Goal: Task Accomplishment & Management: Use online tool/utility

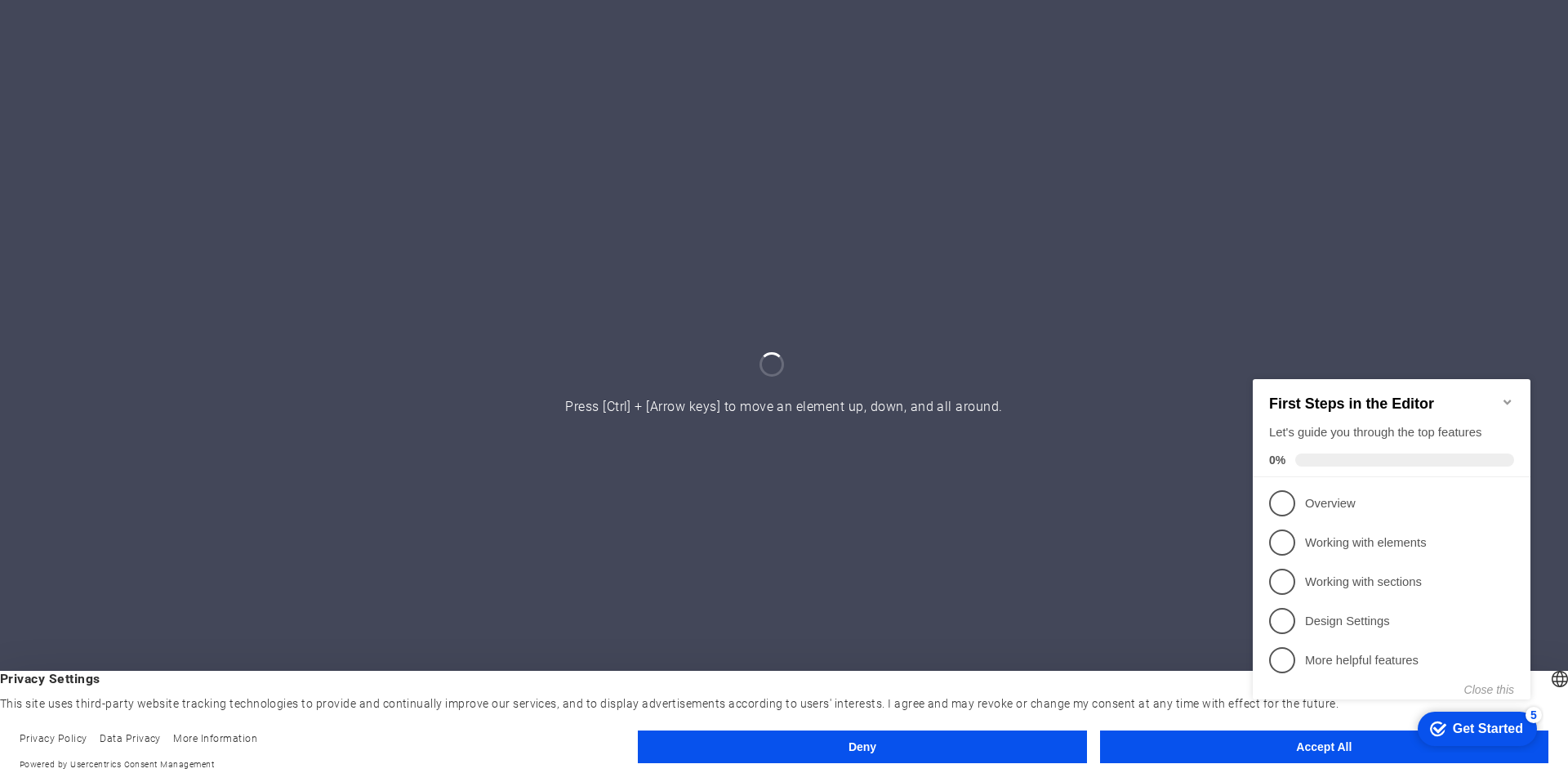
click at [1192, 752] on button "Accept All" at bounding box center [1324, 747] width 449 height 33
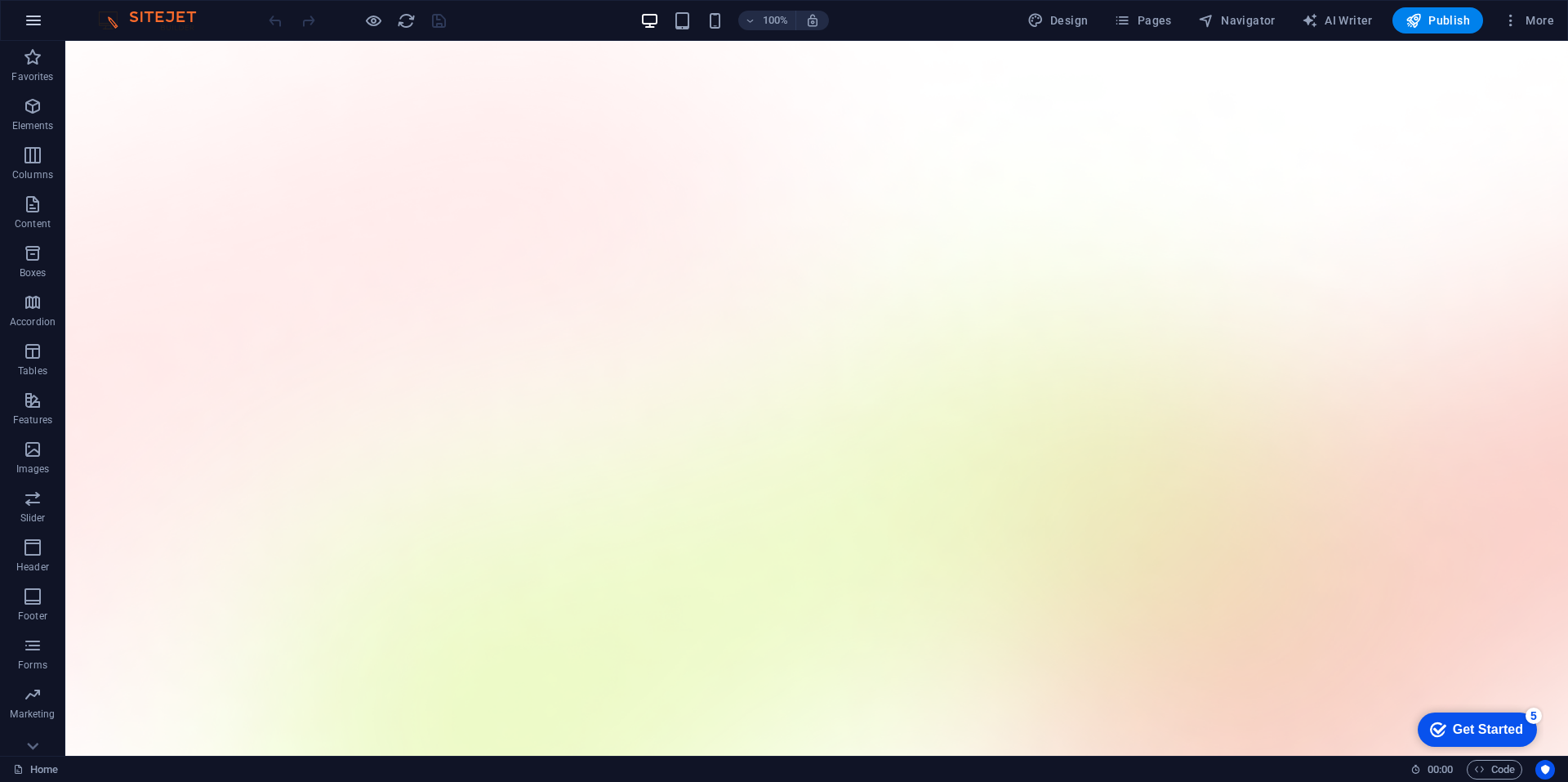
click at [23, 28] on icon "button" at bounding box center [33, 20] width 19 height 19
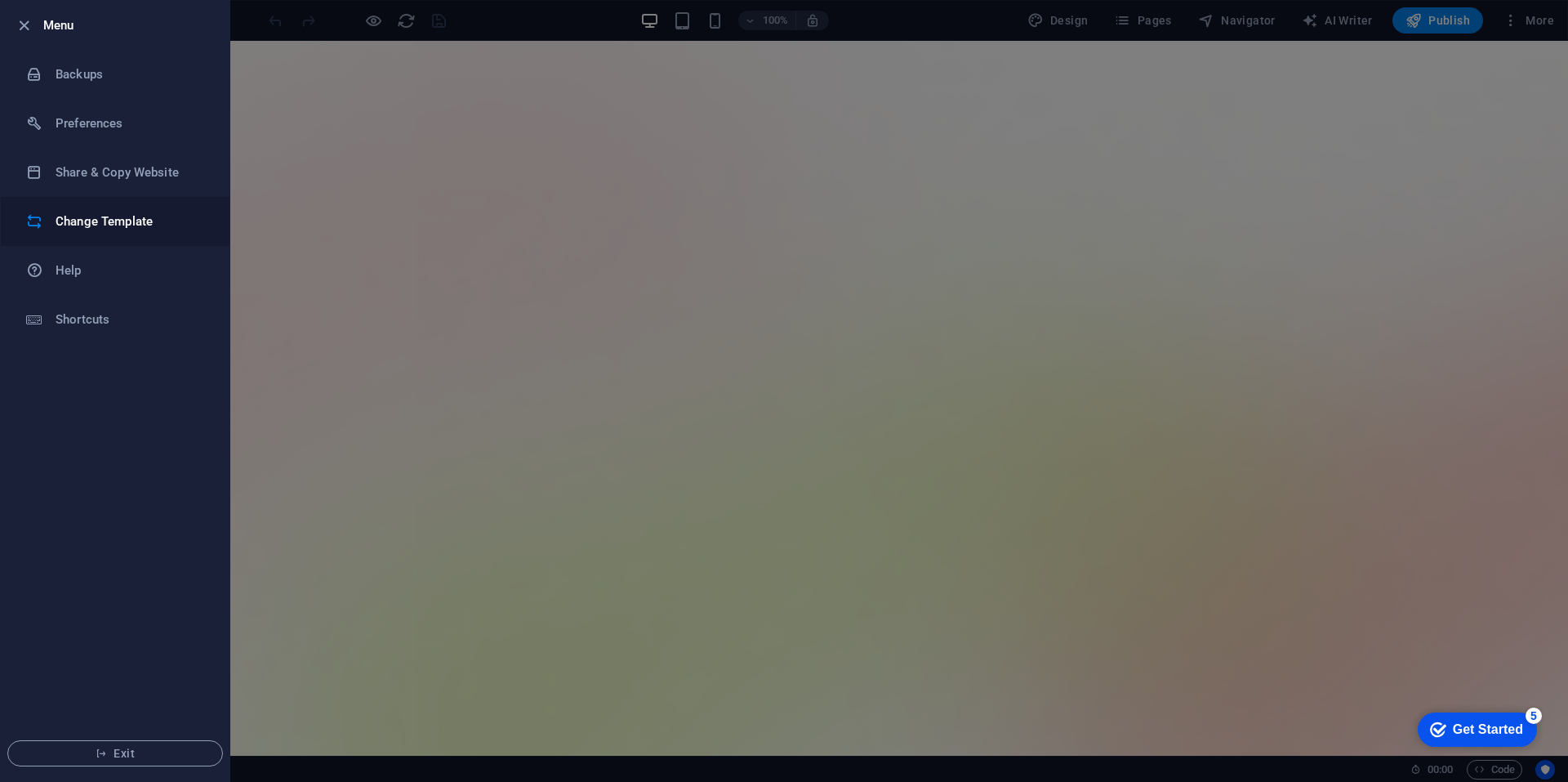
click at [72, 206] on li "Change Template" at bounding box center [115, 221] width 228 height 49
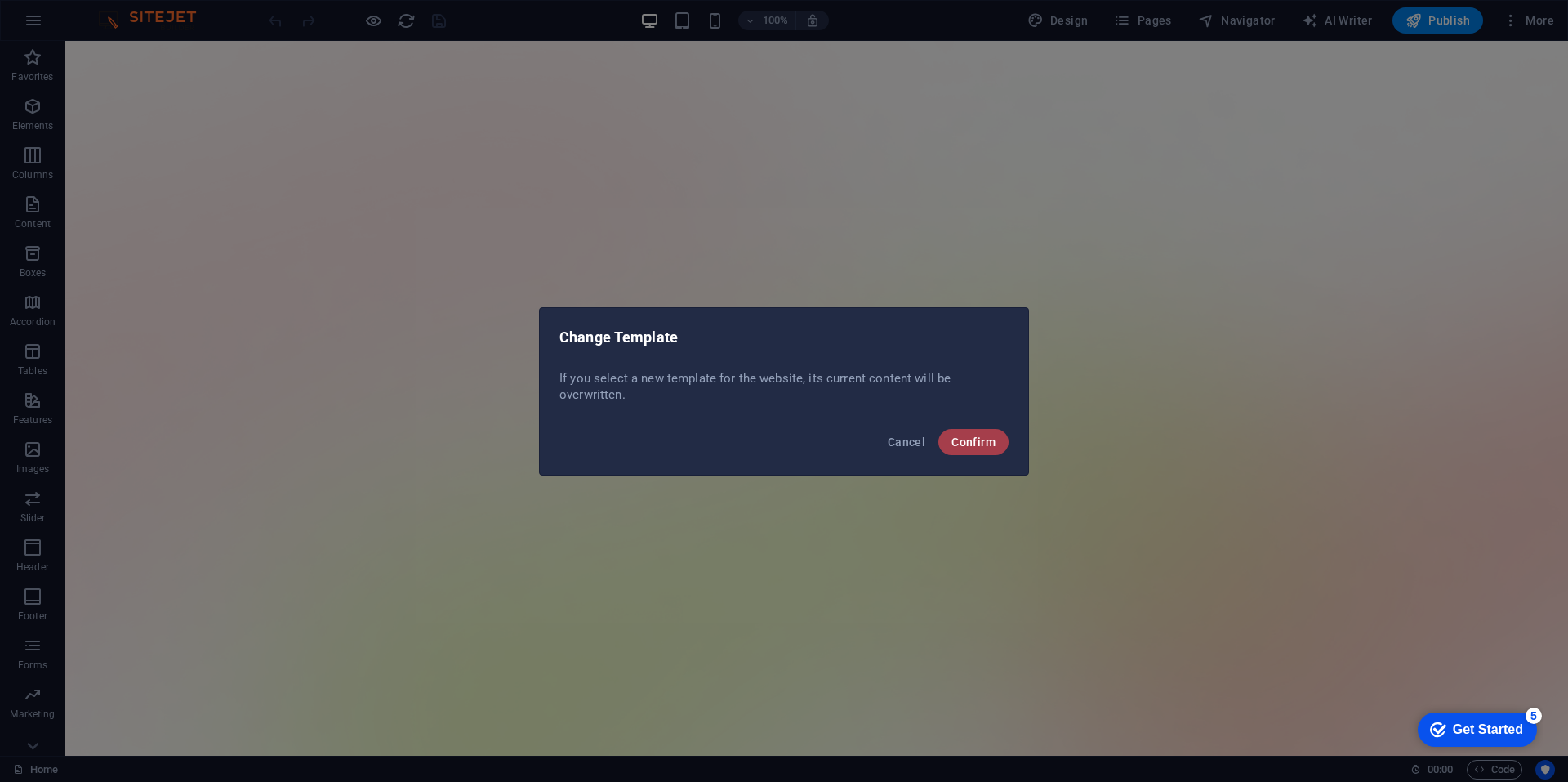
click at [960, 442] on span "Confirm" at bounding box center [973, 441] width 44 height 13
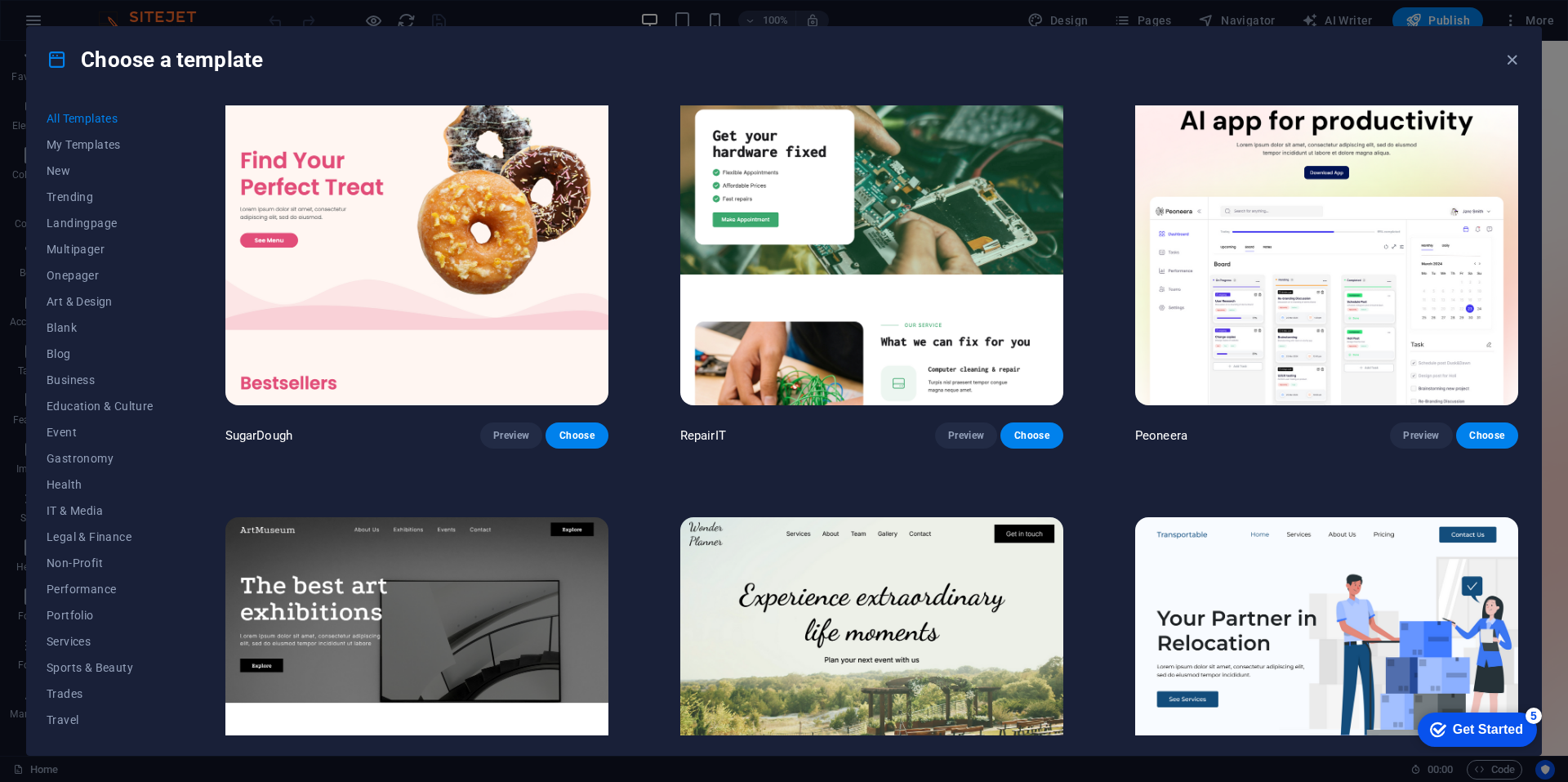
scroll to position [272, 0]
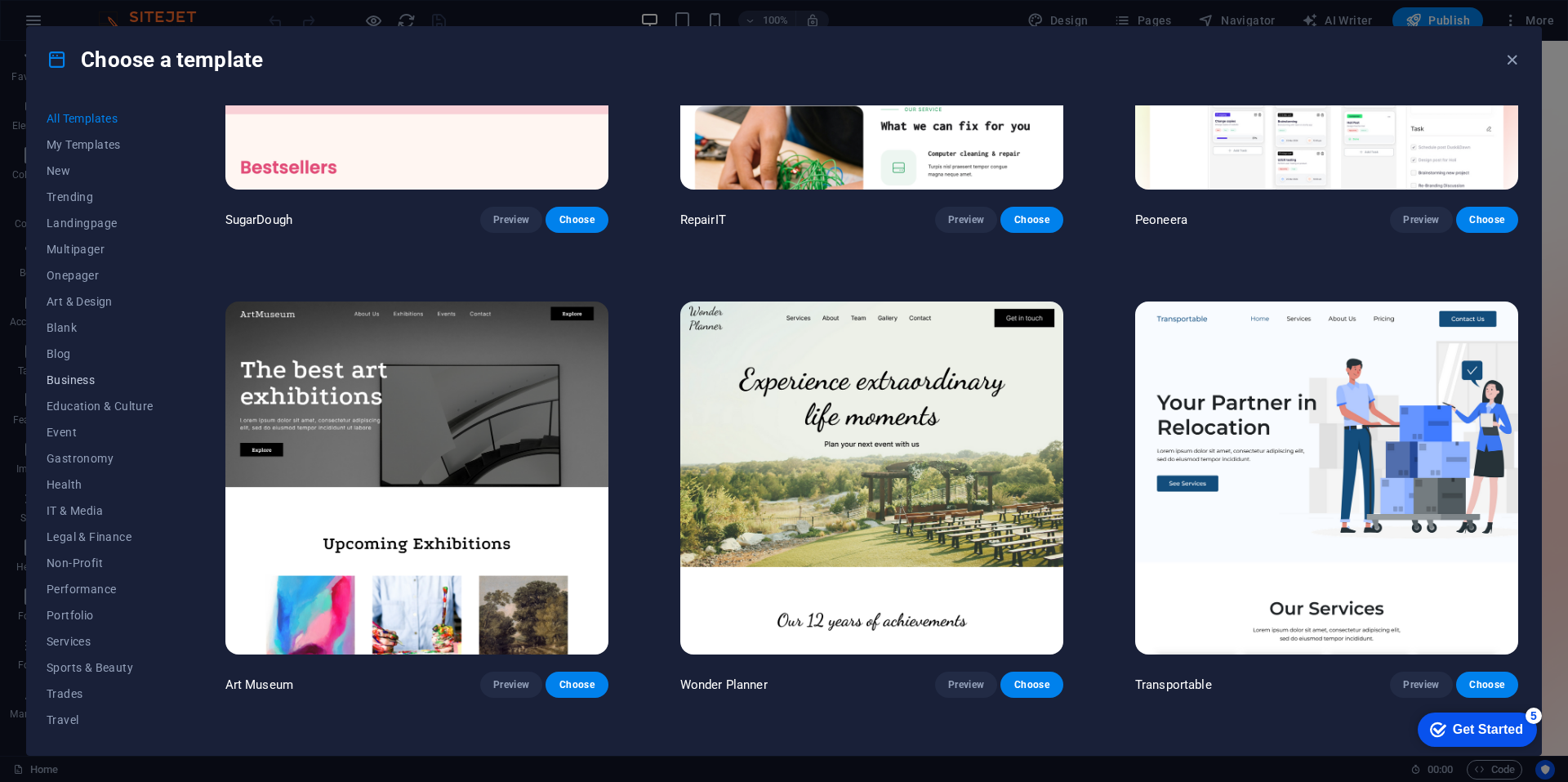
click at [92, 376] on span "Business" at bounding box center [100, 379] width 107 height 13
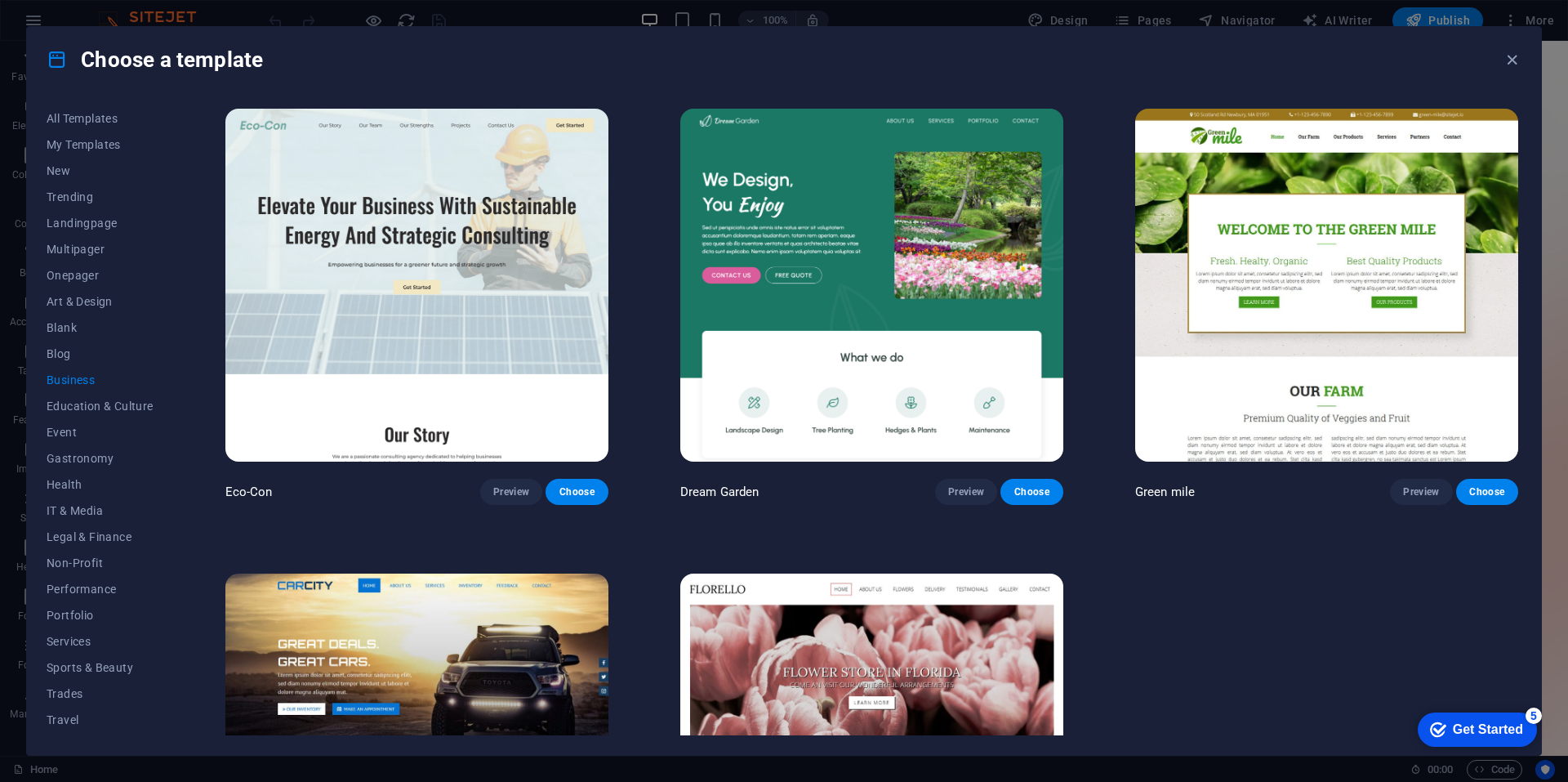
scroll to position [231, 0]
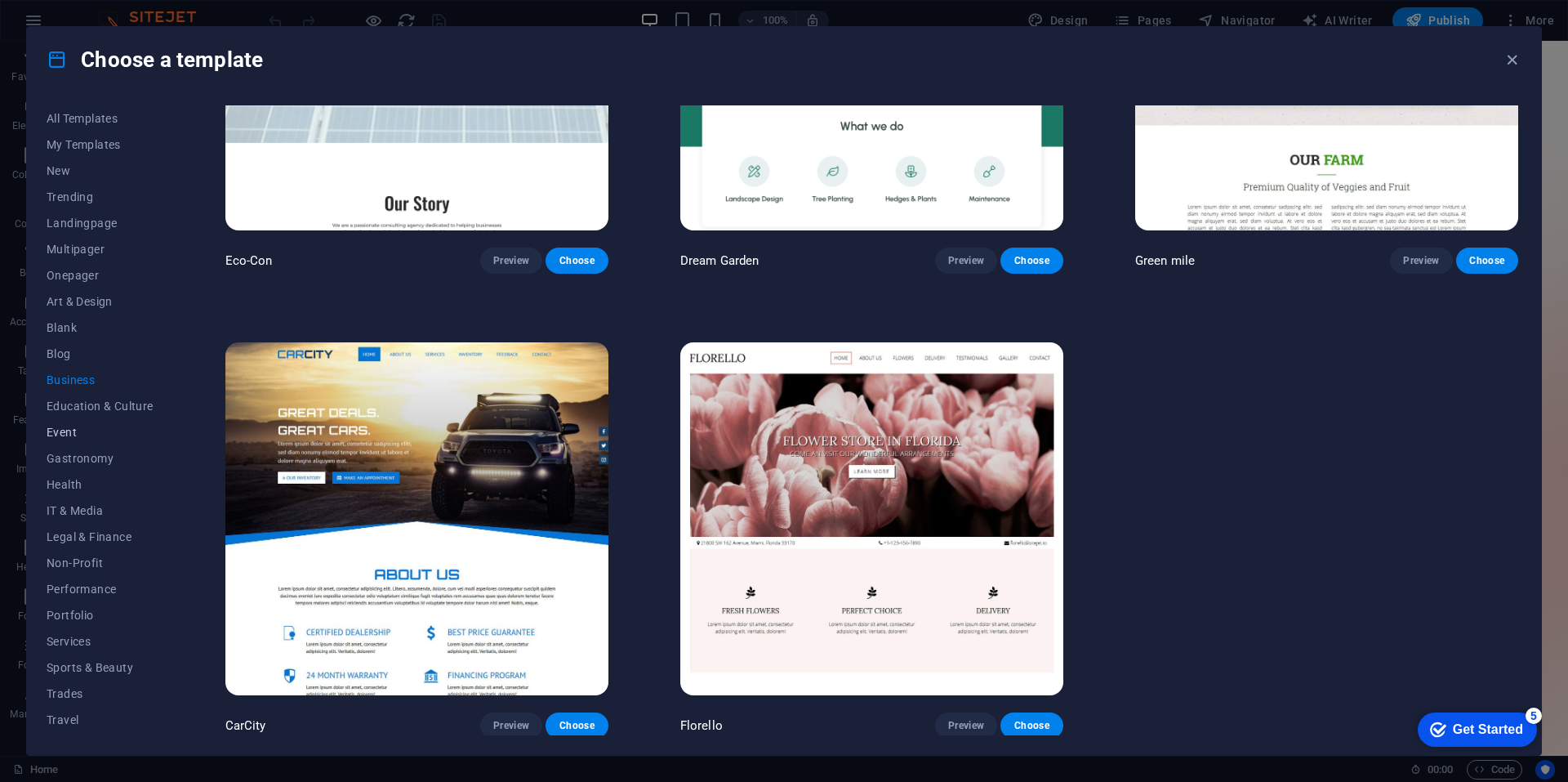
click at [95, 424] on button "Event" at bounding box center [100, 431] width 107 height 26
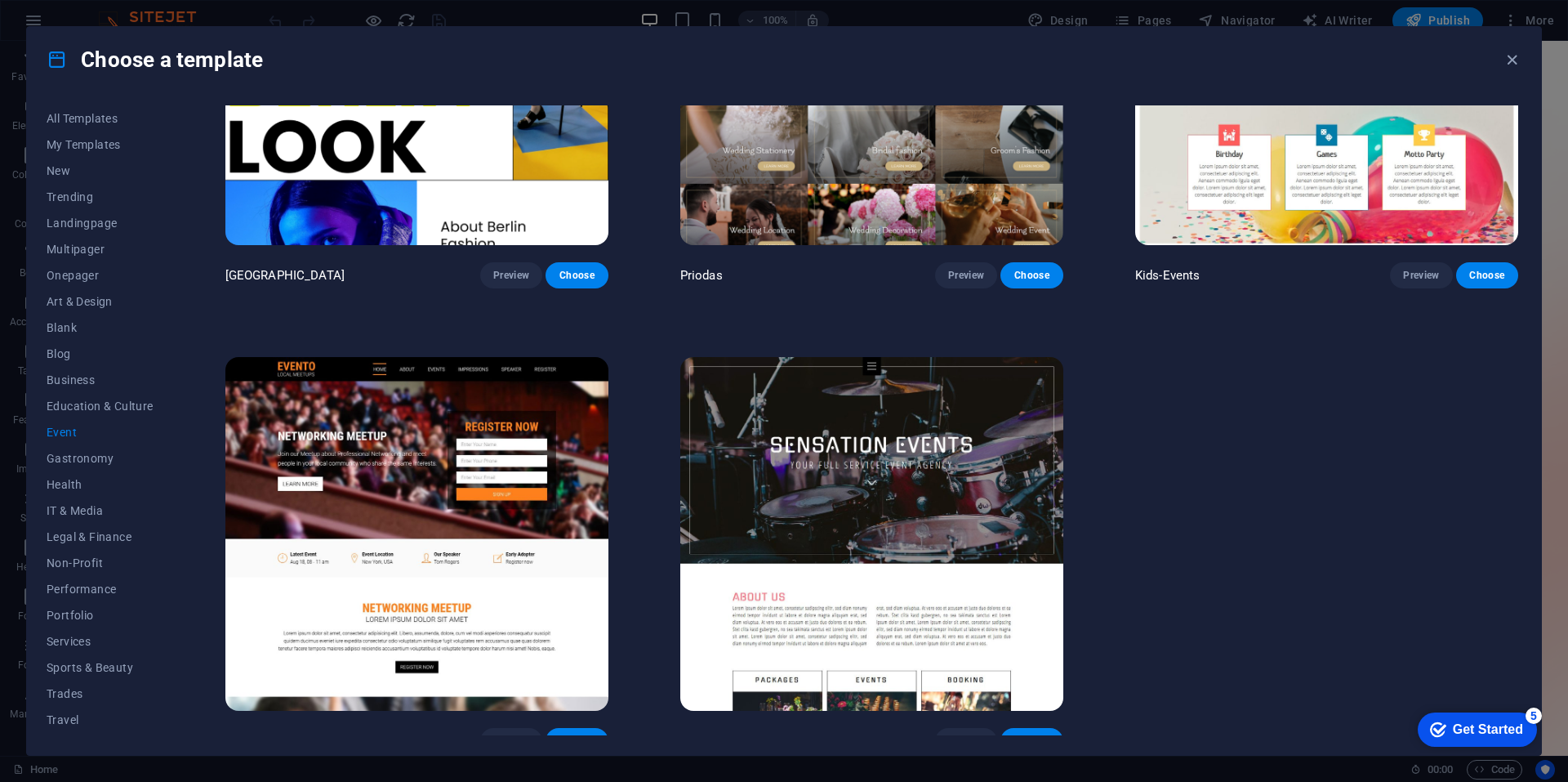
scroll to position [695, 0]
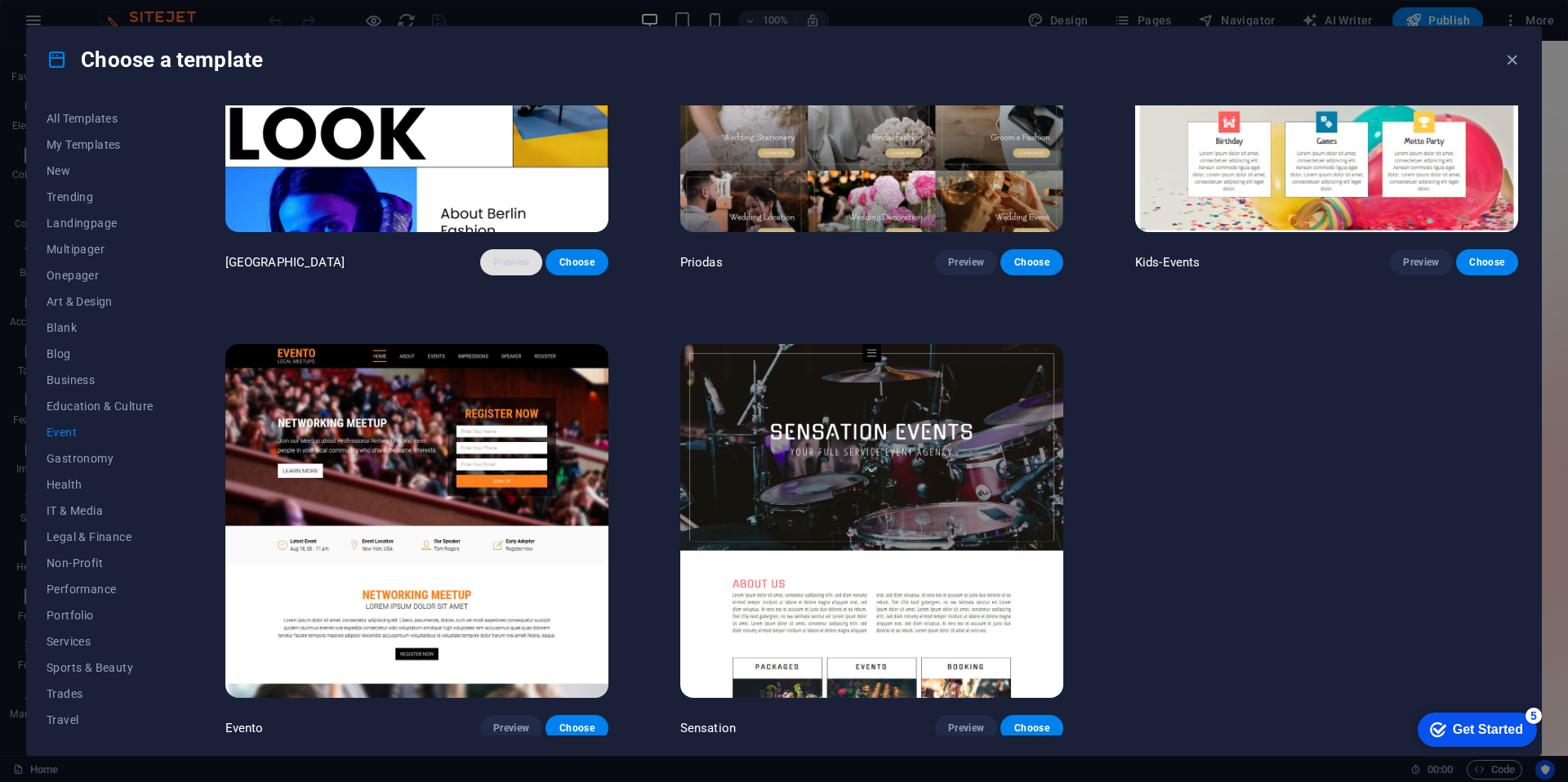
click at [509, 262] on span "Preview" at bounding box center [511, 261] width 36 height 13
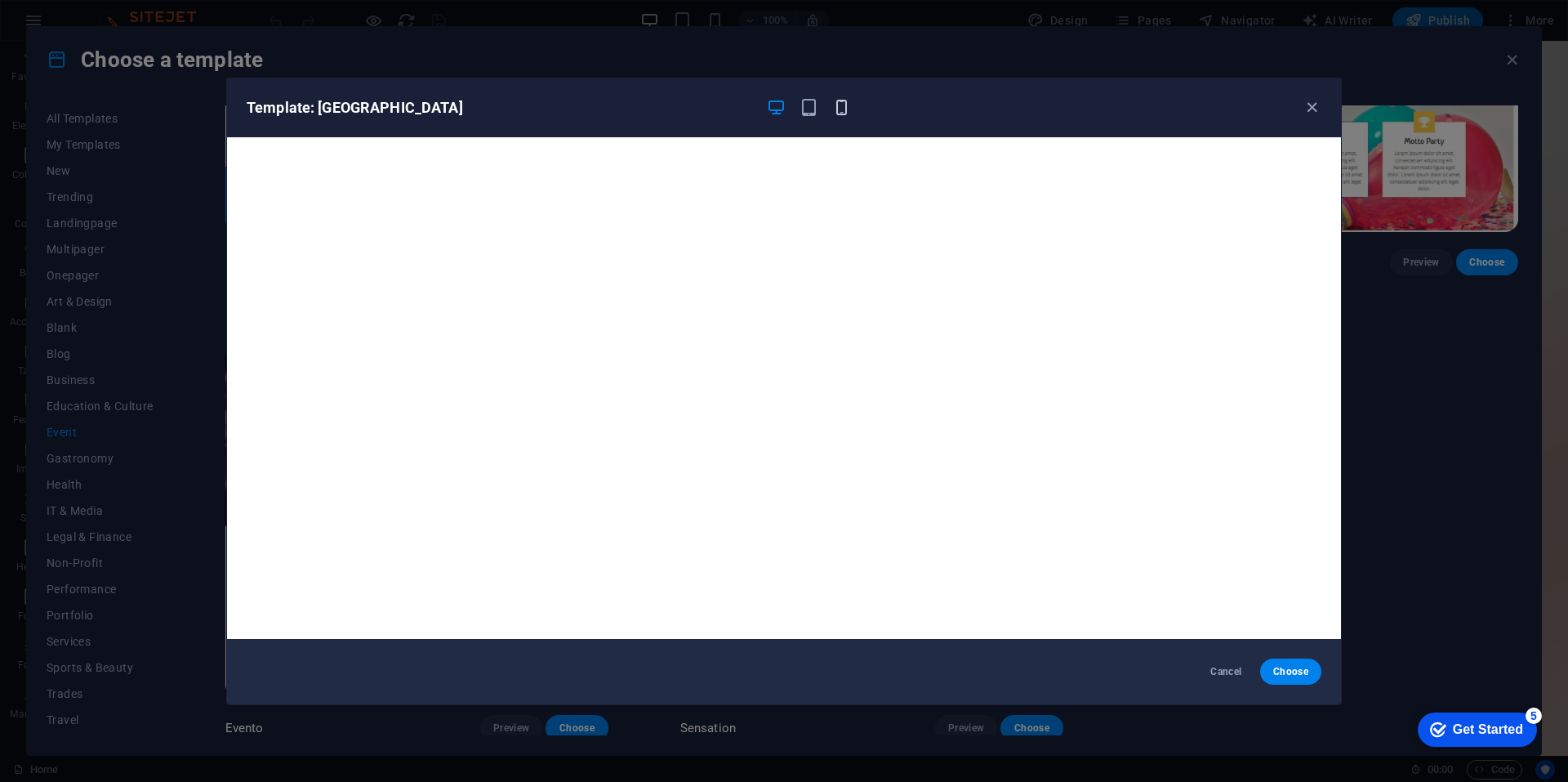
click at [847, 109] on icon "button" at bounding box center [841, 107] width 18 height 18
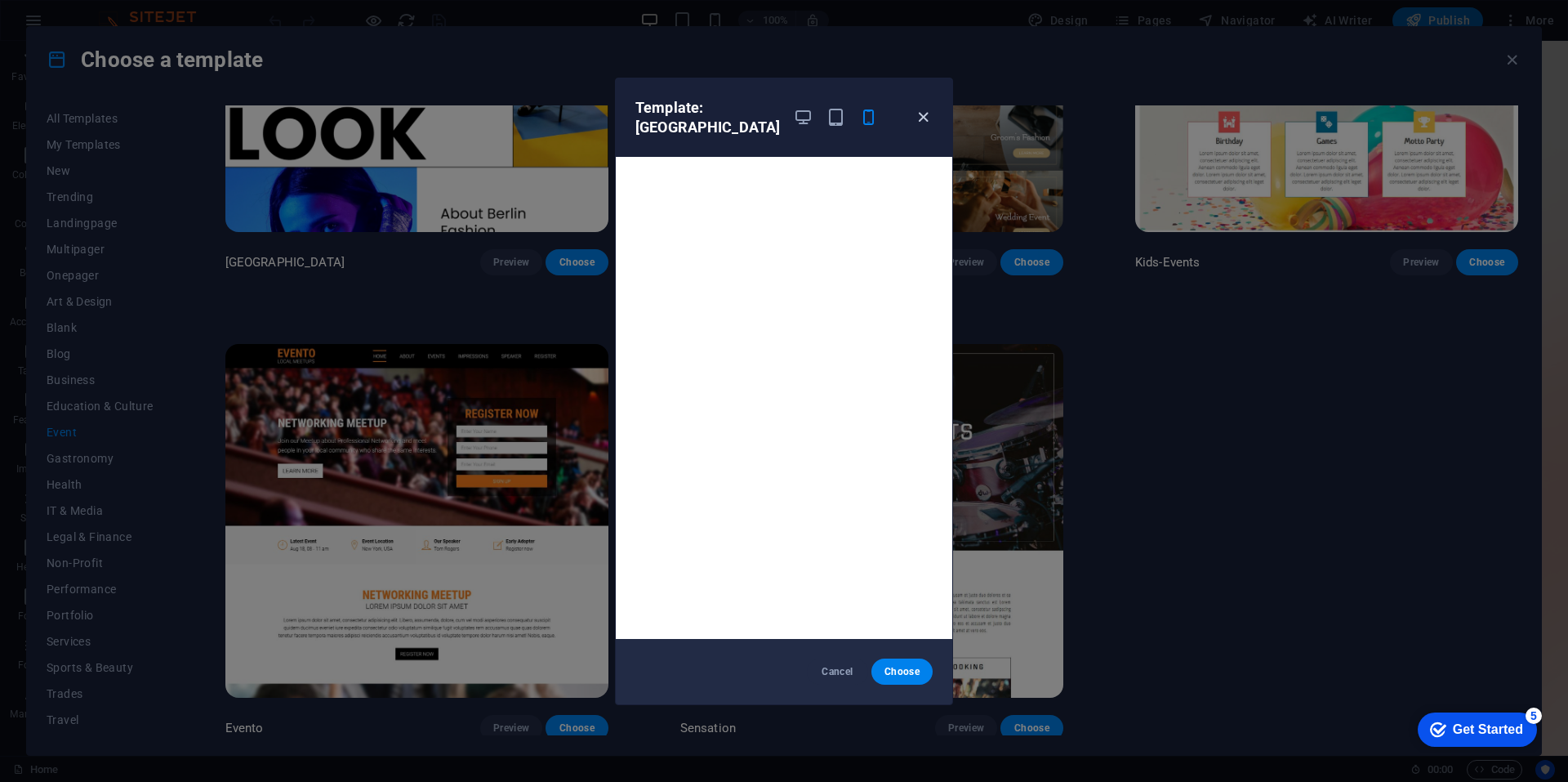
click at [922, 108] on icon "button" at bounding box center [922, 117] width 18 height 18
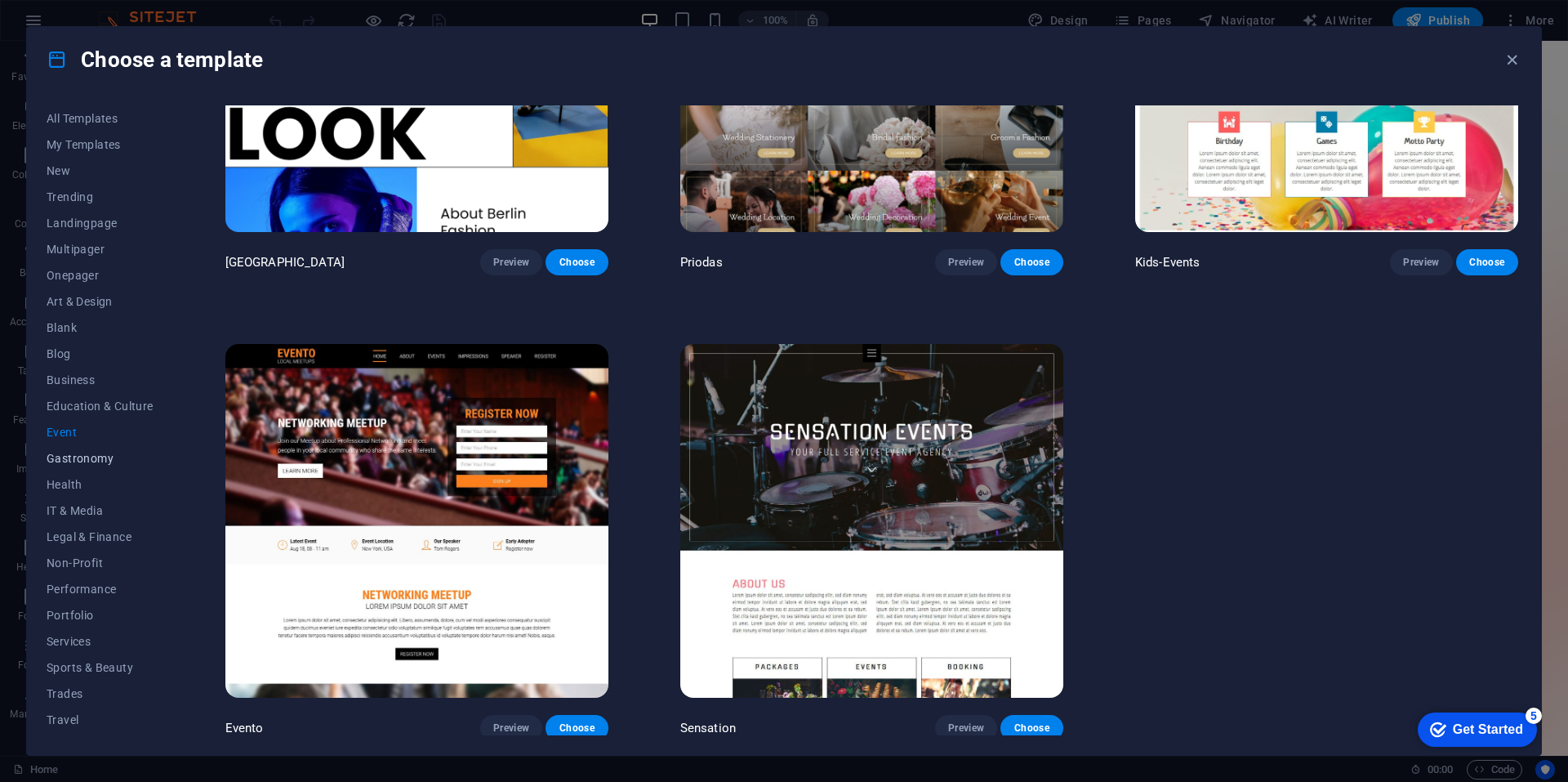
click at [117, 455] on span "Gastronomy" at bounding box center [100, 458] width 107 height 13
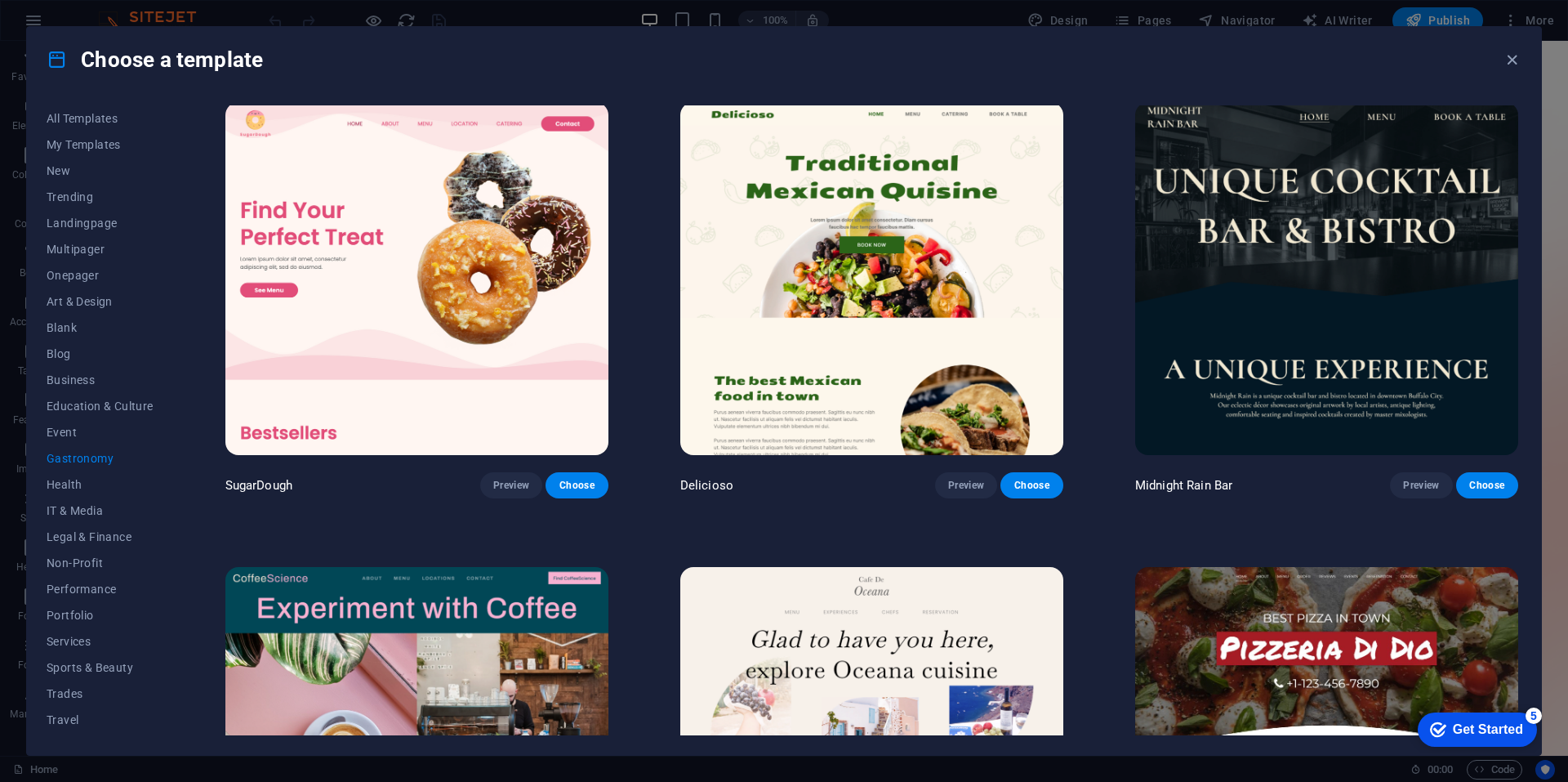
scroll to position [0, 0]
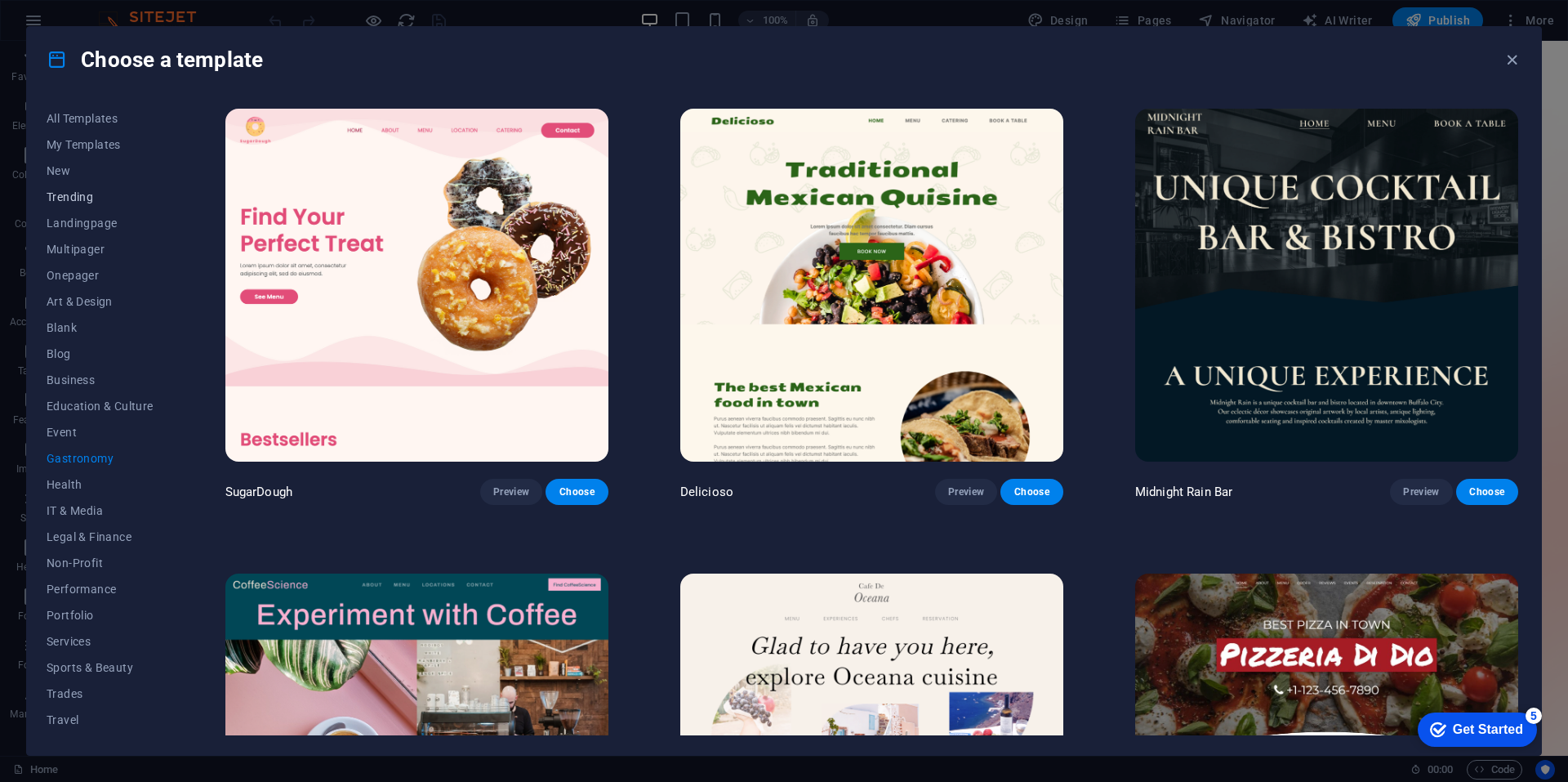
click at [88, 192] on span "Trending" at bounding box center [100, 196] width 107 height 13
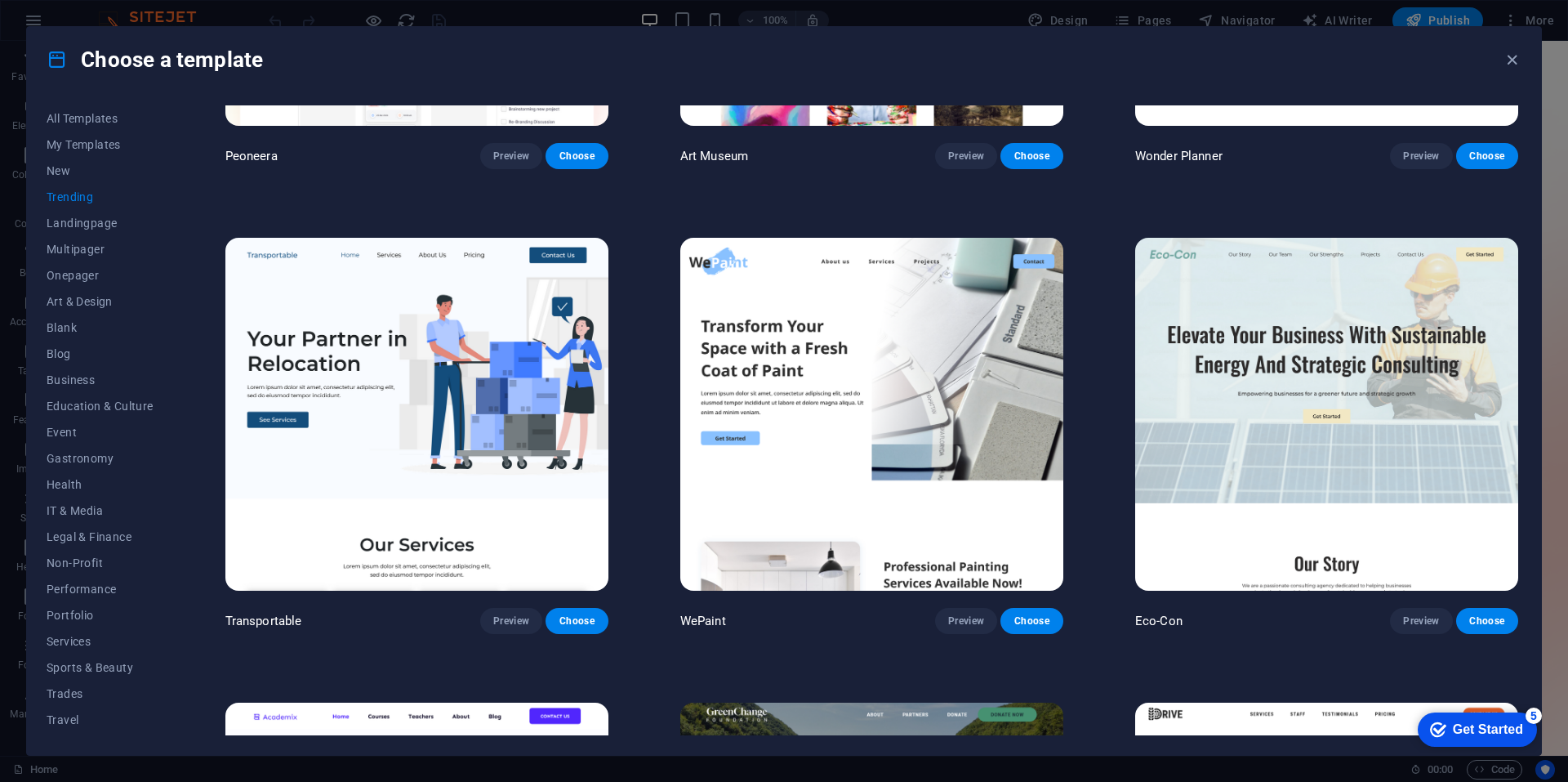
scroll to position [408, 0]
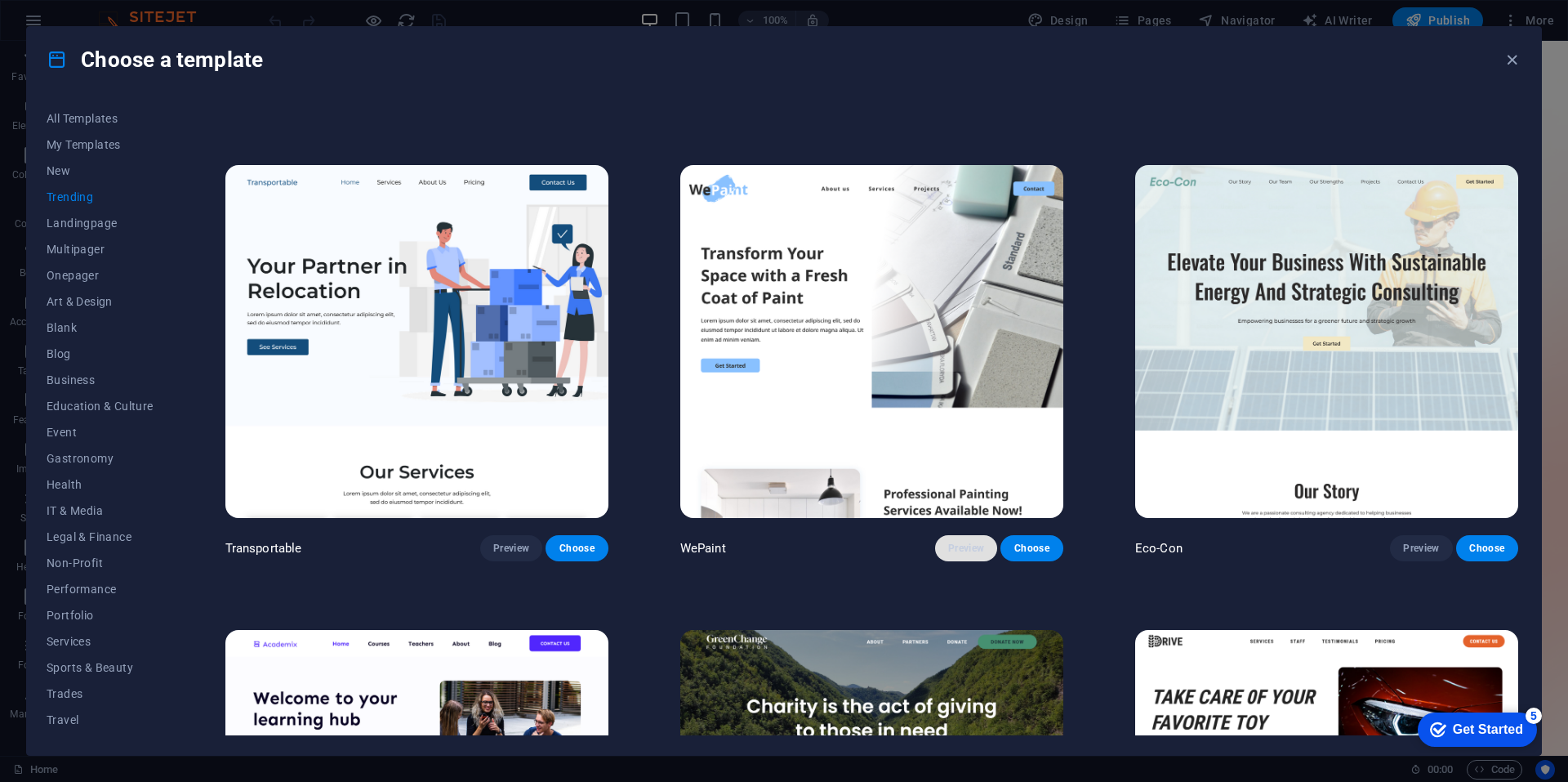
click at [948, 542] on span "Preview" at bounding box center [965, 548] width 36 height 13
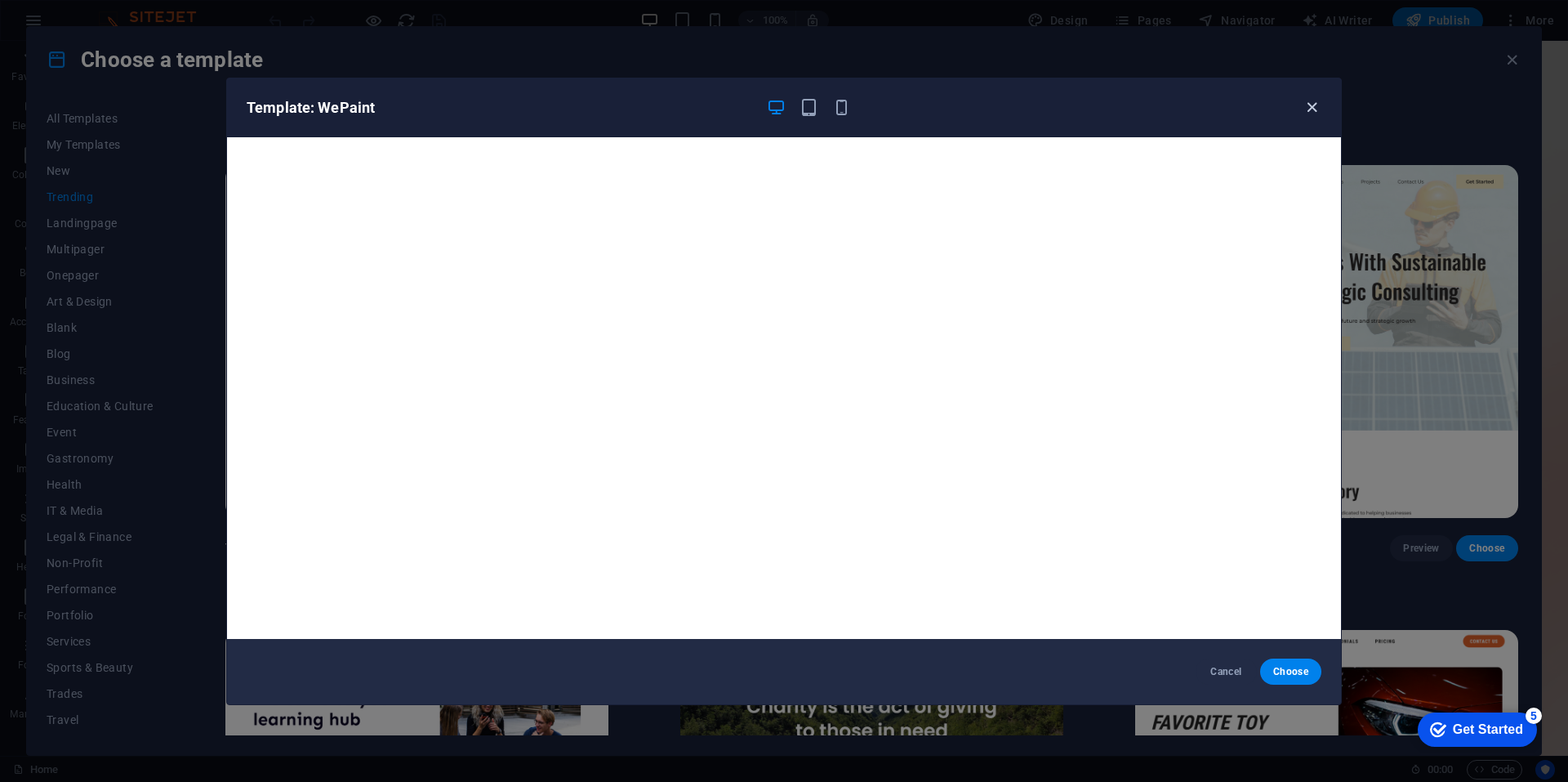
click at [1316, 105] on icon "button" at bounding box center [1311, 107] width 18 height 18
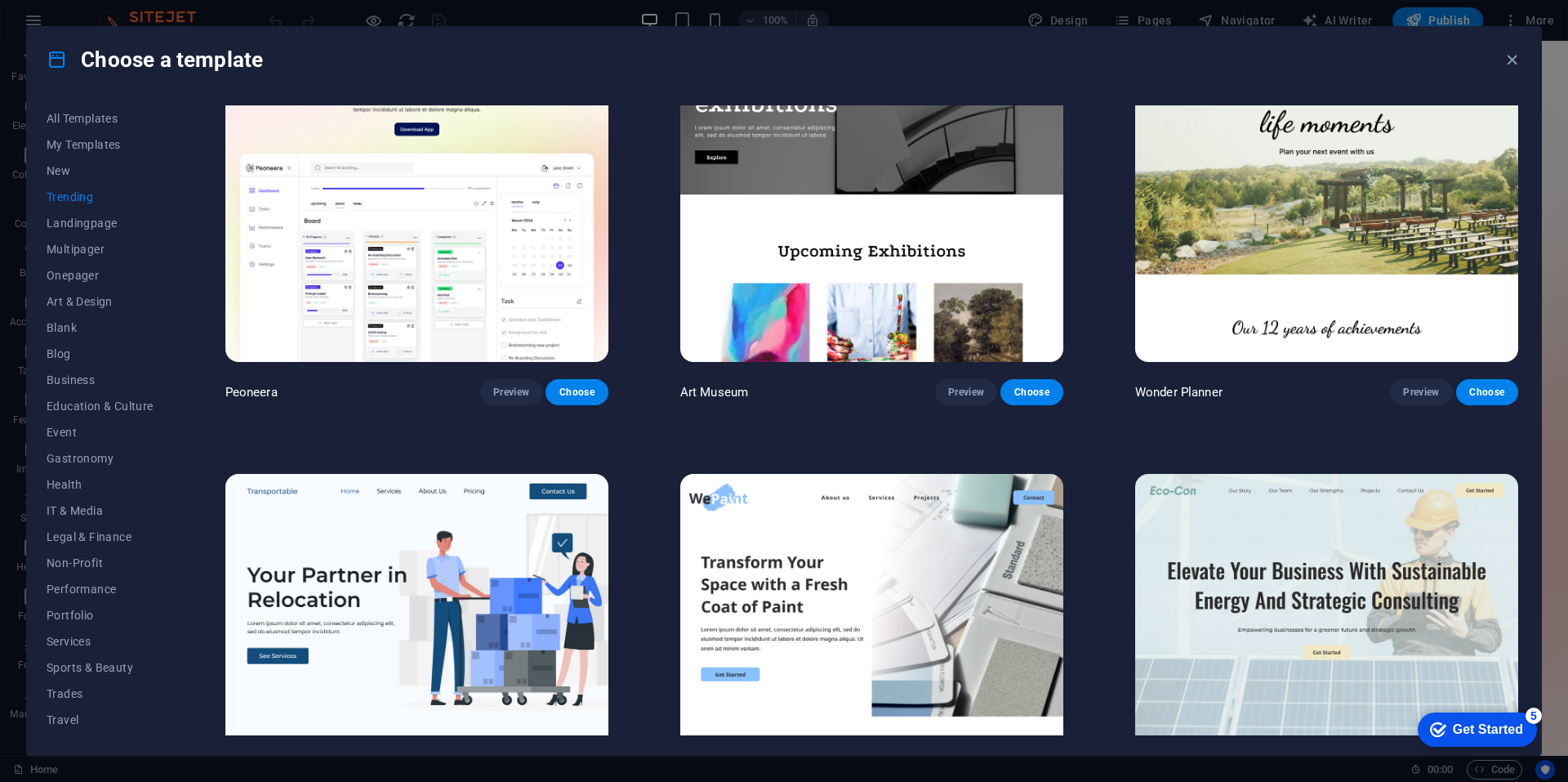
scroll to position [0, 0]
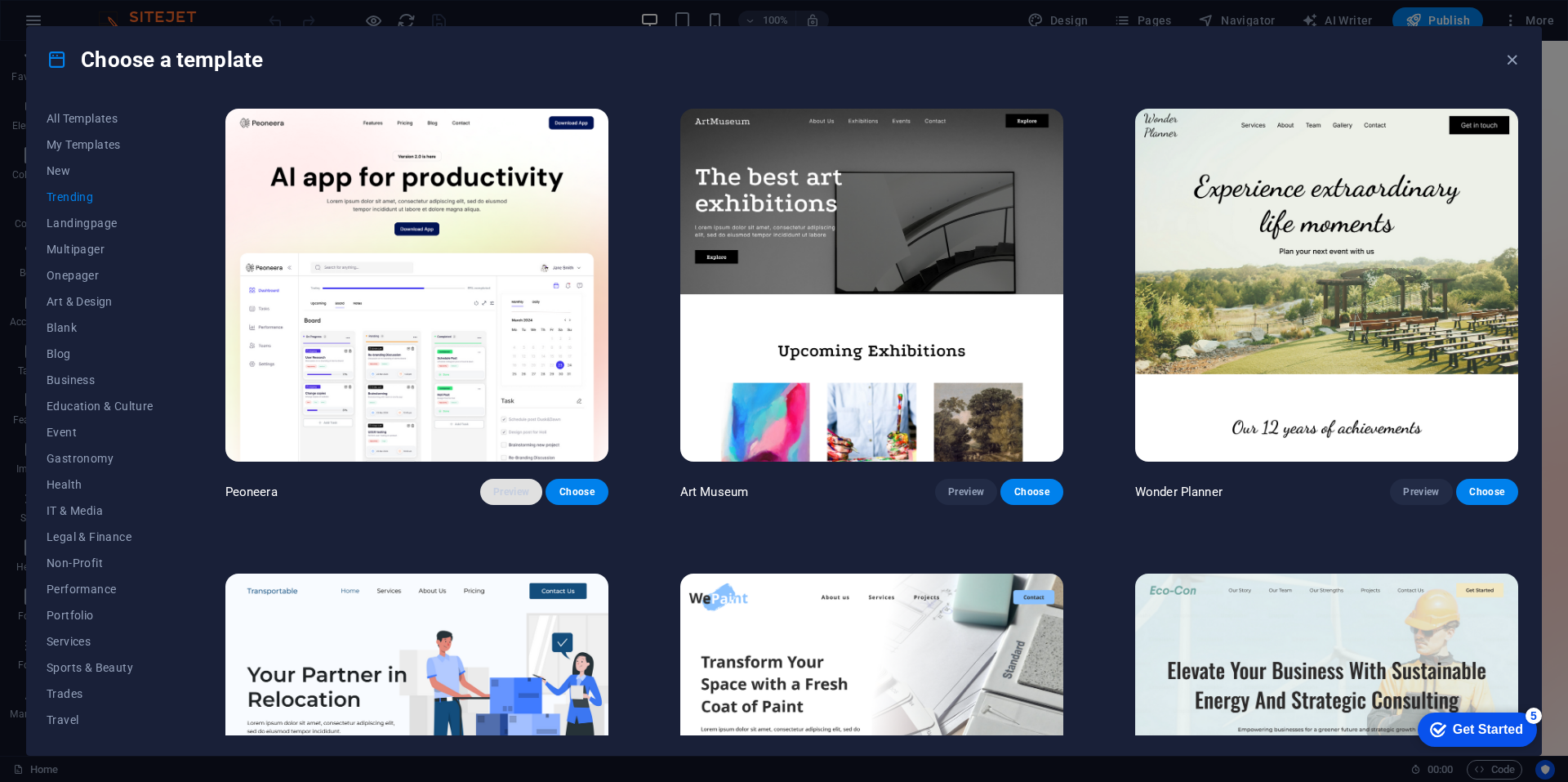
click at [516, 480] on button "Preview" at bounding box center [511, 492] width 62 height 26
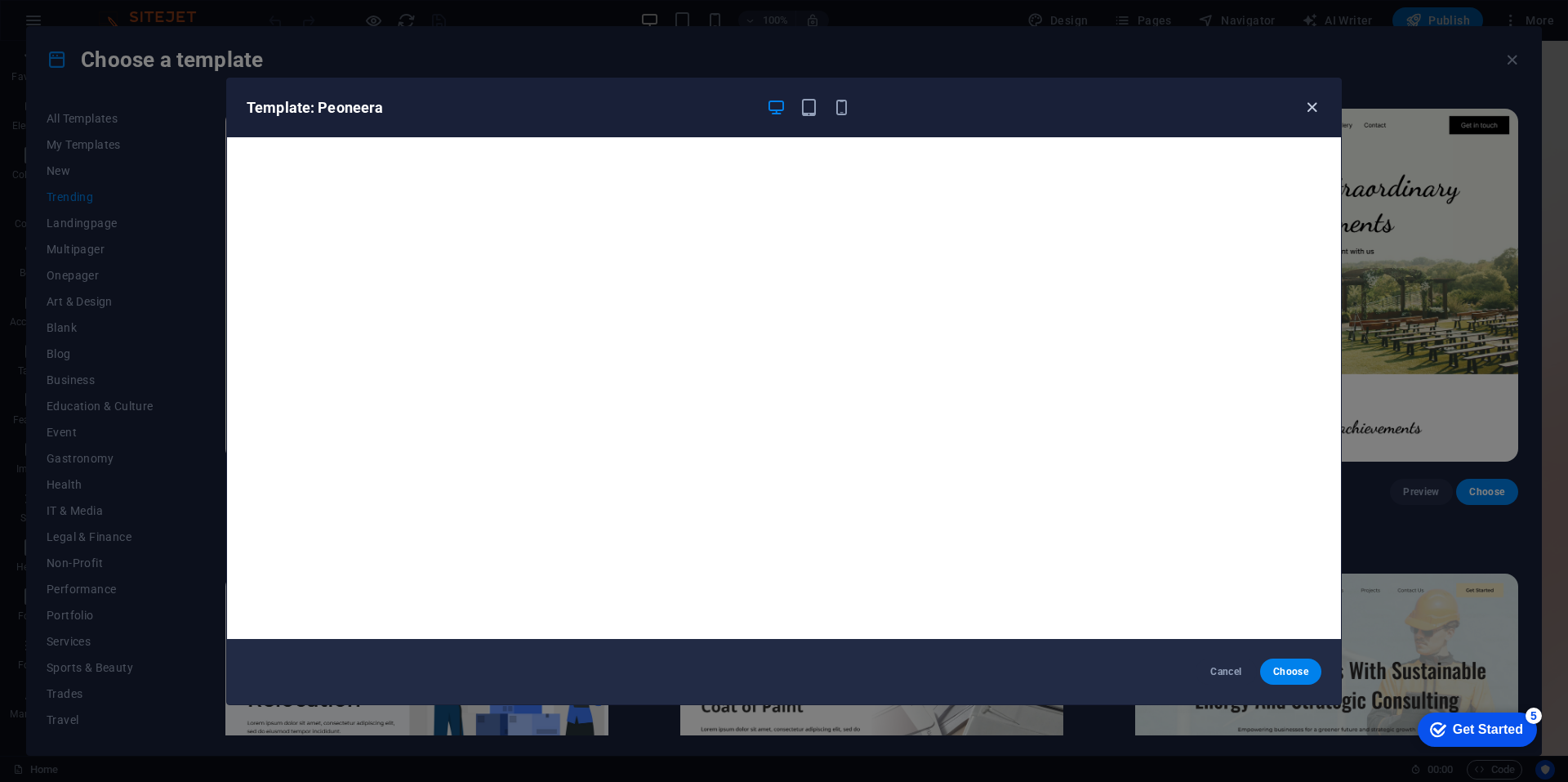
click at [1312, 100] on icon "button" at bounding box center [1311, 107] width 18 height 18
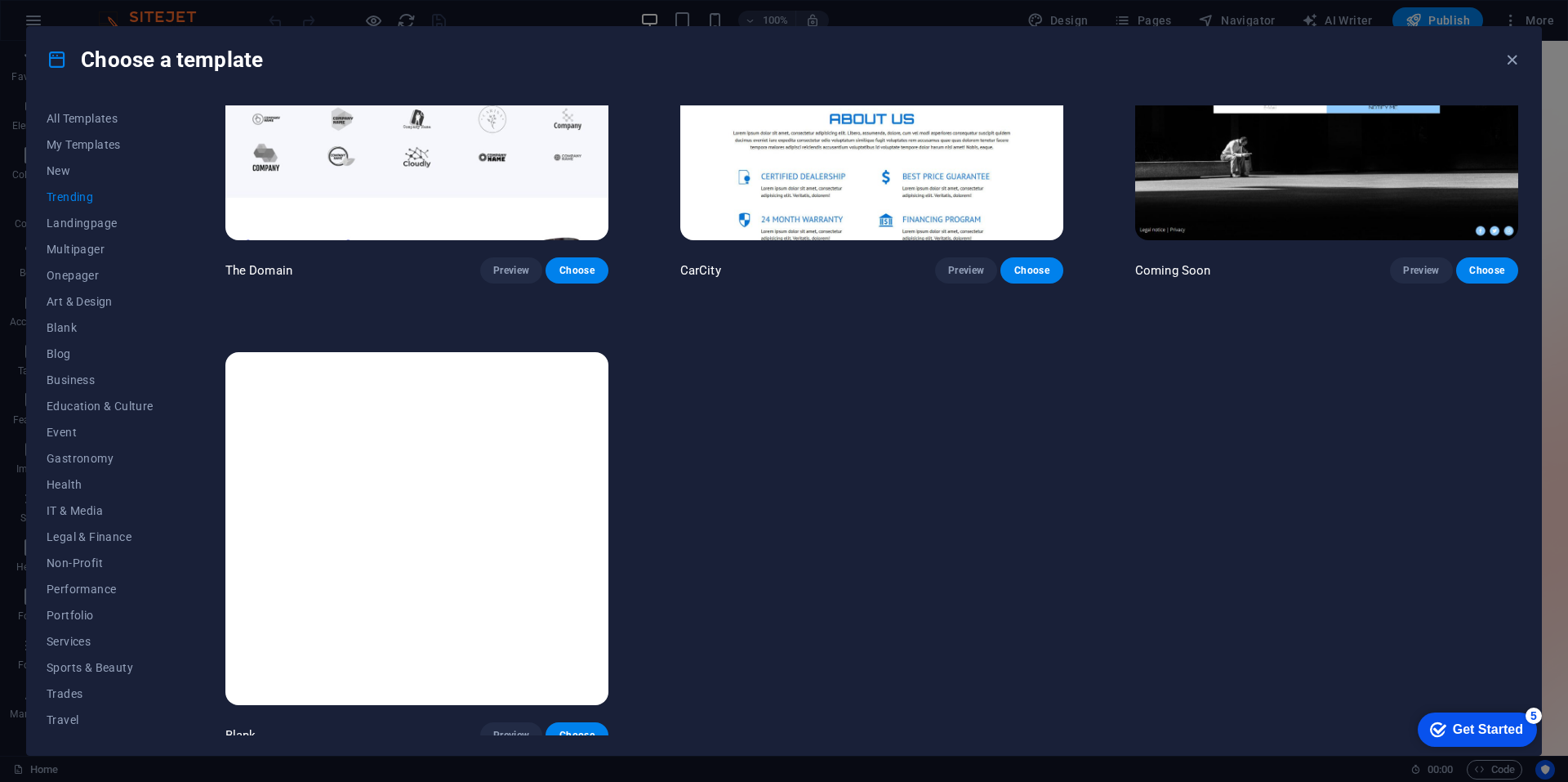
scroll to position [2084, 0]
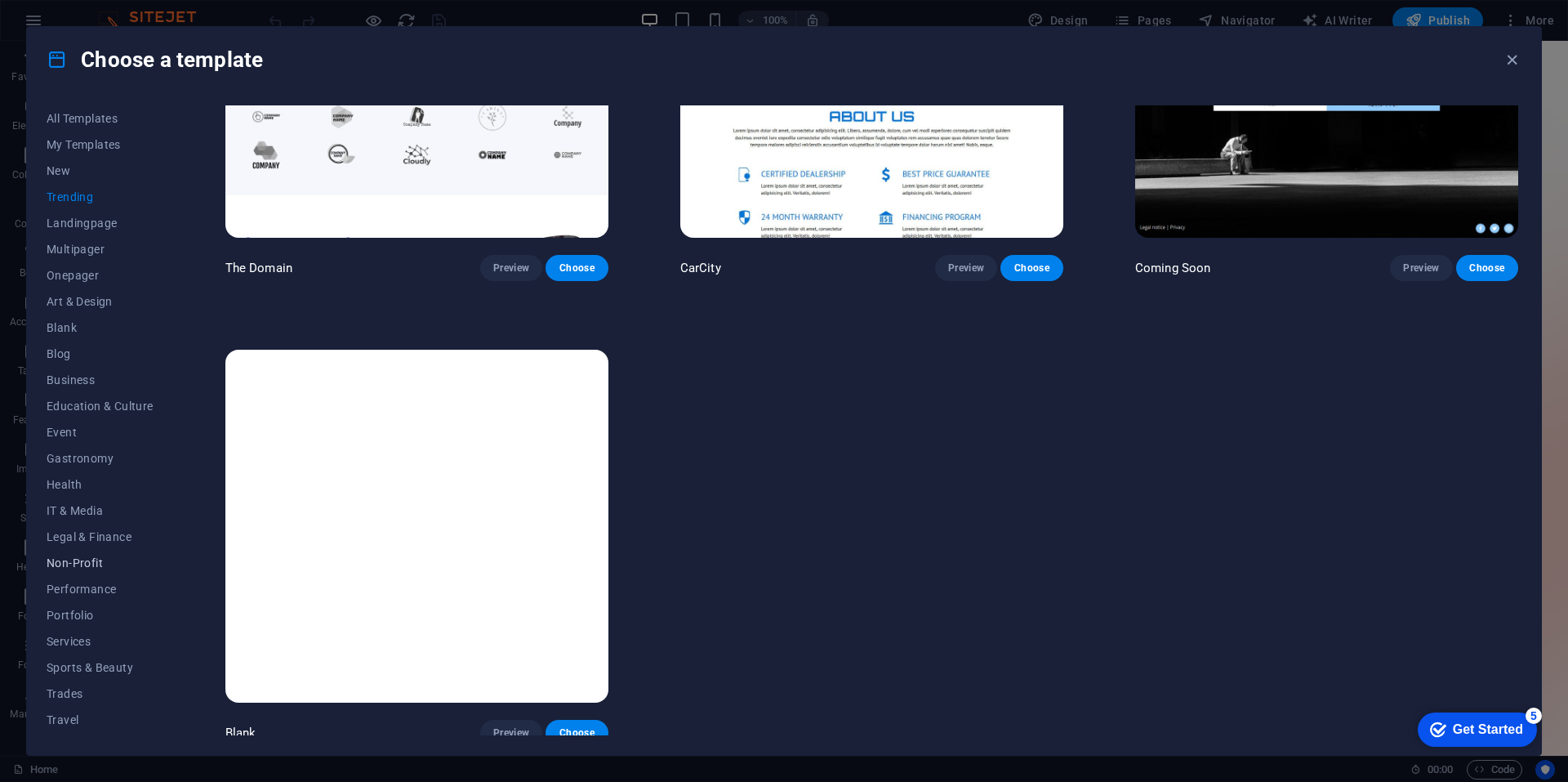
click at [71, 566] on span "Non-Profit" at bounding box center [100, 562] width 107 height 13
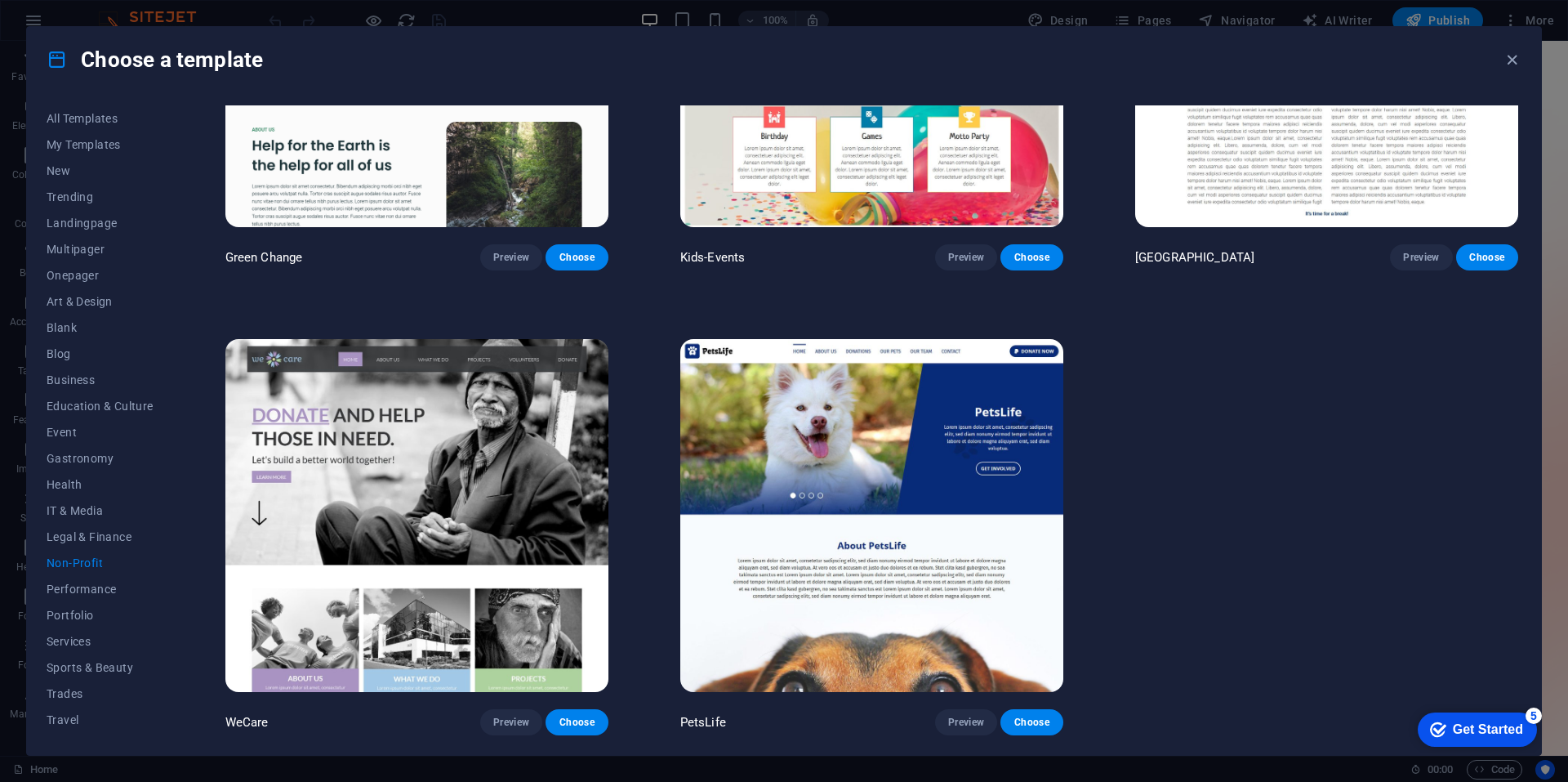
scroll to position [0, 0]
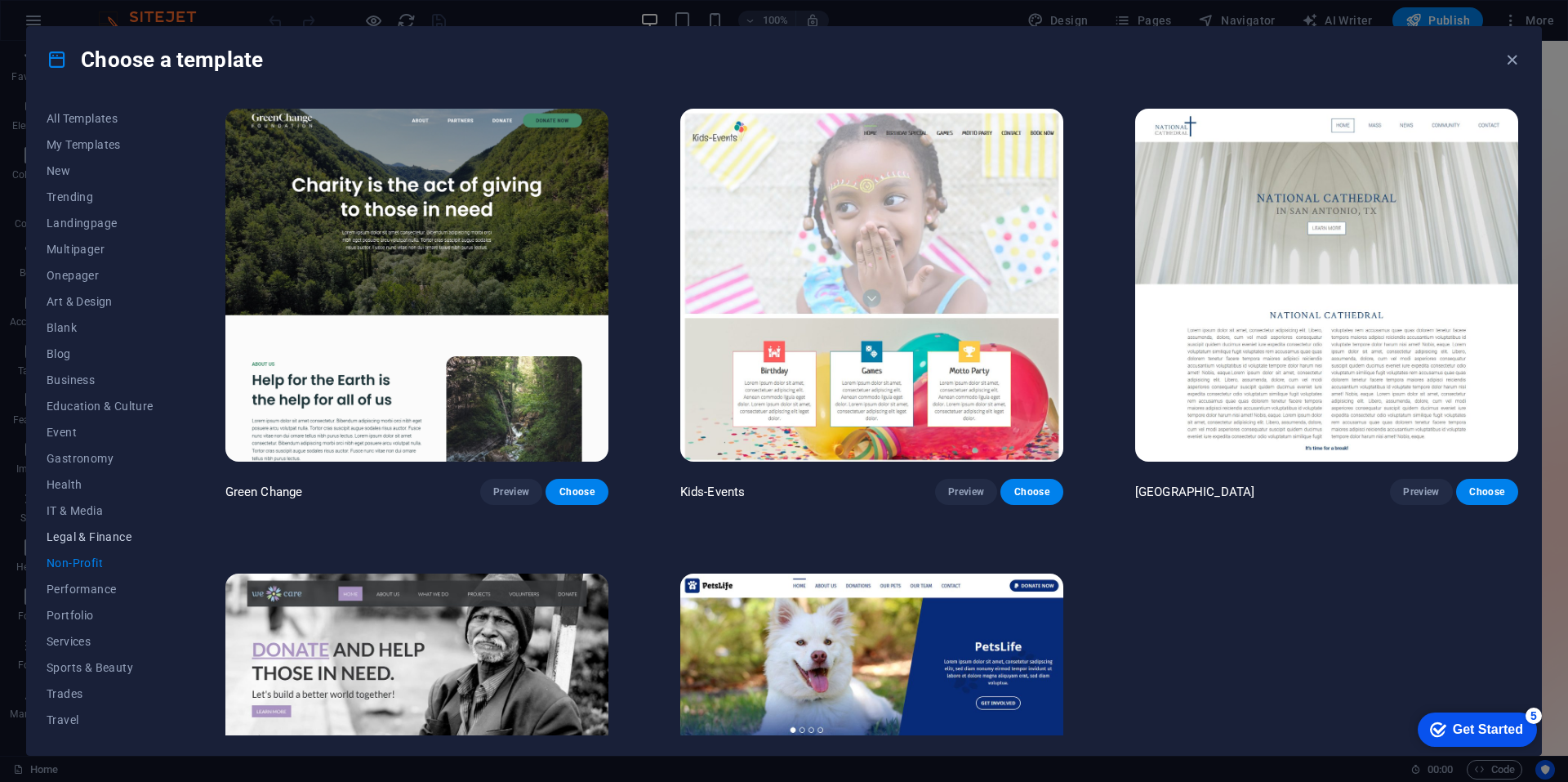
click at [90, 537] on span "Legal & Finance" at bounding box center [100, 536] width 107 height 13
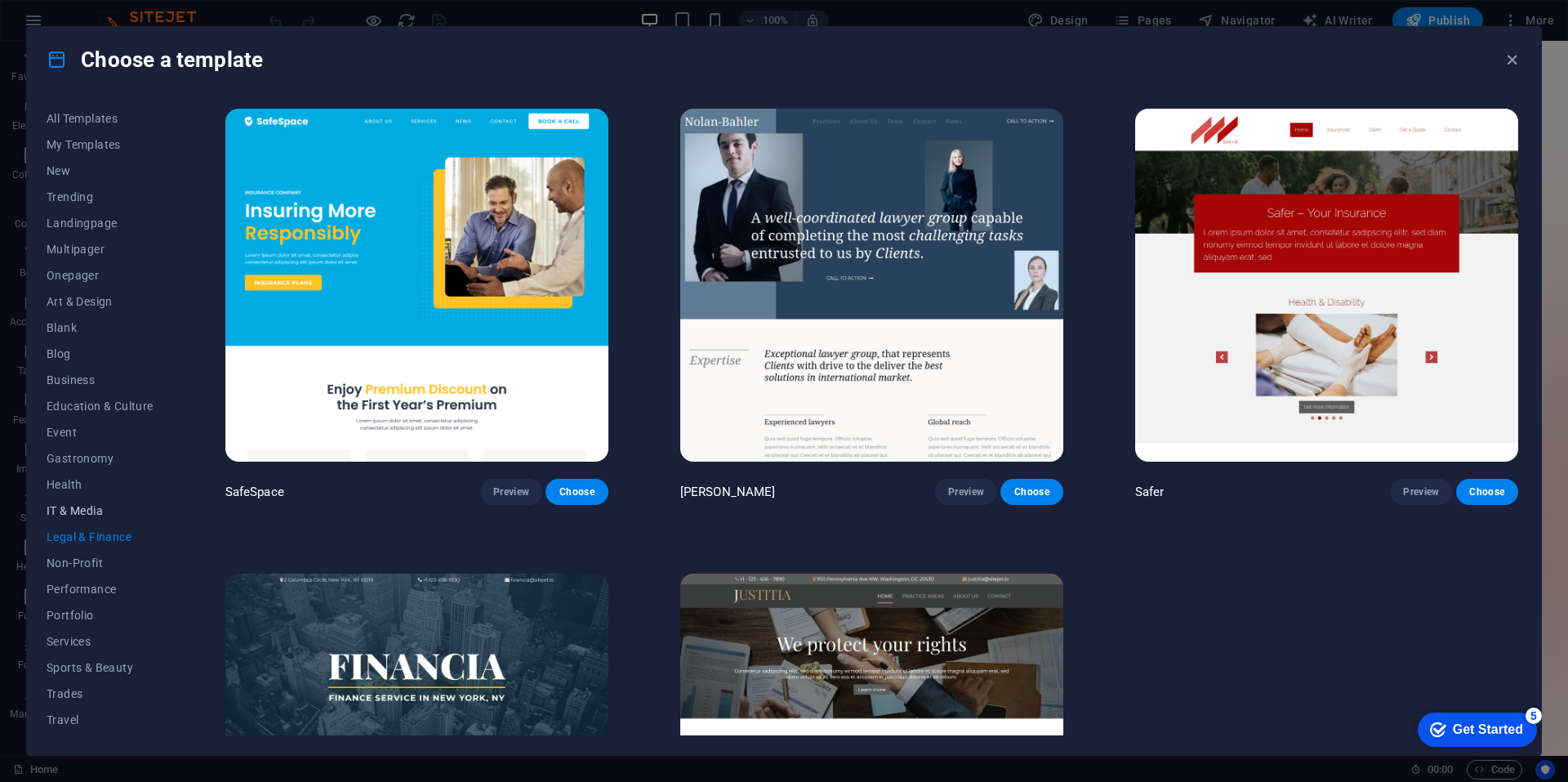
click at [95, 523] on button "IT & Media" at bounding box center [100, 510] width 107 height 26
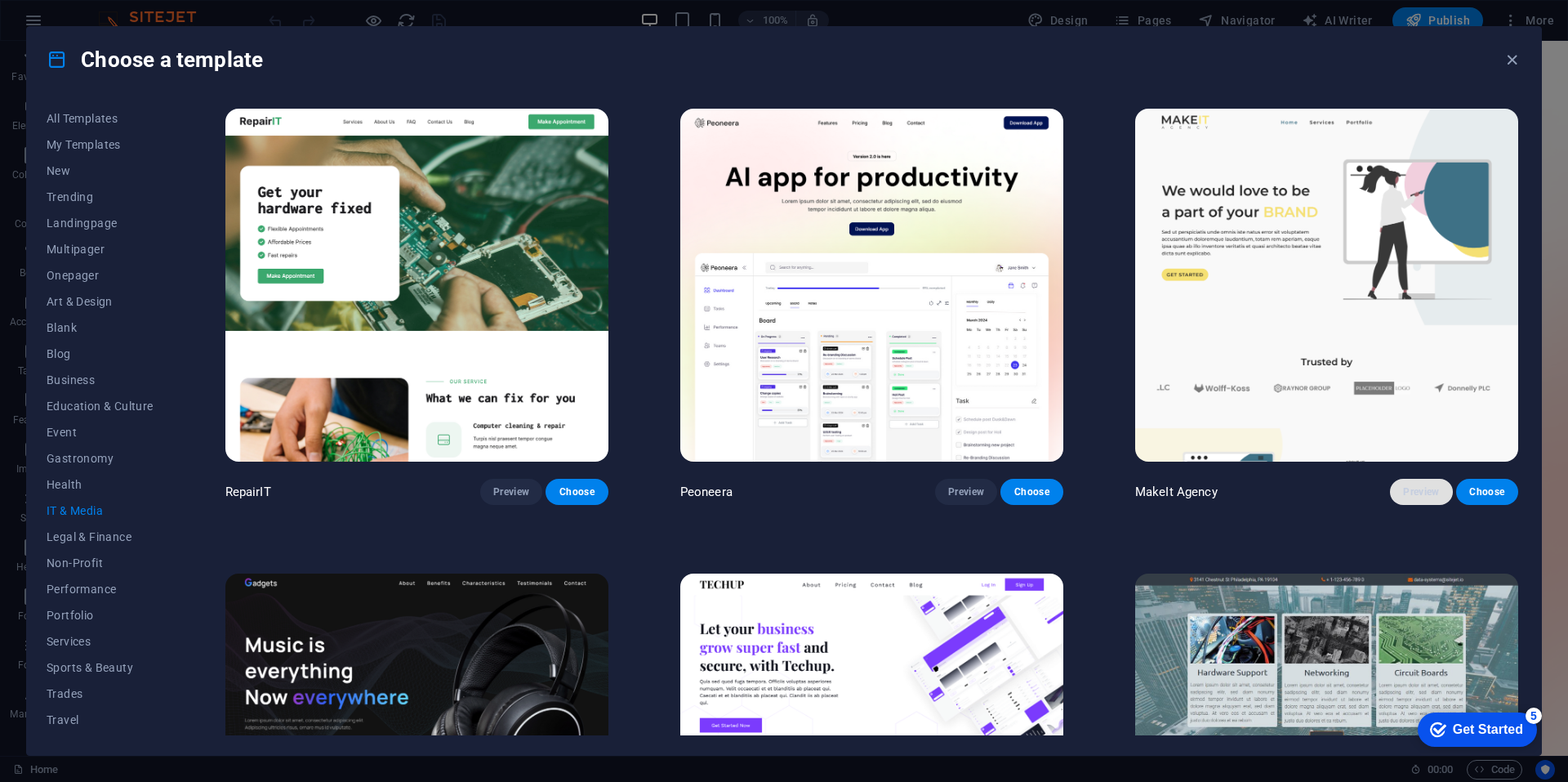
click at [1400, 480] on button "Preview" at bounding box center [1420, 492] width 62 height 26
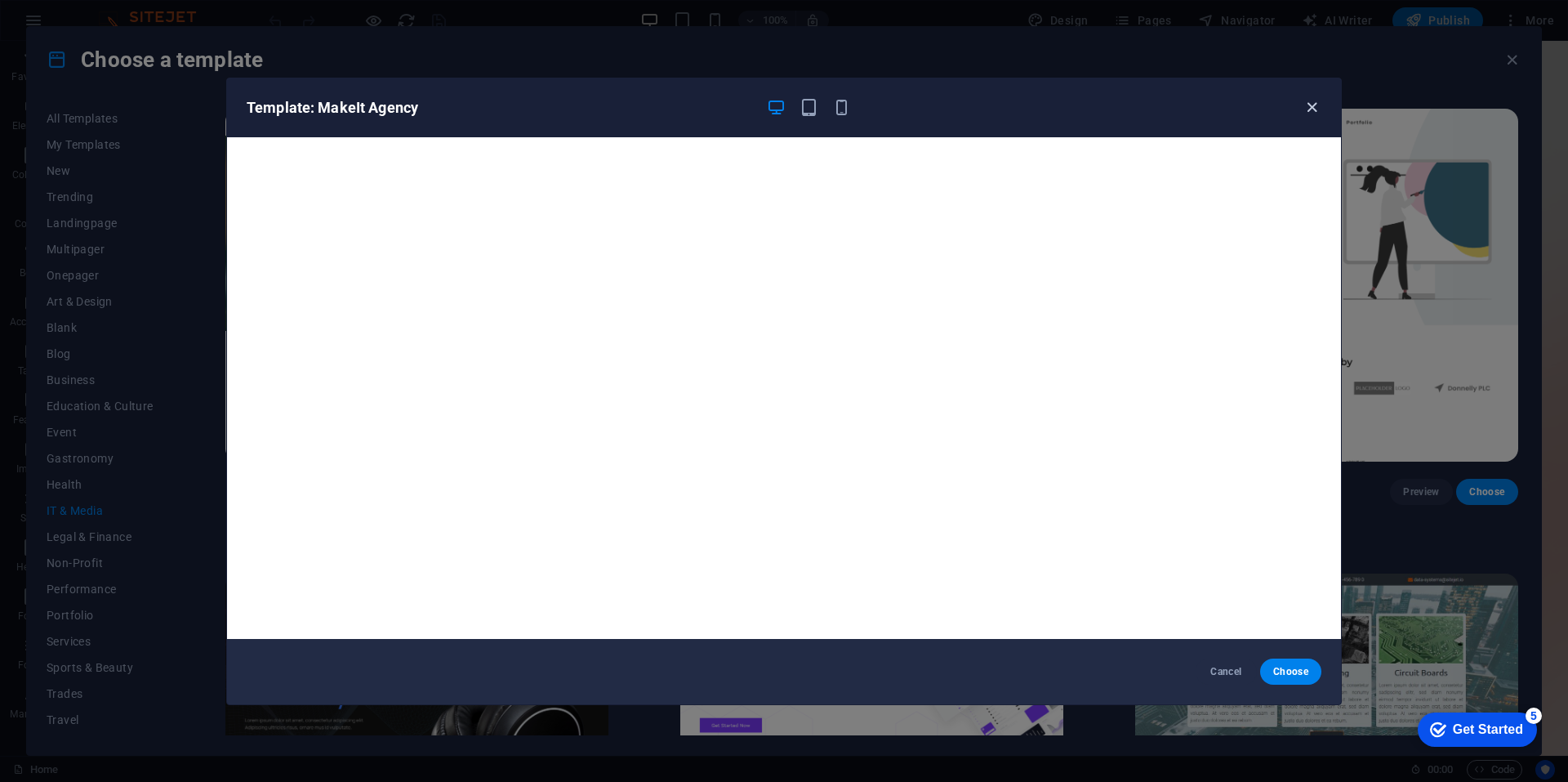
click at [1308, 111] on icon "button" at bounding box center [1311, 107] width 18 height 18
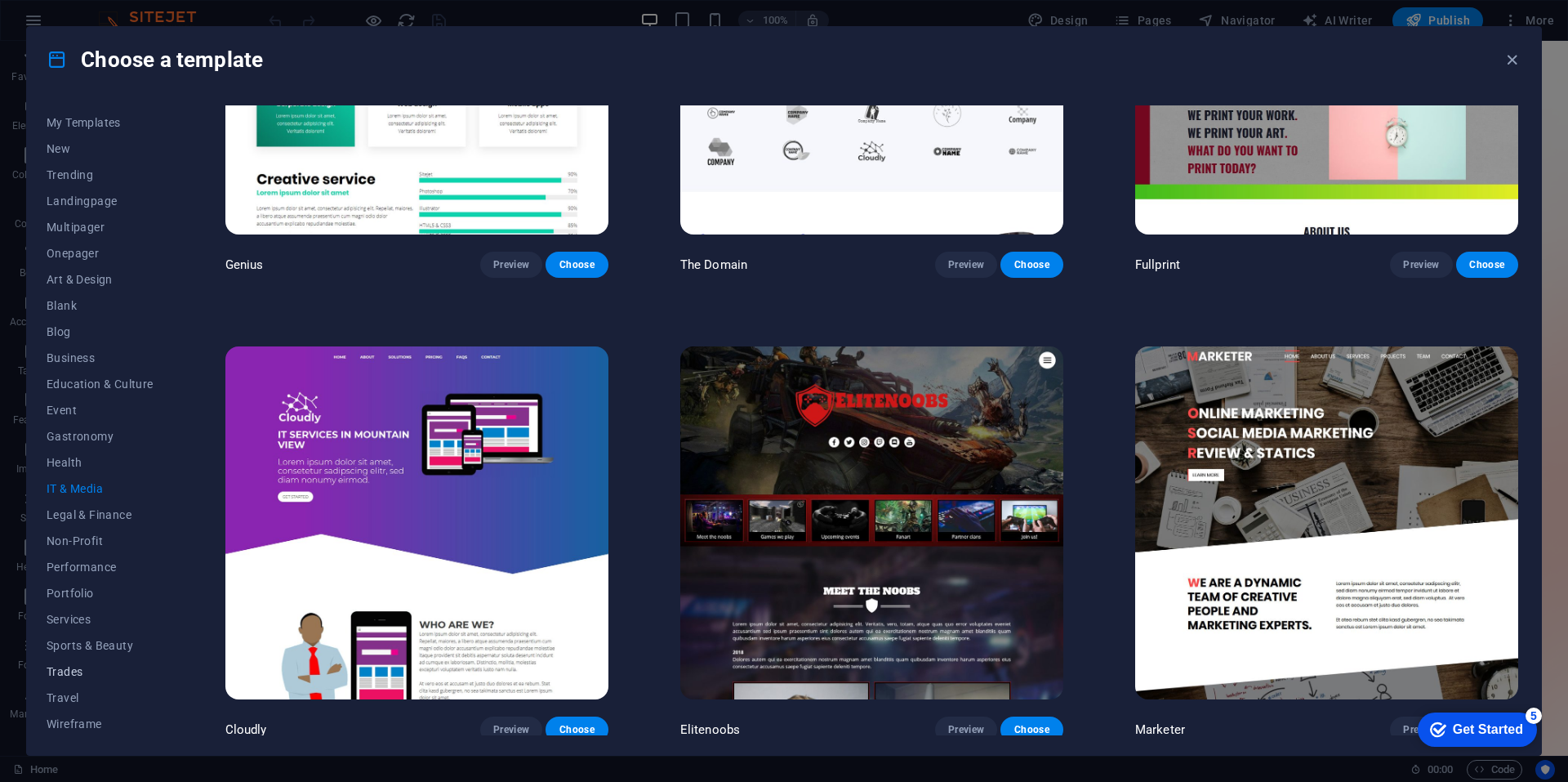
scroll to position [23, 0]
click at [82, 714] on button "Wireframe" at bounding box center [100, 722] width 107 height 26
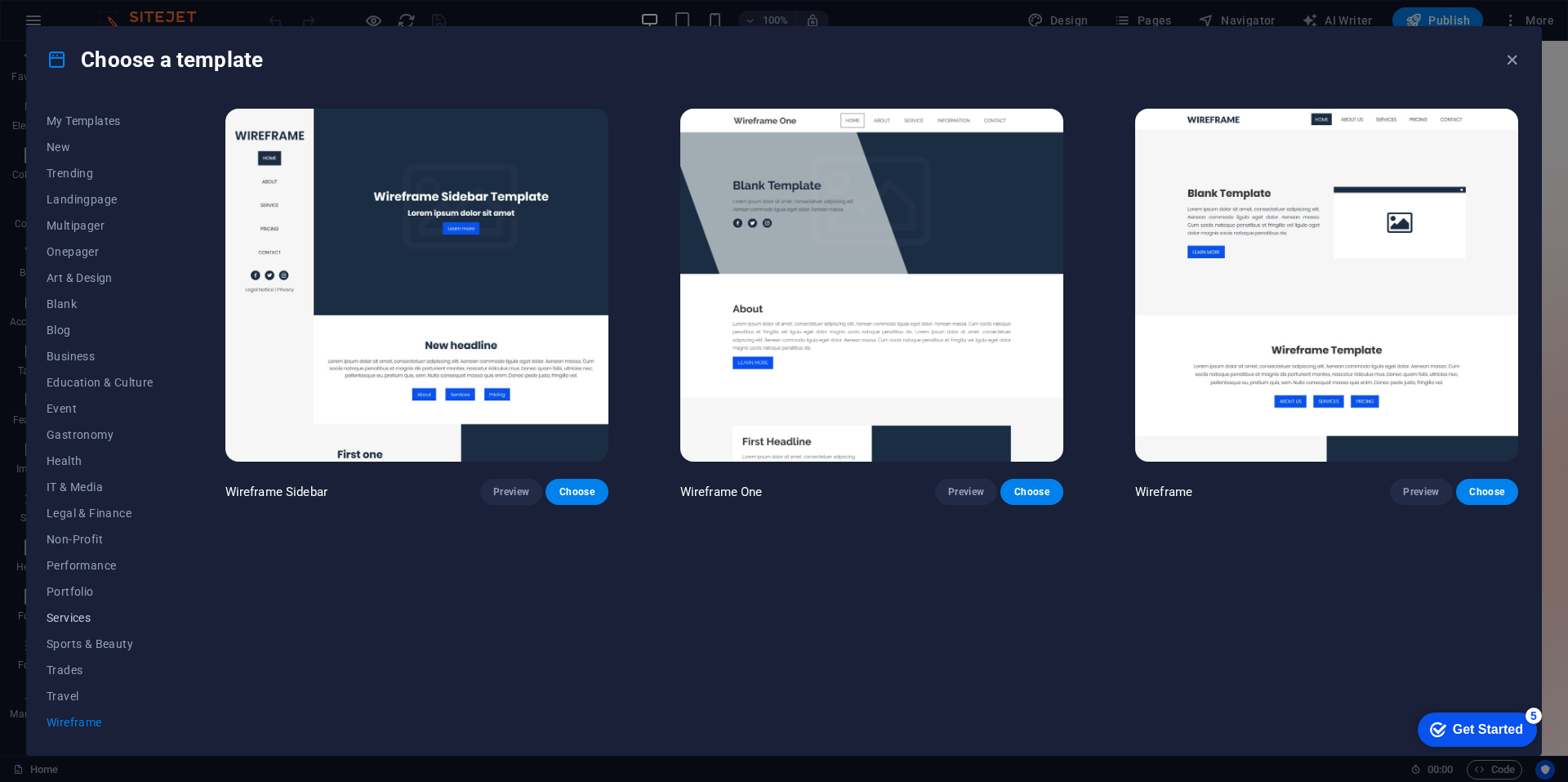
click at [92, 614] on span "Services" at bounding box center [100, 617] width 107 height 13
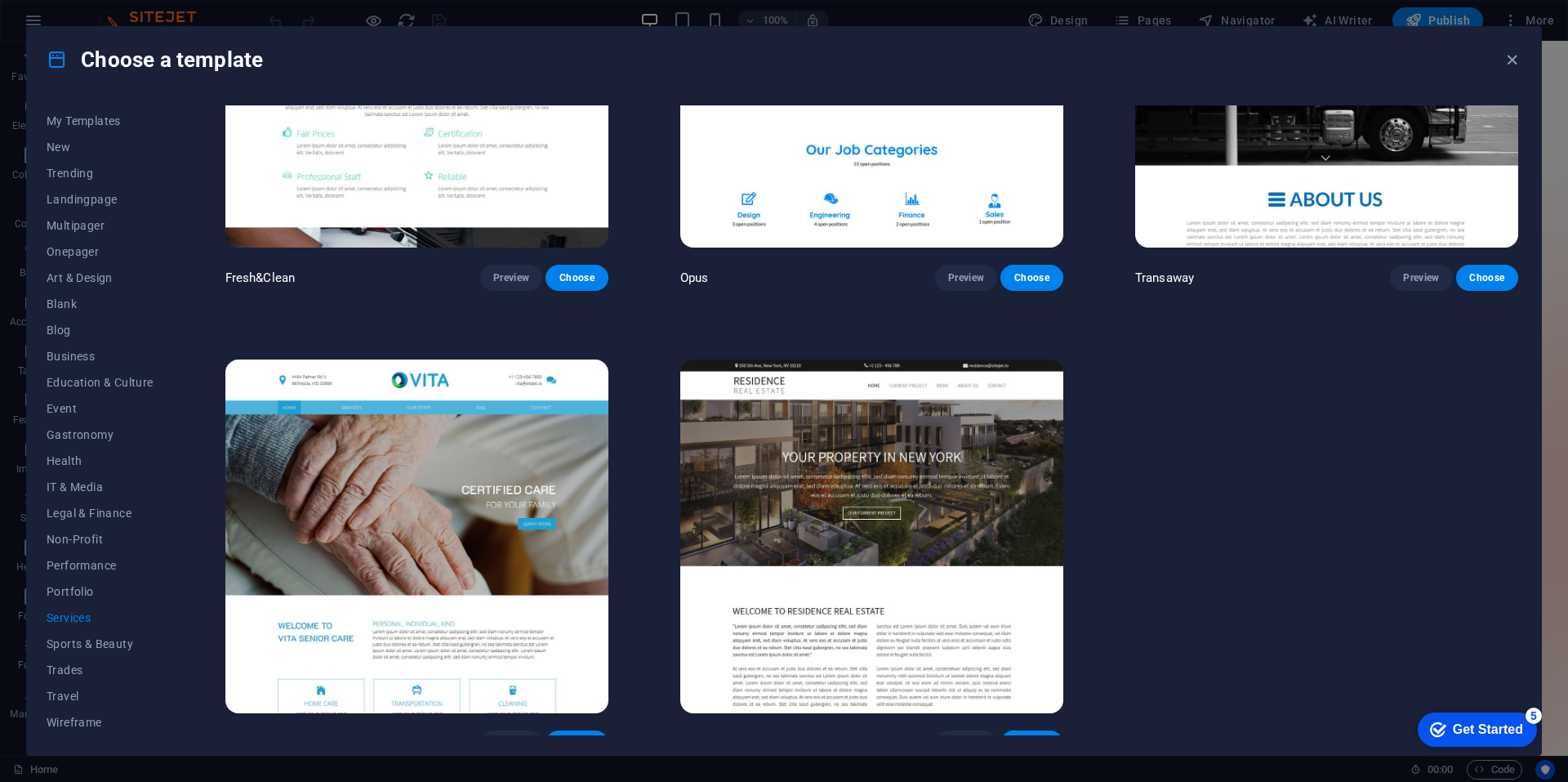
scroll to position [2547, 0]
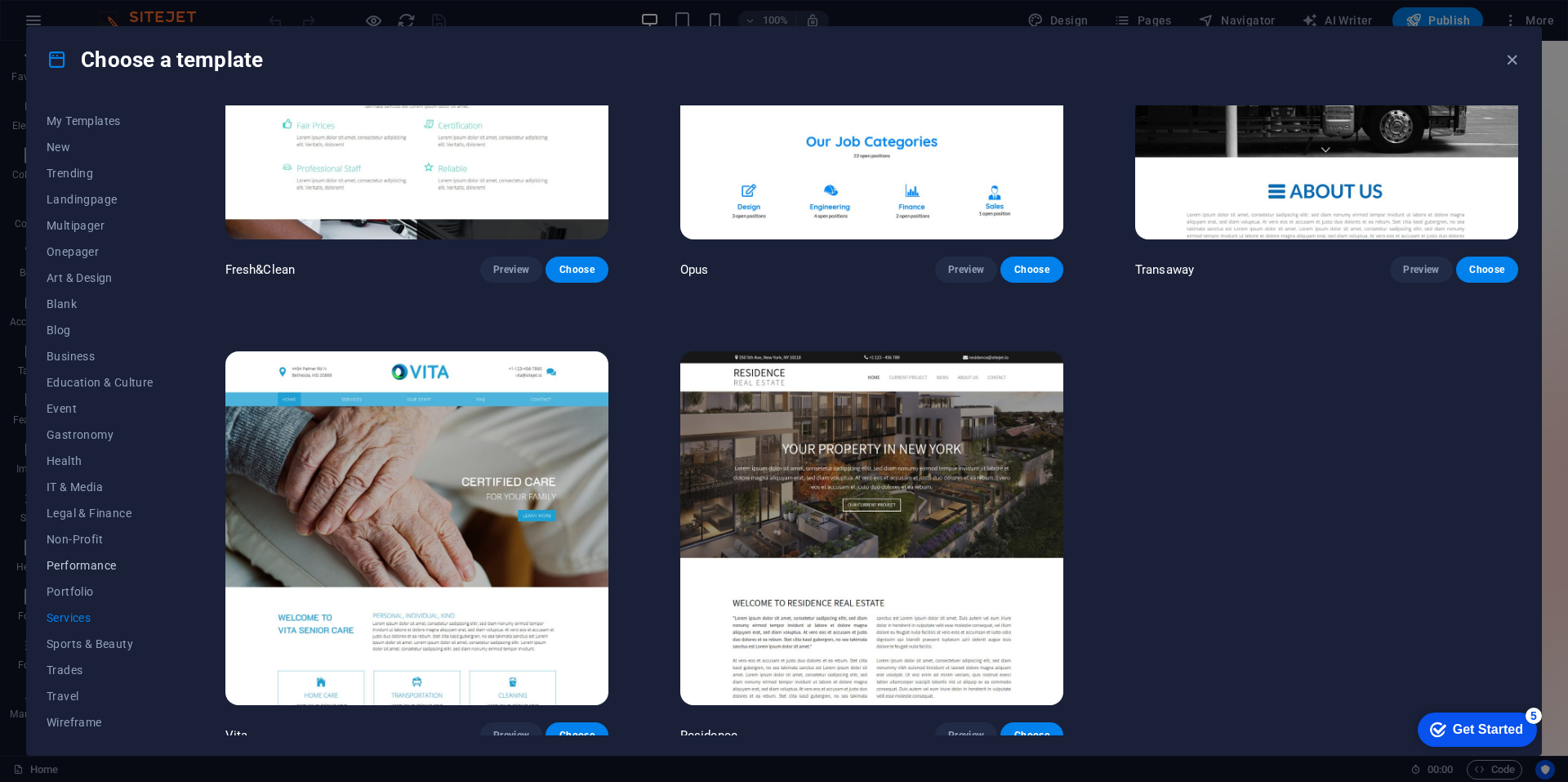
click at [83, 561] on span "Performance" at bounding box center [100, 564] width 107 height 13
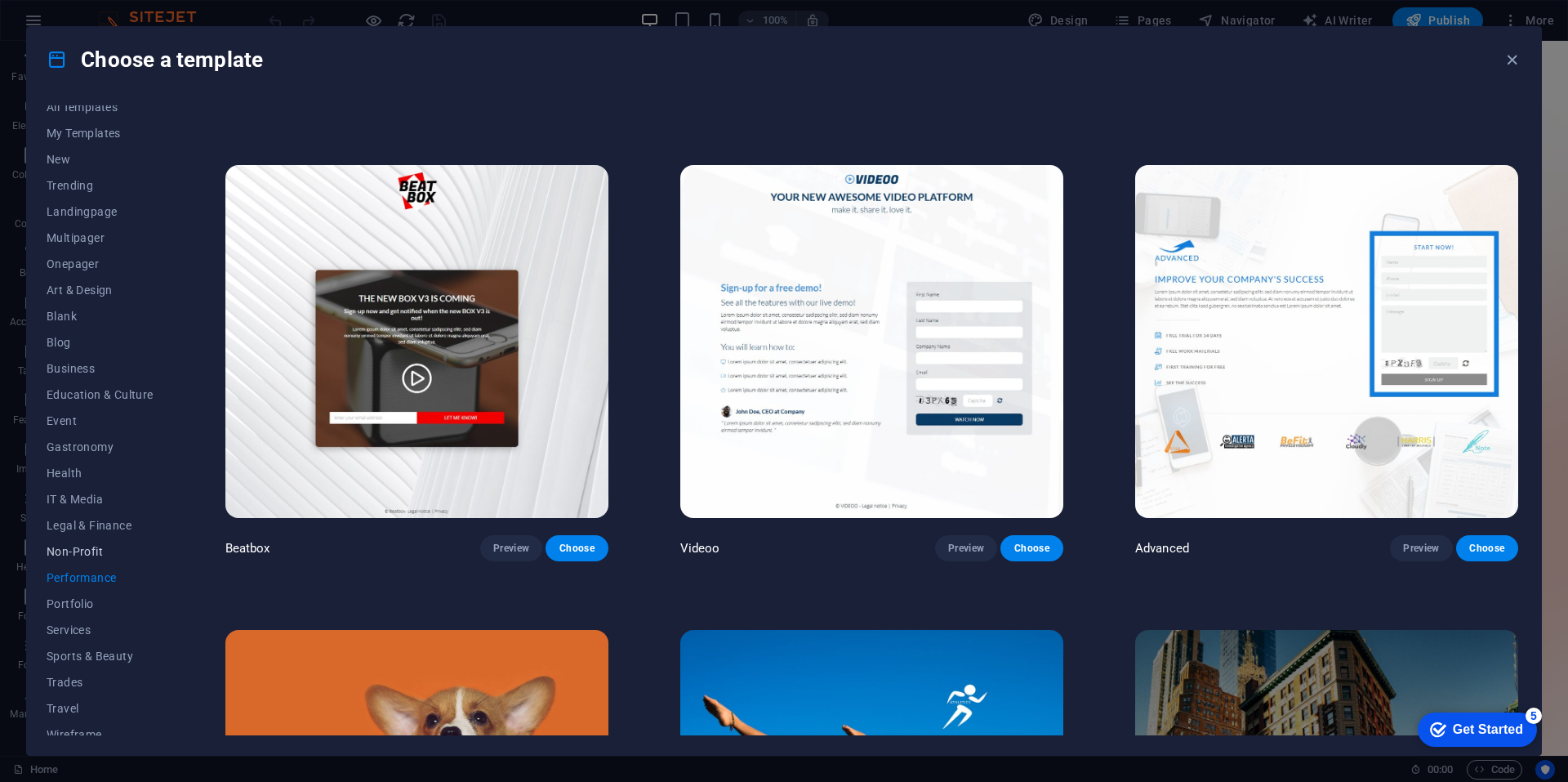
scroll to position [0, 0]
click at [85, 223] on span "Landingpage" at bounding box center [100, 222] width 107 height 13
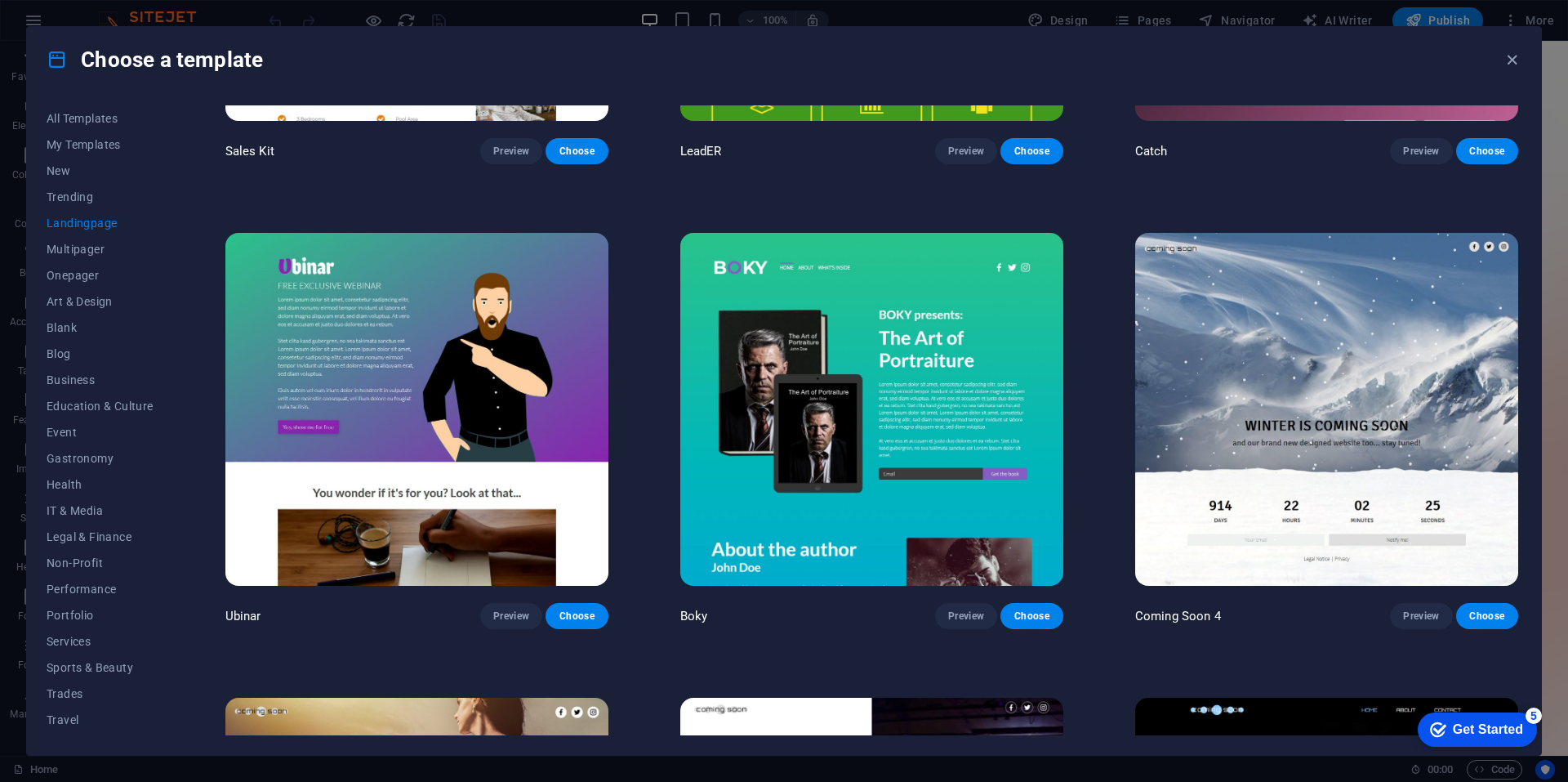
scroll to position [3474, 0]
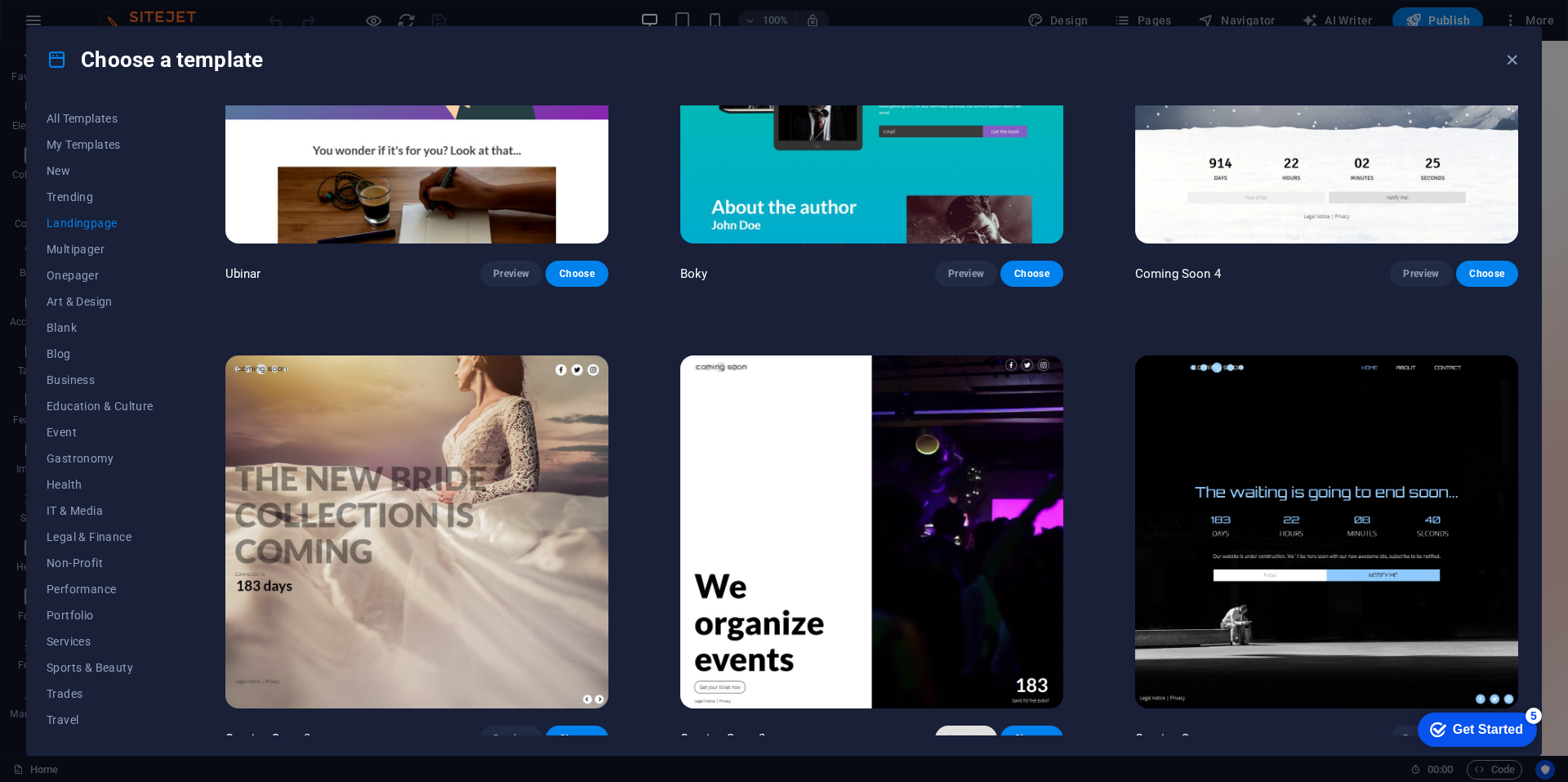
click at [948, 731] on span "Preview" at bounding box center [965, 737] width 36 height 13
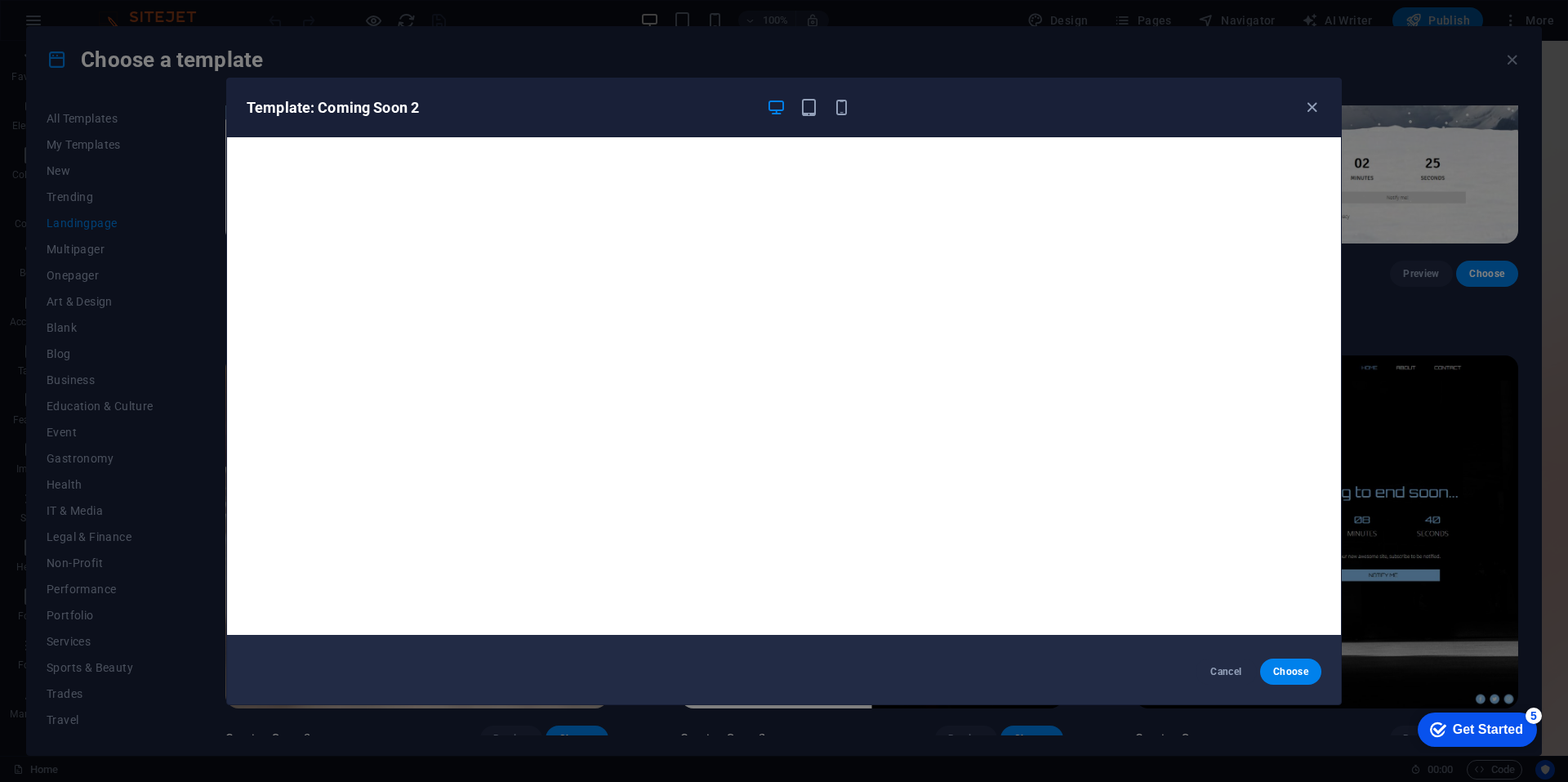
scroll to position [0, 0]
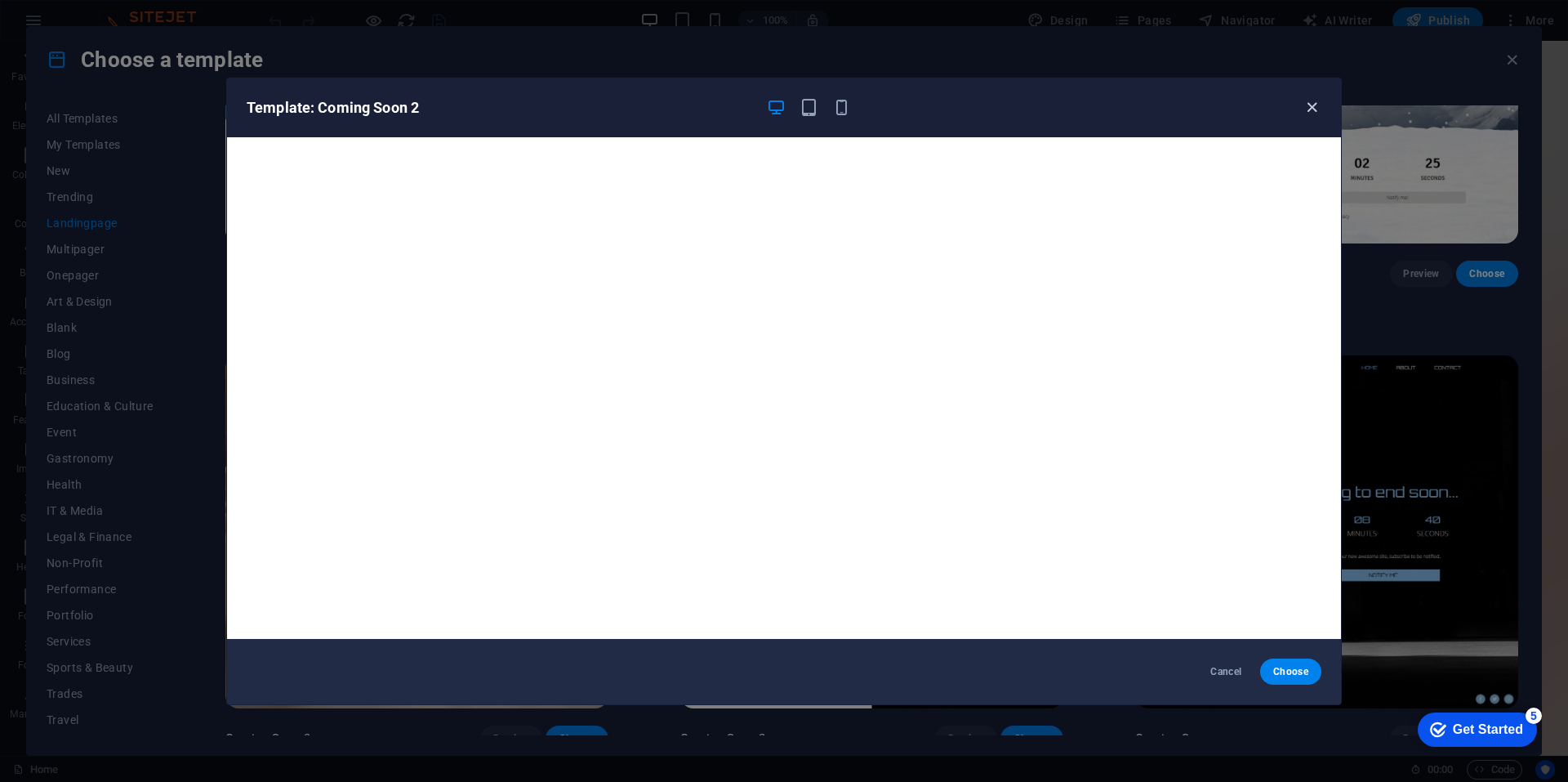
click at [1307, 107] on icon "button" at bounding box center [1311, 107] width 18 height 18
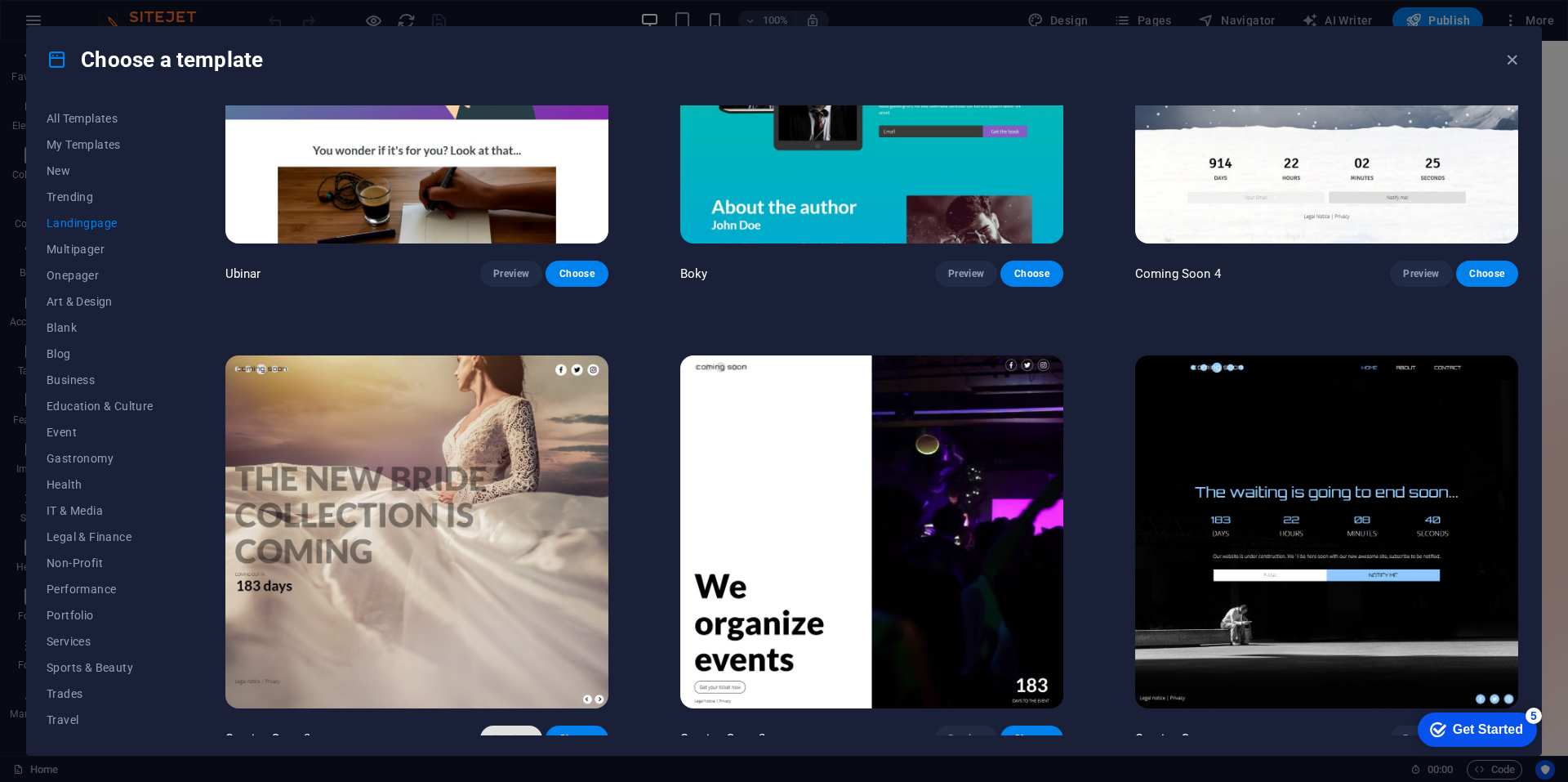
click at [521, 731] on span "Preview" at bounding box center [511, 737] width 36 height 13
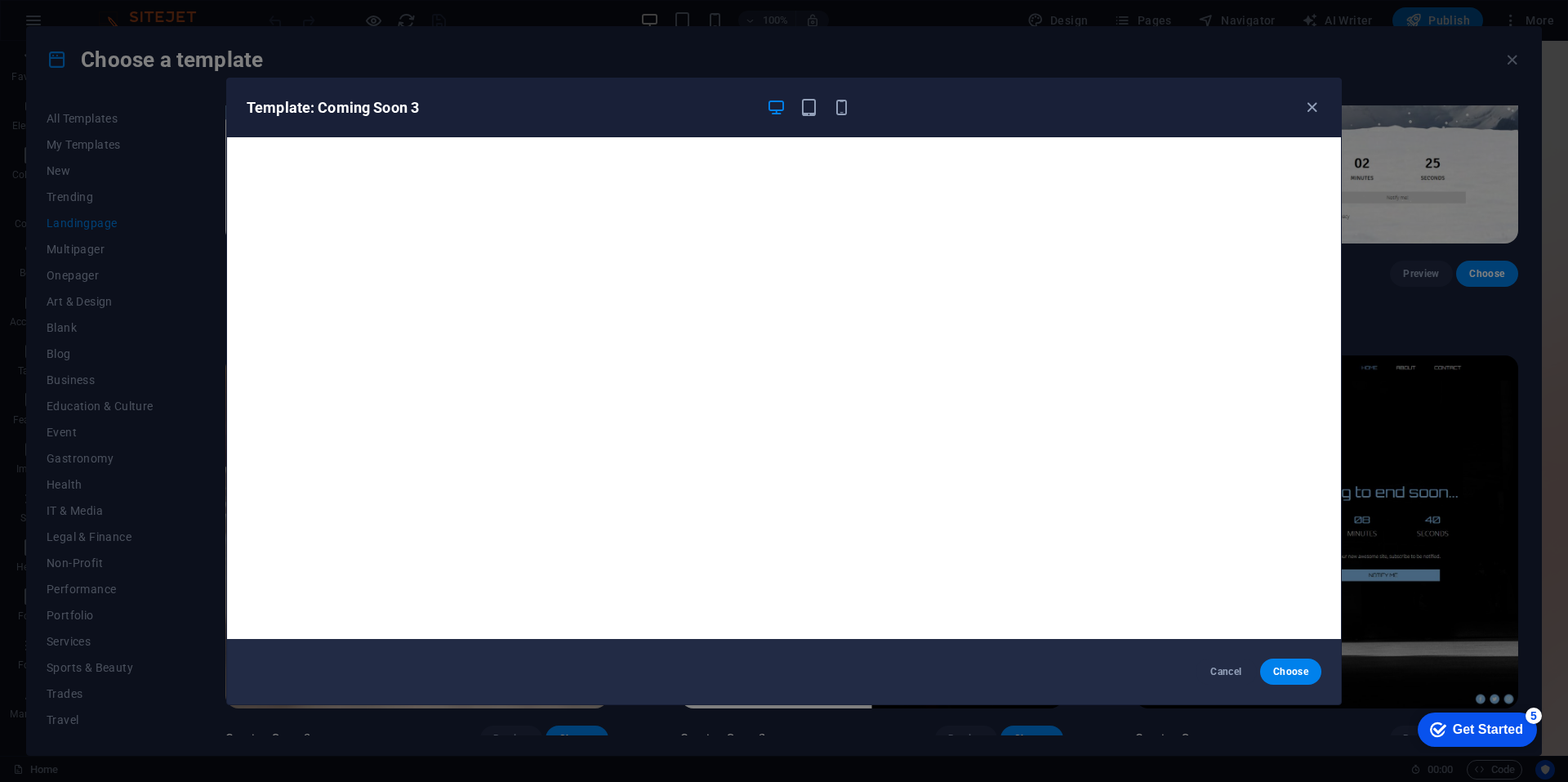
drag, startPoint x: 1314, startPoint y: 109, endPoint x: 1313, endPoint y: 120, distance: 11.0
click at [1313, 109] on icon "button" at bounding box center [1311, 107] width 18 height 18
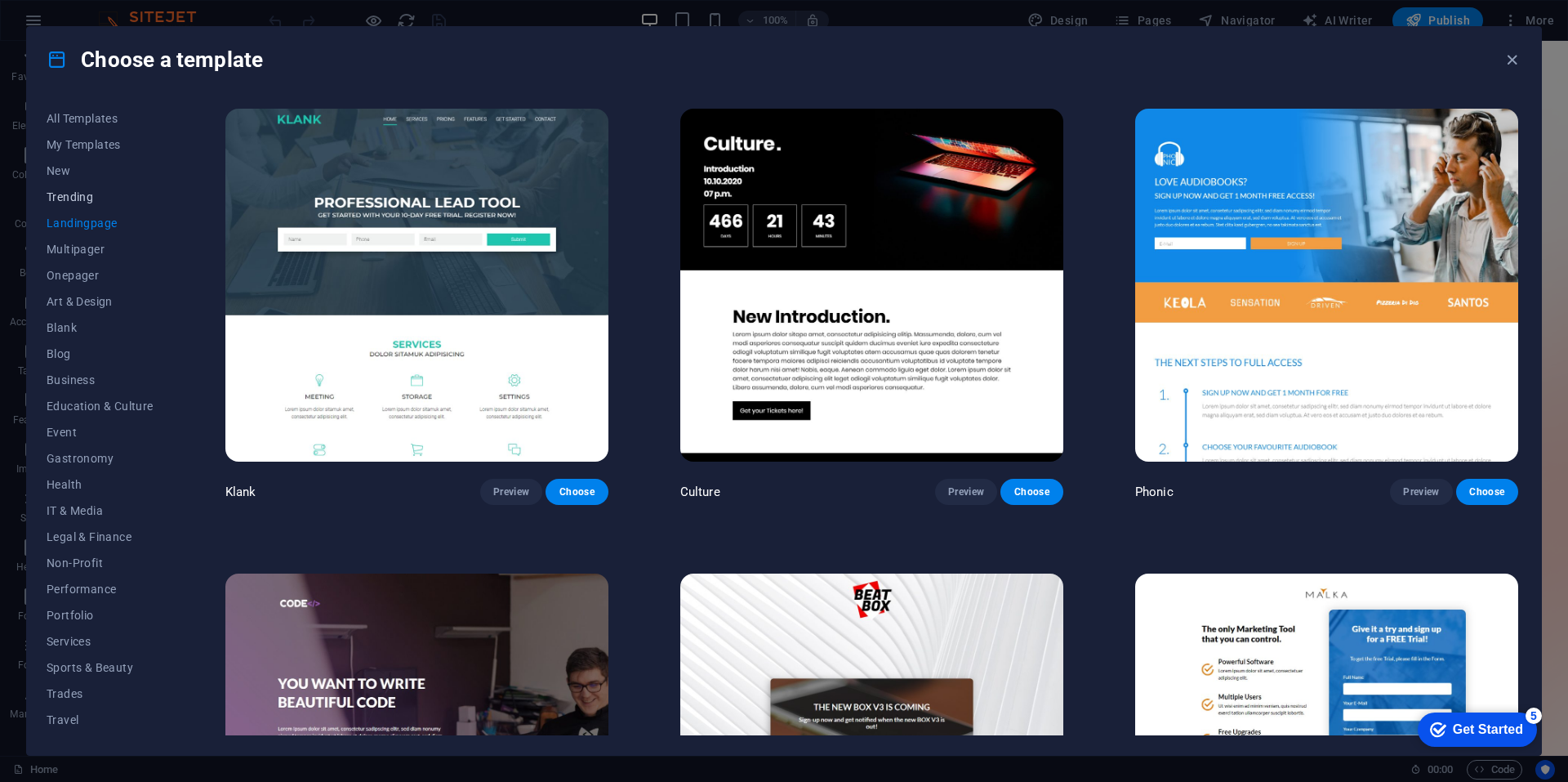
click at [92, 195] on span "Trending" at bounding box center [100, 196] width 107 height 13
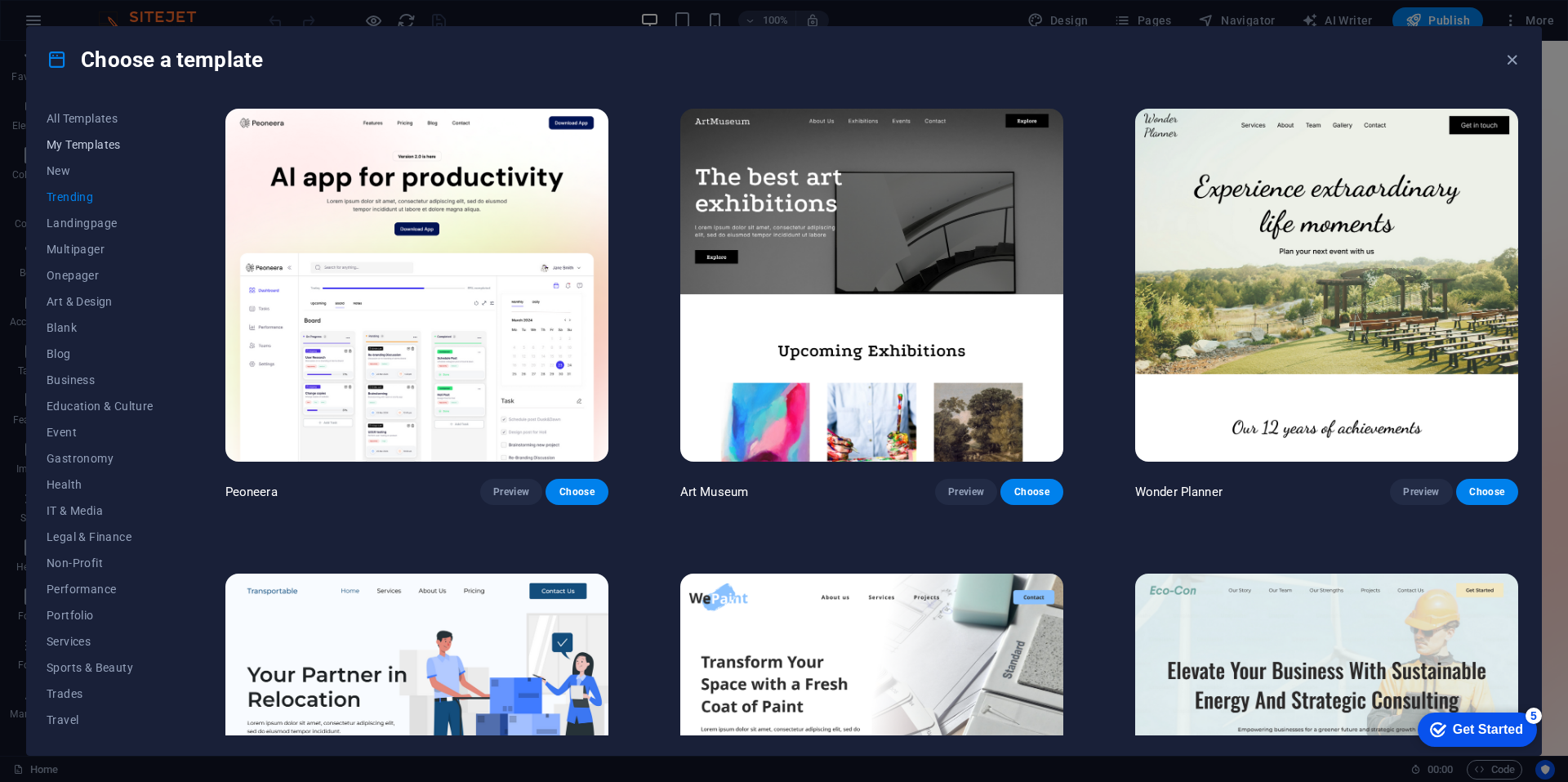
click at [96, 141] on span "My Templates" at bounding box center [100, 144] width 107 height 13
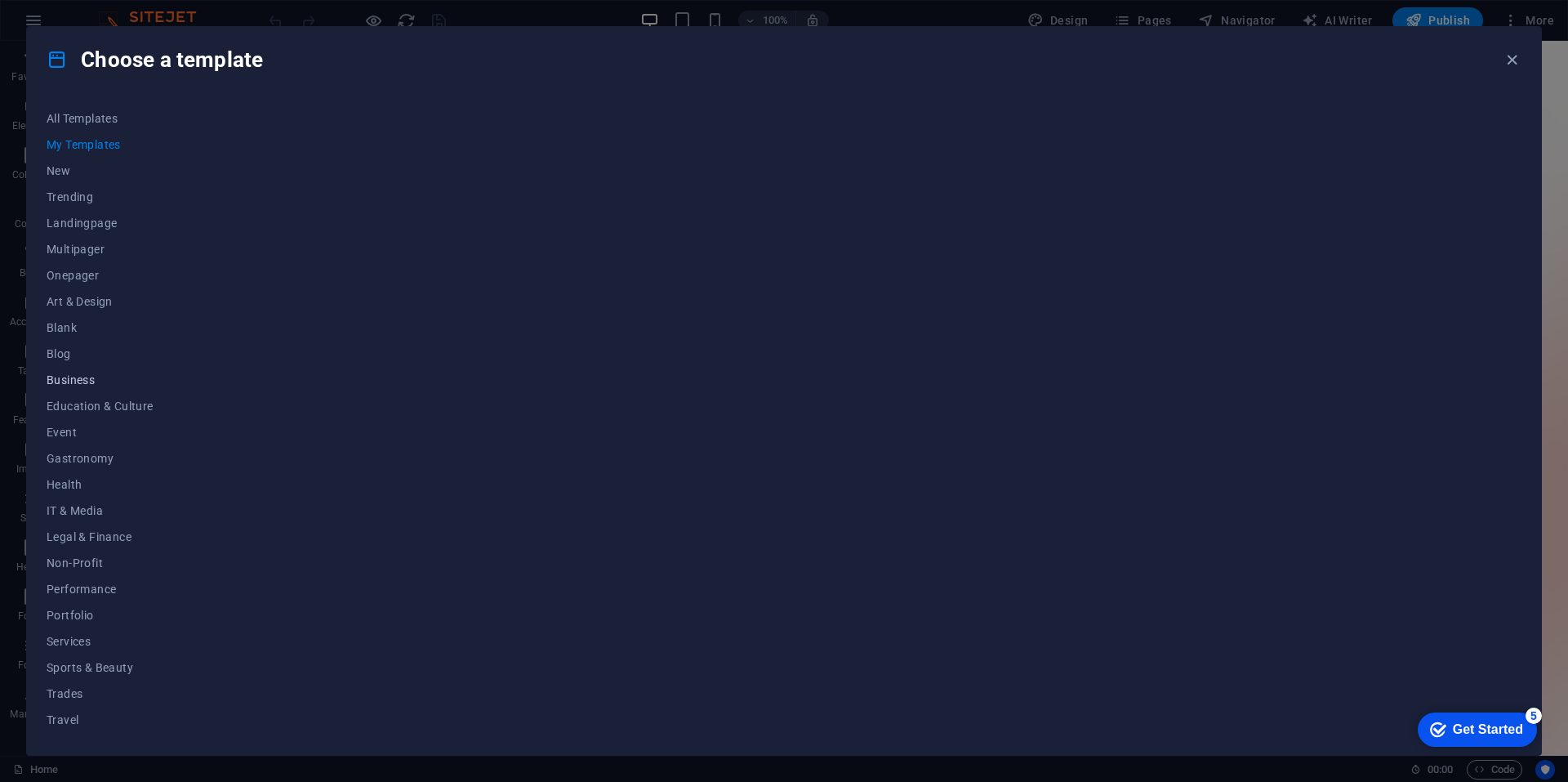
scroll to position [23, 0]
click at [80, 363] on button "Business" at bounding box center [100, 356] width 107 height 26
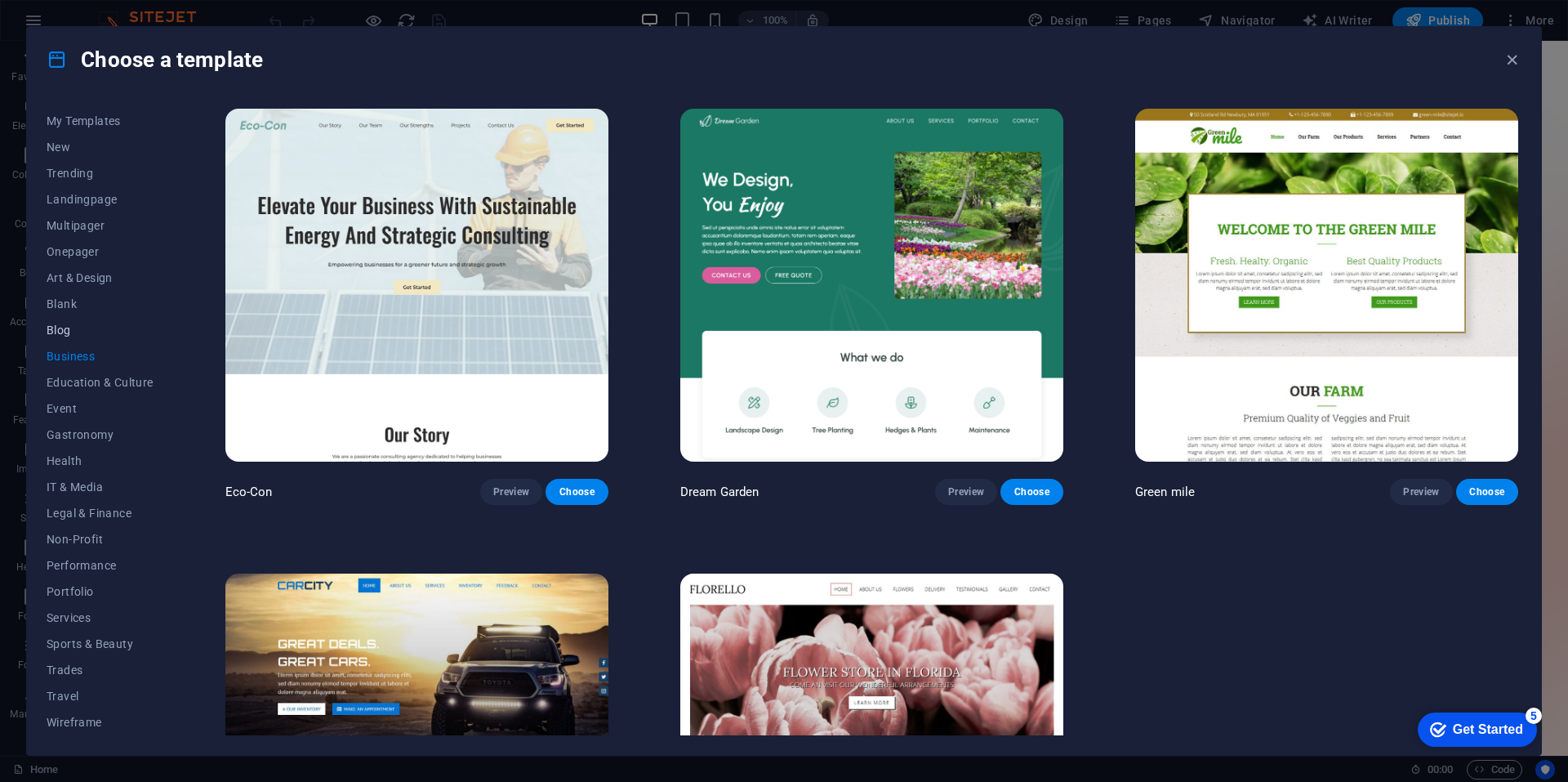
click at [70, 318] on button "Blog" at bounding box center [100, 329] width 107 height 26
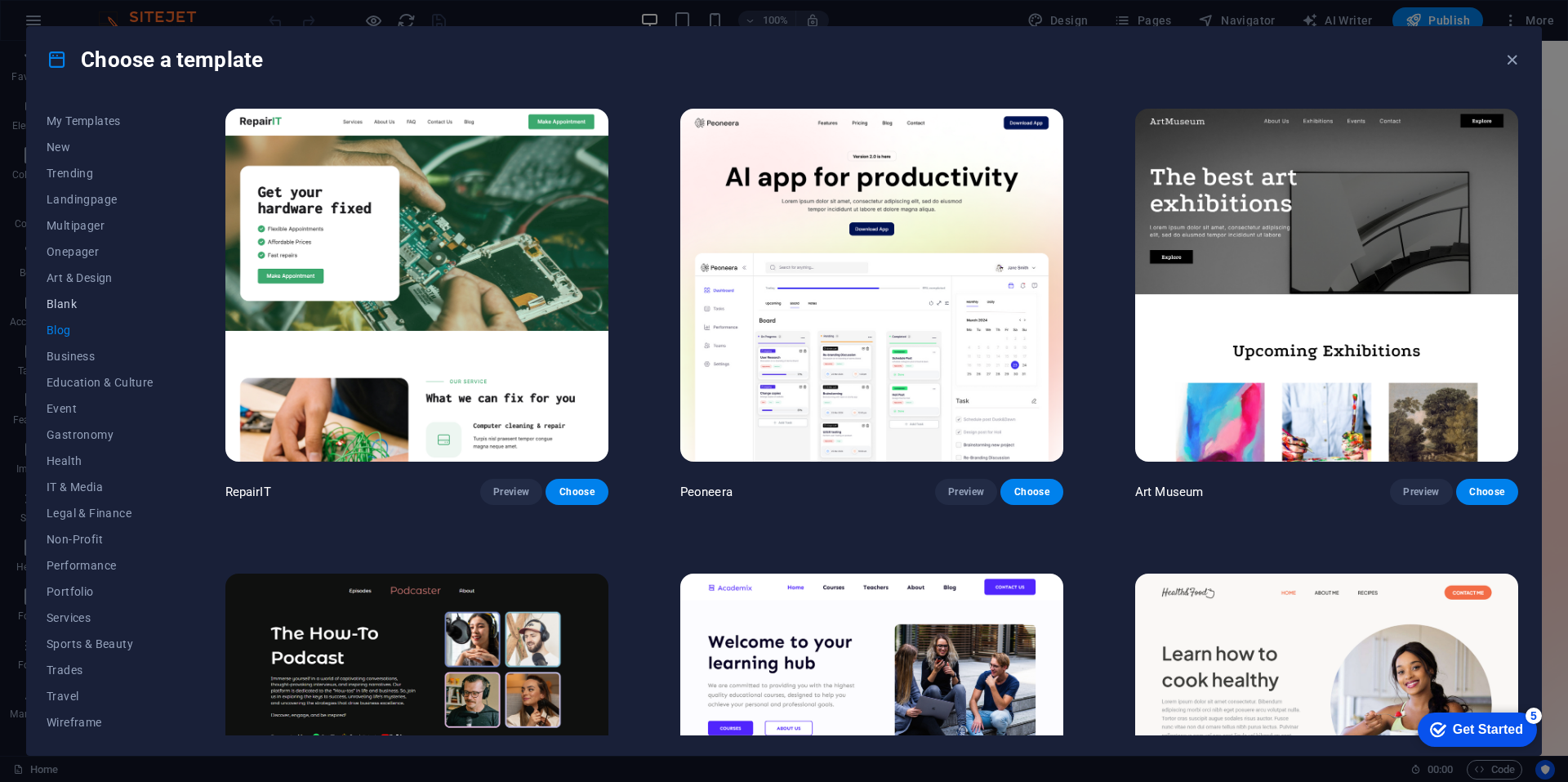
click at [75, 304] on span "Blank" at bounding box center [100, 303] width 107 height 13
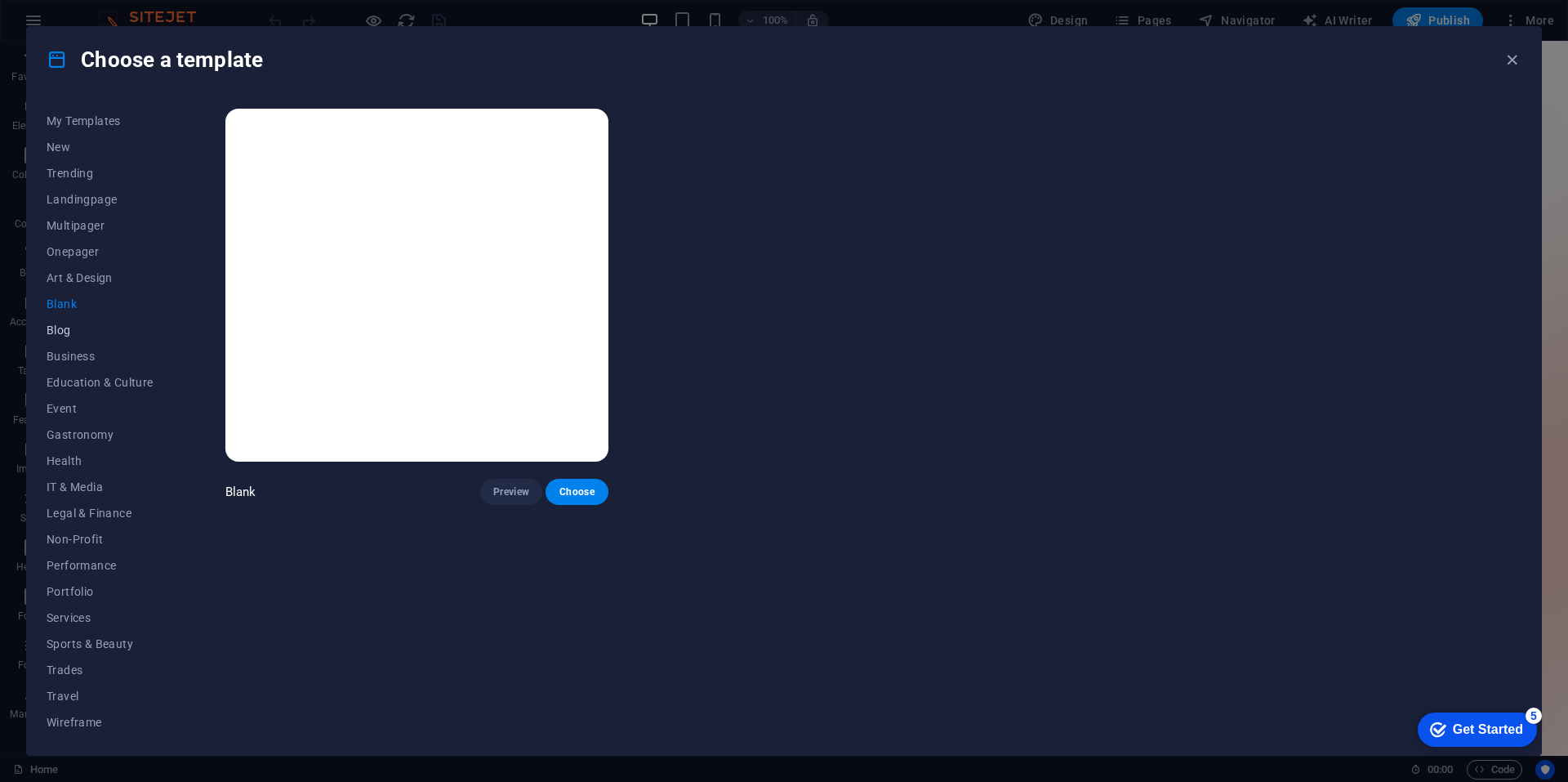
click at [75, 319] on button "Blog" at bounding box center [100, 329] width 107 height 26
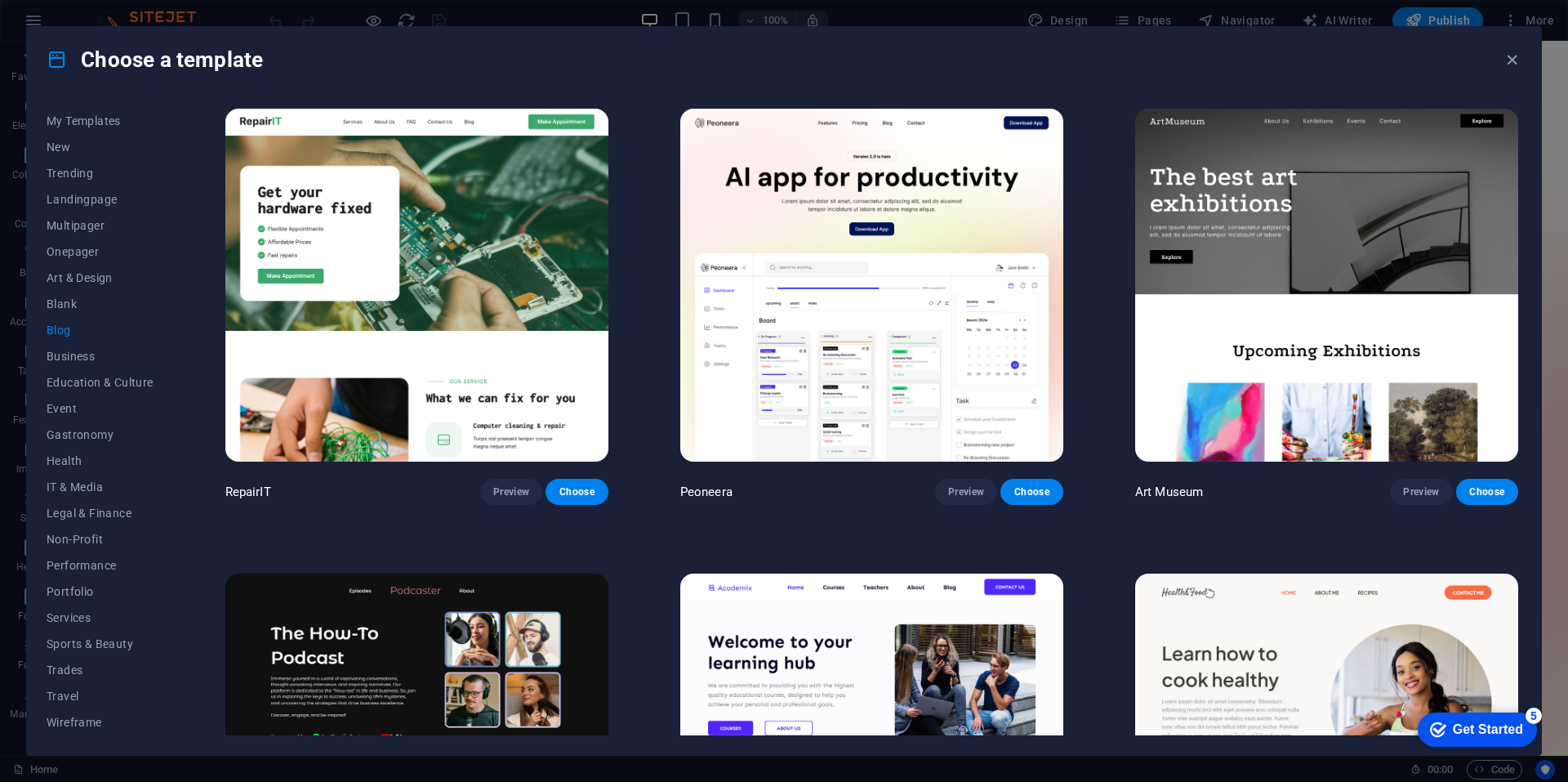
click at [74, 326] on span "Blog" at bounding box center [100, 329] width 107 height 13
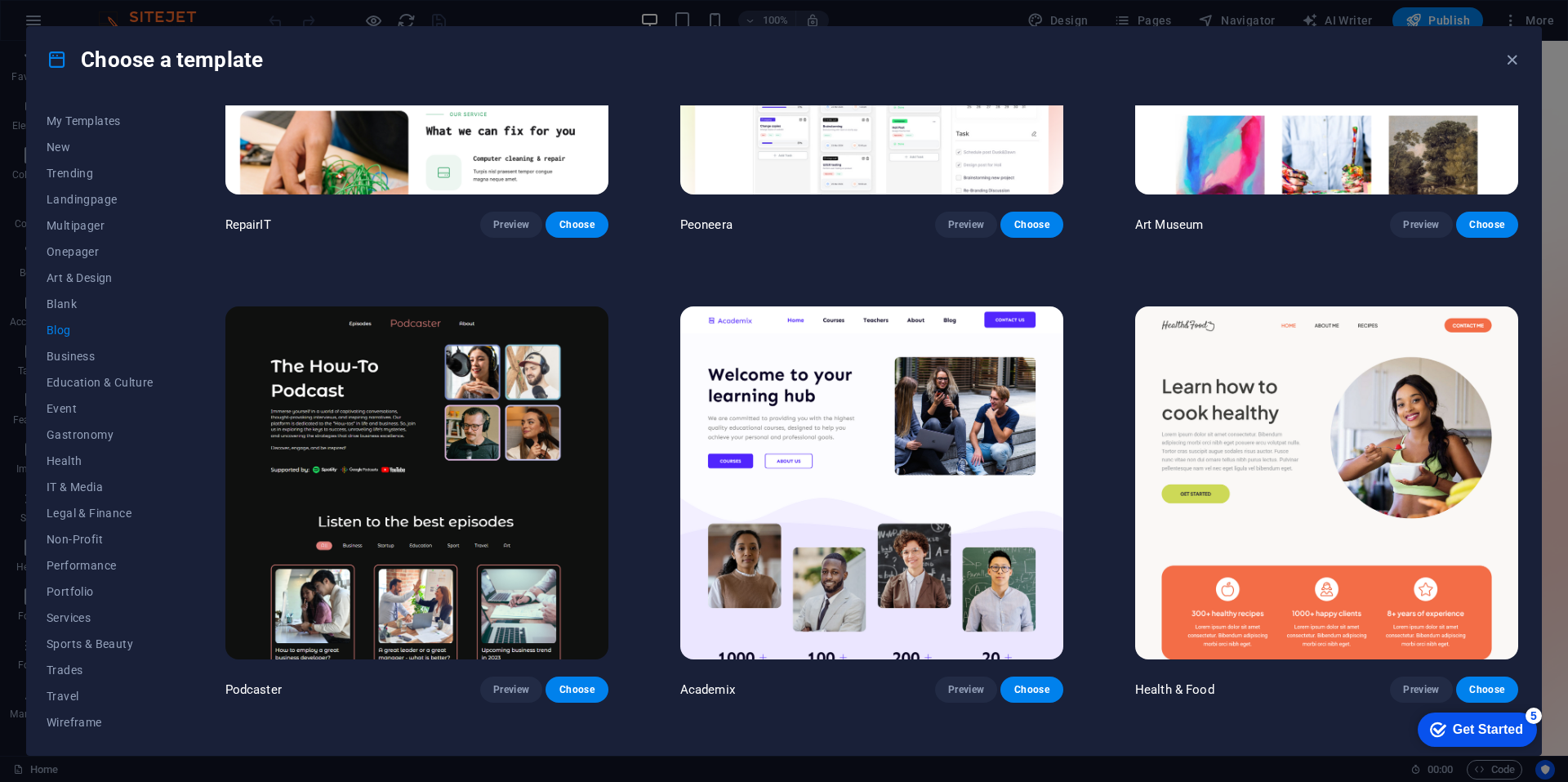
scroll to position [272, 0]
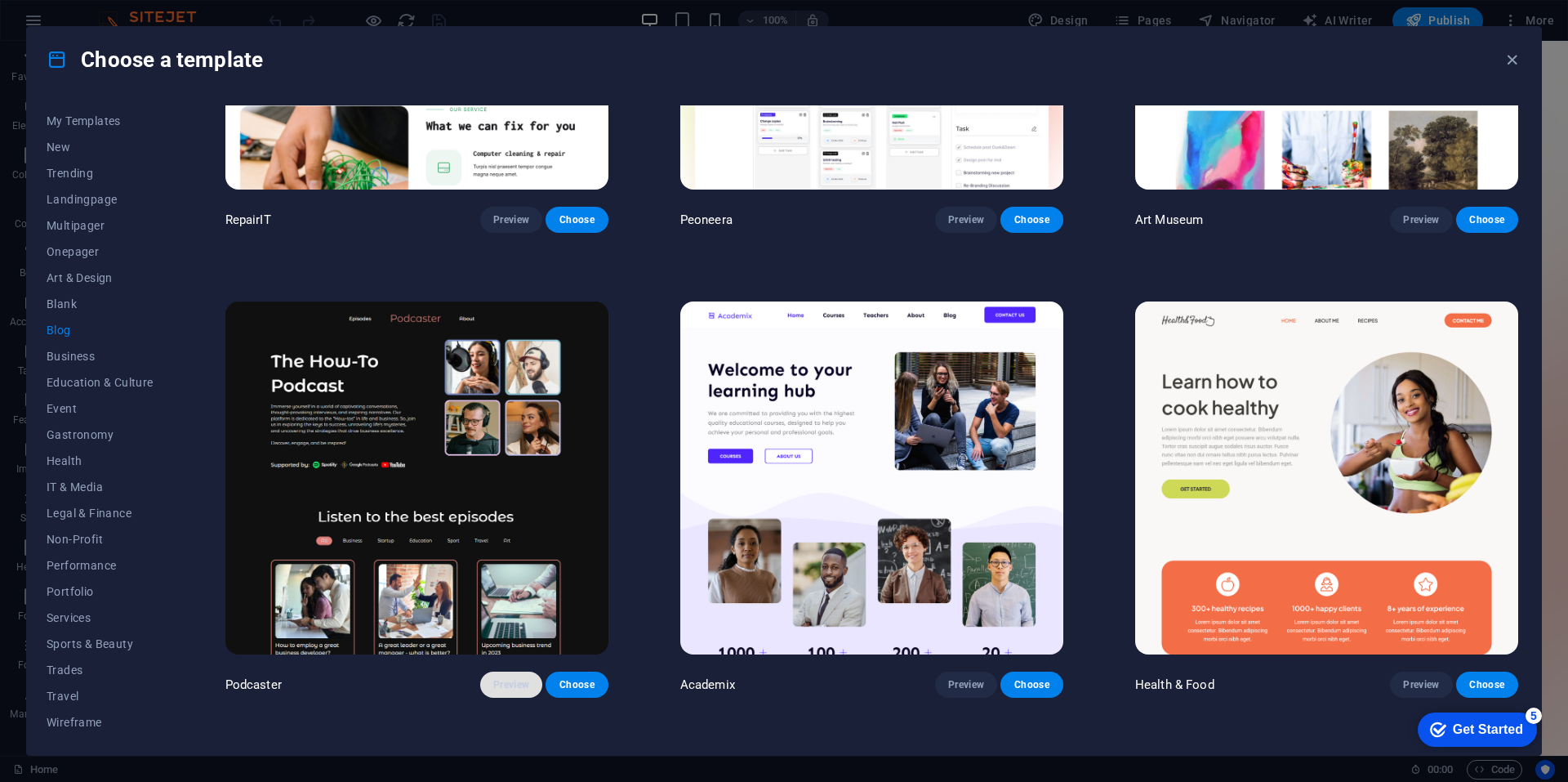
click at [507, 679] on span "Preview" at bounding box center [511, 684] width 36 height 13
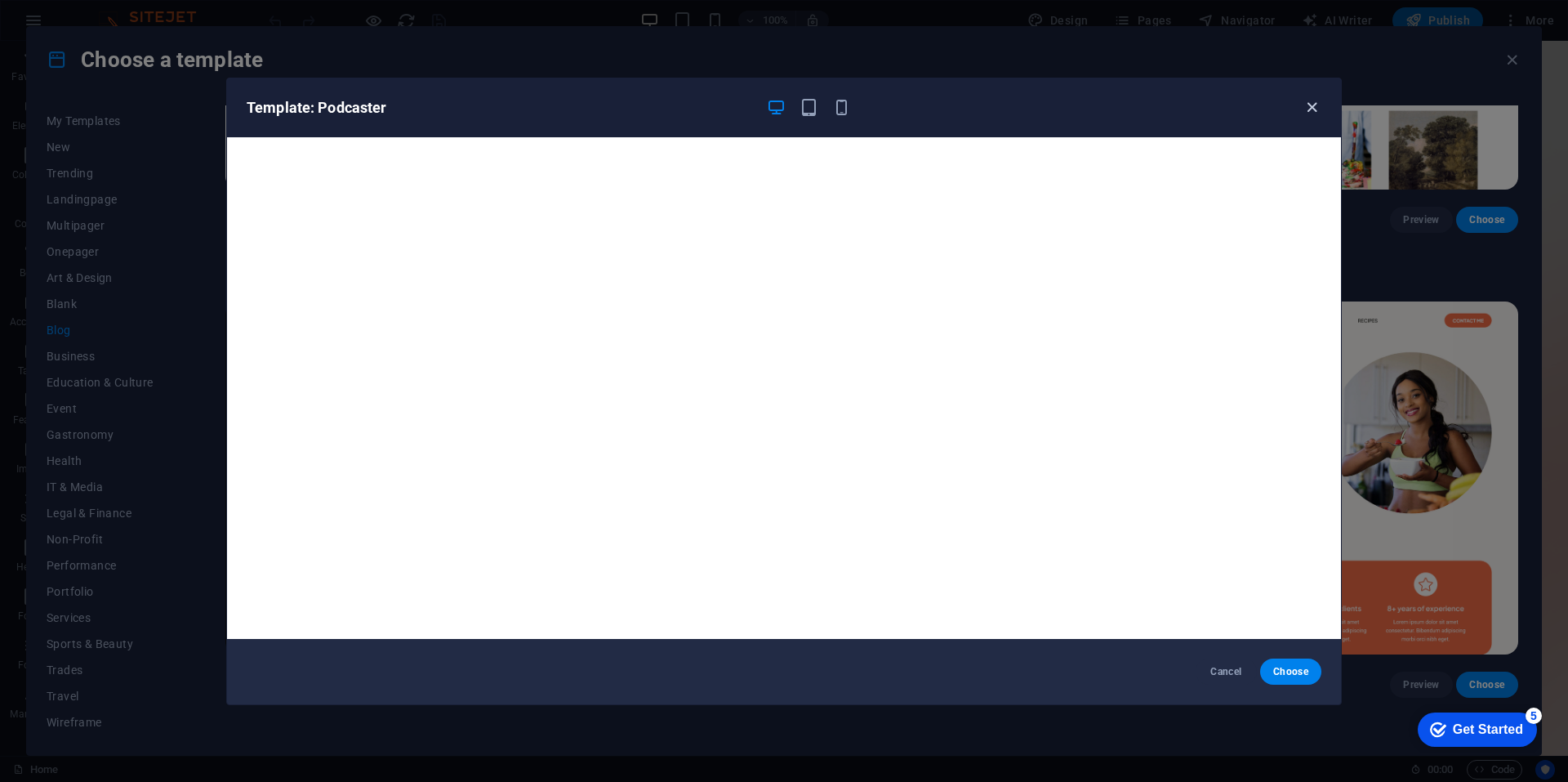
click at [1302, 111] on icon "button" at bounding box center [1311, 107] width 18 height 18
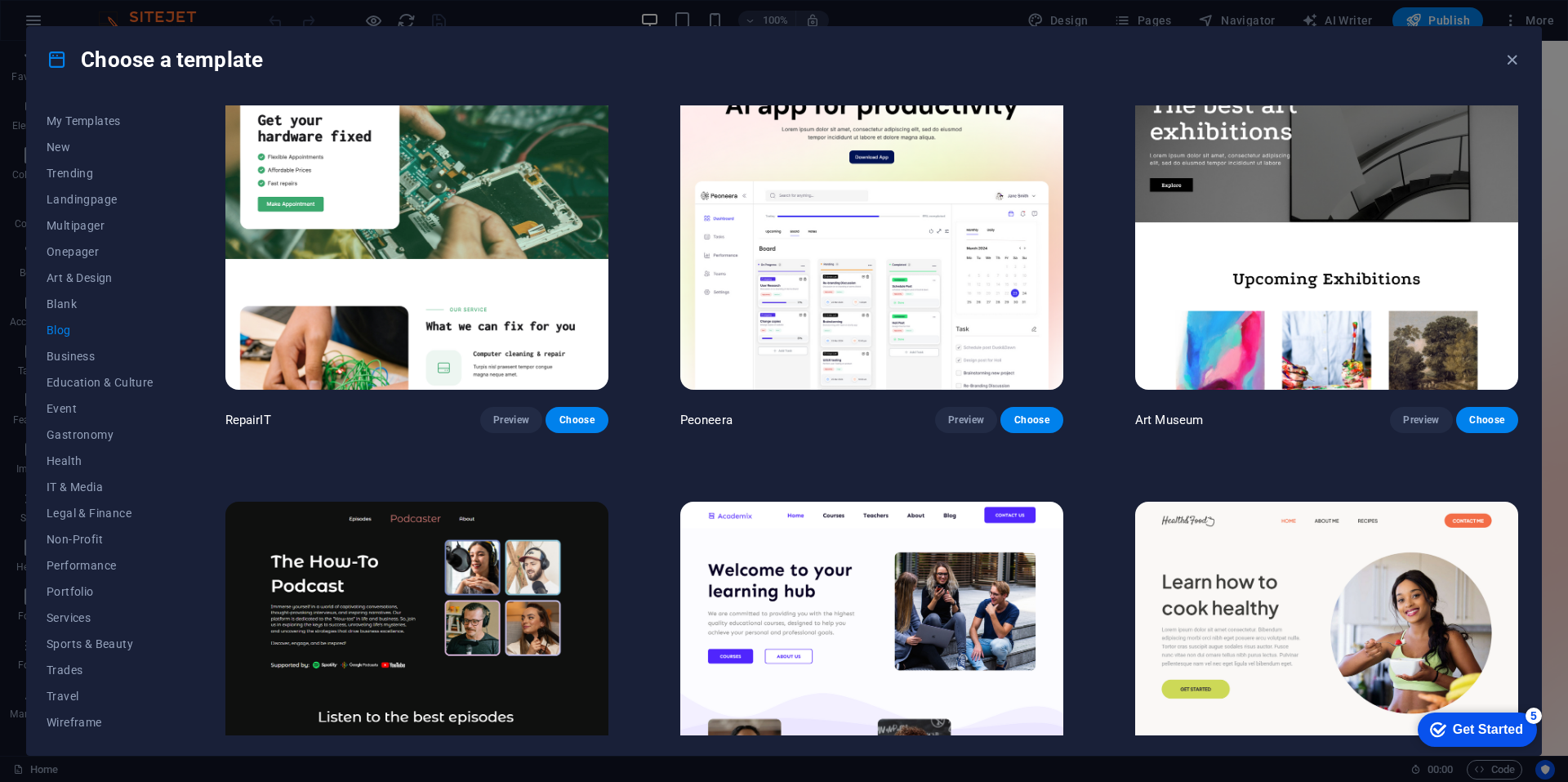
scroll to position [0, 0]
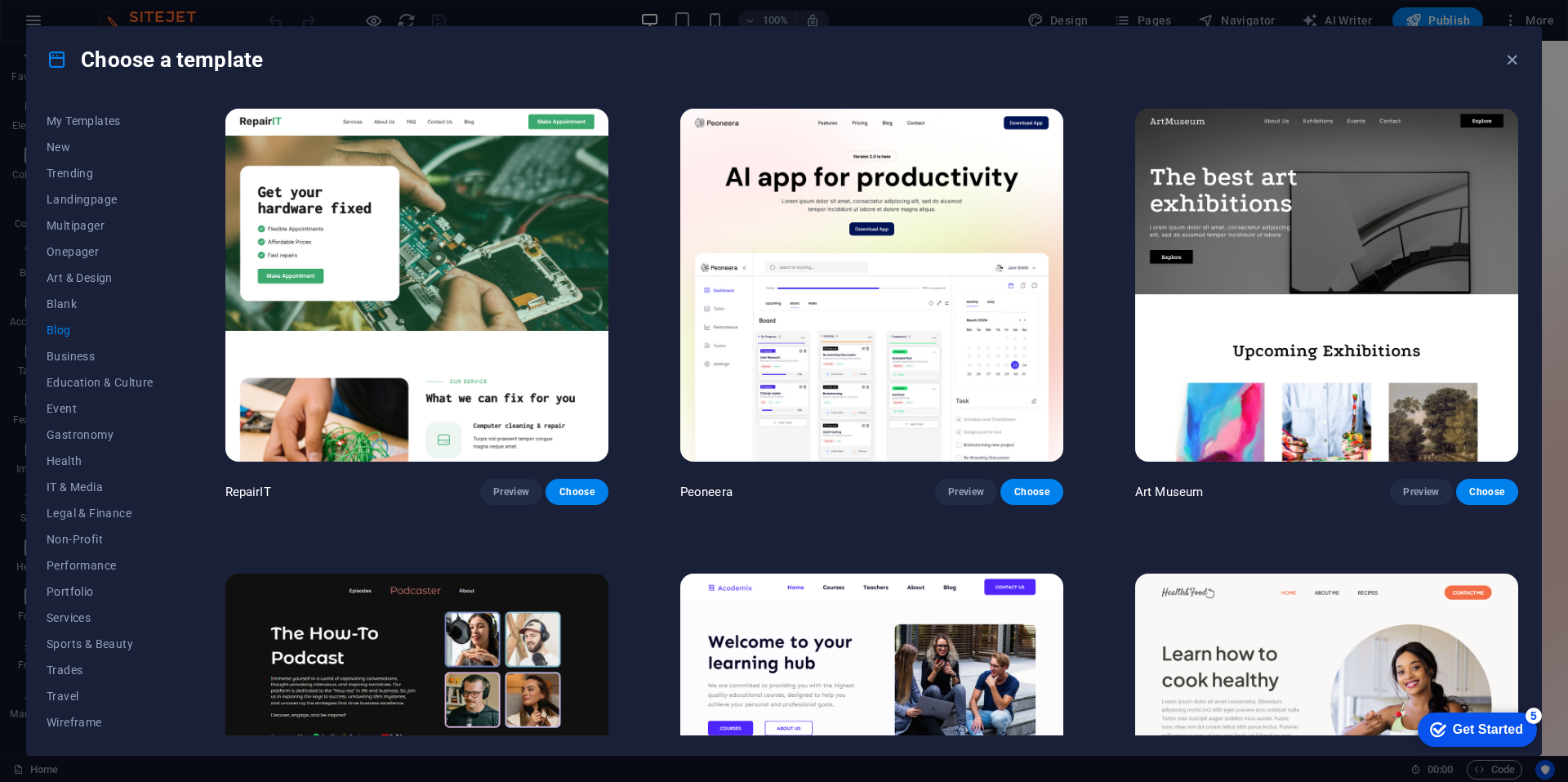
click at [951, 341] on img at bounding box center [872, 285] width 383 height 353
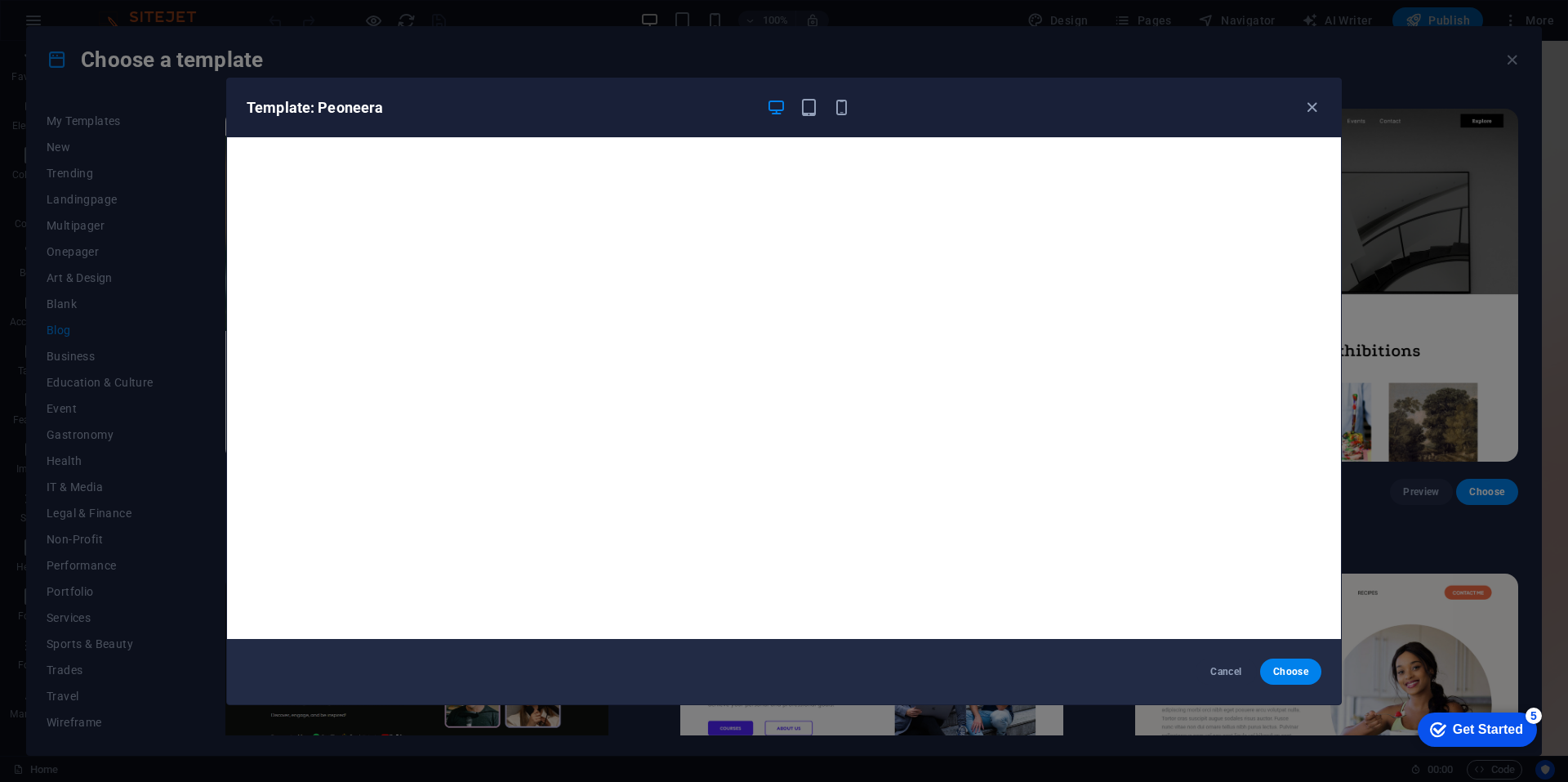
click at [358, 57] on div "Template: Peoneera Cancel Choose" at bounding box center [784, 391] width 1568 height 782
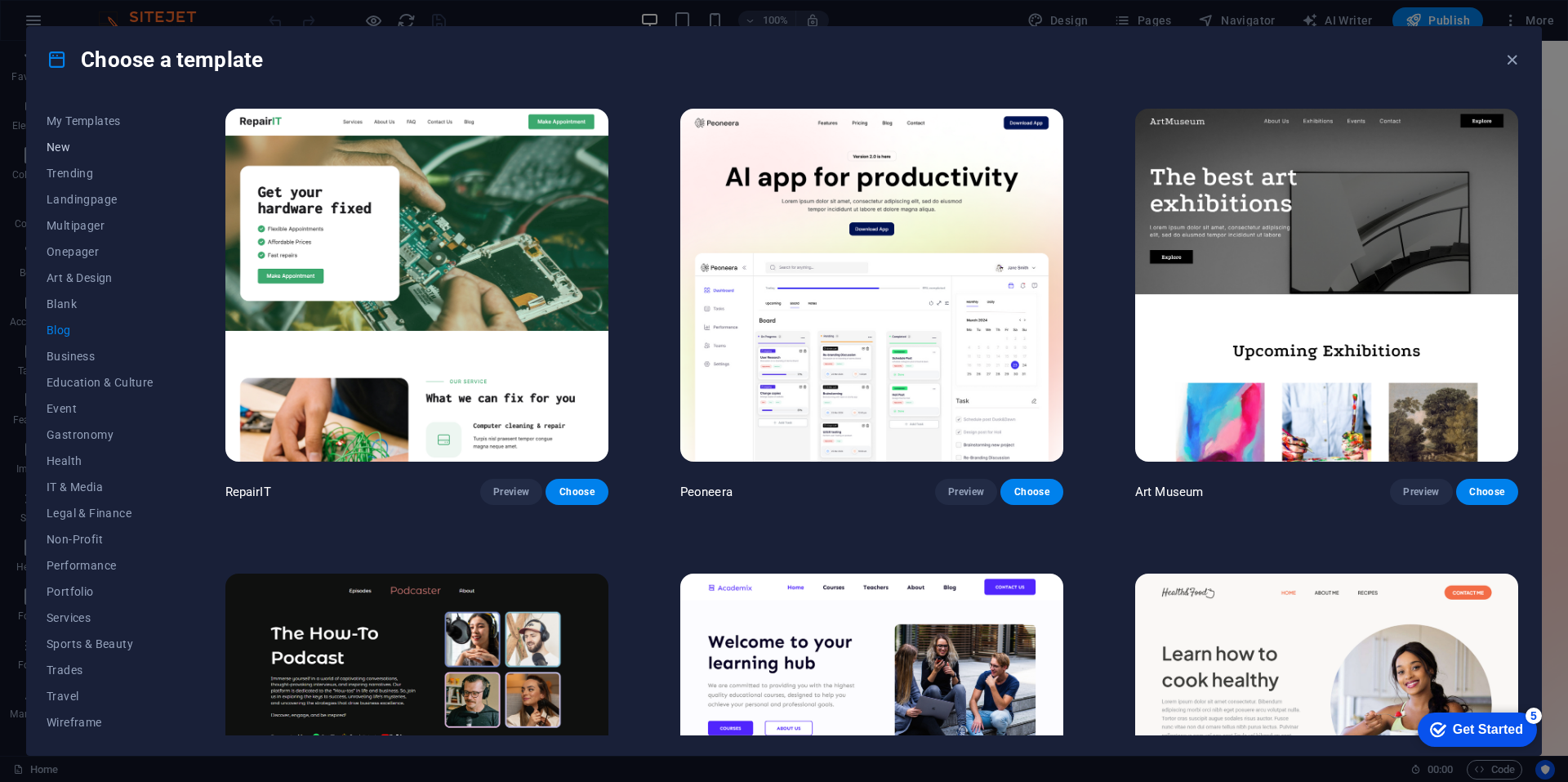
click at [64, 147] on span "New" at bounding box center [100, 147] width 107 height 13
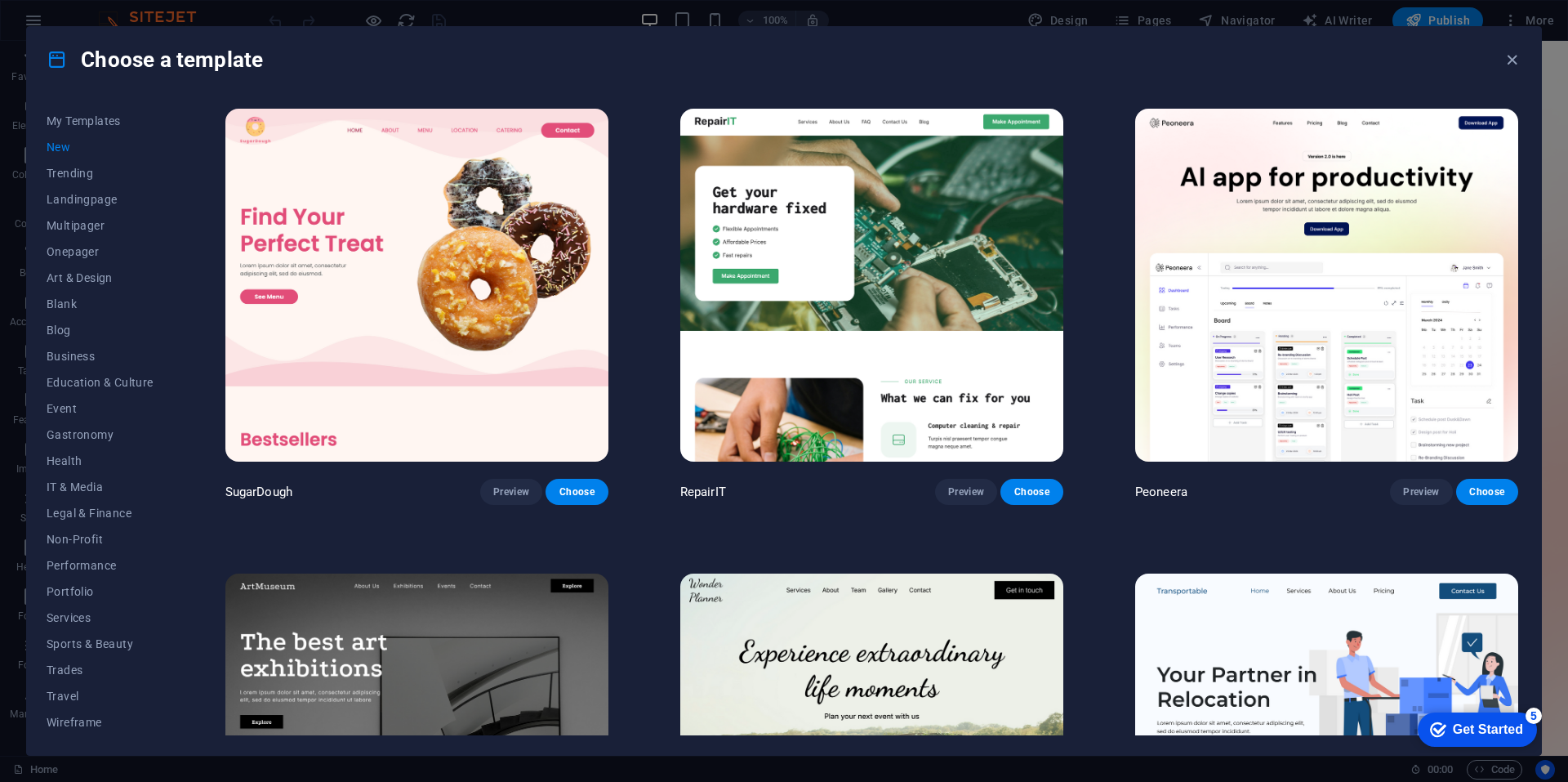
click at [425, 231] on img at bounding box center [417, 285] width 383 height 353
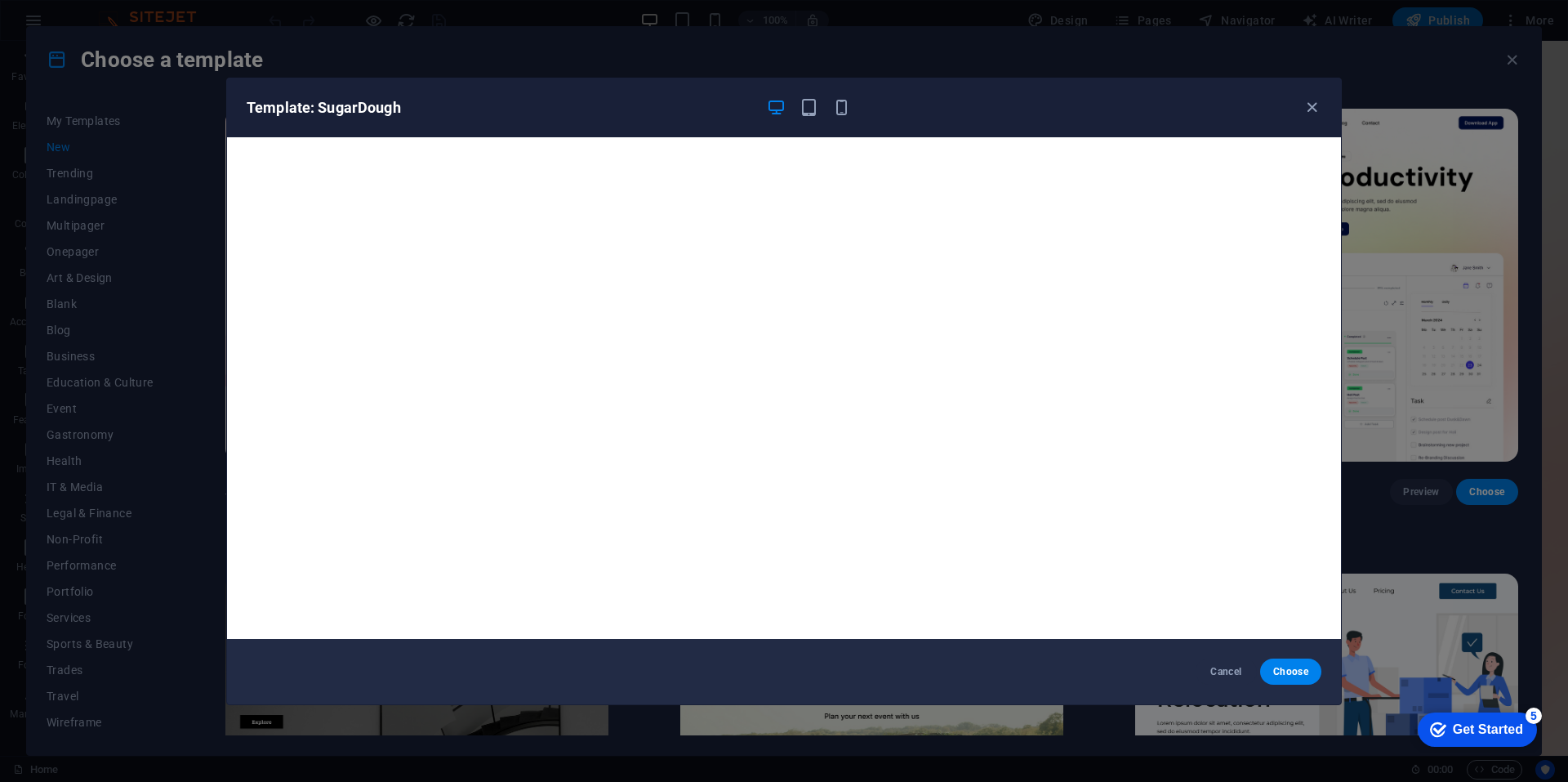
click at [1183, 23] on div "Template: SugarDough Cancel Choose" at bounding box center [784, 391] width 1568 height 782
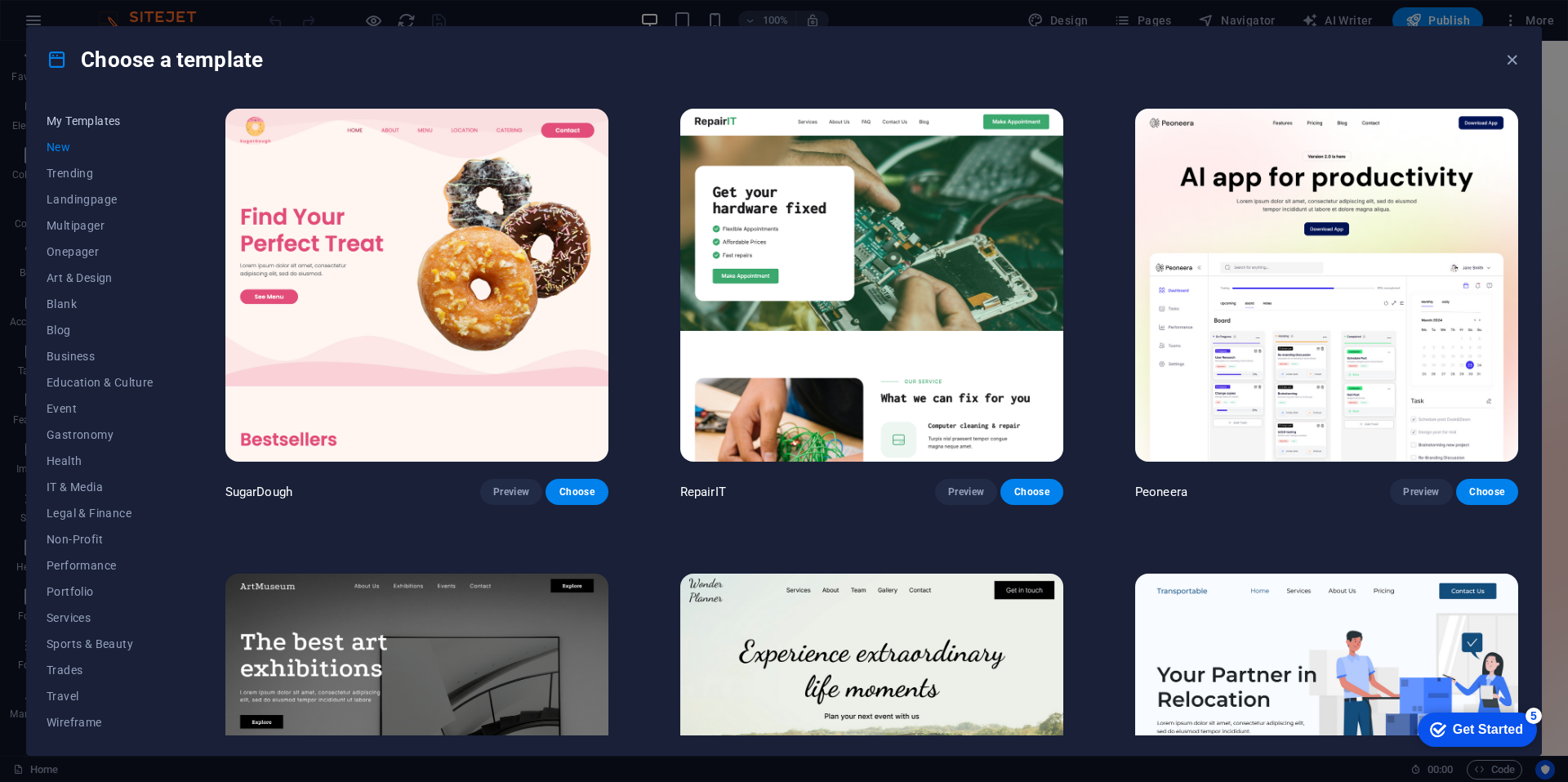
click at [83, 116] on span "My Templates" at bounding box center [100, 120] width 107 height 13
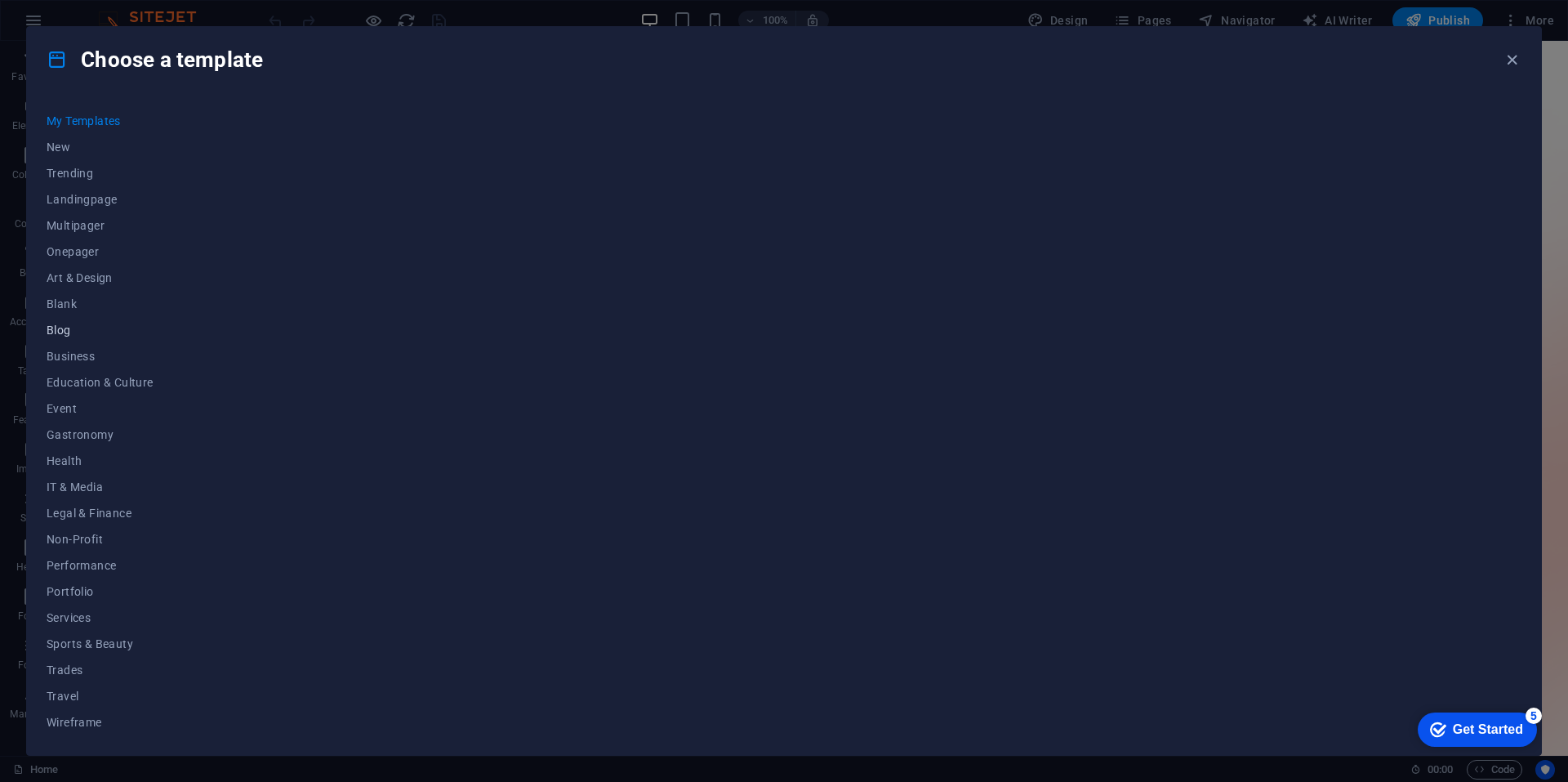
click at [80, 338] on button "Blog" at bounding box center [100, 329] width 107 height 26
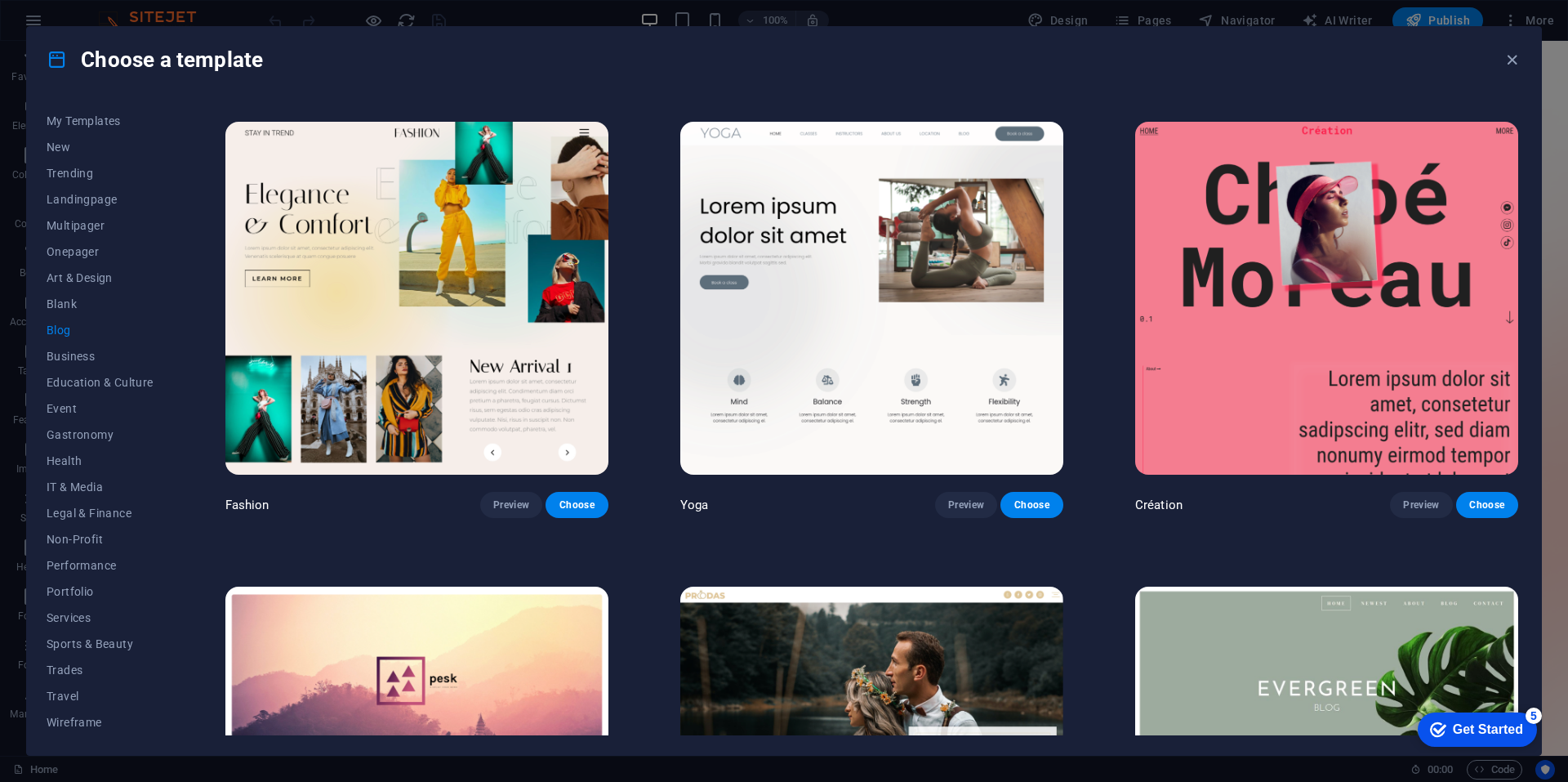
scroll to position [2314, 0]
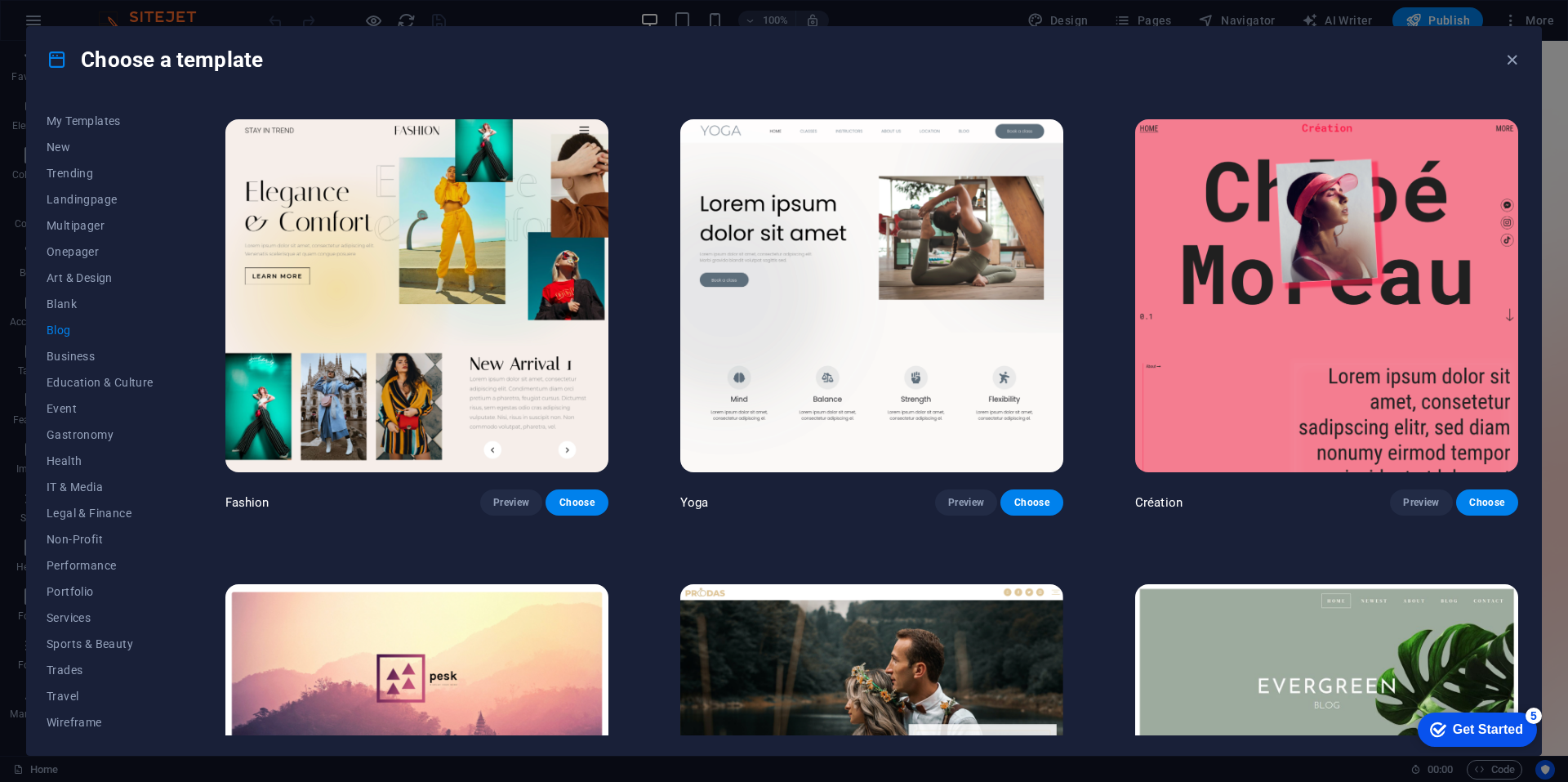
click at [532, 296] on img at bounding box center [417, 295] width 383 height 353
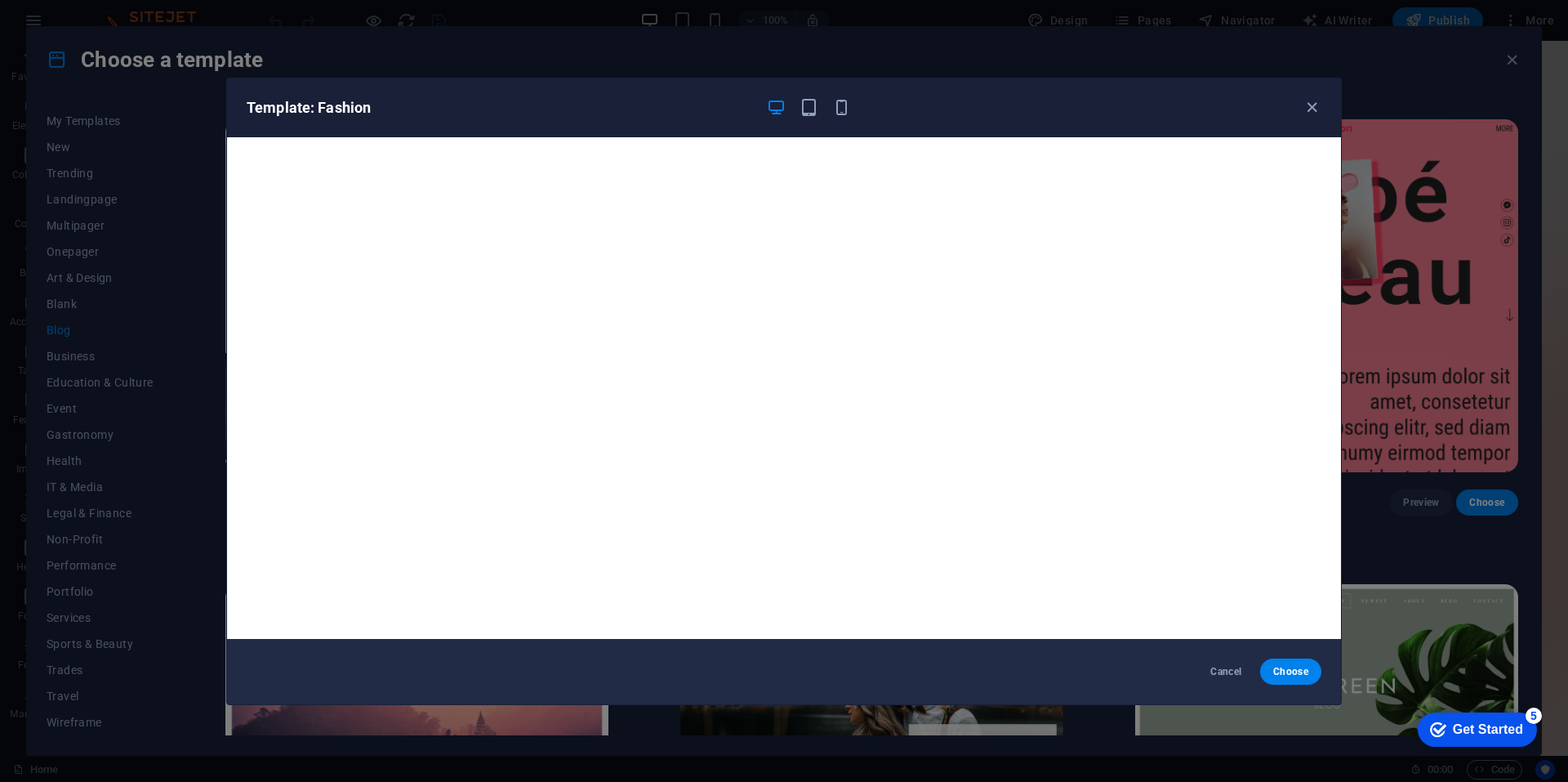
click at [131, 369] on div "Template: Fashion Cancel Choose" at bounding box center [784, 391] width 1568 height 782
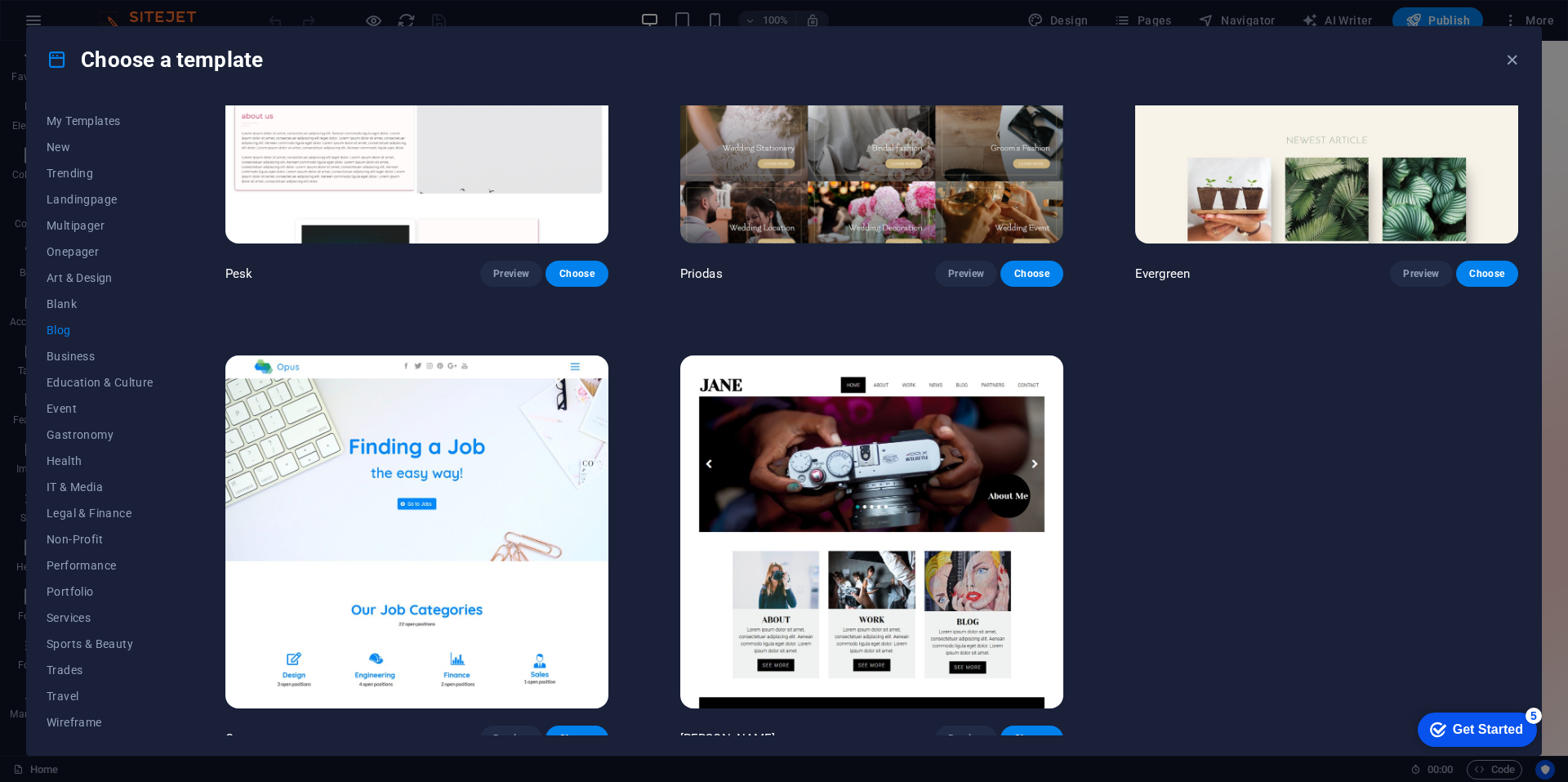
scroll to position [3010, 0]
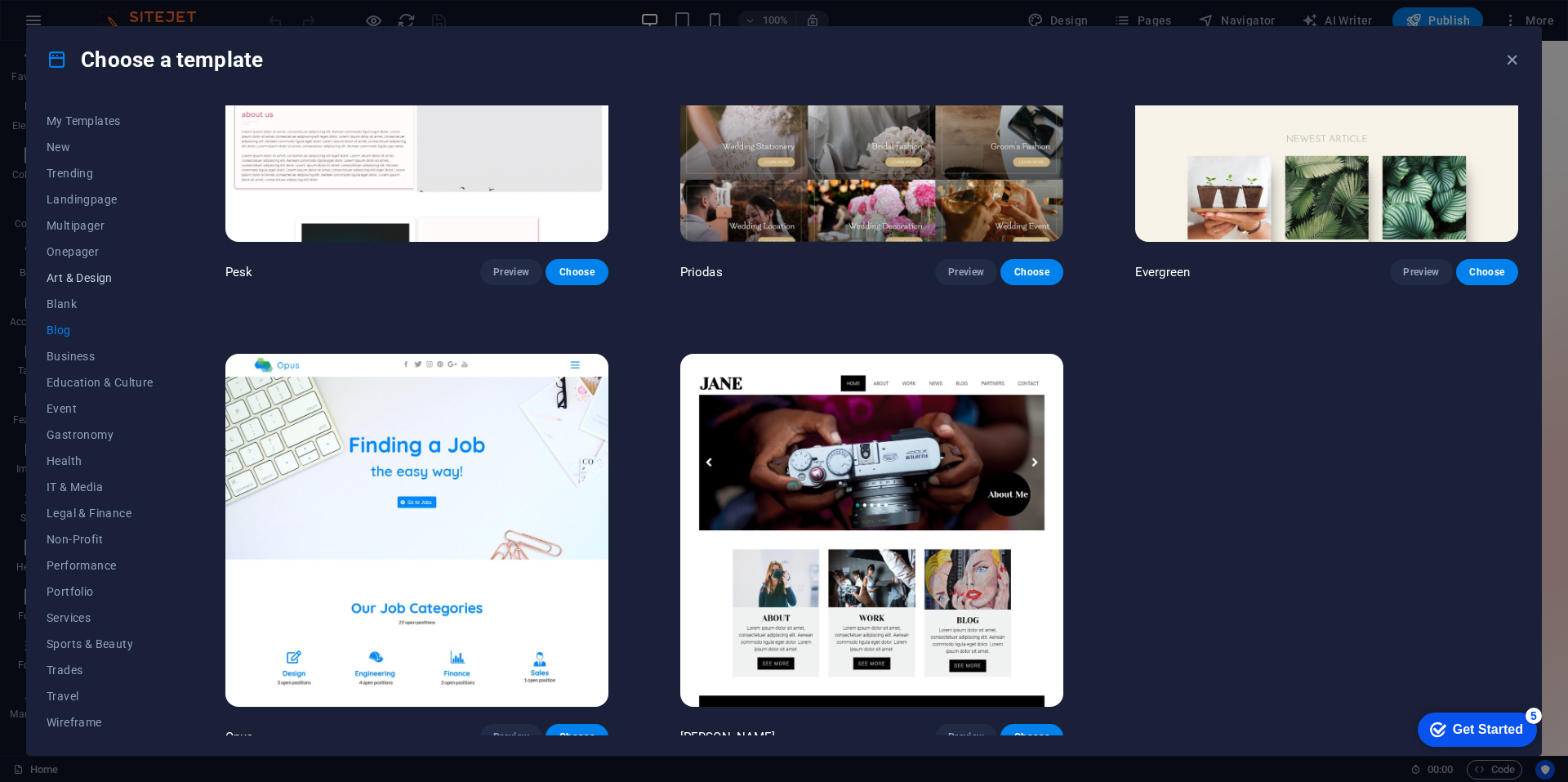
click at [56, 285] on button "Art & Design" at bounding box center [100, 277] width 107 height 26
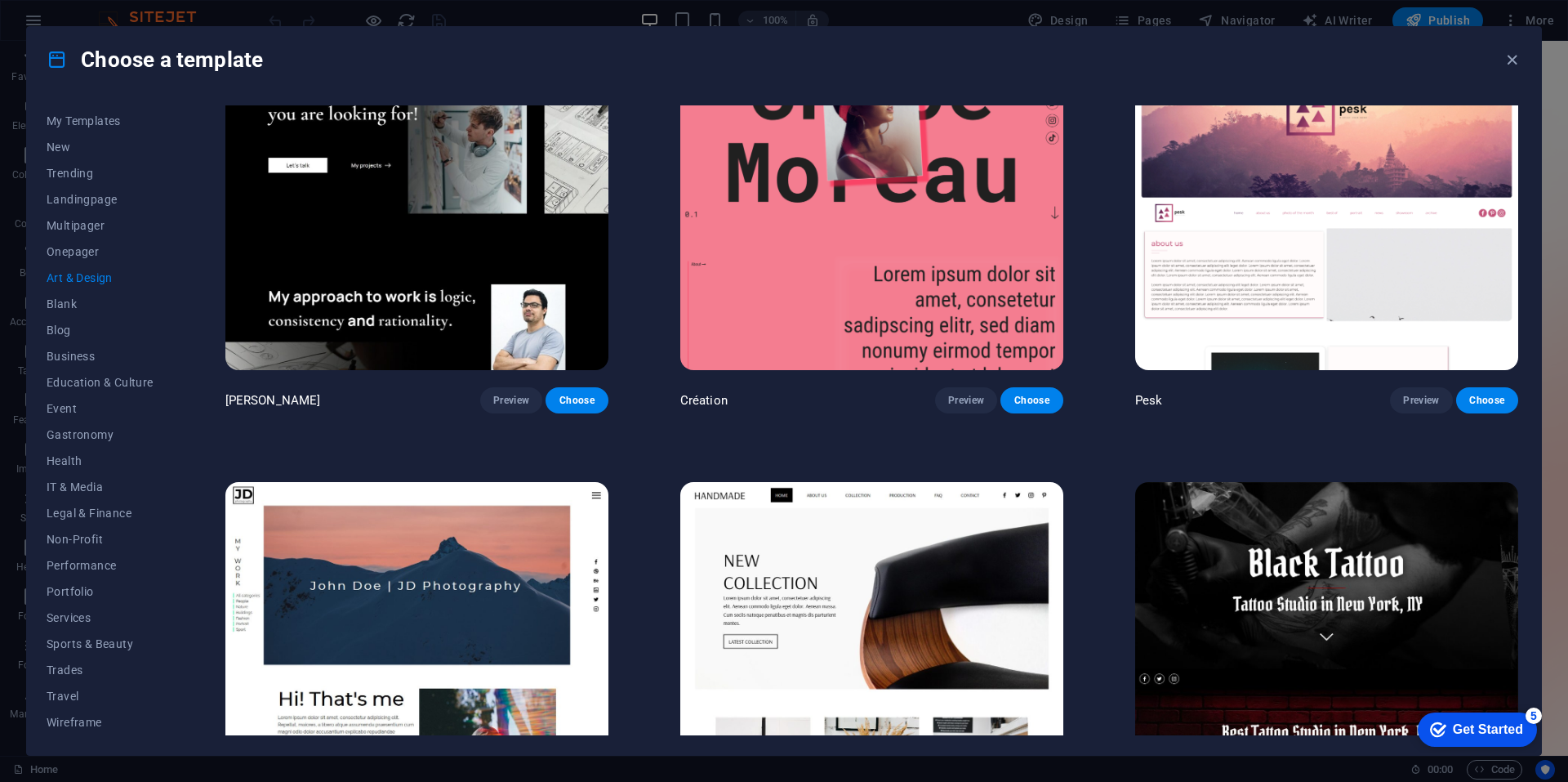
scroll to position [0, 0]
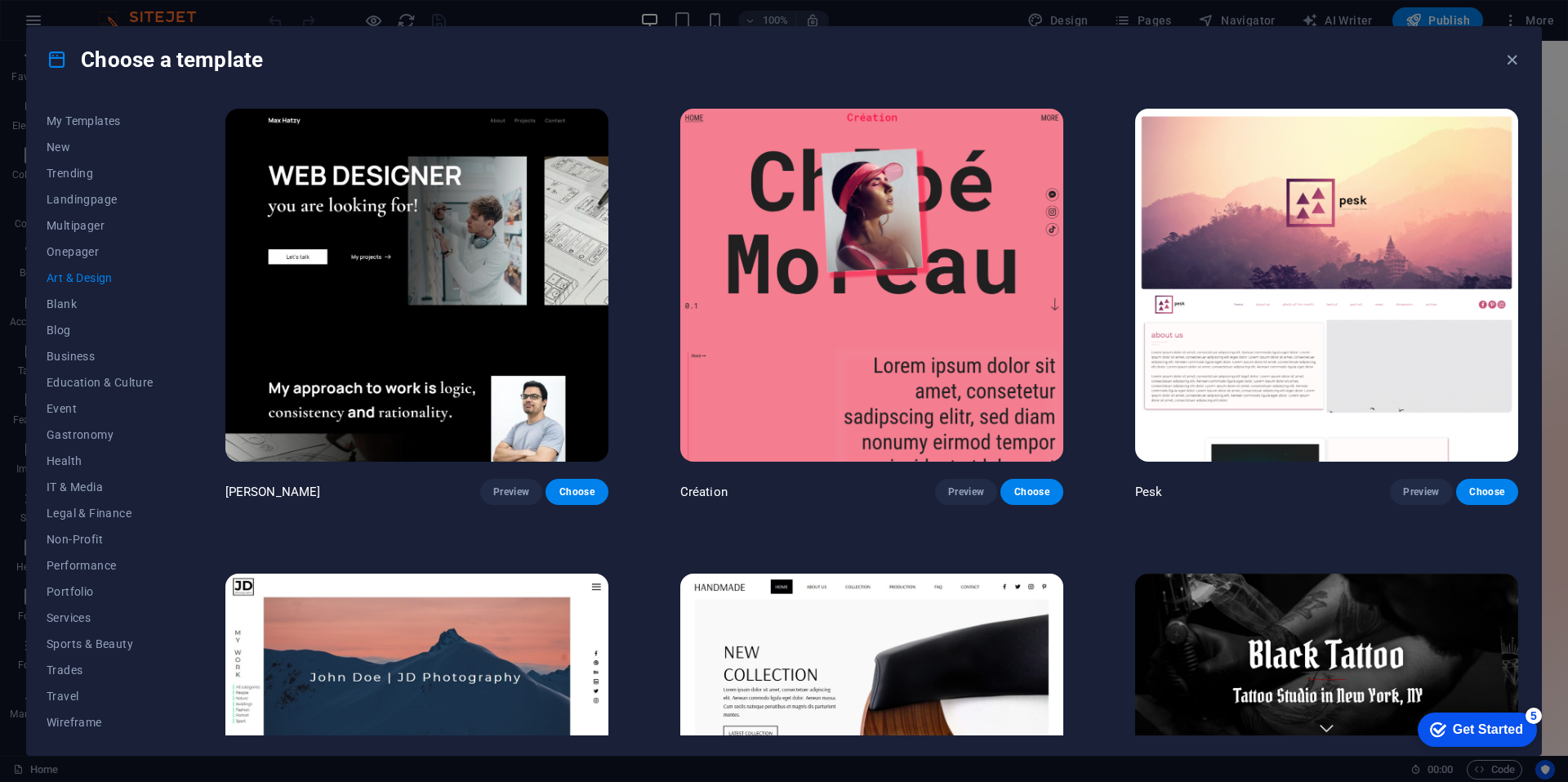
click at [840, 177] on img at bounding box center [872, 285] width 383 height 353
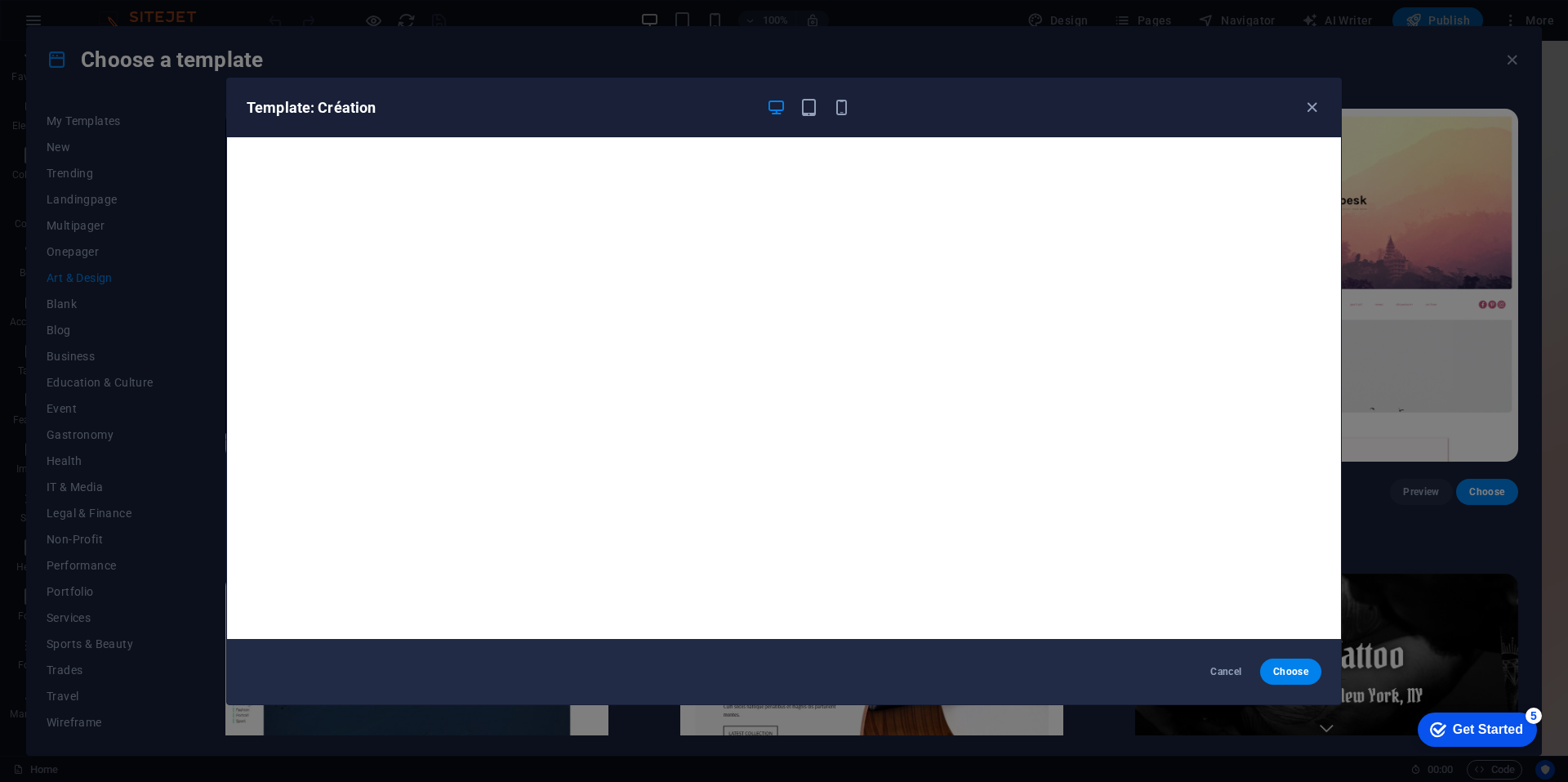
click at [1430, 411] on div "Template: Création Cancel Choose" at bounding box center [784, 391] width 1568 height 782
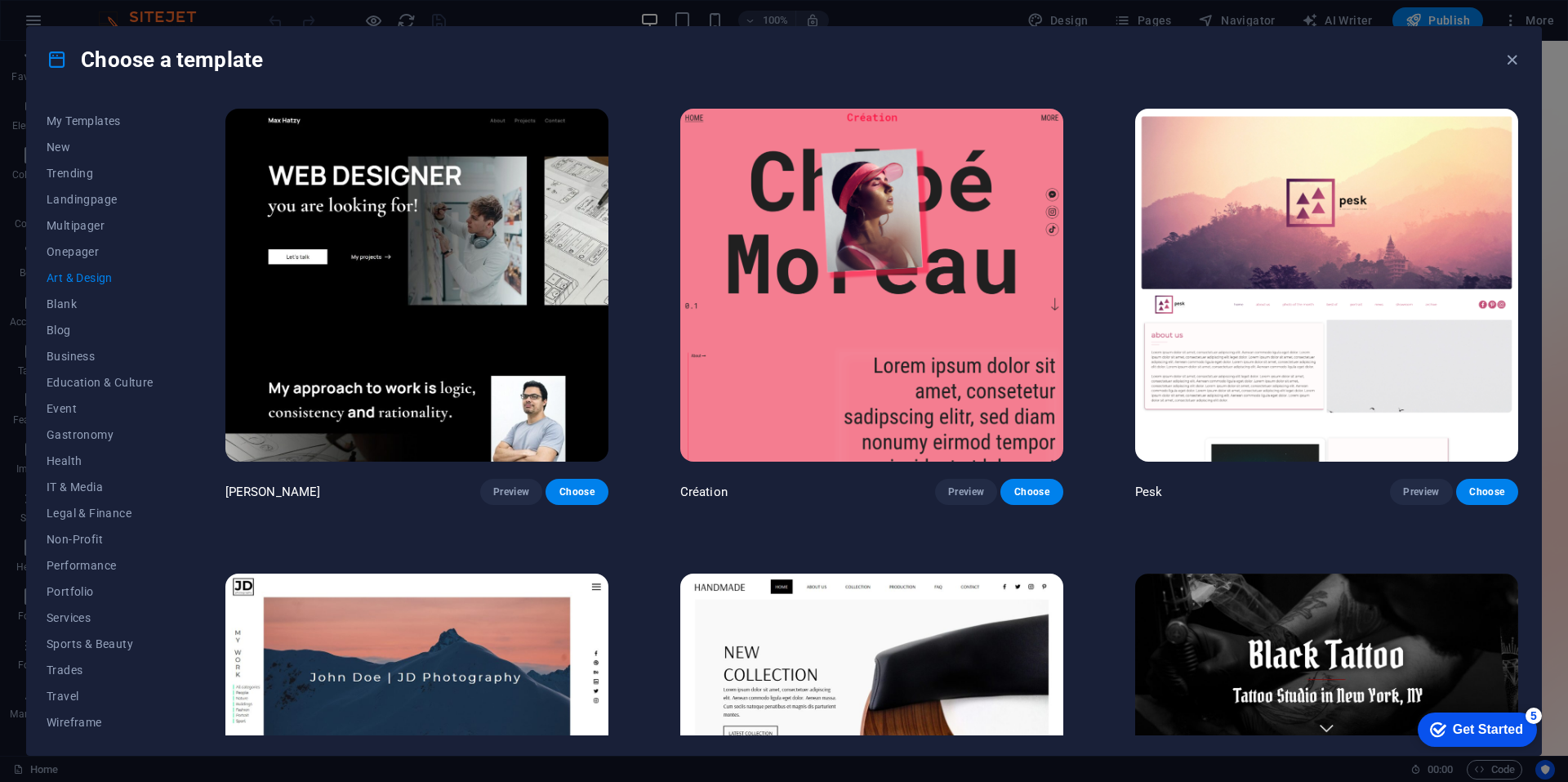
click at [462, 290] on img at bounding box center [417, 285] width 383 height 353
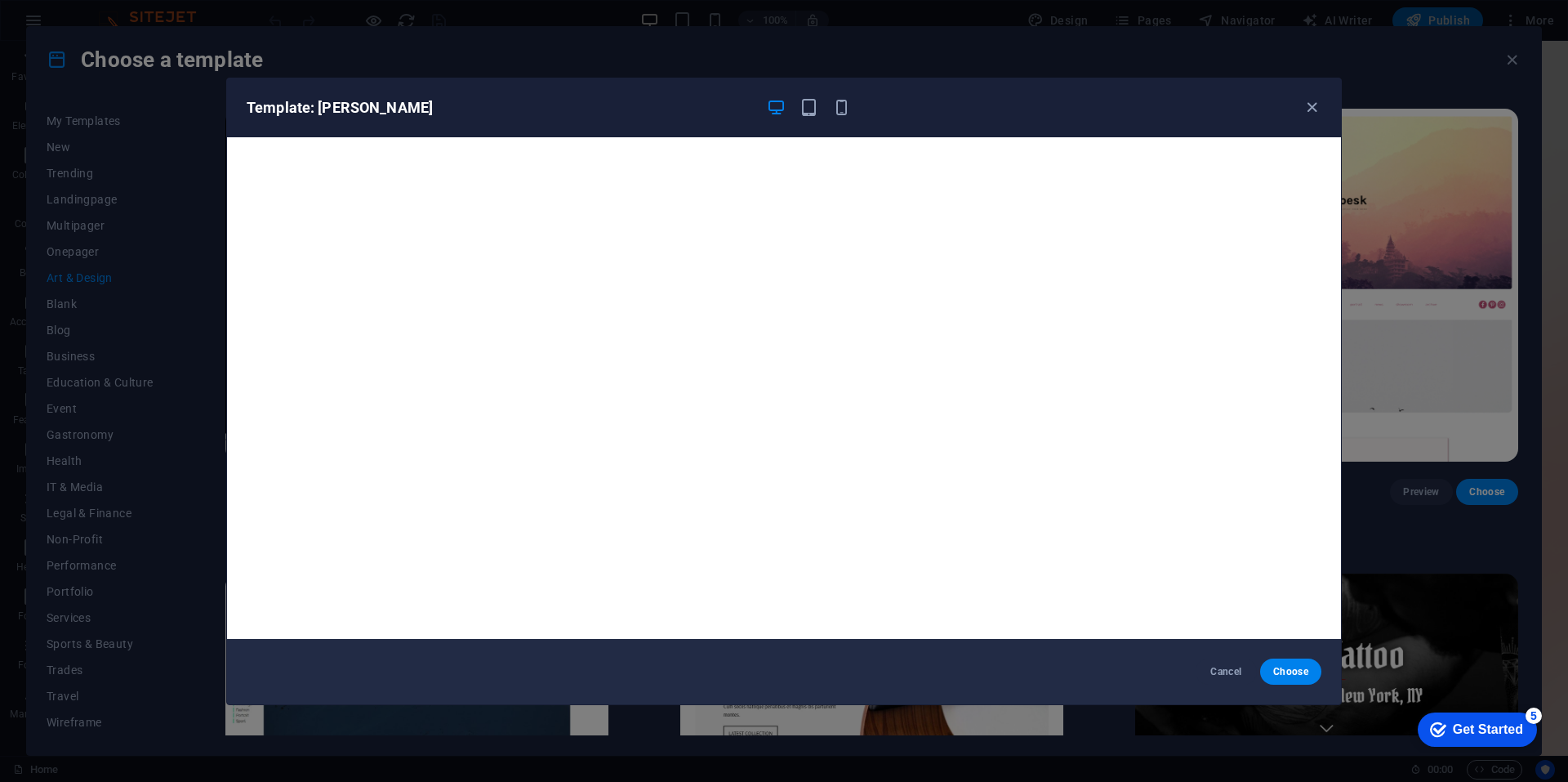
click at [1446, 557] on div "Template: Max Hatzy Cancel Choose" at bounding box center [784, 391] width 1568 height 782
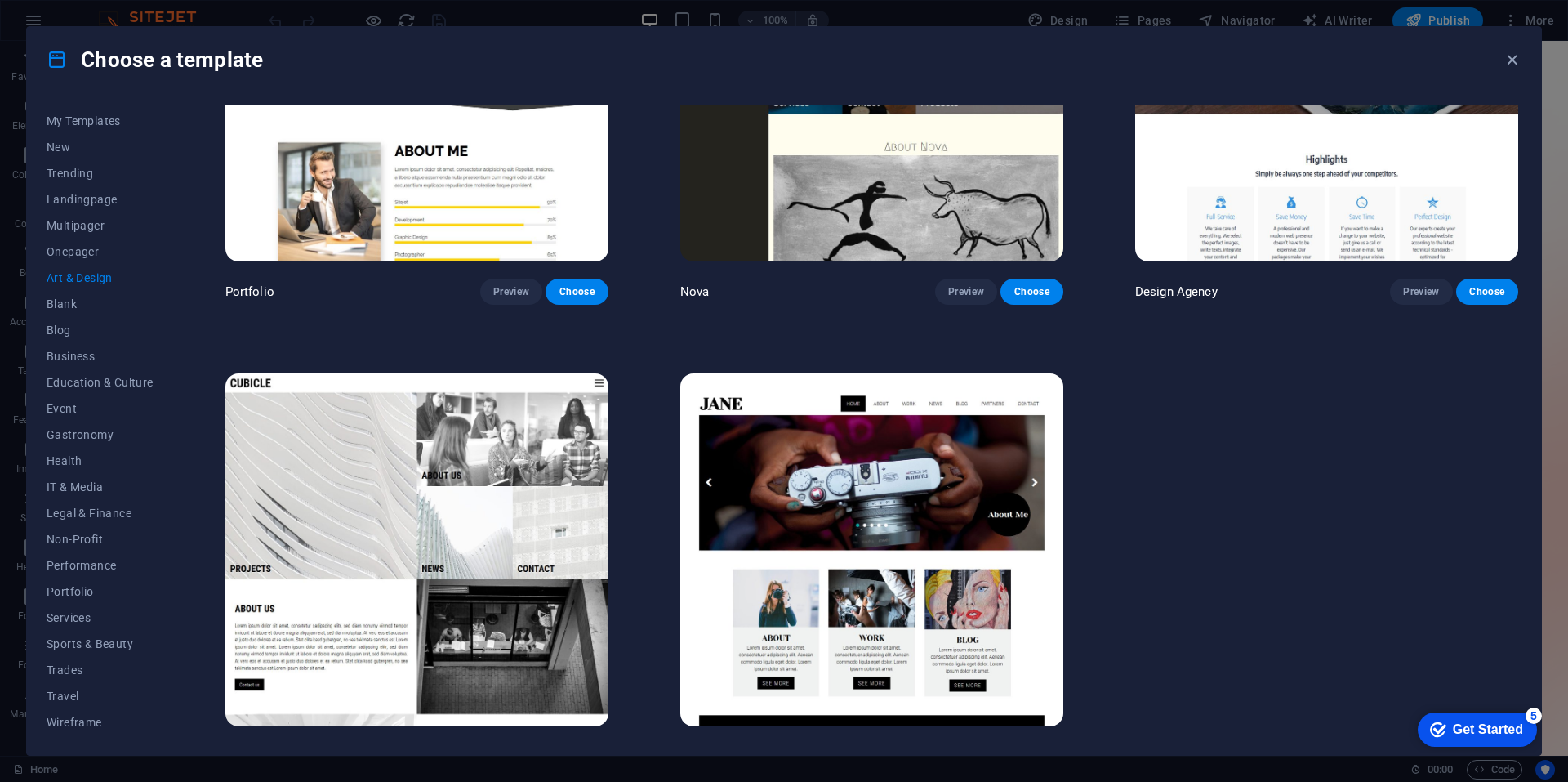
scroll to position [1620, 0]
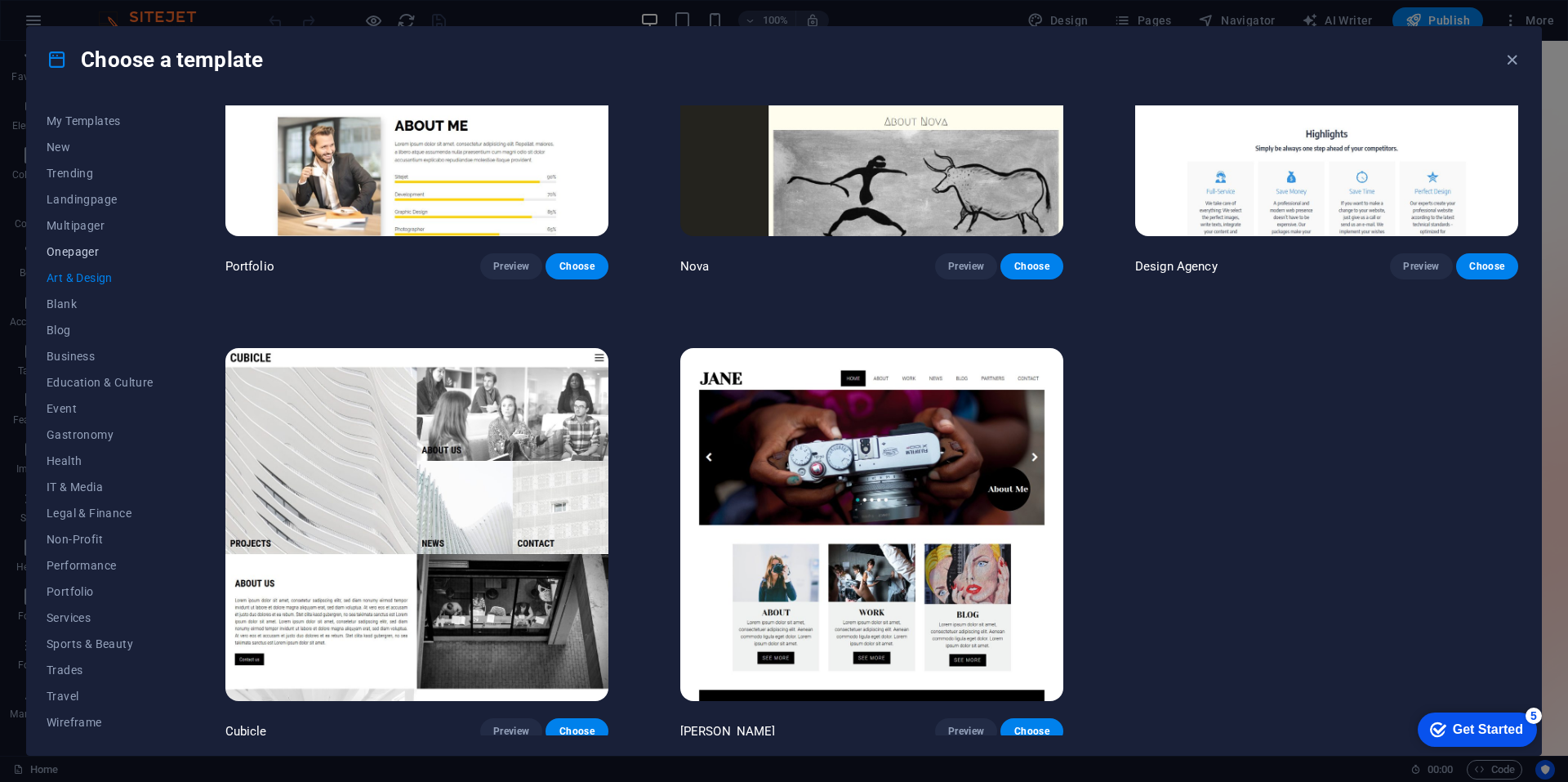
click at [105, 252] on span "Onepager" at bounding box center [100, 251] width 107 height 13
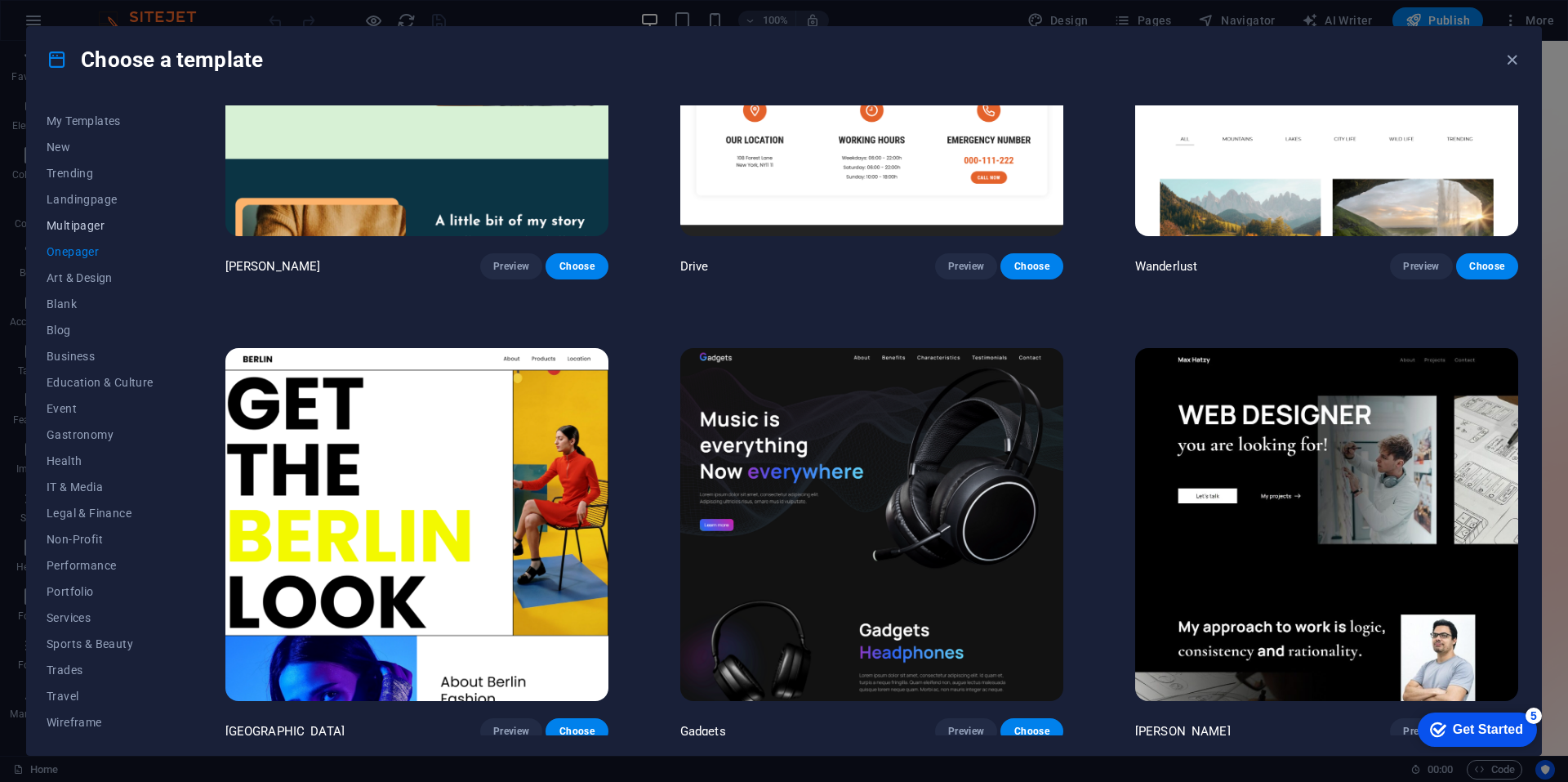
scroll to position [8569, 0]
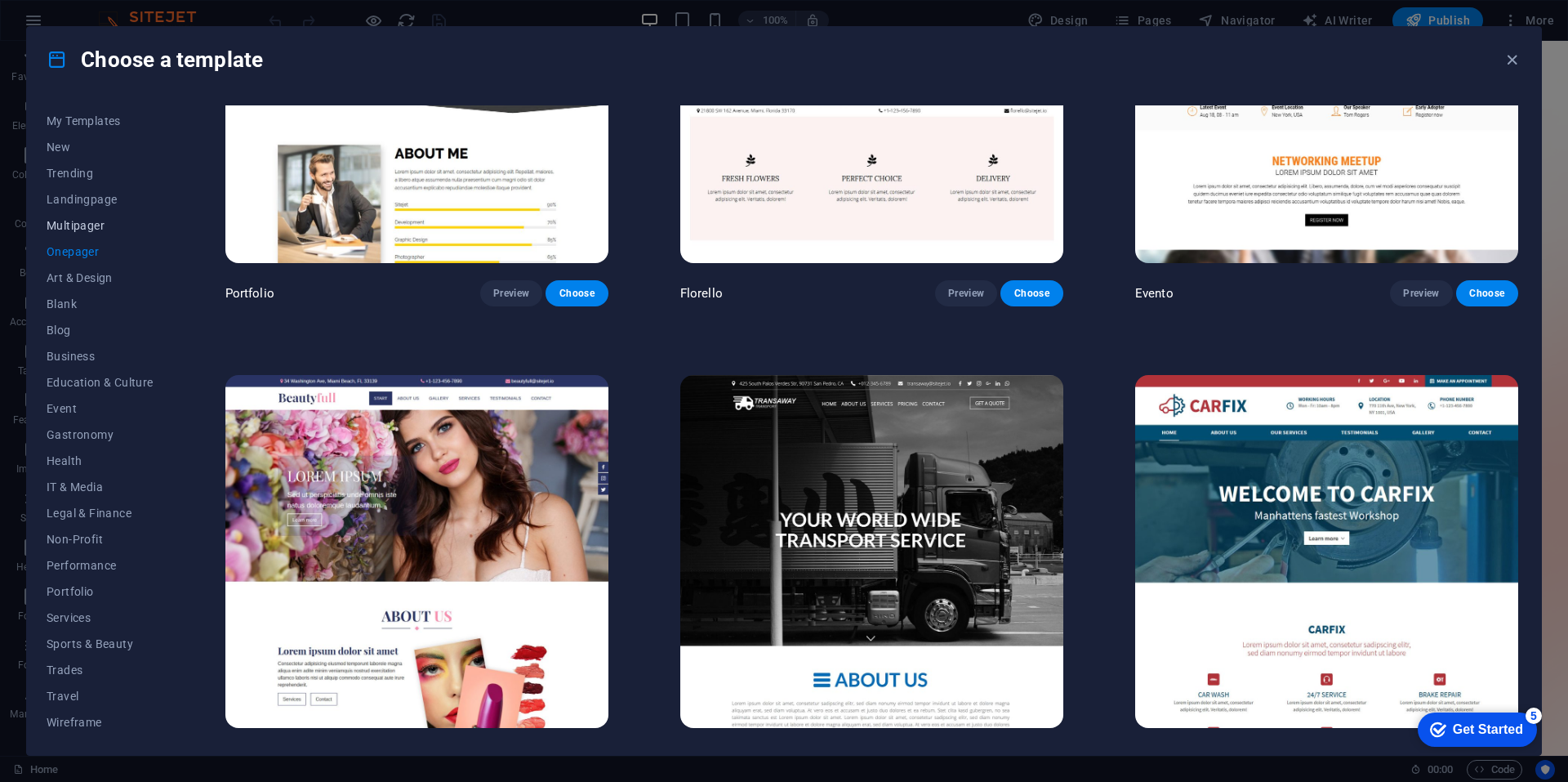
click at [105, 228] on span "Multipager" at bounding box center [100, 224] width 107 height 13
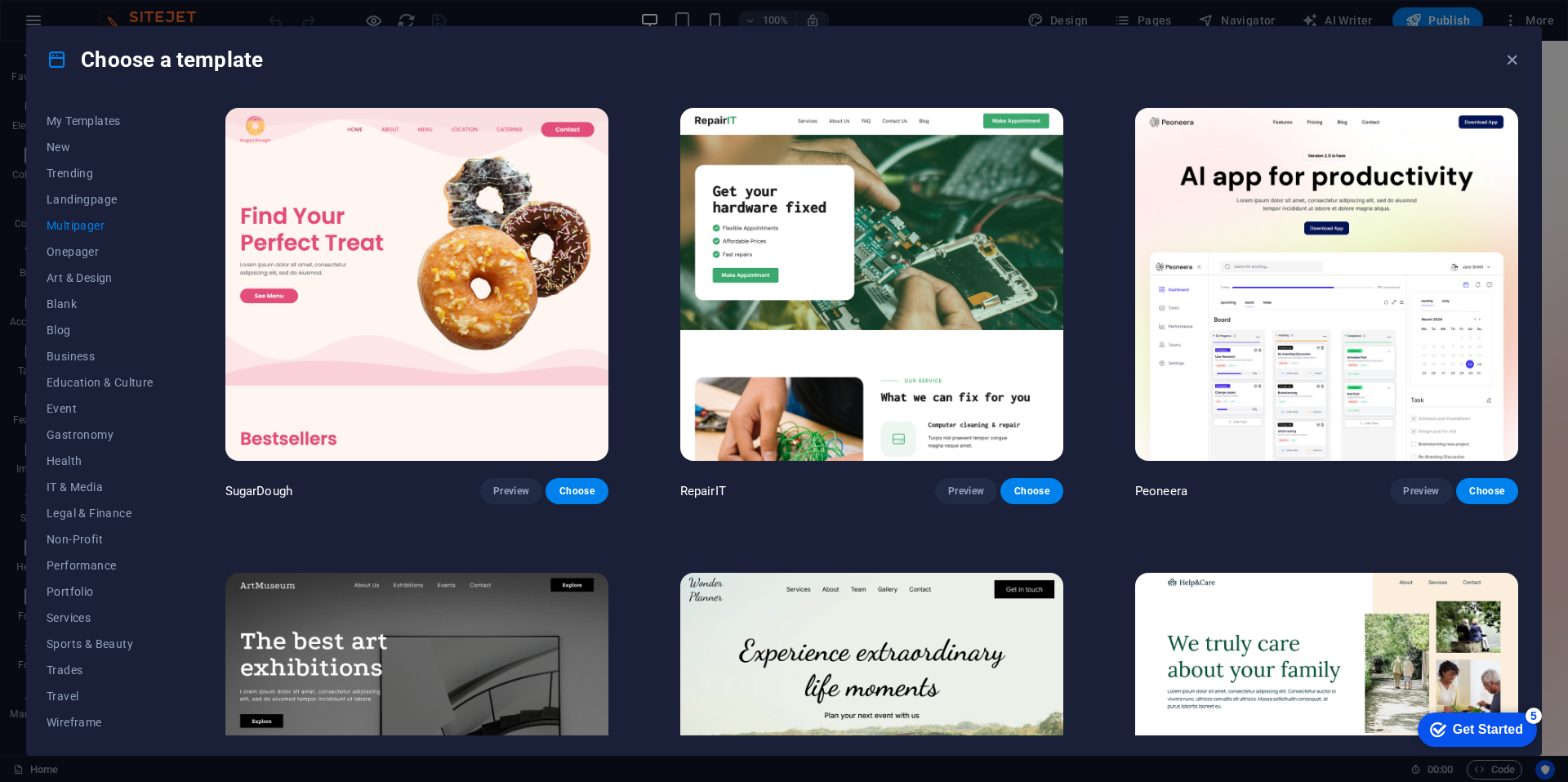
scroll to position [0, 0]
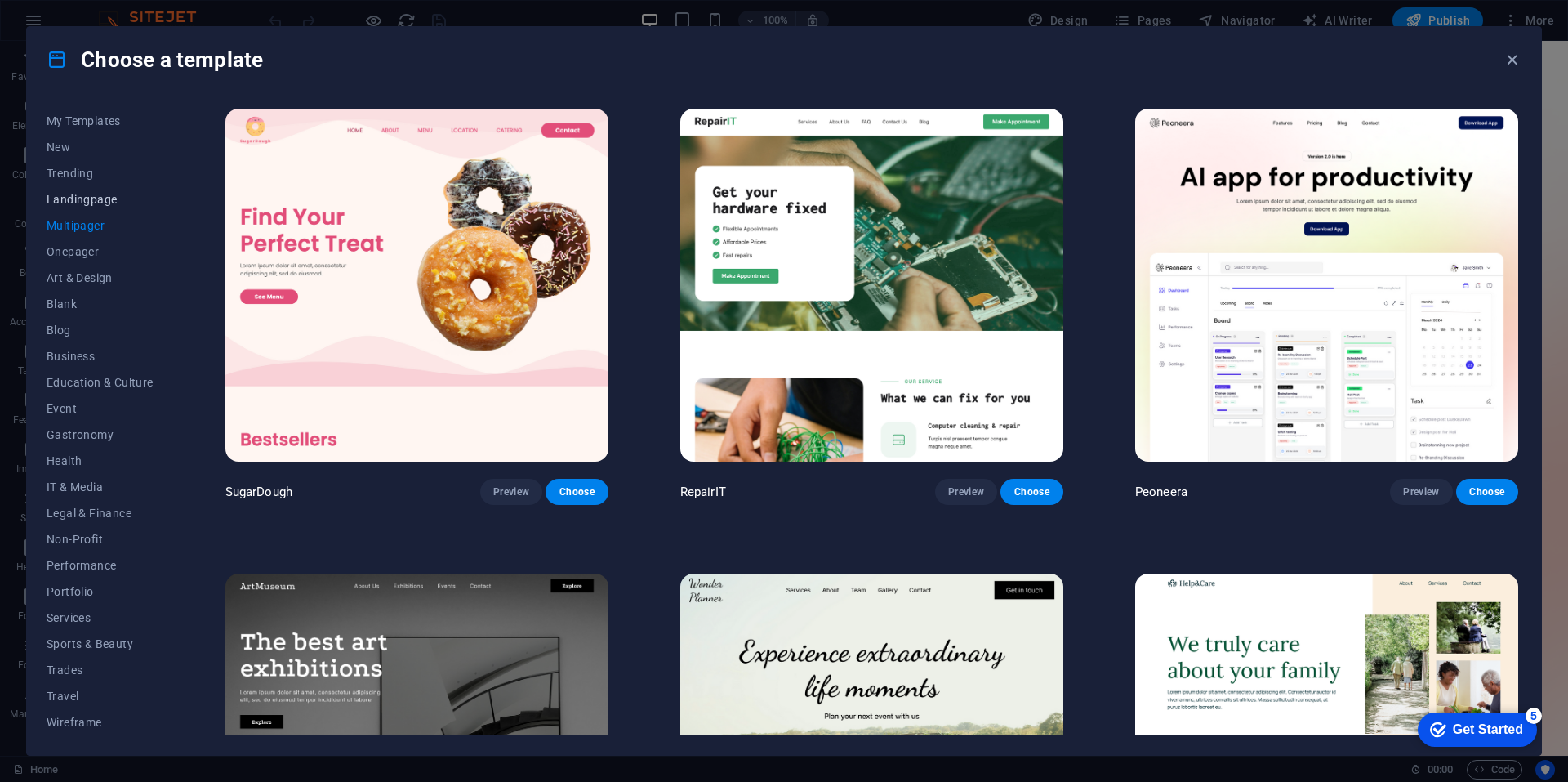
click at [98, 192] on span "Landingpage" at bounding box center [100, 198] width 107 height 13
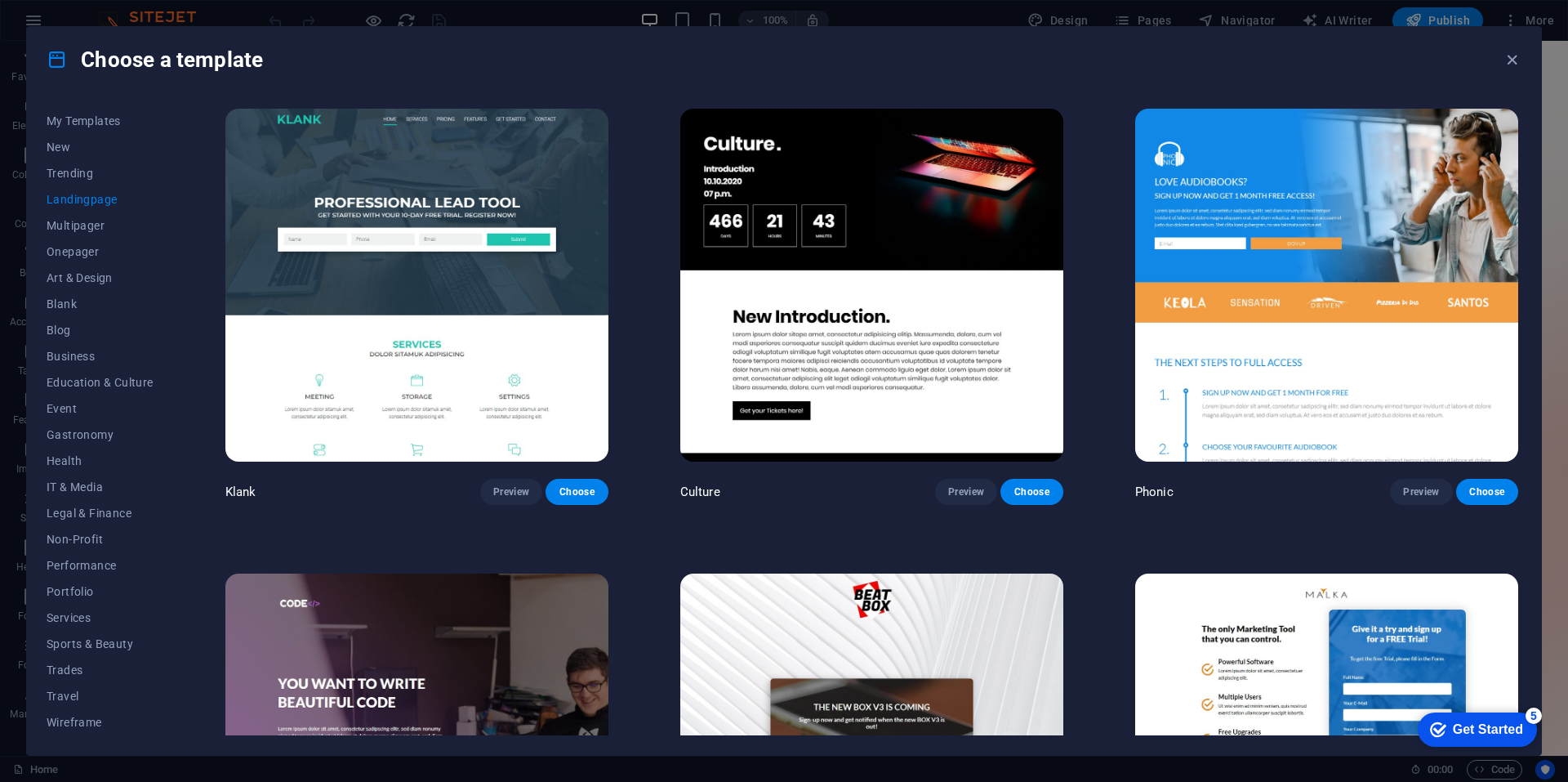
click at [757, 195] on img at bounding box center [872, 285] width 383 height 353
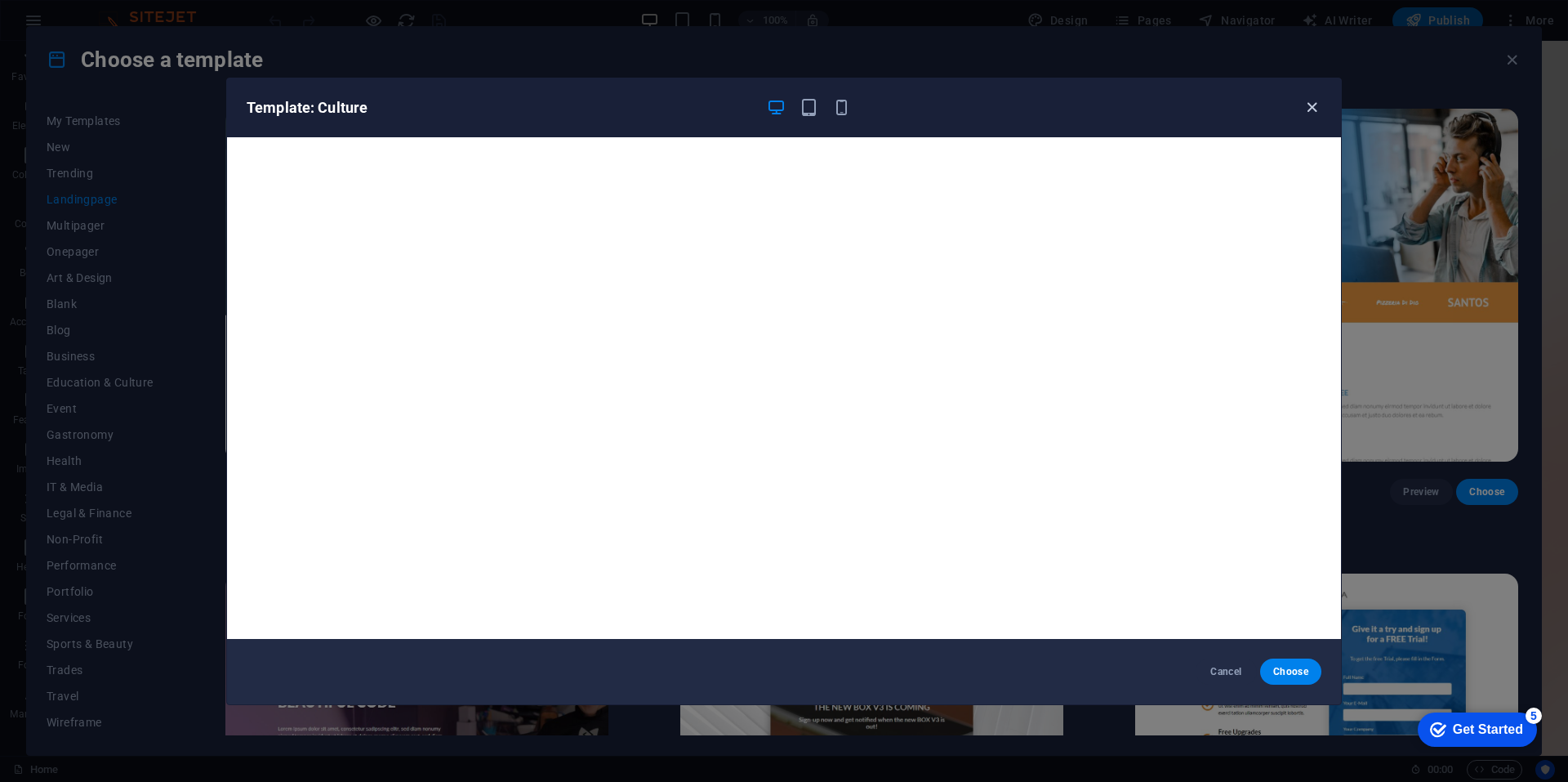
click at [1307, 105] on icon "button" at bounding box center [1311, 107] width 18 height 18
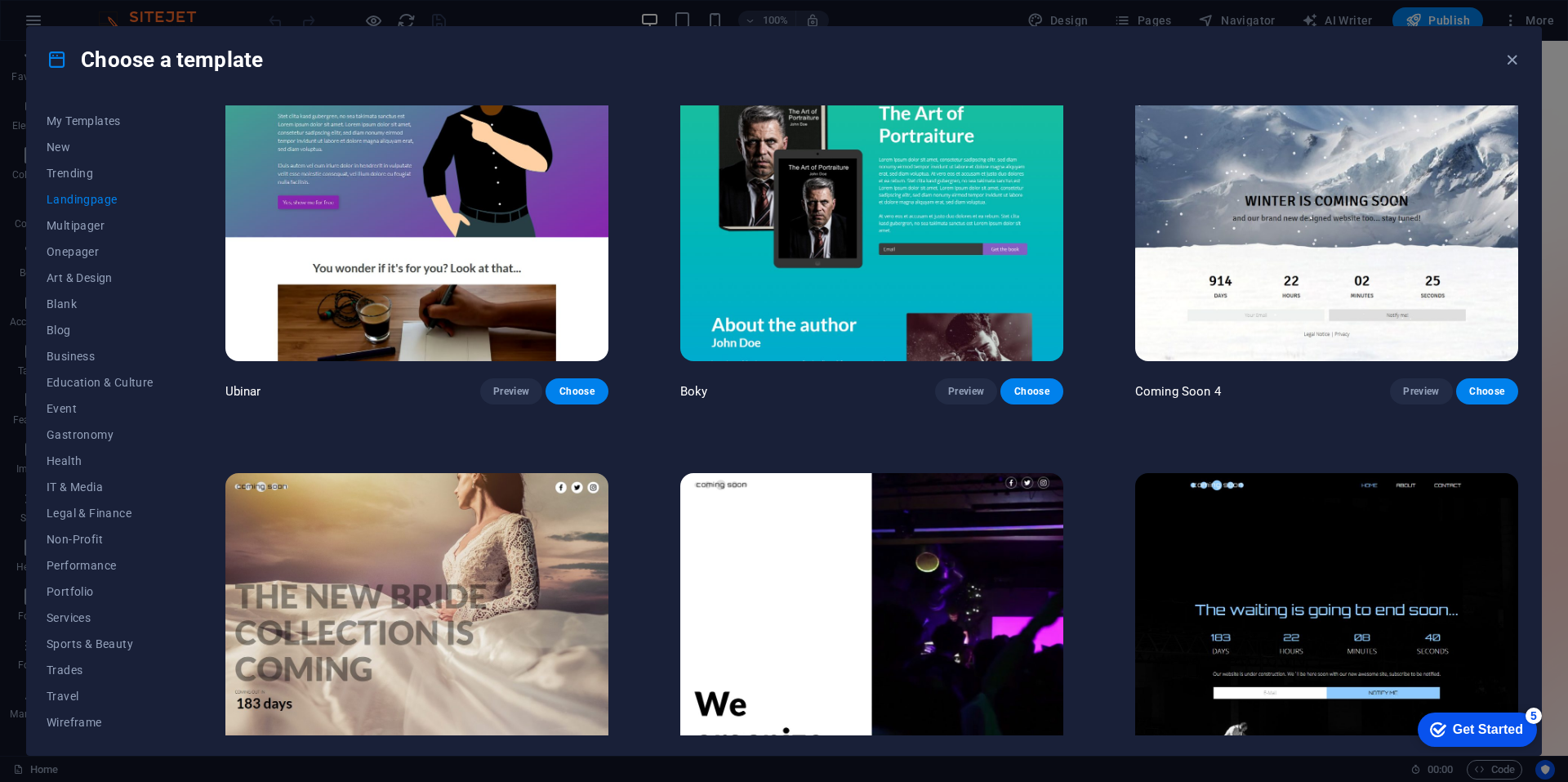
scroll to position [3202, 0]
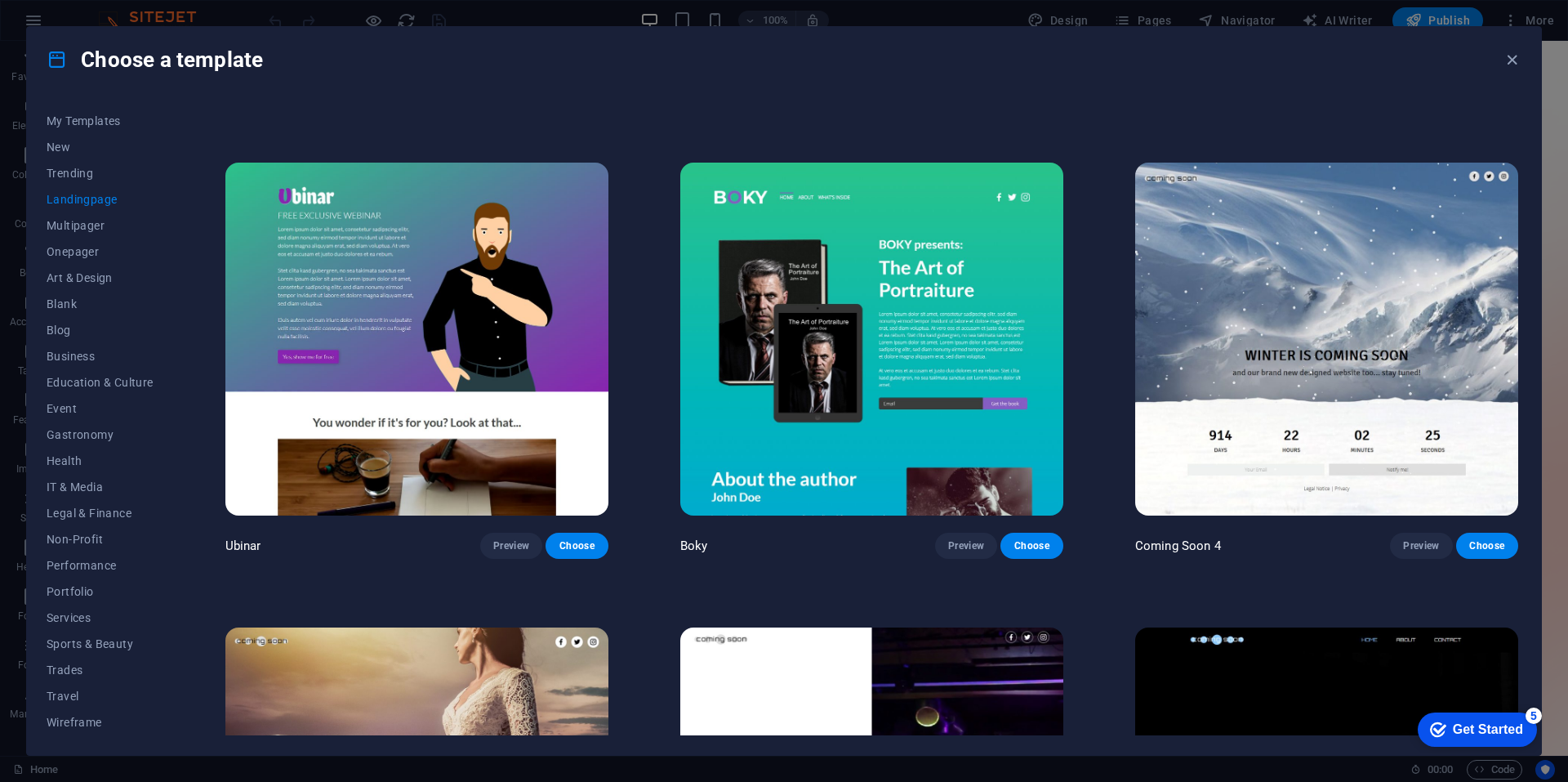
click at [1348, 359] on img at bounding box center [1326, 338] width 383 height 353
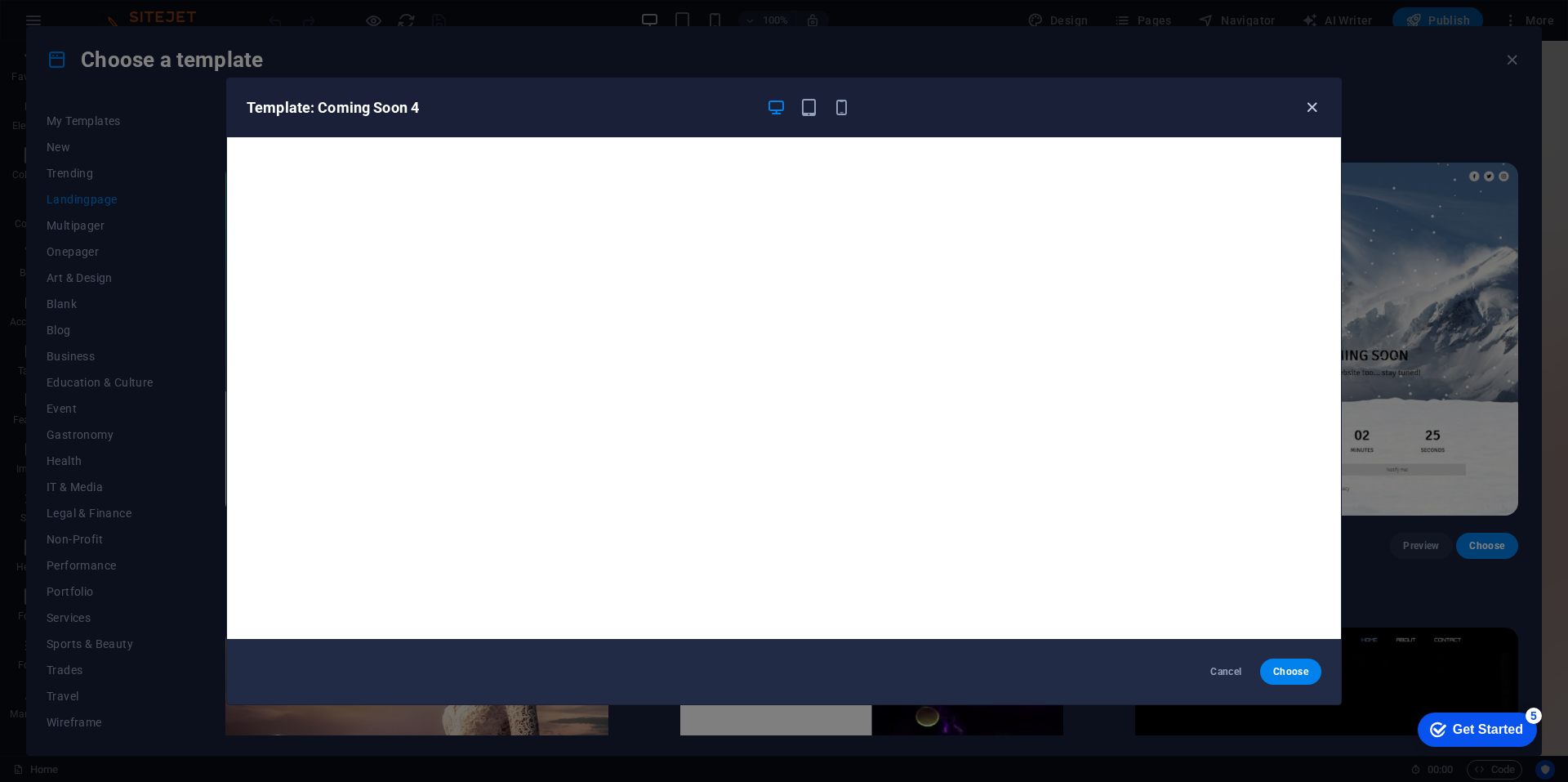
click at [1314, 109] on icon "button" at bounding box center [1311, 107] width 18 height 18
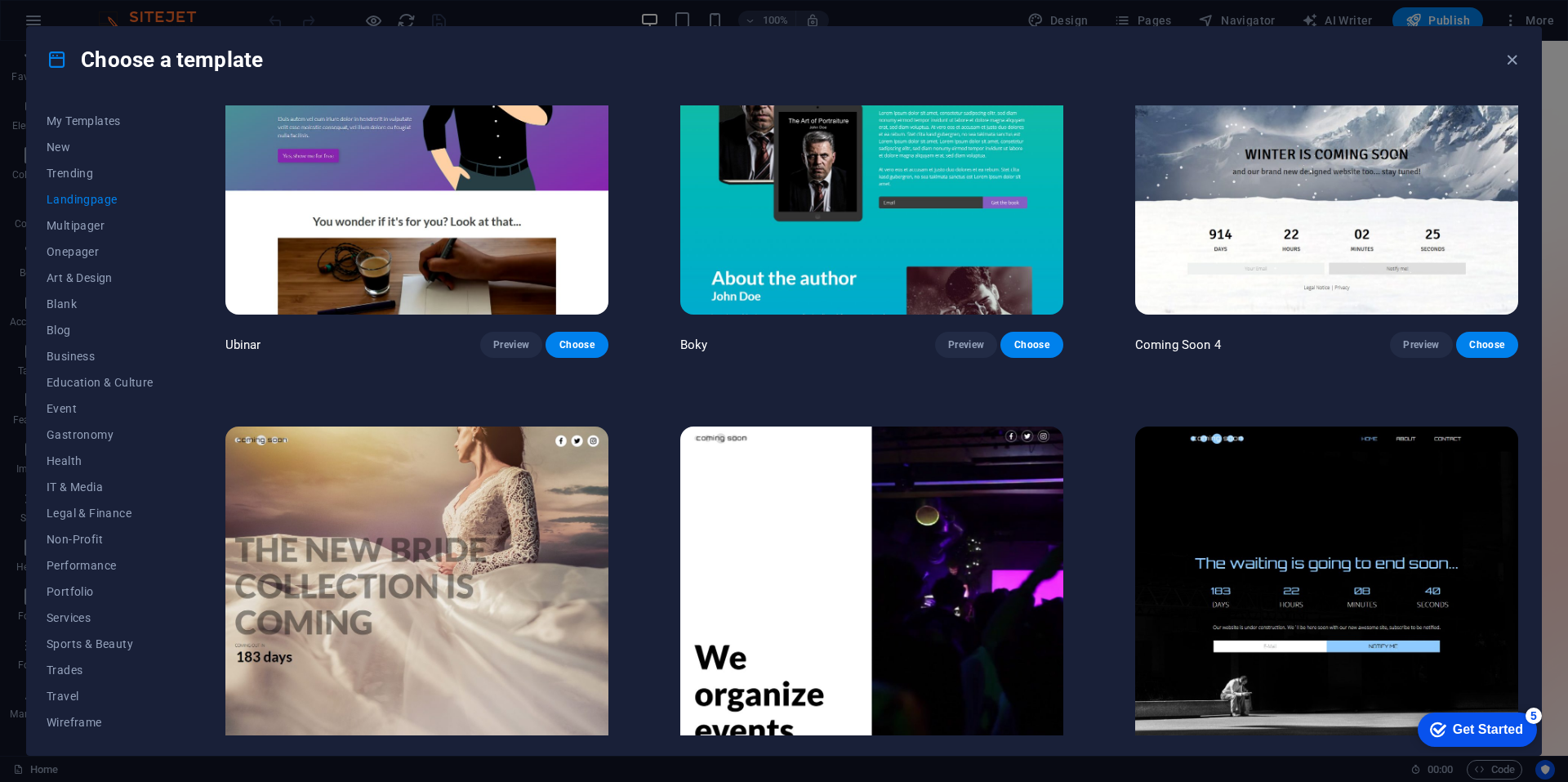
scroll to position [3474, 0]
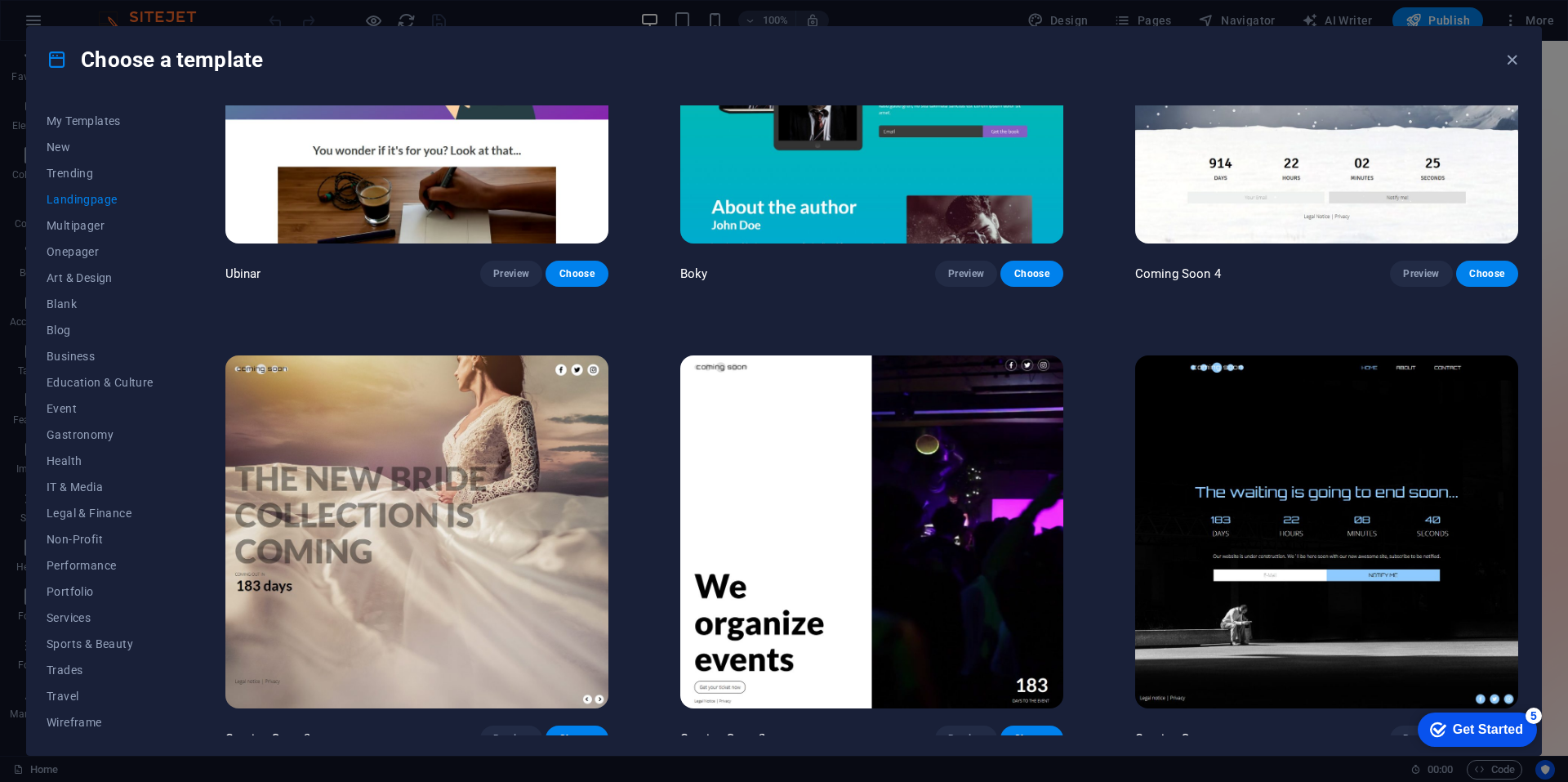
click at [966, 419] on img at bounding box center [872, 531] width 383 height 353
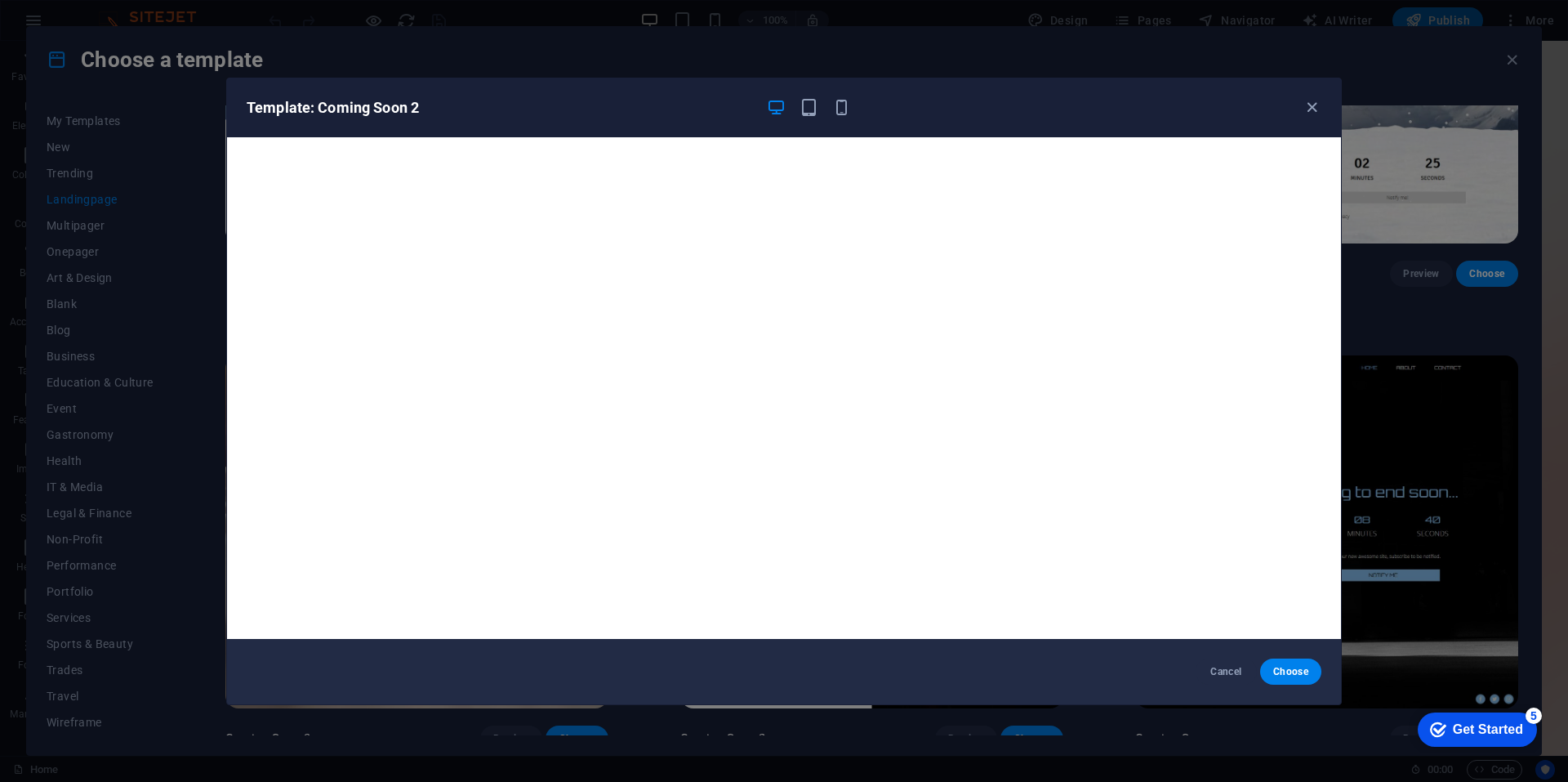
click at [473, 50] on div "Template: Coming Soon 2 Cancel Choose" at bounding box center [784, 391] width 1568 height 782
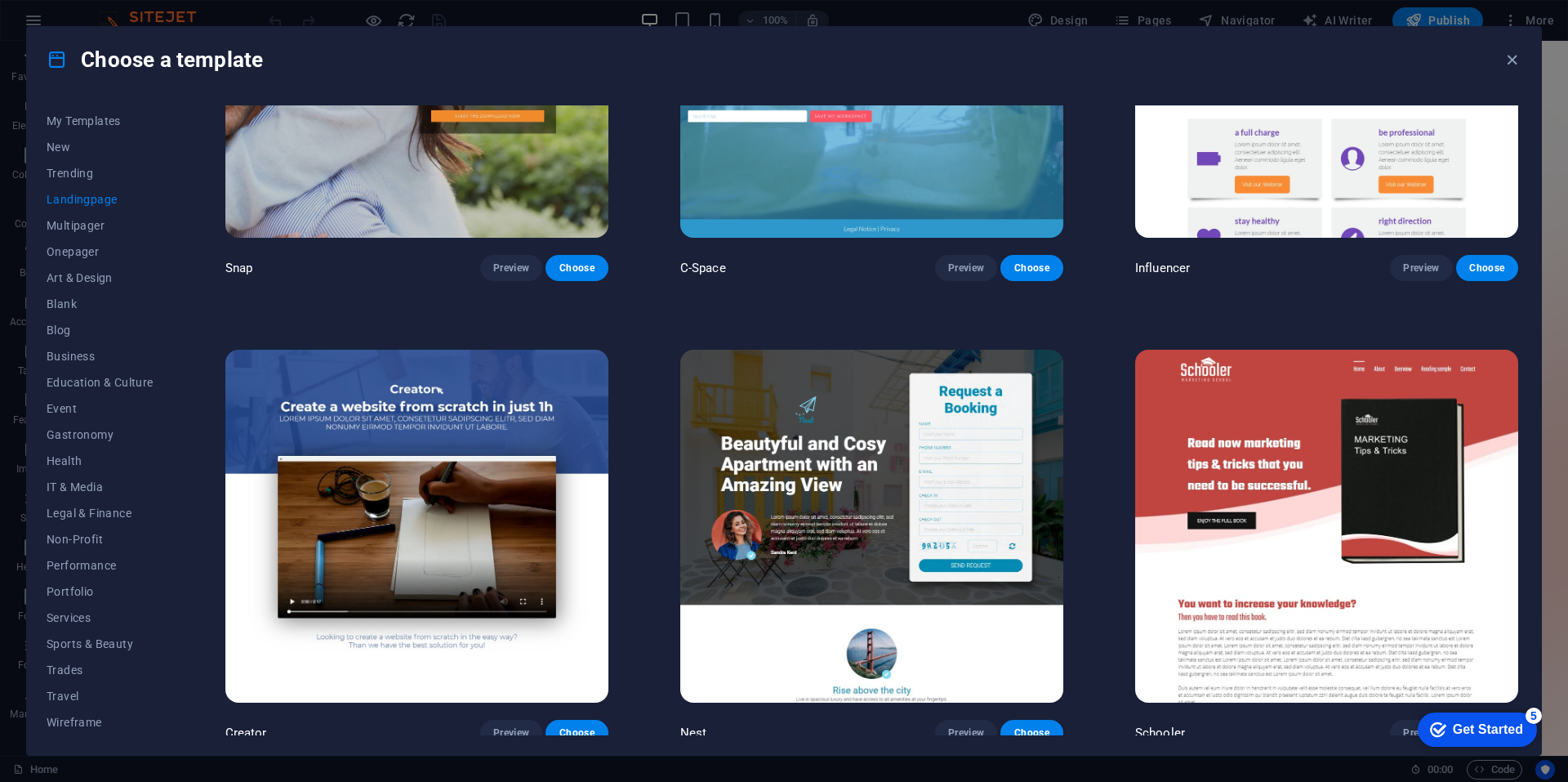
scroll to position [1976, 0]
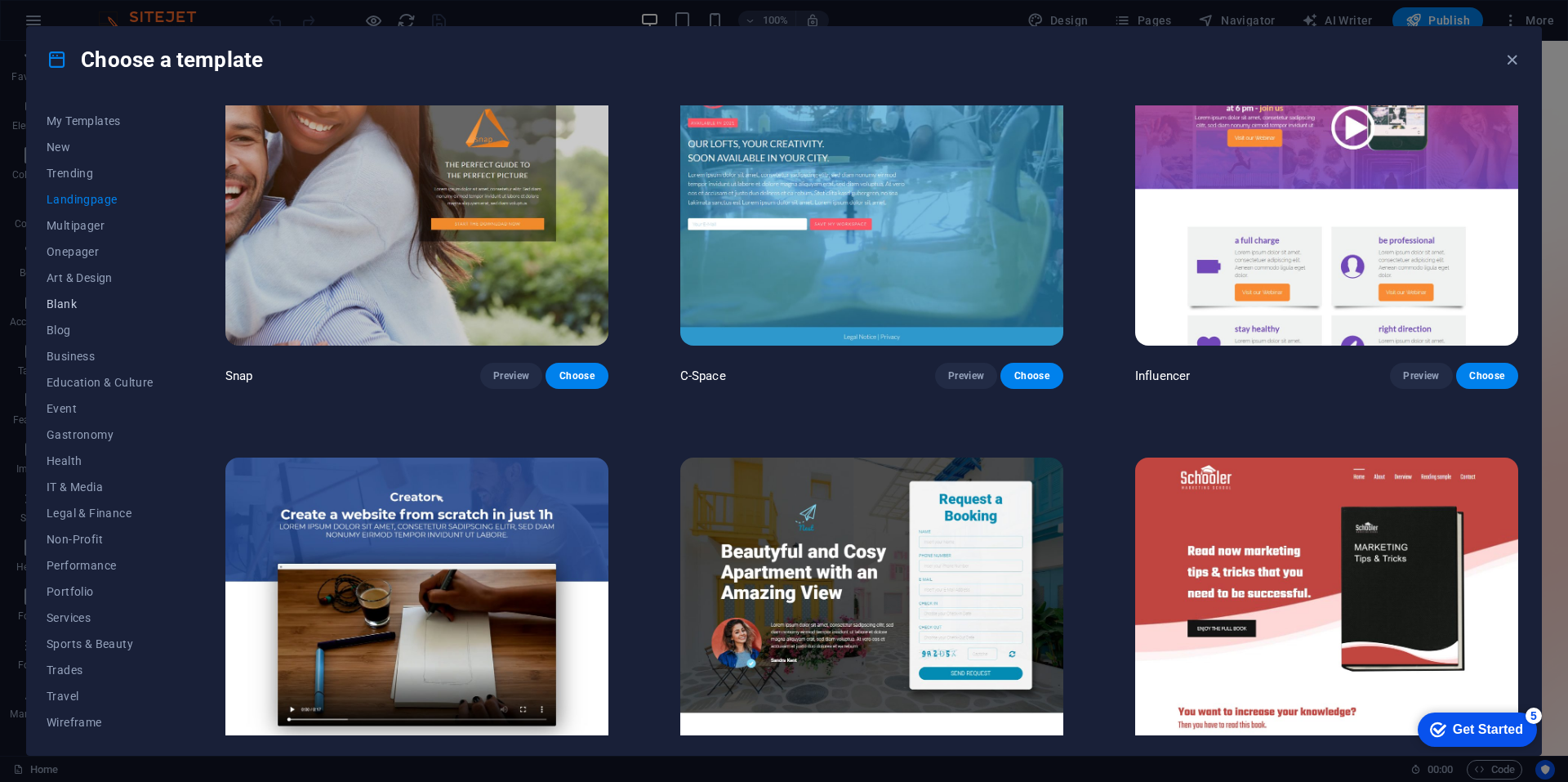
click at [68, 303] on span "Blank" at bounding box center [100, 303] width 107 height 13
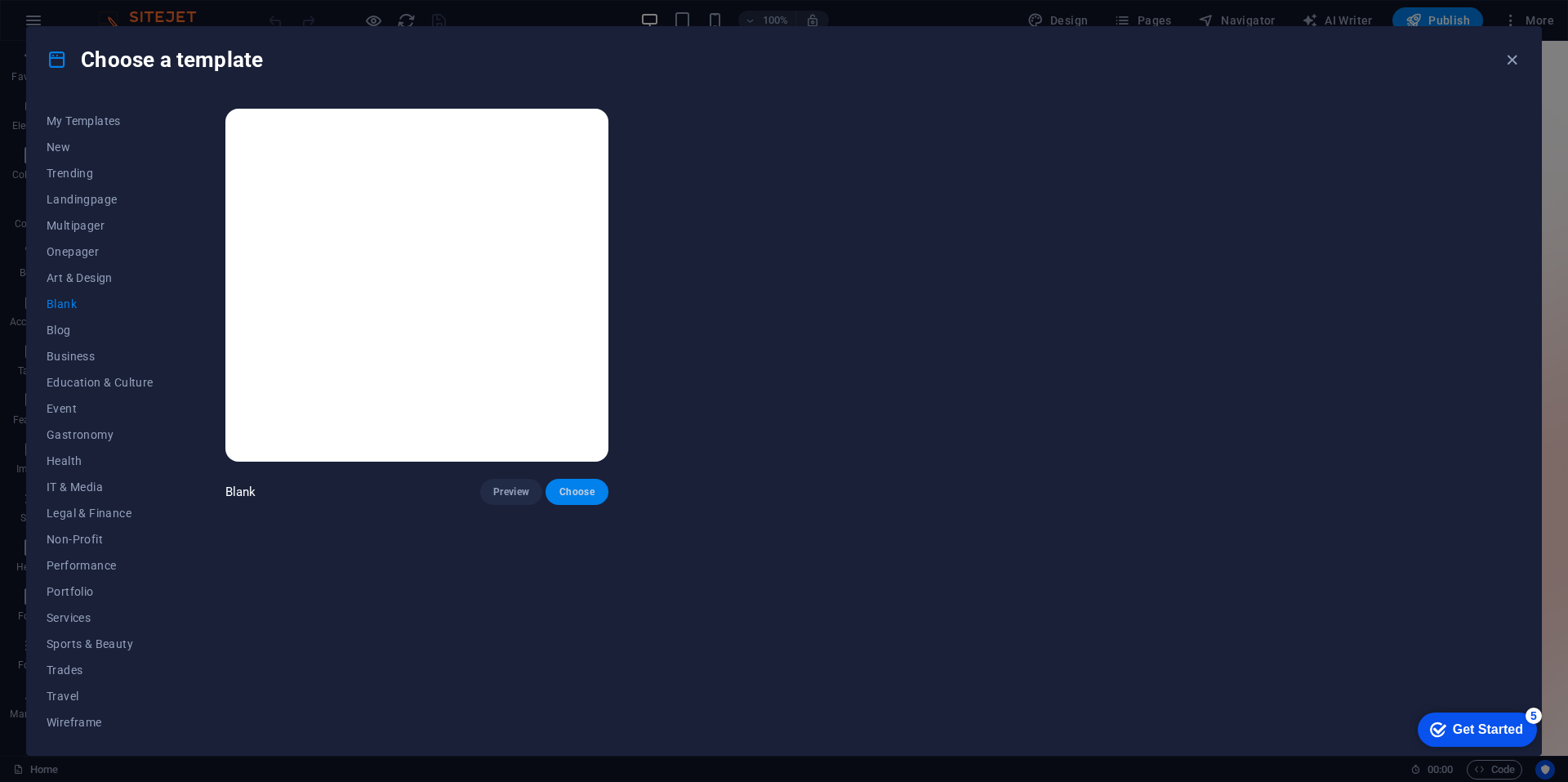
click at [585, 493] on span "Choose" at bounding box center [576, 492] width 36 height 13
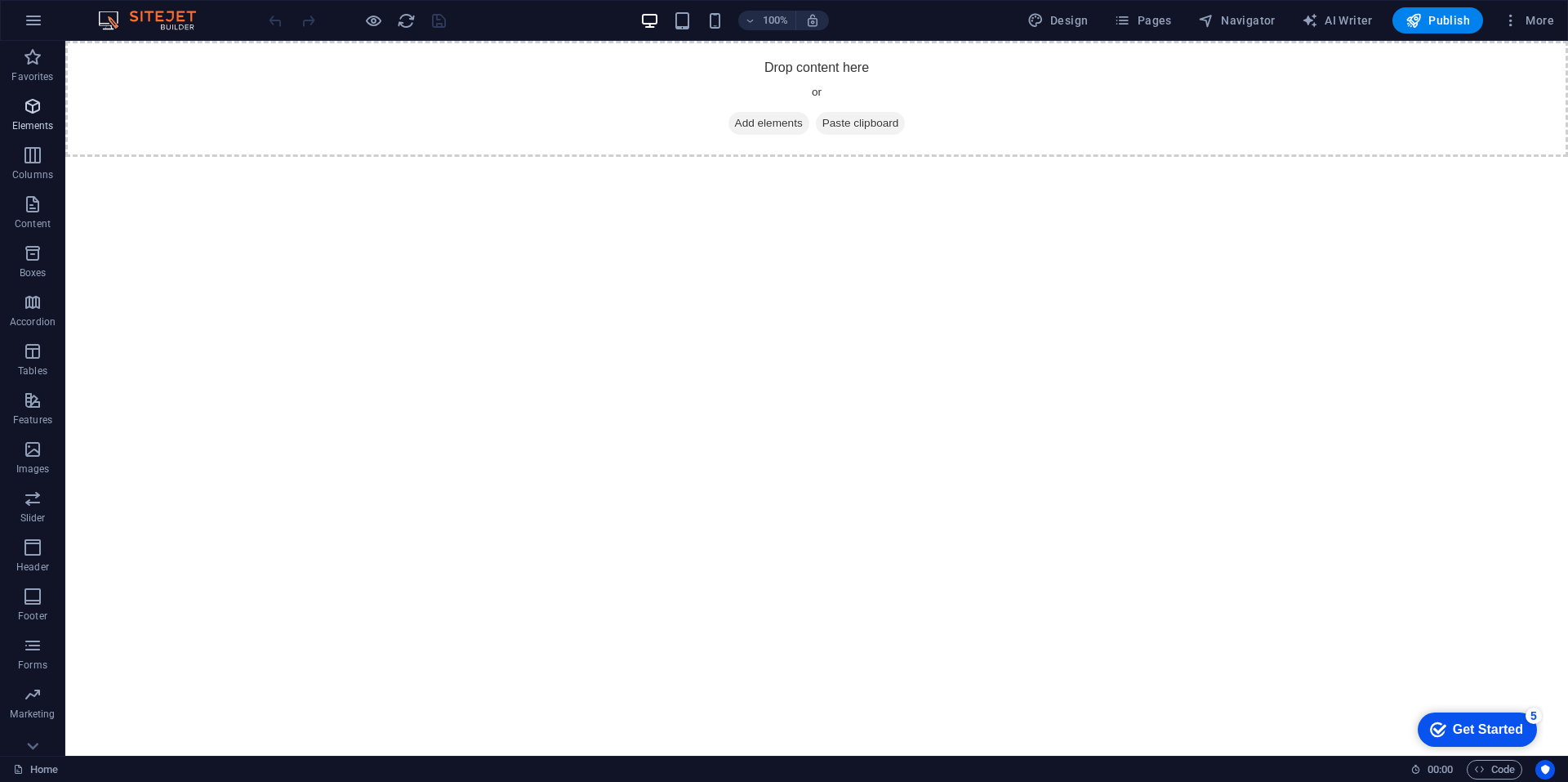
click at [8, 111] on span "Elements" at bounding box center [32, 116] width 65 height 39
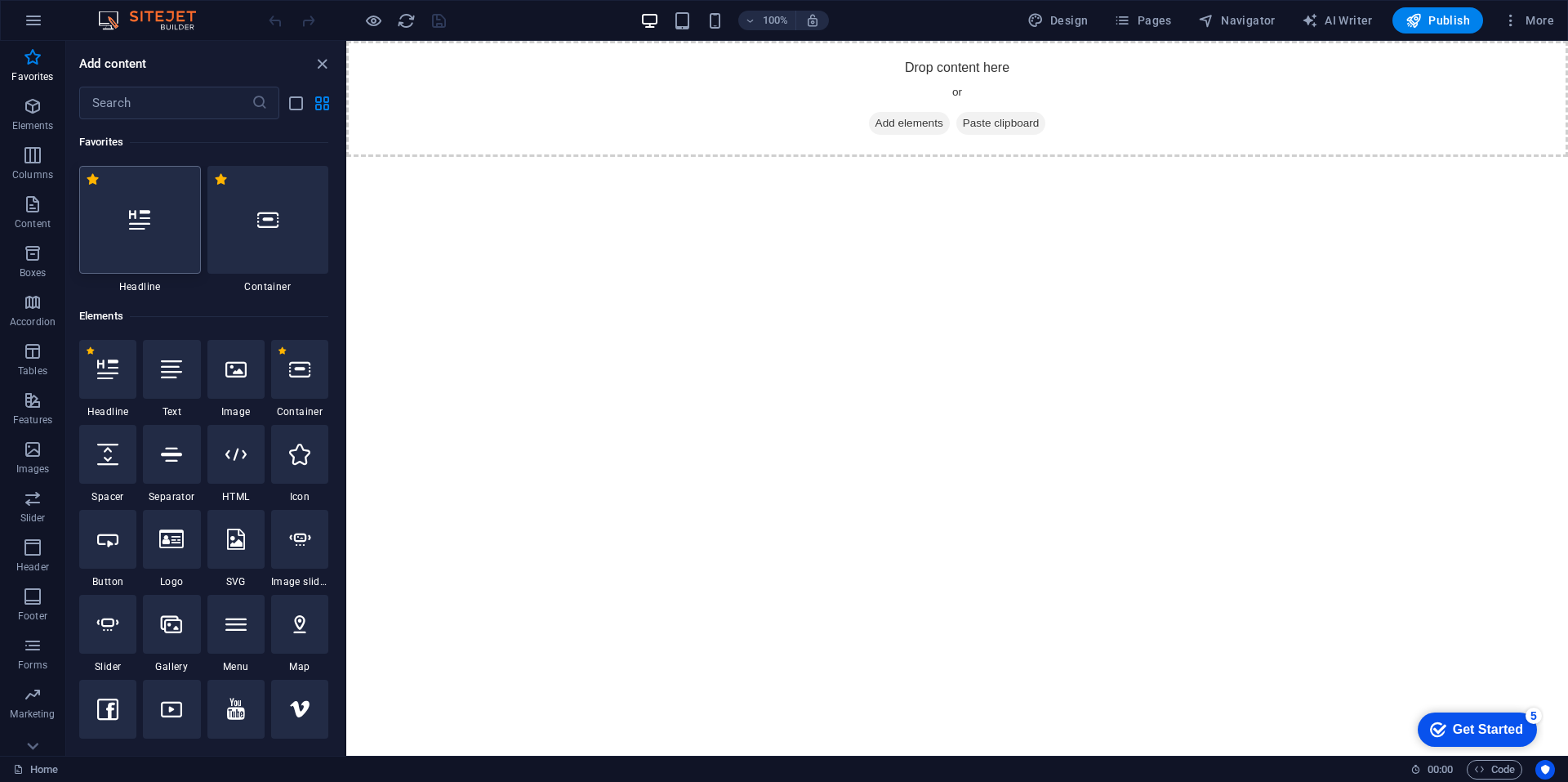
click at [160, 252] on div at bounding box center [140, 220] width 121 height 108
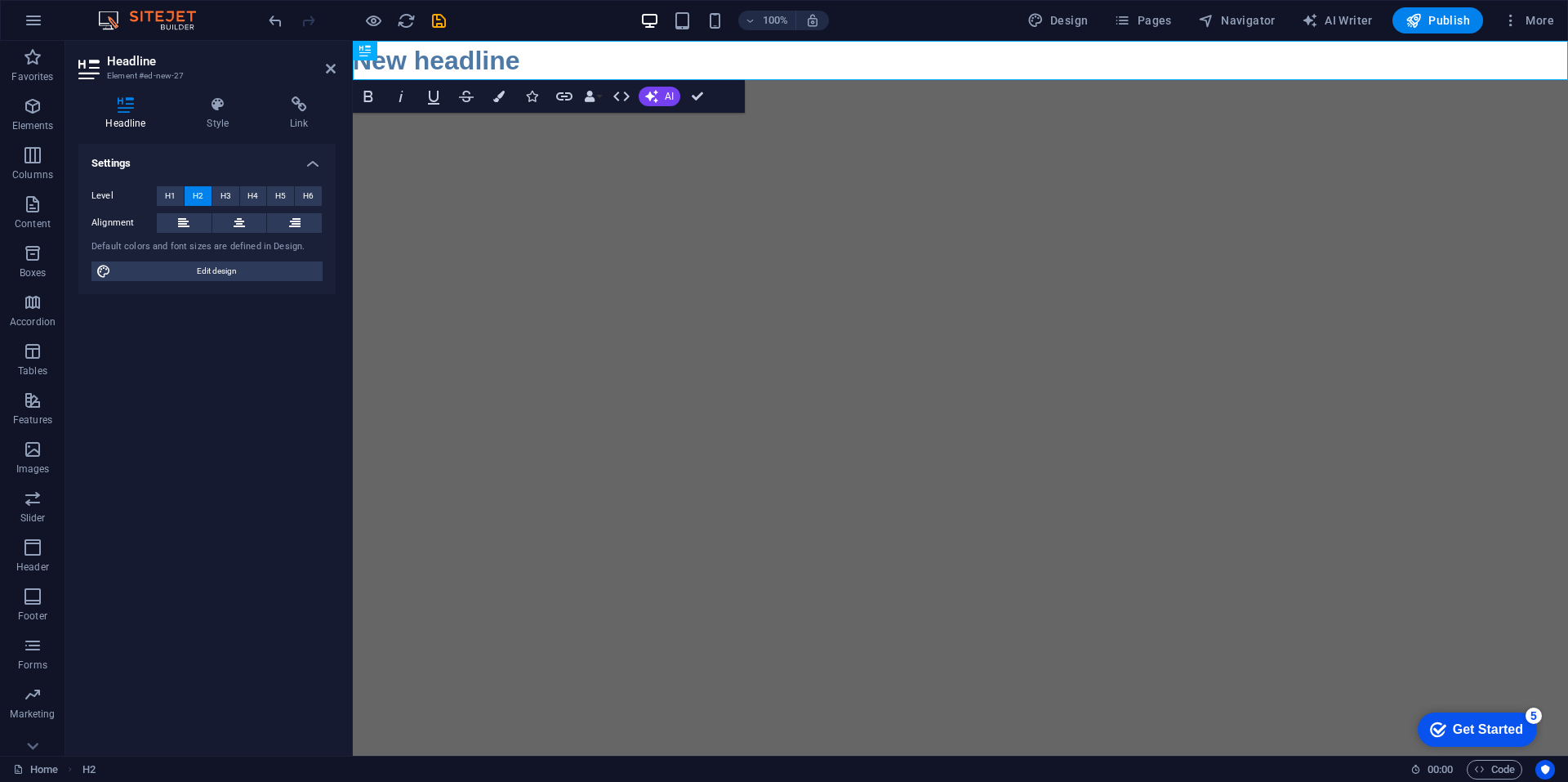
click at [570, 80] on html "Skip to main content New headline" at bounding box center [959, 60] width 1215 height 39
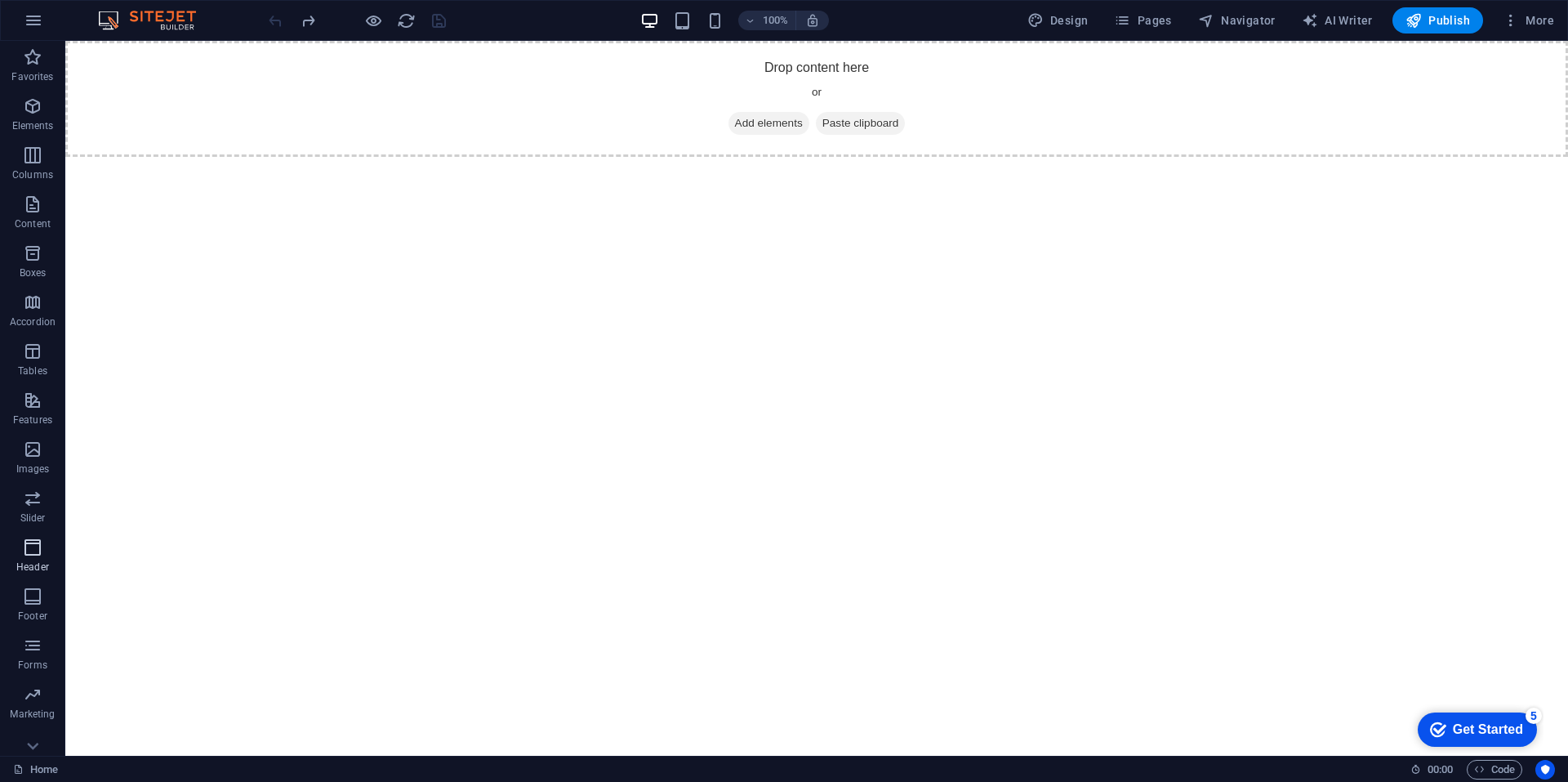
click at [29, 551] on icon "button" at bounding box center [33, 547] width 19 height 19
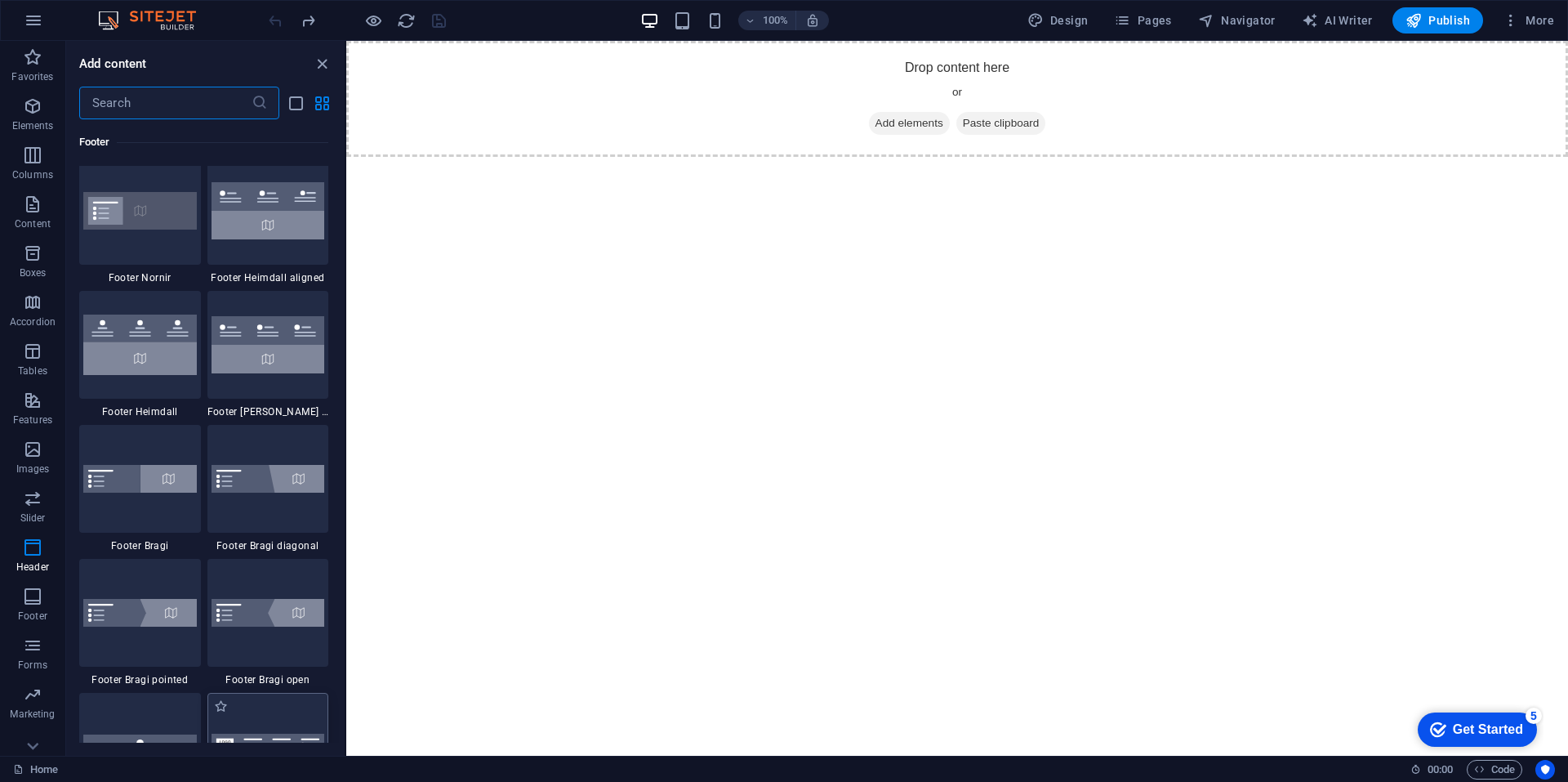
scroll to position [11063, 0]
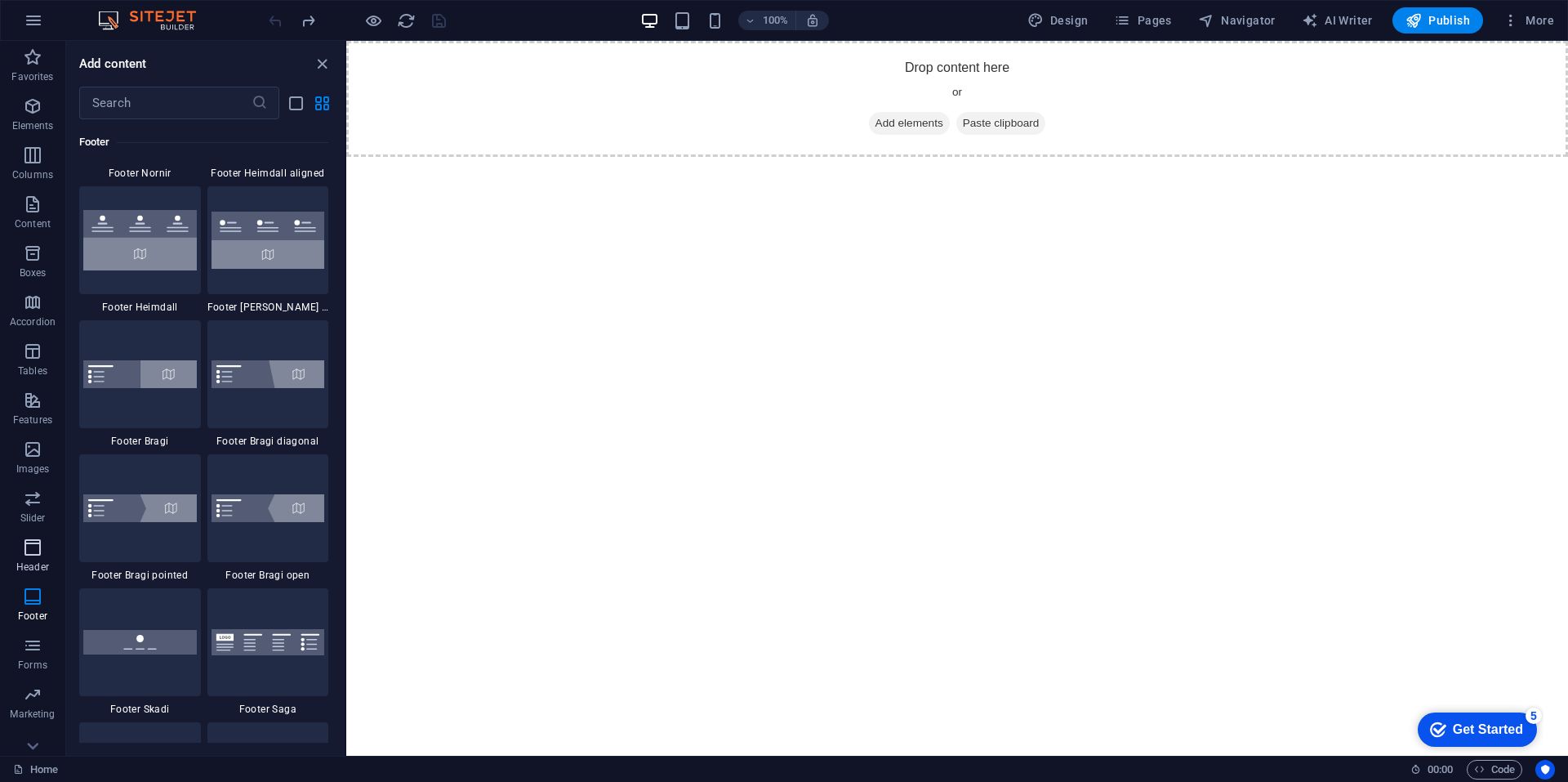
click at [33, 546] on icon "button" at bounding box center [33, 547] width 19 height 19
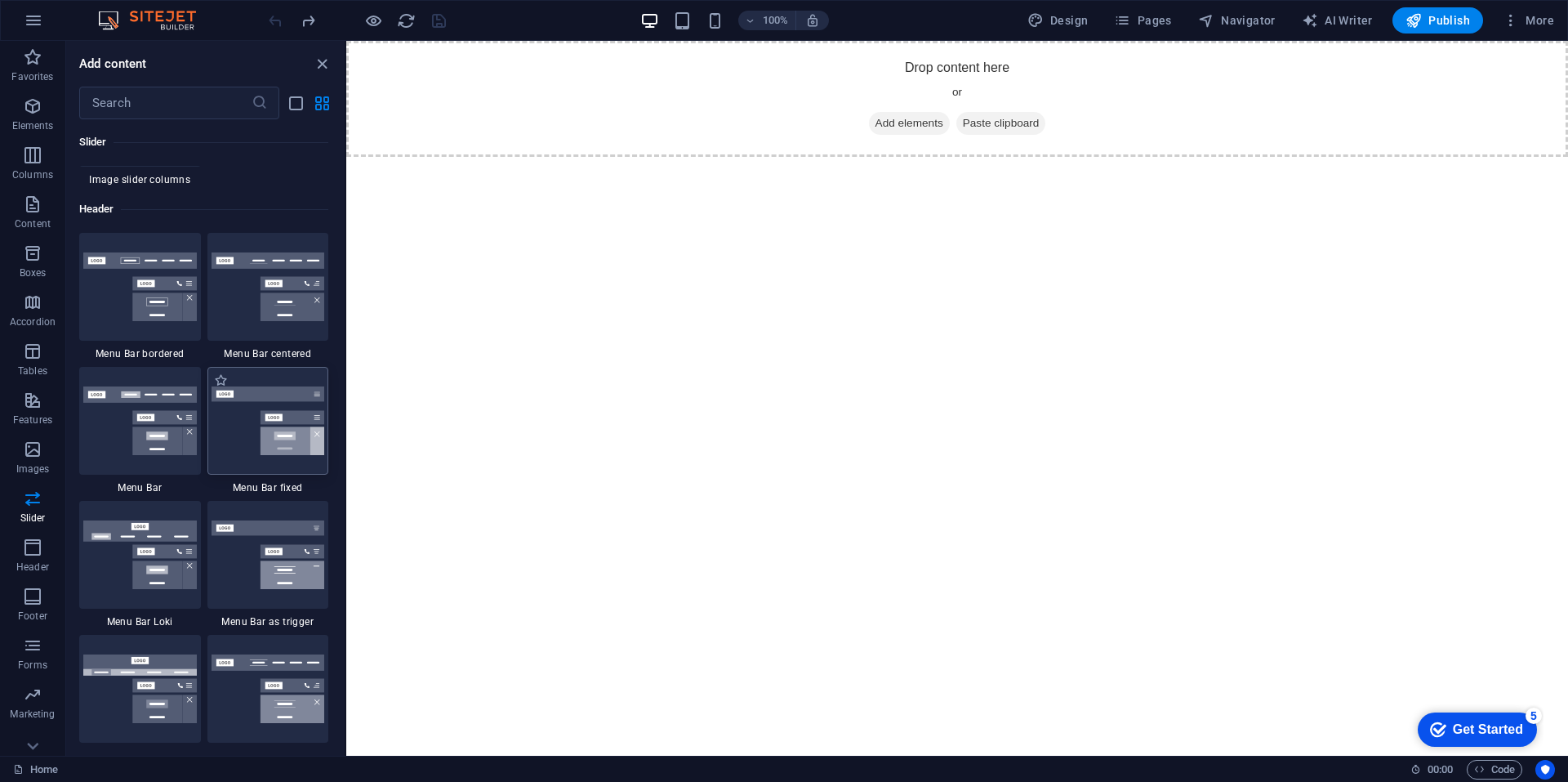
scroll to position [9701, 0]
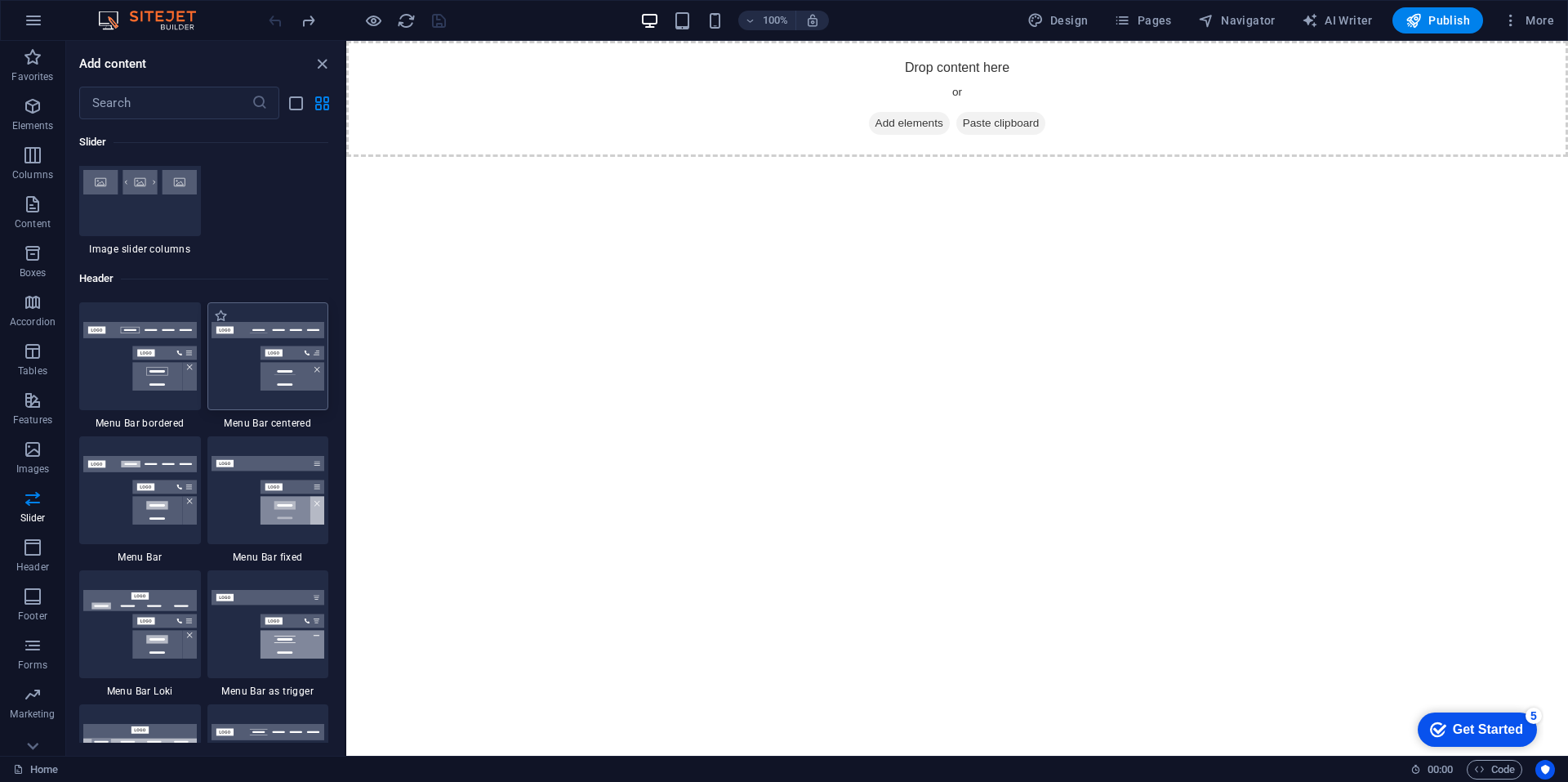
click at [290, 378] on img at bounding box center [268, 356] width 114 height 69
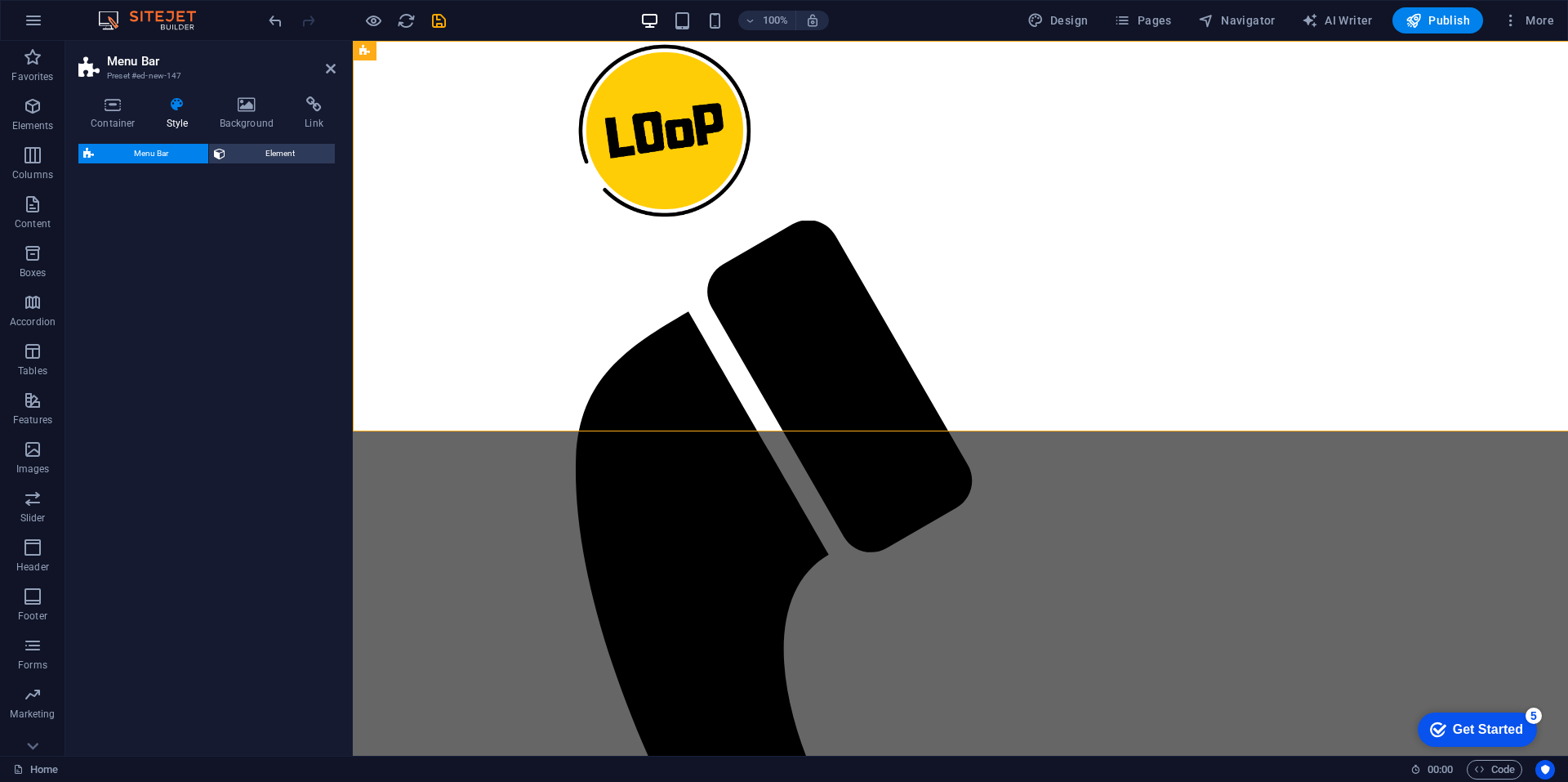
select select "rem"
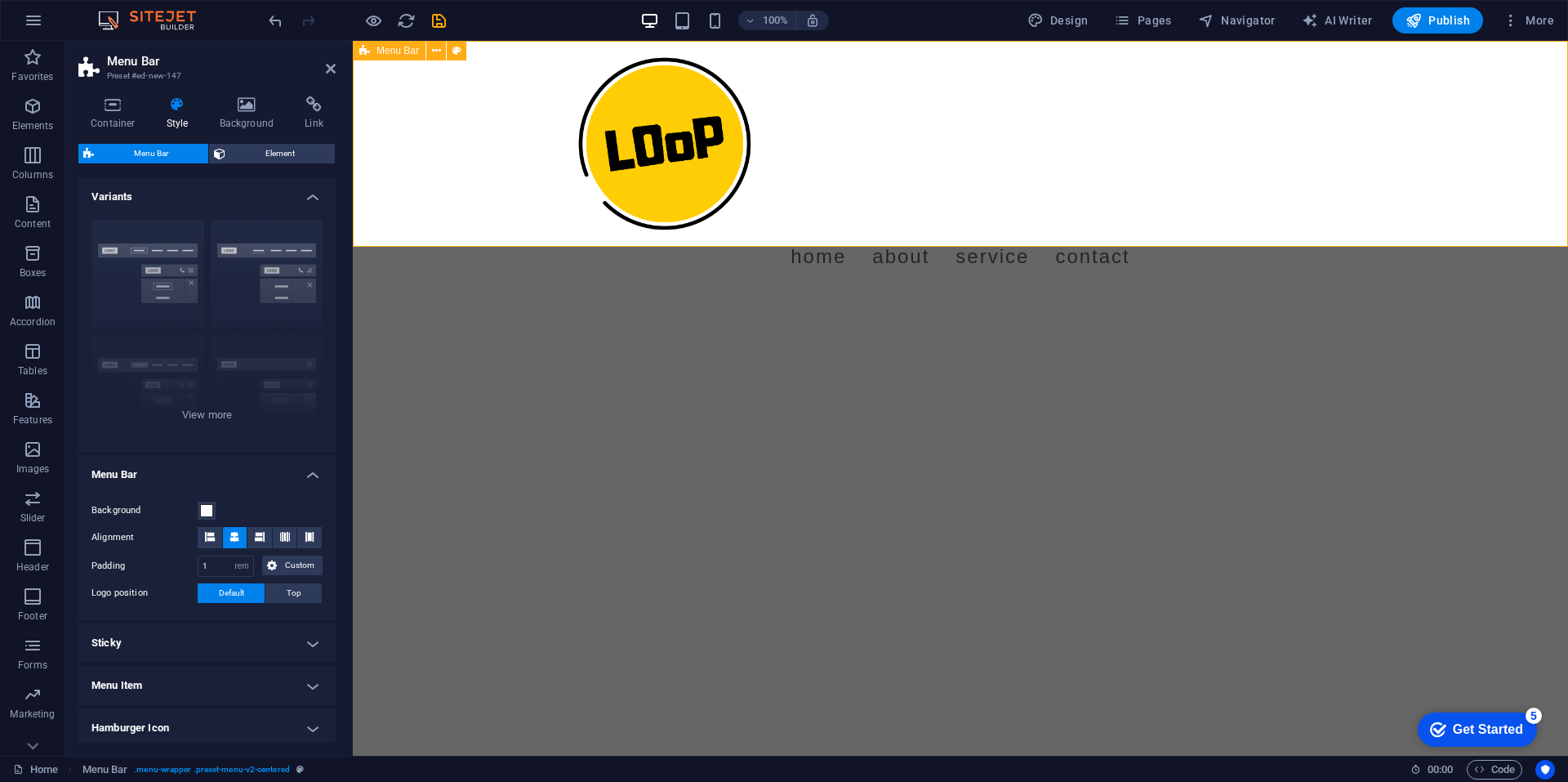
click at [556, 242] on div "Menu Home About Service Contact" at bounding box center [959, 166] width 1215 height 252
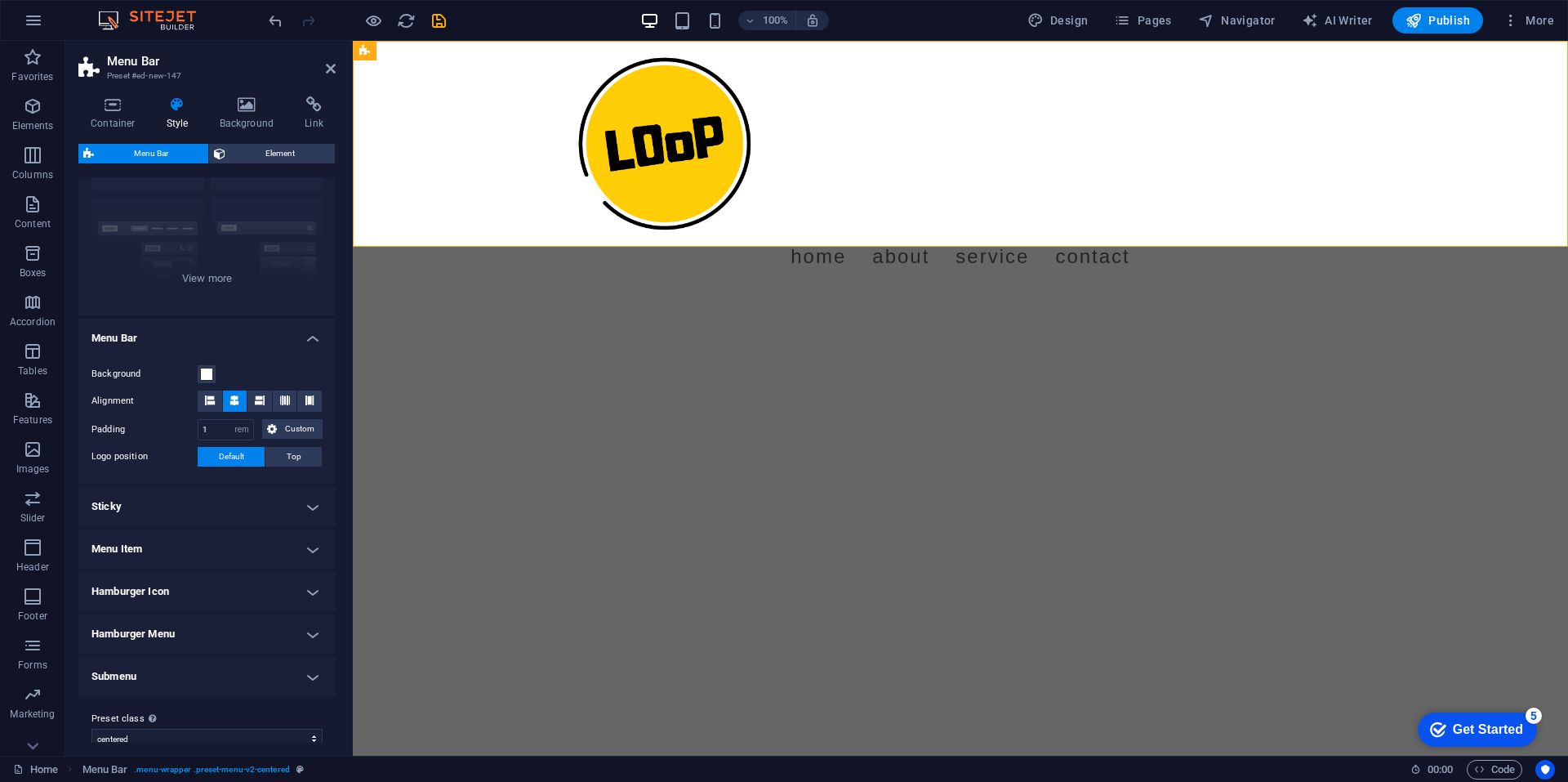
scroll to position [0, 0]
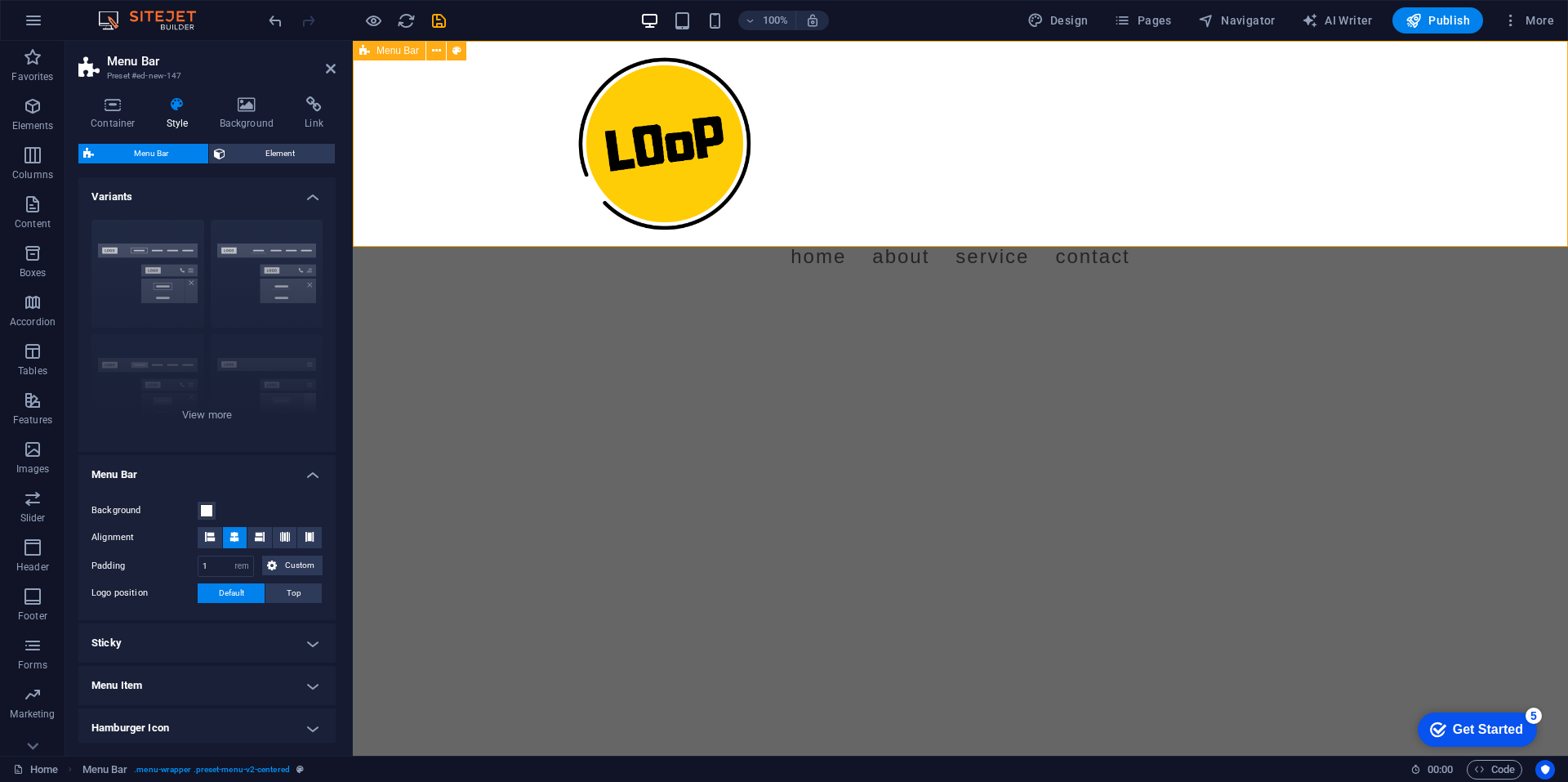
click at [362, 48] on icon at bounding box center [364, 51] width 11 height 19
click at [438, 54] on icon at bounding box center [436, 51] width 9 height 17
click at [795, 292] on html "Skip to main content Menu Home About Service Contact" at bounding box center [959, 166] width 1215 height 252
click at [430, 15] on icon "save" at bounding box center [438, 20] width 18 height 18
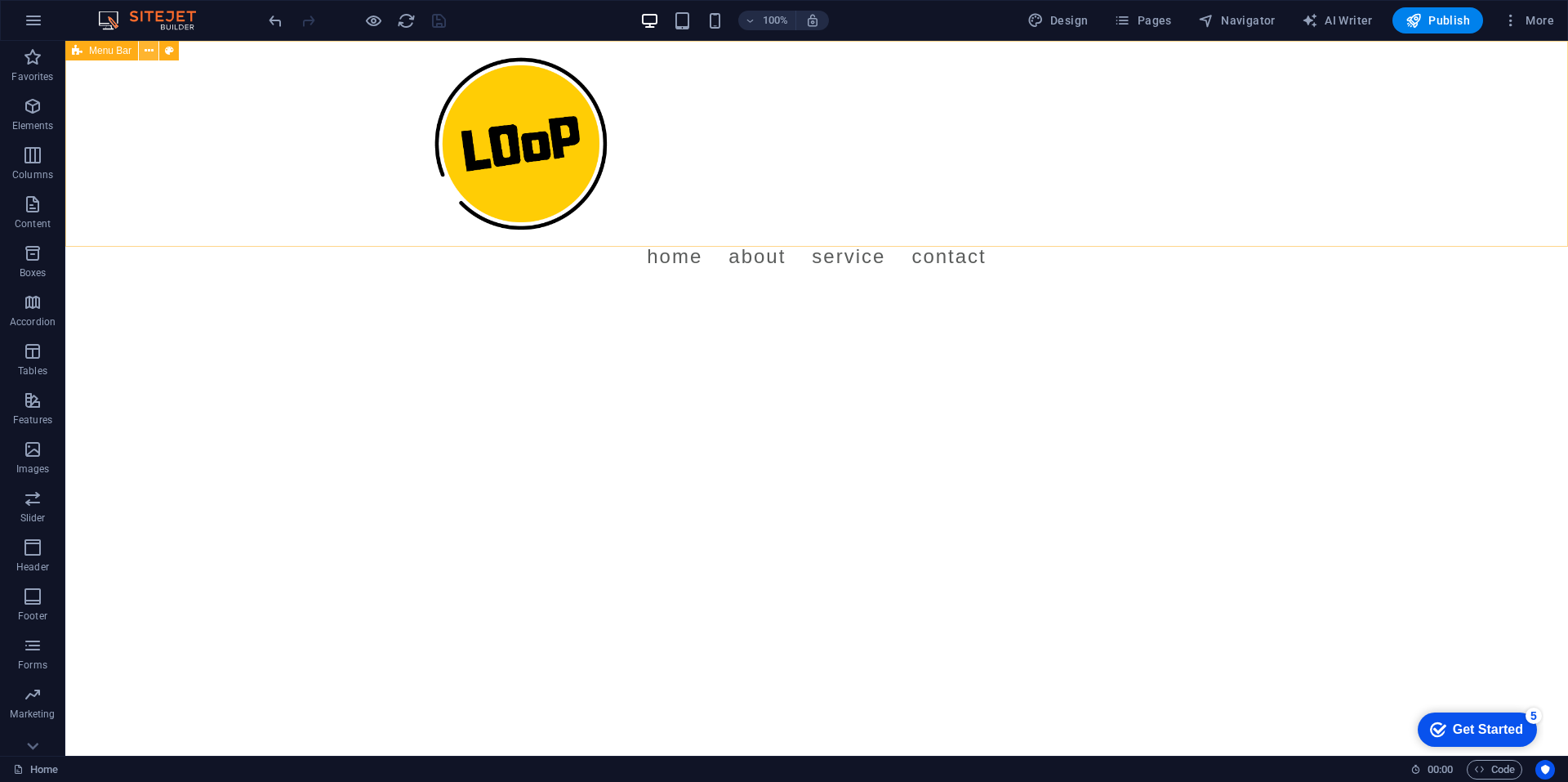
click at [145, 52] on icon at bounding box center [149, 51] width 9 height 17
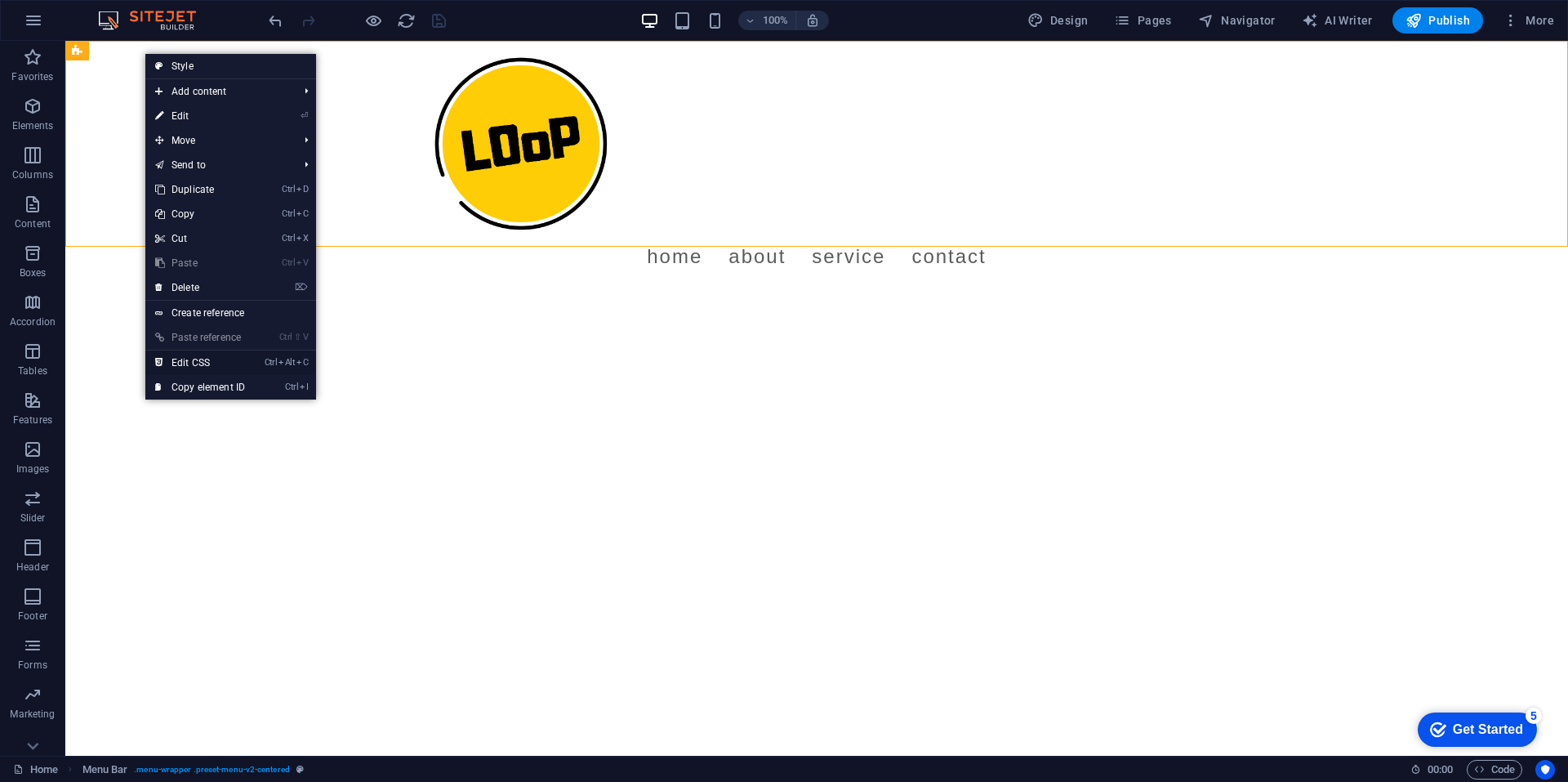
drag, startPoint x: 218, startPoint y: 364, endPoint x: 184, endPoint y: 336, distance: 44.0
click at [218, 364] on link "Ctrl Alt C Edit CSS" at bounding box center [200, 362] width 110 height 24
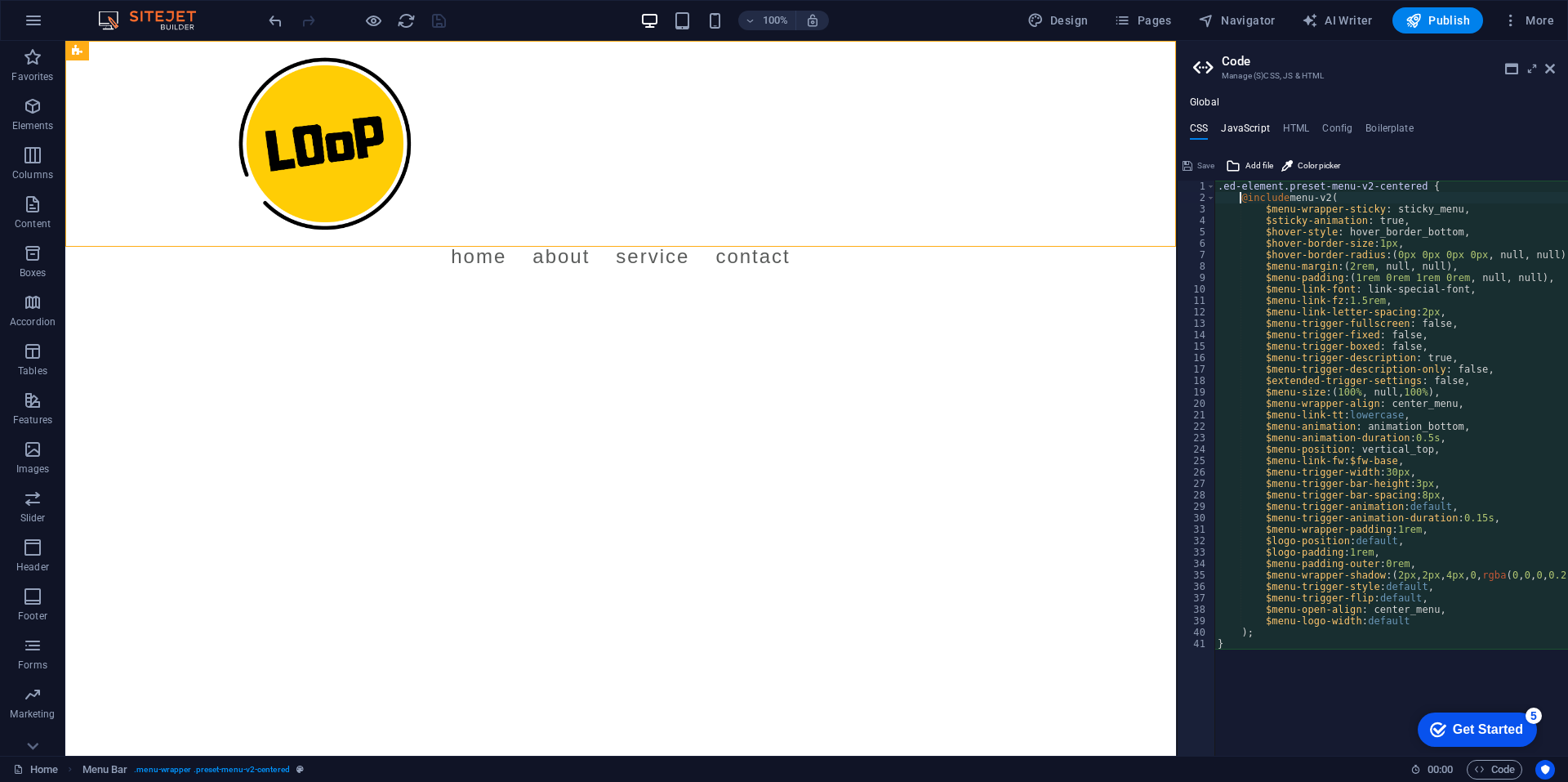
click at [1246, 125] on h4 "JavaScript" at bounding box center [1245, 131] width 49 height 18
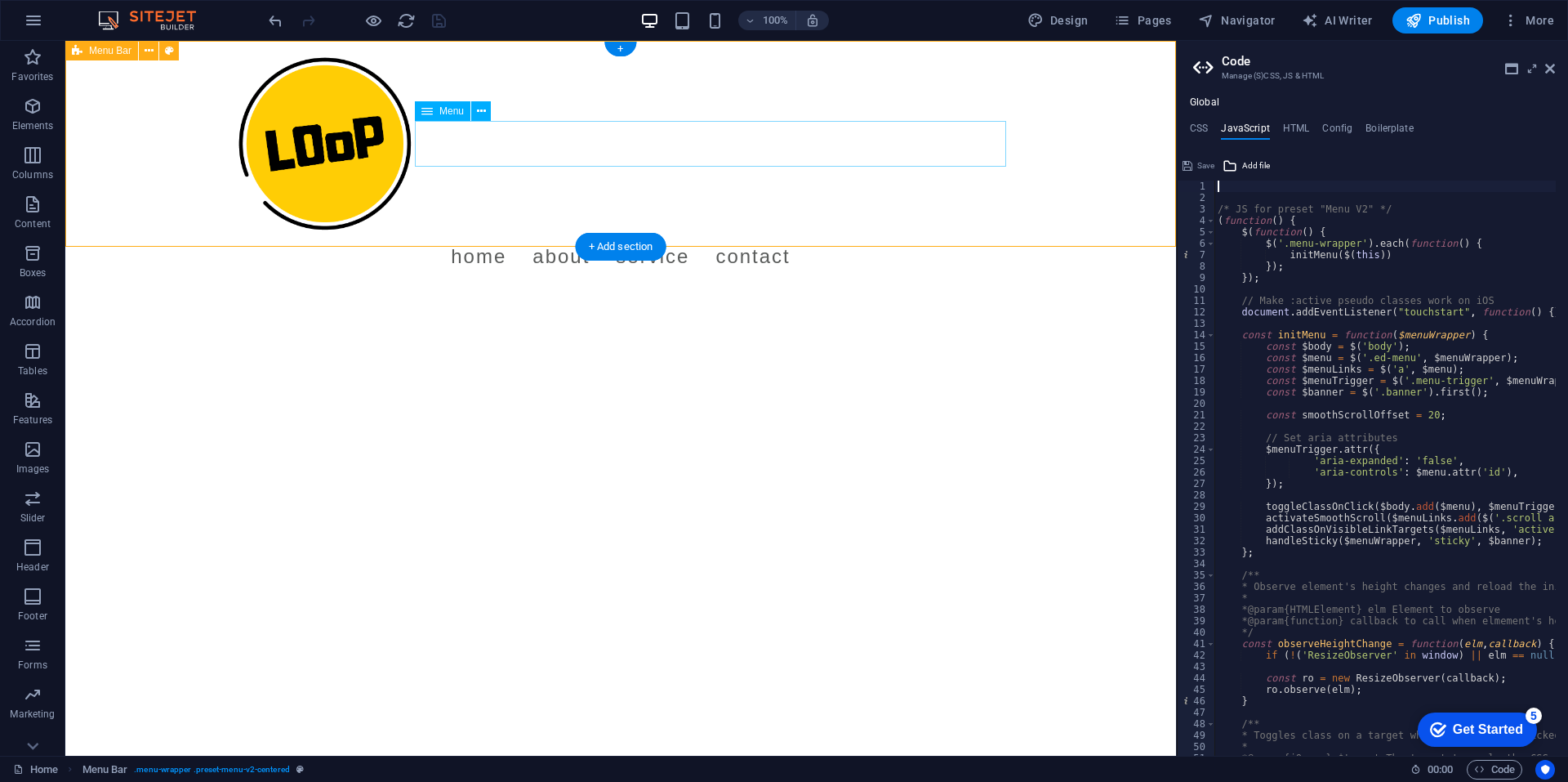
click at [479, 234] on nav "Home About Service Contact" at bounding box center [620, 256] width 771 height 46
click at [296, 148] on div at bounding box center [620, 144] width 771 height 180
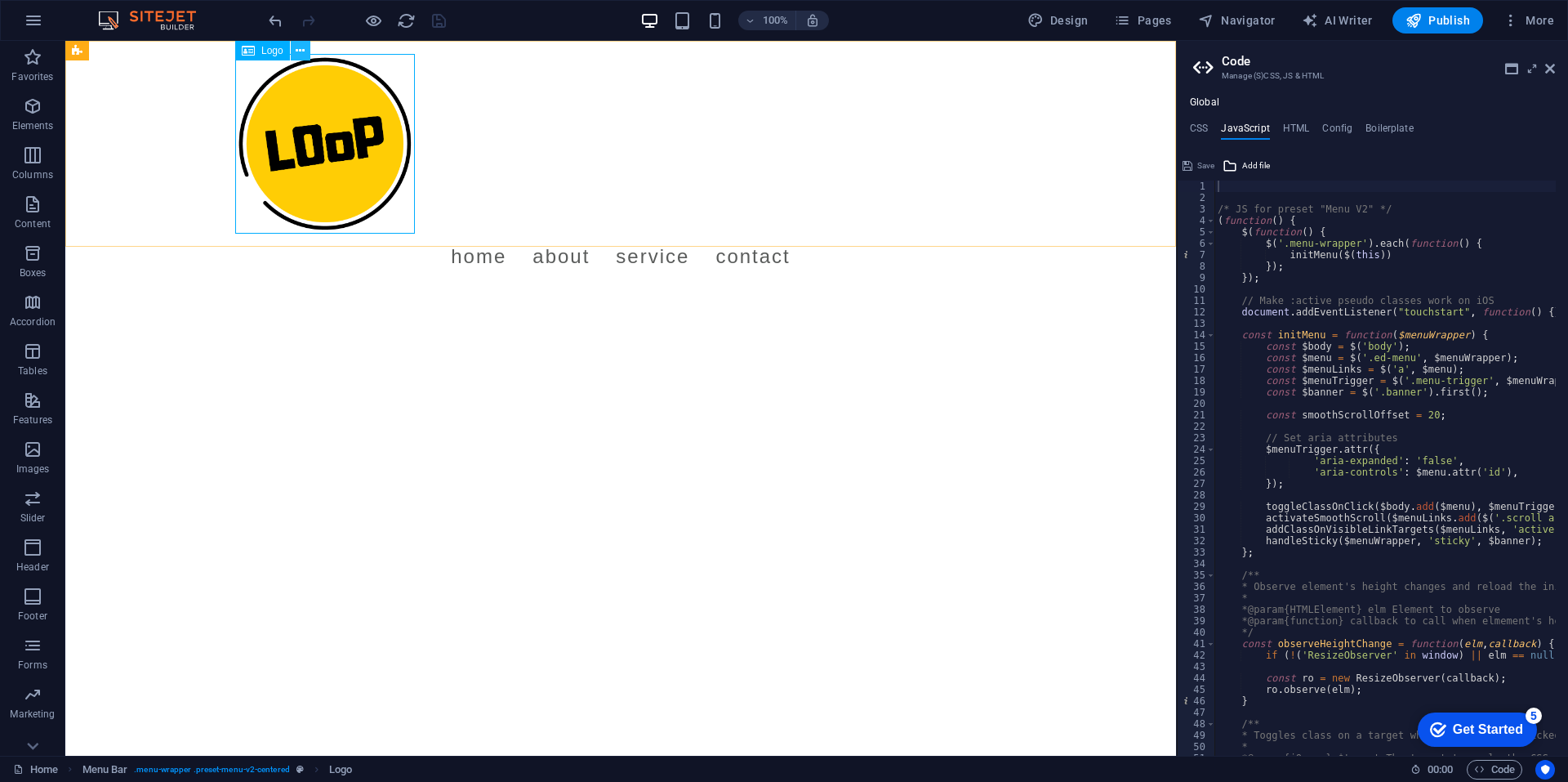
click at [295, 50] on icon at bounding box center [299, 51] width 9 height 17
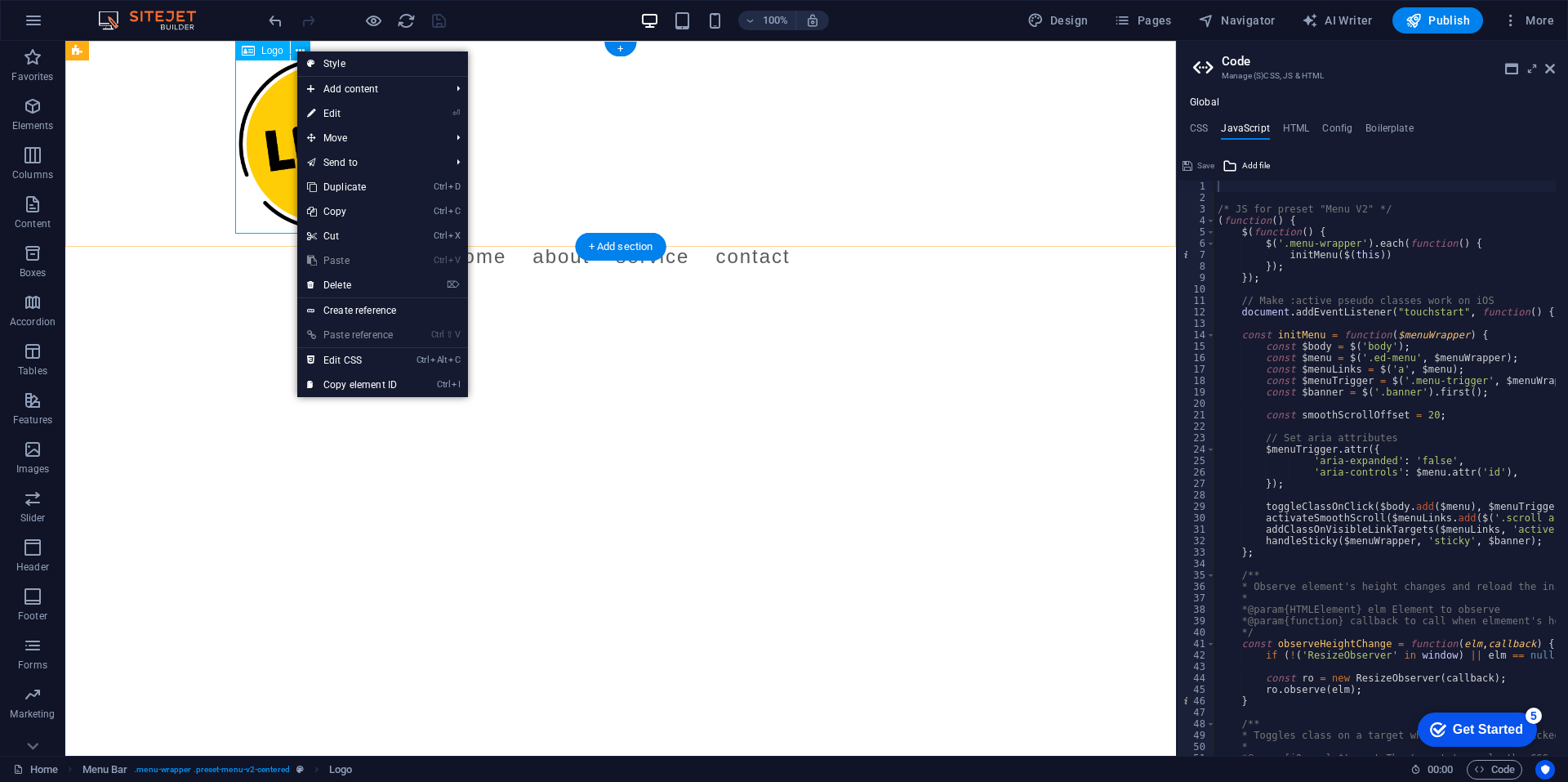
click at [270, 142] on div at bounding box center [620, 144] width 771 height 180
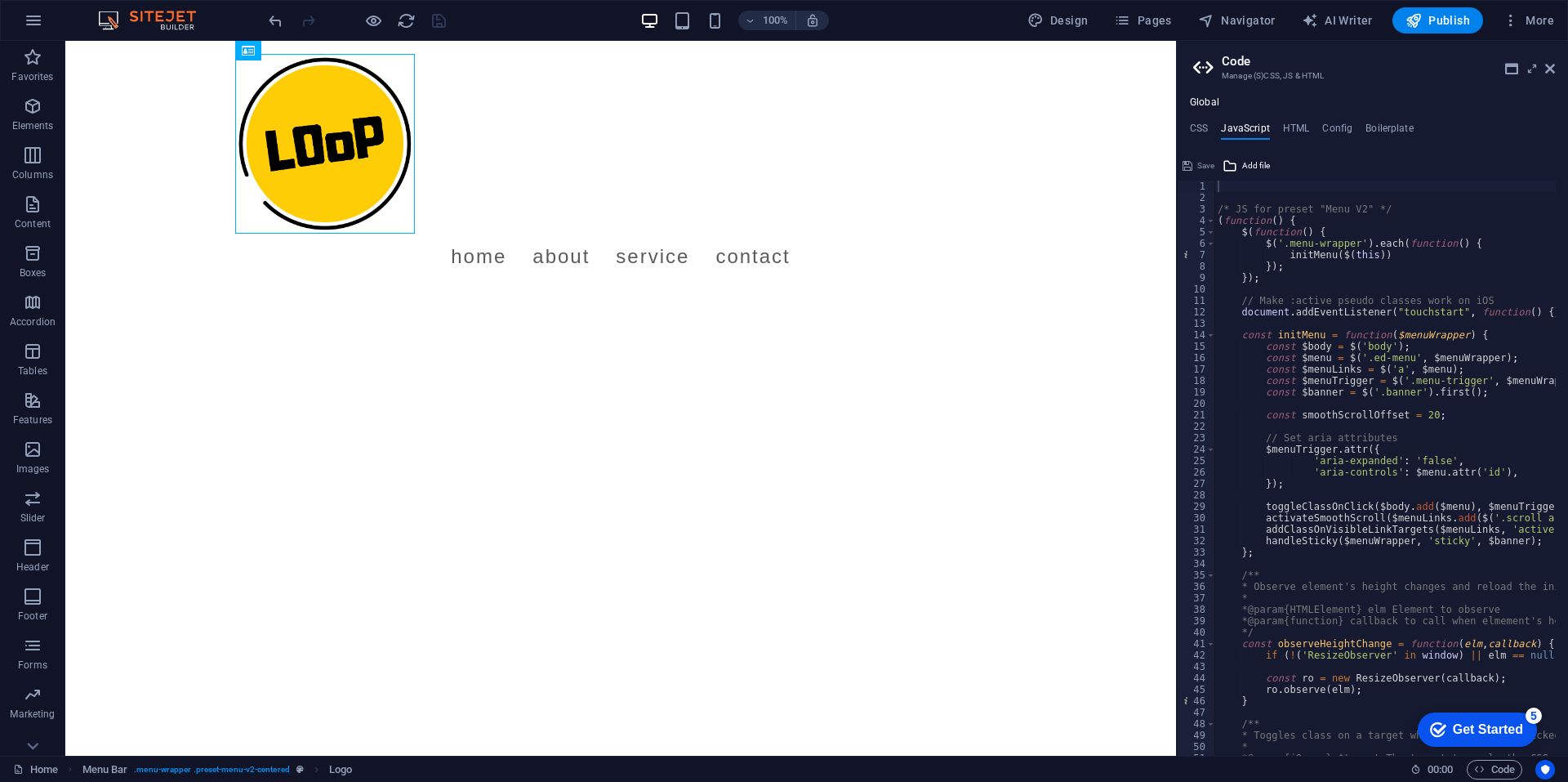
click at [358, 285] on html "Skip to main content Menu Home About Service Contact" at bounding box center [620, 166] width 1111 height 252
click at [284, 292] on html "Skip to main content Menu Home About Service Contact" at bounding box center [620, 166] width 1111 height 252
click at [87, 85] on div "Menu Home About Service Contact" at bounding box center [620, 166] width 1111 height 252
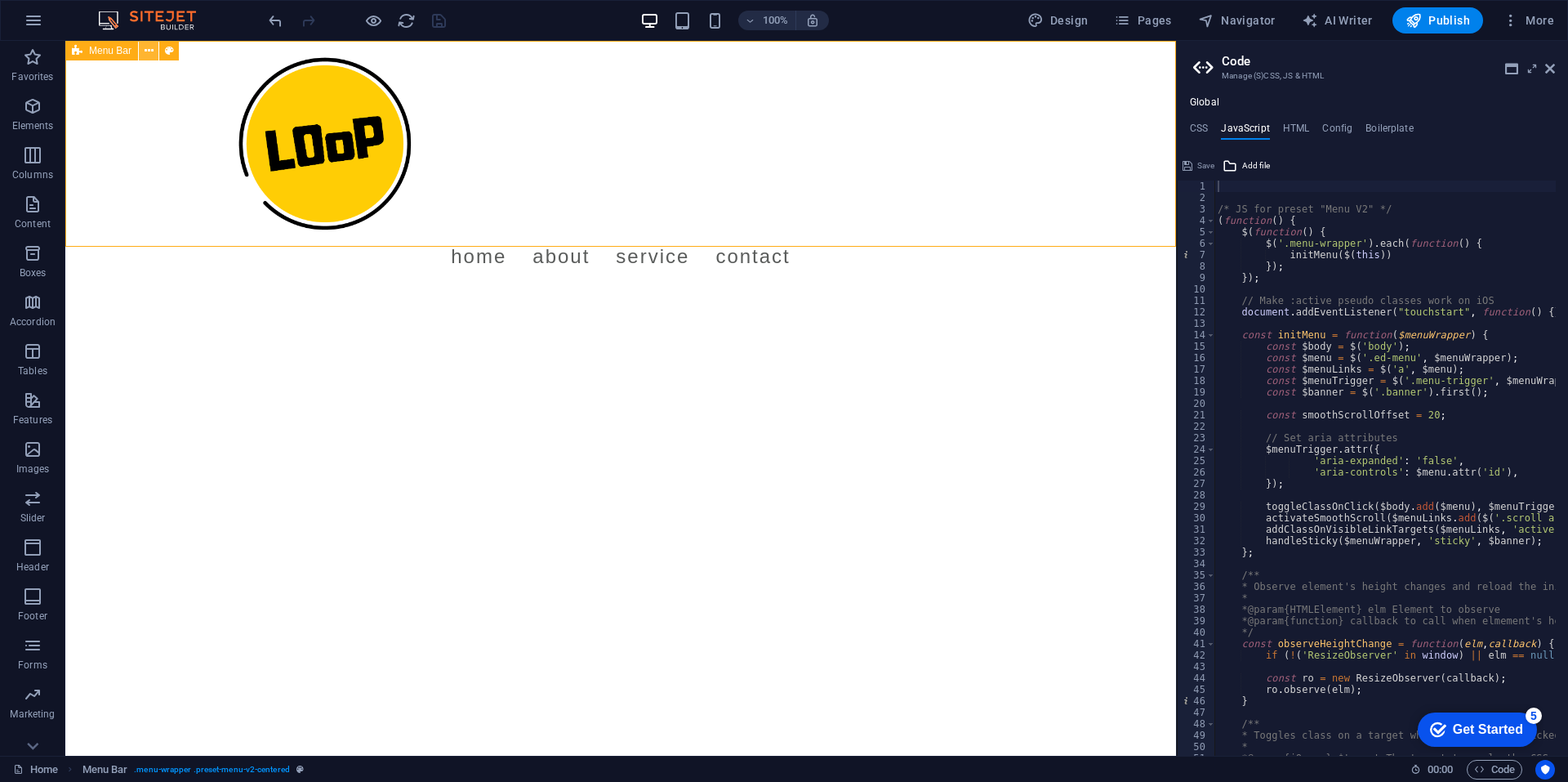
click at [150, 49] on icon at bounding box center [149, 51] width 9 height 17
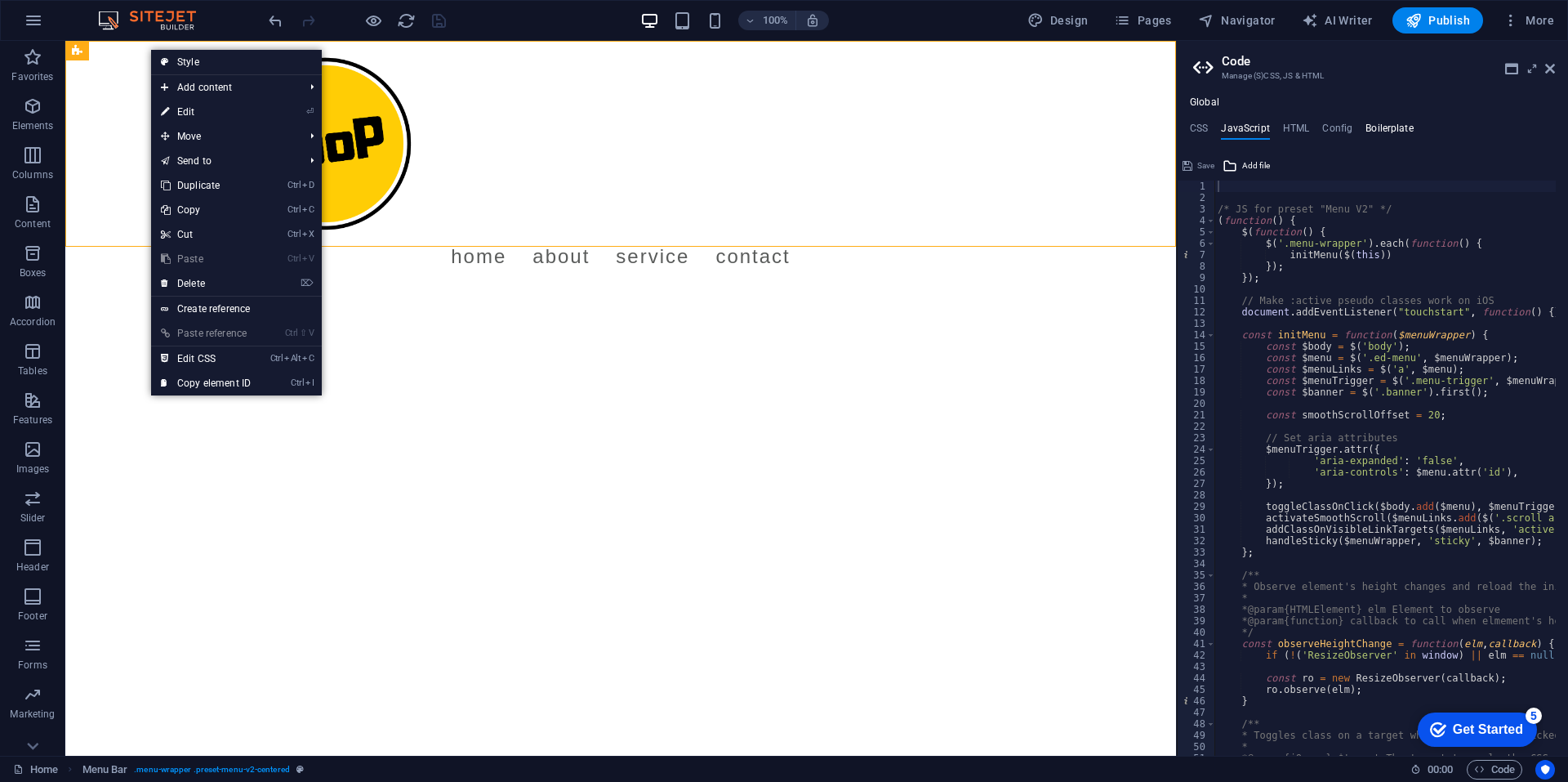
click at [1376, 126] on h4 "Boilerplate" at bounding box center [1389, 131] width 49 height 18
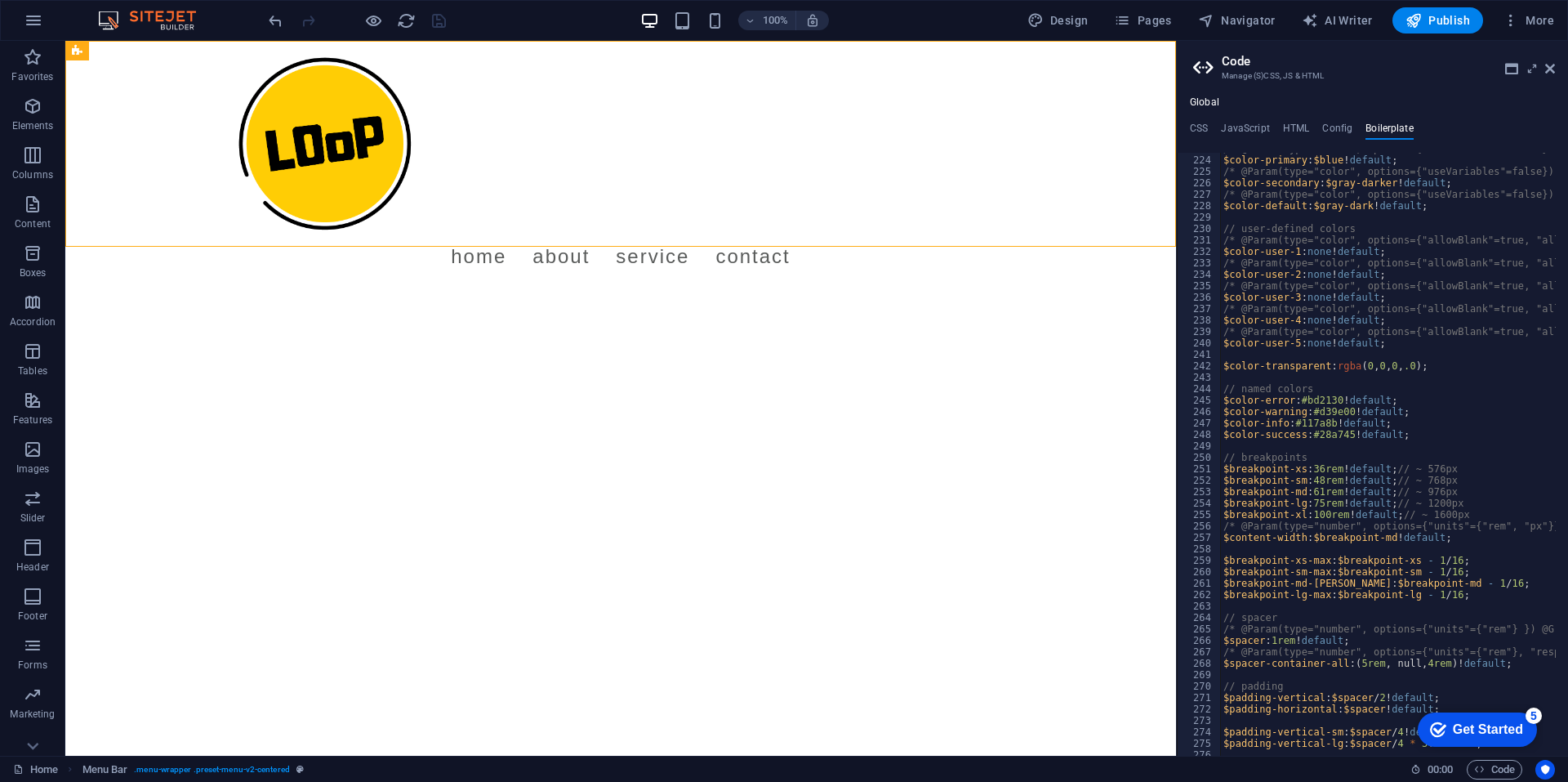
scroll to position [1614, 0]
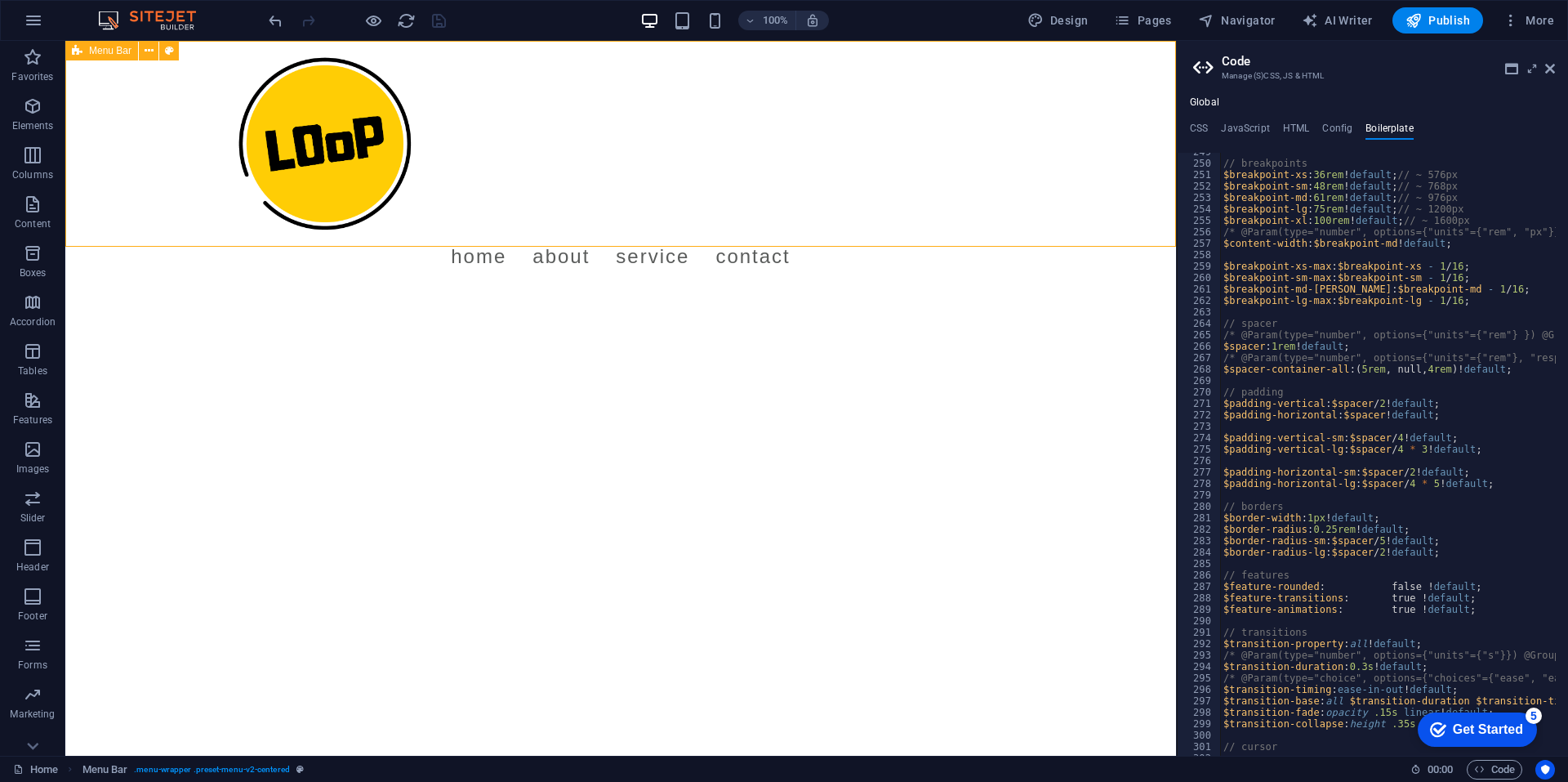
click at [95, 49] on span "Menu Bar" at bounding box center [111, 51] width 43 height 10
click at [1501, 773] on span "Code" at bounding box center [1494, 769] width 41 height 19
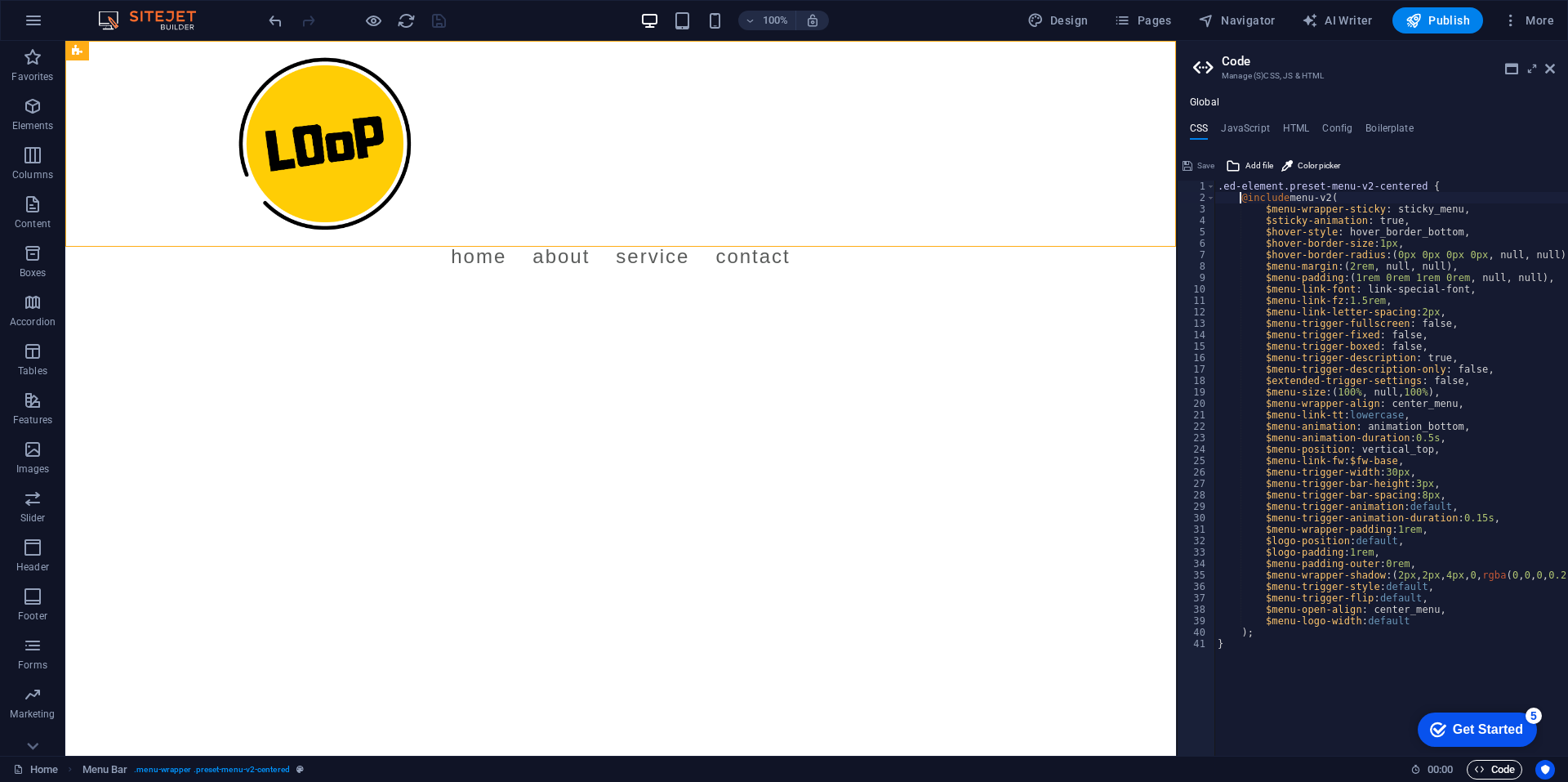
click at [1500, 778] on span "Code" at bounding box center [1494, 769] width 41 height 19
click at [42, 13] on icon "button" at bounding box center [33, 20] width 19 height 19
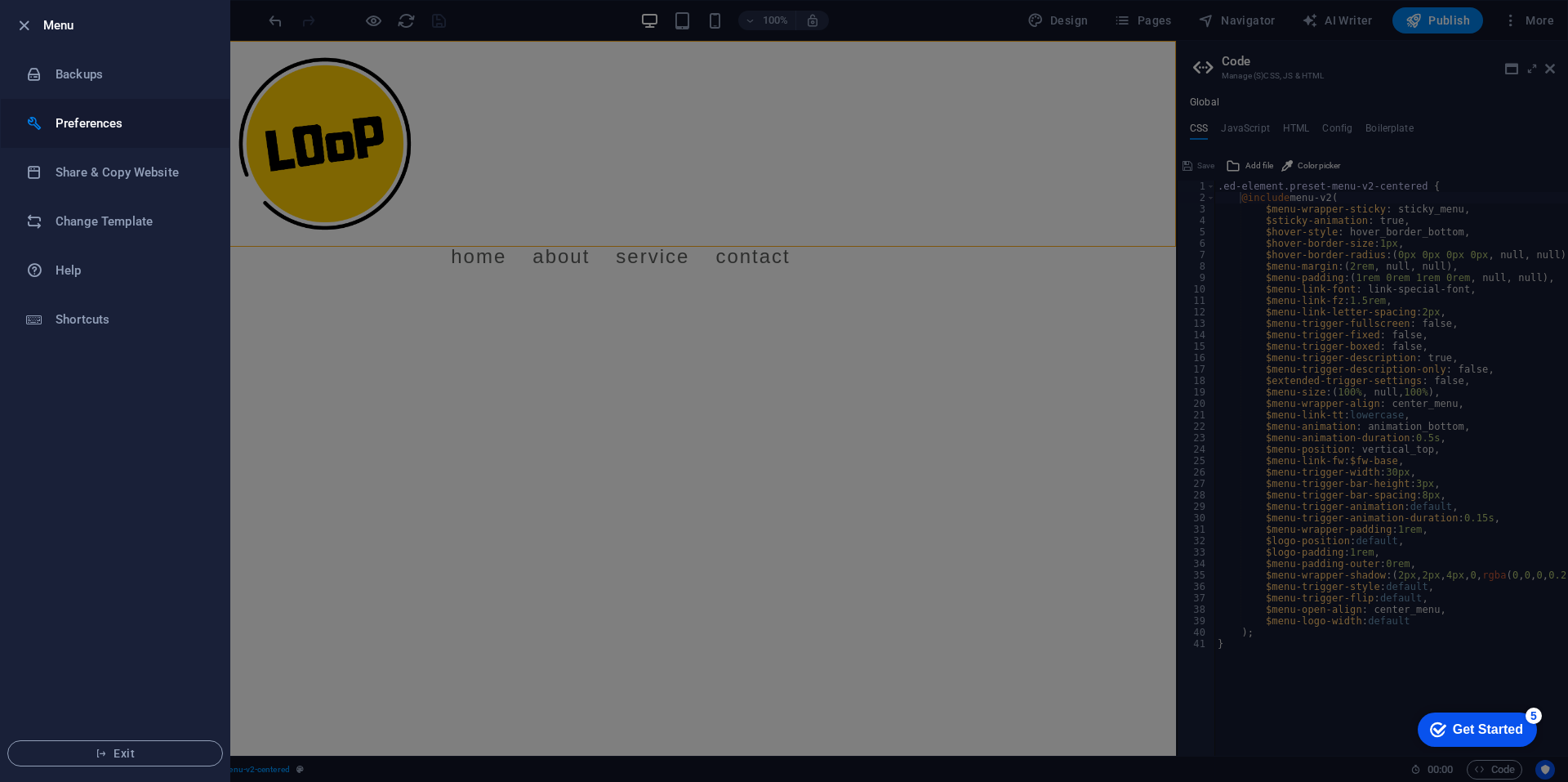
click at [116, 130] on h6 "Preferences" at bounding box center [131, 123] width 151 height 19
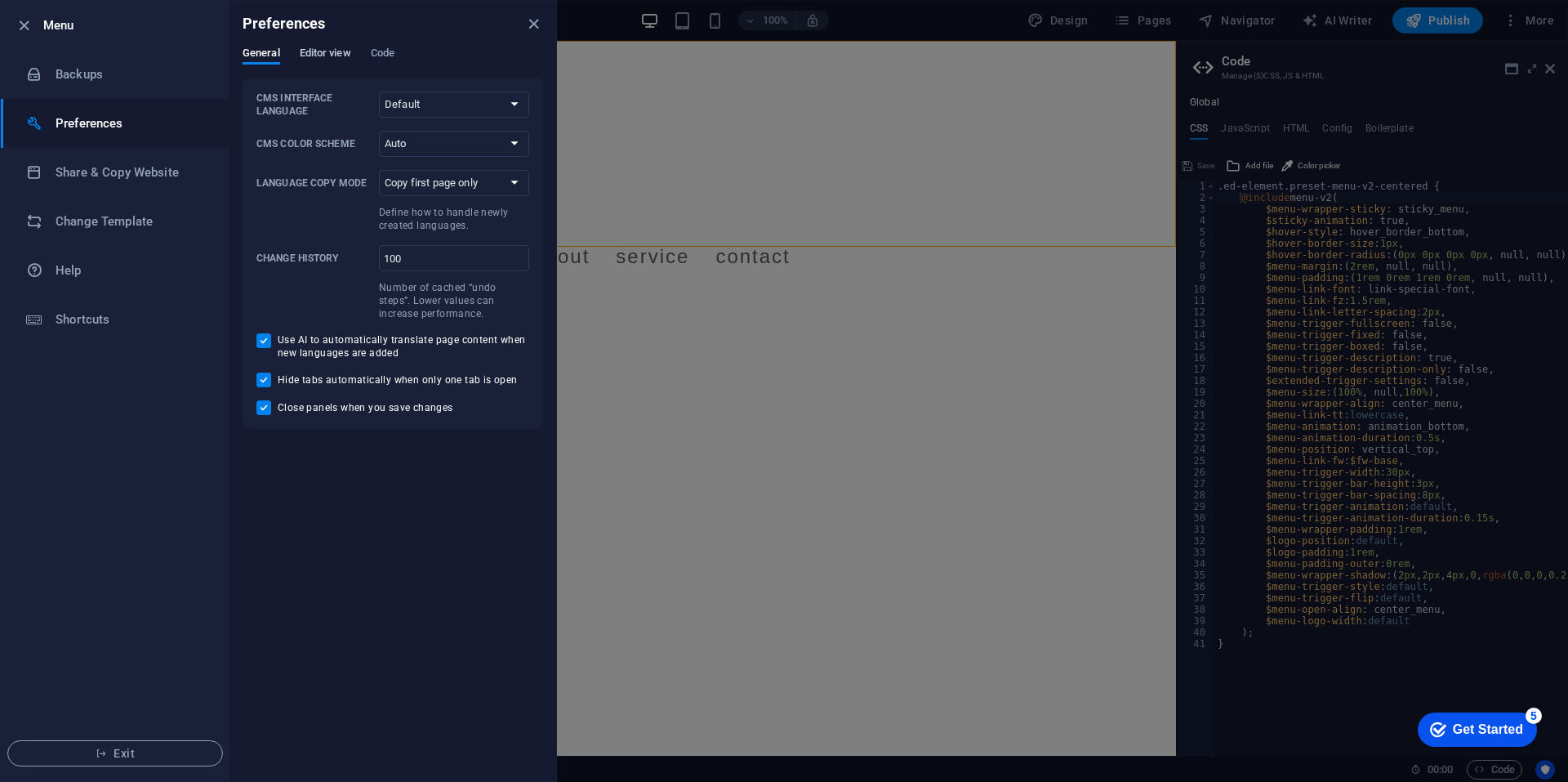
click at [325, 59] on span "Editor view" at bounding box center [325, 55] width 51 height 23
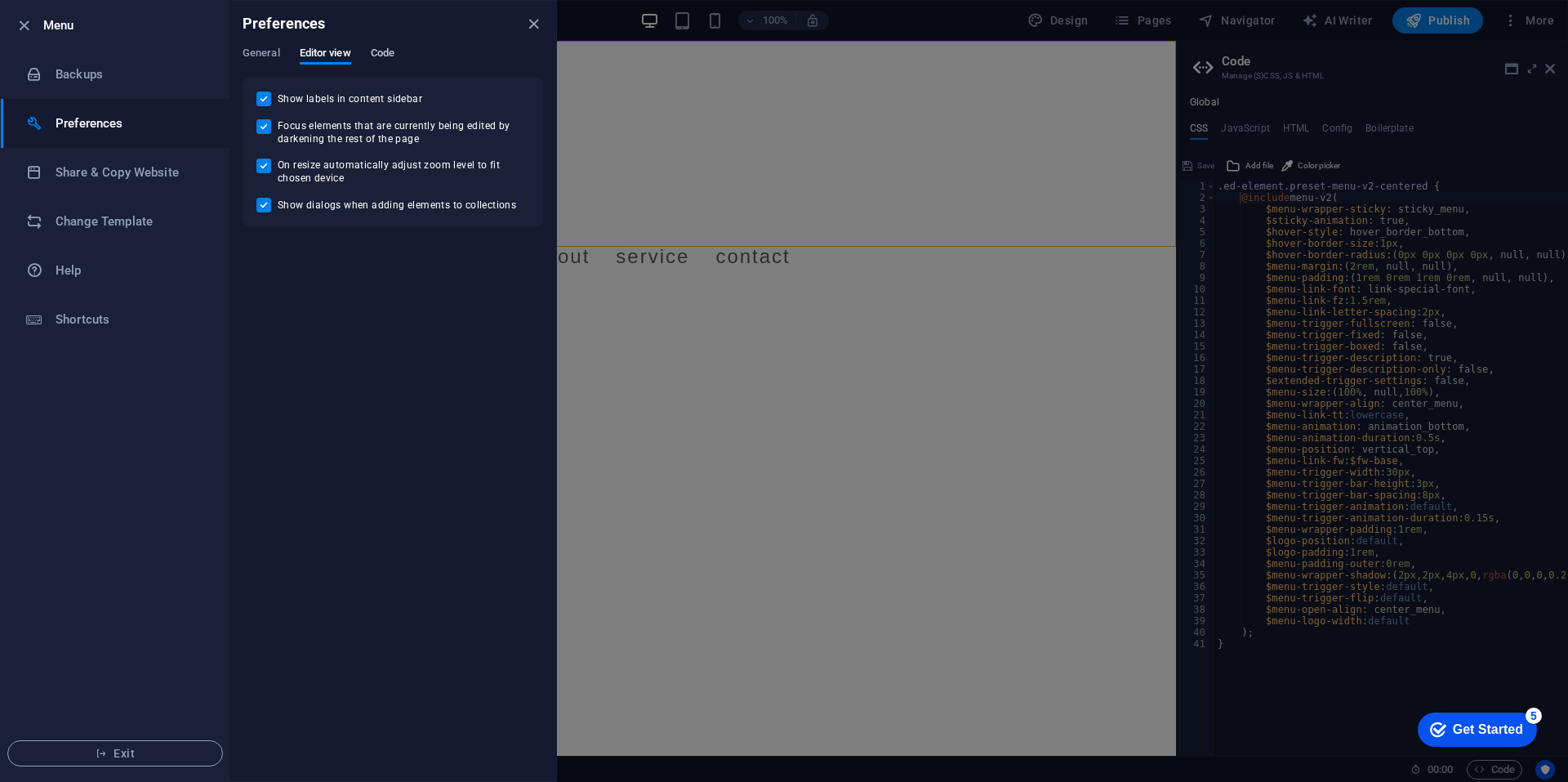
click at [378, 48] on span "Code" at bounding box center [383, 55] width 23 height 23
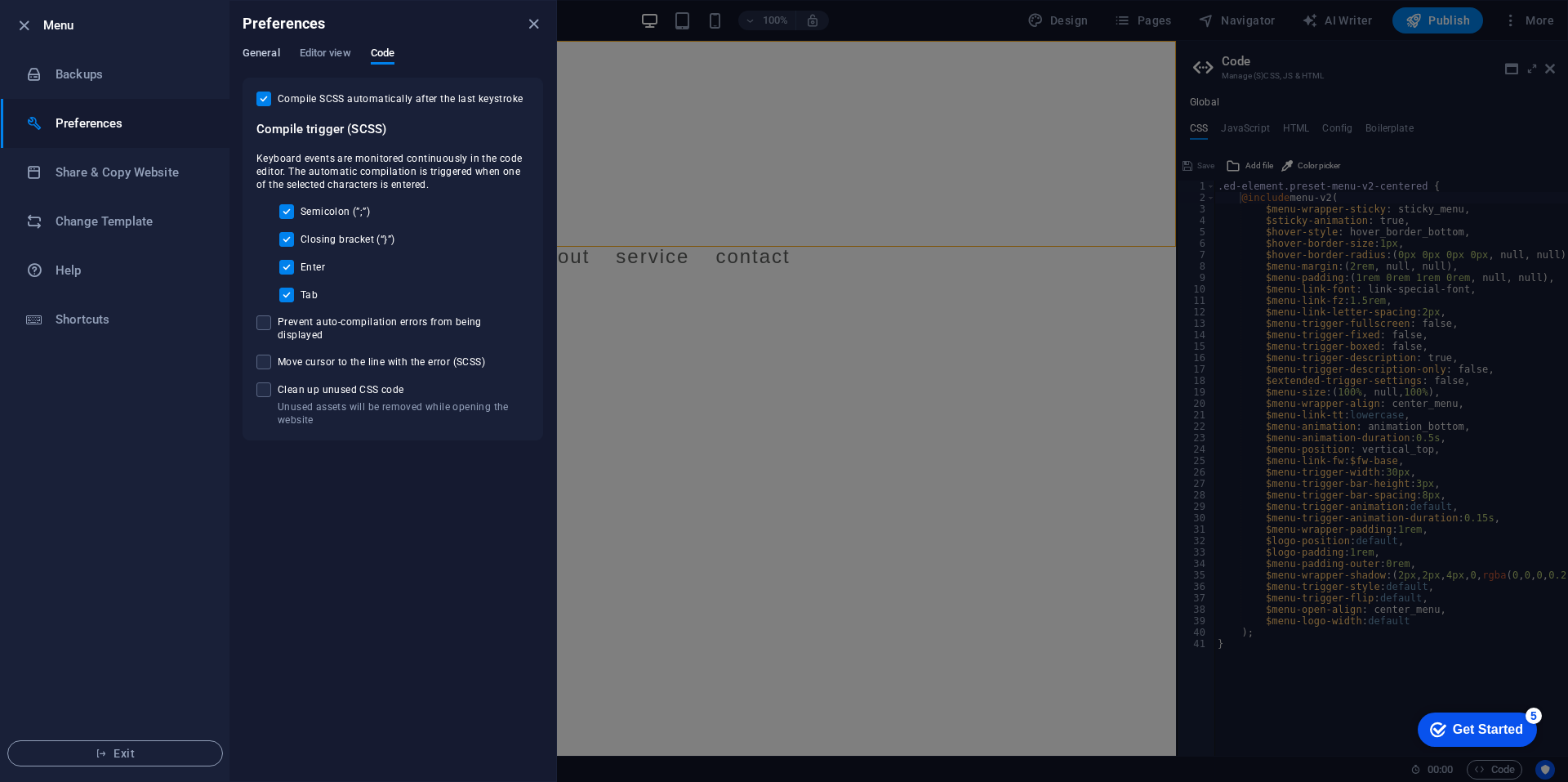
click at [271, 48] on span "General" at bounding box center [261, 55] width 38 height 23
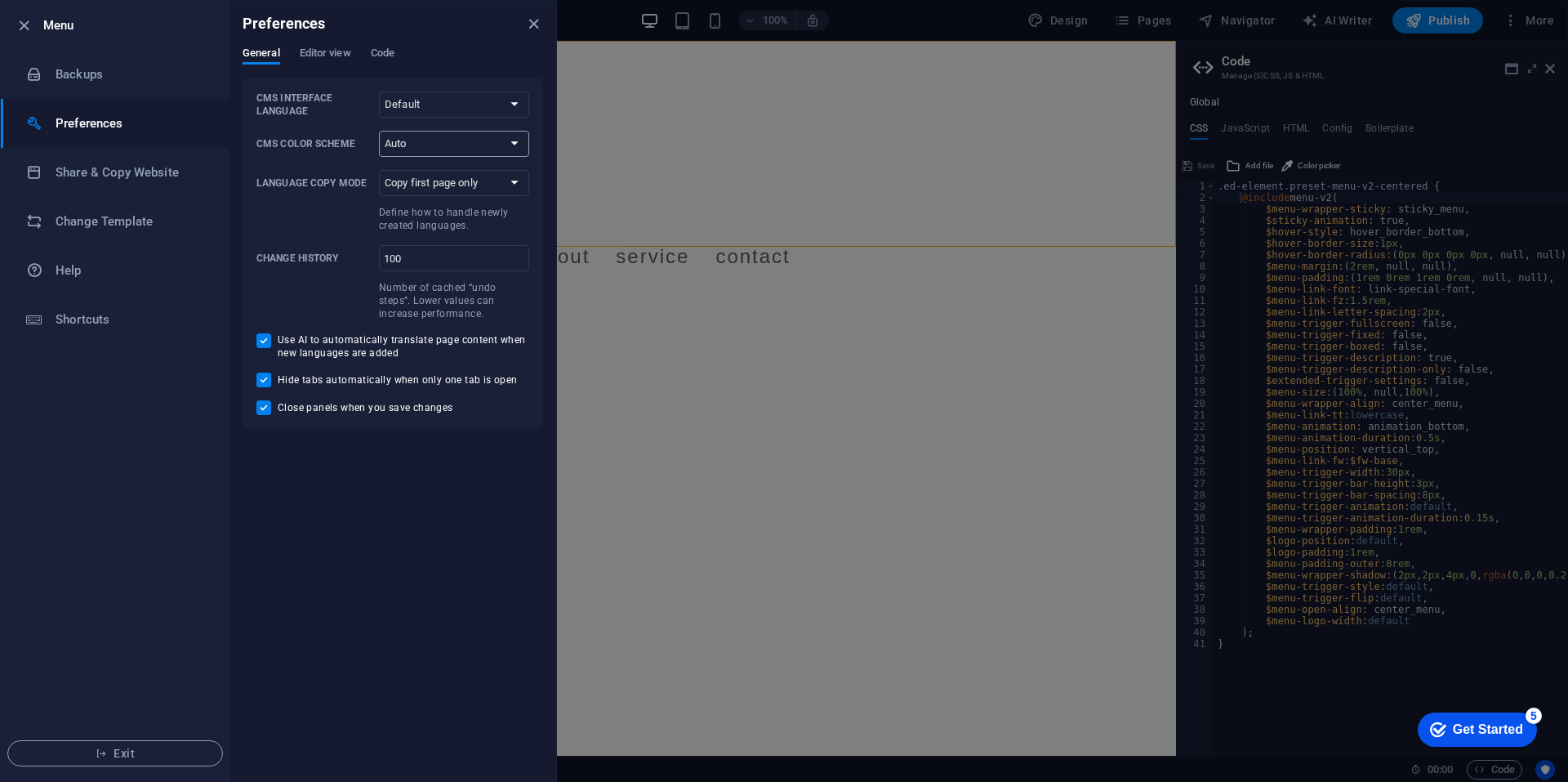
click at [447, 142] on select "Auto Dark Light" at bounding box center [453, 144] width 150 height 26
click at [454, 107] on select "Default Deutsch English Español Français Magyar Italiano Nederlands Polski Port…" at bounding box center [453, 104] width 150 height 26
click at [100, 92] on li "Backups" at bounding box center [115, 74] width 228 height 49
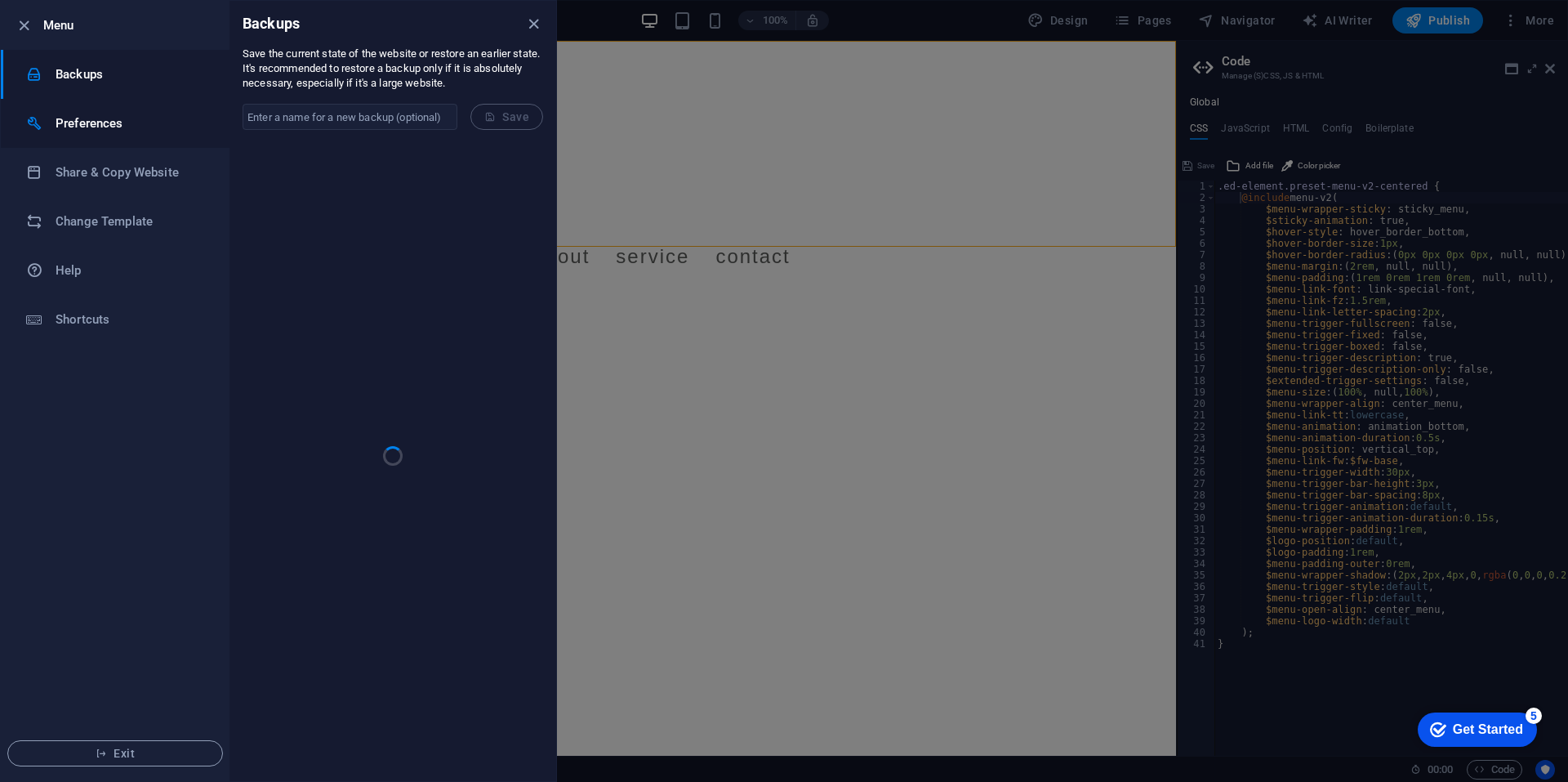
click at [98, 140] on li "Preferences" at bounding box center [115, 123] width 228 height 49
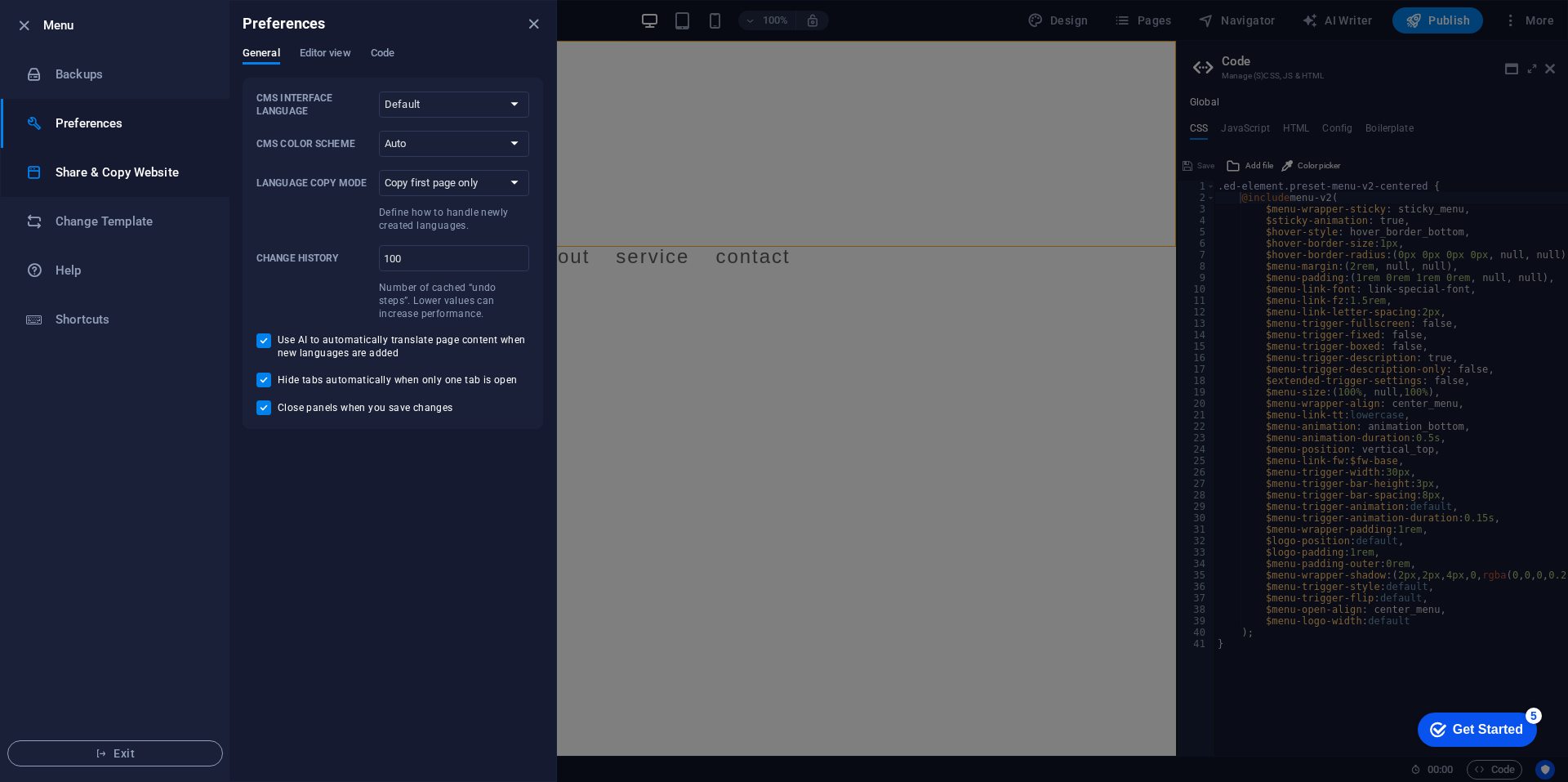
click at [186, 187] on li "Share & Copy Website" at bounding box center [115, 172] width 228 height 49
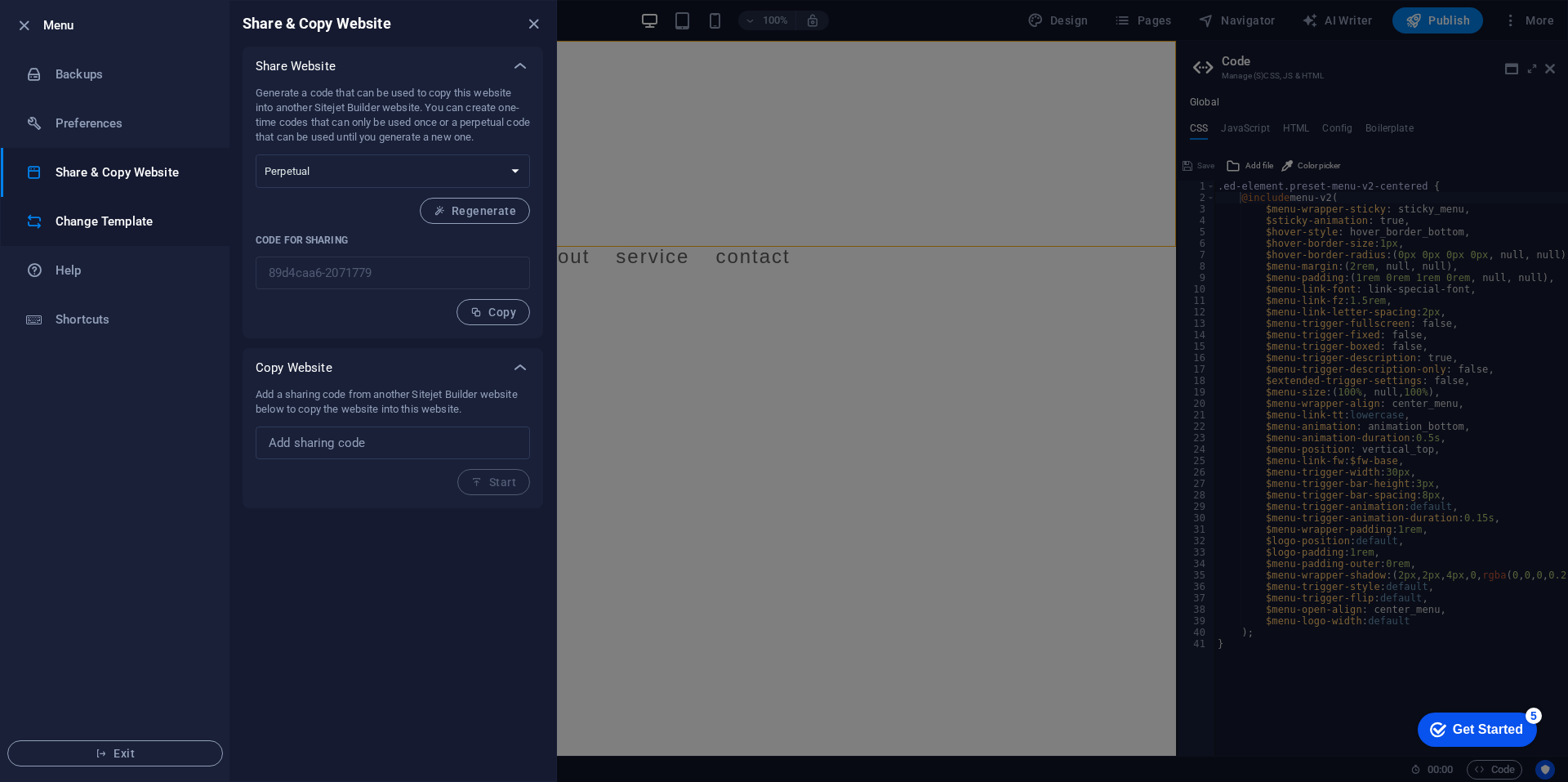
click at [181, 198] on li "Change Template" at bounding box center [115, 221] width 228 height 49
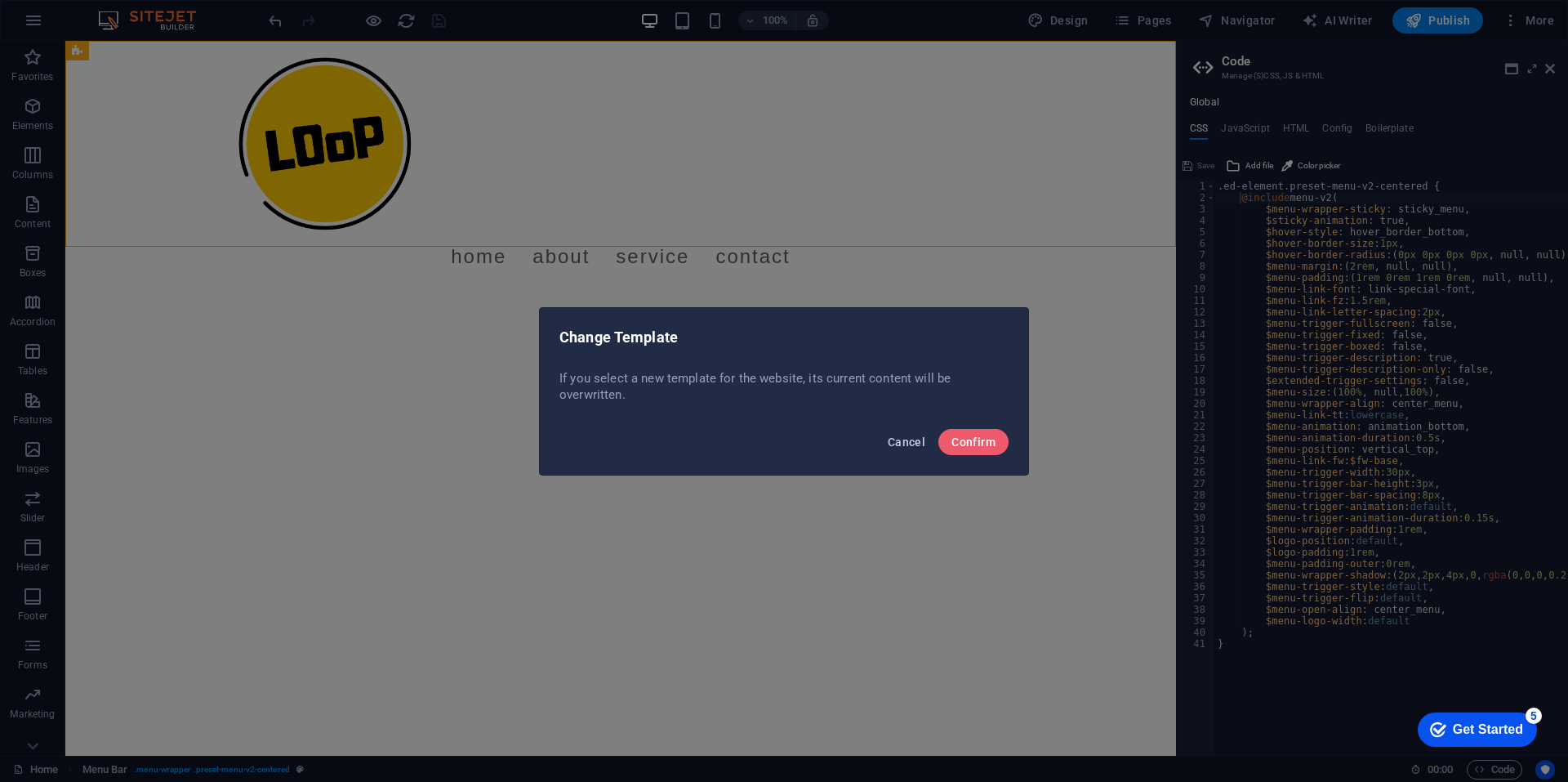
click at [913, 443] on span "Cancel" at bounding box center [906, 441] width 38 height 13
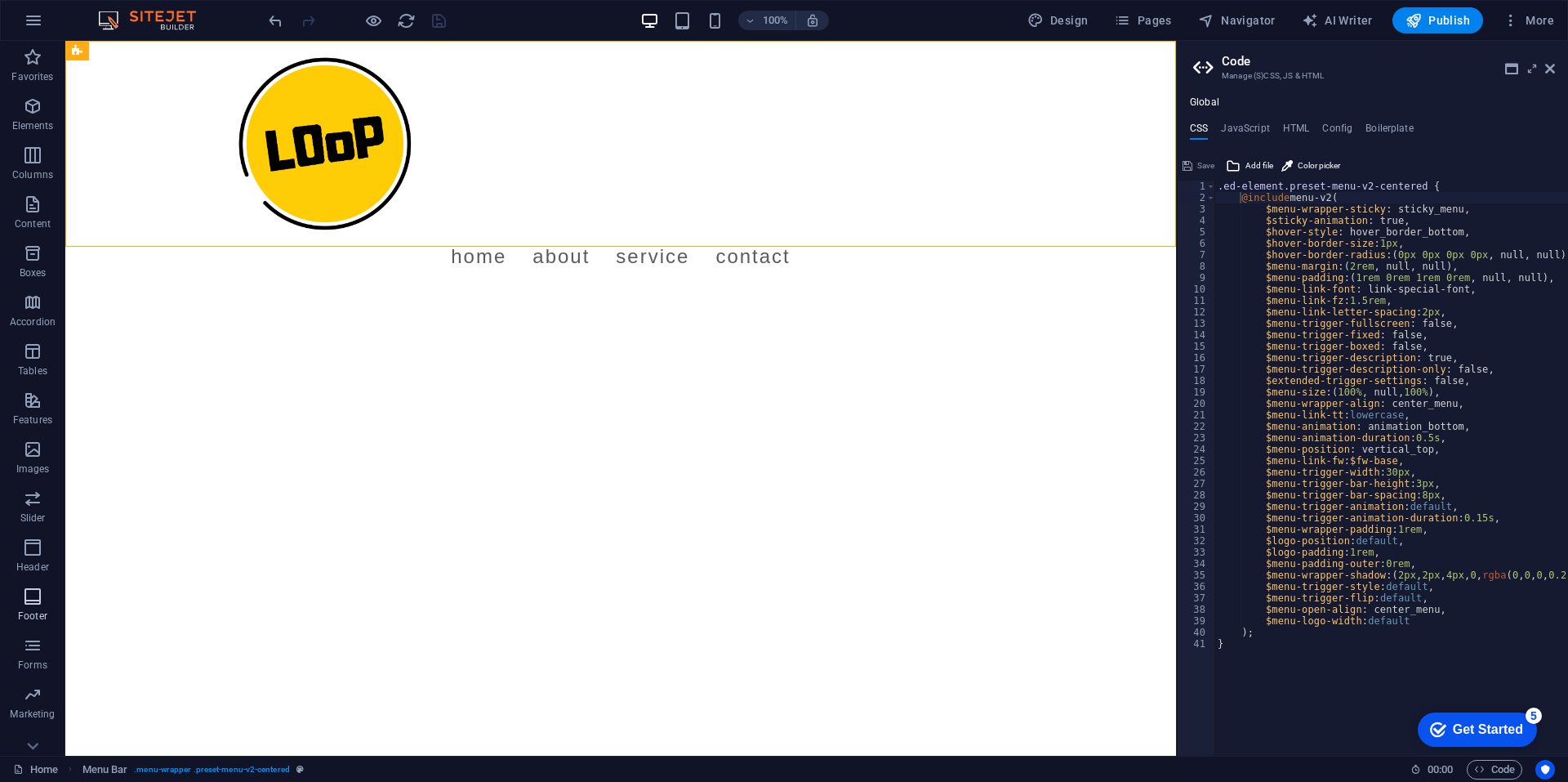
scroll to position [20, 0]
click at [38, 720] on icon "button" at bounding box center [33, 723] width 19 height 19
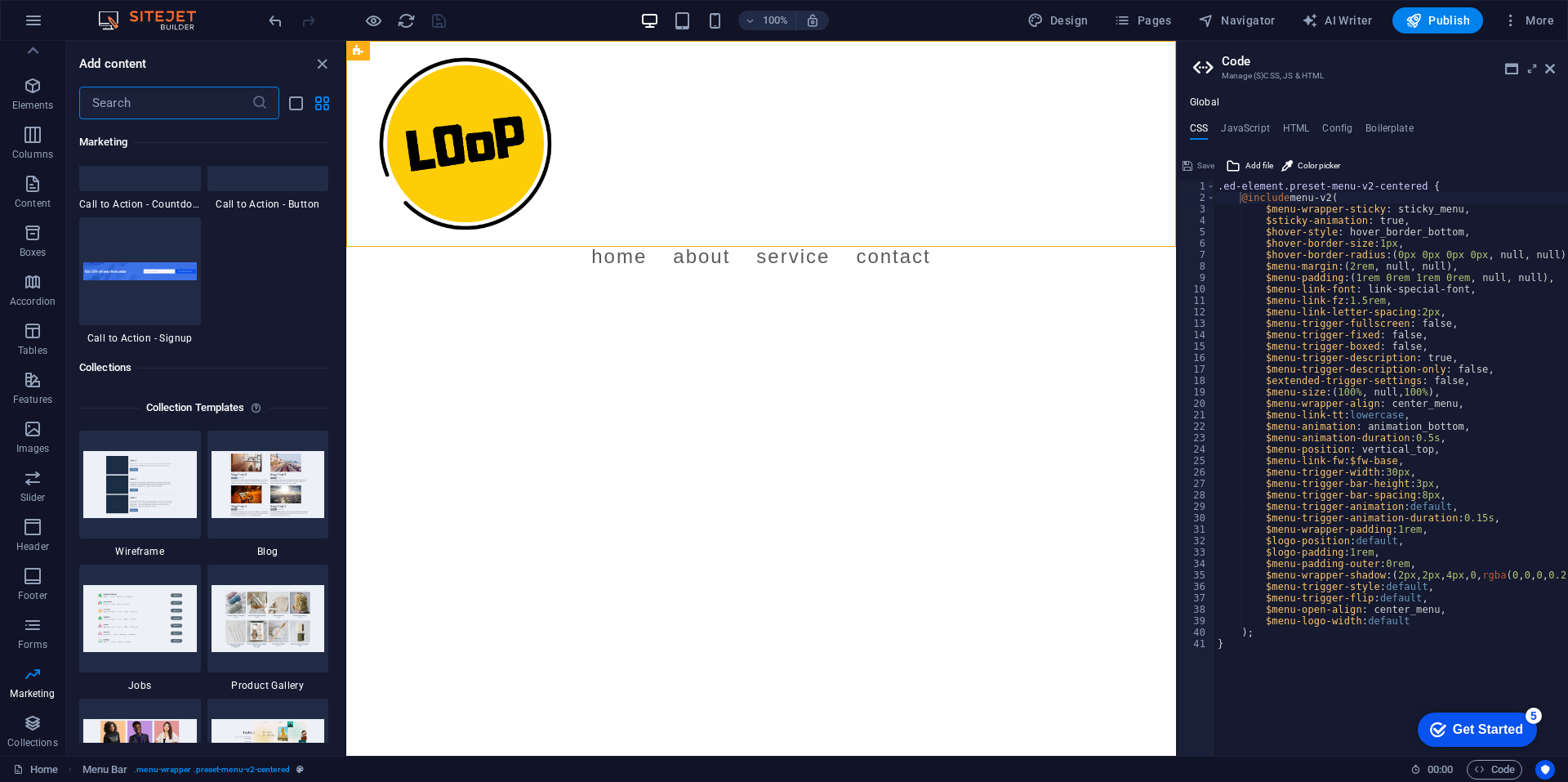
scroll to position [14703, 0]
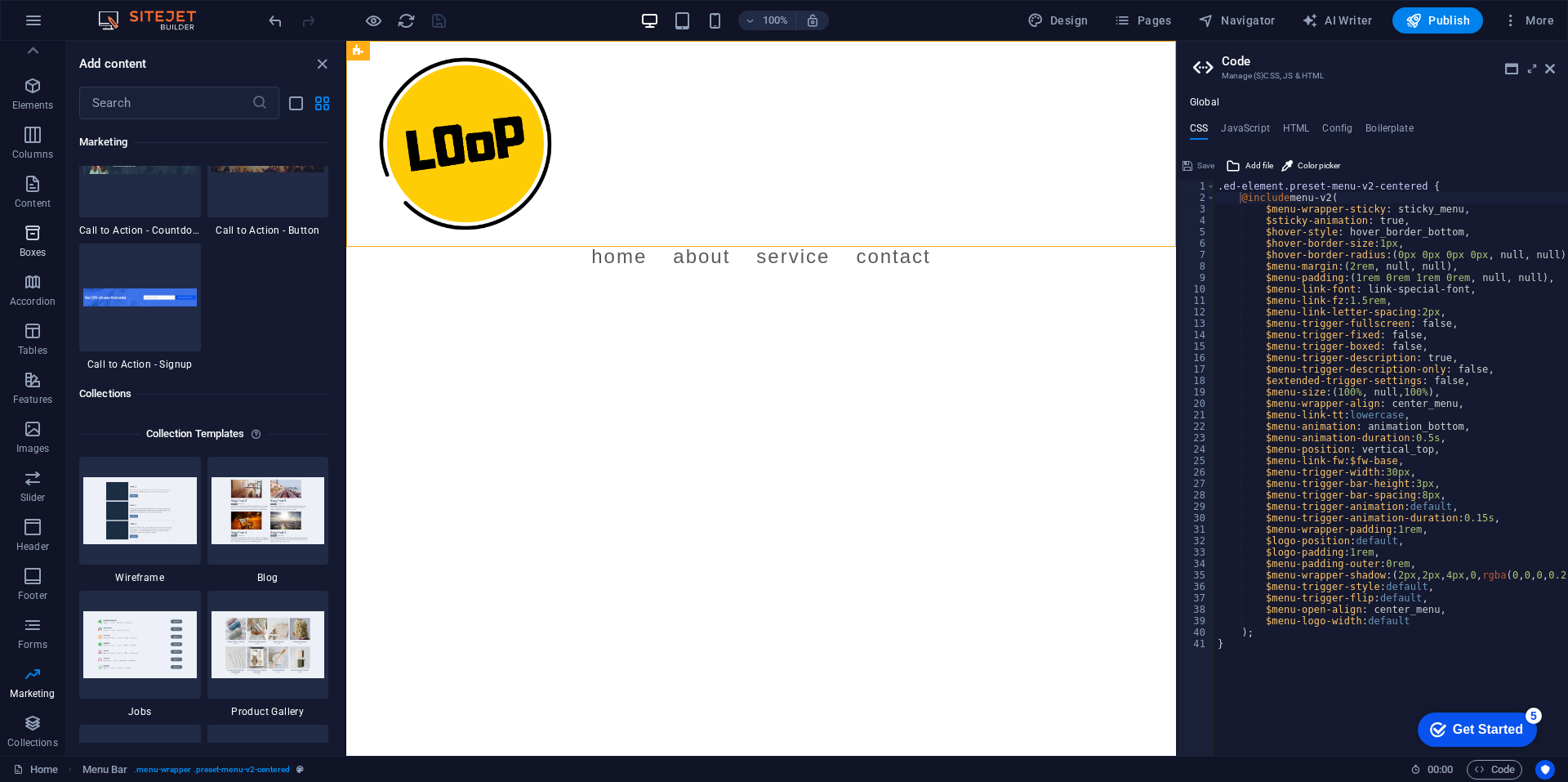
click at [17, 243] on span "Boxes" at bounding box center [32, 243] width 65 height 39
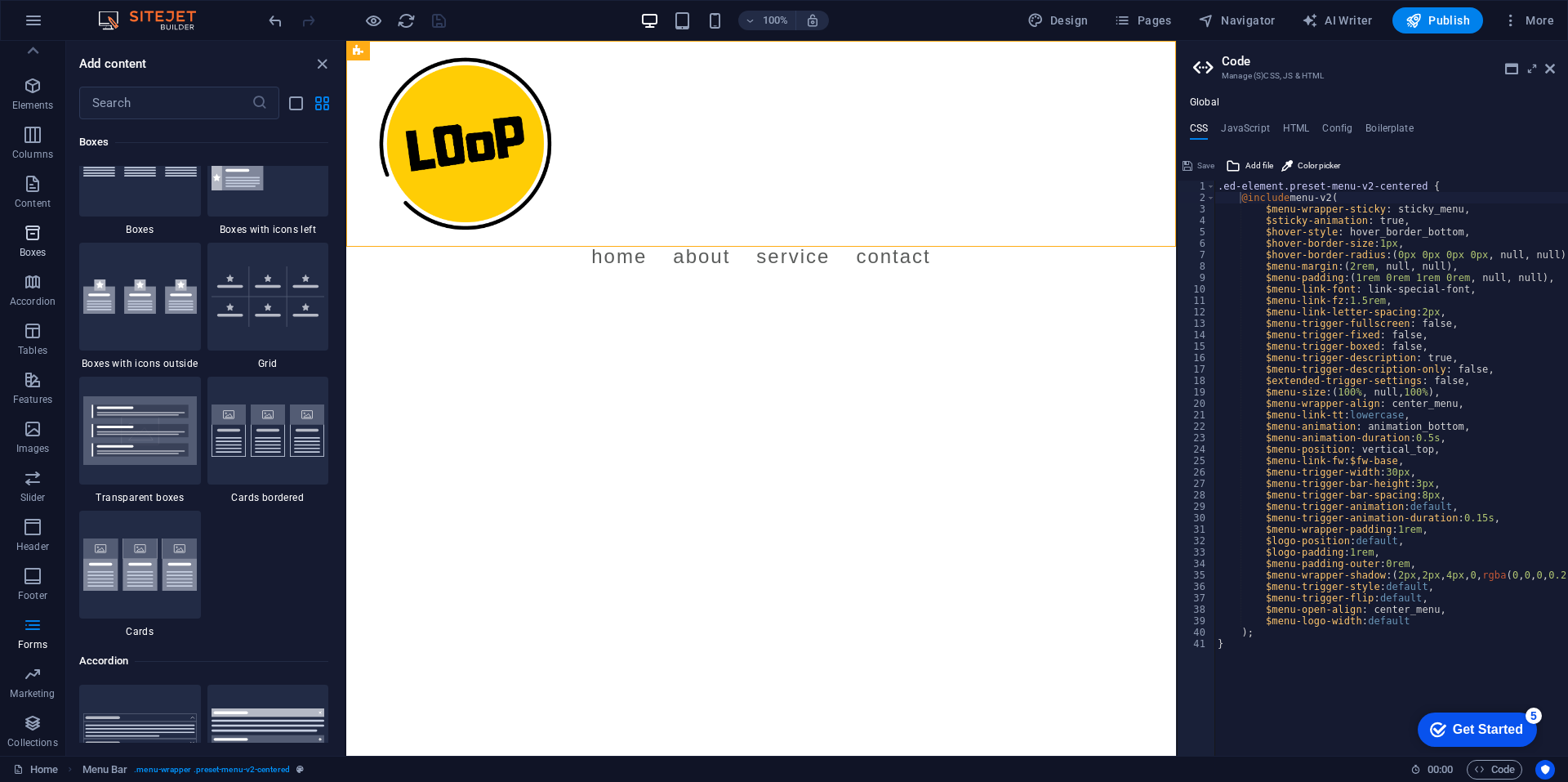
scroll to position [4506, 0]
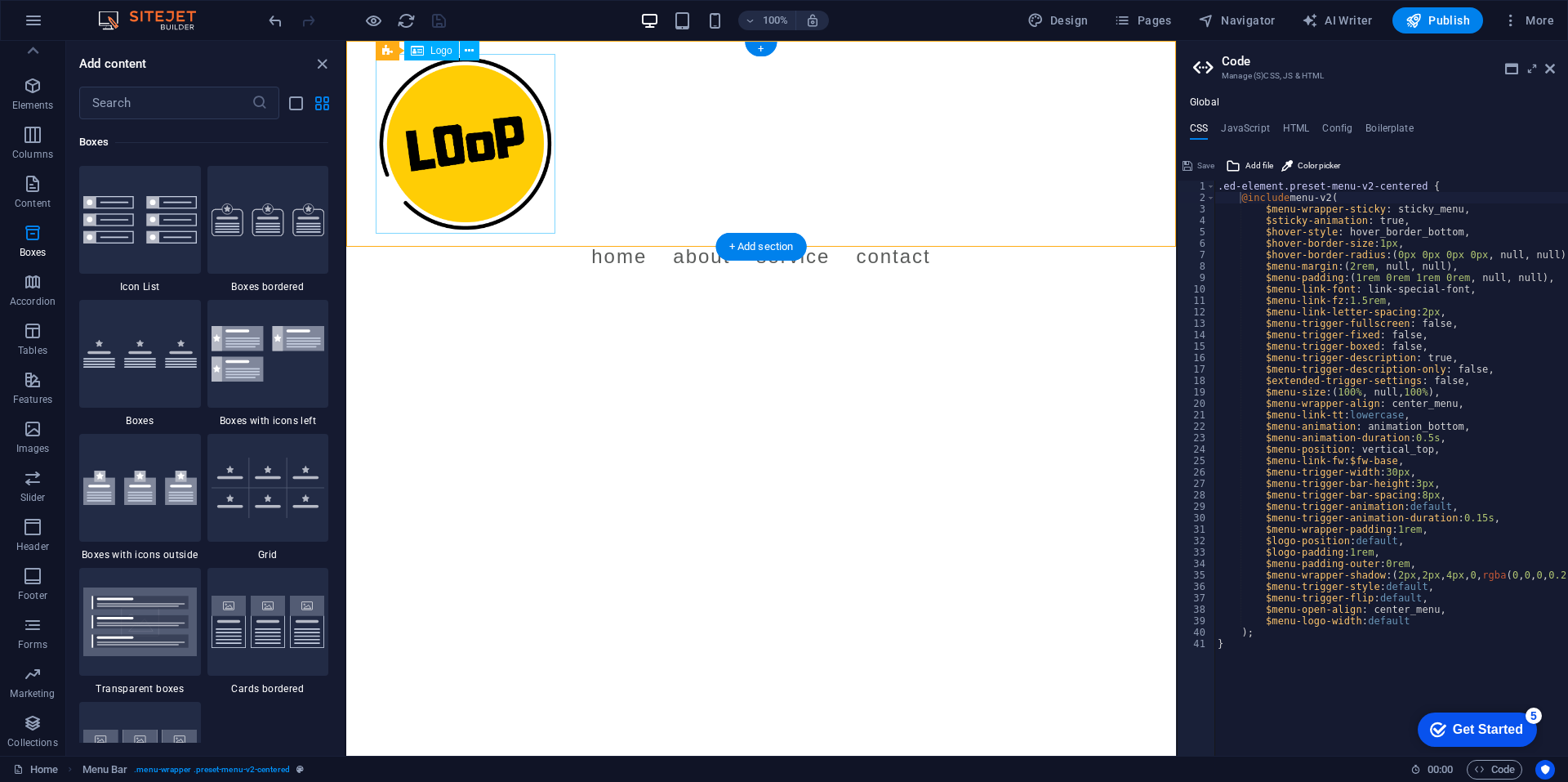
click at [537, 171] on div at bounding box center [761, 144] width 771 height 180
click at [584, 234] on nav "Home About Service Contact" at bounding box center [761, 256] width 771 height 46
click at [491, 130] on div at bounding box center [761, 144] width 771 height 180
click at [428, 52] on div "Logo" at bounding box center [431, 51] width 54 height 19
click at [434, 48] on icon at bounding box center [429, 51] width 9 height 17
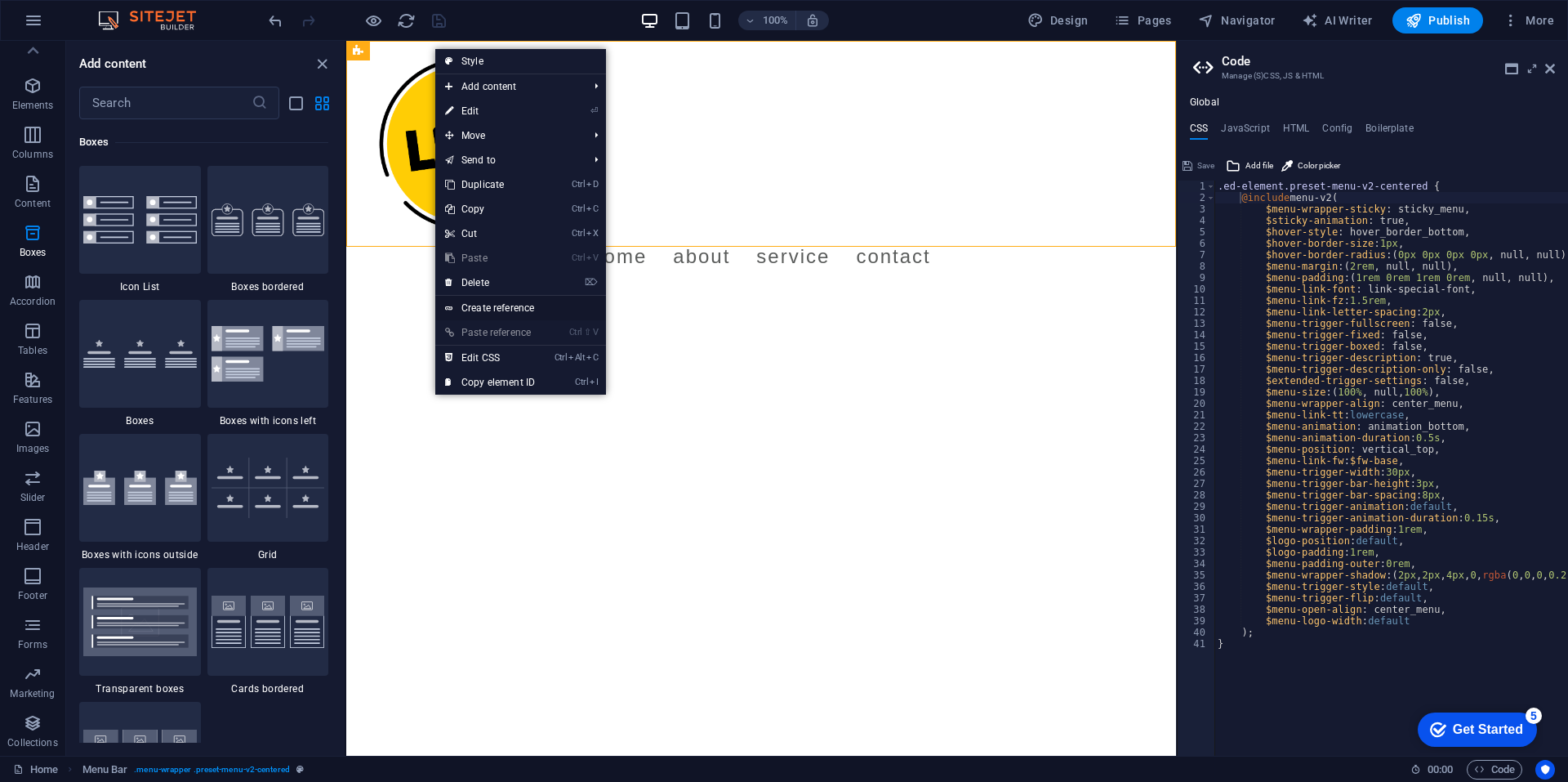
click at [467, 312] on link "Create reference" at bounding box center [520, 307] width 171 height 24
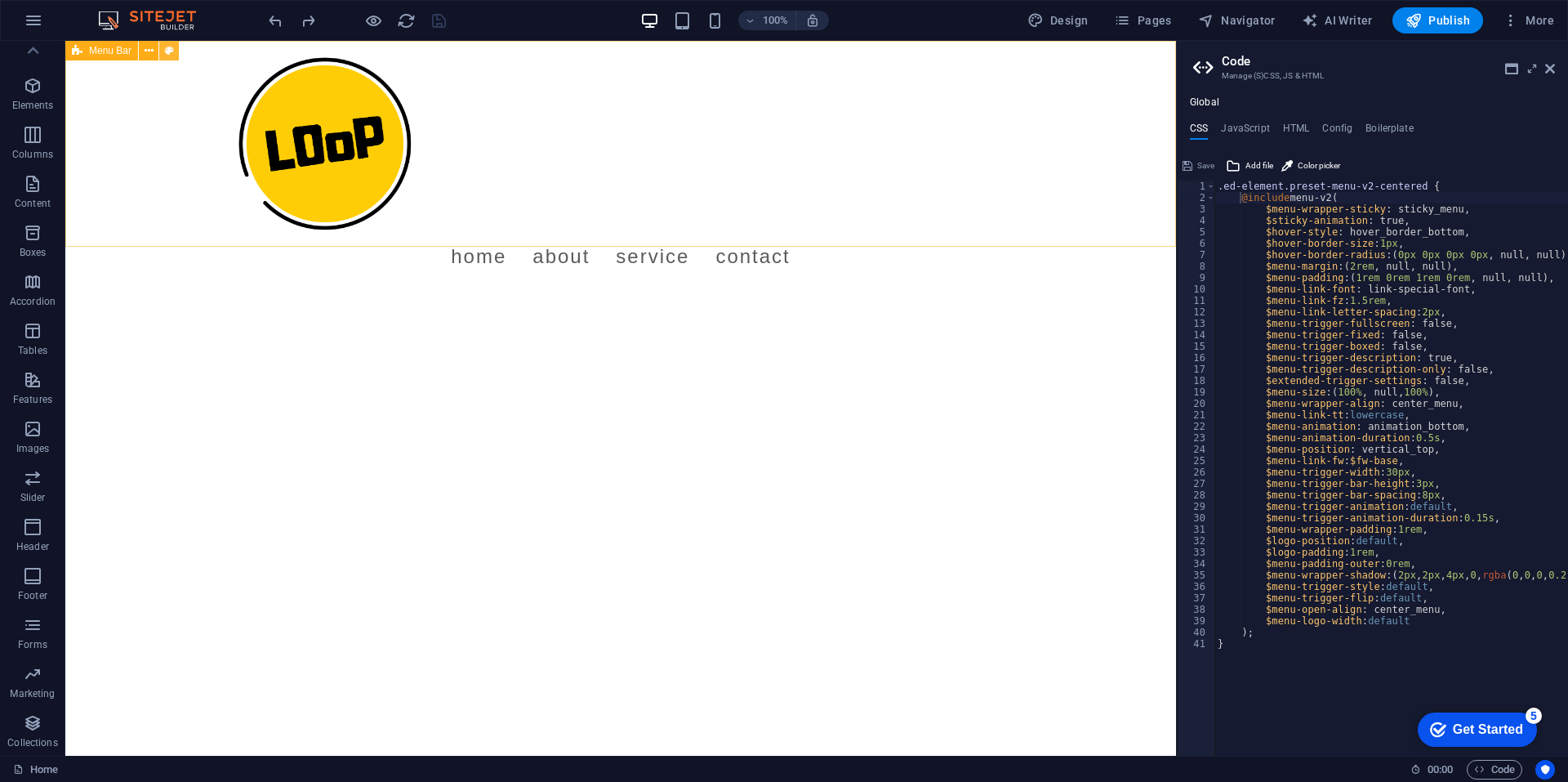
click at [166, 51] on icon at bounding box center [169, 51] width 9 height 17
select select "rem"
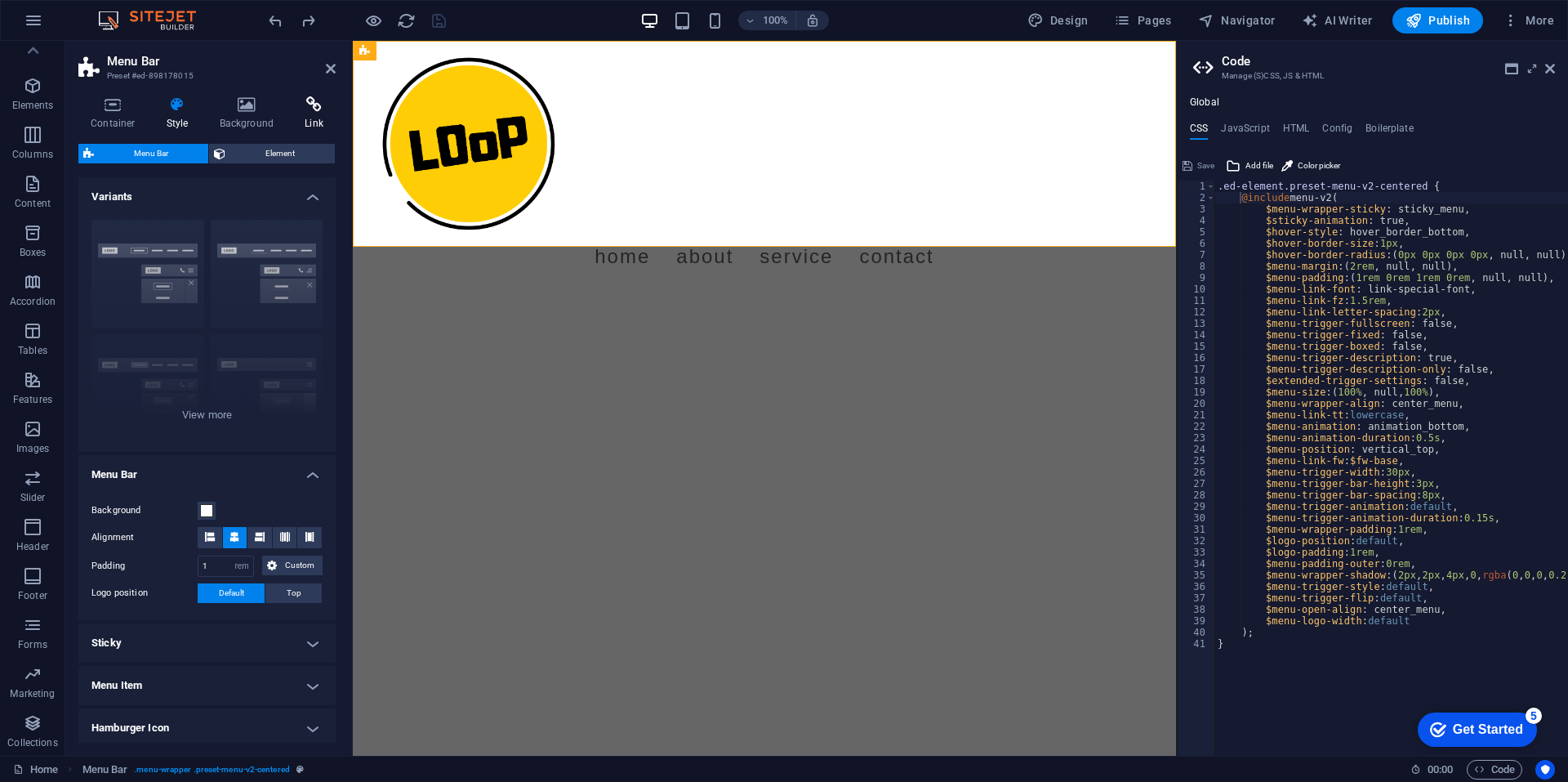
click at [308, 105] on icon at bounding box center [314, 104] width 44 height 17
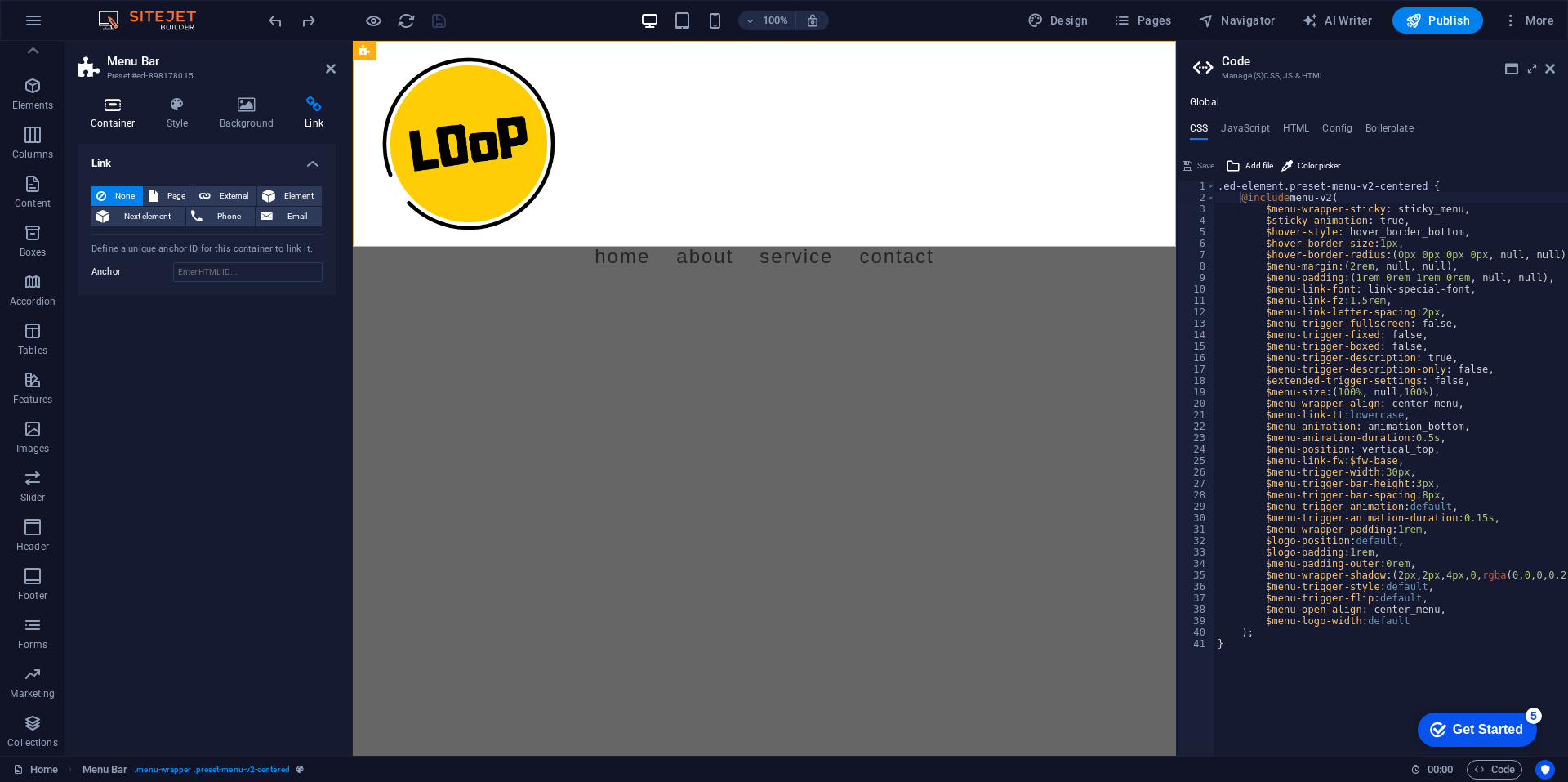
click at [102, 106] on icon at bounding box center [113, 104] width 69 height 17
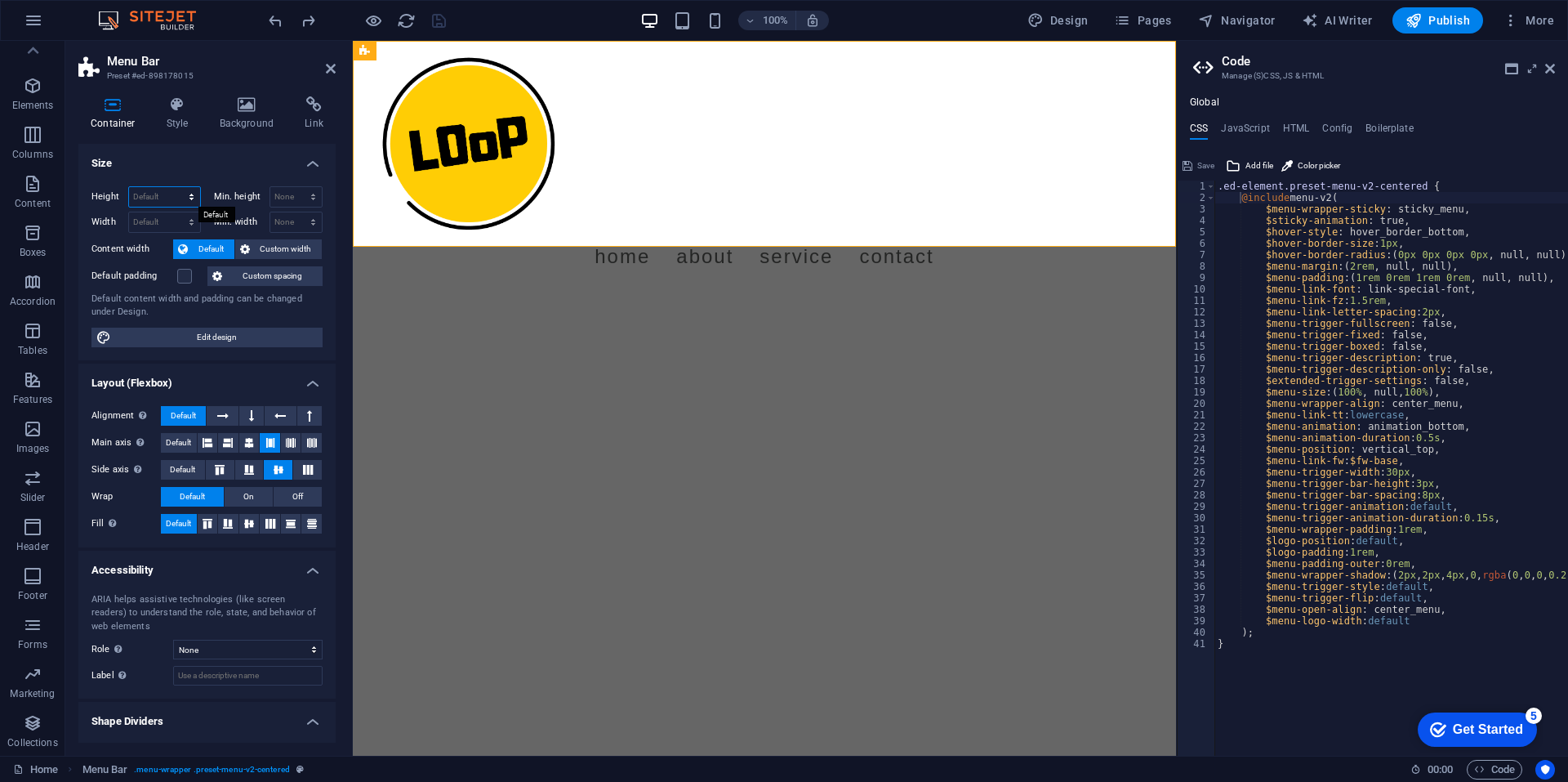
click at [193, 195] on select "Default px rem % vh vw" at bounding box center [164, 197] width 71 height 19
select select "px"
click at [175, 187] on select "Default px rem % vh vw" at bounding box center [164, 197] width 71 height 19
click at [188, 198] on select "Default px rem % vh vw" at bounding box center [188, 197] width 23 height 19
click at [154, 197] on input "252" at bounding box center [164, 197] width 71 height 19
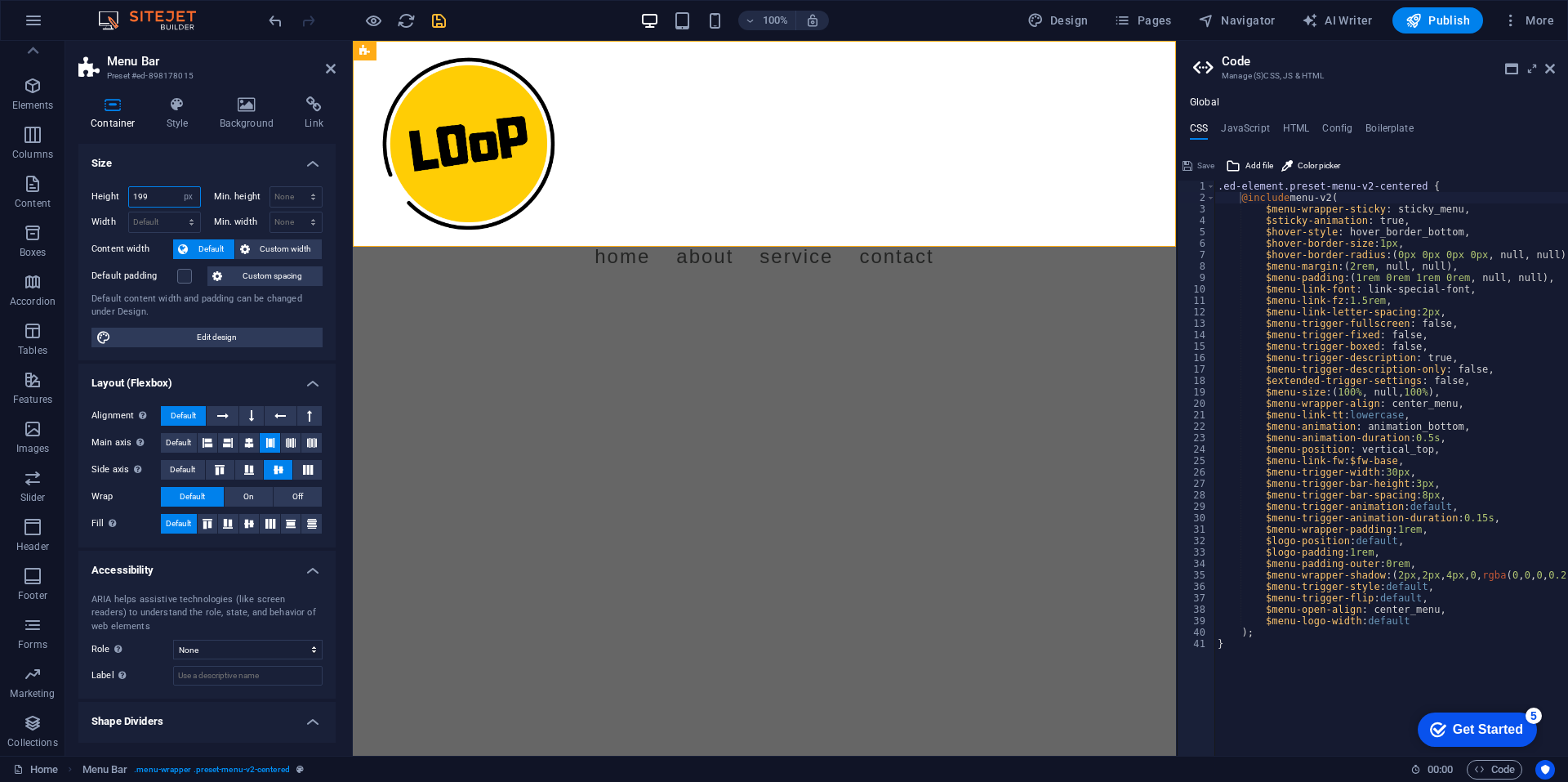
type input "198"
click at [275, 198] on select "None px rem % vh vw" at bounding box center [296, 197] width 52 height 19
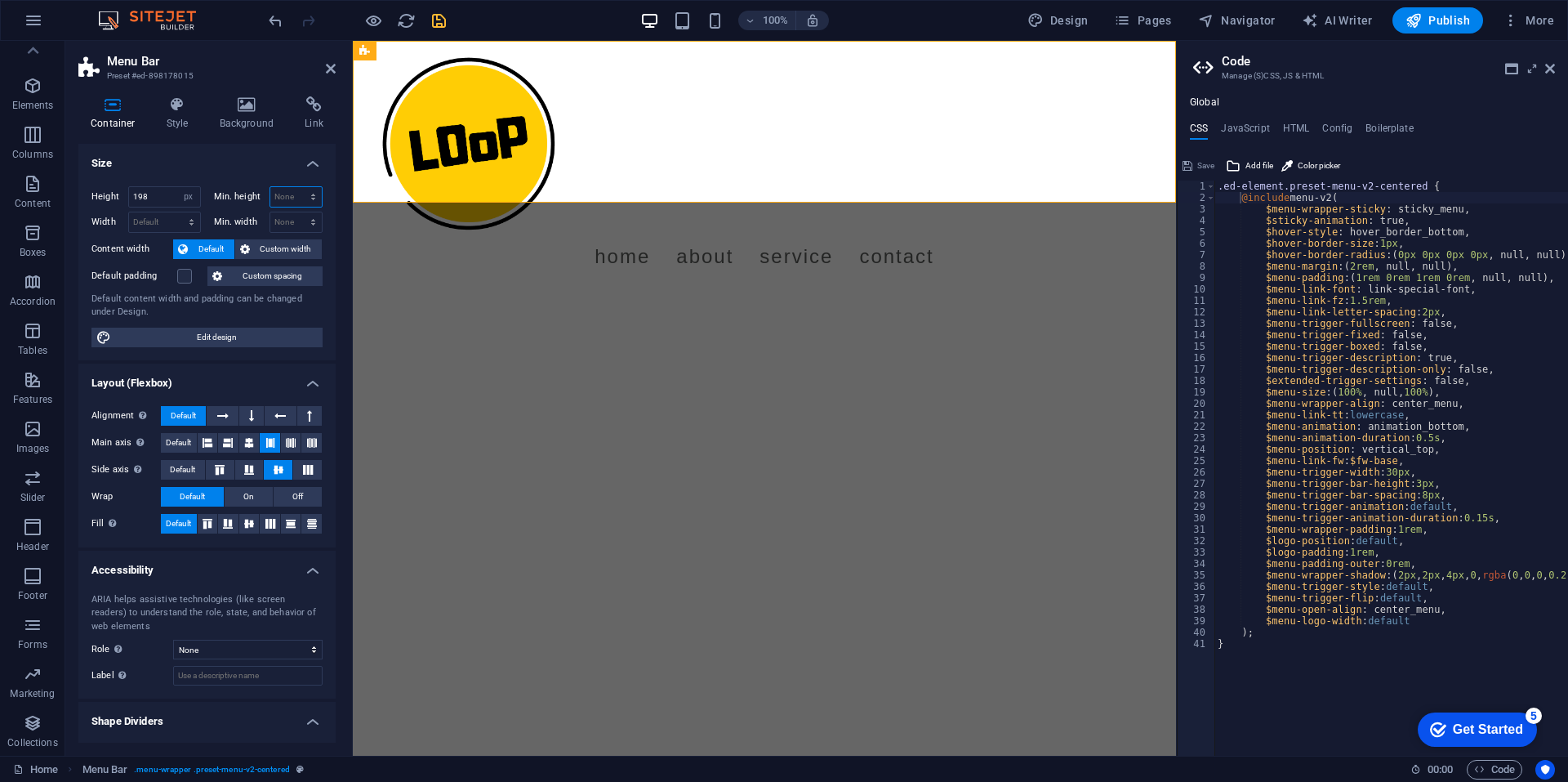
select select "vw"
type input "0"
click at [220, 175] on div "Height 198 Default px rem % vh vw Min. height 0 None px rem % vh vw Width Defau…" at bounding box center [207, 266] width 257 height 187
click at [170, 193] on input "198" at bounding box center [164, 197] width 71 height 19
type input "183"
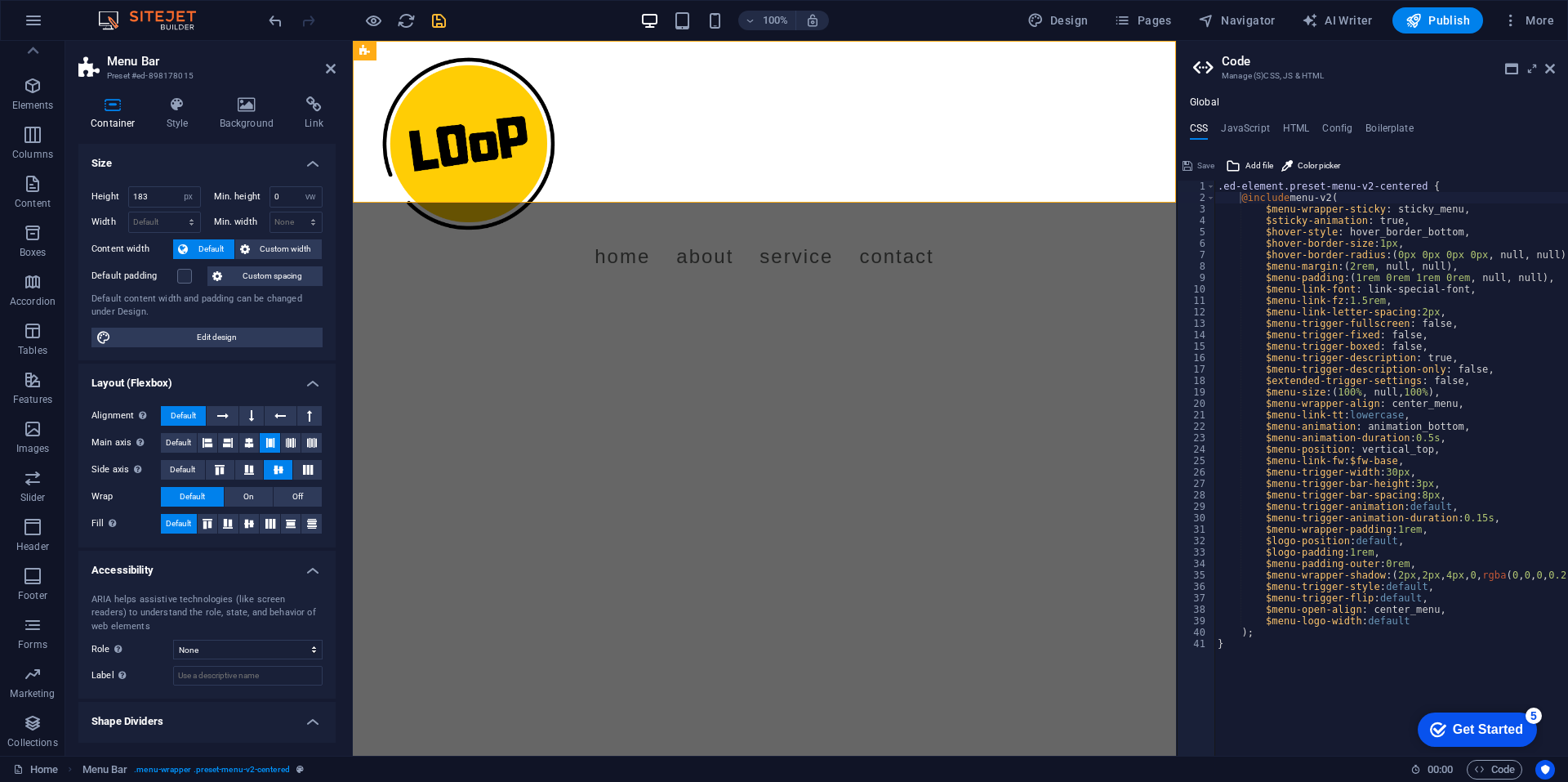
click at [192, 173] on div "Height 183 Default px rem % vh vw Min. height 0 None px rem % vh vw Width Defau…" at bounding box center [207, 266] width 257 height 187
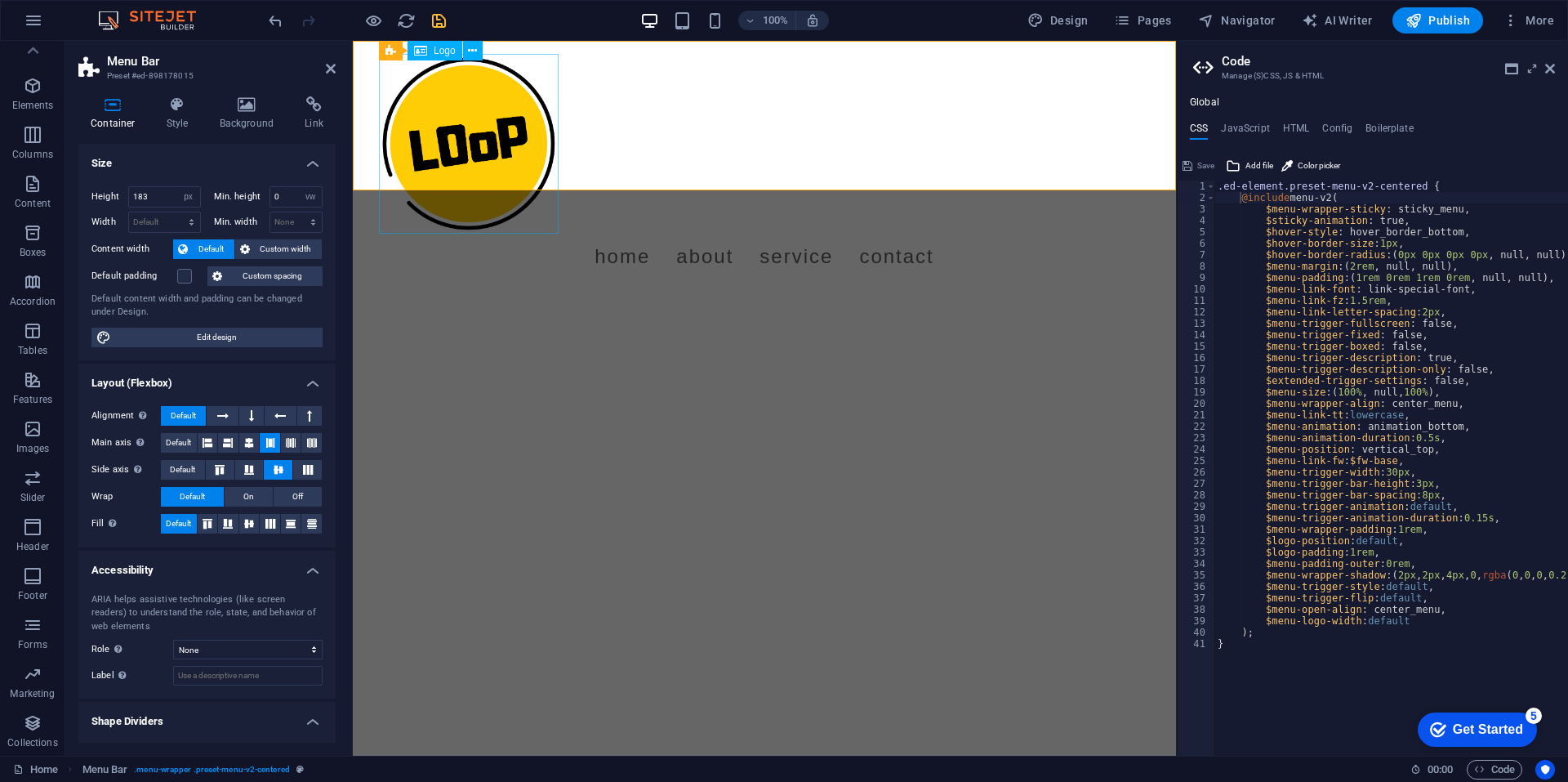
click at [522, 155] on div at bounding box center [764, 144] width 771 height 180
click at [184, 279] on label at bounding box center [183, 276] width 15 height 15
click at [0, 0] on input "Default padding" at bounding box center [0, 0] width 0 height 0
click at [197, 337] on span "Edit design" at bounding box center [217, 337] width 202 height 19
select select "px"
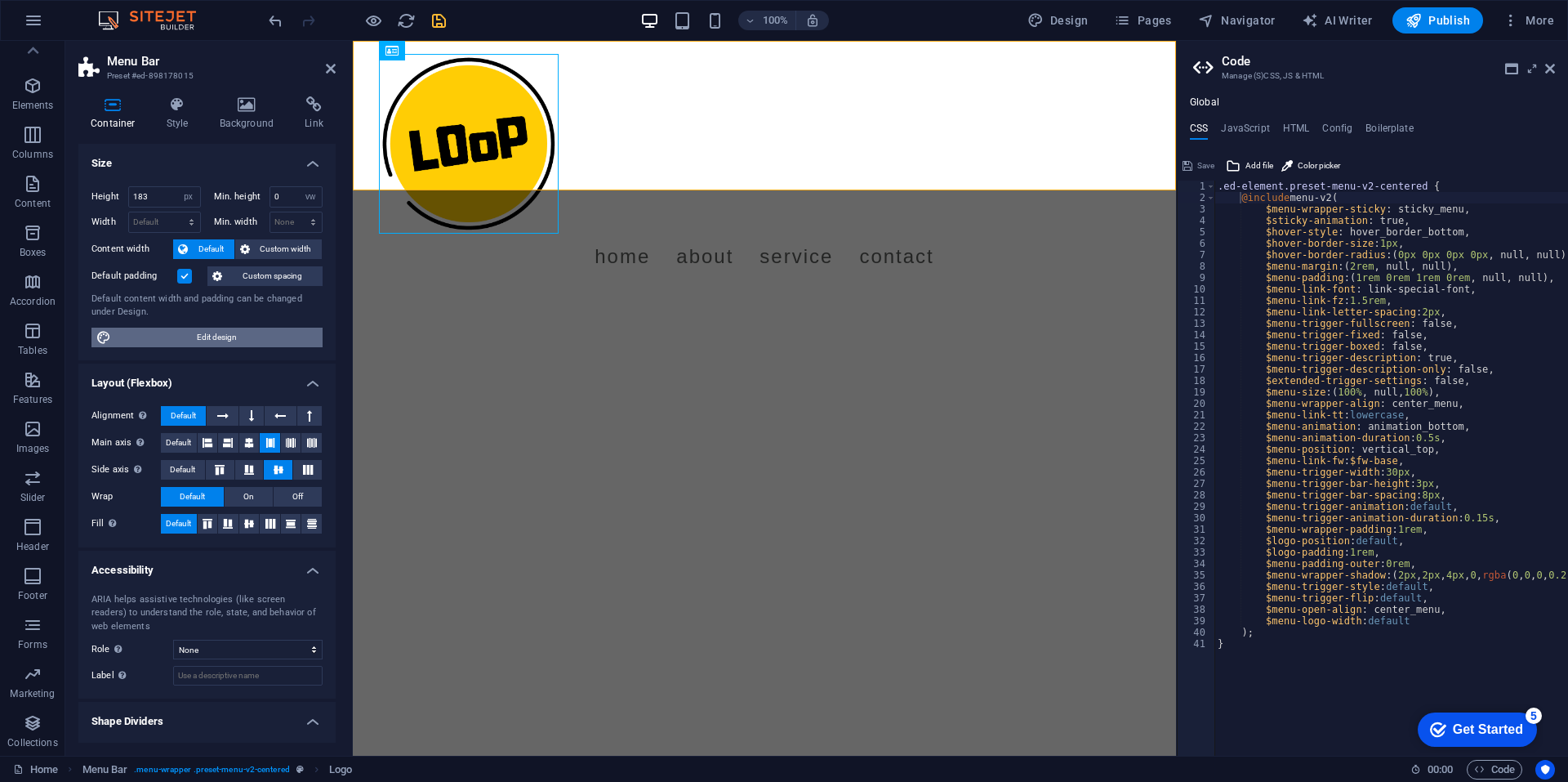
select select "400"
select select "px"
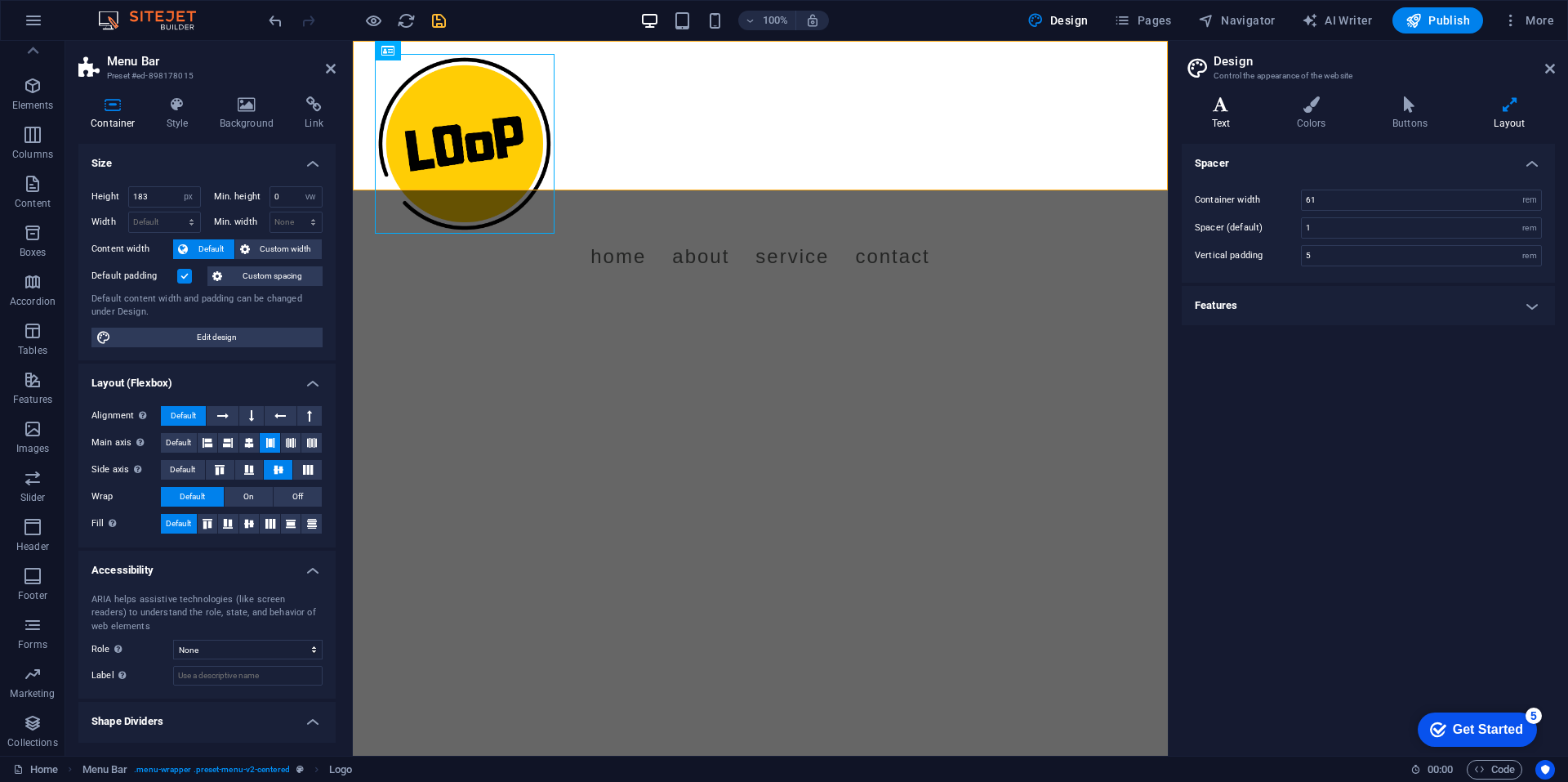
click at [1233, 116] on h4 "Text" at bounding box center [1223, 113] width 84 height 34
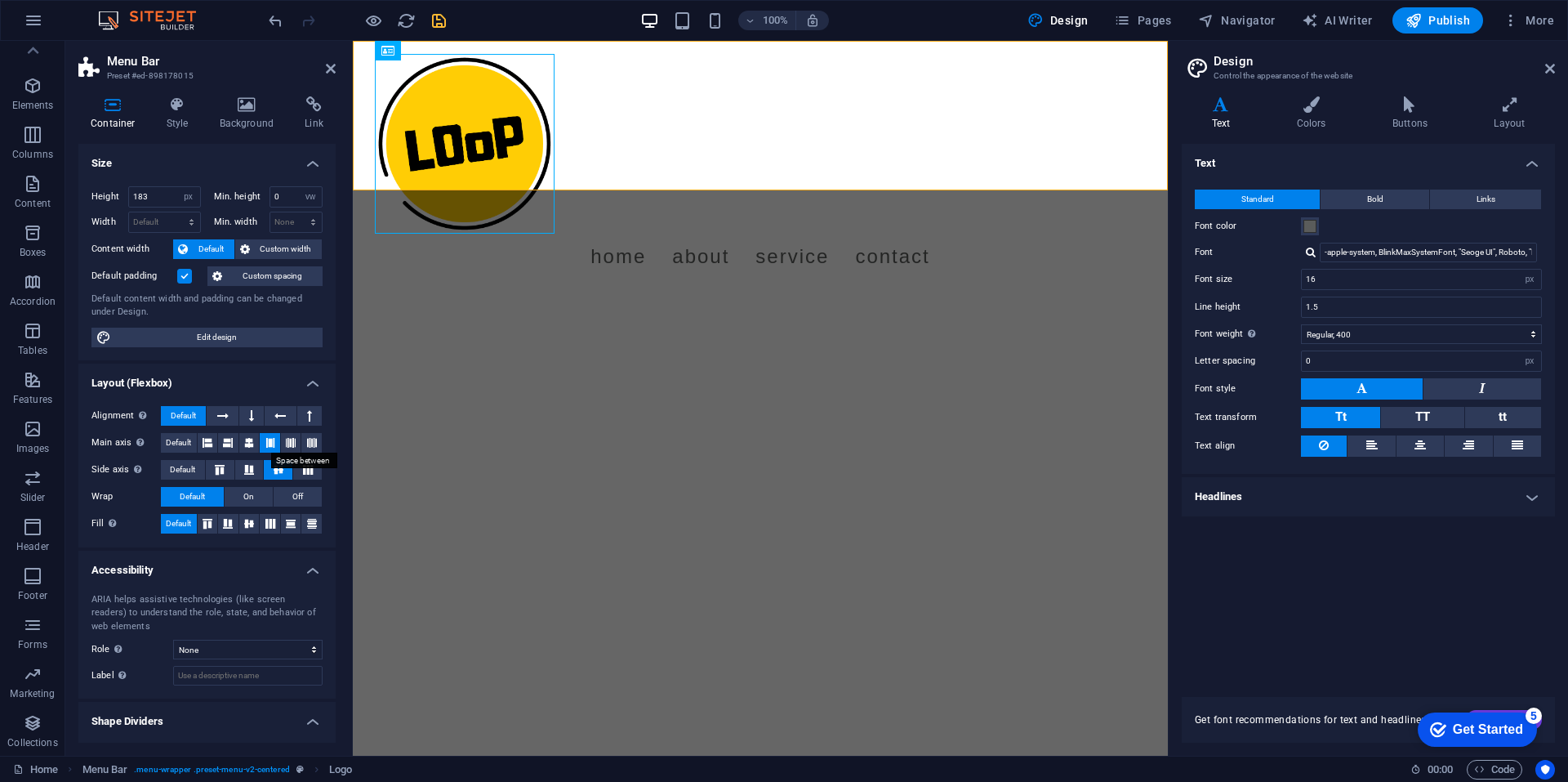
click at [266, 439] on icon at bounding box center [270, 443] width 10 height 19
click at [251, 415] on icon at bounding box center [250, 416] width 5 height 19
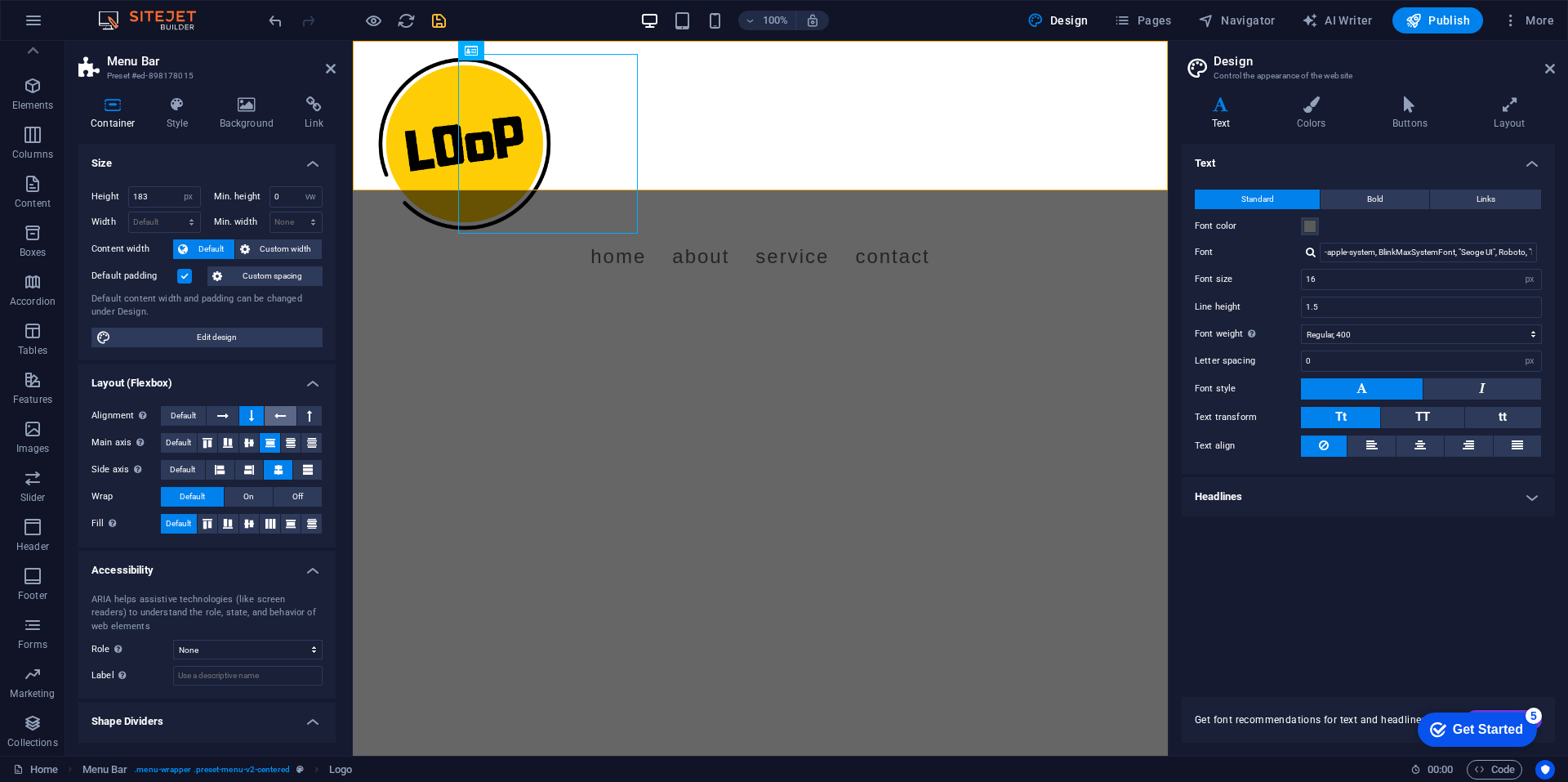
click at [271, 414] on button at bounding box center [280, 416] width 31 height 19
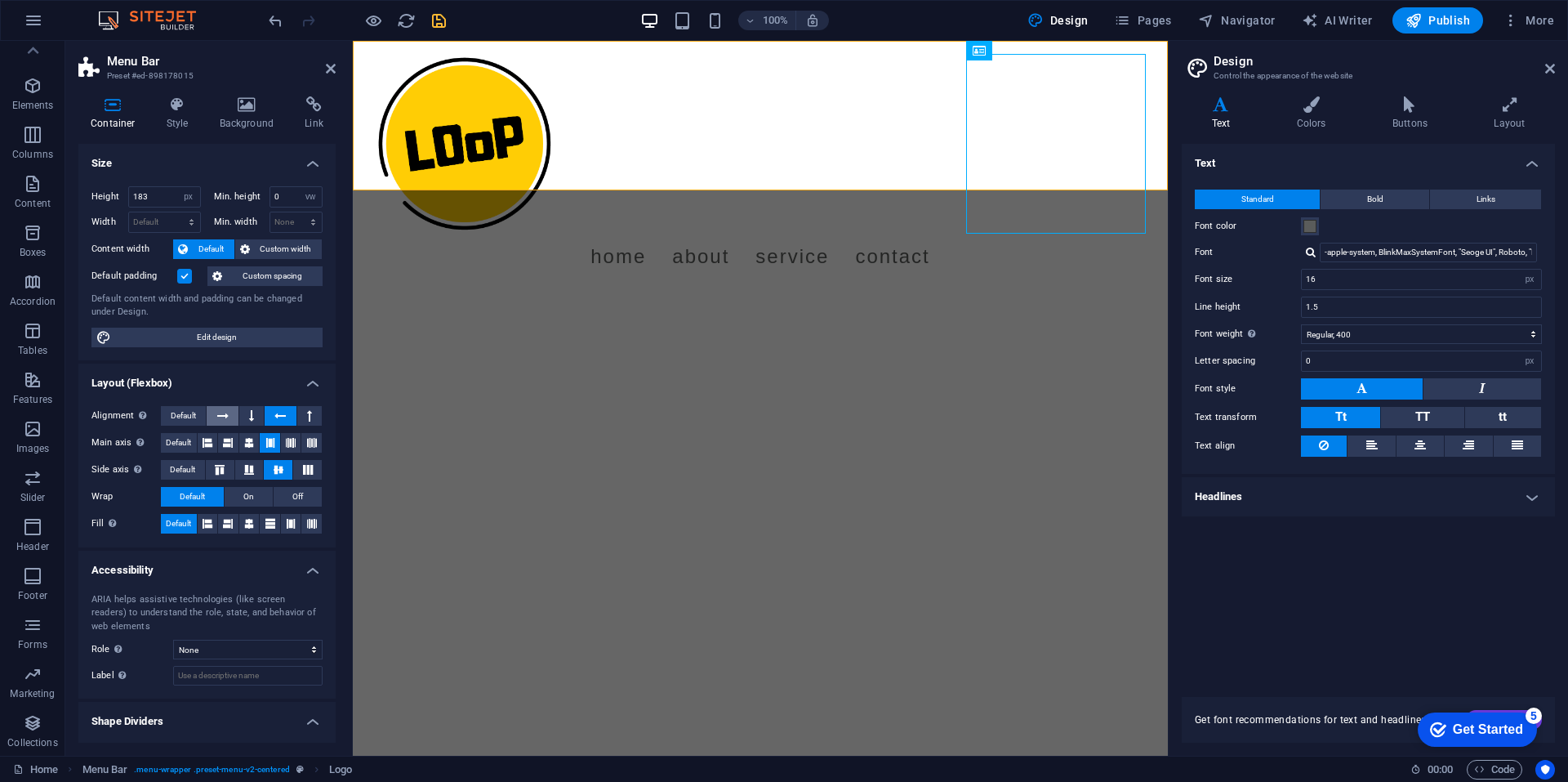
click at [221, 417] on icon at bounding box center [223, 416] width 12 height 19
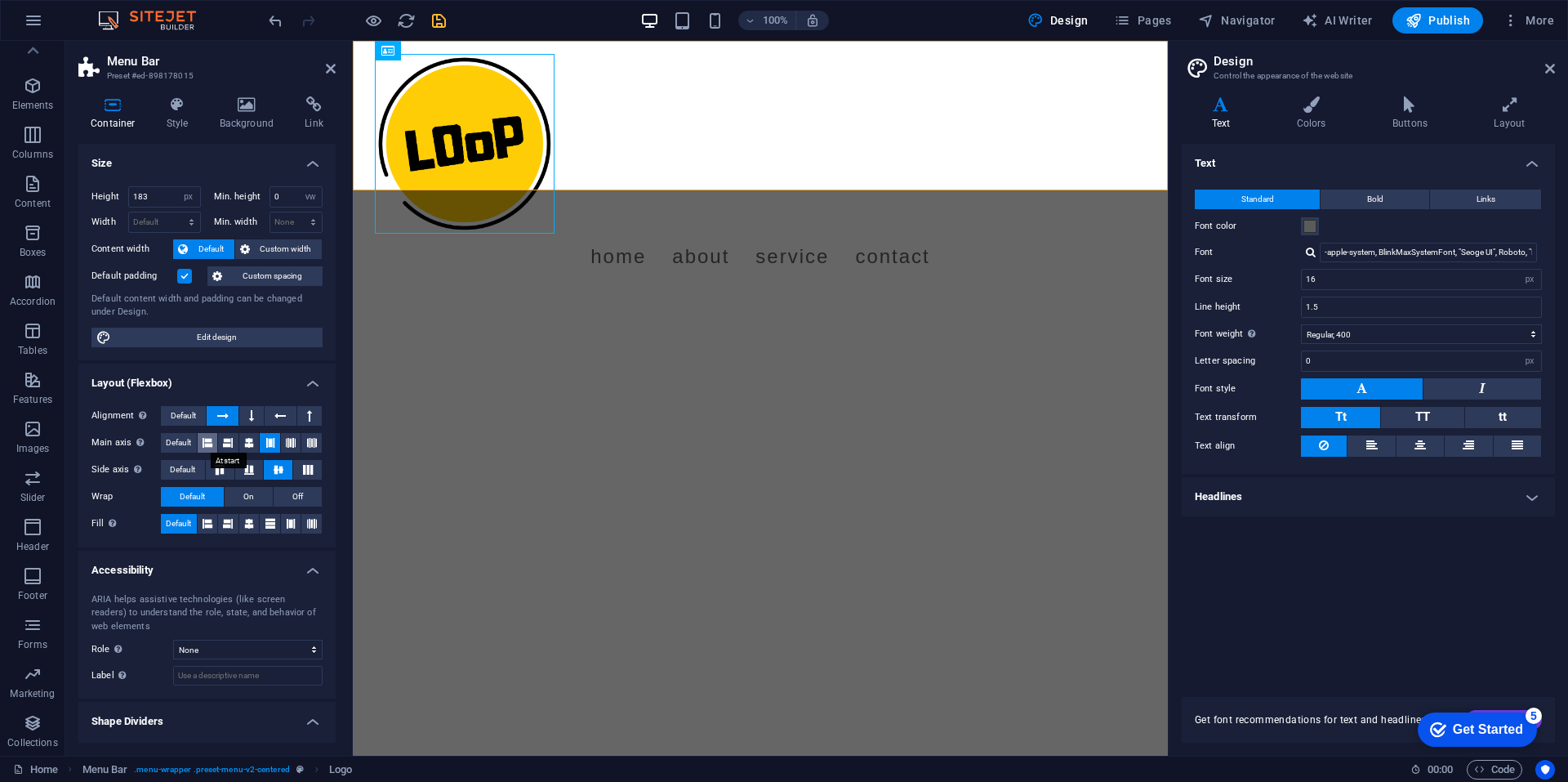
click at [212, 444] on icon at bounding box center [208, 443] width 10 height 19
click at [259, 443] on button at bounding box center [269, 443] width 20 height 19
click at [248, 437] on icon at bounding box center [249, 443] width 10 height 19
click at [1548, 69] on icon at bounding box center [1550, 68] width 10 height 13
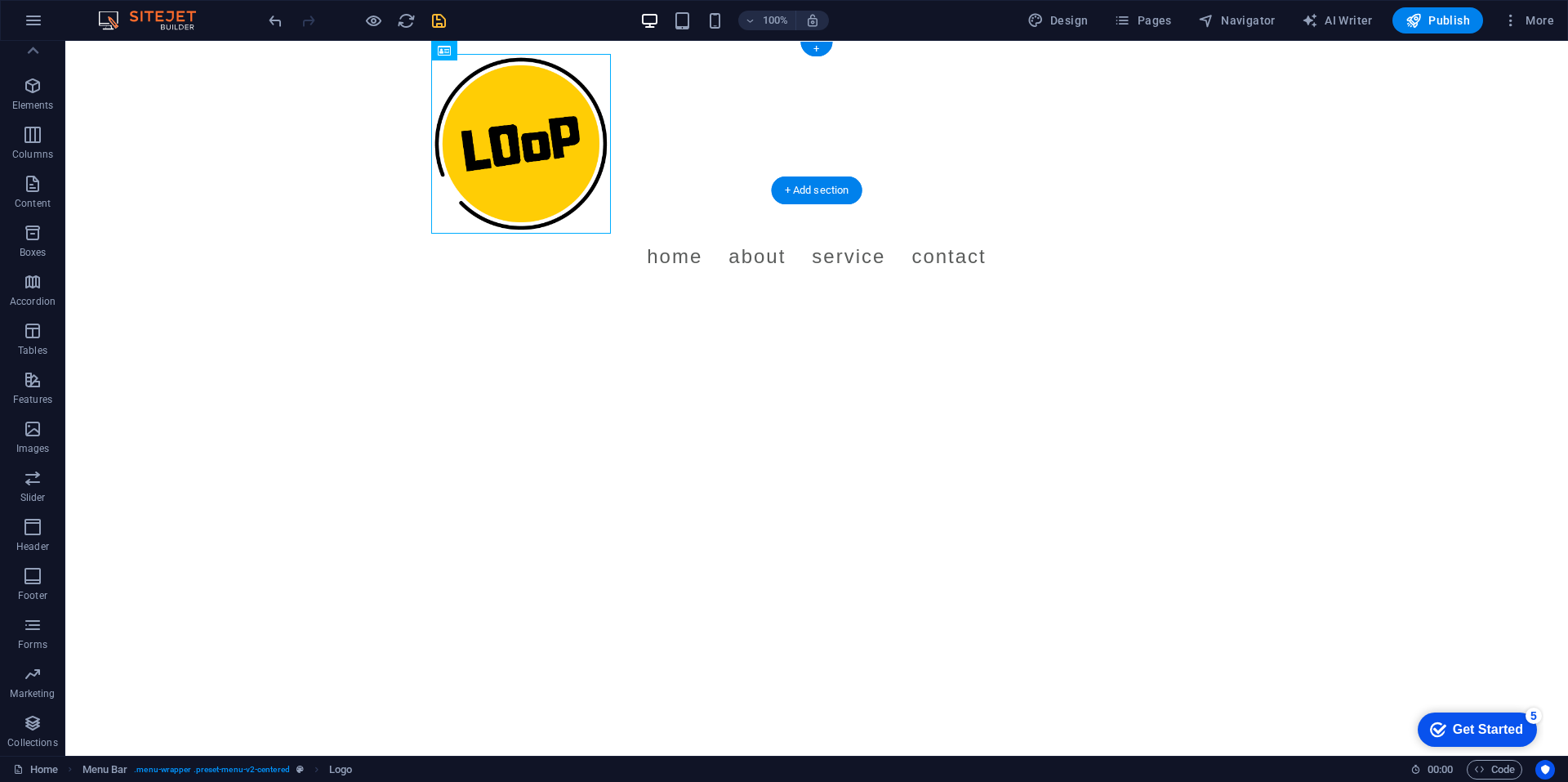
drag, startPoint x: 395, startPoint y: 95, endPoint x: 577, endPoint y: 100, distance: 182.1
click at [577, 100] on div at bounding box center [817, 144] width 771 height 180
click at [638, 190] on html "Skip to main content Menu Home About Service Contact" at bounding box center [816, 116] width 1502 height 150
click at [735, 234] on nav "Home About Service Contact" at bounding box center [817, 256] width 771 height 46
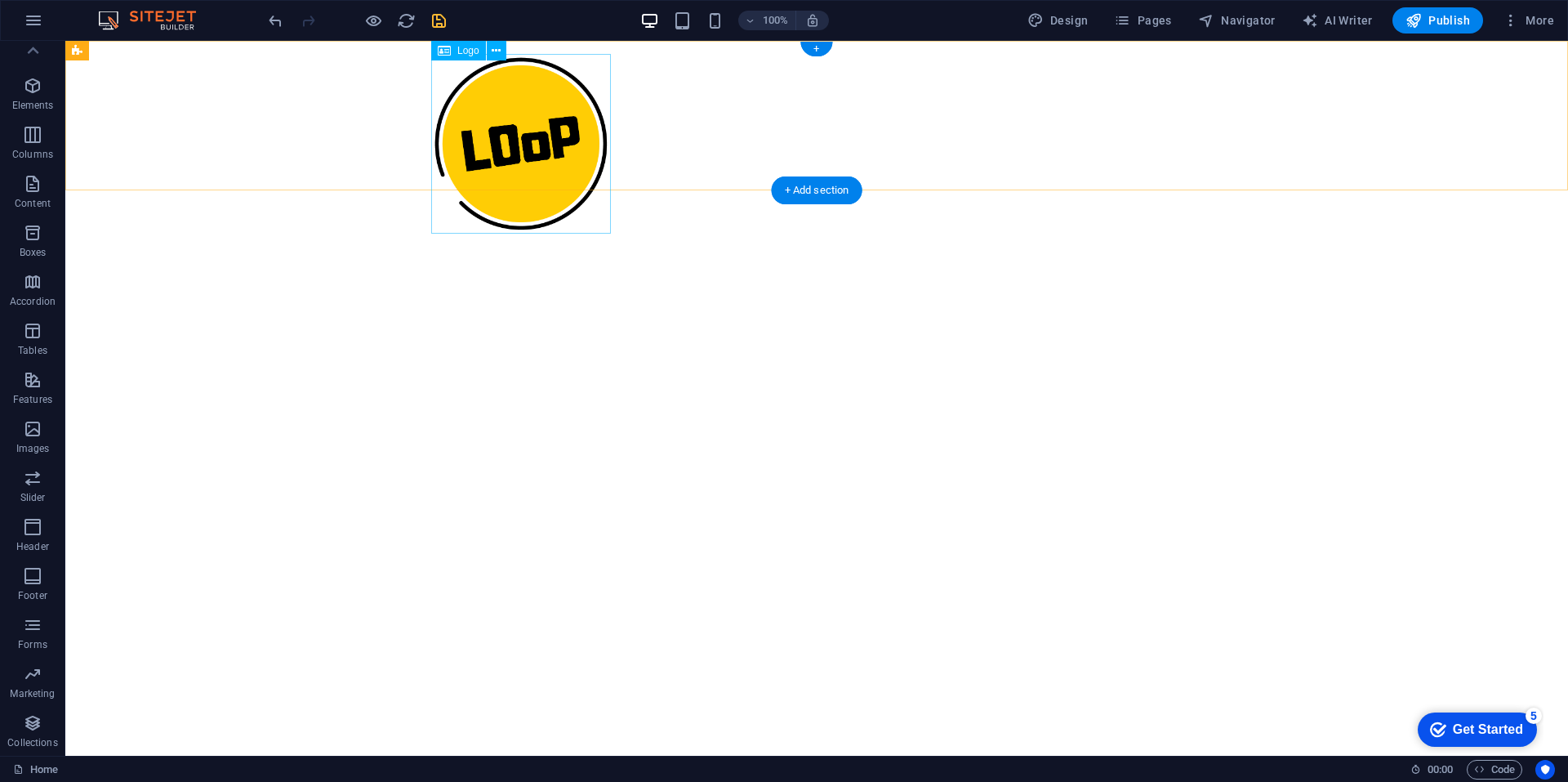
click at [539, 154] on div at bounding box center [817, 144] width 771 height 180
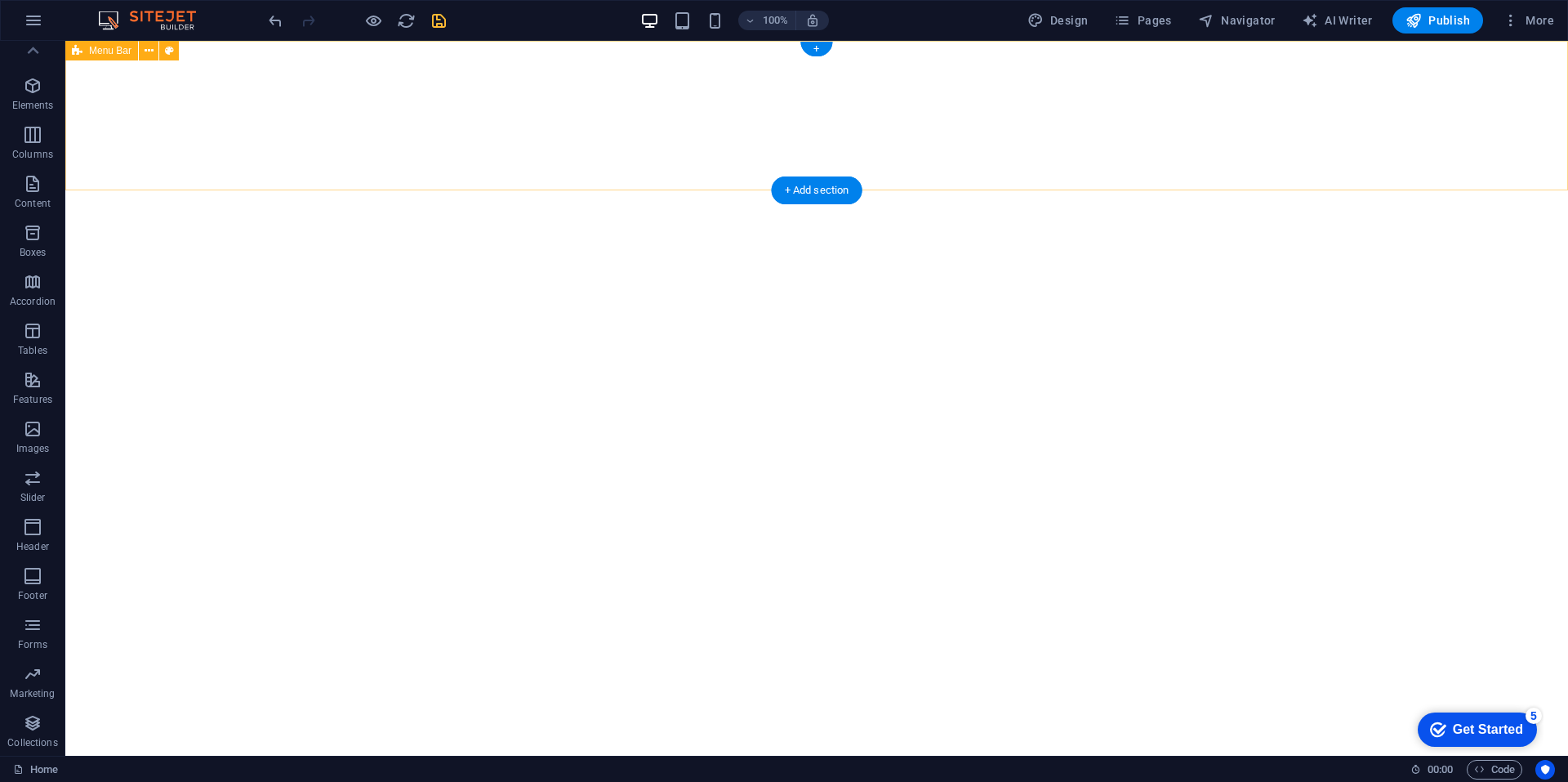
click at [221, 80] on div "Menu" at bounding box center [816, 116] width 1502 height 150
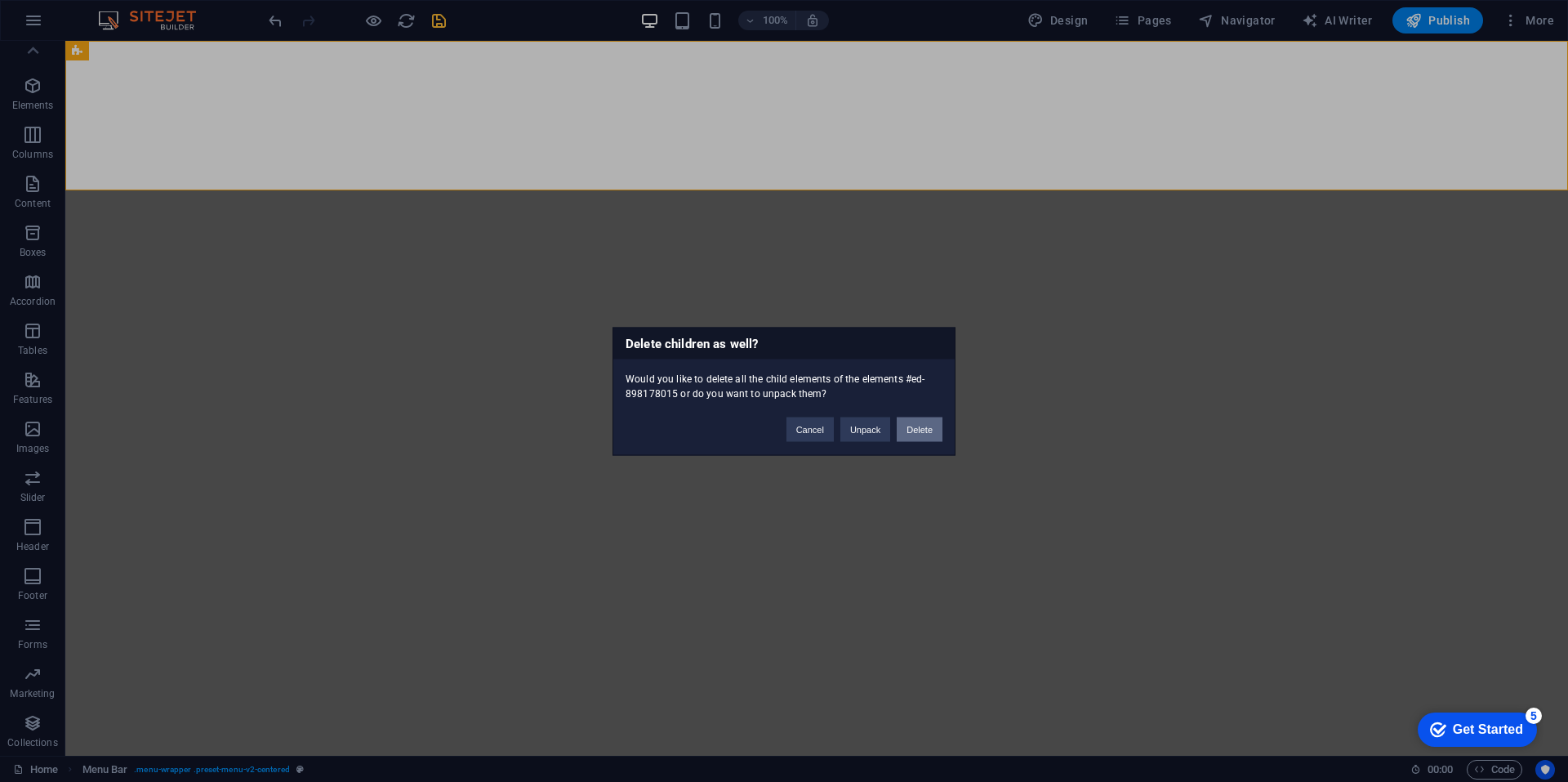
click at [902, 436] on button "Delete" at bounding box center [918, 428] width 46 height 24
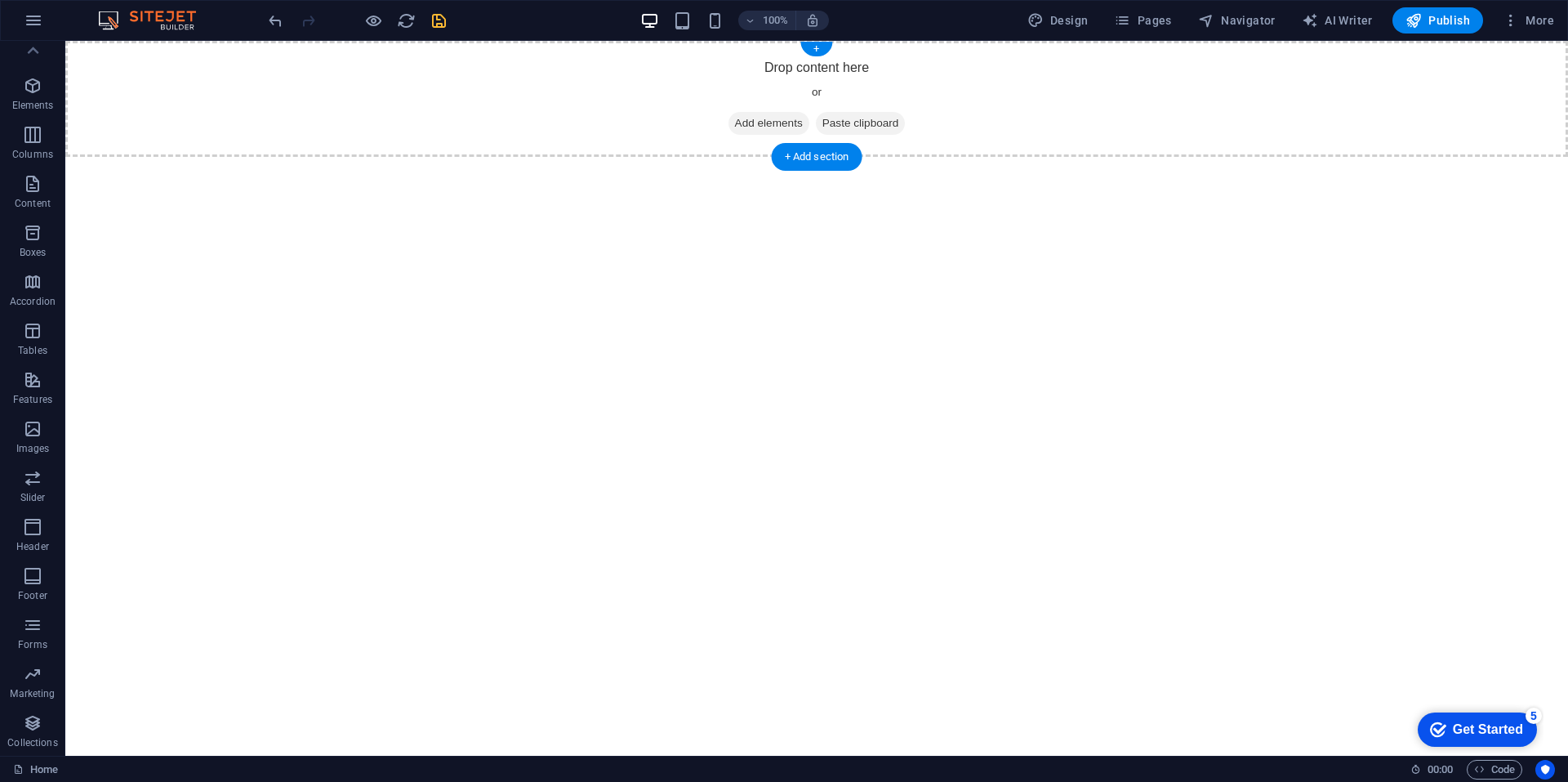
click at [768, 122] on span "Add elements" at bounding box center [768, 123] width 81 height 23
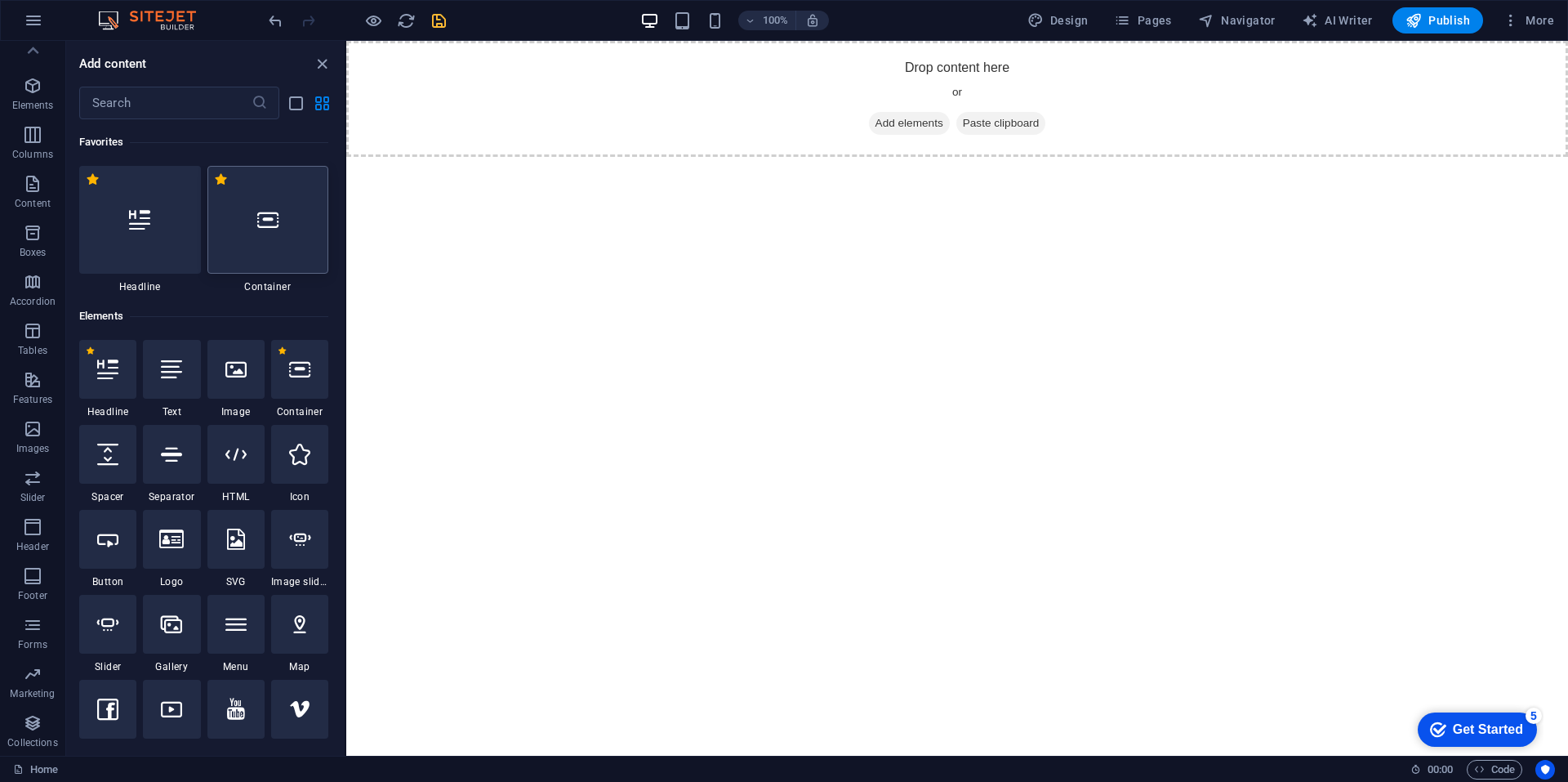
click at [281, 244] on div at bounding box center [268, 220] width 121 height 108
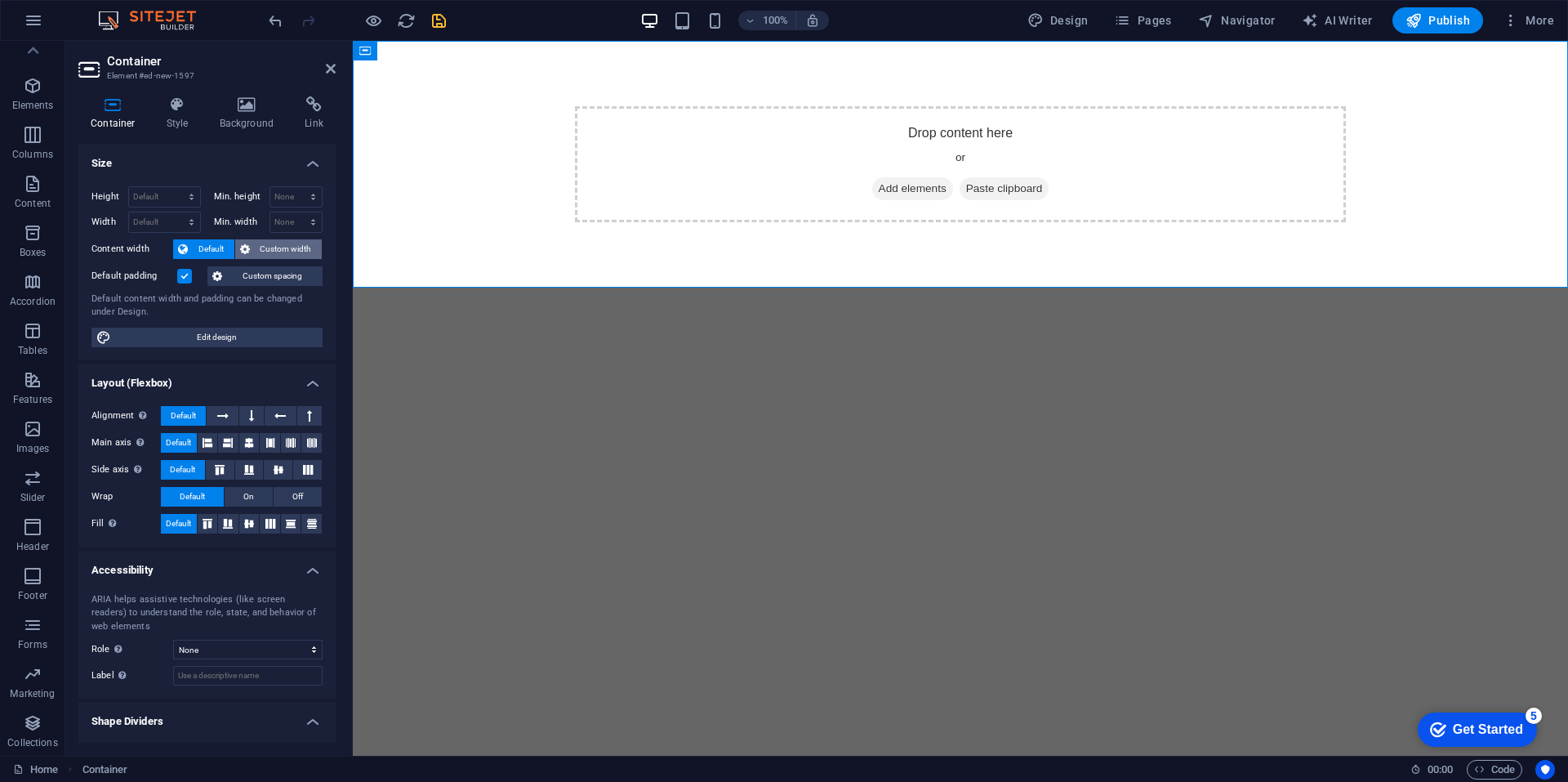
click at [264, 249] on span "Custom width" at bounding box center [285, 249] width 63 height 19
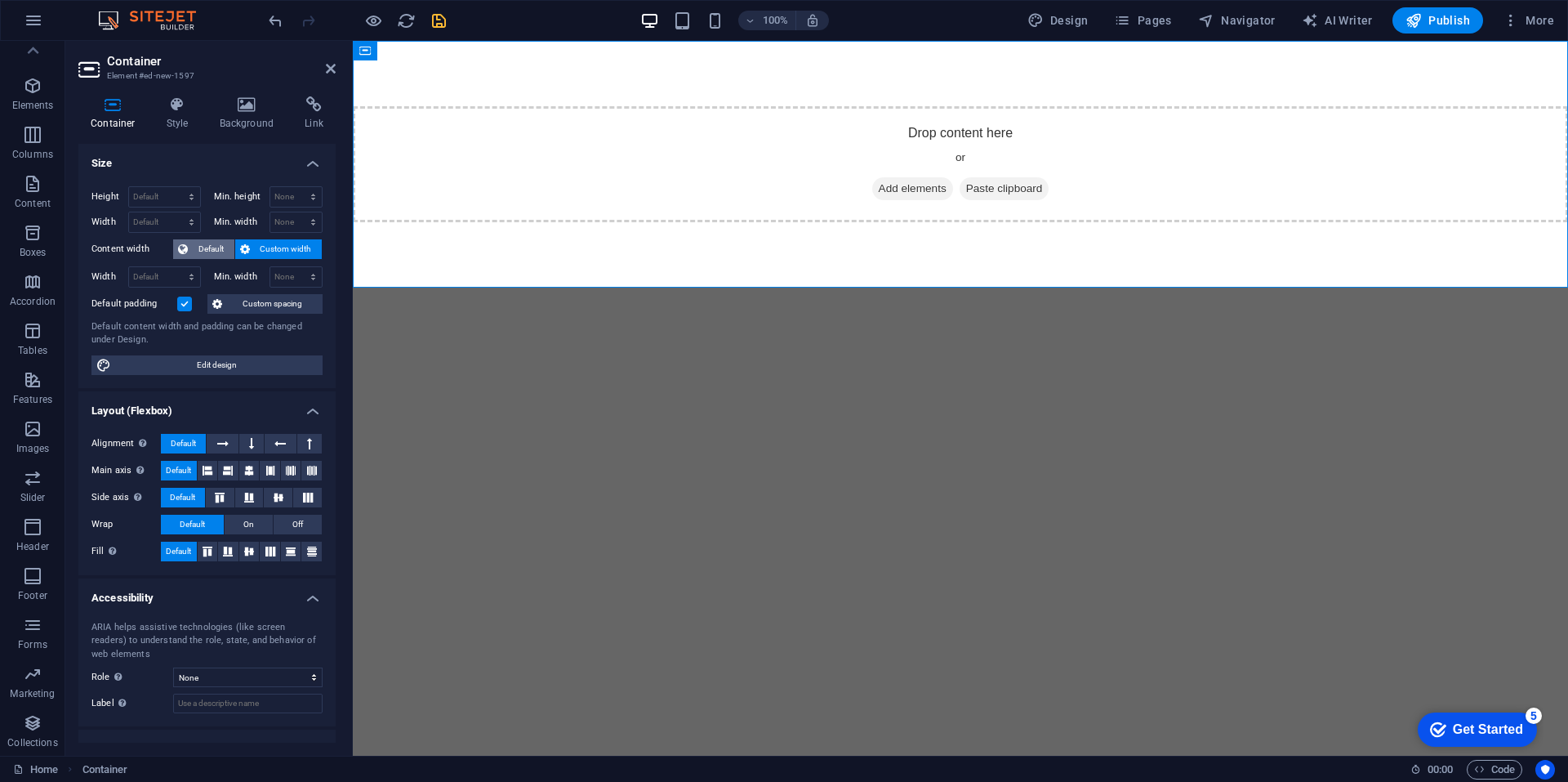
click at [195, 247] on span "Default" at bounding box center [211, 249] width 37 height 19
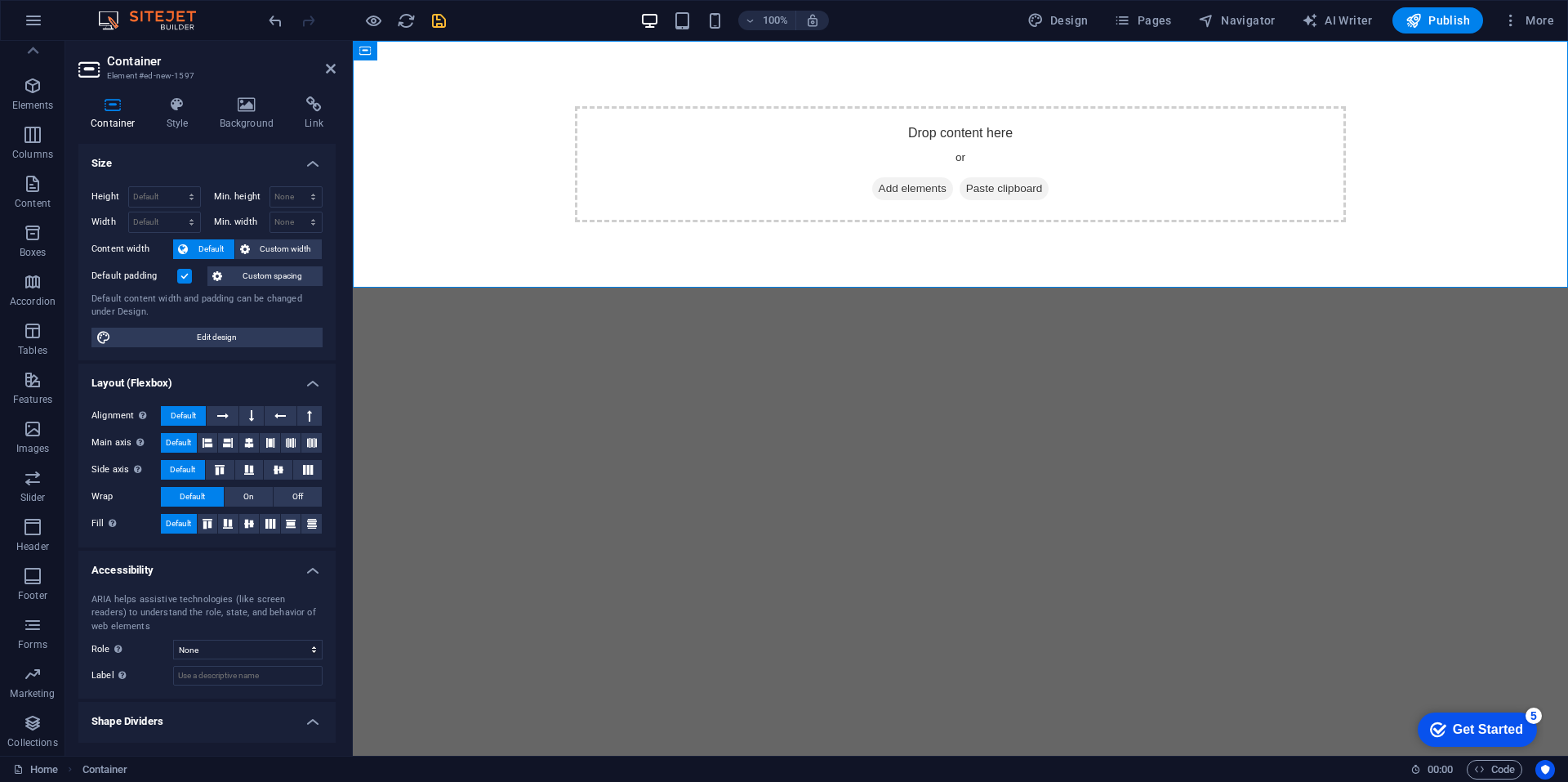
click at [245, 270] on span "Custom spacing" at bounding box center [272, 276] width 90 height 19
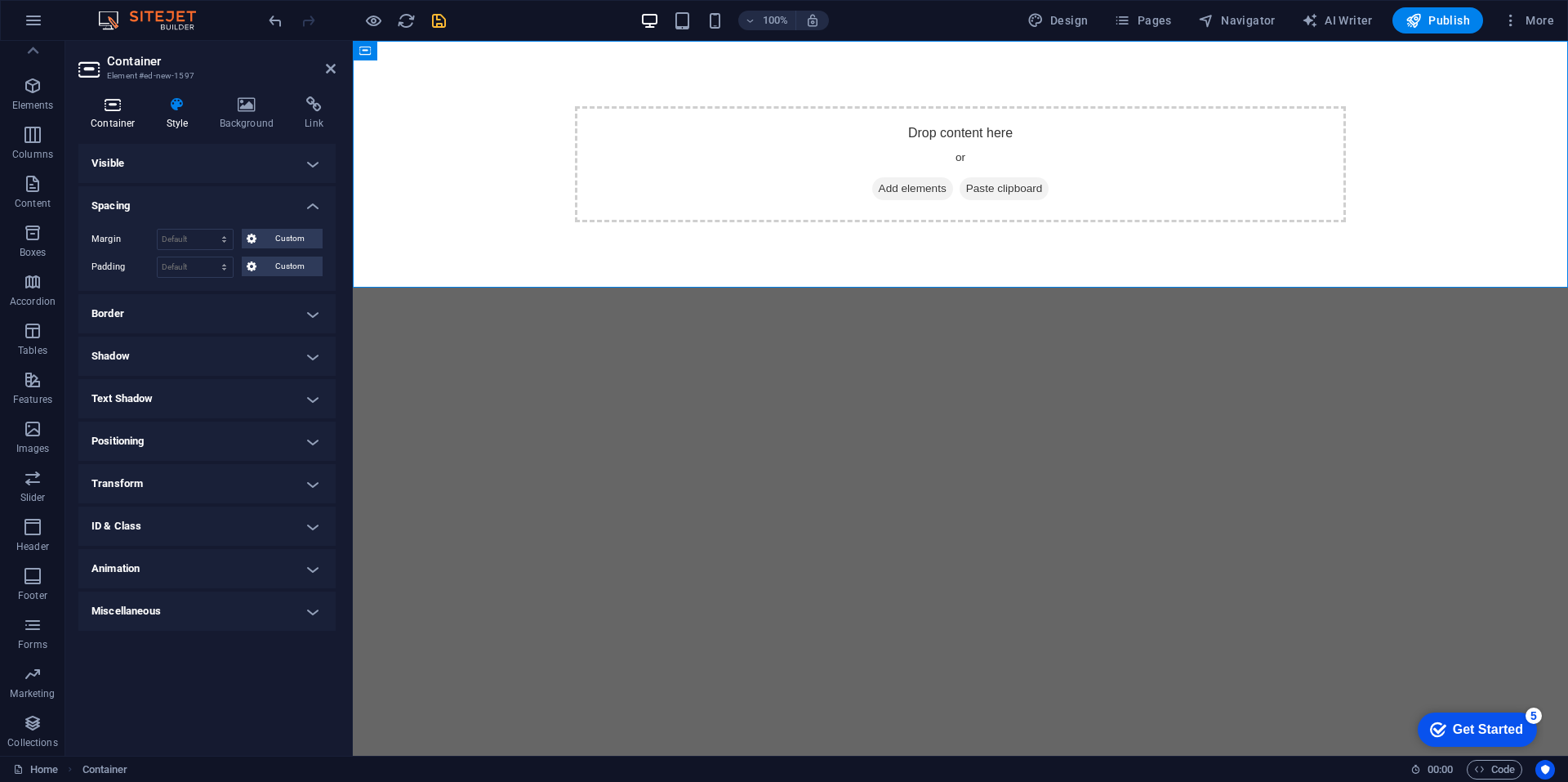
click at [131, 111] on icon at bounding box center [113, 104] width 69 height 17
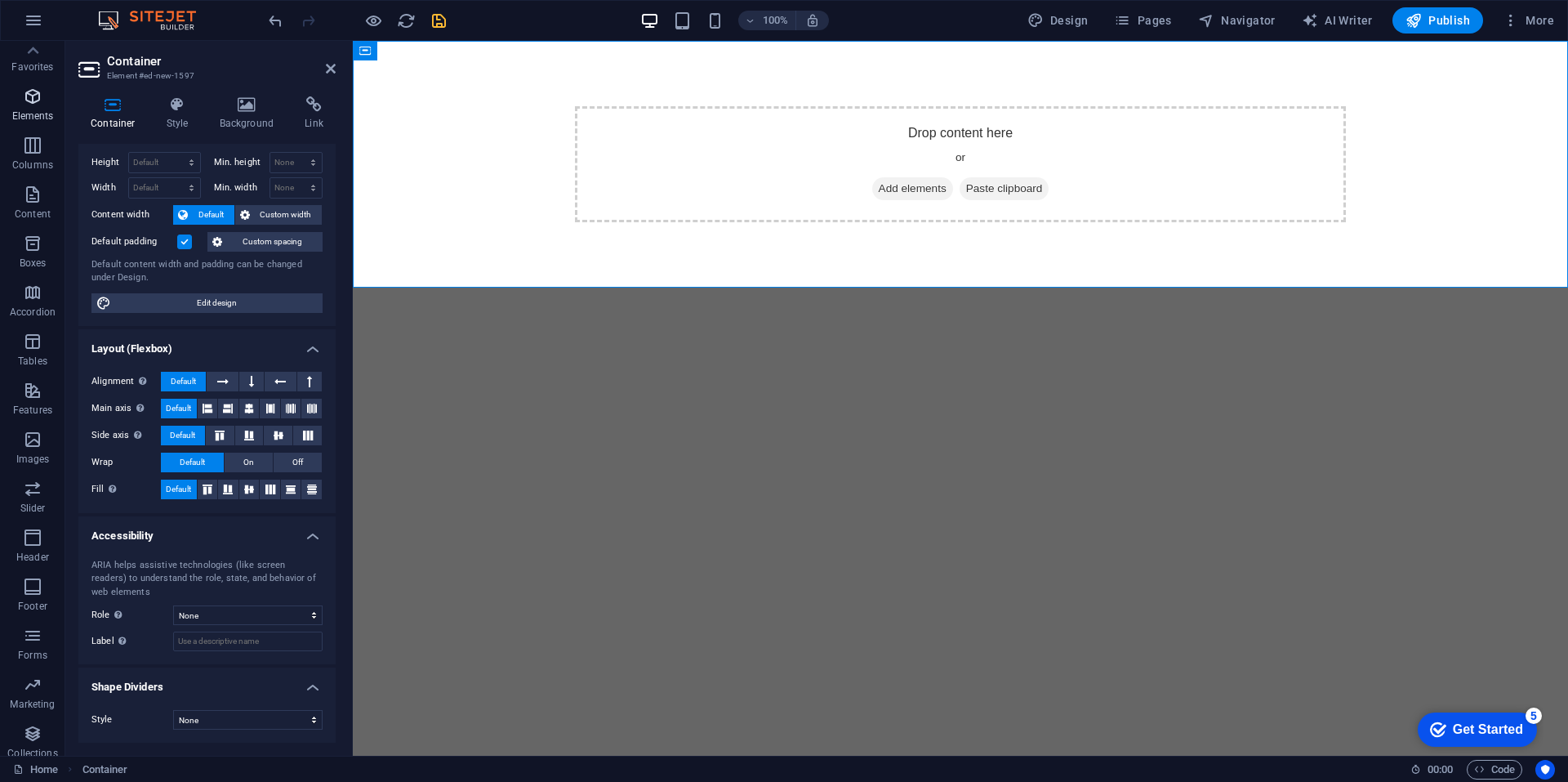
scroll to position [0, 0]
click at [33, 101] on icon "button" at bounding box center [33, 106] width 19 height 19
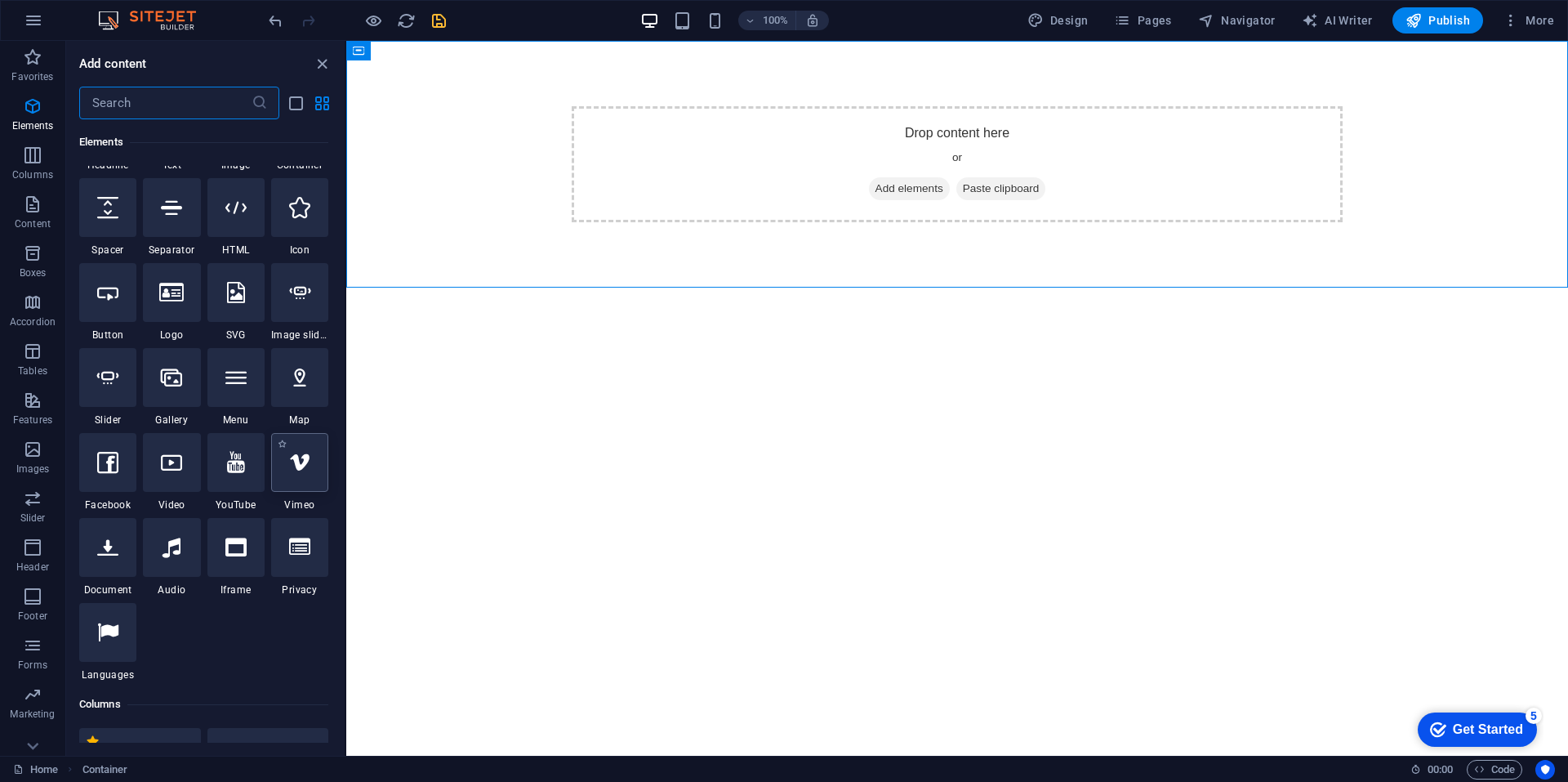
scroll to position [174, 0]
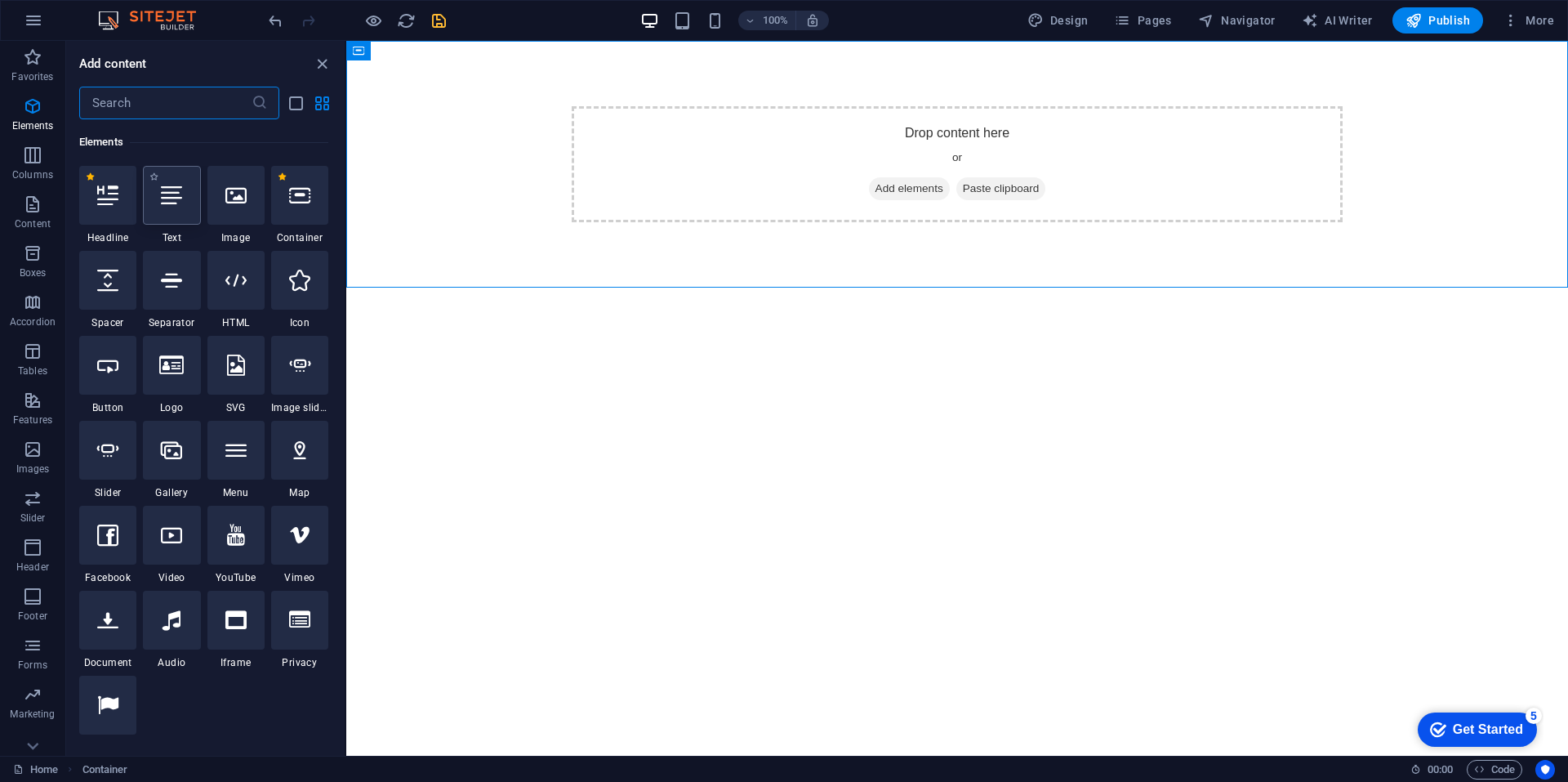
click at [158, 210] on div at bounding box center [171, 195] width 57 height 59
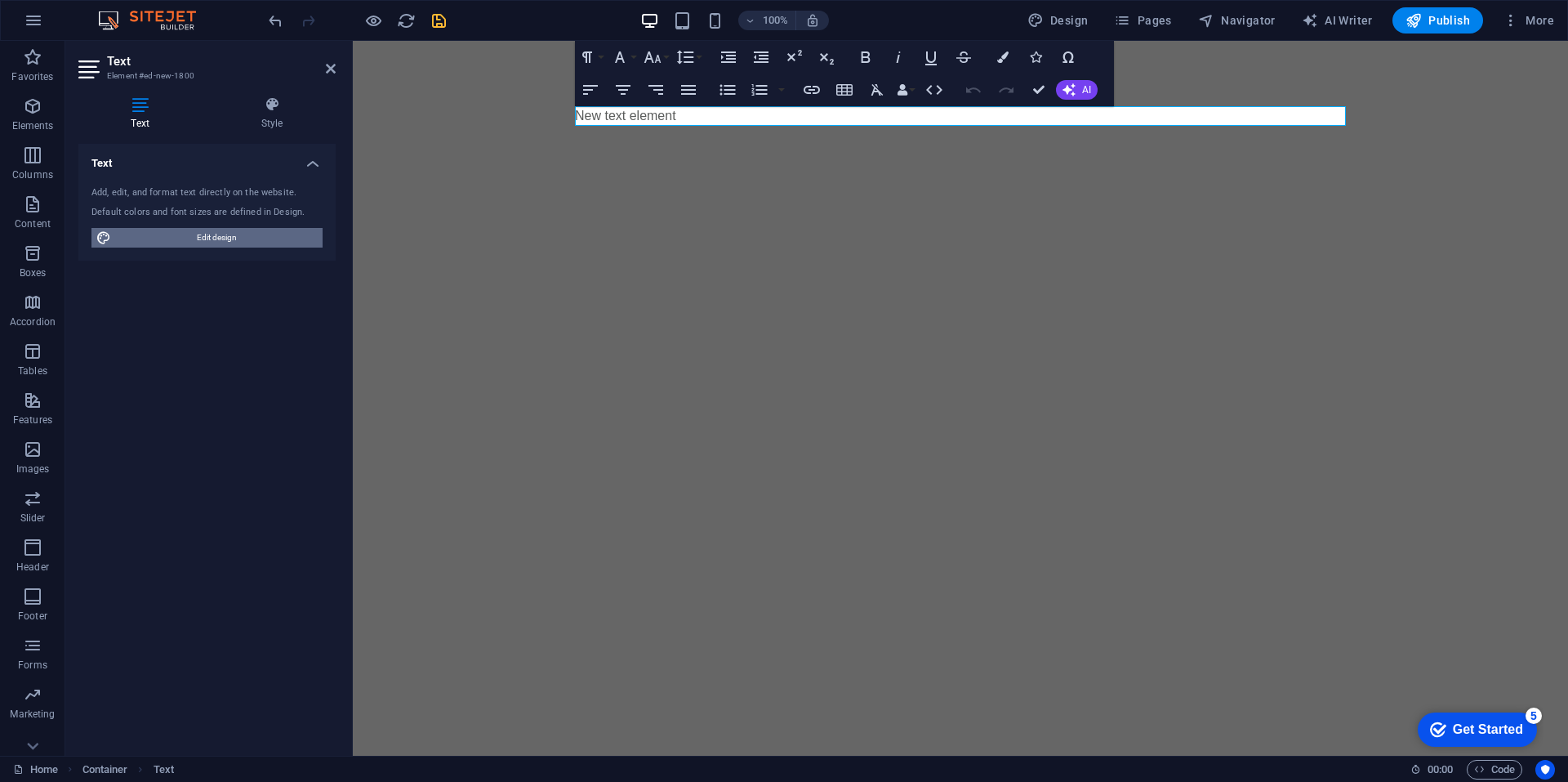
click at [254, 233] on span "Edit design" at bounding box center [217, 238] width 202 height 19
select select "px"
select select "400"
select select "px"
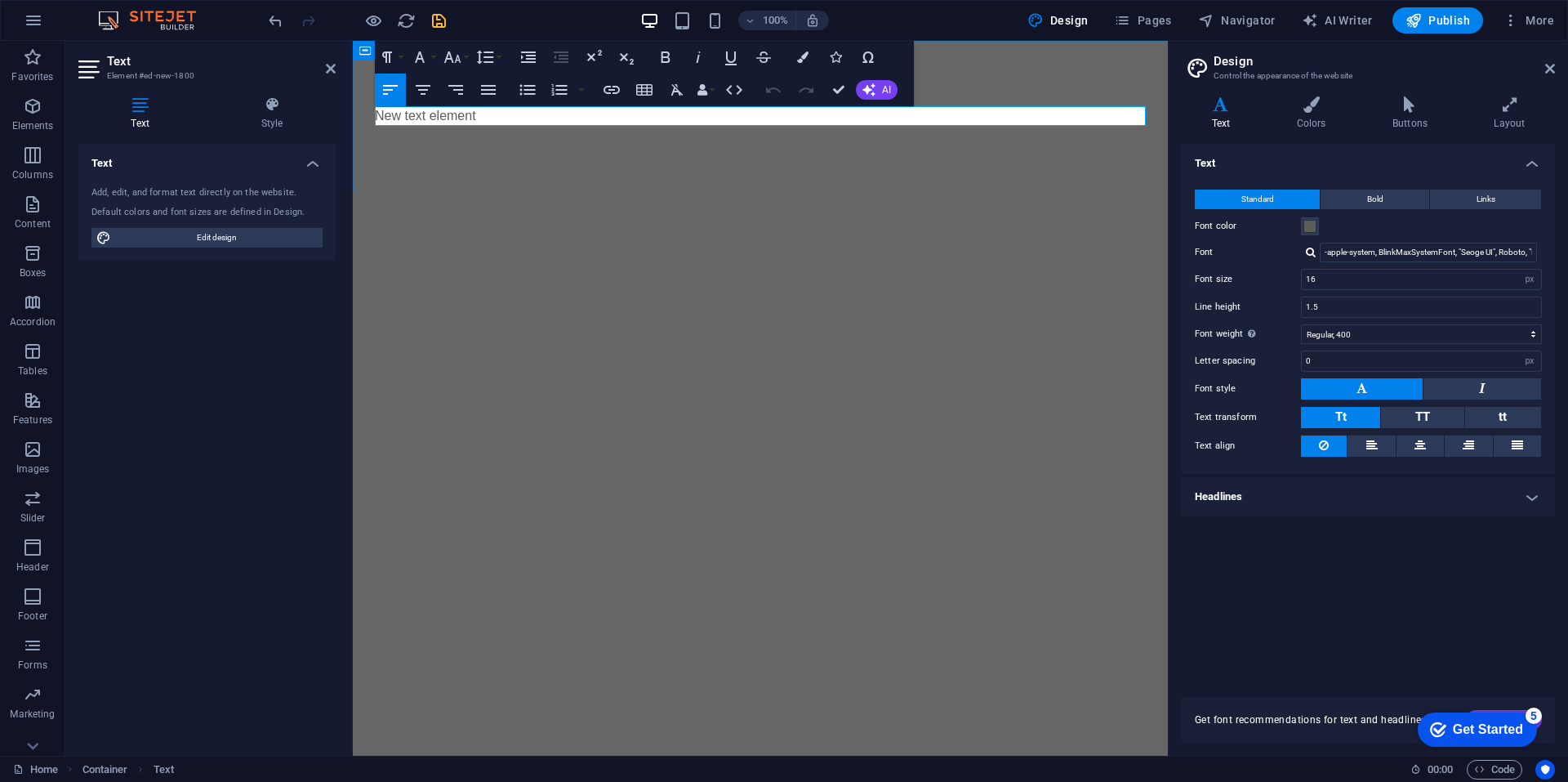
click at [587, 119] on p "New text element" at bounding box center [760, 116] width 771 height 19
click at [421, 119] on p "Coming Sonn" at bounding box center [760, 116] width 771 height 19
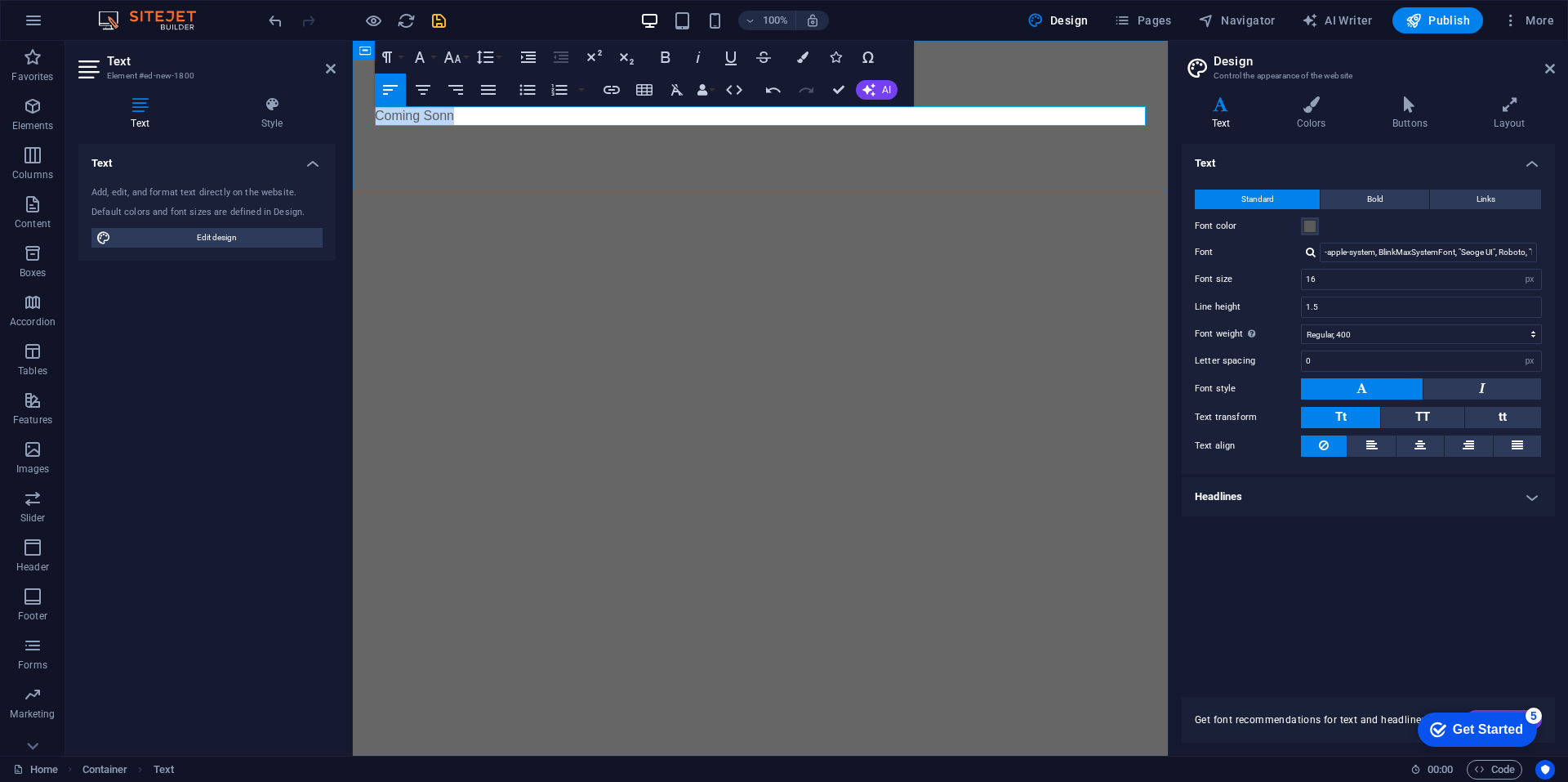
click at [421, 119] on p "Coming Sonn" at bounding box center [760, 116] width 771 height 19
click at [470, 119] on p "Coming Sonn" at bounding box center [760, 116] width 771 height 19
click at [471, 118] on p "Coming Sonn" at bounding box center [760, 116] width 771 height 19
click at [470, 118] on p "Coming Sonn" at bounding box center [760, 116] width 771 height 19
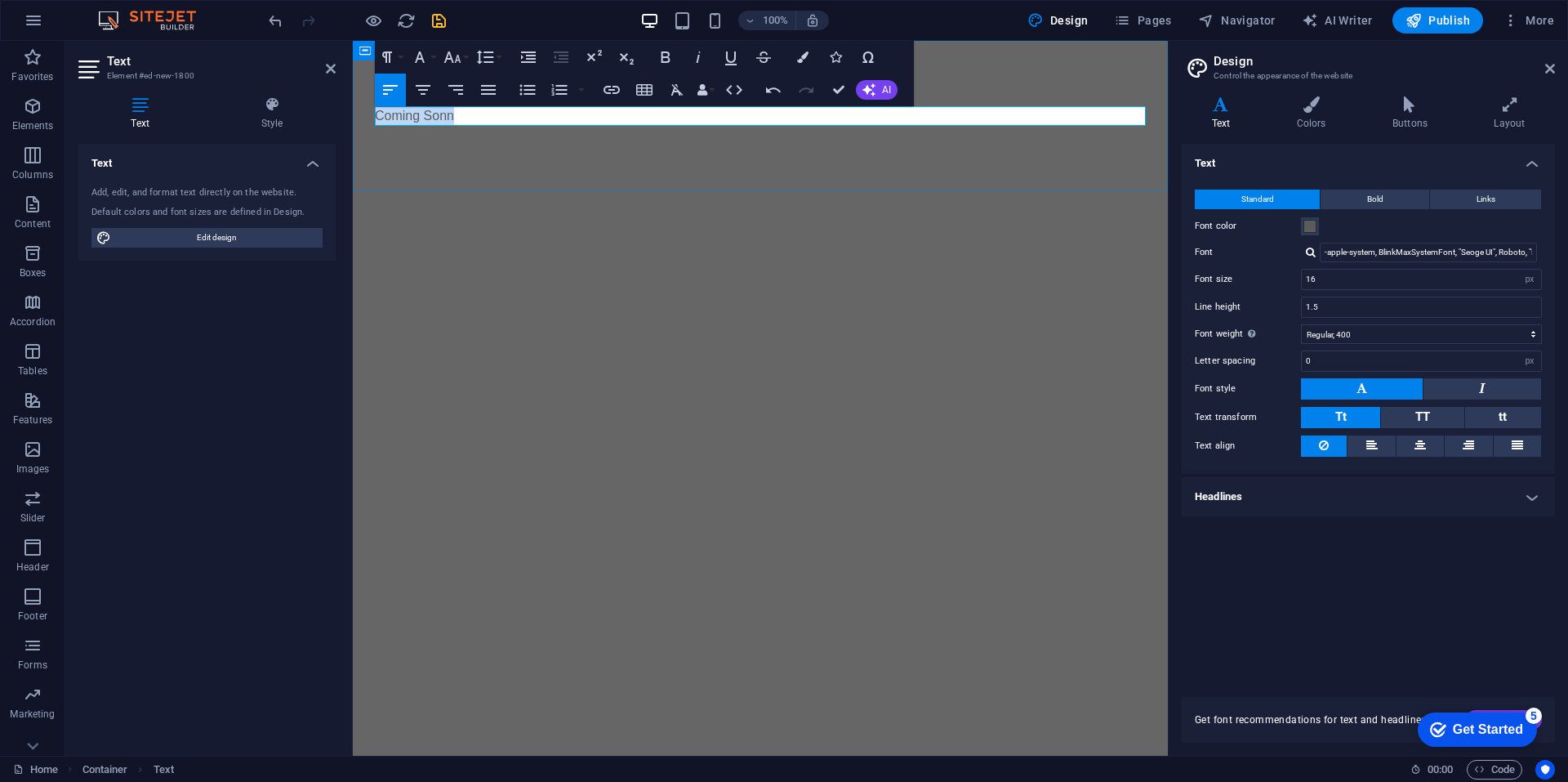
click at [470, 118] on p "Coming Sonn" at bounding box center [760, 116] width 771 height 19
click at [487, 150] on div "COMING SOON" at bounding box center [759, 116] width 815 height 151
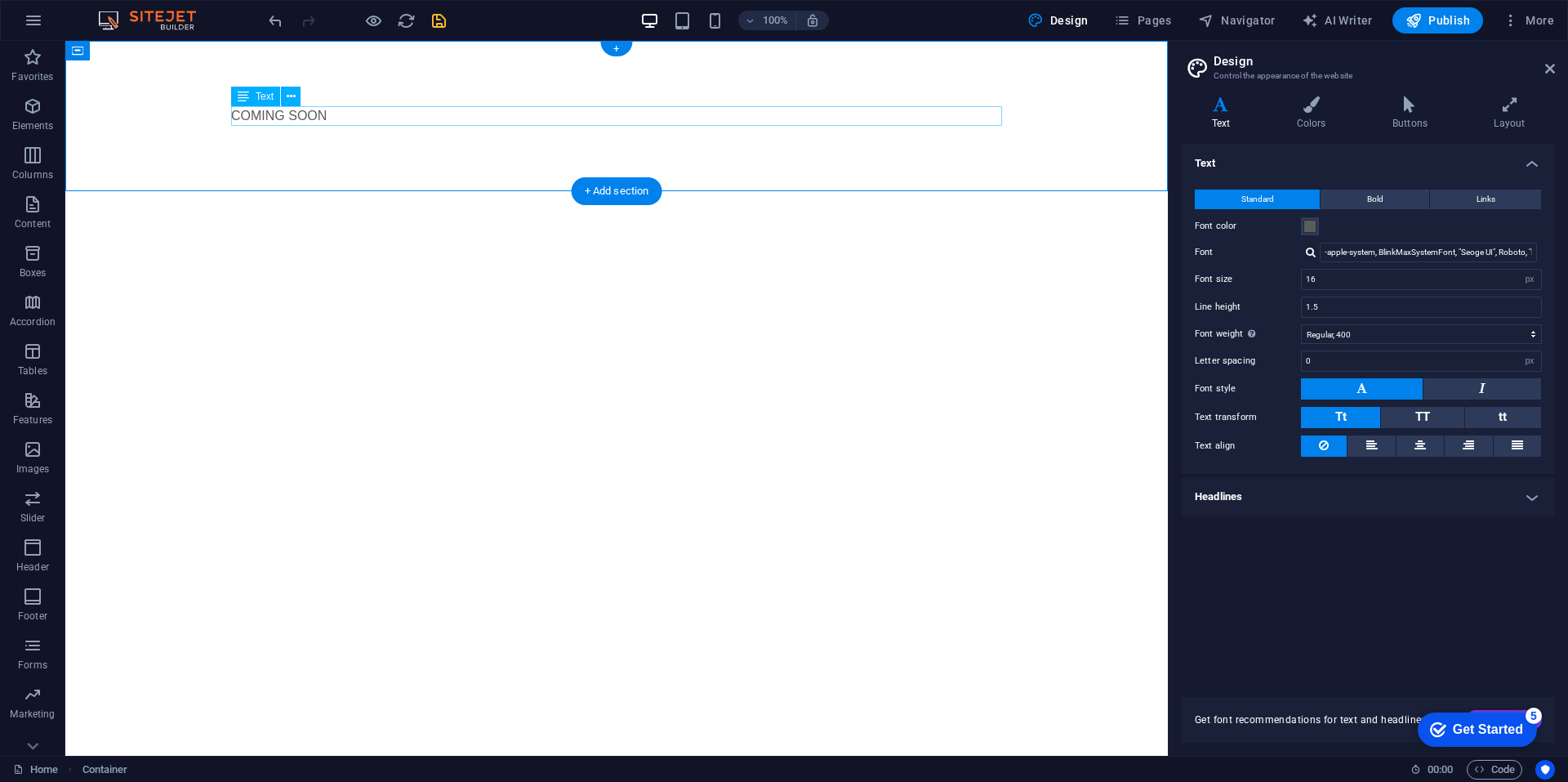
click at [323, 118] on div "COMING SOON" at bounding box center [617, 116] width 771 height 19
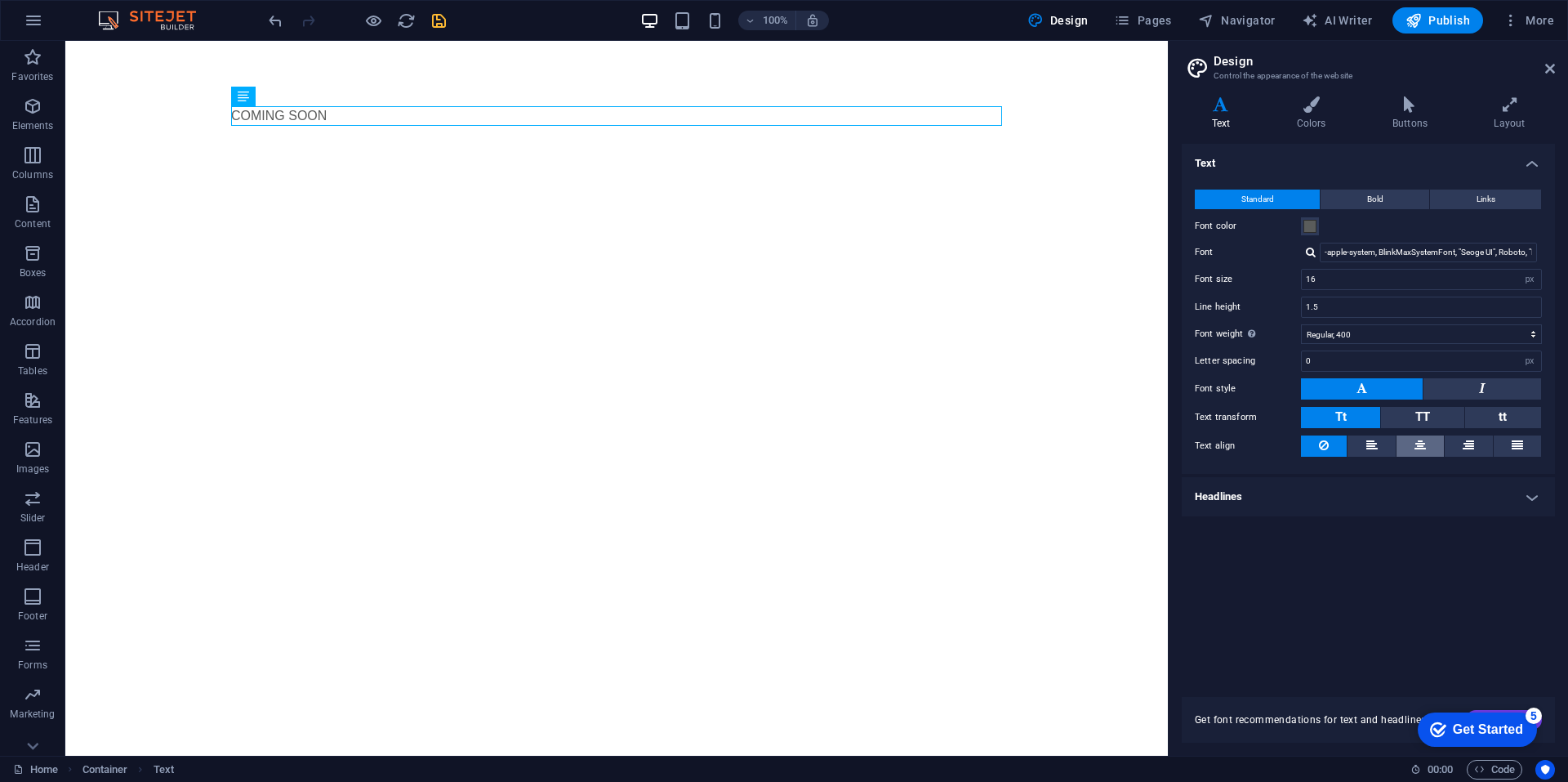
click at [1413, 446] on button at bounding box center [1419, 446] width 48 height 21
click at [247, 97] on icon at bounding box center [244, 96] width 12 height 19
click at [244, 94] on icon at bounding box center [244, 96] width 12 height 19
click at [242, 94] on icon at bounding box center [244, 96] width 12 height 19
click at [261, 95] on span "Text" at bounding box center [264, 96] width 18 height 10
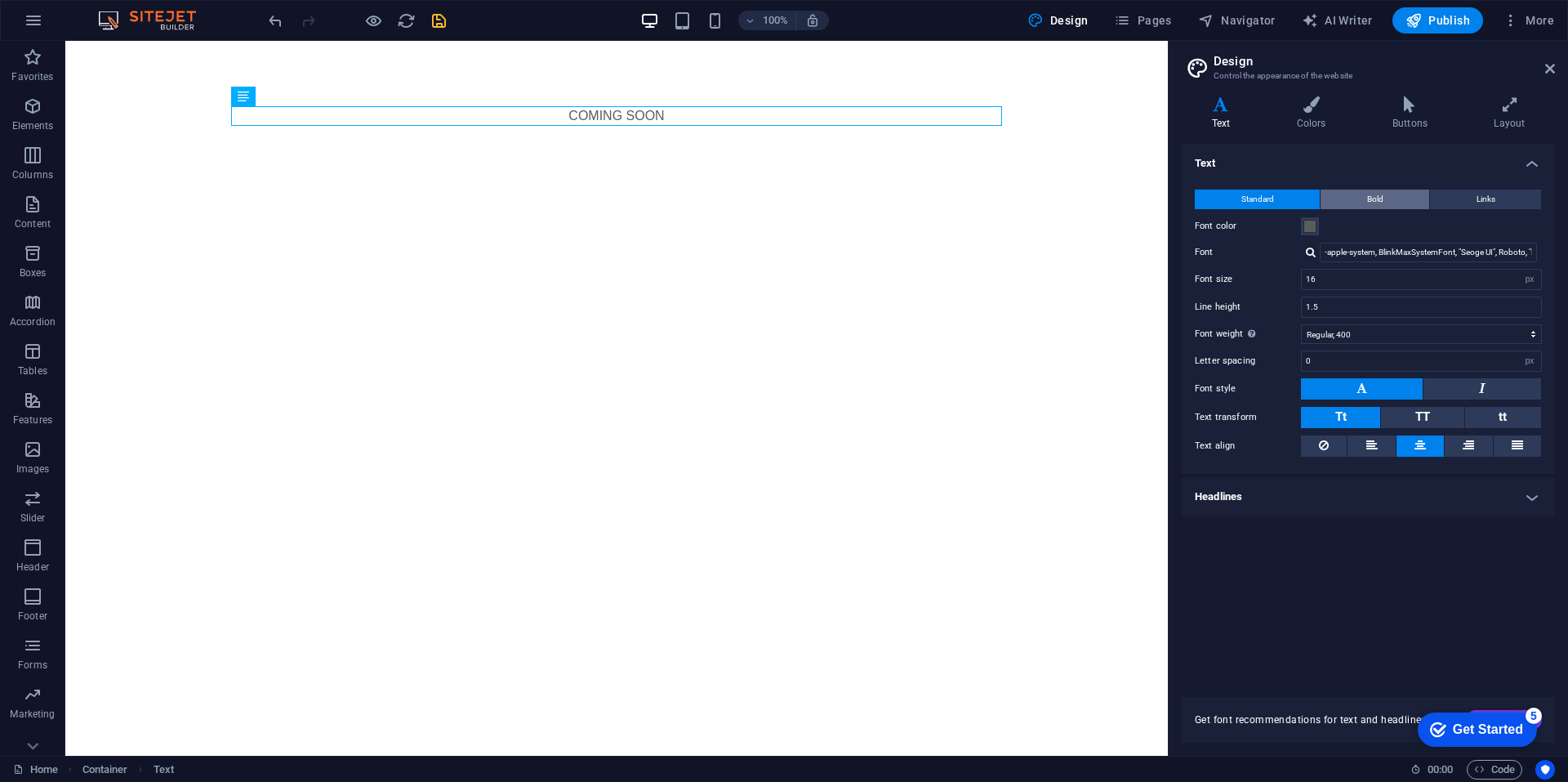
click at [1380, 197] on span "Bold" at bounding box center [1375, 199] width 17 height 19
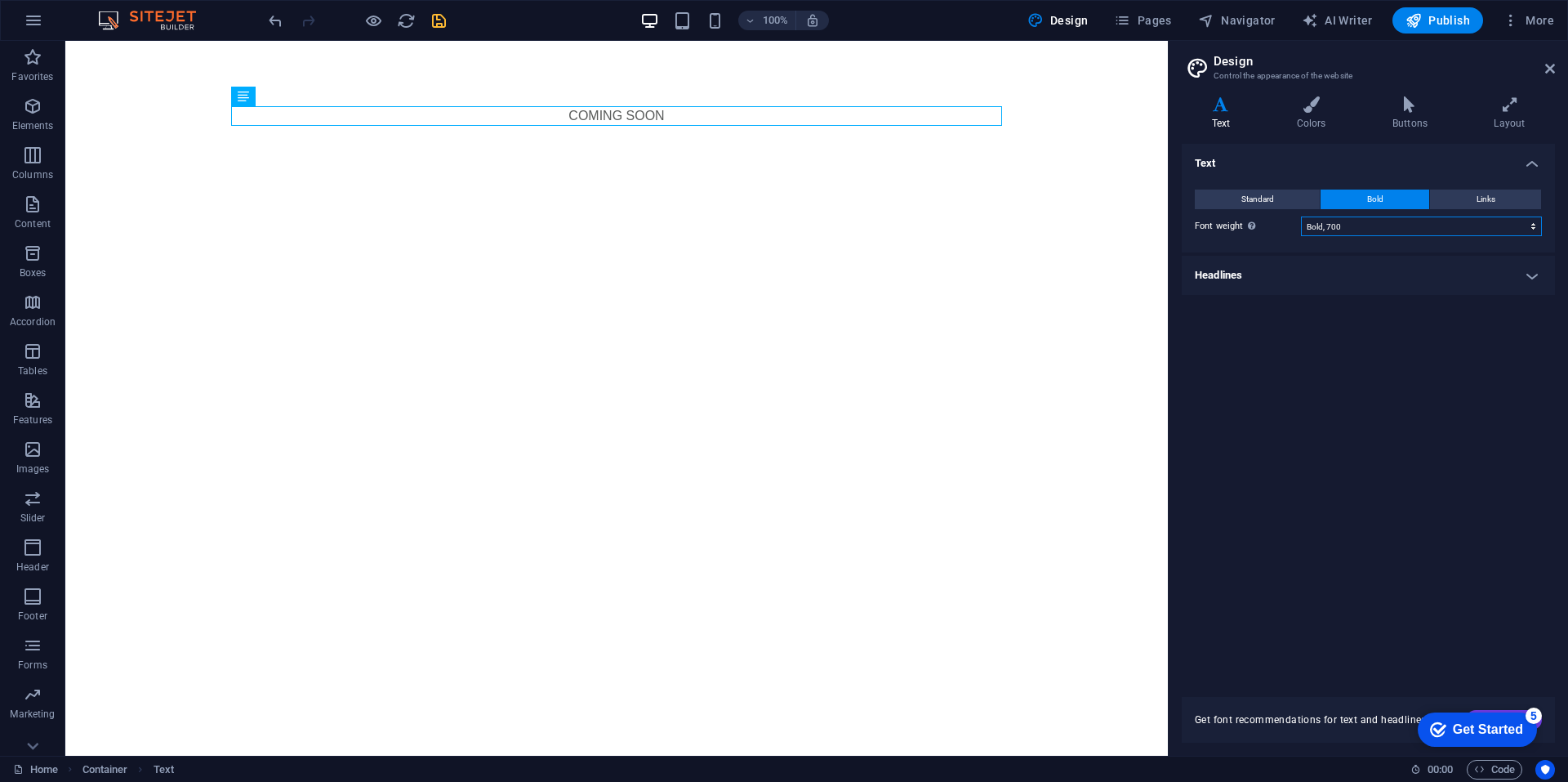
click at [1363, 223] on select "Thin, 100 Extra-light, 200 Light, 300 Regular, 400 Medium, 500 Semi-bold, 600 B…" at bounding box center [1421, 226] width 241 height 19
select select "900"
click at [1301, 217] on select "Thin, 100 Extra-light, 200 Light, 300 Regular, 400 Medium, 500 Semi-bold, 600 B…" at bounding box center [1421, 226] width 241 height 19
click at [639, 116] on div "COMING SOON" at bounding box center [617, 116] width 771 height 19
click at [234, 100] on div "Text" at bounding box center [255, 96] width 49 height 19
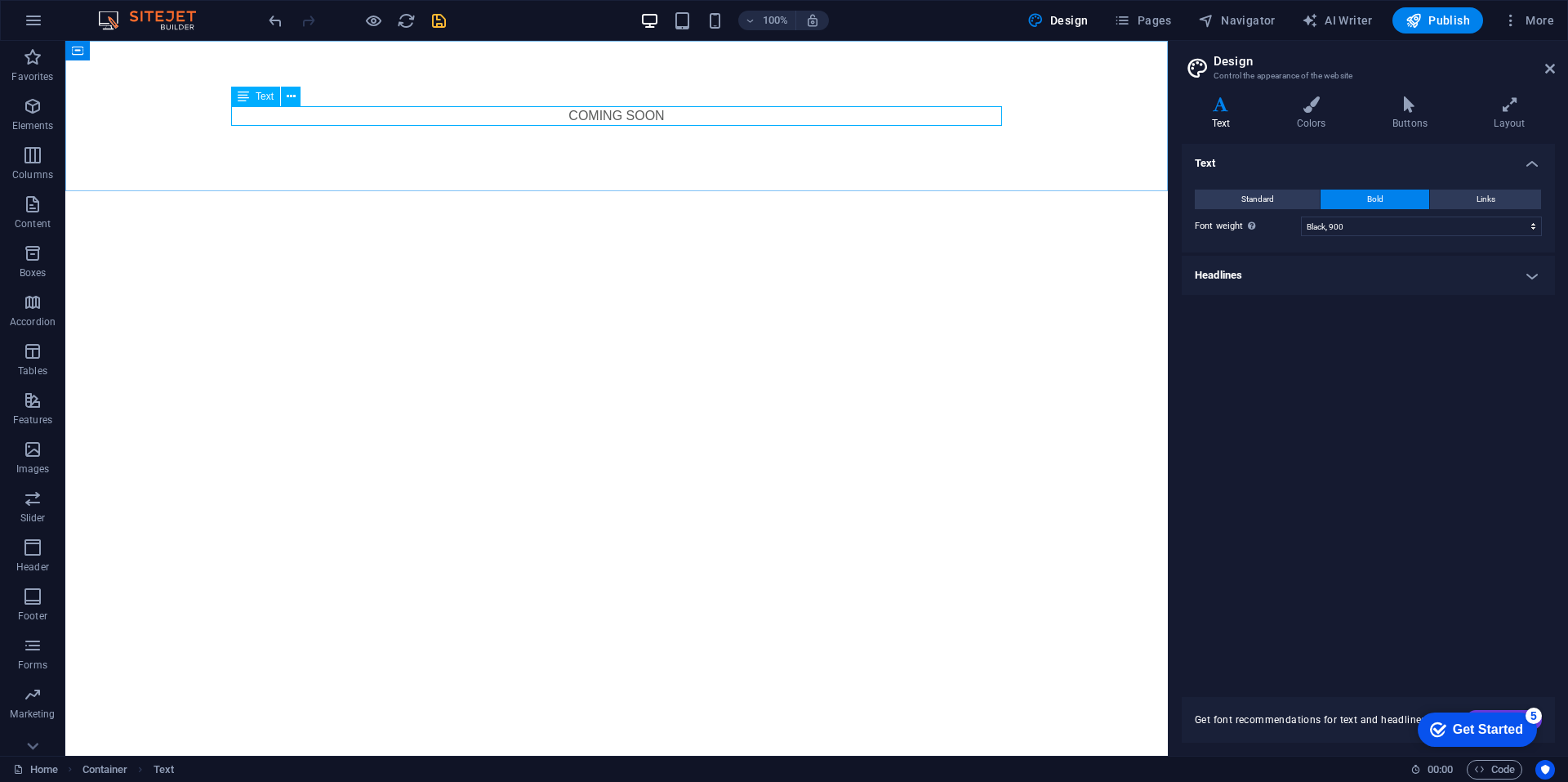
click at [234, 100] on div "Text" at bounding box center [255, 96] width 49 height 19
click at [254, 95] on div "Text" at bounding box center [255, 96] width 49 height 19
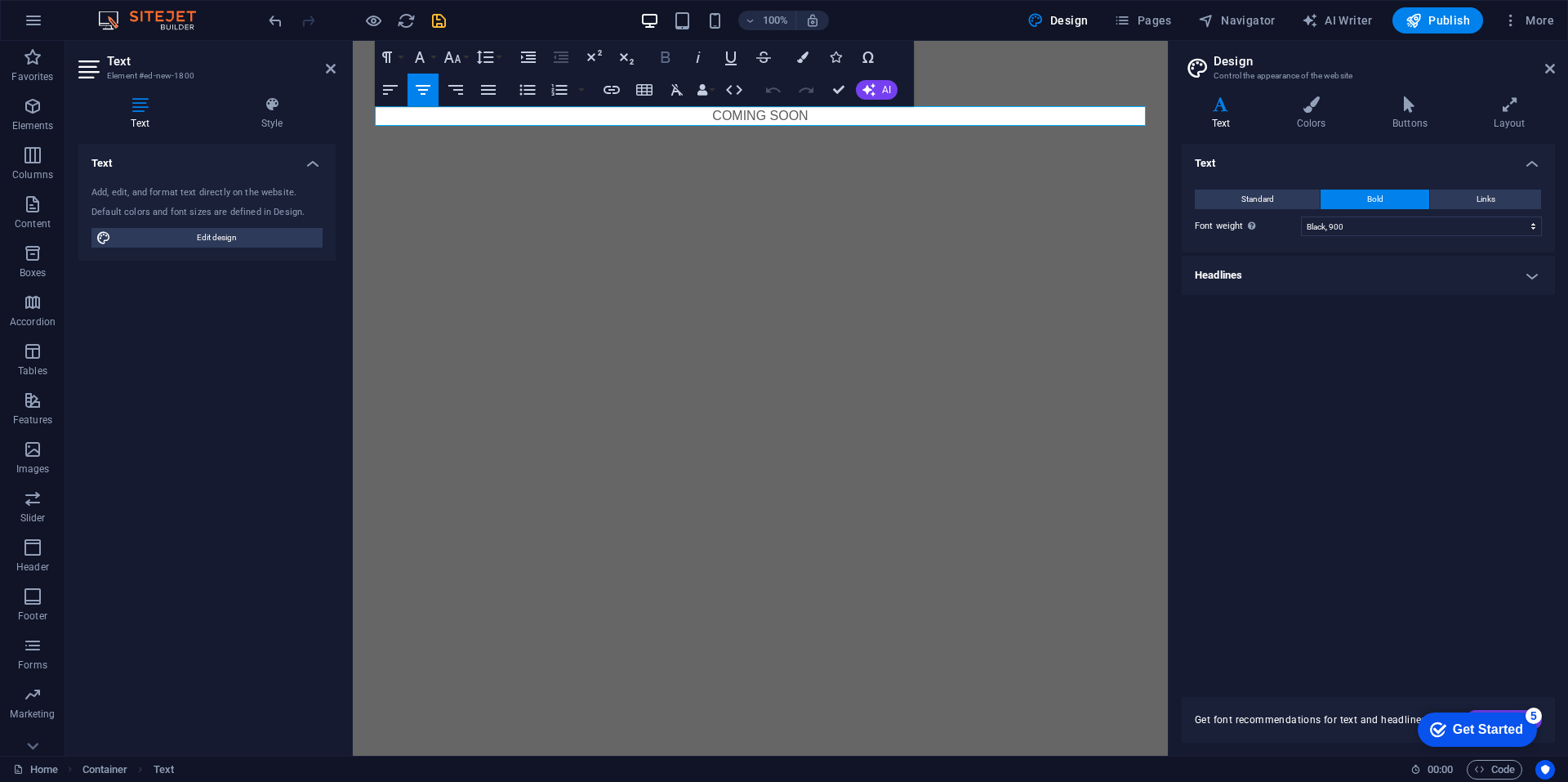
click at [676, 55] on button "Bold" at bounding box center [665, 57] width 31 height 33
click at [726, 115] on p "​ COMING SOON" at bounding box center [760, 116] width 771 height 19
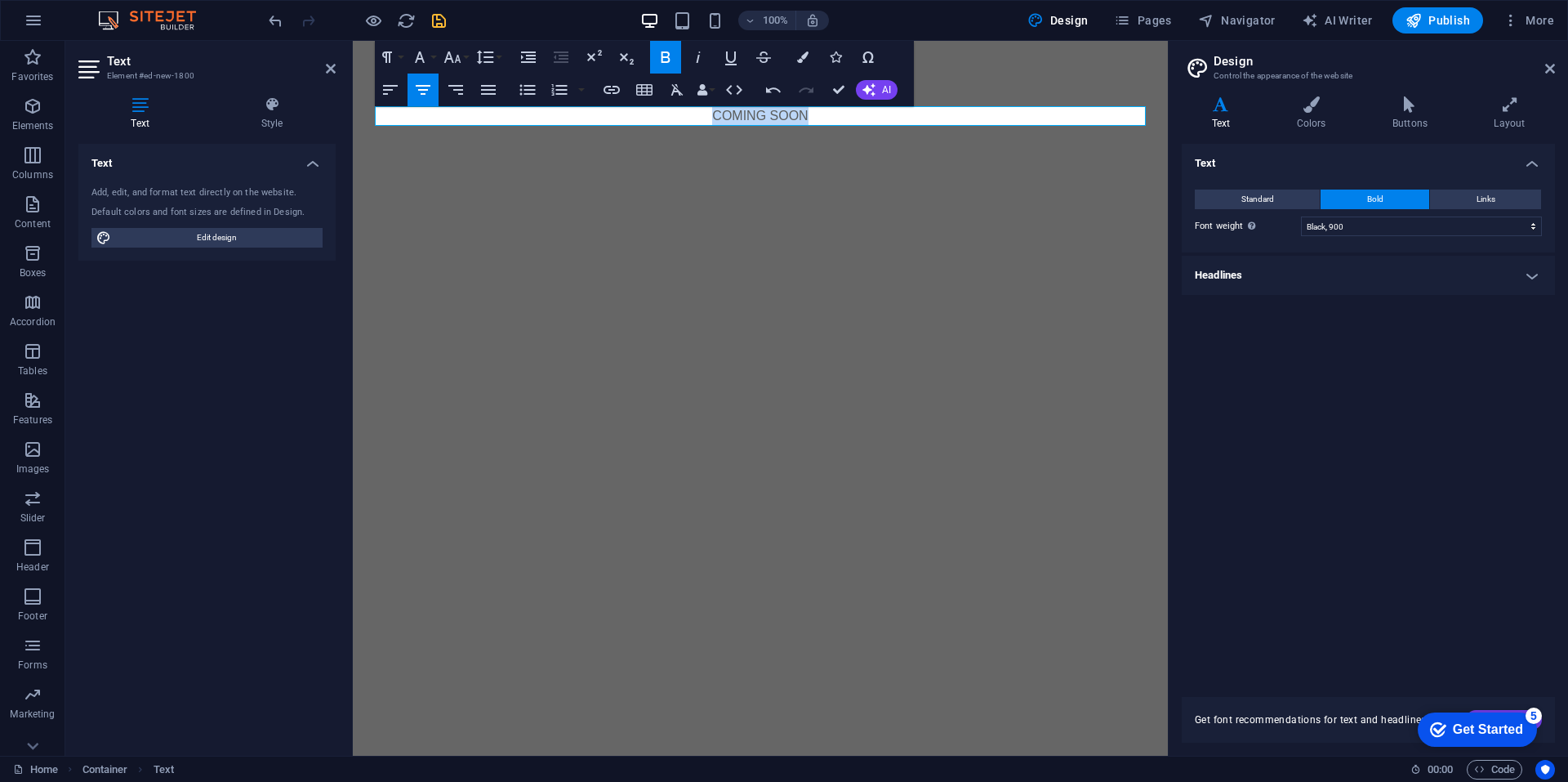
click at [669, 51] on icon "button" at bounding box center [665, 57] width 19 height 19
click at [788, 191] on html "Skip to main content ​COMING SOON" at bounding box center [759, 116] width 815 height 151
click at [1032, 69] on div "​COMING SOON" at bounding box center [759, 116] width 815 height 151
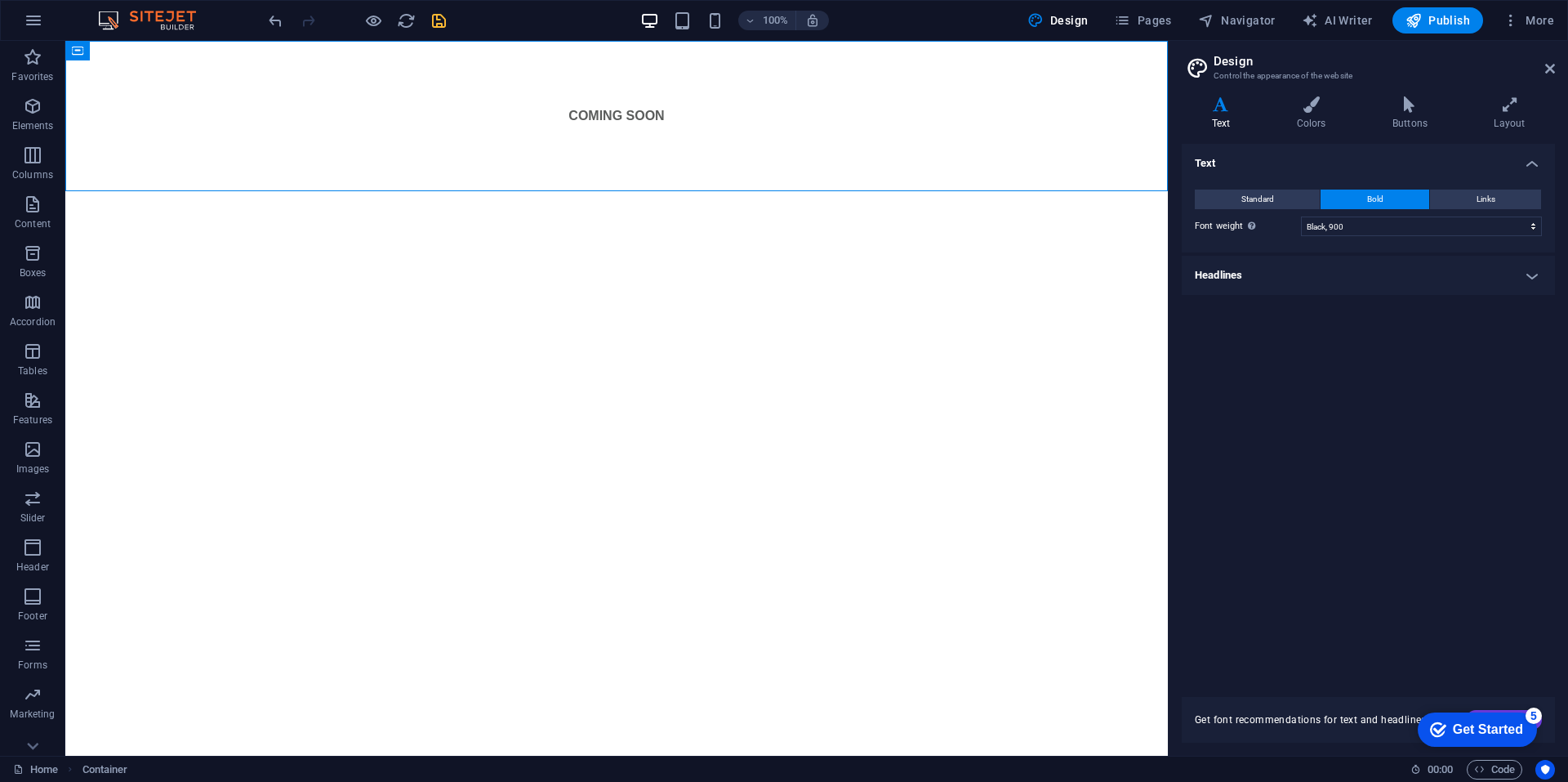
click at [767, 191] on html "Skip to main content COMING SOON" at bounding box center [616, 116] width 1102 height 151
click at [573, 171] on div "COMING SOON" at bounding box center [616, 116] width 1102 height 151
click at [99, 54] on span "Container" at bounding box center [112, 51] width 43 height 10
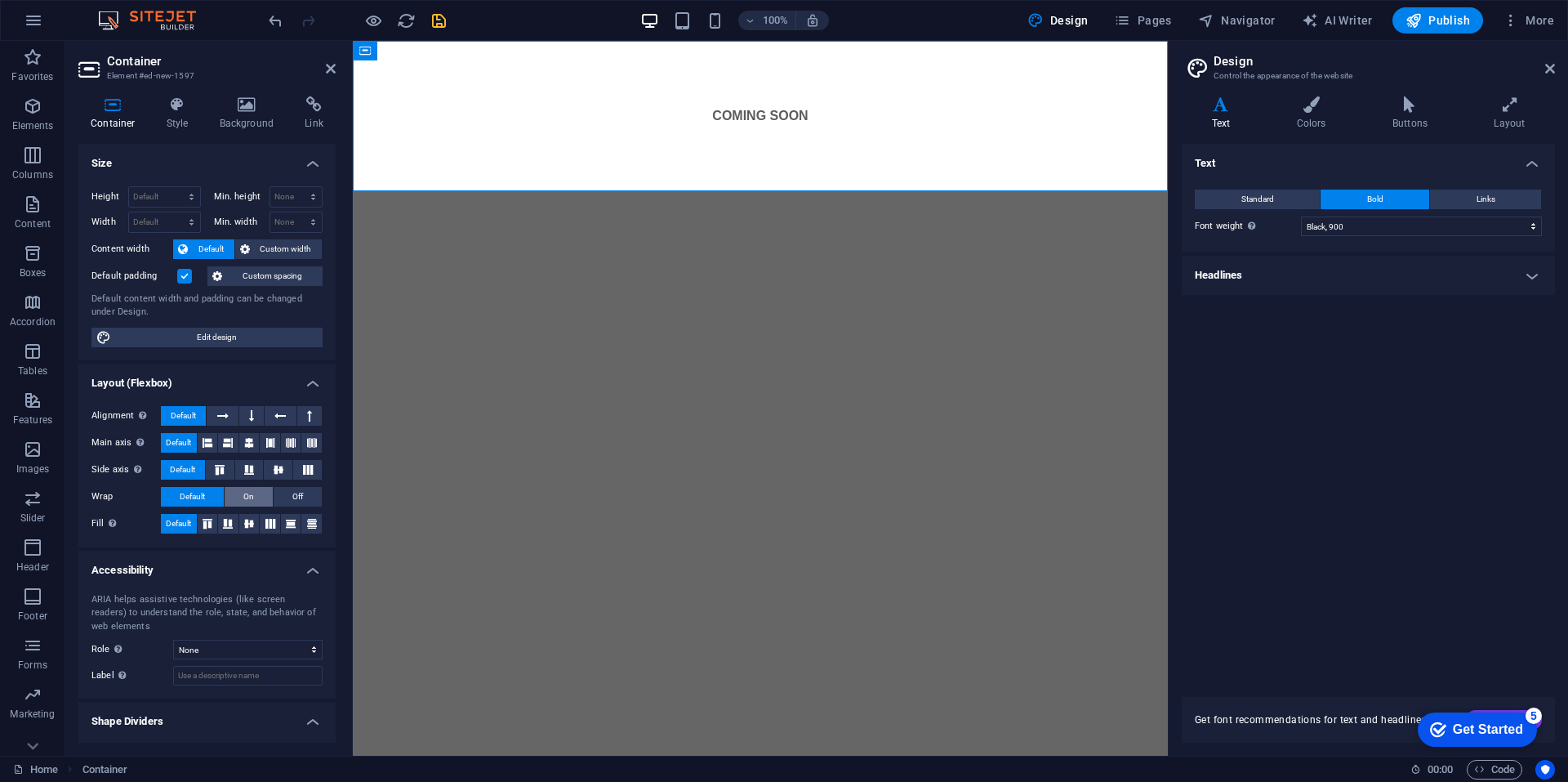
click at [254, 493] on button "On" at bounding box center [249, 496] width 49 height 19
click at [249, 443] on icon at bounding box center [249, 443] width 10 height 19
click at [316, 460] on button at bounding box center [307, 469] width 28 height 19
click at [174, 460] on span "Default" at bounding box center [183, 469] width 25 height 19
click at [284, 522] on icon at bounding box center [290, 524] width 19 height 10
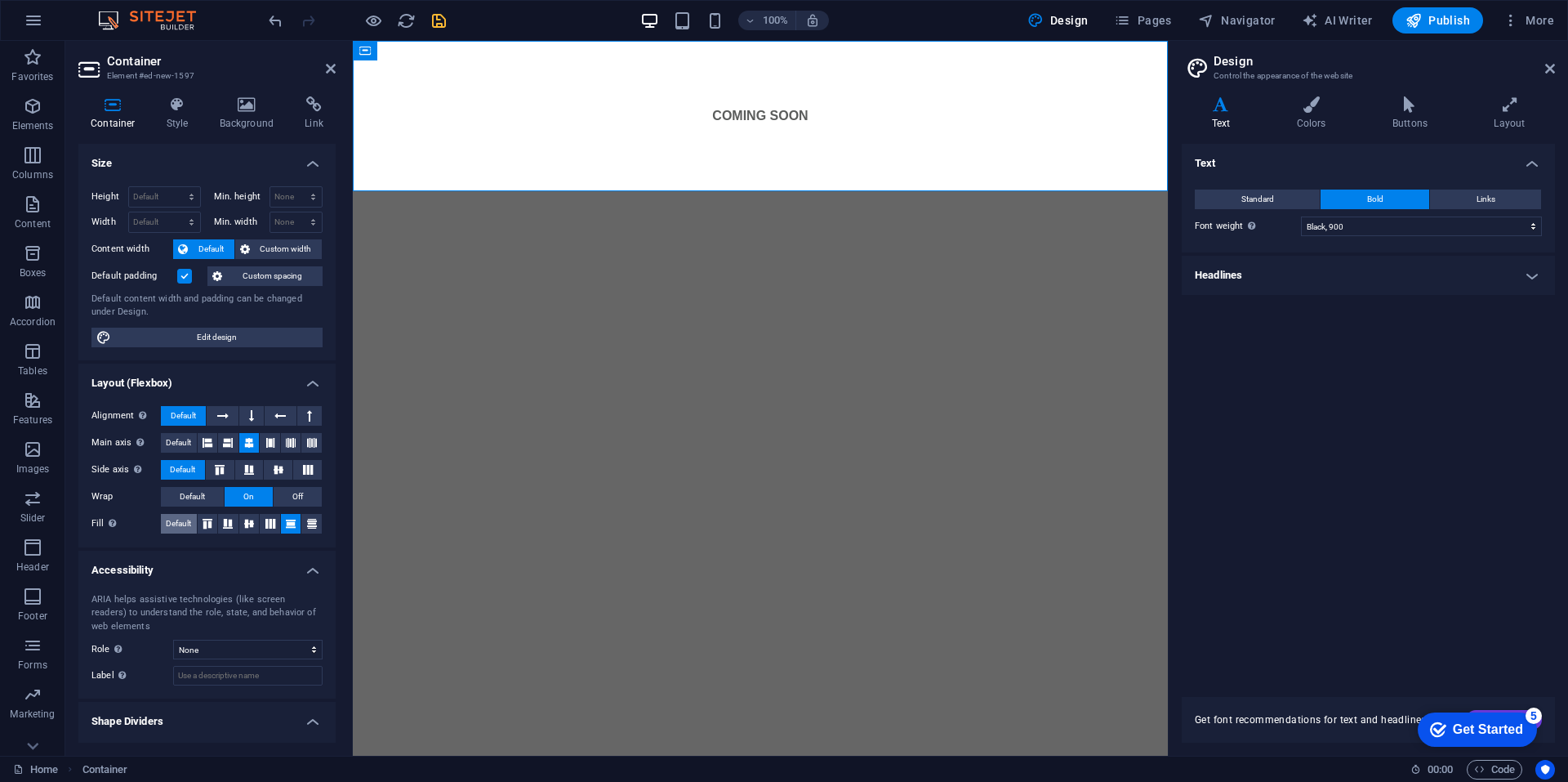
click at [170, 523] on span "Default" at bounding box center [179, 524] width 25 height 19
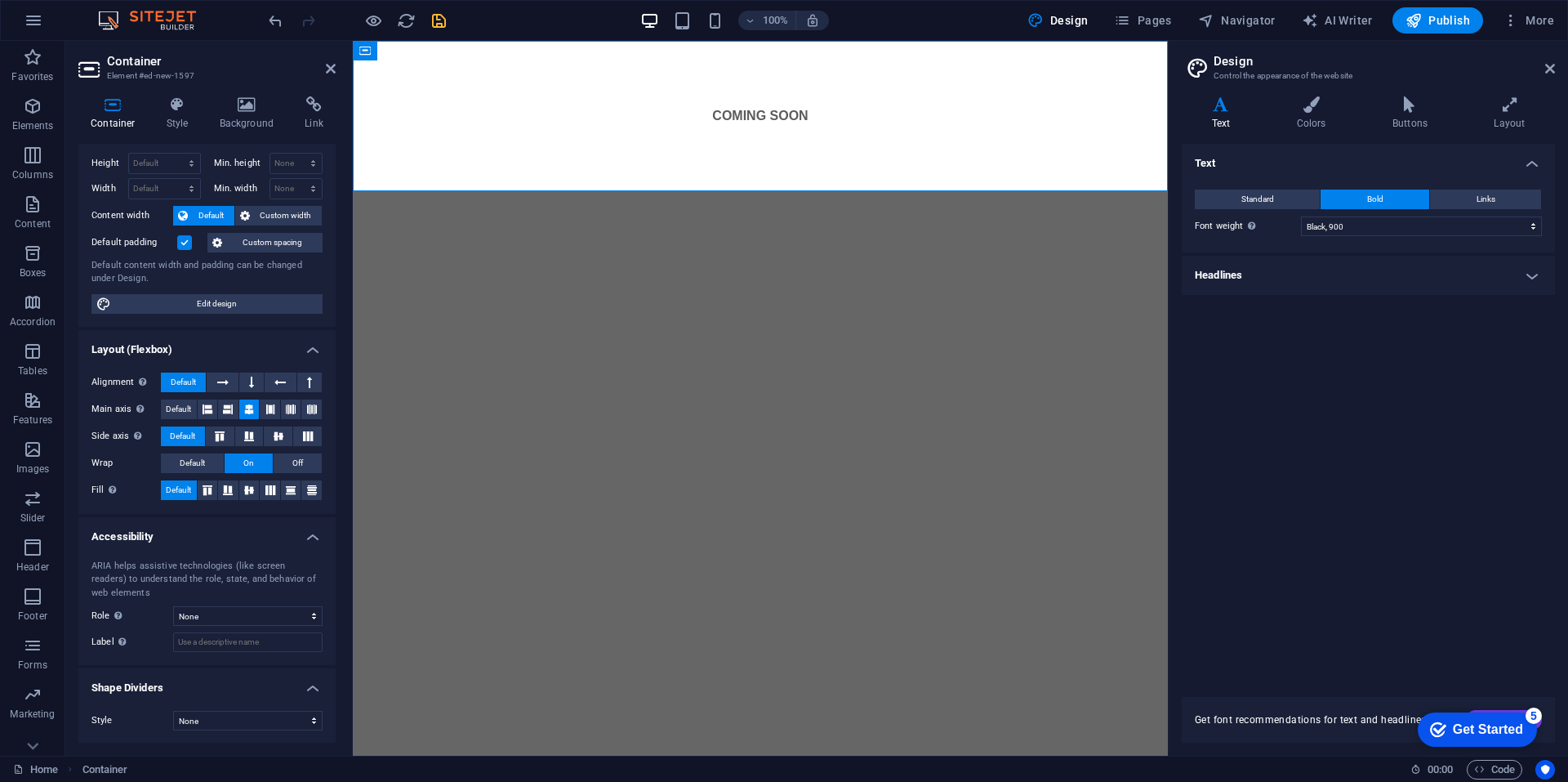
scroll to position [34, 0]
click at [480, 191] on html "Skip to main content COMING SOON" at bounding box center [759, 116] width 815 height 151
click at [707, 167] on div "COMING SOON" at bounding box center [759, 116] width 815 height 151
click at [752, 112] on div "COMING SOON" at bounding box center [760, 116] width 771 height 19
click at [755, 111] on div "COMING SOON" at bounding box center [760, 116] width 771 height 19
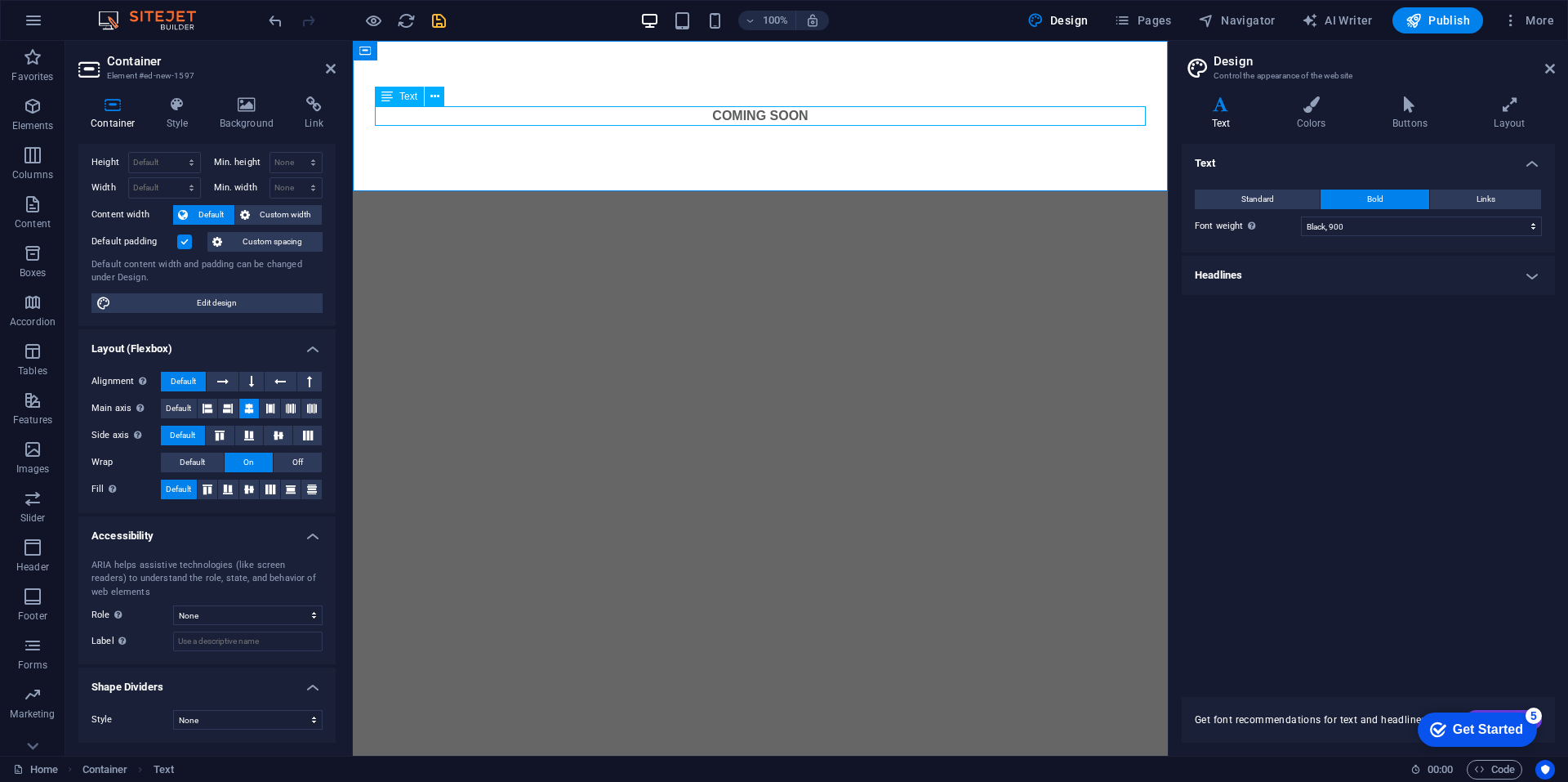
click at [755, 111] on div "COMING SOON" at bounding box center [760, 116] width 771 height 19
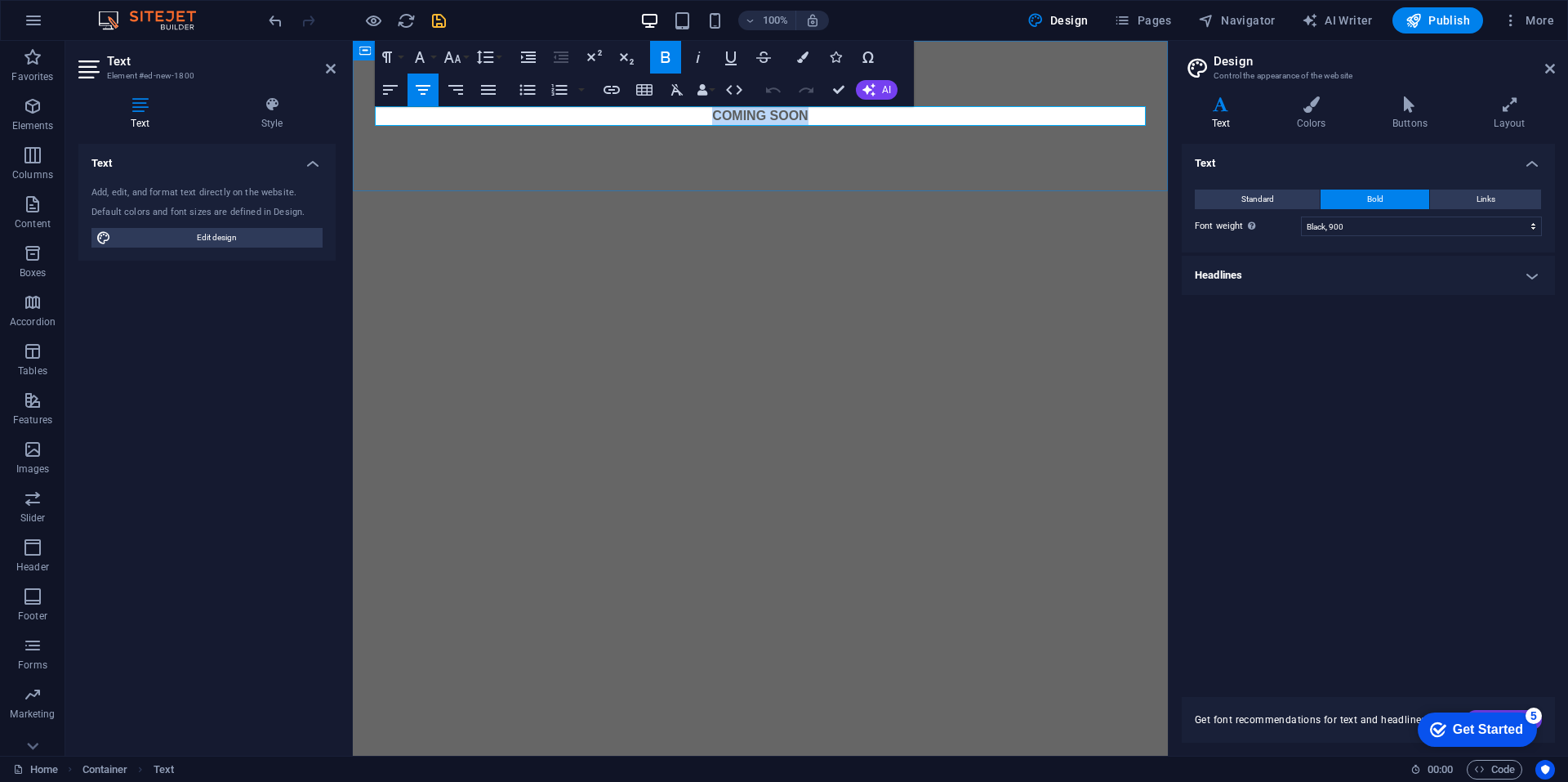
click at [755, 111] on strong "COMING SOON" at bounding box center [759, 116] width 95 height 14
click at [448, 59] on icon "button" at bounding box center [452, 57] width 17 height 12
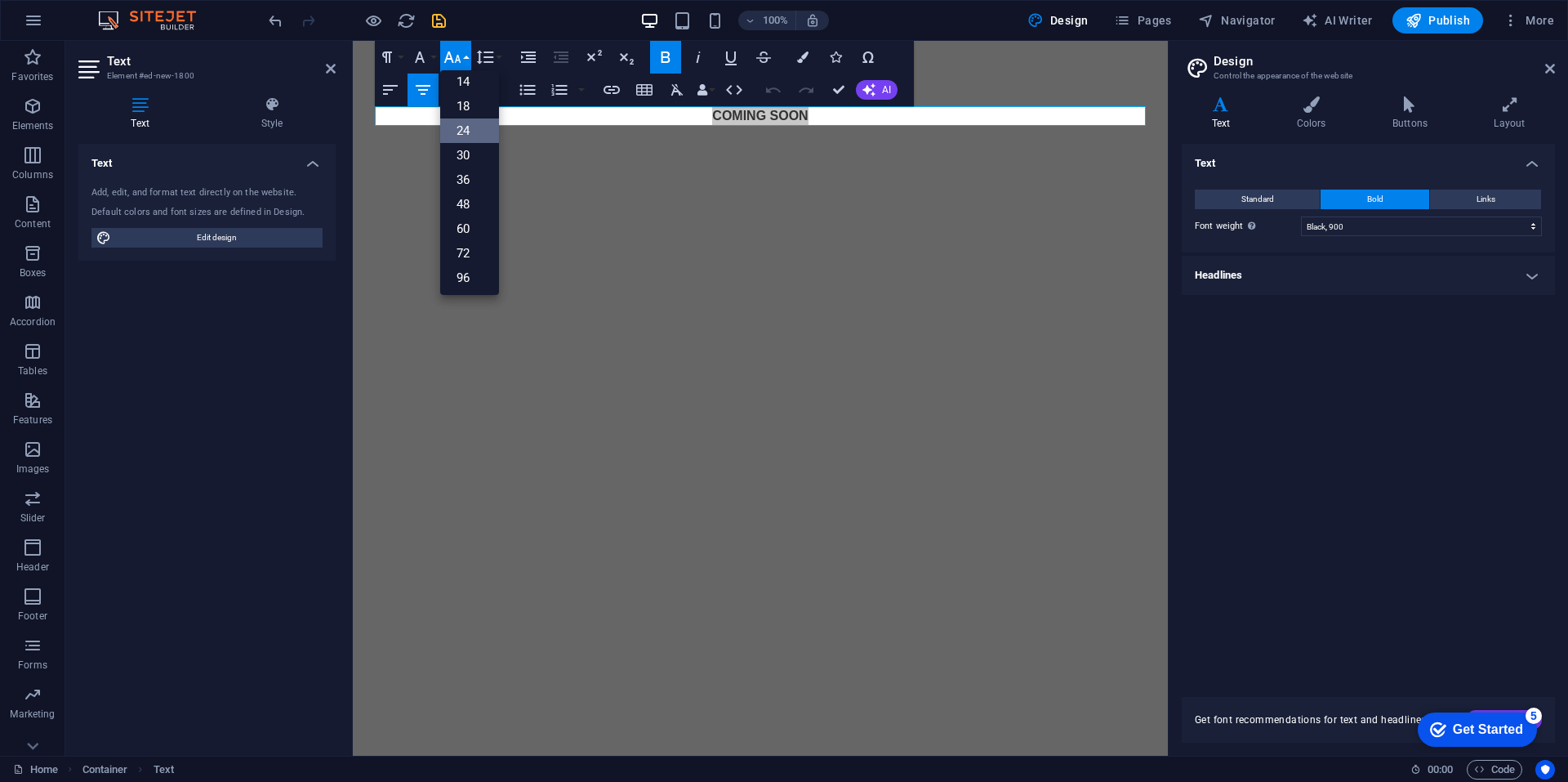
scroll to position [131, 0]
click at [457, 276] on link "96" at bounding box center [469, 276] width 59 height 24
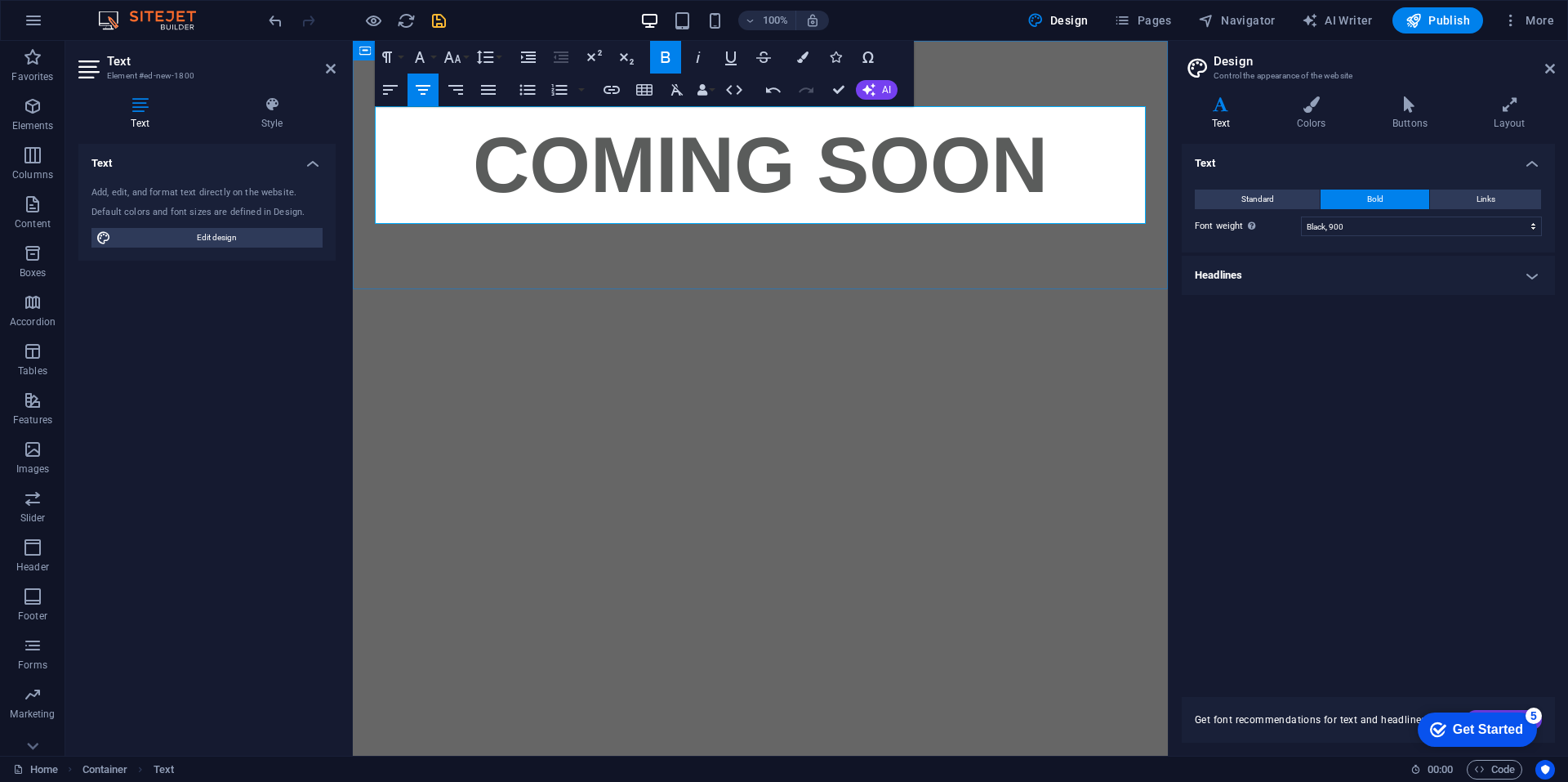
click at [898, 144] on span "COMING SOON" at bounding box center [760, 164] width 575 height 87
click at [961, 156] on span "COMING SOON" at bounding box center [760, 164] width 575 height 87
click at [1026, 166] on p "COMING SOON" at bounding box center [760, 164] width 771 height 118
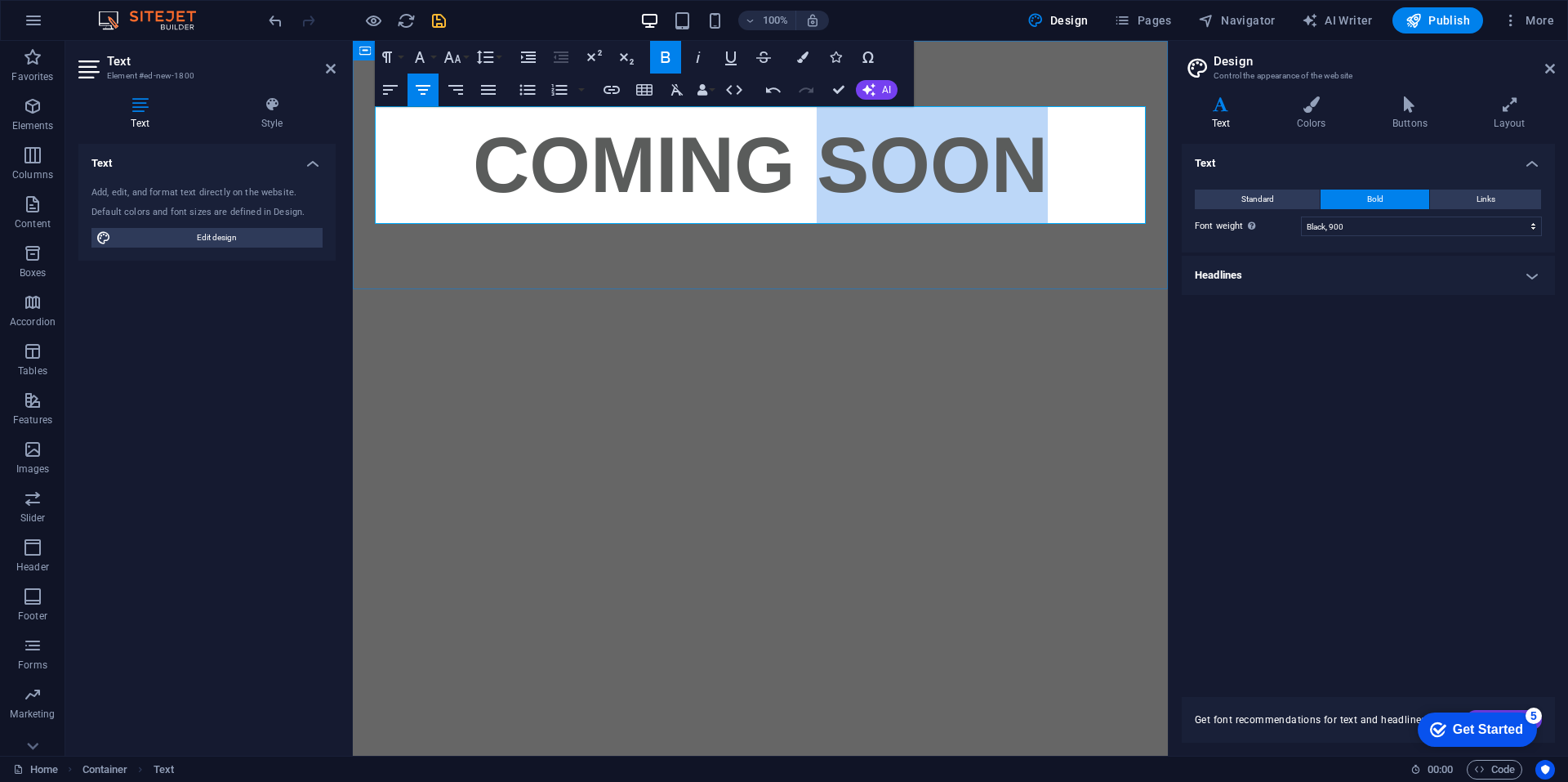
click at [1026, 166] on p "COMING SOON" at bounding box center [760, 164] width 771 height 118
click at [813, 165] on span "COMING SOON" at bounding box center [760, 164] width 575 height 87
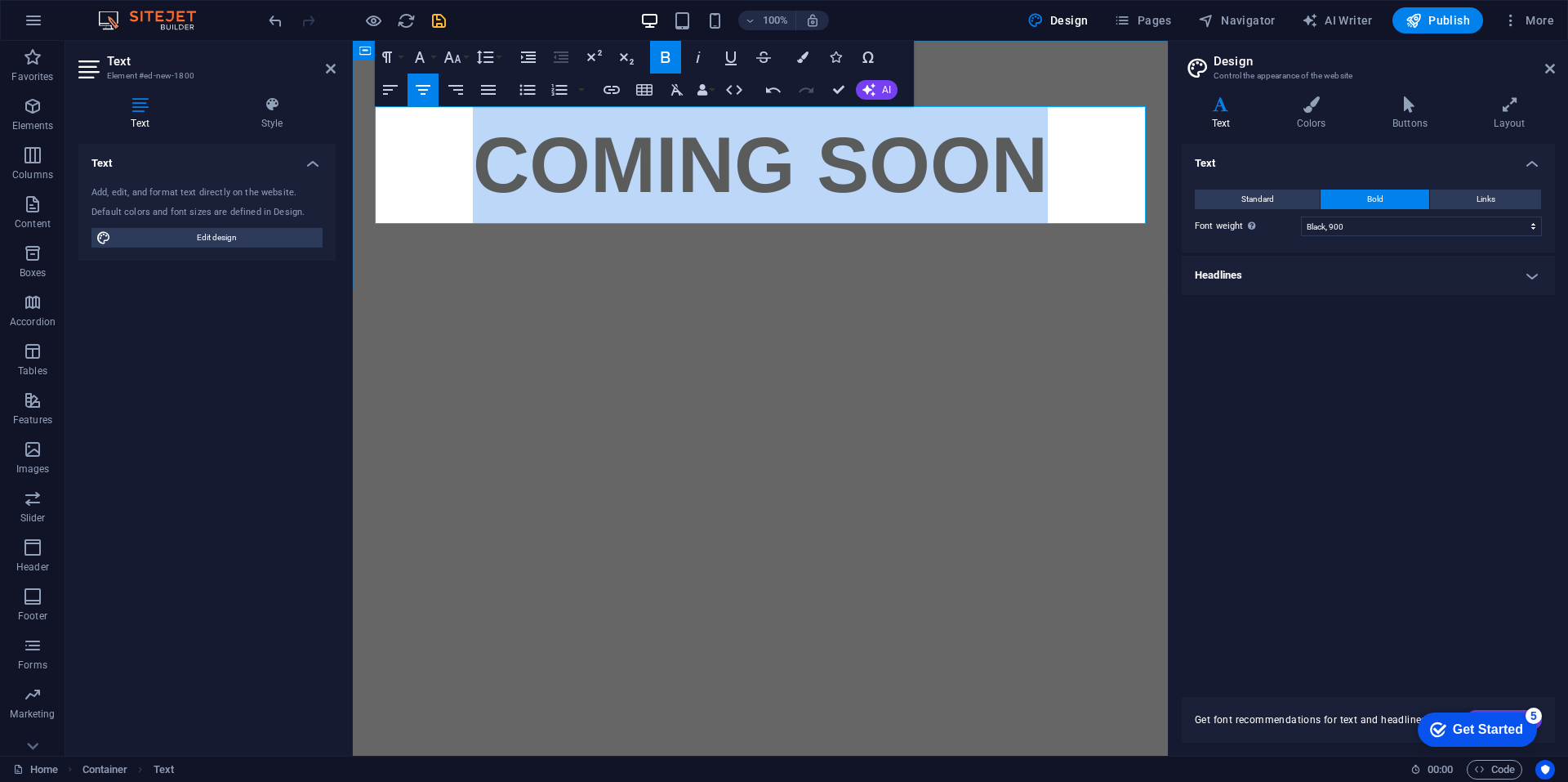
click at [813, 165] on span "COMING SOON" at bounding box center [760, 164] width 575 height 87
click at [739, 93] on icon "button" at bounding box center [734, 89] width 17 height 10
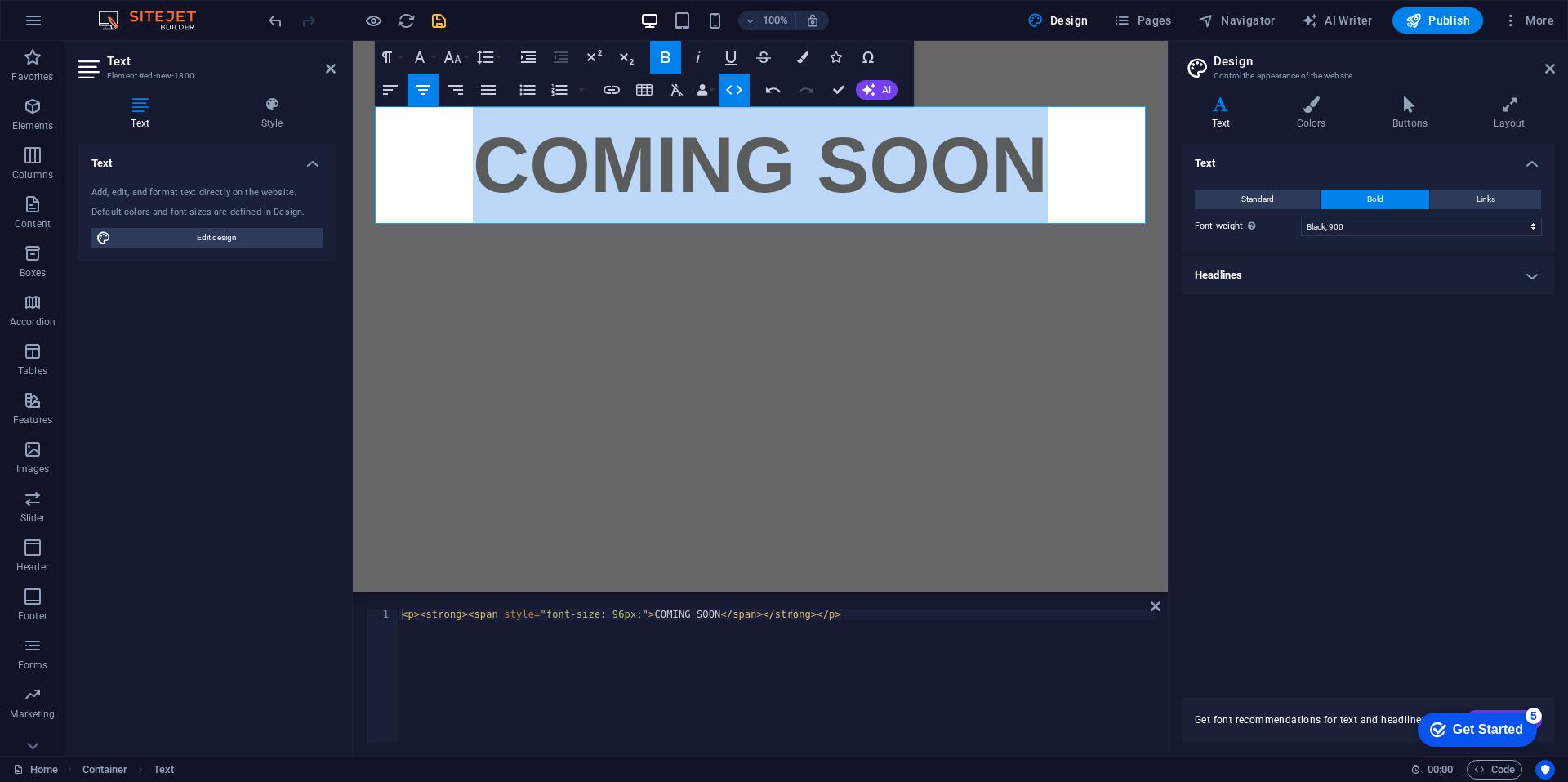
click at [739, 93] on icon "button" at bounding box center [734, 89] width 17 height 10
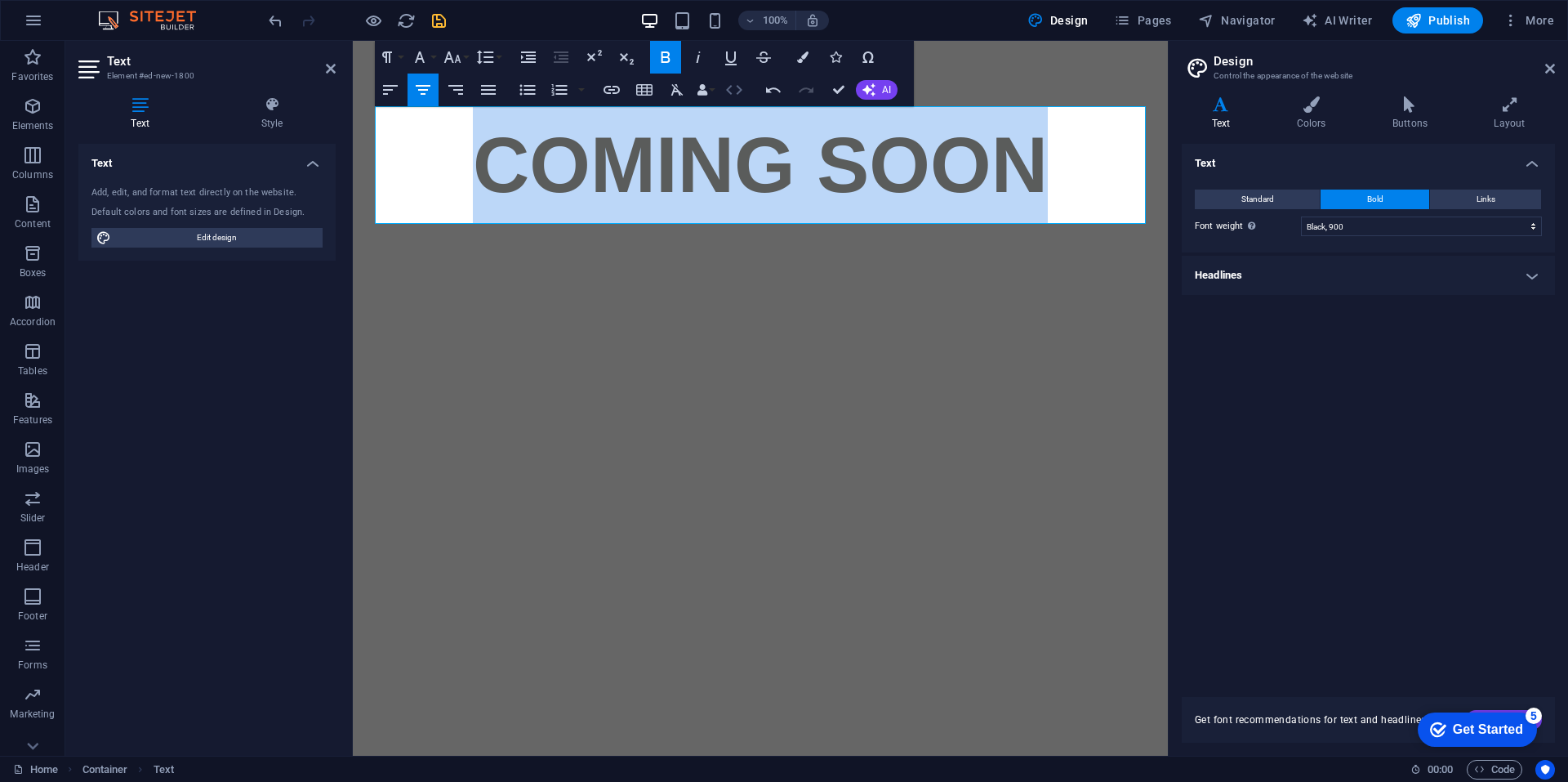
click at [739, 93] on icon "button" at bounding box center [734, 89] width 17 height 10
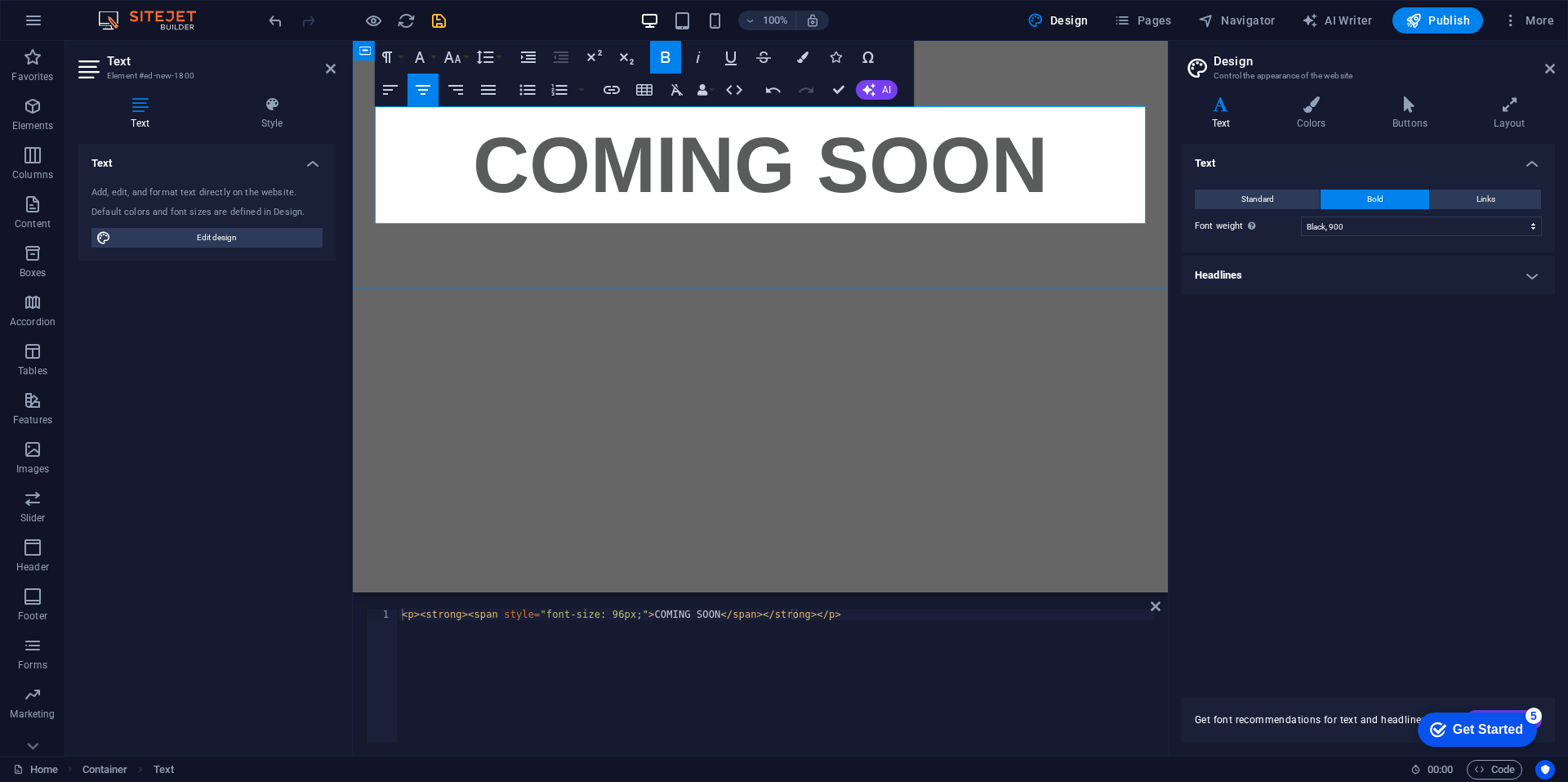
click at [909, 289] on html "Skip to main content COMING SOON" at bounding box center [759, 165] width 815 height 249
click at [951, 63] on div "COMING SOON" at bounding box center [759, 165] width 815 height 249
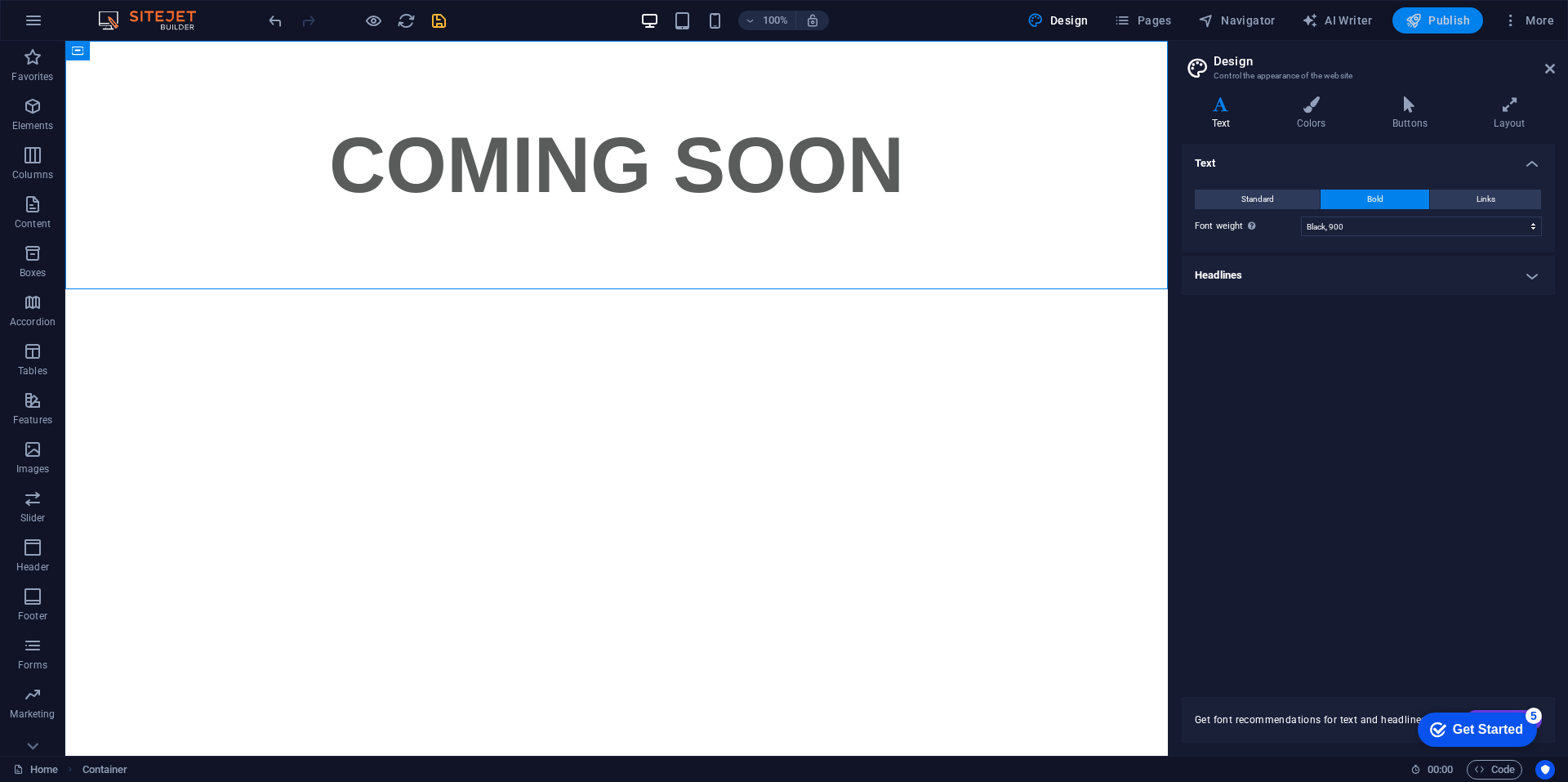
click at [1425, 10] on button "Publish" at bounding box center [1437, 20] width 90 height 26
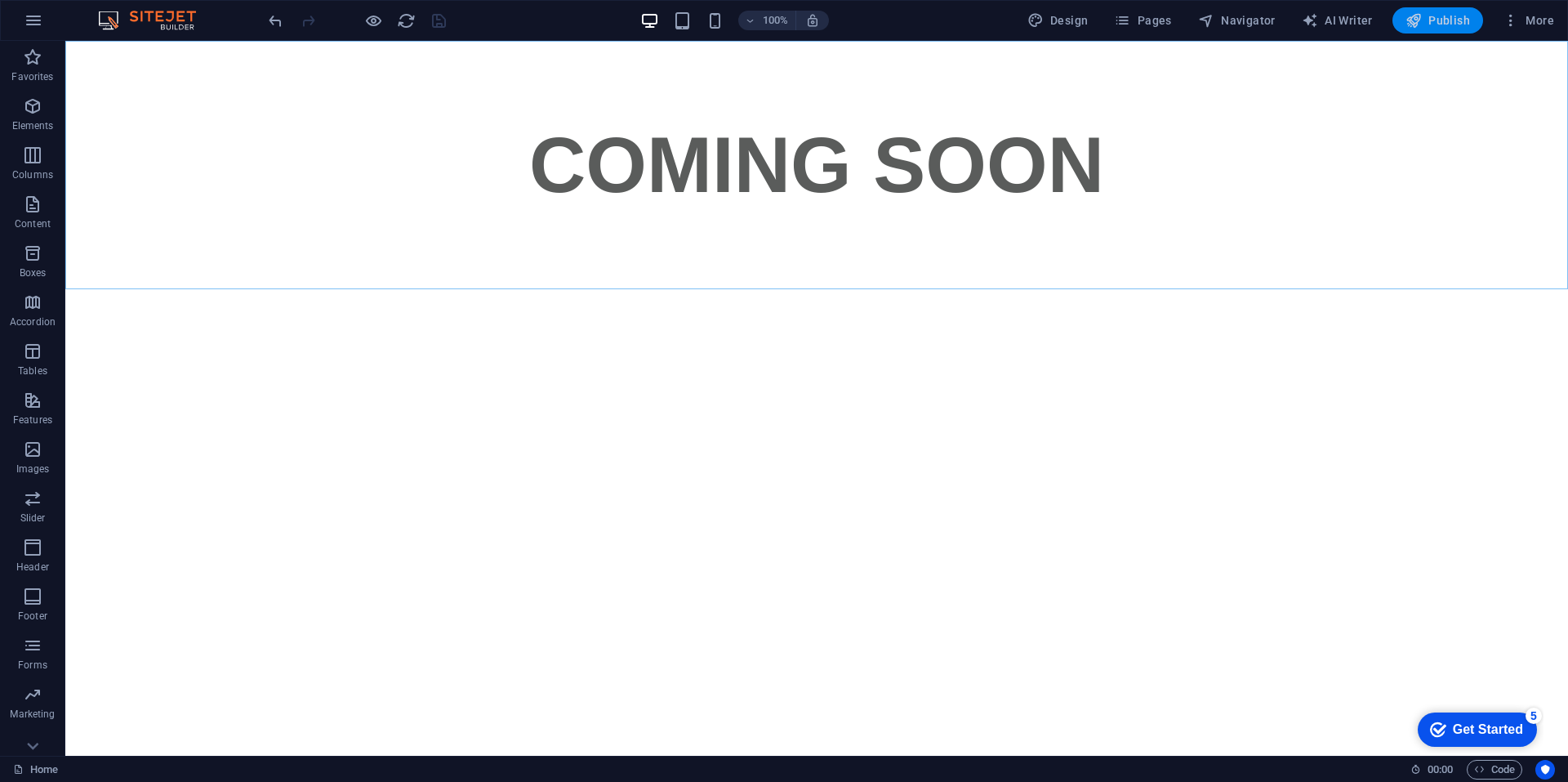
click at [1417, 25] on icon "button" at bounding box center [1413, 20] width 17 height 17
click at [226, 158] on div "COMING SOON" at bounding box center [816, 165] width 1502 height 249
click at [84, 49] on div "Container" at bounding box center [102, 51] width 74 height 19
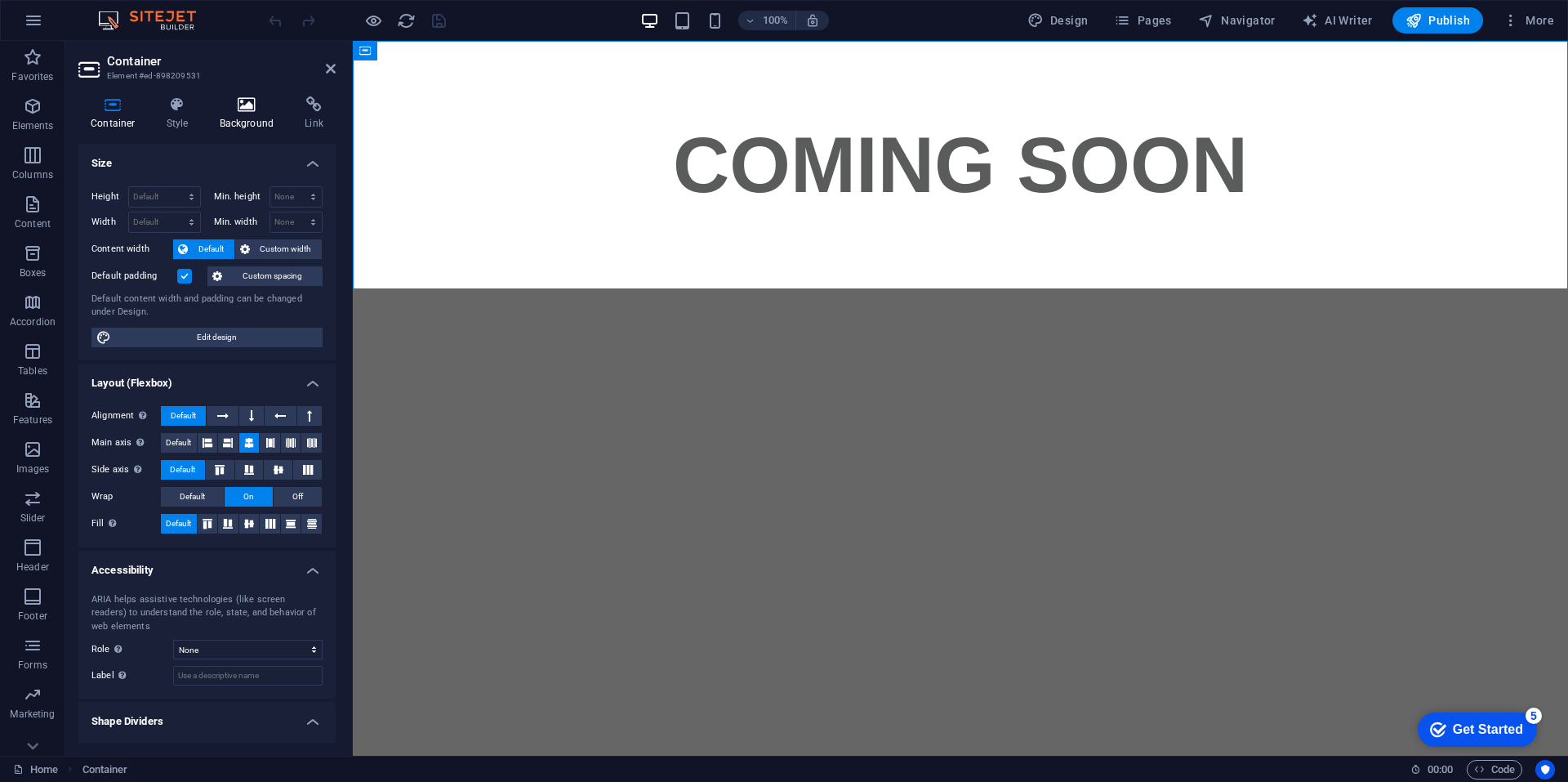
click at [218, 105] on icon at bounding box center [248, 104] width 80 height 17
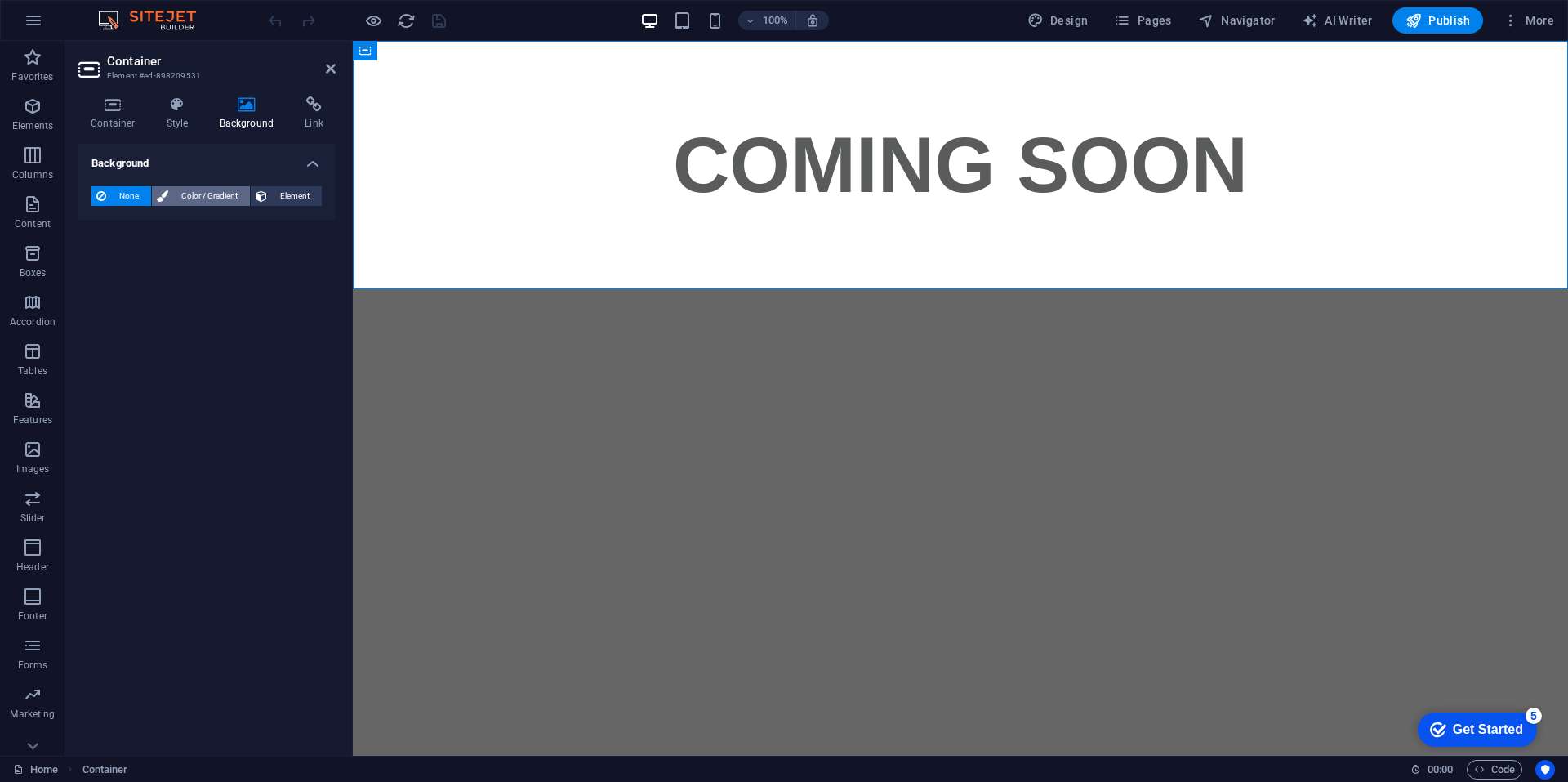
click at [177, 190] on span "Color / Gradient" at bounding box center [209, 196] width 72 height 19
click at [273, 192] on button "Element" at bounding box center [285, 196] width 71 height 19
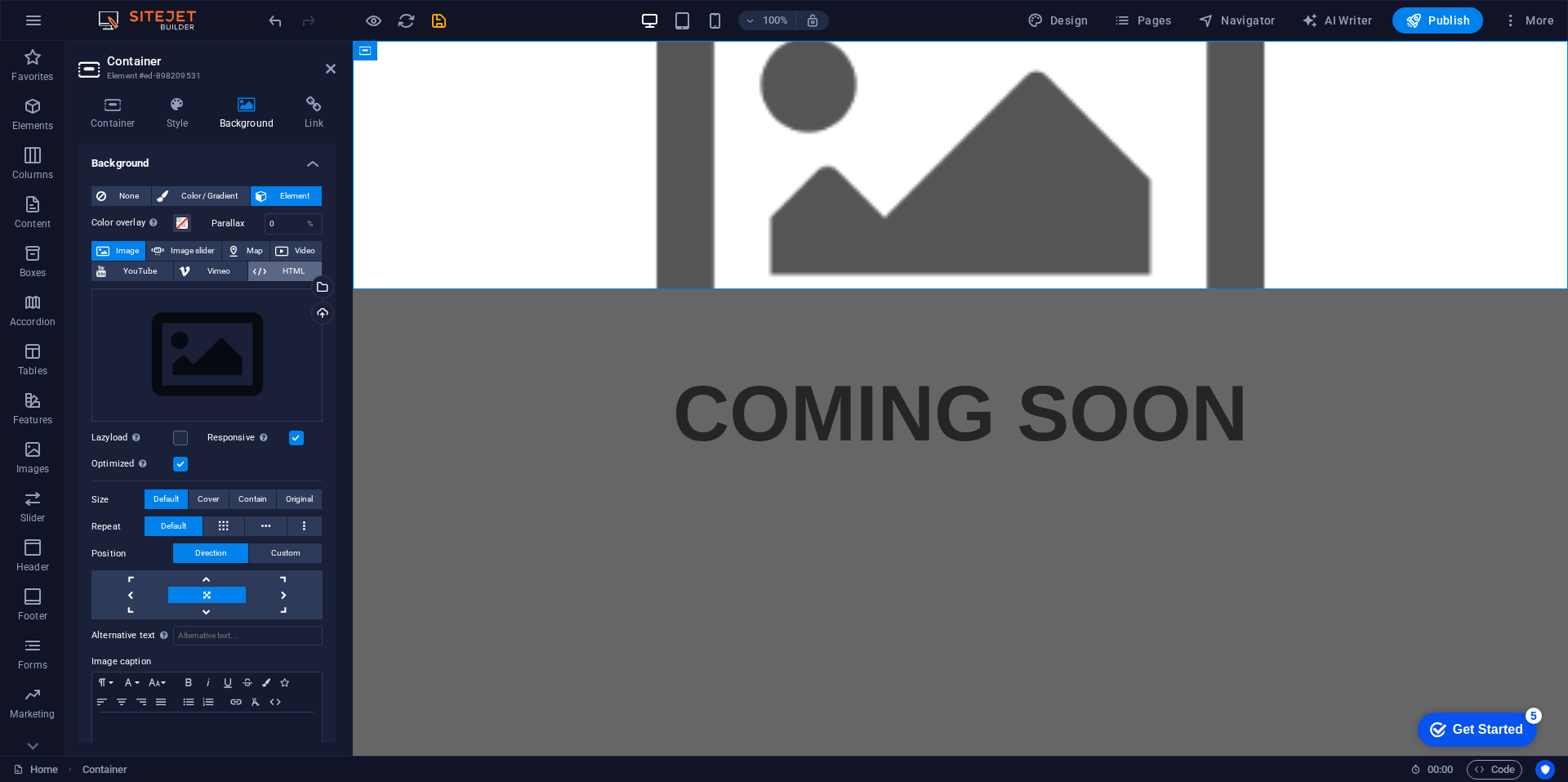
click at [279, 266] on span "HTML" at bounding box center [293, 271] width 46 height 19
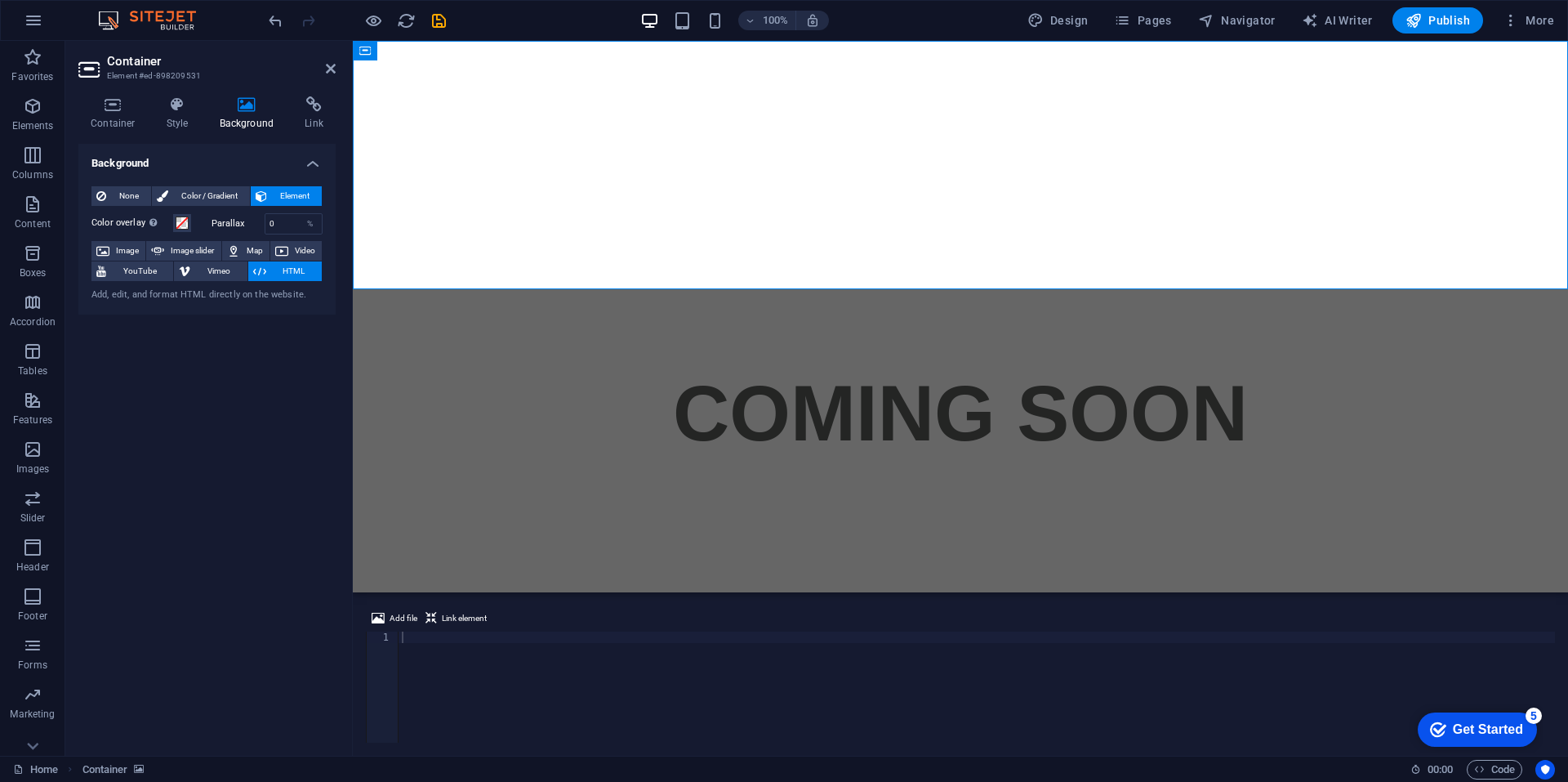
click at [264, 264] on icon at bounding box center [259, 271] width 13 height 19
click at [255, 294] on div "Add, edit, and format HTML directly on the website." at bounding box center [207, 295] width 231 height 14
click at [244, 307] on div "None Color / Gradient Element Stretch background to full-width Color overlay Pl…" at bounding box center [207, 244] width 257 height 142
click at [272, 266] on span "HTML" at bounding box center [293, 271] width 46 height 19
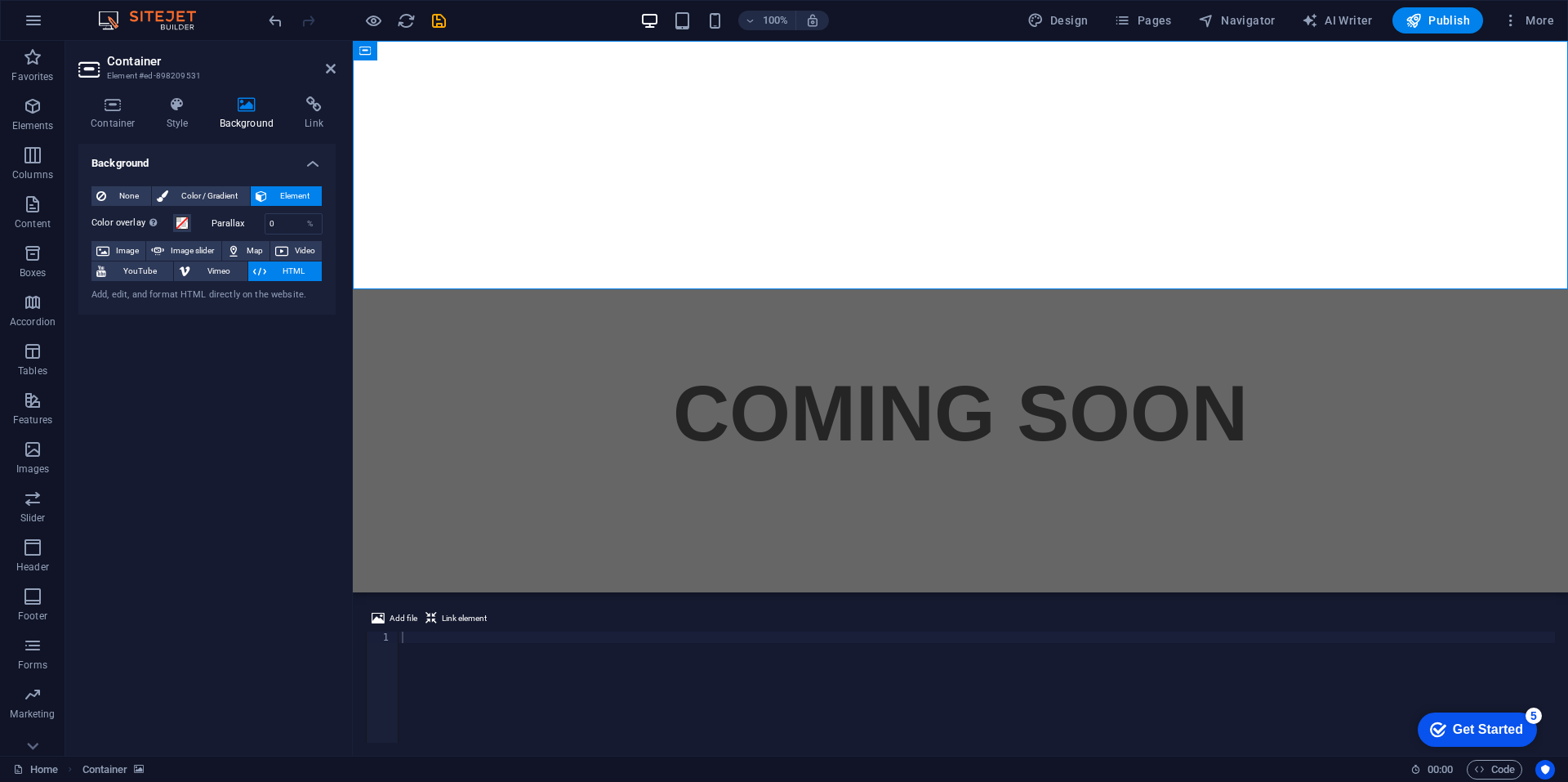
click at [272, 266] on span "HTML" at bounding box center [293, 271] width 46 height 19
click at [183, 223] on span at bounding box center [182, 222] width 13 height 13
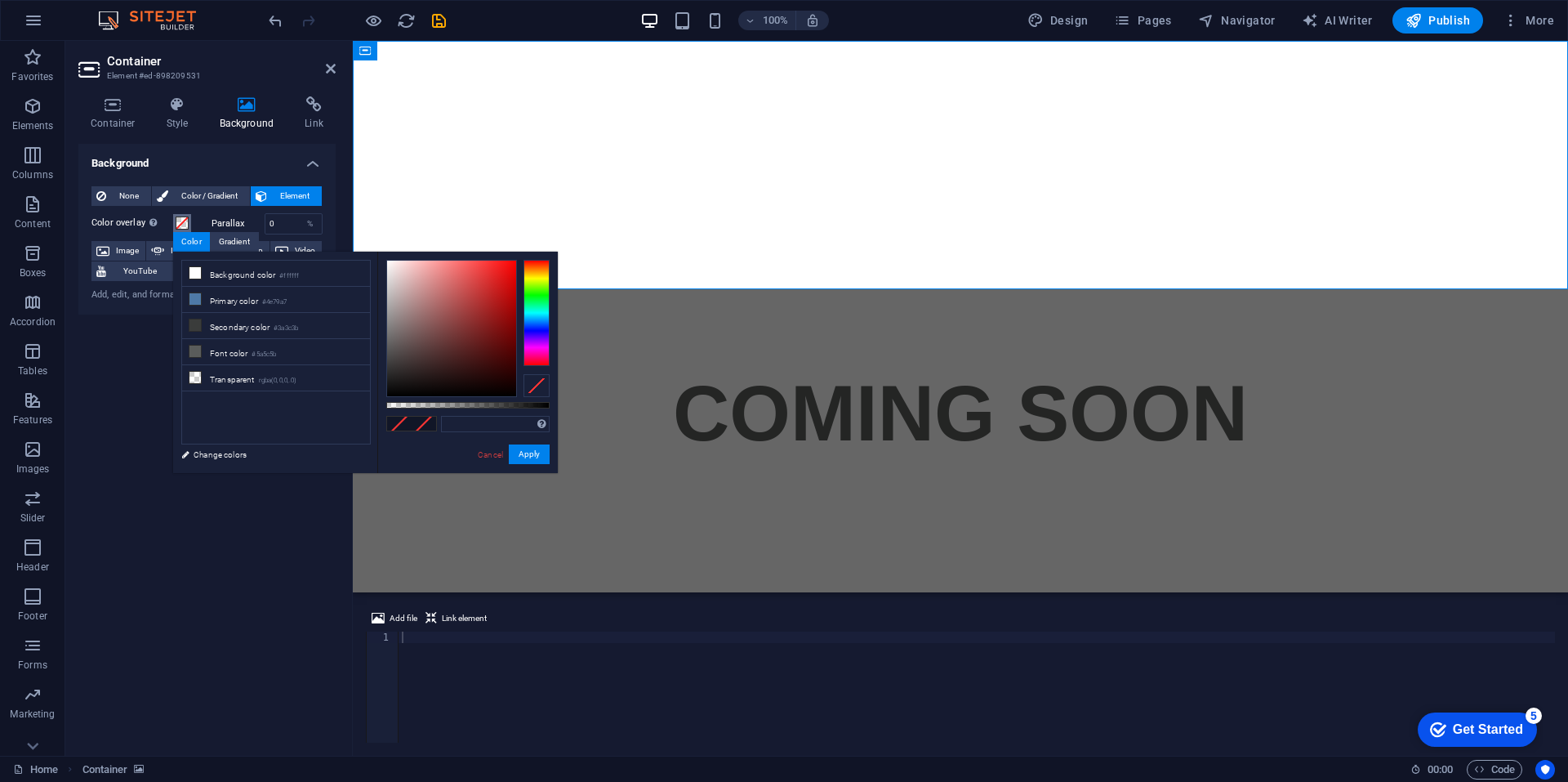
click at [186, 218] on span at bounding box center [182, 222] width 13 height 13
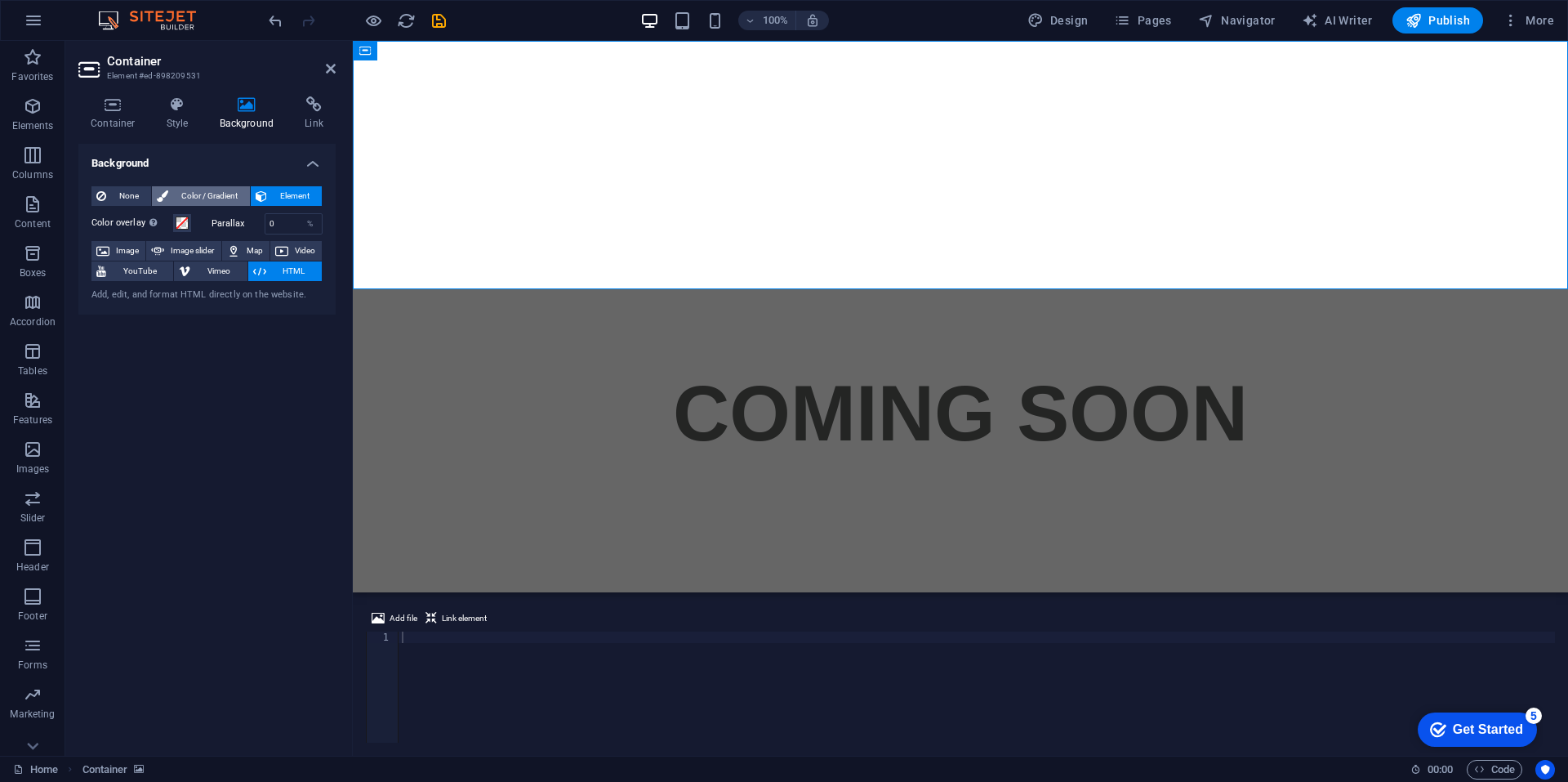
click at [216, 190] on span "Color / Gradient" at bounding box center [209, 196] width 72 height 19
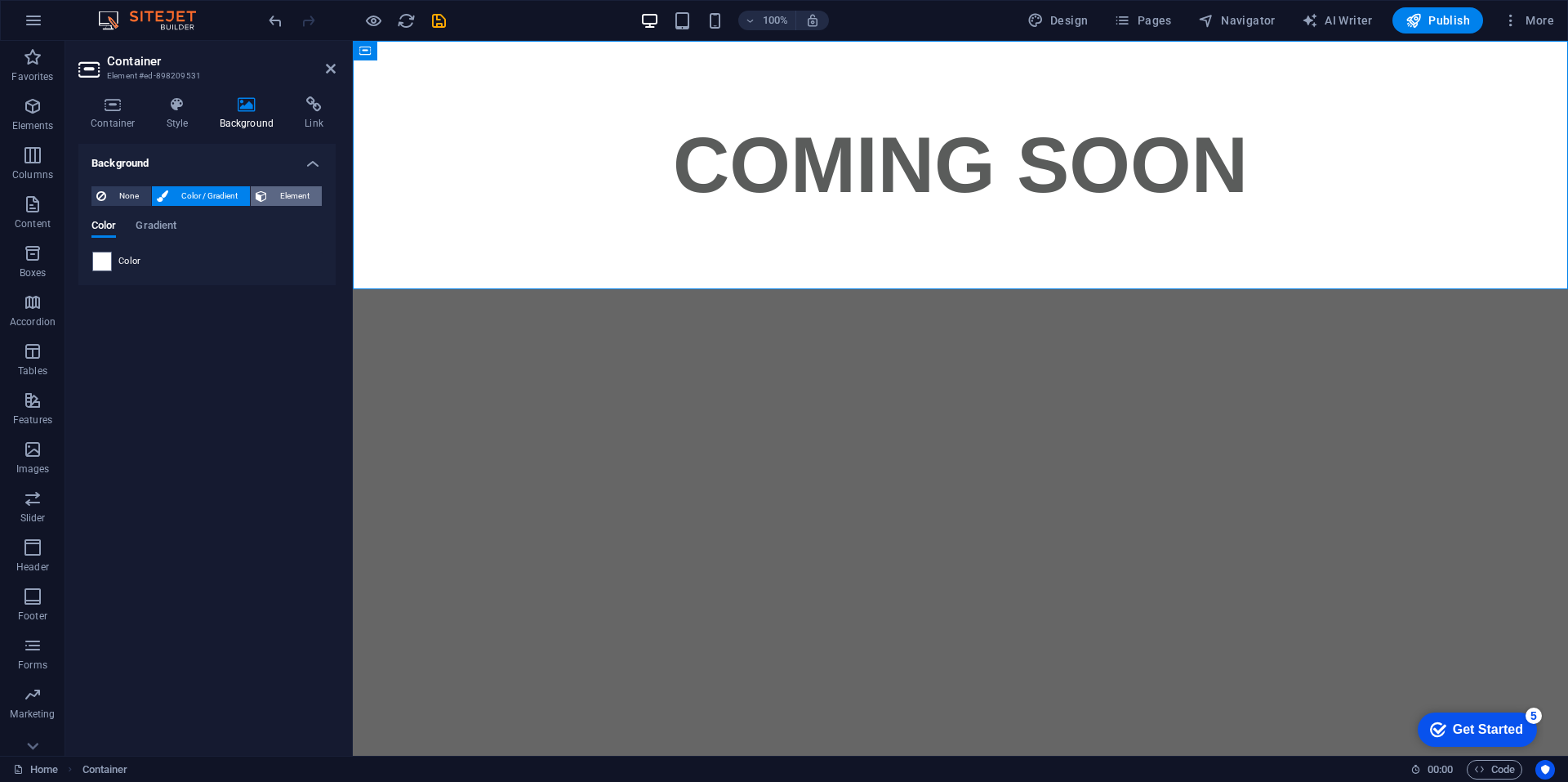
click at [290, 190] on span "Element" at bounding box center [294, 196] width 45 height 19
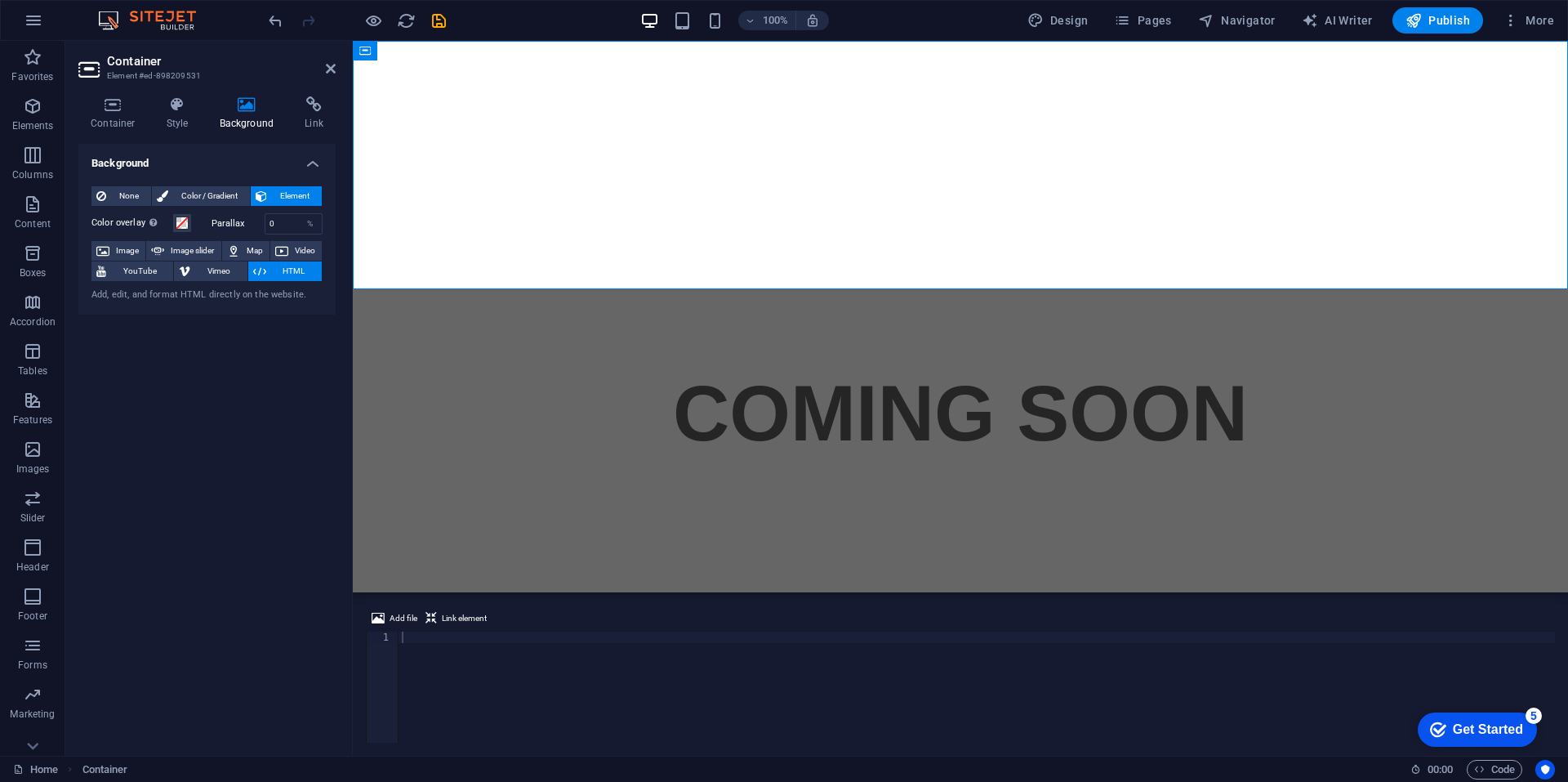
click at [267, 275] on button "HTML" at bounding box center [285, 271] width 74 height 19
click at [116, 244] on span "Image" at bounding box center [127, 251] width 26 height 19
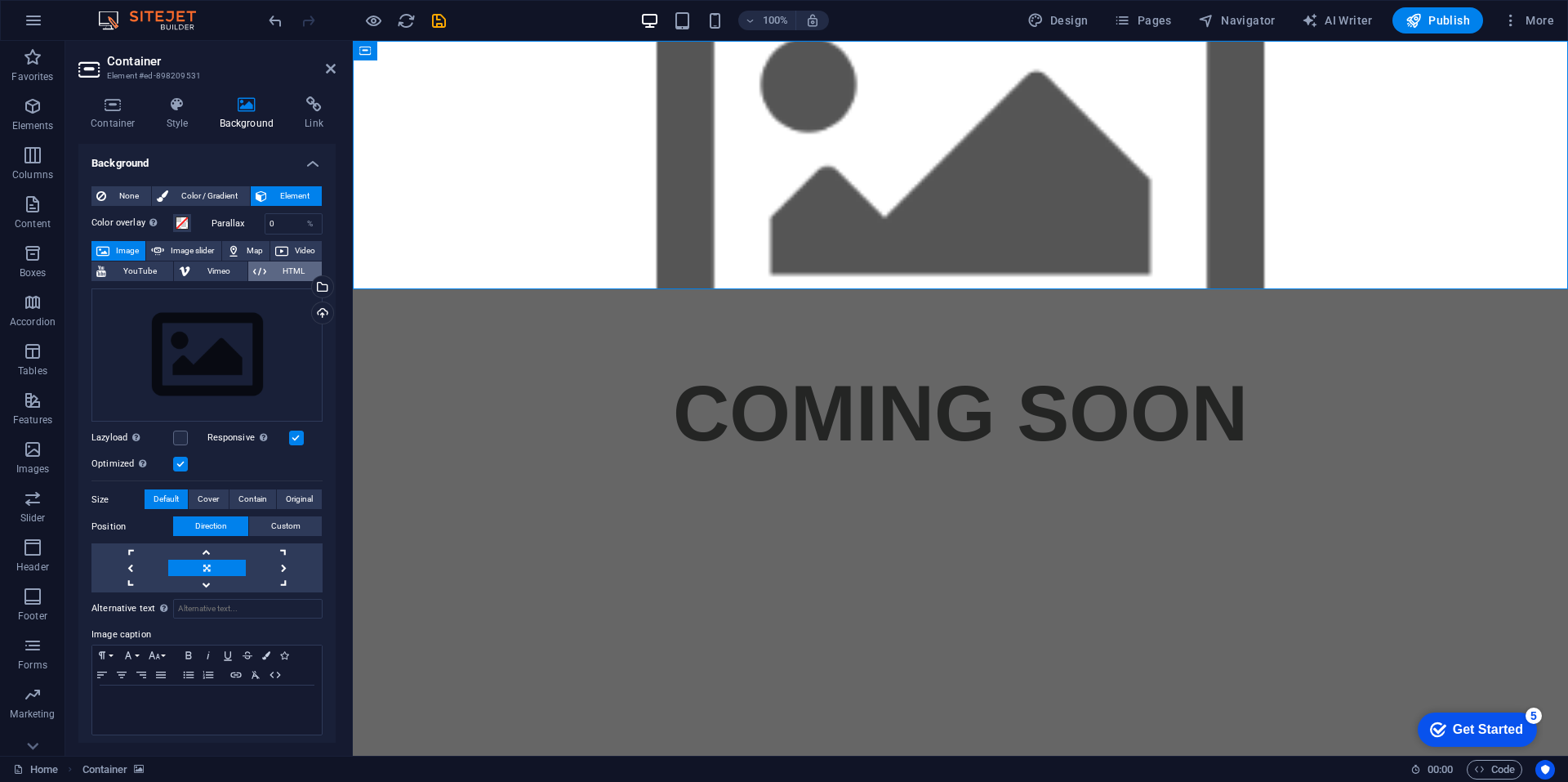
click at [262, 271] on icon at bounding box center [259, 271] width 13 height 19
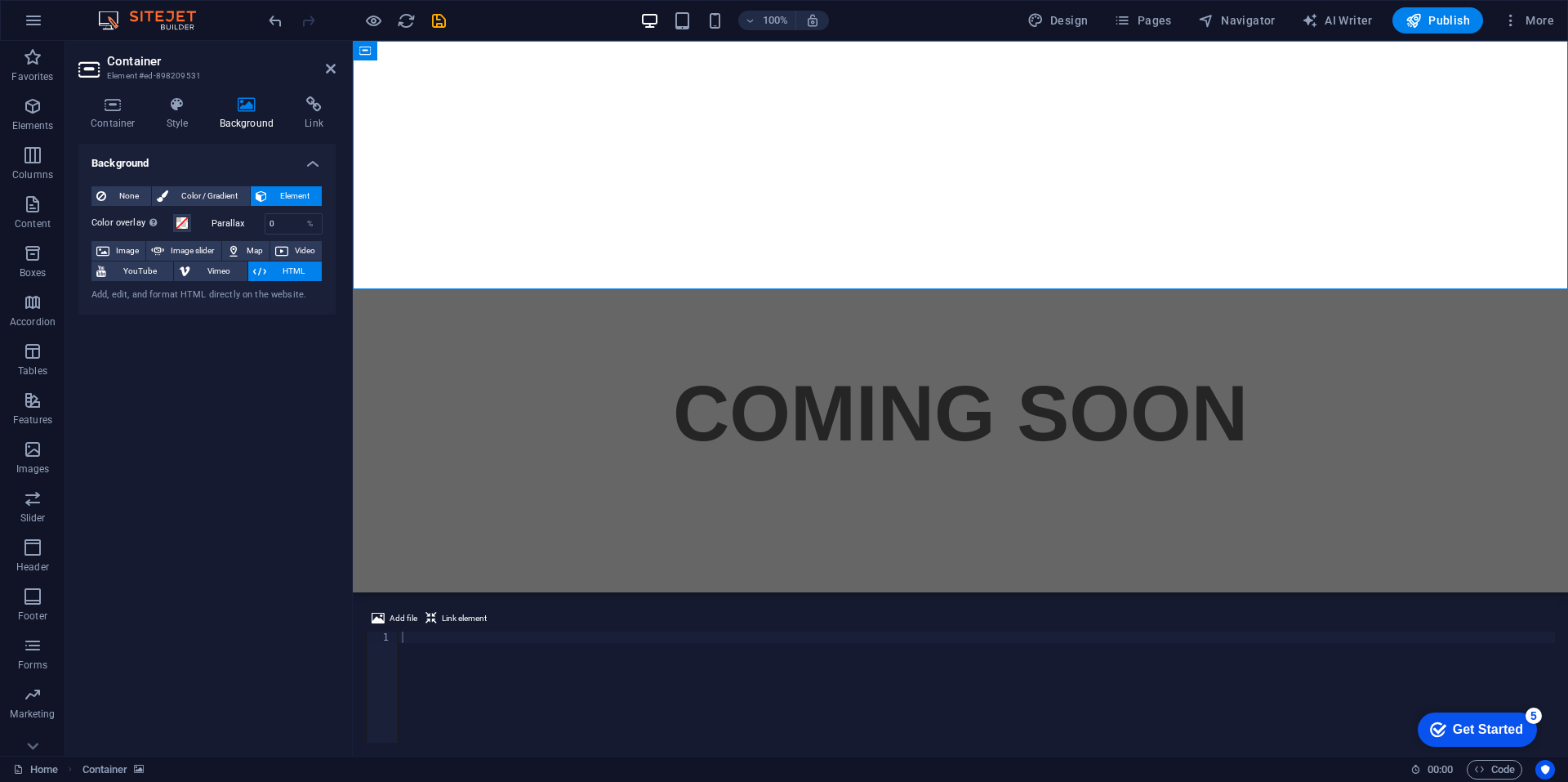
click at [241, 317] on div "Background None Color / Gradient Element Stretch background to full-width Color…" at bounding box center [207, 443] width 257 height 598
click at [456, 647] on div at bounding box center [976, 698] width 1156 height 134
click at [452, 614] on span "Link element" at bounding box center [464, 619] width 45 height 19
click at [421, 658] on div at bounding box center [976, 698] width 1156 height 134
paste textarea "}"
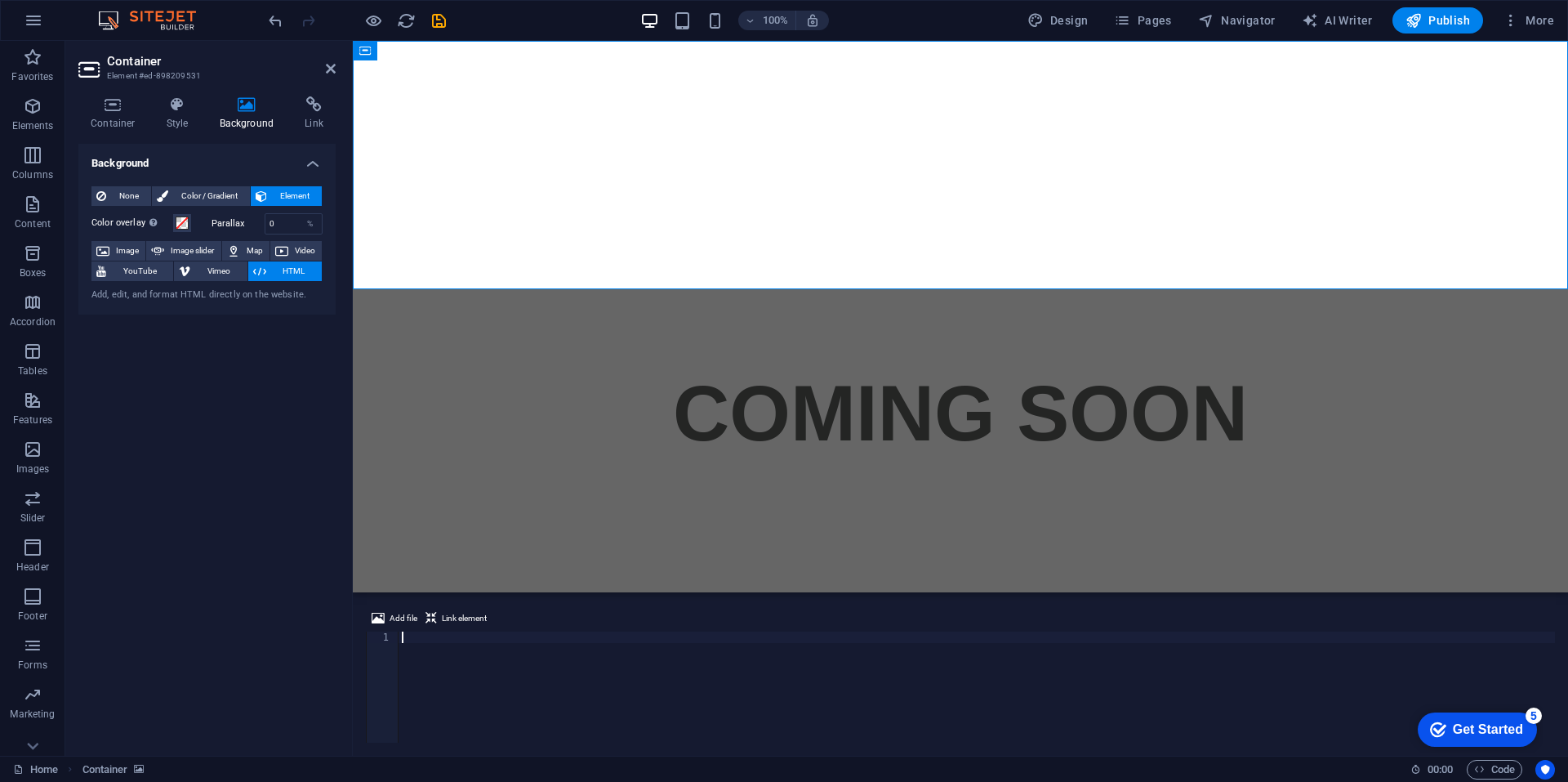
type textarea "}"
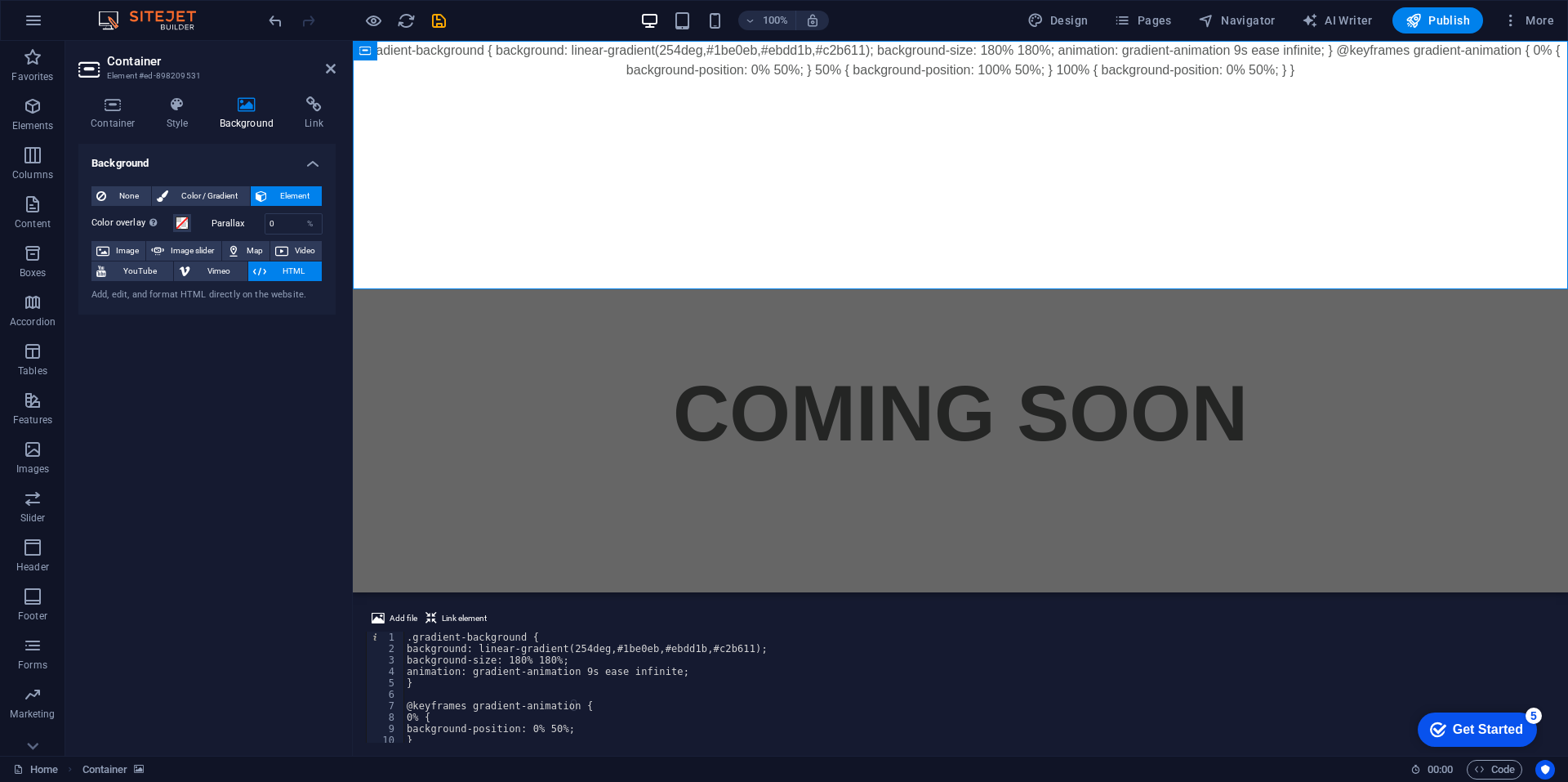
scroll to position [84, 0]
click at [1481, 768] on icon "button" at bounding box center [1479, 768] width 11 height 11
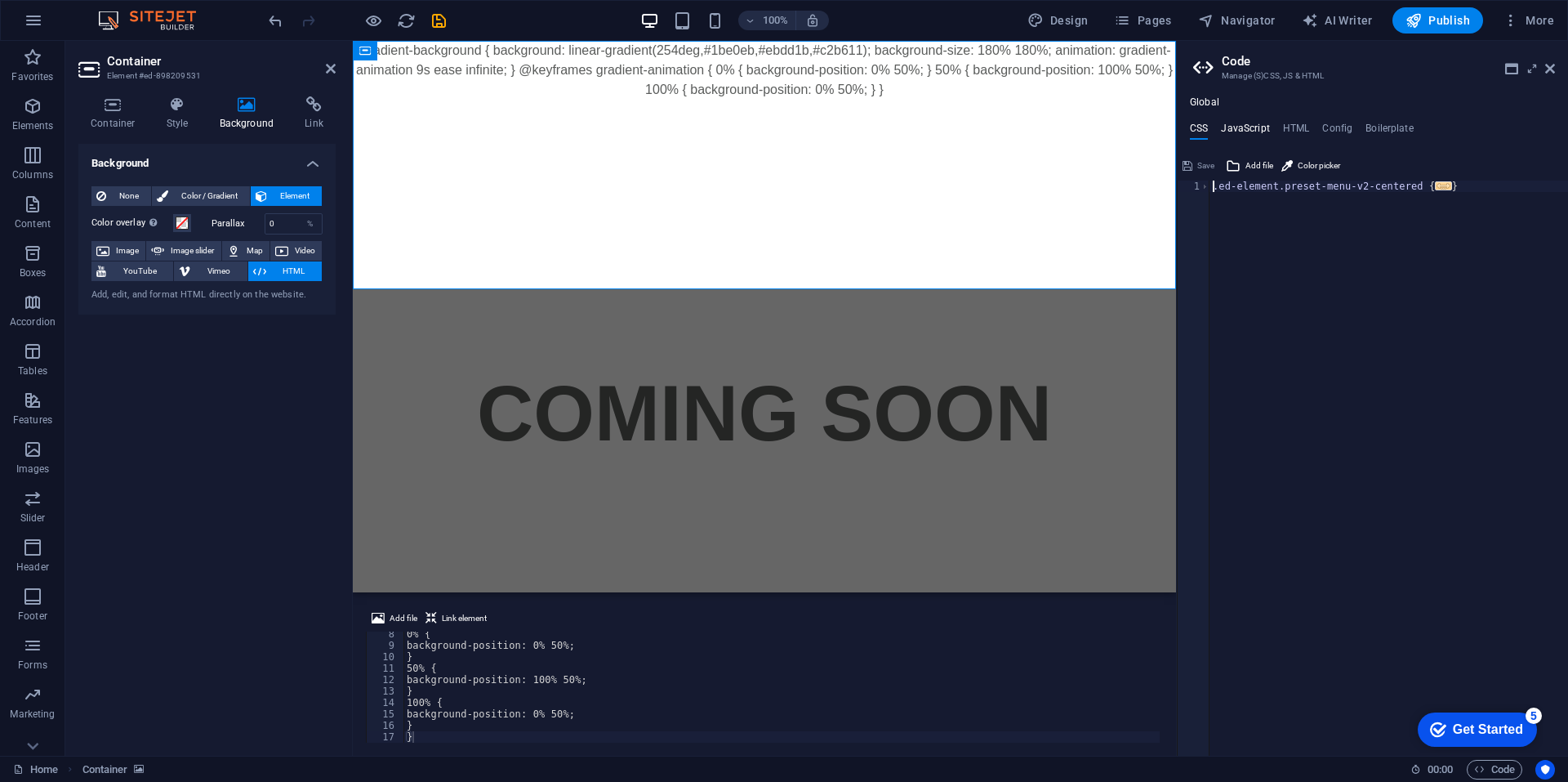
click at [1255, 131] on h4 "JavaScript" at bounding box center [1245, 131] width 49 height 18
type textarea "/* JS for preset "Menu V2" */"
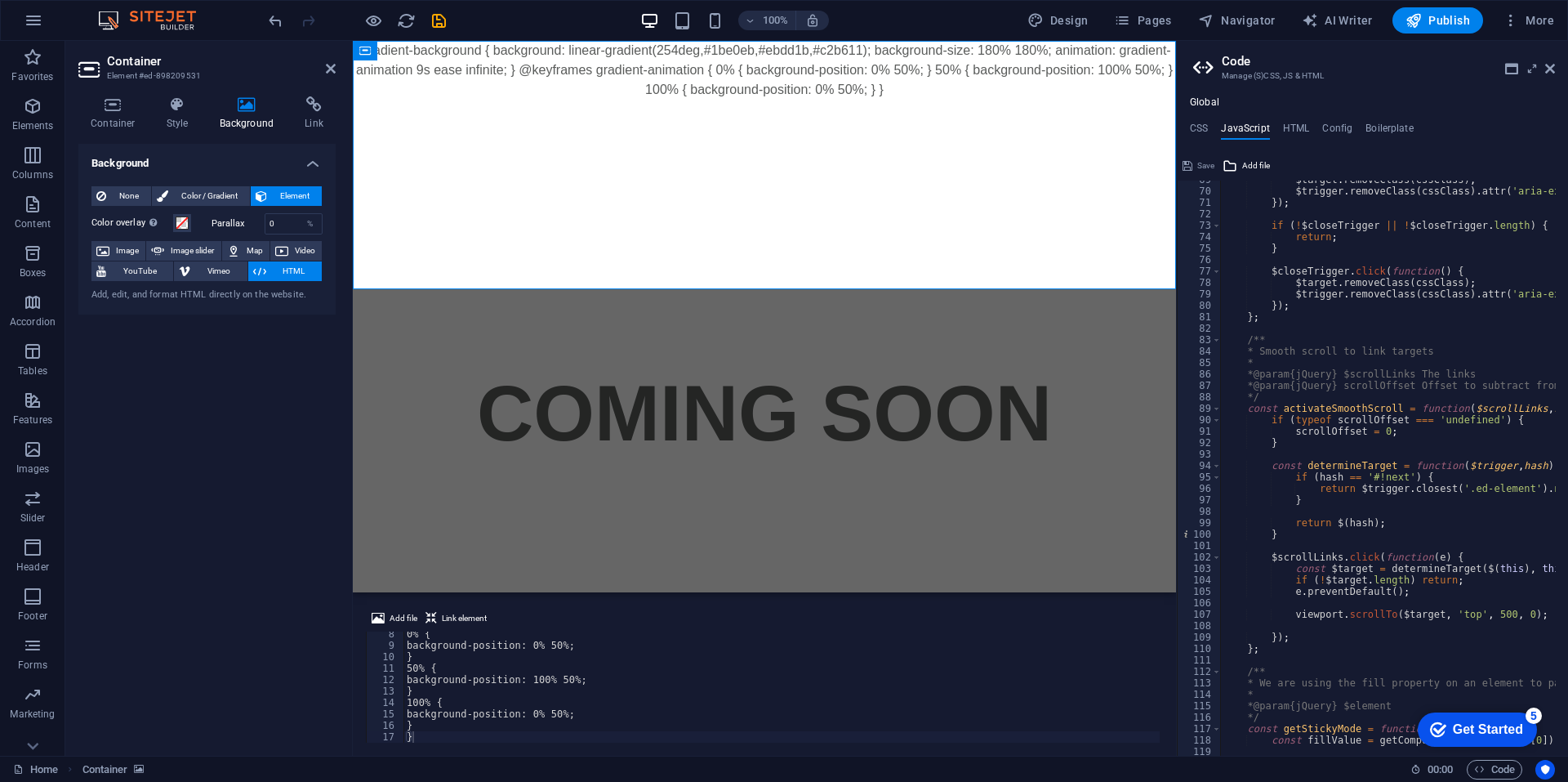
scroll to position [784, 0]
click at [1284, 126] on h4 "HTML" at bounding box center [1296, 131] width 27 height 18
type textarea "<a href="#main-content" class="wv-link-content button">Skip to main content</a>"
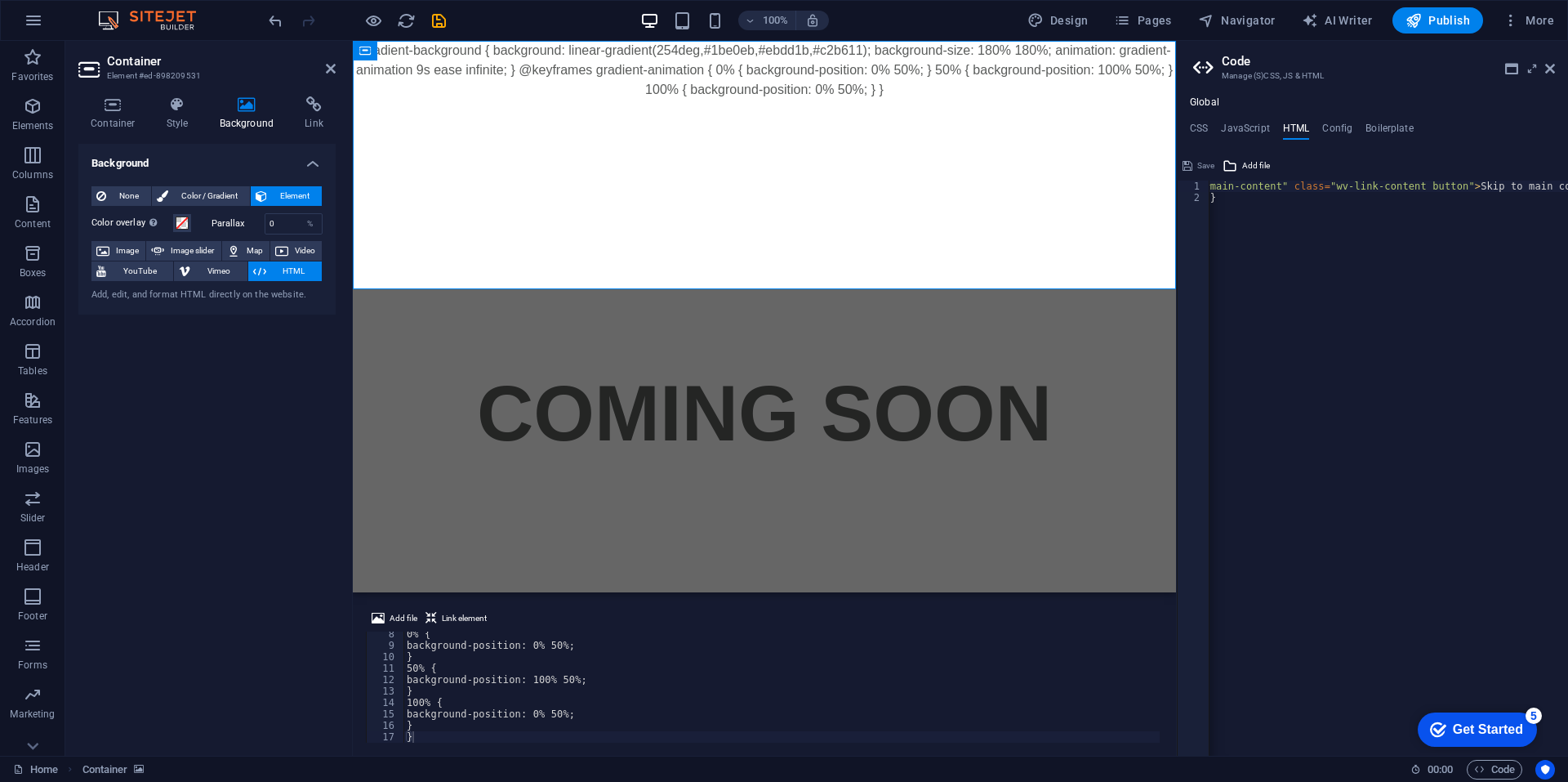
scroll to position [0, 83]
click at [1324, 122] on h4 "Config" at bounding box center [1337, 131] width 30 height 18
type textarea "$color-background: #ffffff;"
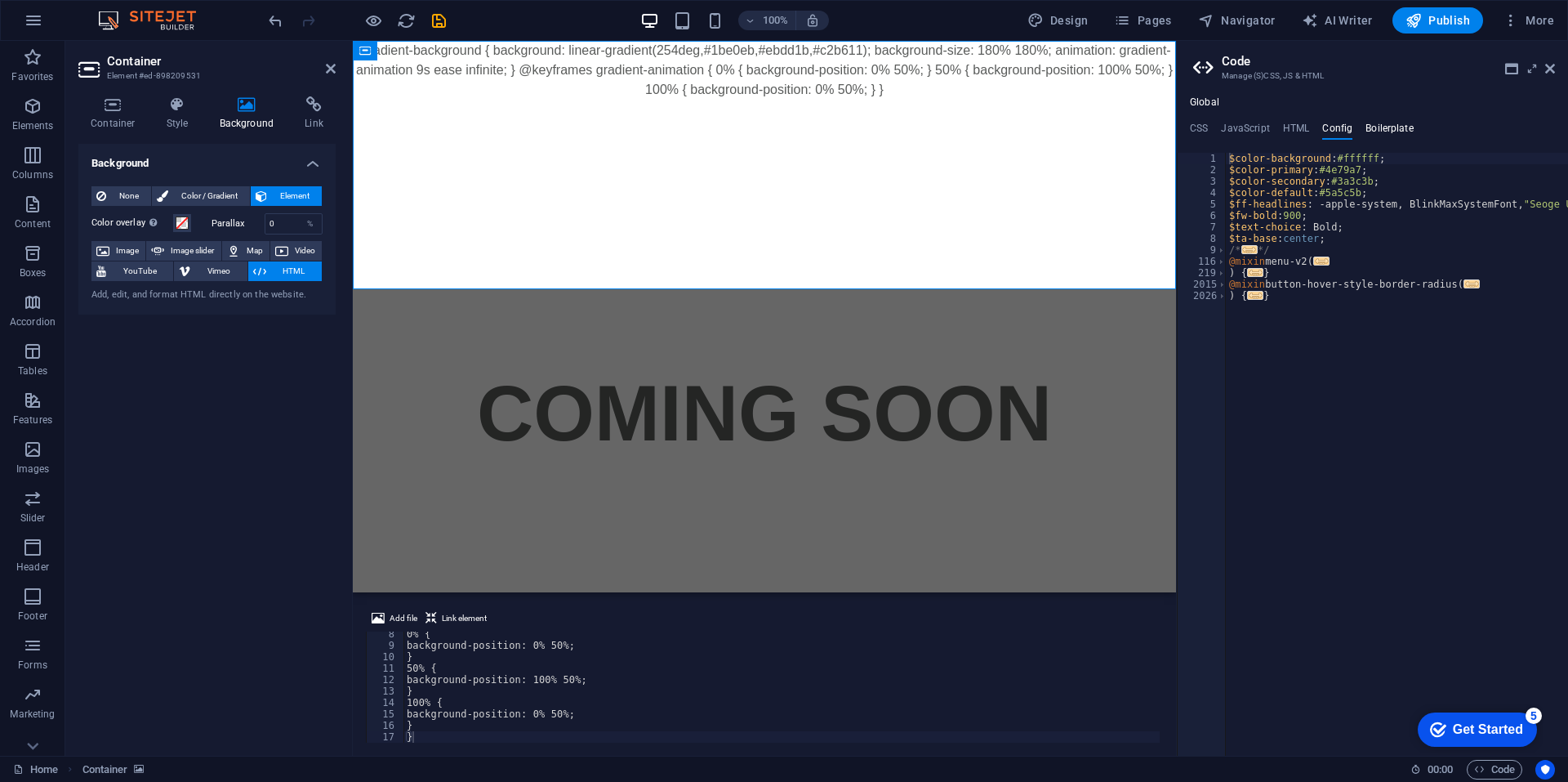
click at [1375, 135] on h4 "Boilerplate" at bounding box center [1389, 131] width 49 height 18
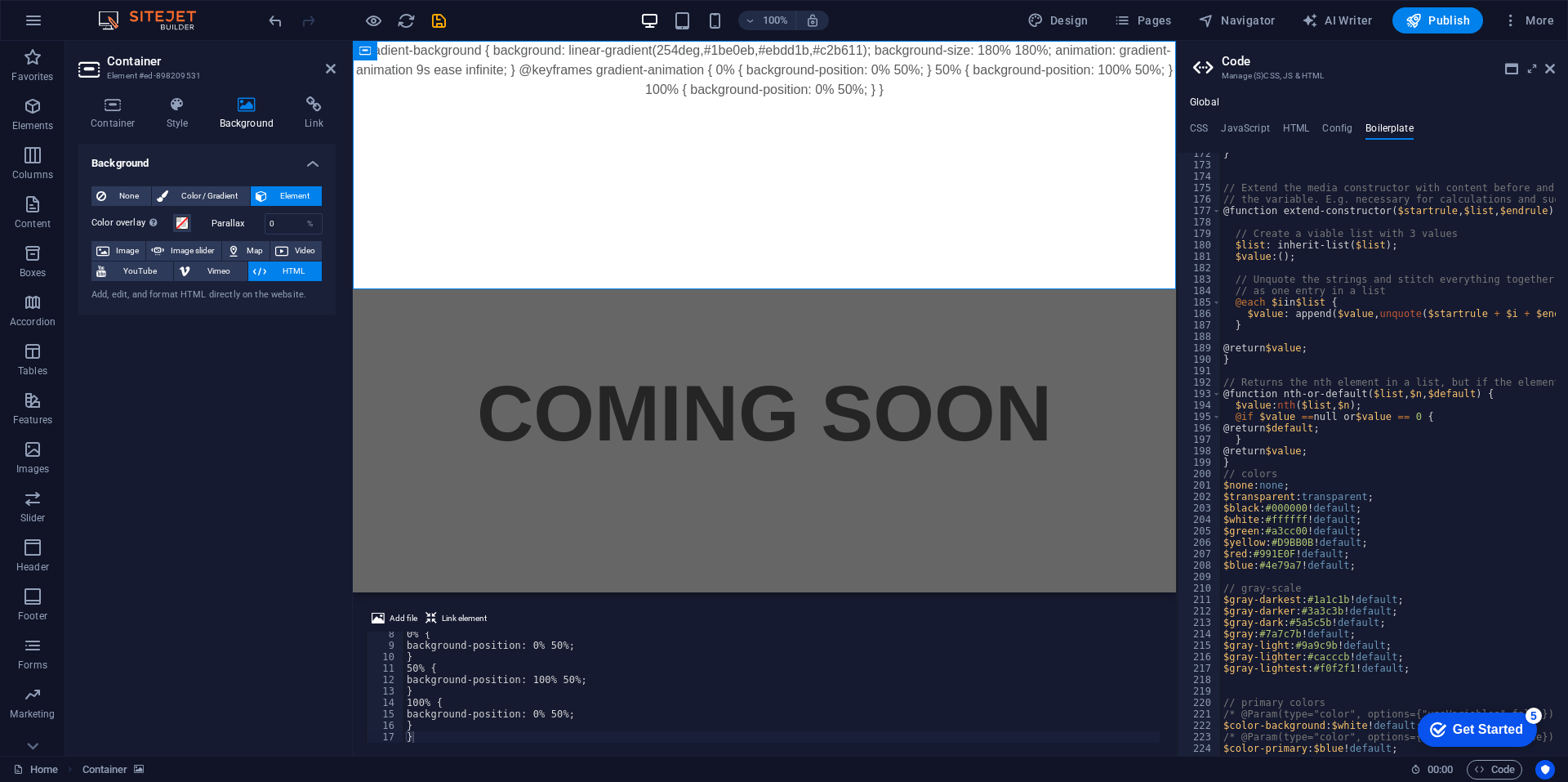
scroll to position [1196, 0]
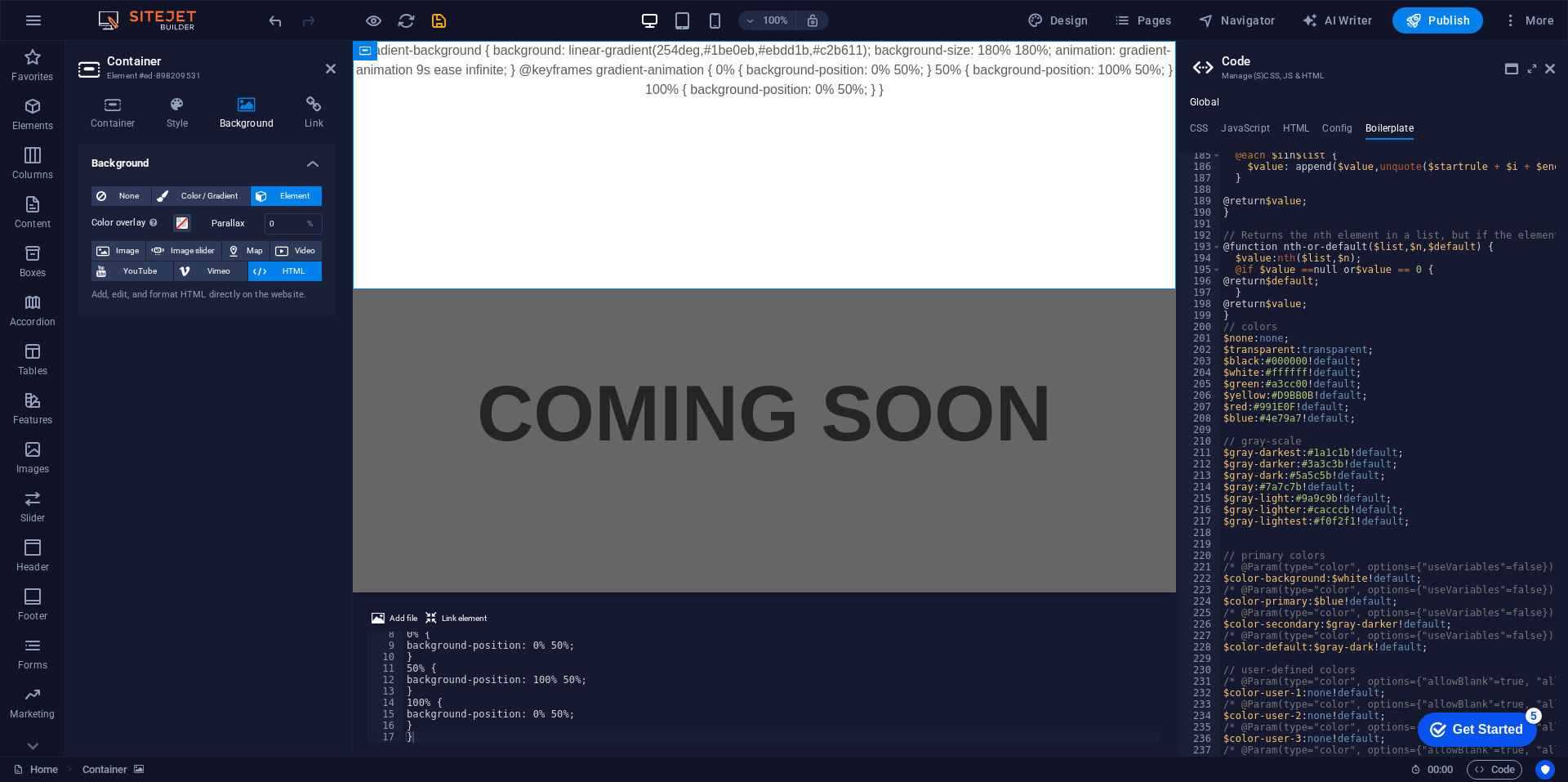
click at [789, 97] on div ".gradient-background { background: linear-gradient(254deg,#1be0eb,#ebdd1b,#c2b6…" at bounding box center [764, 165] width 823 height 249
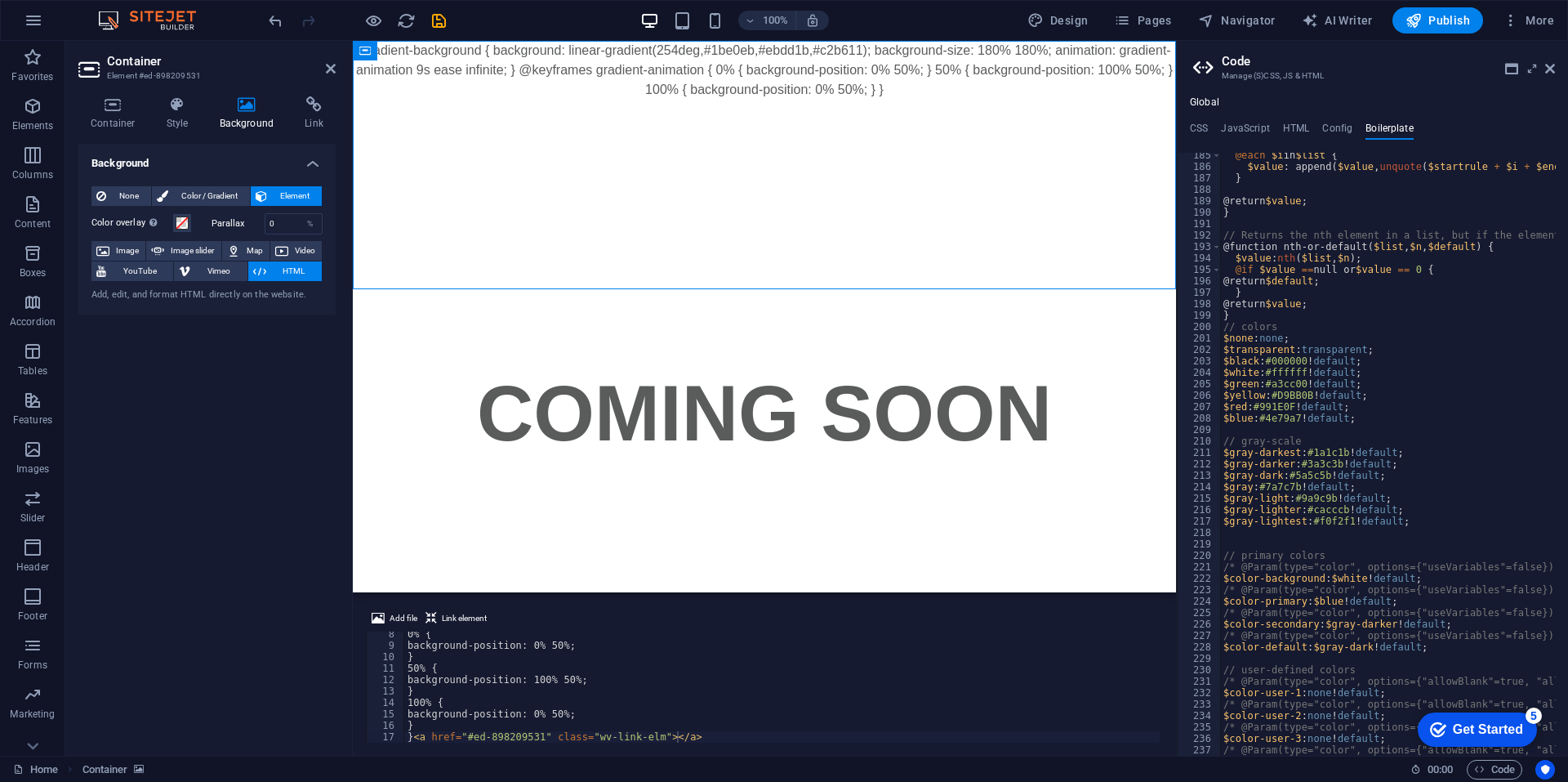
click at [778, 75] on div ".gradient-background { background: linear-gradient(254deg,#1be0eb,#ebdd1b,#c2b6…" at bounding box center [764, 165] width 823 height 249
click at [653, 737] on div "0% { background-position: 0% 50%; } 50% { background-position: 100% 50%; } 100%…" at bounding box center [782, 696] width 755 height 134
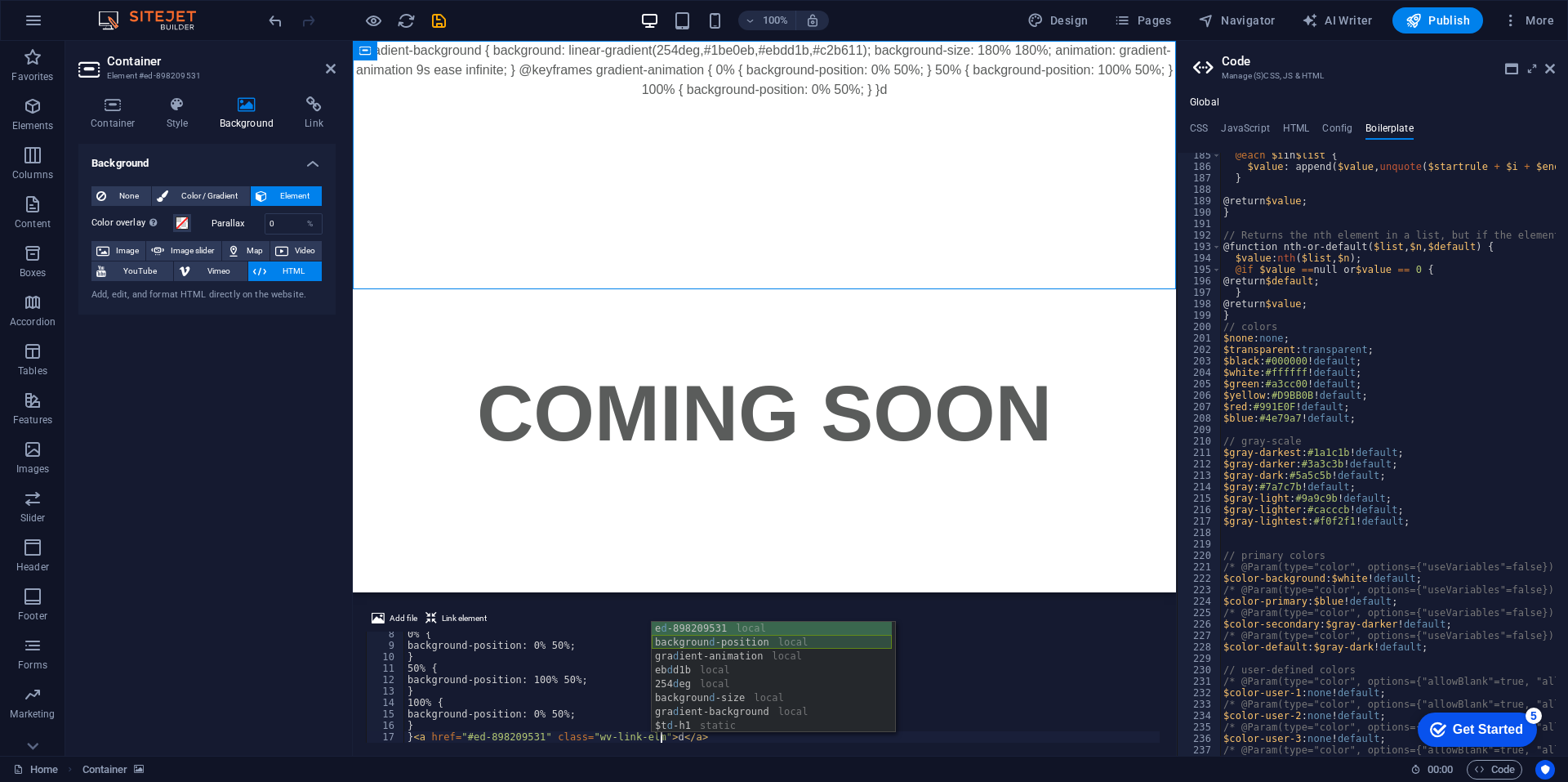
click at [700, 644] on div "e d -898209531 local backgroun d -position local gra d ient-animation local eb …" at bounding box center [771, 691] width 240 height 139
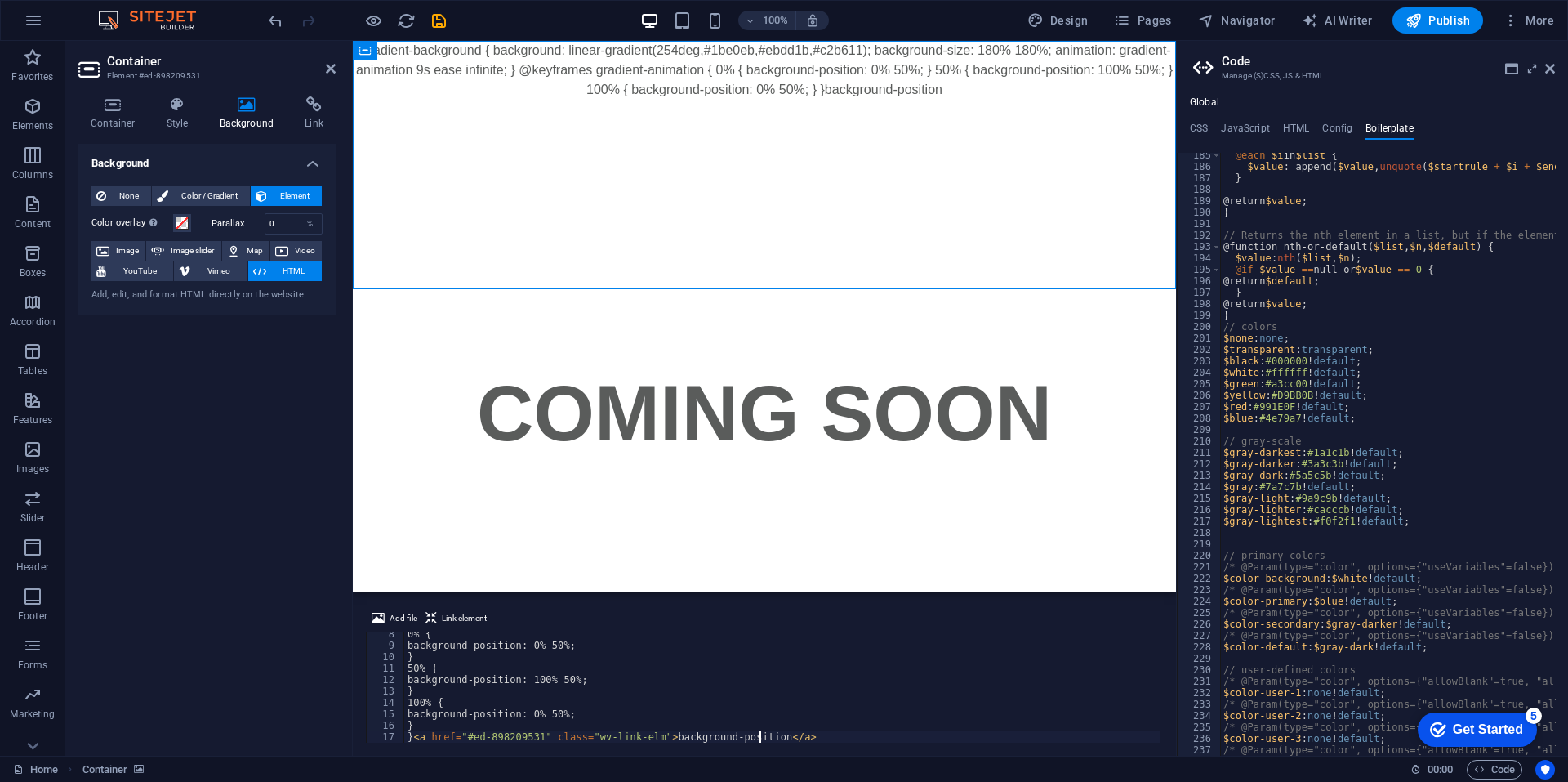
click at [755, 689] on div "0% { background-position: 0% 50%; } 50% { background-position: 100% 50%; } 100%…" at bounding box center [782, 696] width 755 height 134
type textarea "}<a href="#ed-898209531" class="wv-link-elm"></a>"
click at [464, 624] on span "Link element" at bounding box center [464, 619] width 45 height 19
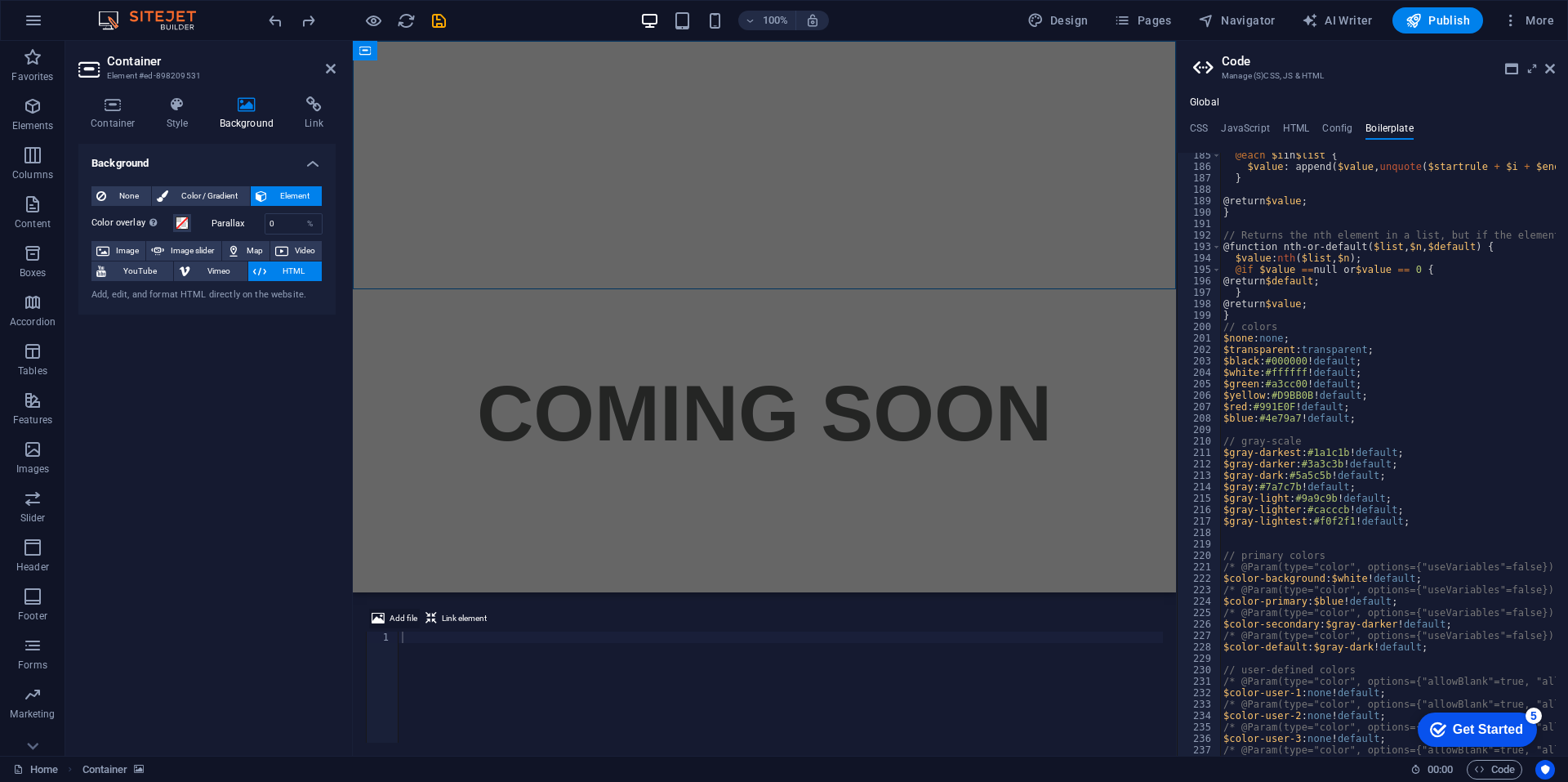
click at [405, 620] on span "Add file" at bounding box center [403, 619] width 28 height 19
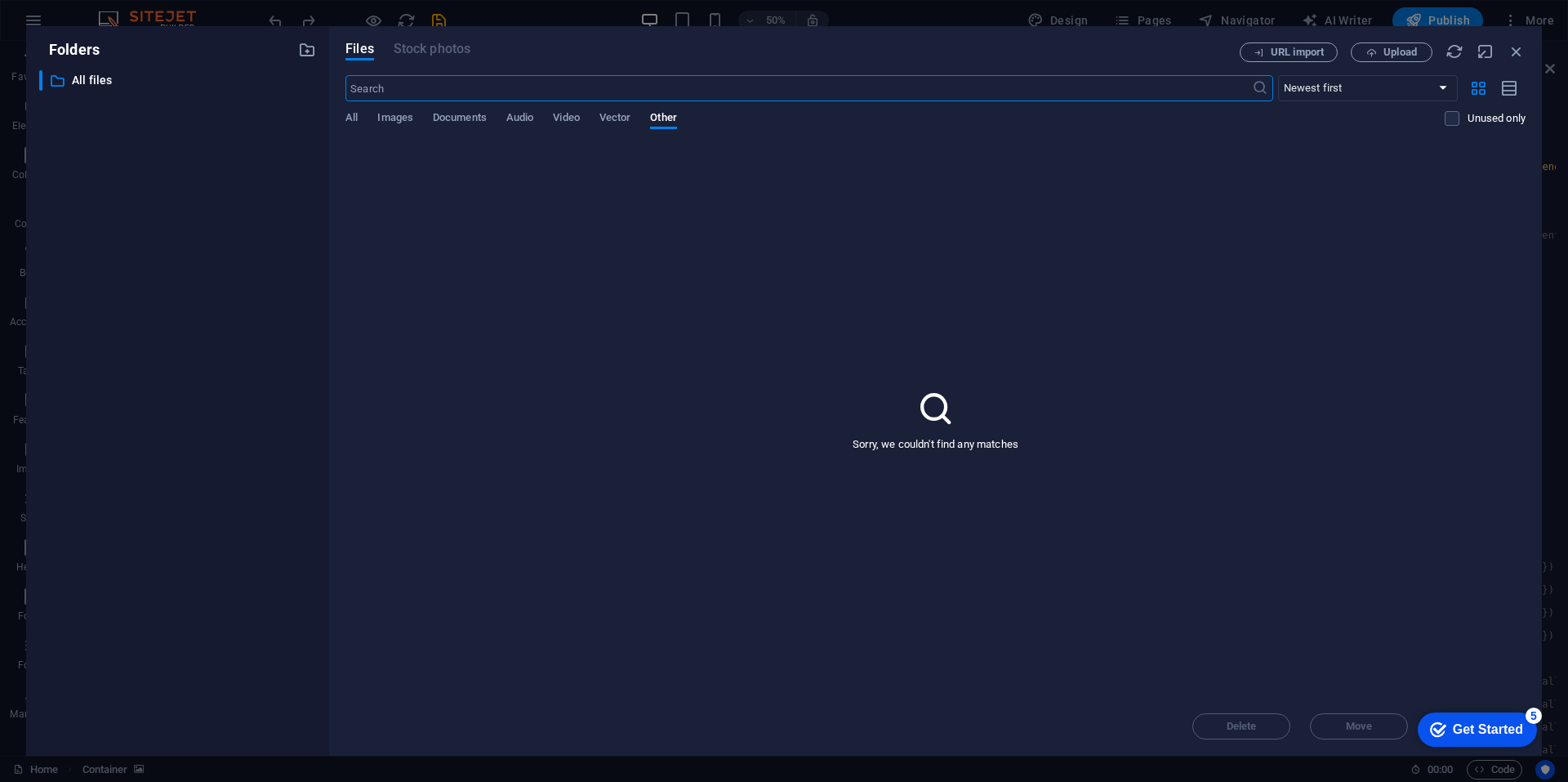
click at [255, 16] on div "Folders ​ All files All files Files Stock photos URL import Upload ​ Newest fir…" at bounding box center [784, 391] width 1568 height 782
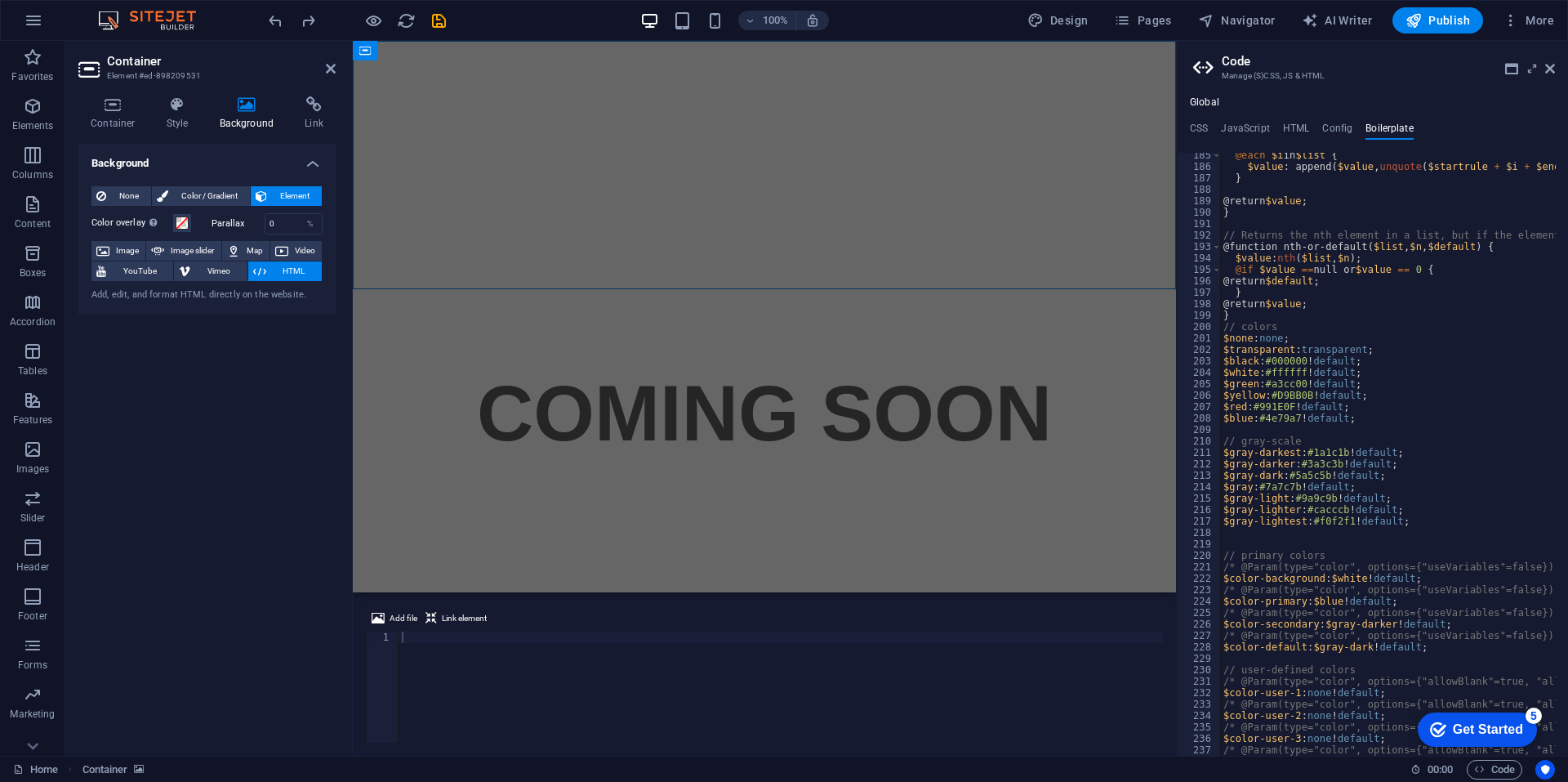
click at [280, 271] on span "HTML" at bounding box center [293, 271] width 46 height 19
click at [1209, 131] on ul "CSS JavaScript HTML Config Boilerplate" at bounding box center [1372, 131] width 391 height 18
click at [1206, 127] on h4 "CSS" at bounding box center [1198, 131] width 18 height 18
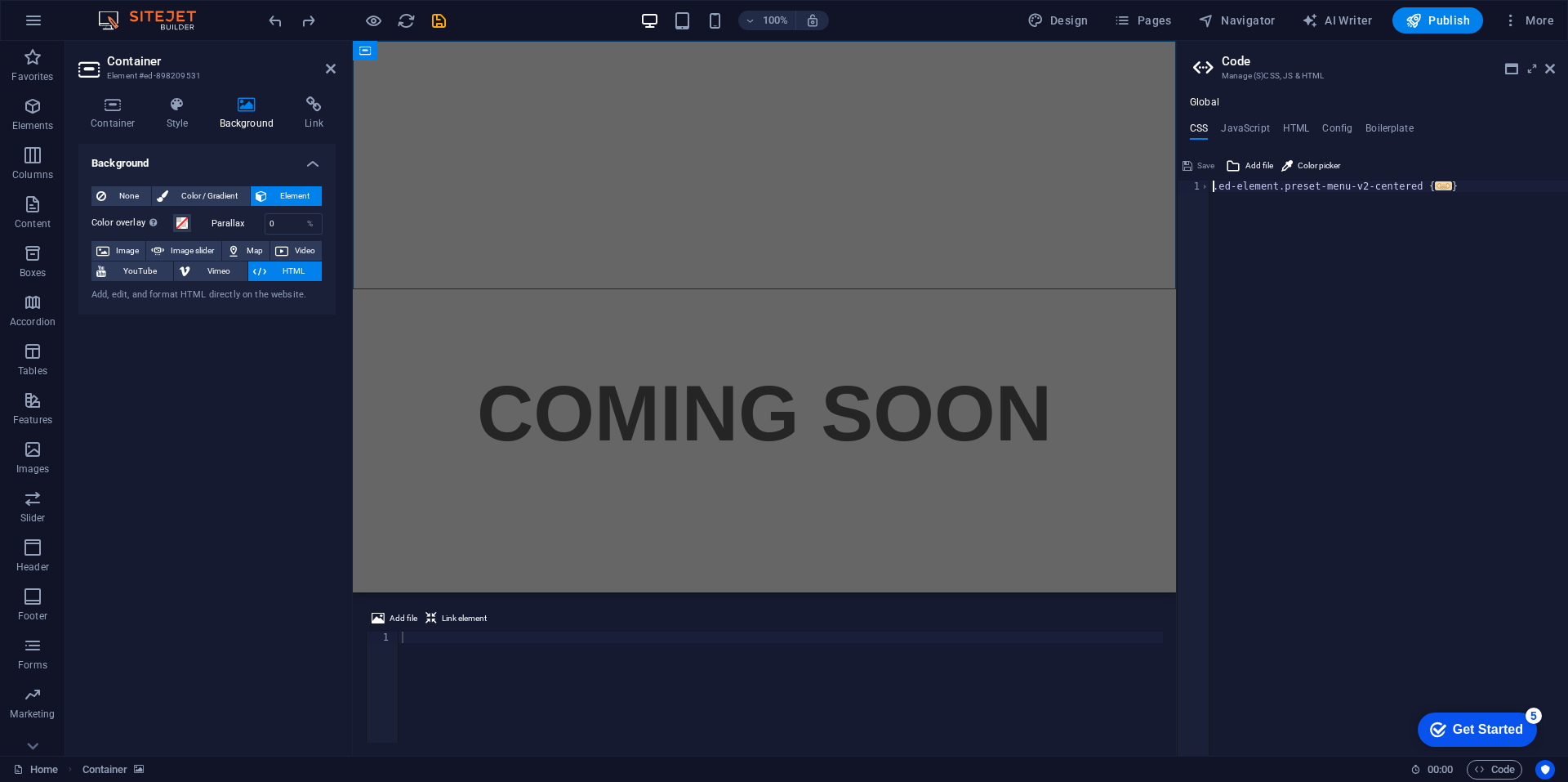
click at [1316, 186] on div ".ed-element.preset-menu-v2-centered { ... }" at bounding box center [1387, 480] width 358 height 598
paste textarea "}"
type textarea "}"
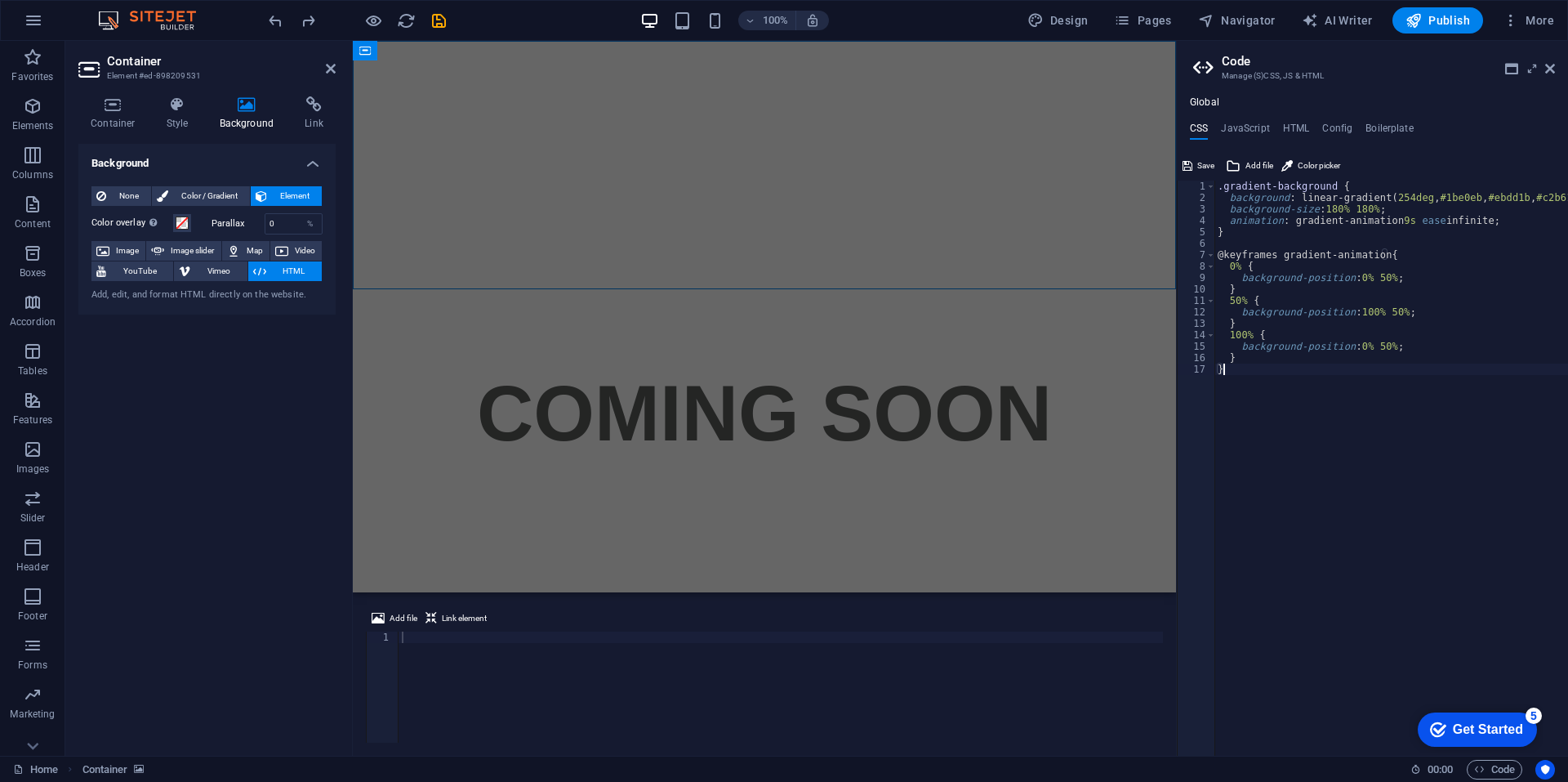
click at [1323, 443] on div ".gradient-background { background : linear-gradient ( 254deg , #1be0eb , #ebdd1…" at bounding box center [1390, 480] width 353 height 598
click at [609, 296] on html "Skip to main content COMING SOON" at bounding box center [764, 289] width 823 height 496
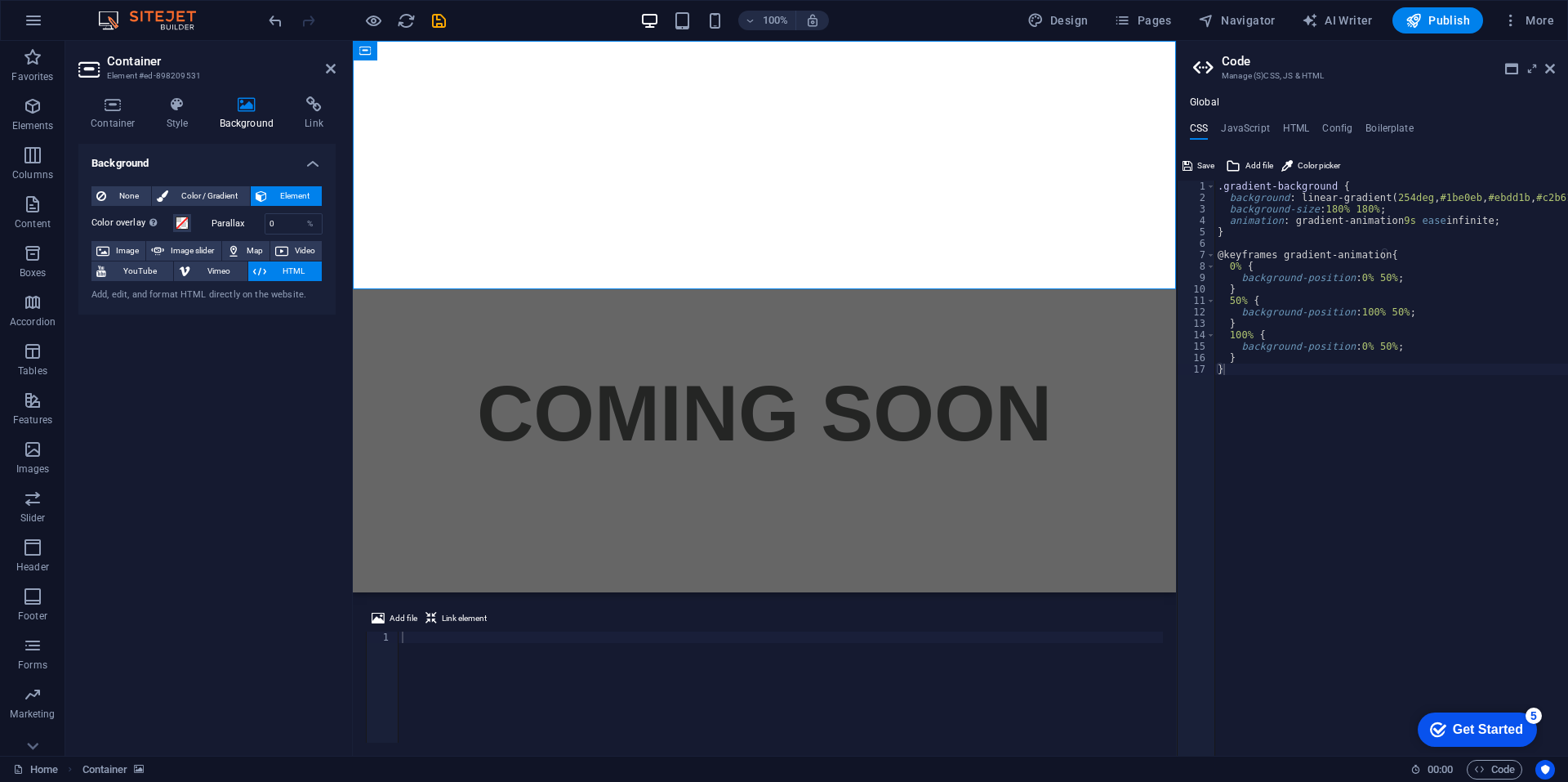
click at [476, 84] on div at bounding box center [764, 165] width 823 height 249
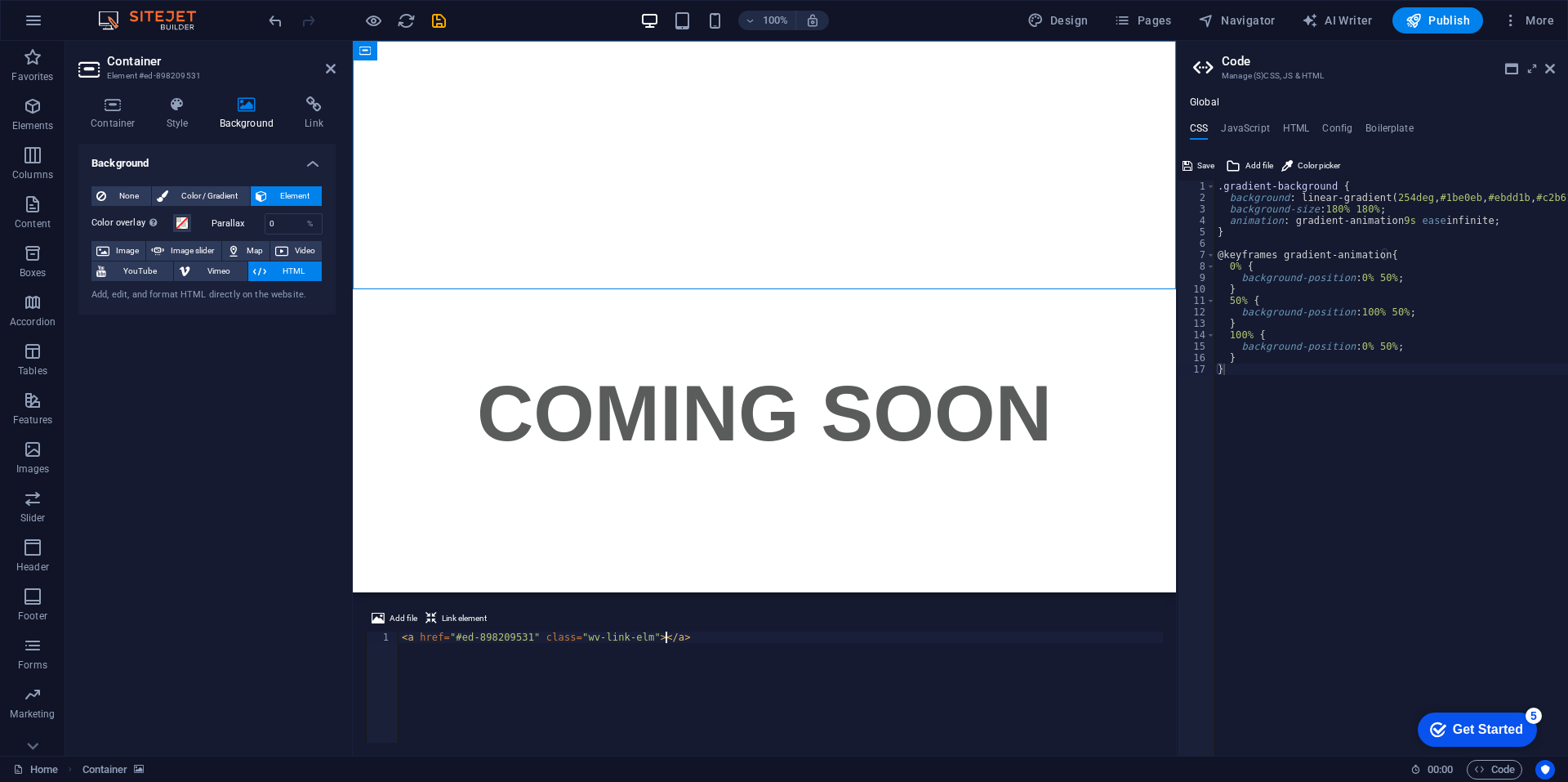
click at [476, 84] on div at bounding box center [764, 165] width 823 height 249
drag, startPoint x: 683, startPoint y: 632, endPoint x: 373, endPoint y: 634, distance: 310.0
click at [373, 634] on div "<a href="#ed-898209531" class="wv-link-elm"></a> 1 < a href = "#ed-898209531" c…" at bounding box center [764, 687] width 797 height 111
paste textarea "}"
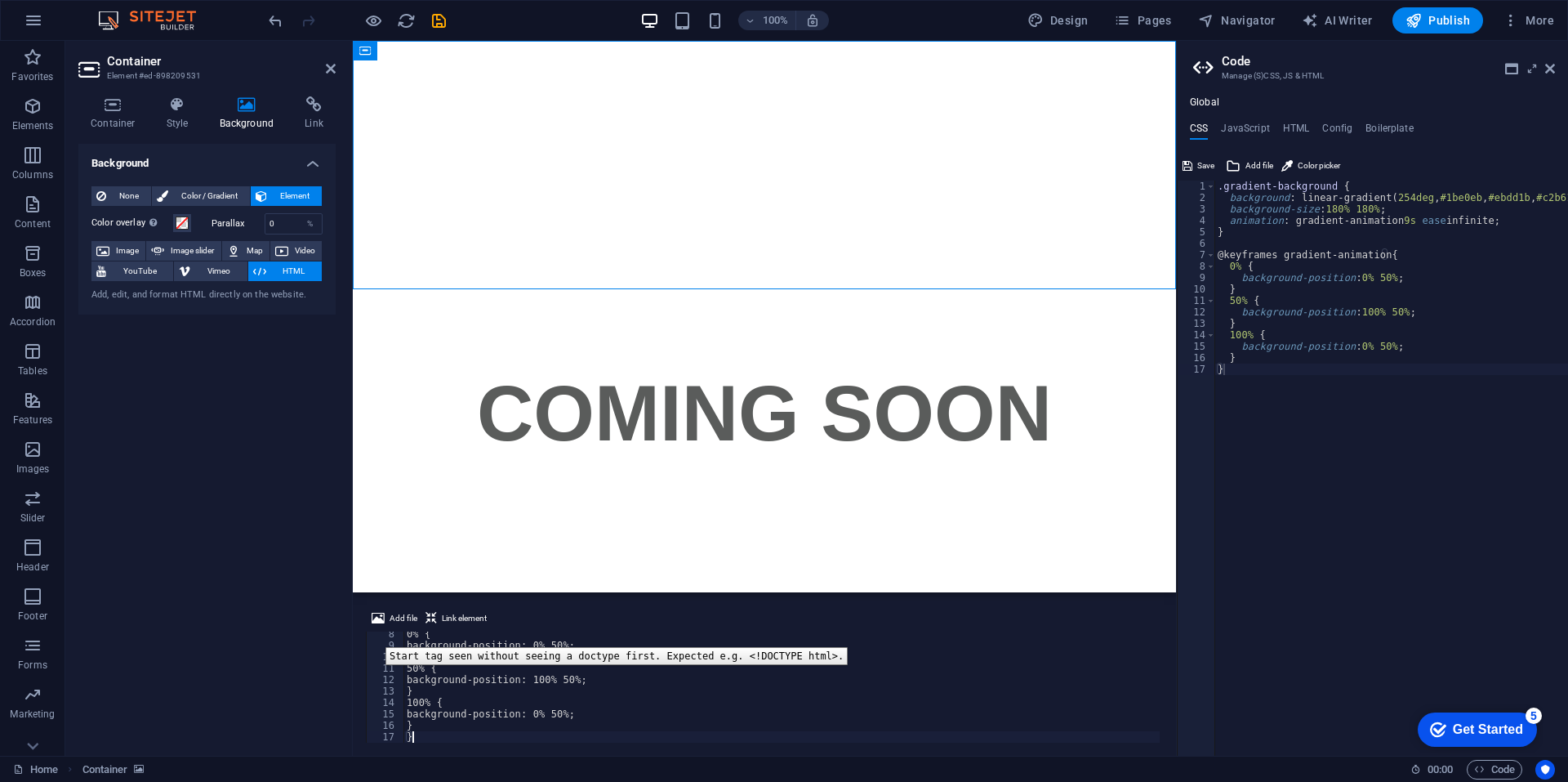
scroll to position [0, 0]
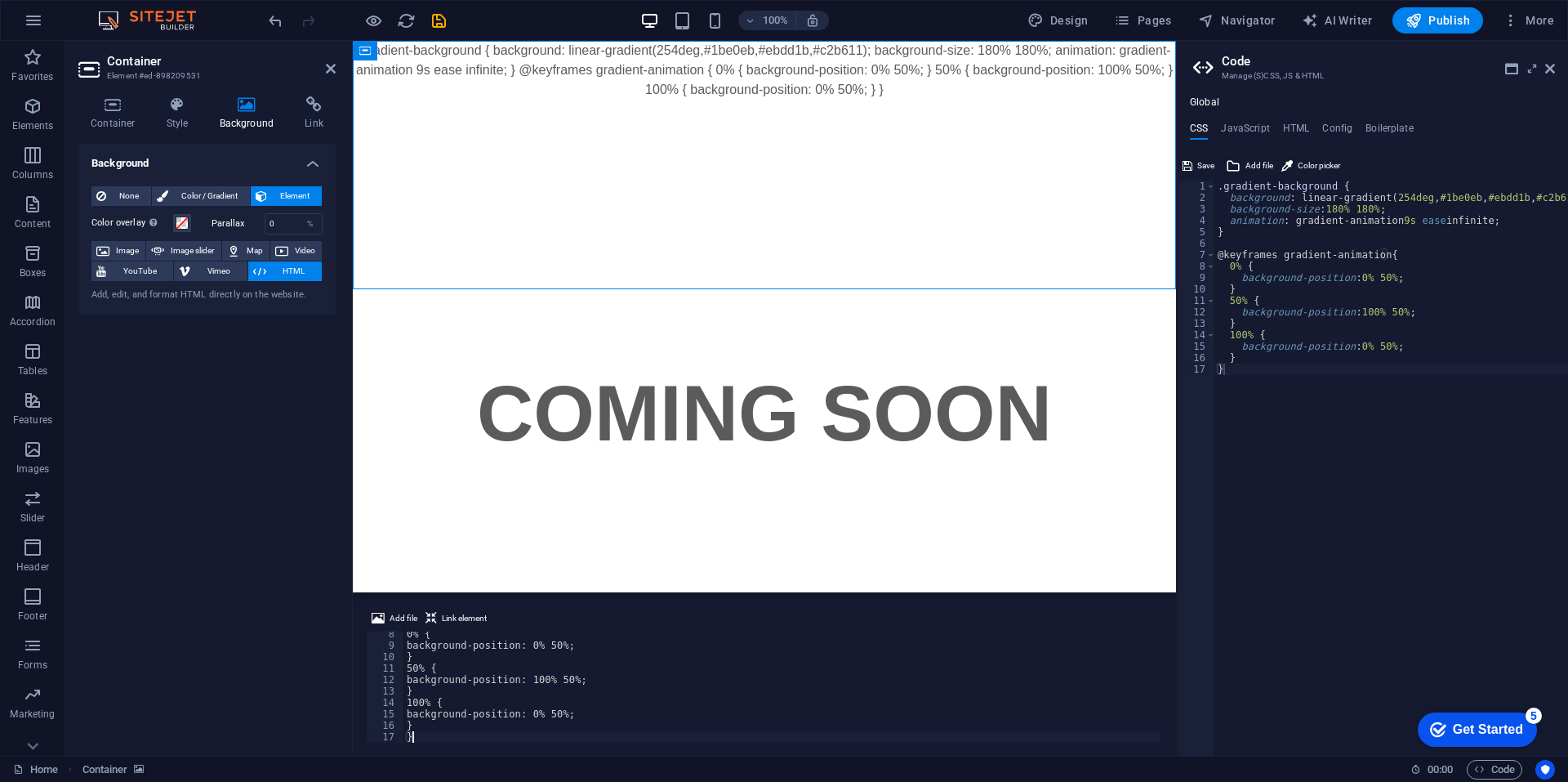
click at [531, 502] on html "Skip to main content .gradient-background { background: linear-gradient(254deg,…" at bounding box center [764, 289] width 823 height 496
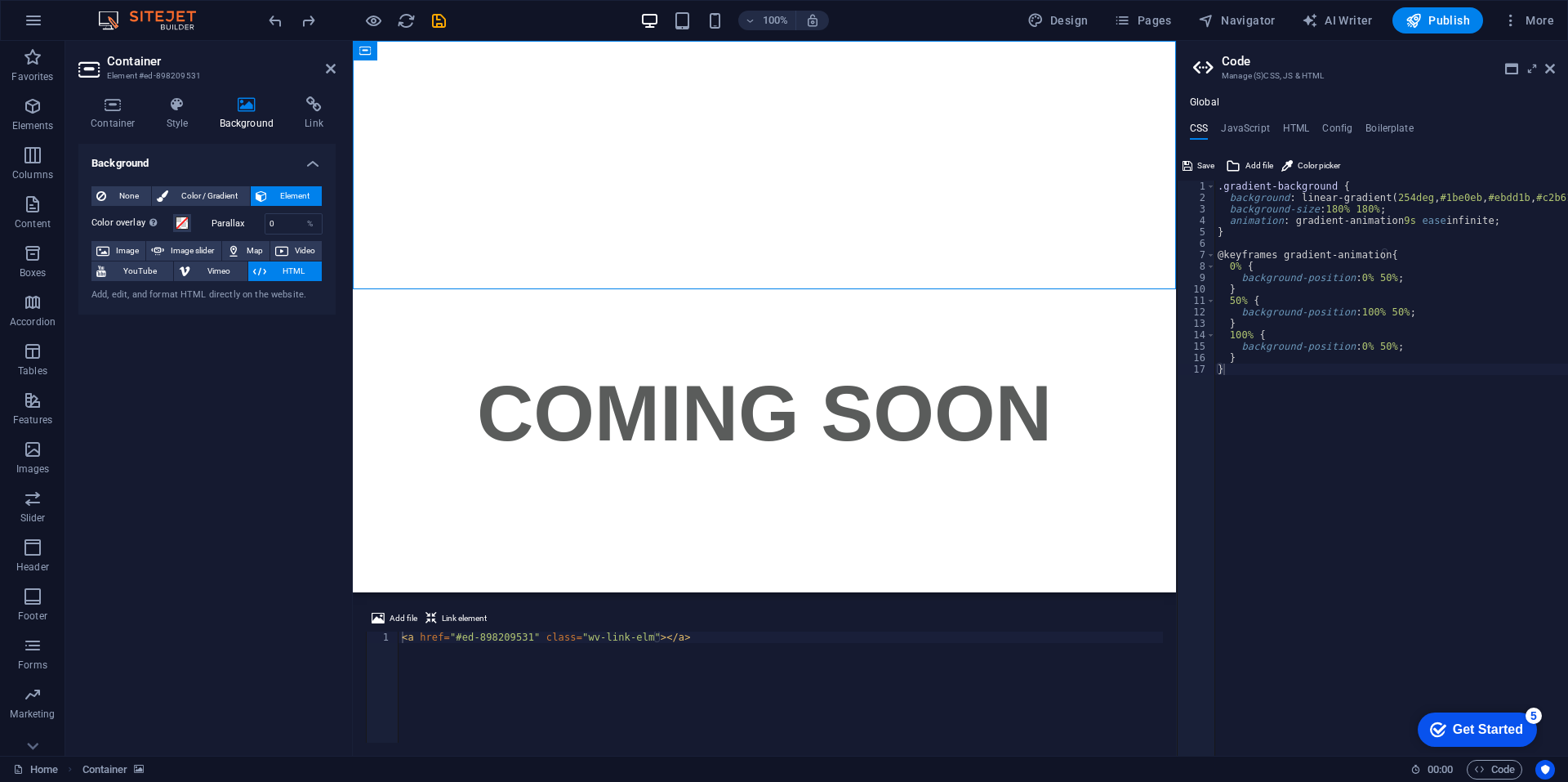
type textarea "<a href="#ed-898209531" class="wv-link-elm"></a>"
click at [644, 641] on div "< a href = "#ed-898209531" class = "wv-link-elm" > </ a >" at bounding box center [780, 698] width 764 height 134
click at [269, 23] on icon "undo" at bounding box center [275, 20] width 18 height 18
click at [270, 21] on icon "undo" at bounding box center [275, 20] width 18 height 18
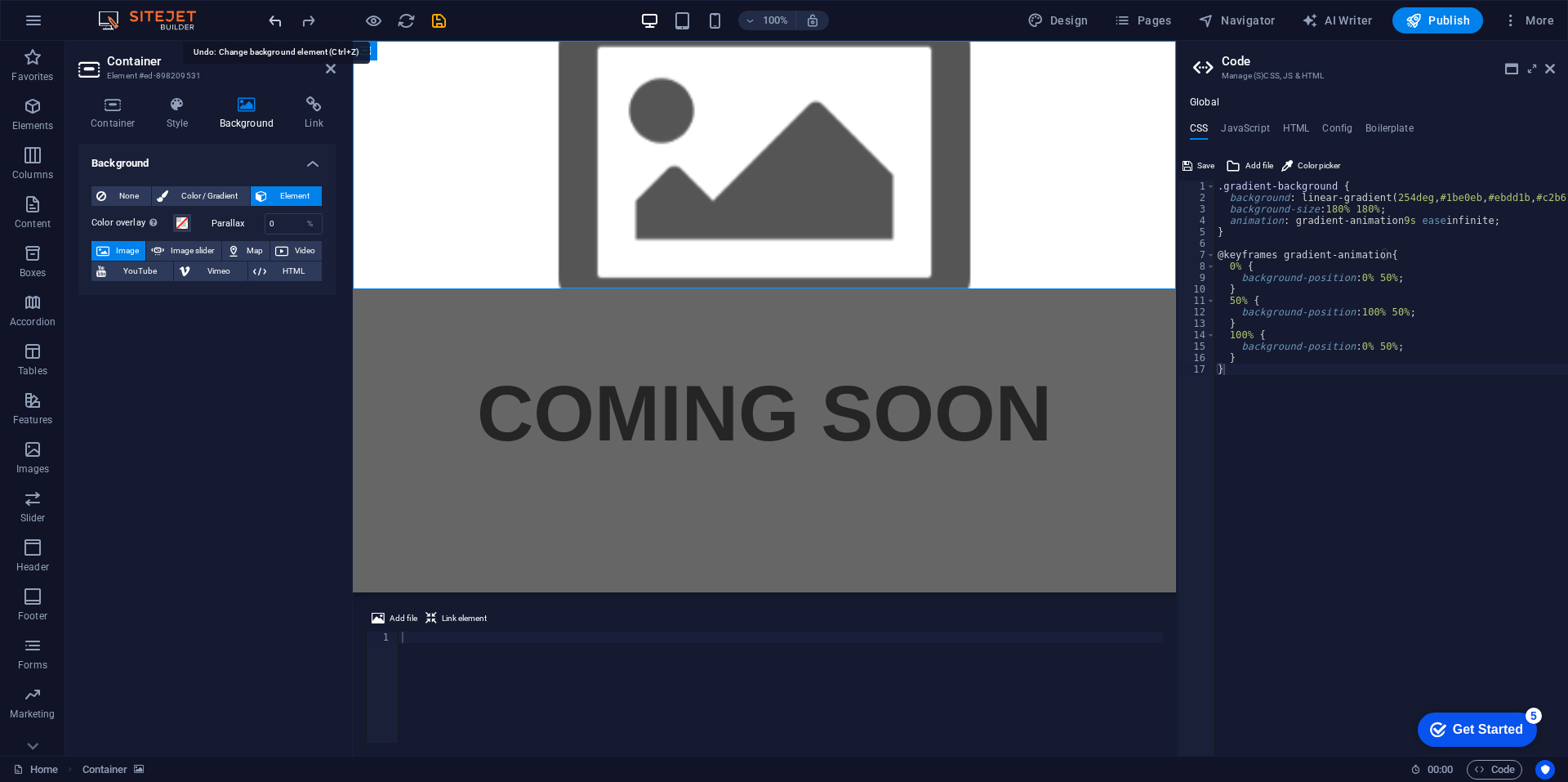
click at [270, 21] on icon "undo" at bounding box center [275, 20] width 18 height 18
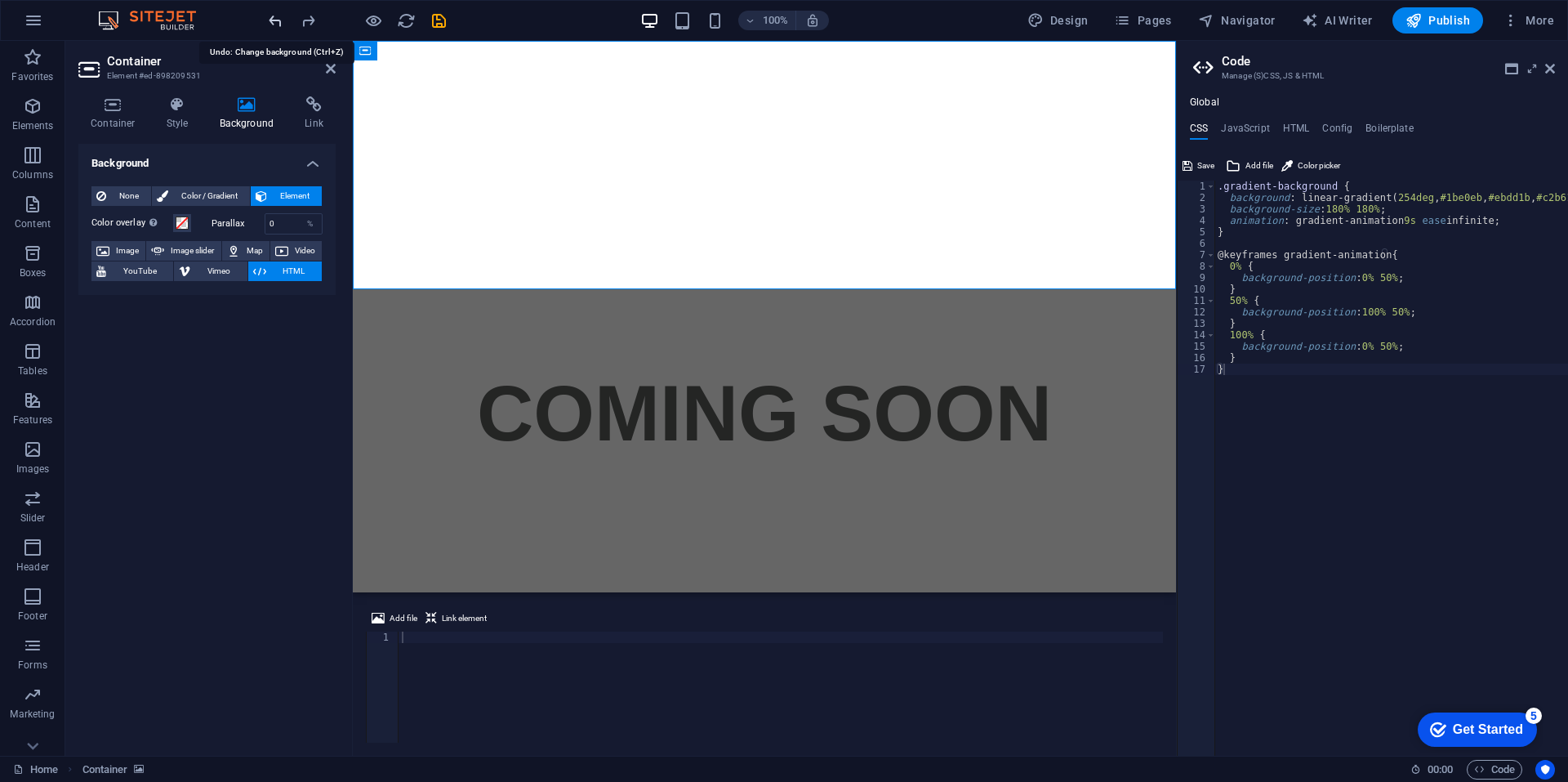
click at [270, 21] on icon "undo" at bounding box center [275, 20] width 18 height 18
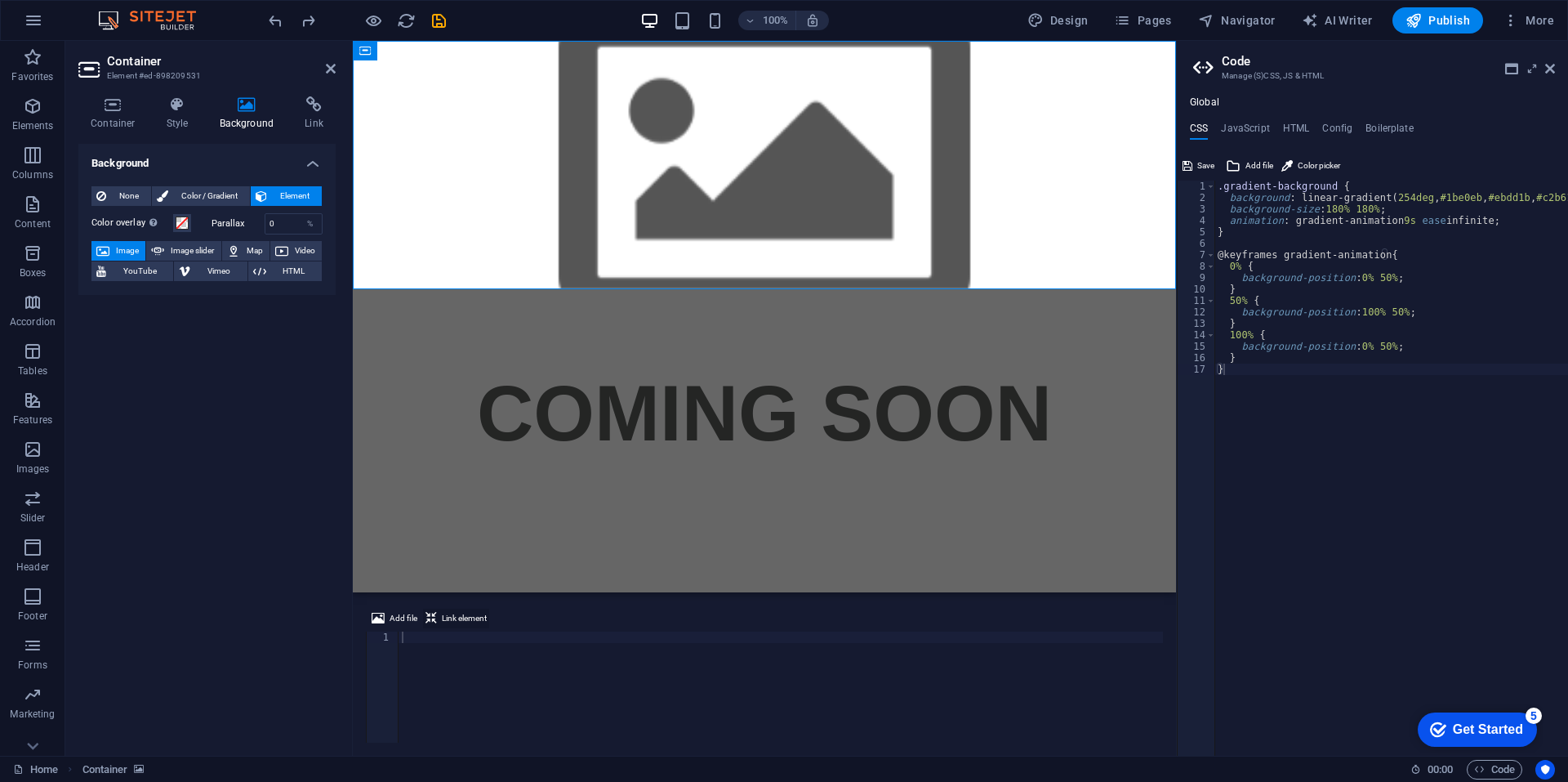
click at [446, 612] on span "Link element" at bounding box center [464, 619] width 45 height 19
click at [1391, 576] on div ".gradient-background { background : linear-gradient ( 254deg , #1be0eb , #ebdd1…" at bounding box center [1390, 480] width 353 height 598
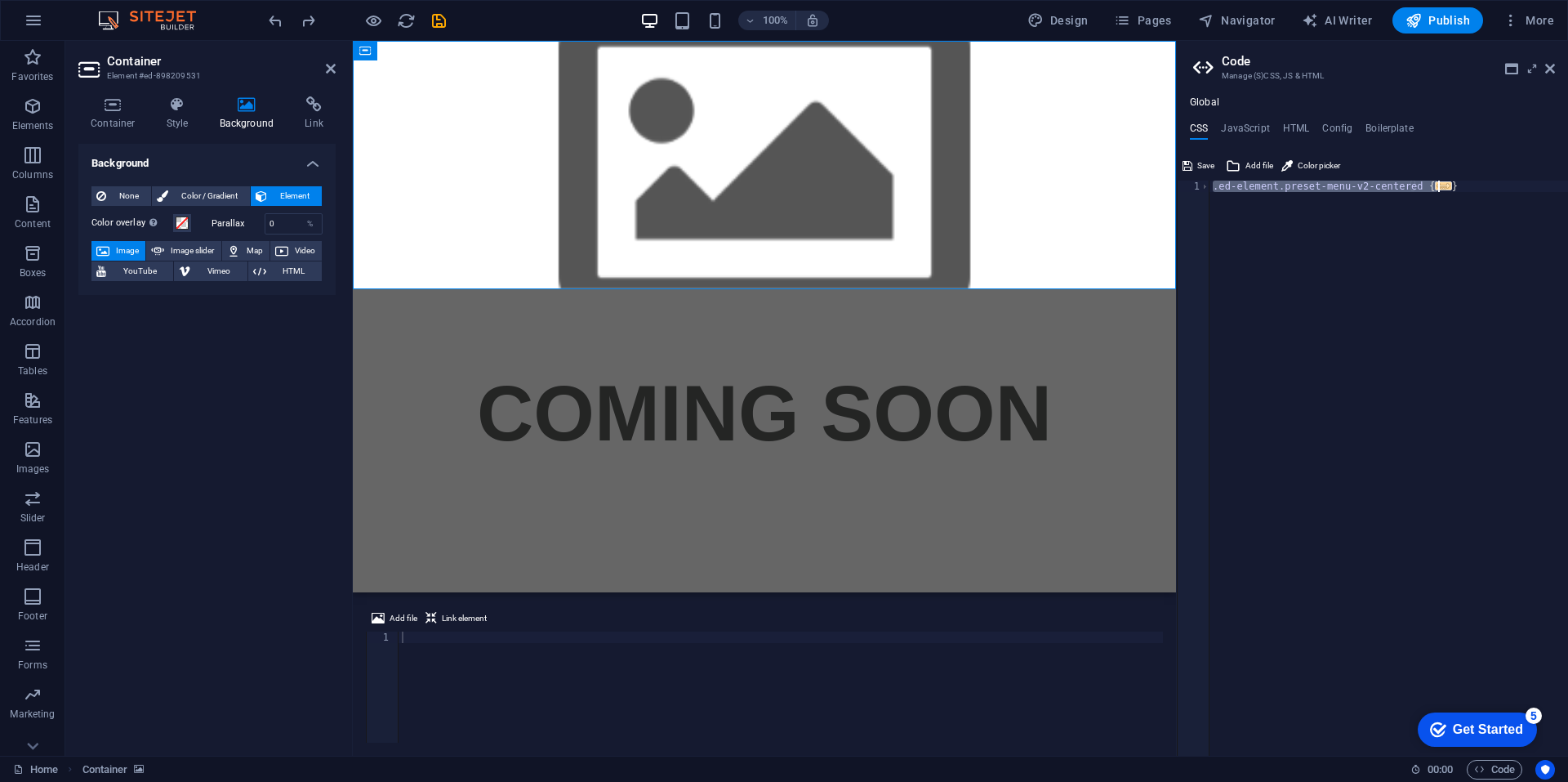
click at [1315, 292] on div ".ed-element.preset-menu-v2-centered { ... }" at bounding box center [1387, 468] width 358 height 575
type textarea "}"
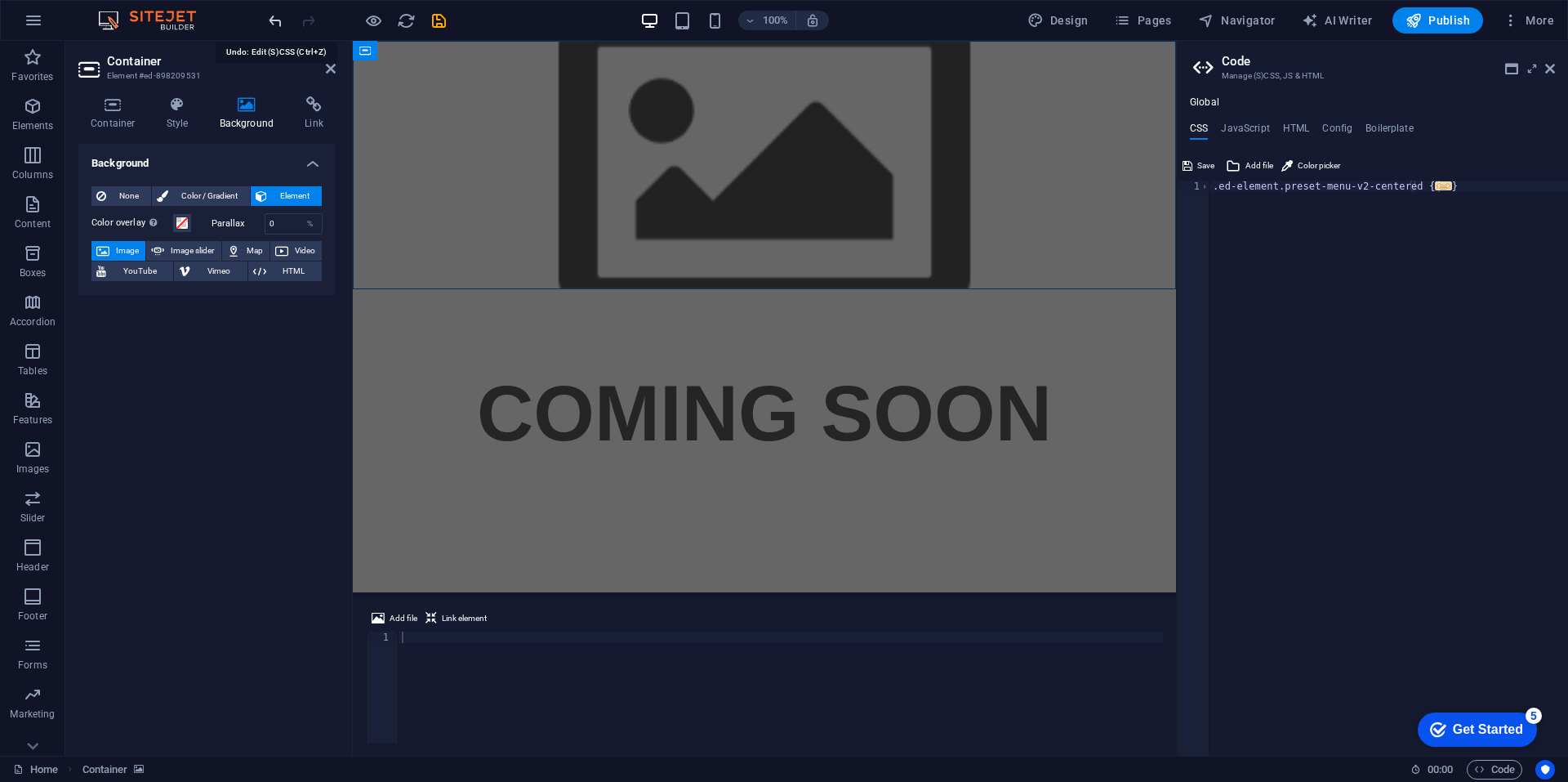
click at [270, 15] on icon "undo" at bounding box center [275, 20] width 18 height 18
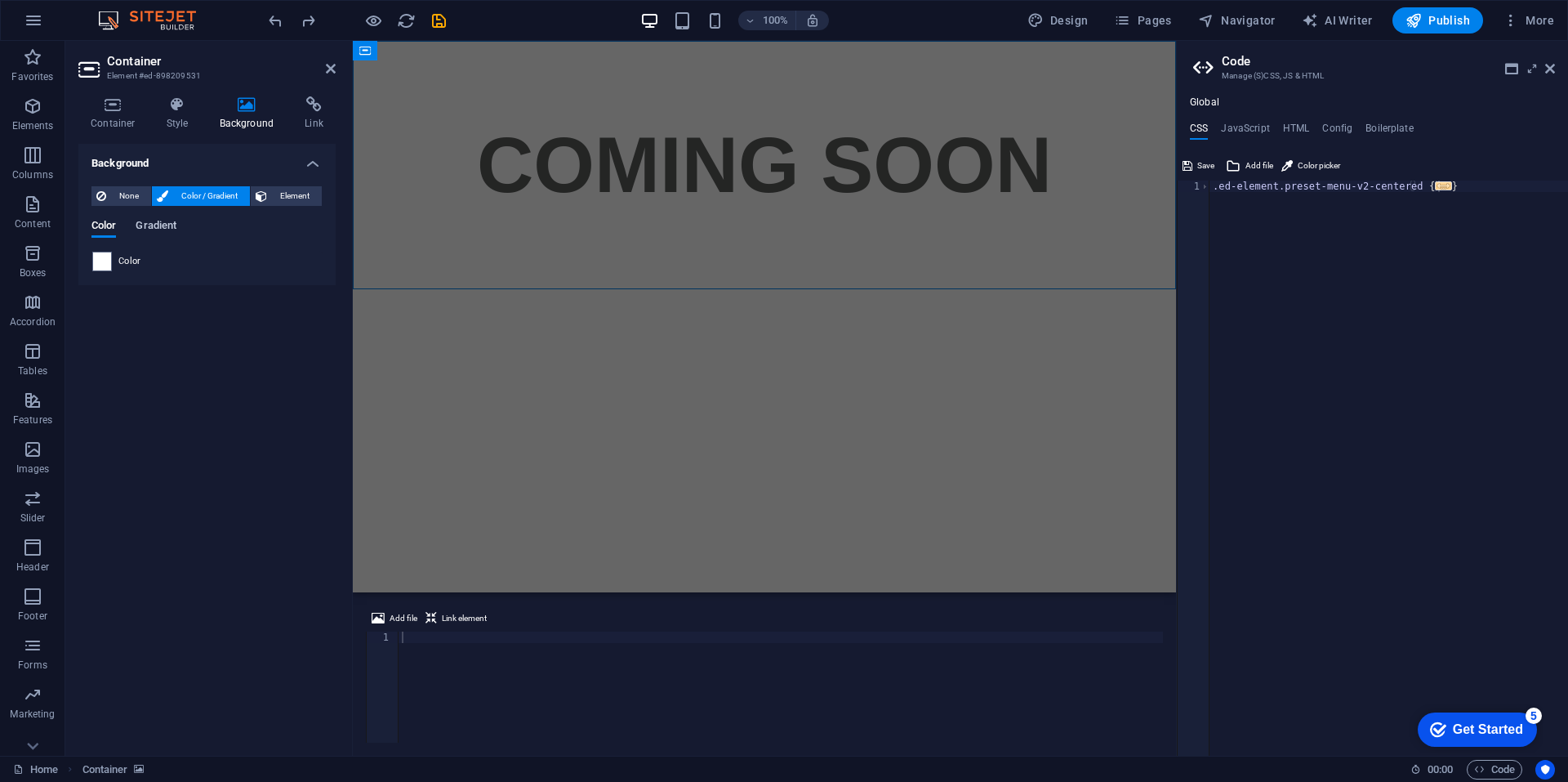
click at [151, 221] on span "Gradient" at bounding box center [156, 227] width 41 height 23
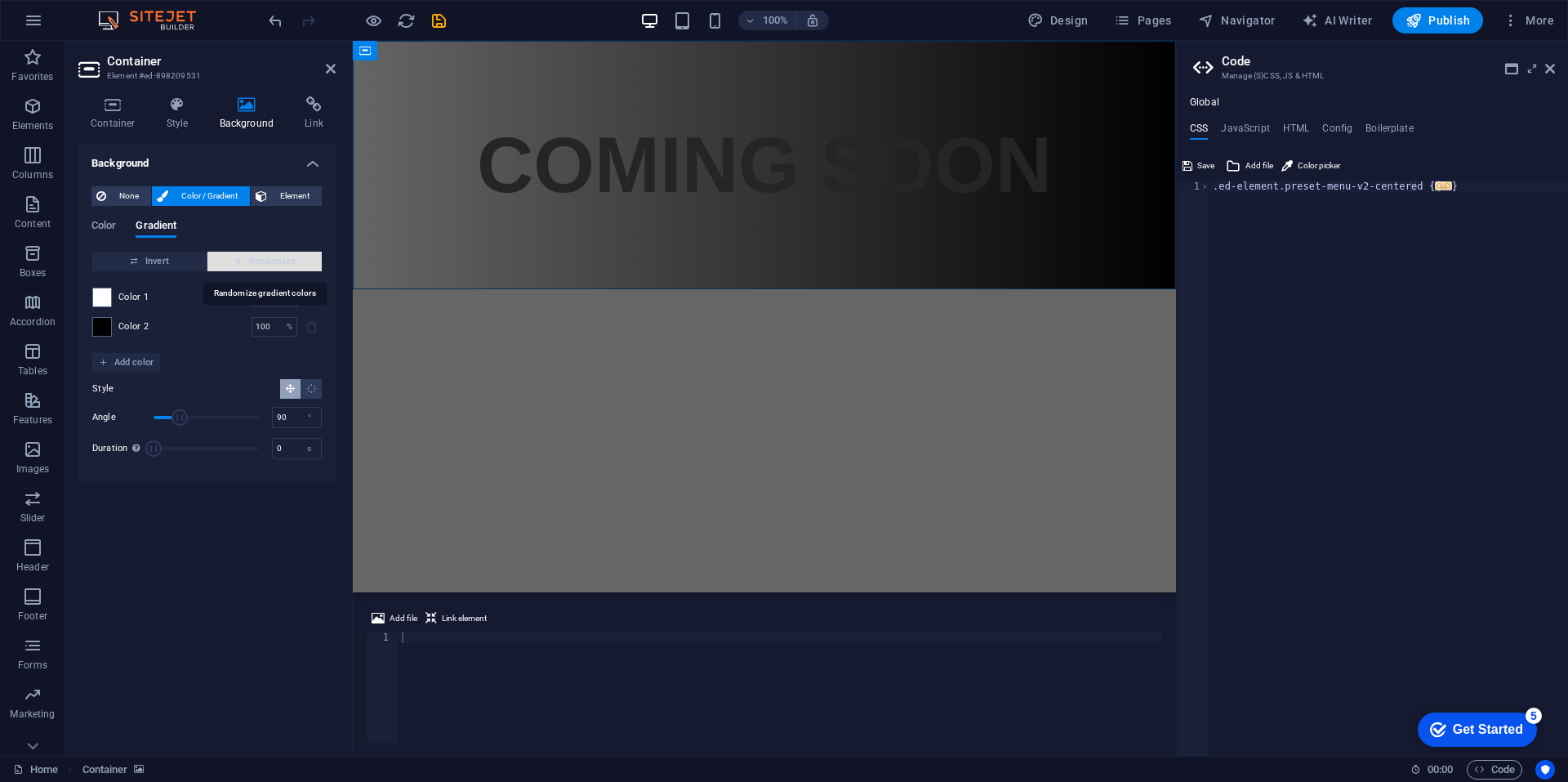
click at [221, 258] on span "Randomize" at bounding box center [264, 261] width 101 height 19
type input "263"
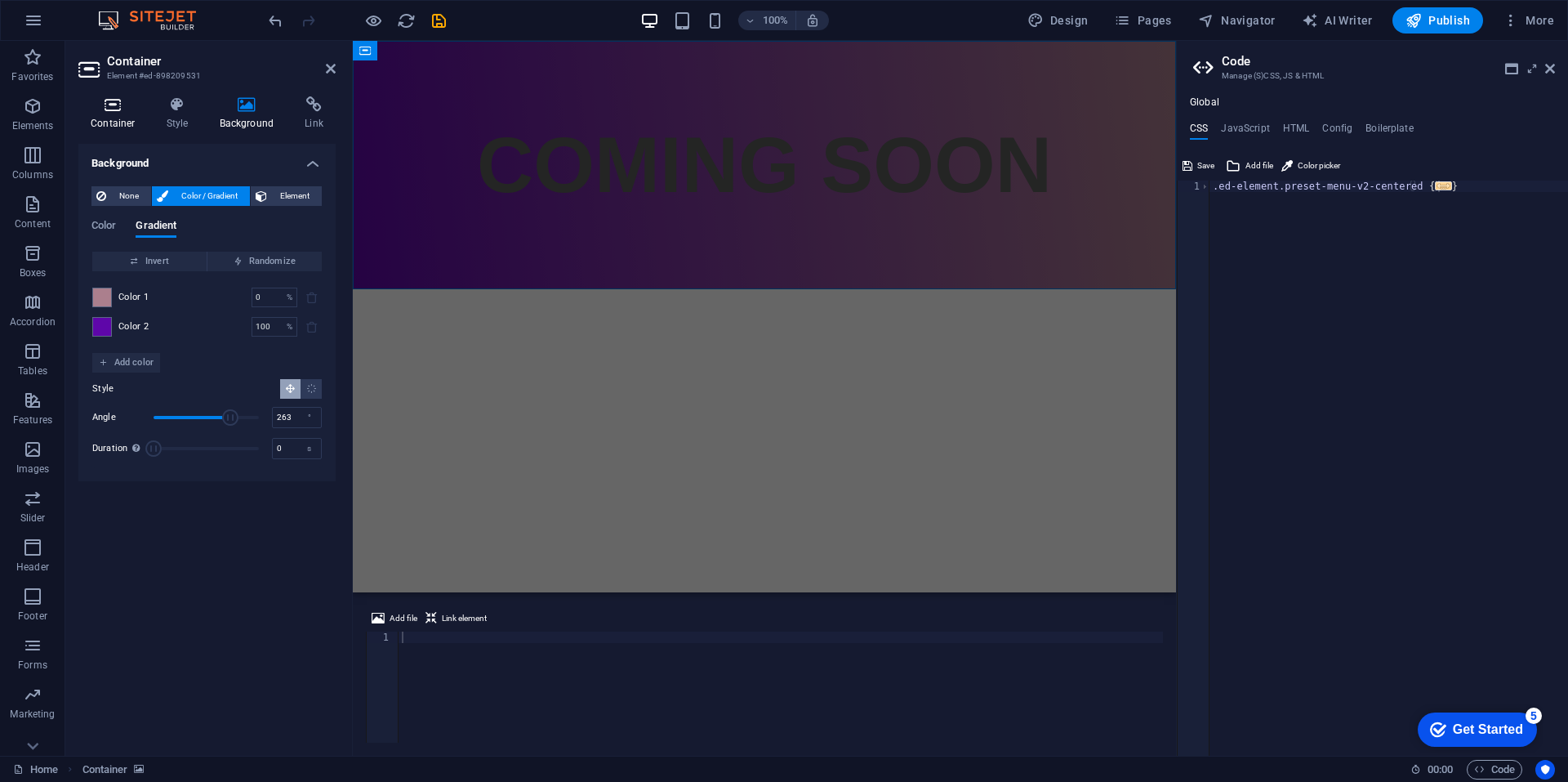
click at [133, 98] on icon at bounding box center [113, 104] width 69 height 17
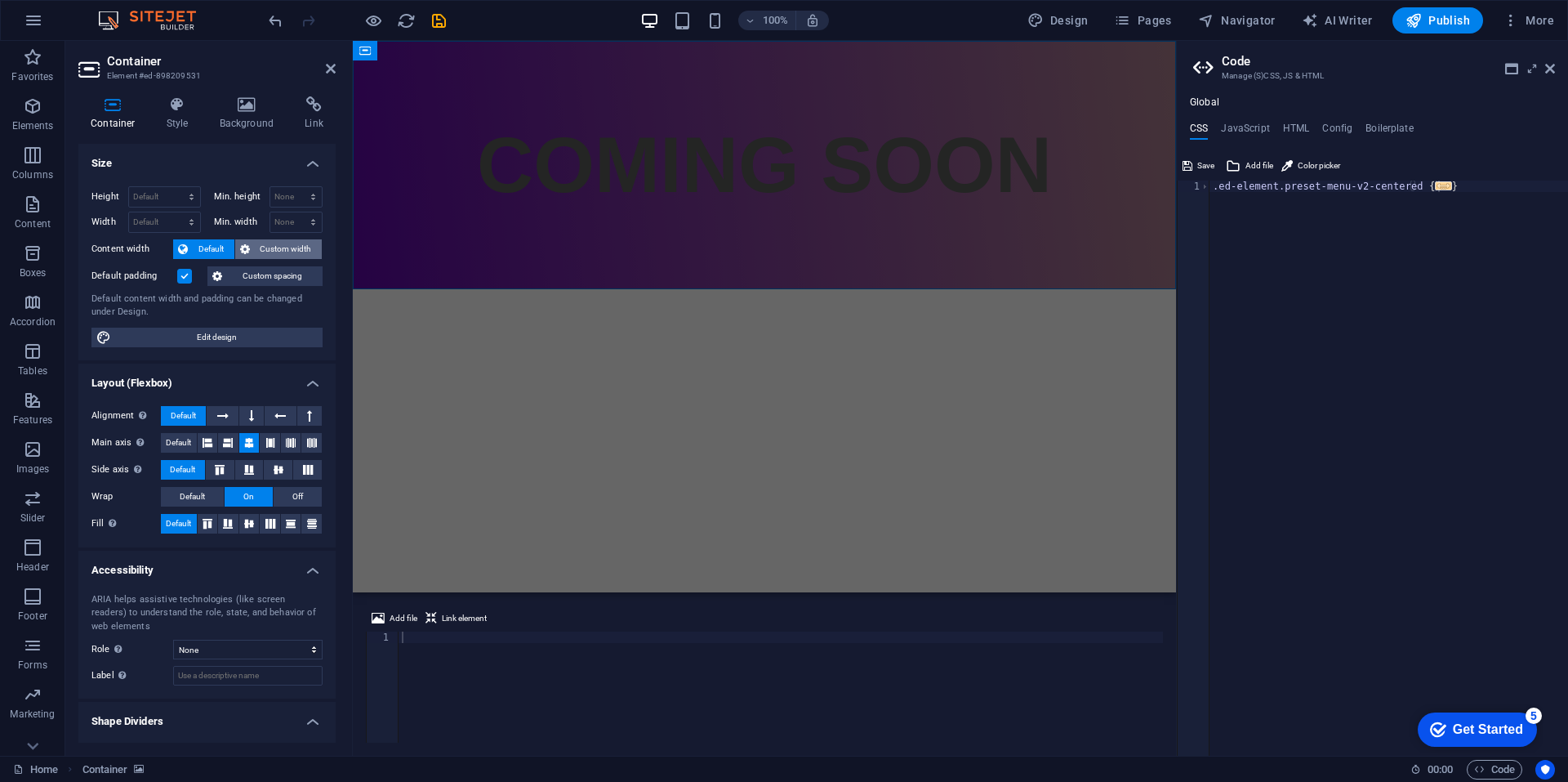
click at [265, 248] on span "Custom width" at bounding box center [285, 249] width 63 height 19
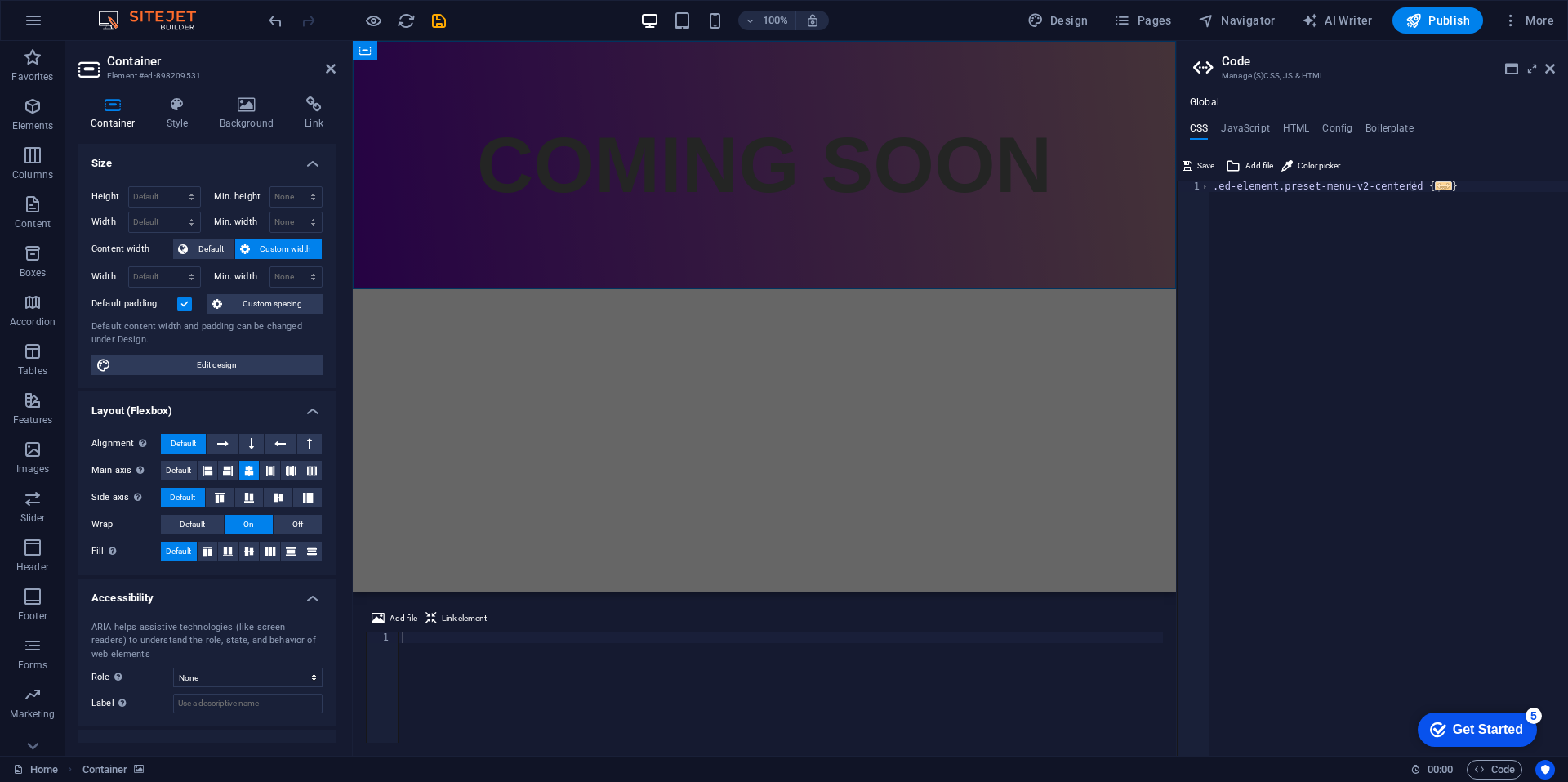
click at [278, 295] on span "Custom spacing" at bounding box center [272, 304] width 90 height 19
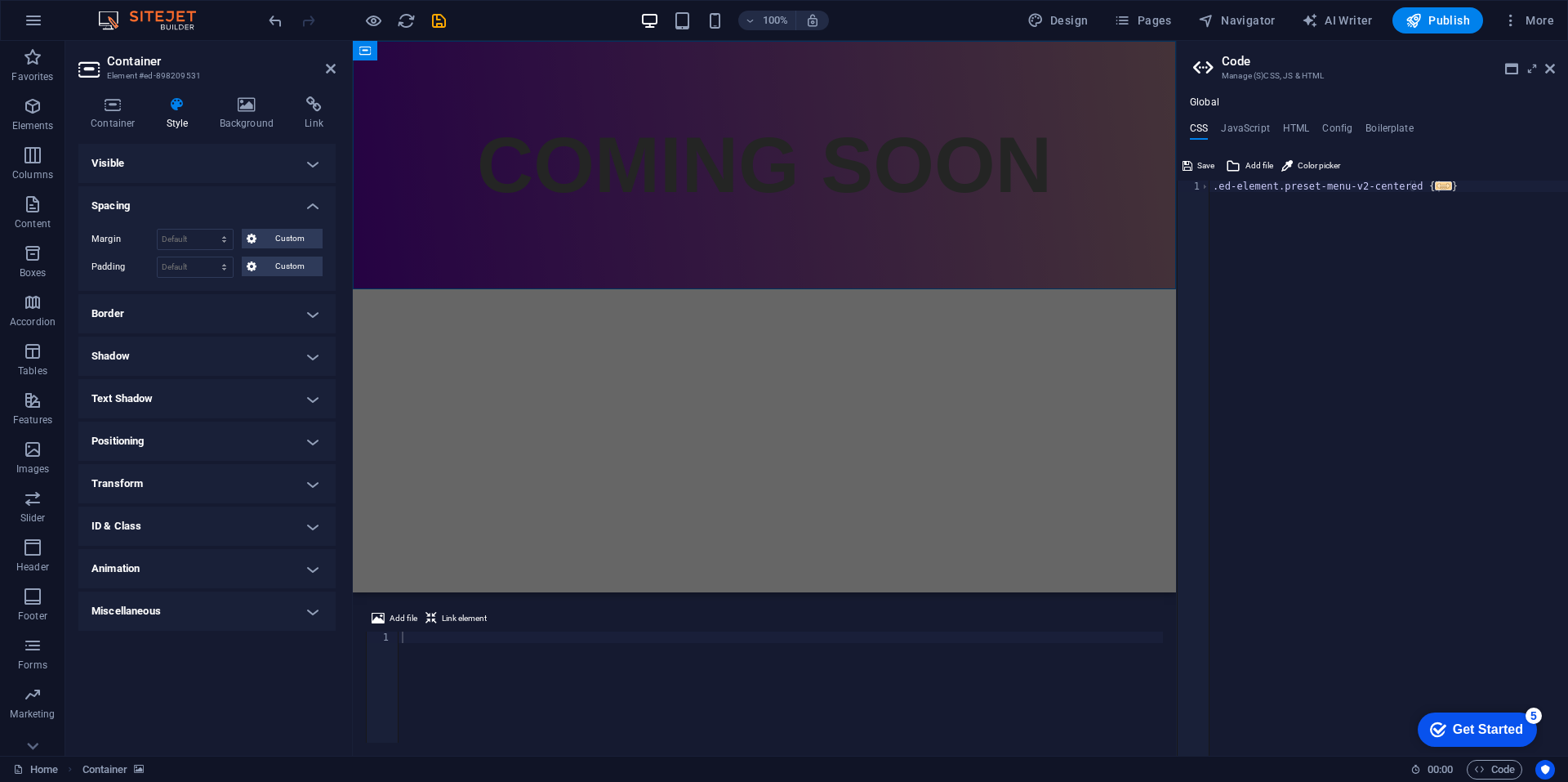
click at [175, 564] on h4 "Animation" at bounding box center [207, 568] width 257 height 39
click at [175, 564] on h4 "Animation" at bounding box center [207, 563] width 257 height 29
click at [100, 105] on icon at bounding box center [113, 104] width 69 height 17
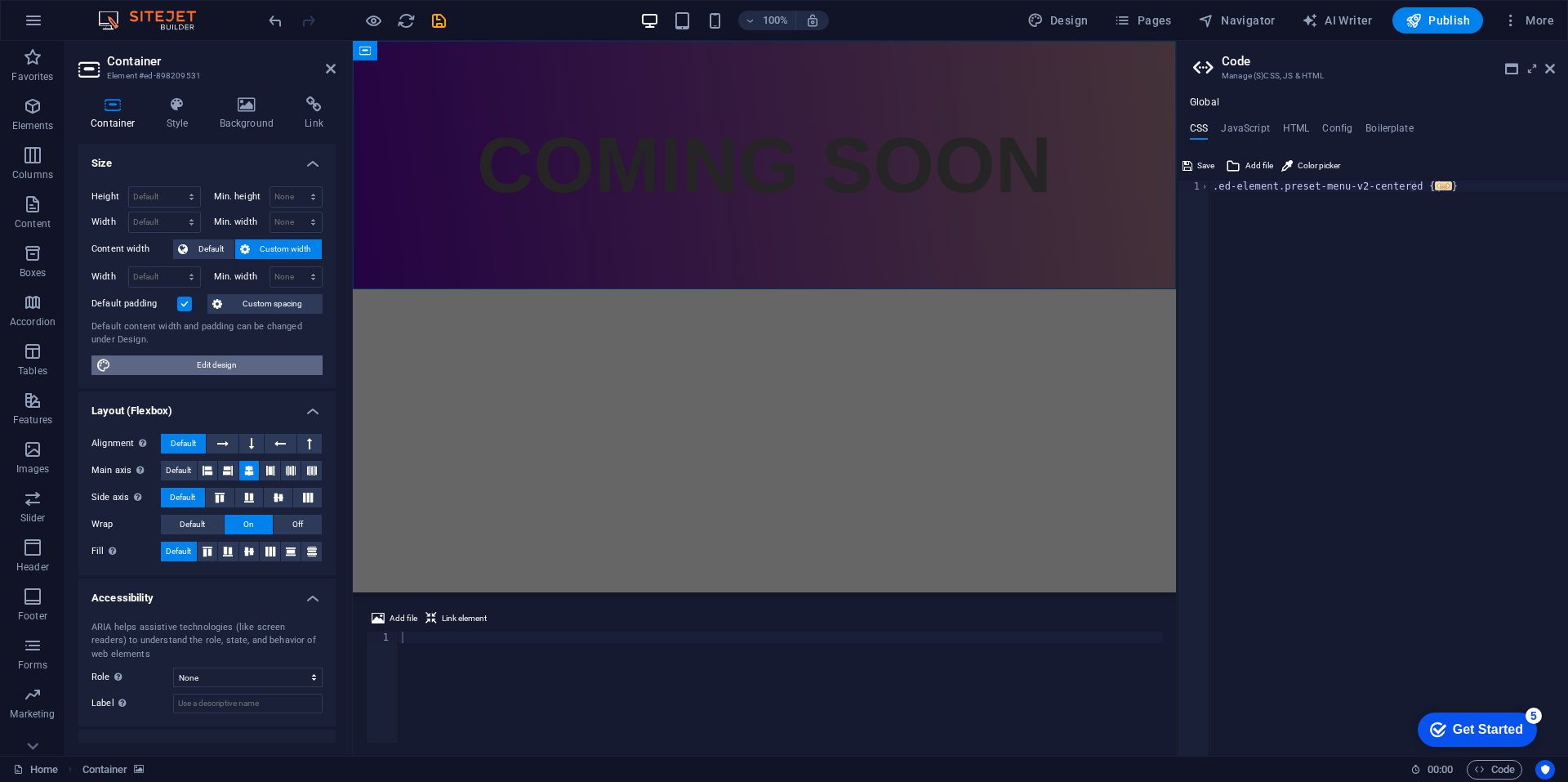
click at [209, 372] on span "Edit design" at bounding box center [217, 365] width 202 height 19
select select "900"
select select "rem"
select select "ease-in-out"
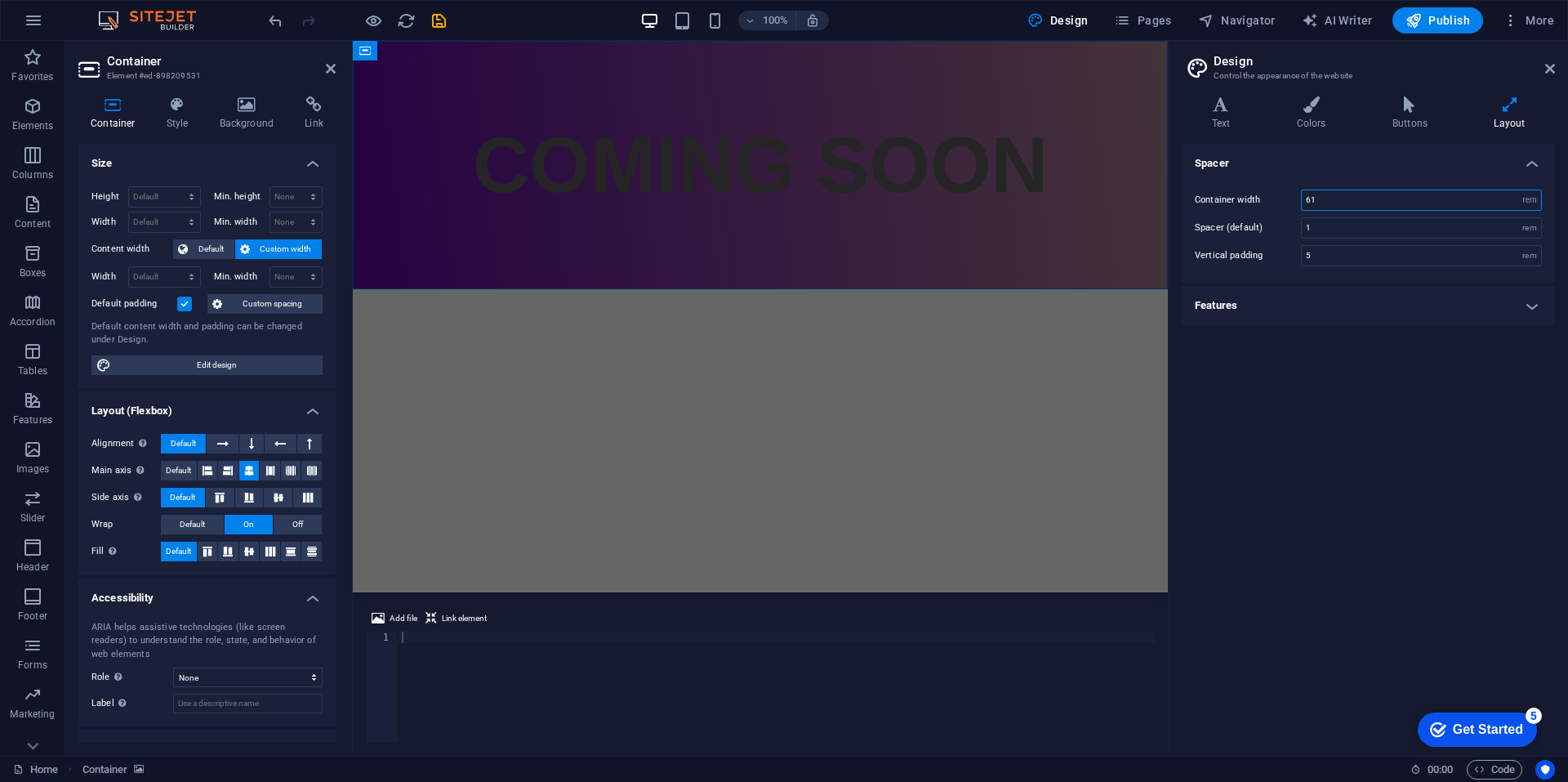
click at [1333, 205] on input "61" at bounding box center [1420, 200] width 239 height 19
click at [1317, 315] on h4 "Features" at bounding box center [1368, 305] width 373 height 39
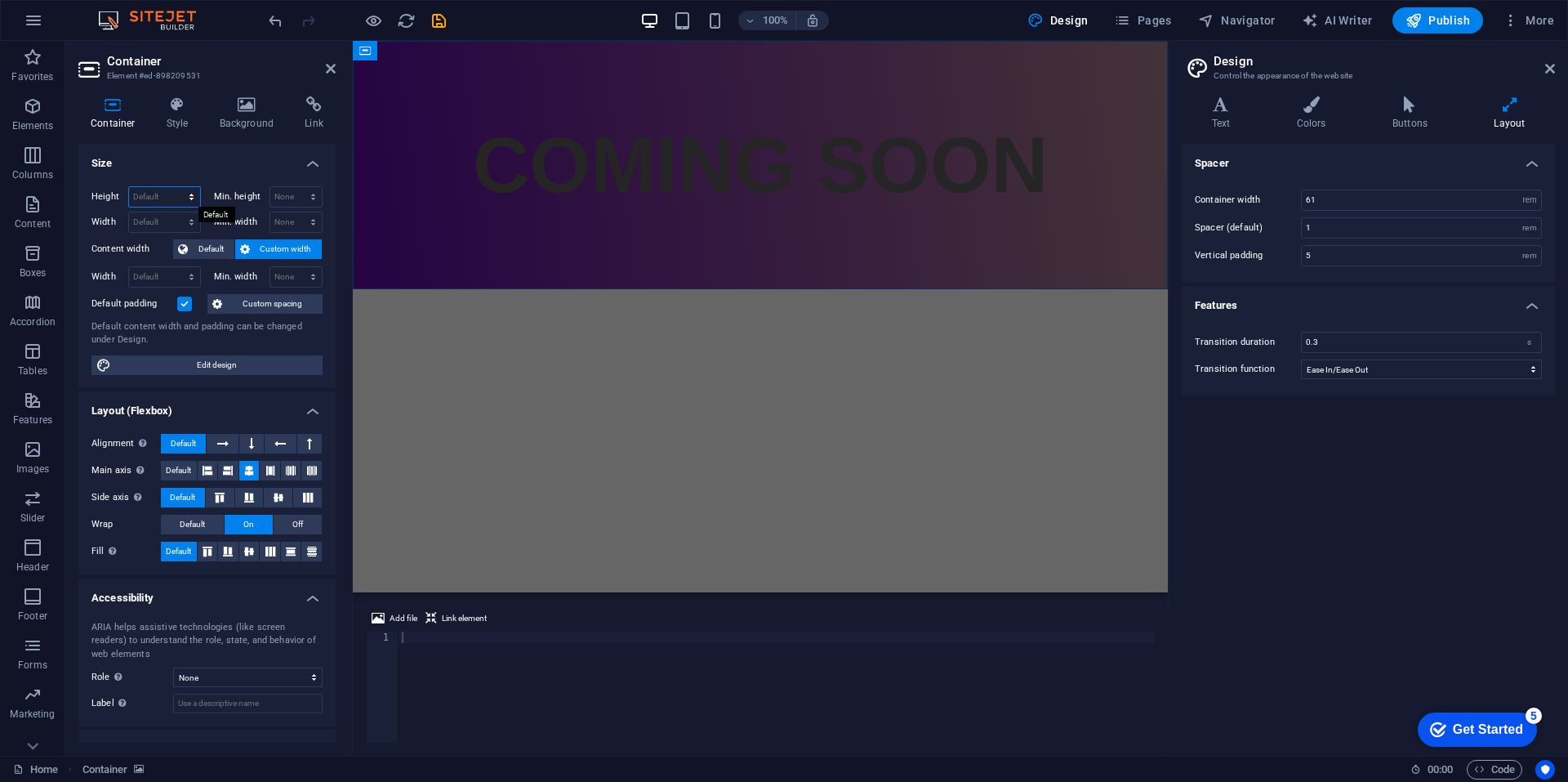
click at [177, 198] on select "Default px rem % vh vw" at bounding box center [164, 197] width 71 height 19
select select "rem"
click at [175, 187] on select "Default px rem % vh vw" at bounding box center [164, 197] width 71 height 19
type input "19"
click at [169, 200] on input "19" at bounding box center [164, 197] width 71 height 19
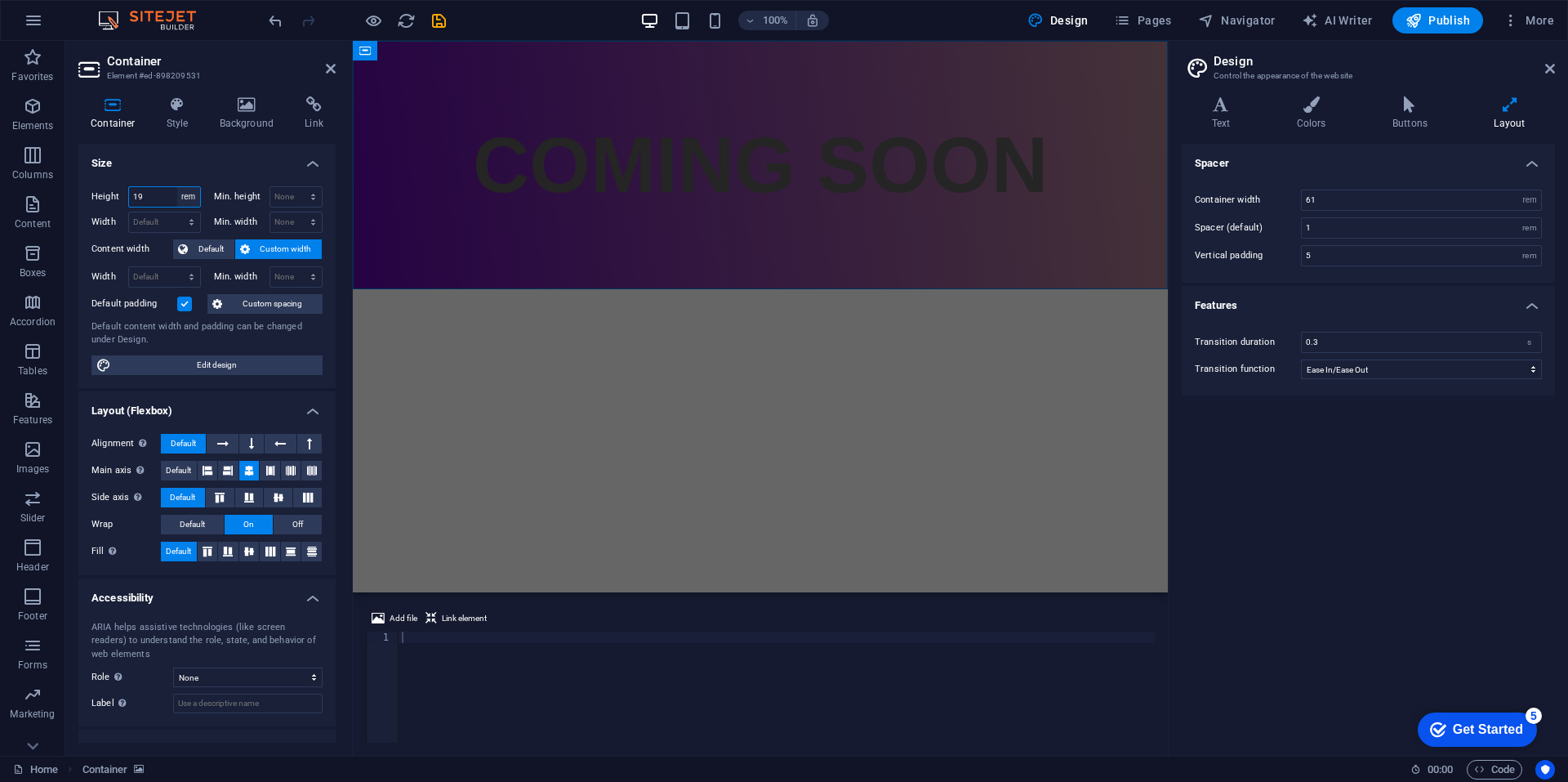
click at [192, 195] on select "Default px rem % vh vw" at bounding box center [188, 197] width 23 height 19
select select "%"
click at [177, 187] on select "Default px rem % vh vw" at bounding box center [188, 197] width 23 height 19
type input "100"
click at [270, 191] on select "None px rem % vh vw" at bounding box center [296, 197] width 52 height 19
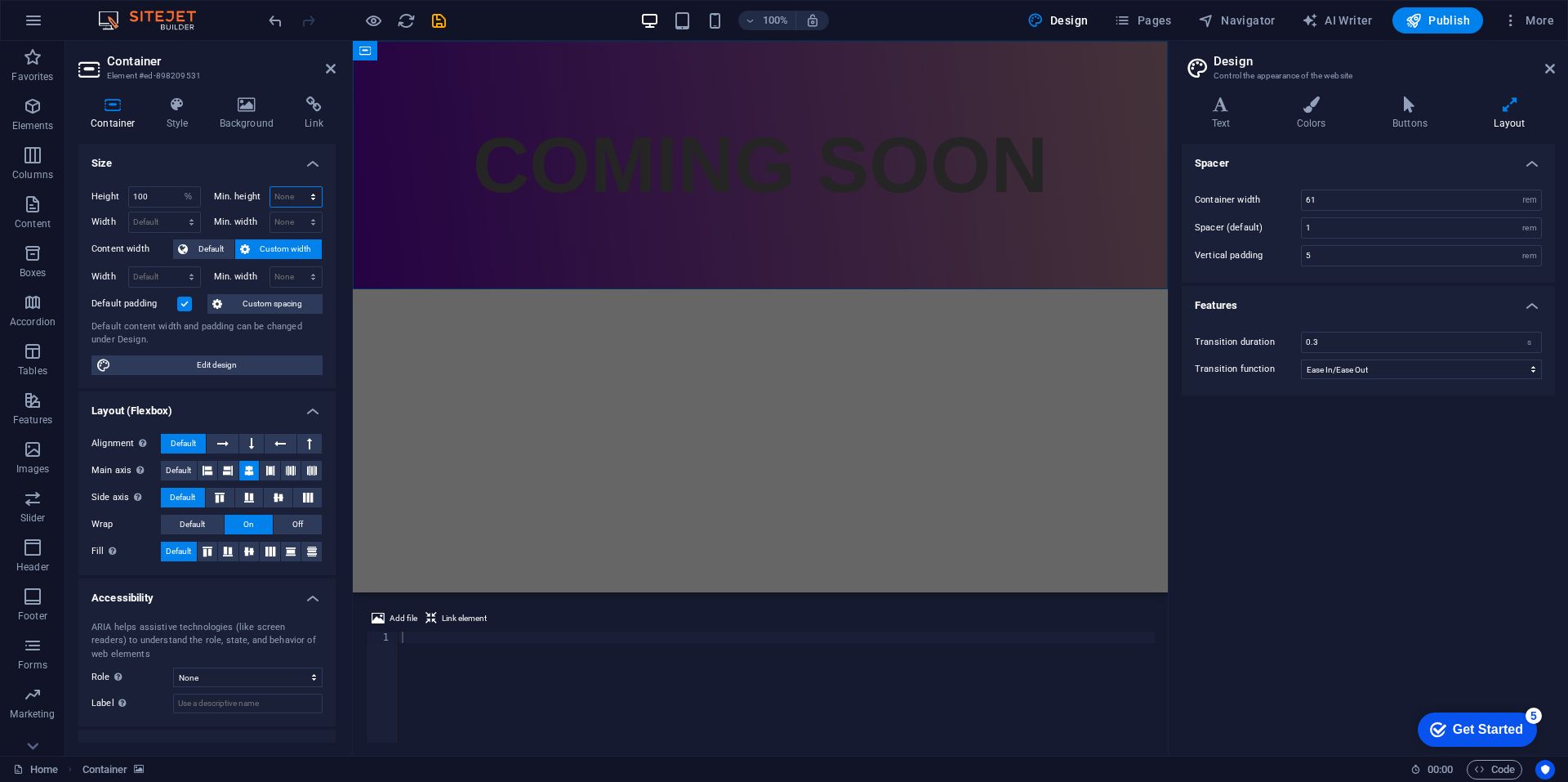
select select "%"
click at [295, 187] on select "None px rem % vh vw" at bounding box center [296, 197] width 52 height 19
type input "100"
click at [299, 189] on select "None px rem % vh vw" at bounding box center [311, 197] width 23 height 19
select select "r0j55ub8h8k"
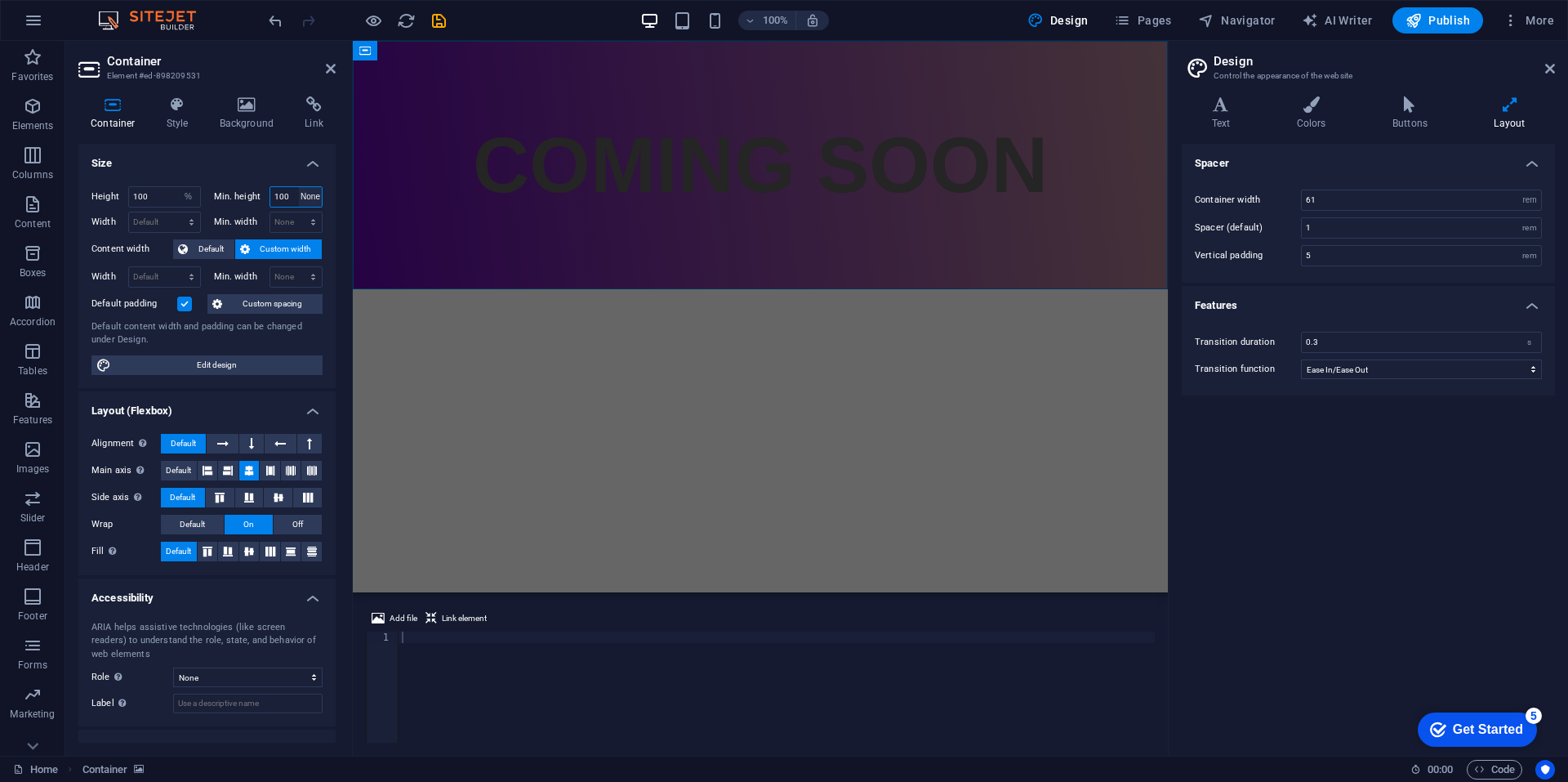
click at [299, 187] on select "None px rem % vh vw" at bounding box center [311, 197] width 23 height 19
select select "DISABLED_OPTION_VALUE"
click at [162, 198] on input "100" at bounding box center [164, 197] width 71 height 19
click at [181, 198] on select "Default px rem % vh vw" at bounding box center [188, 197] width 23 height 19
select select "px"
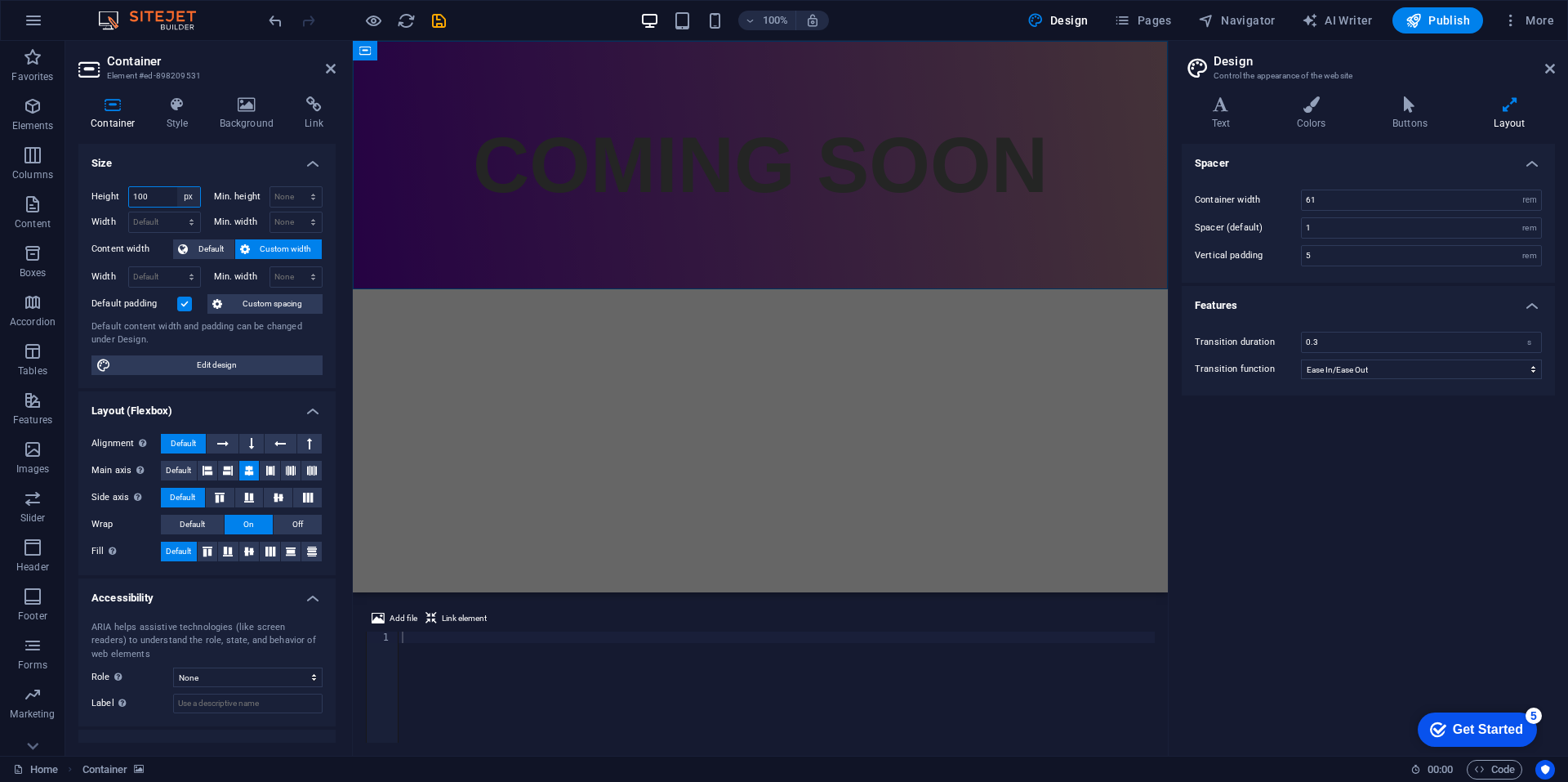
click at [177, 187] on select "Default px rem % vh vw" at bounding box center [188, 197] width 23 height 19
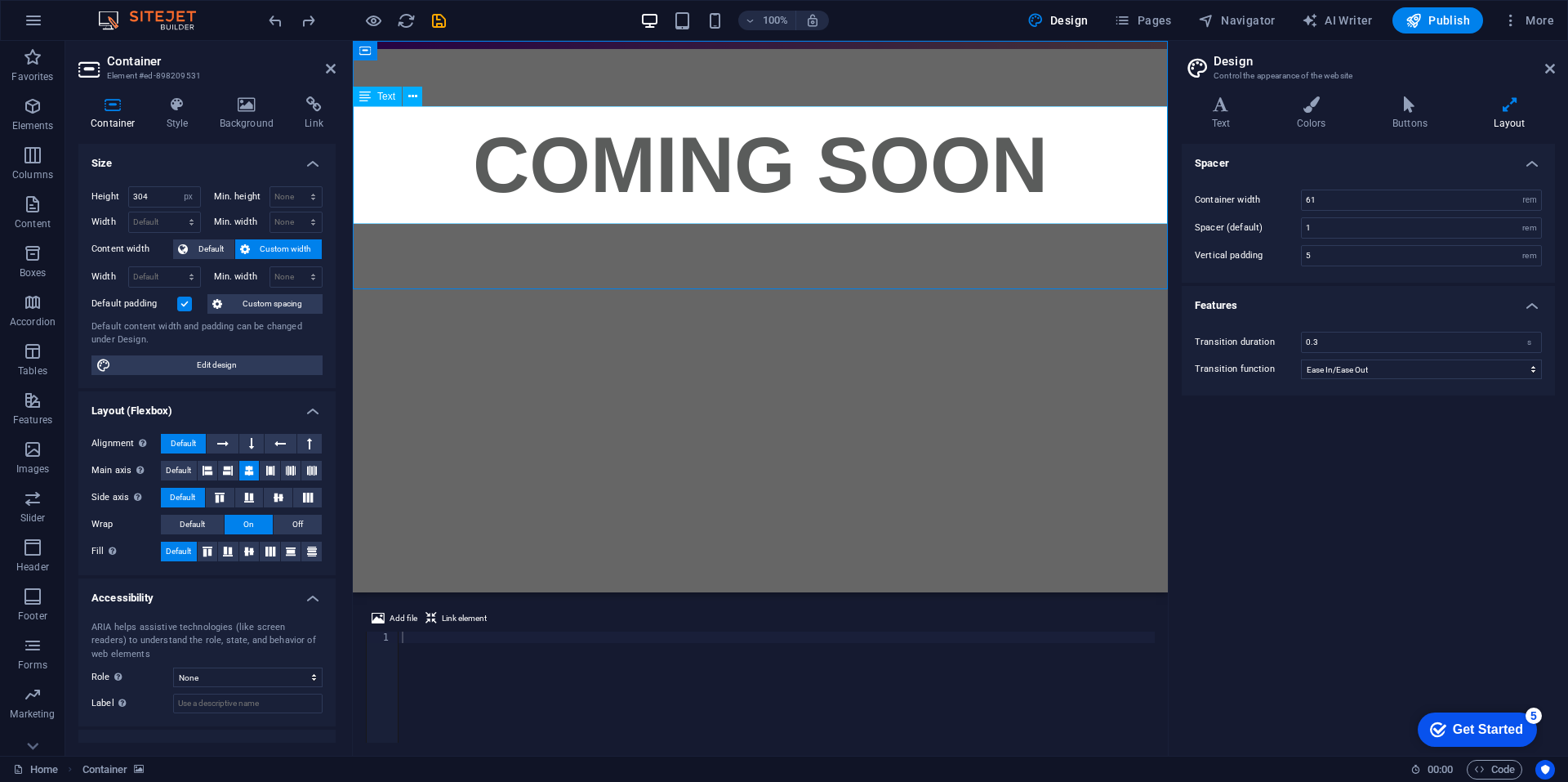
type input "100"
select select "%"
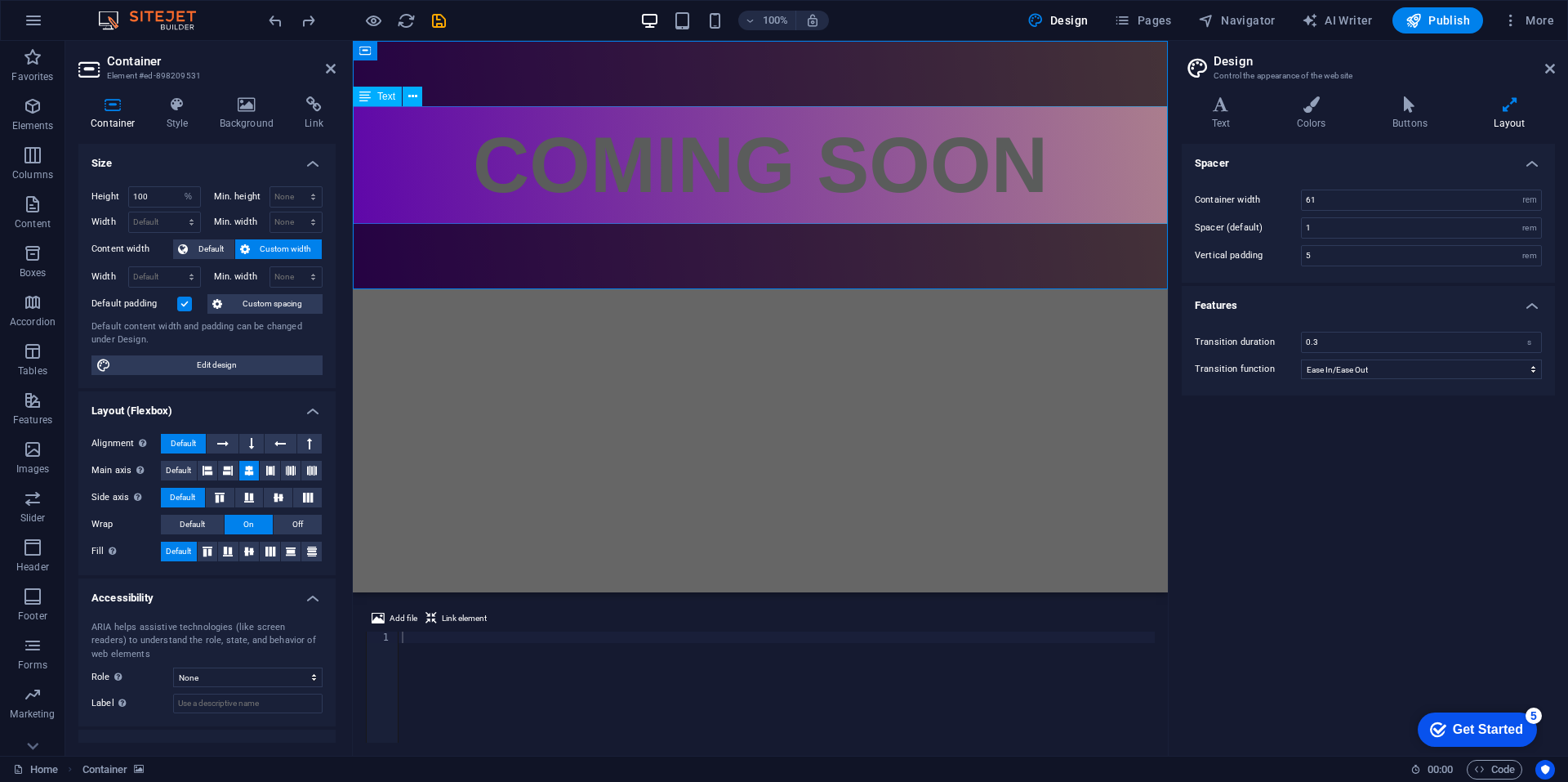
type input "100"
select select "%"
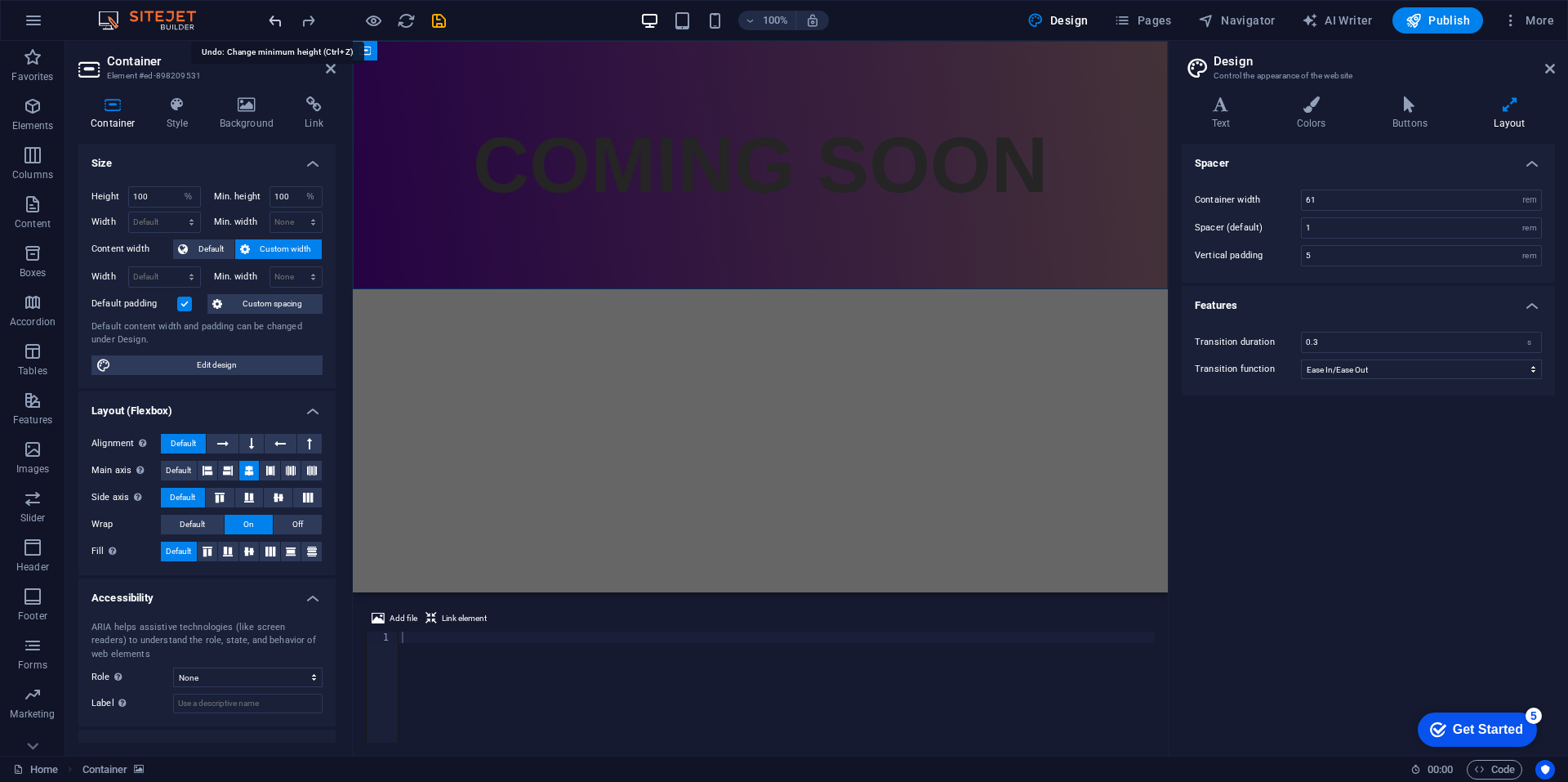
click at [276, 19] on icon "undo" at bounding box center [275, 20] width 18 height 18
select select "DISABLED_OPTION_VALUE"
click at [276, 19] on icon "undo" at bounding box center [275, 20] width 18 height 18
type input "19"
select select "rem"
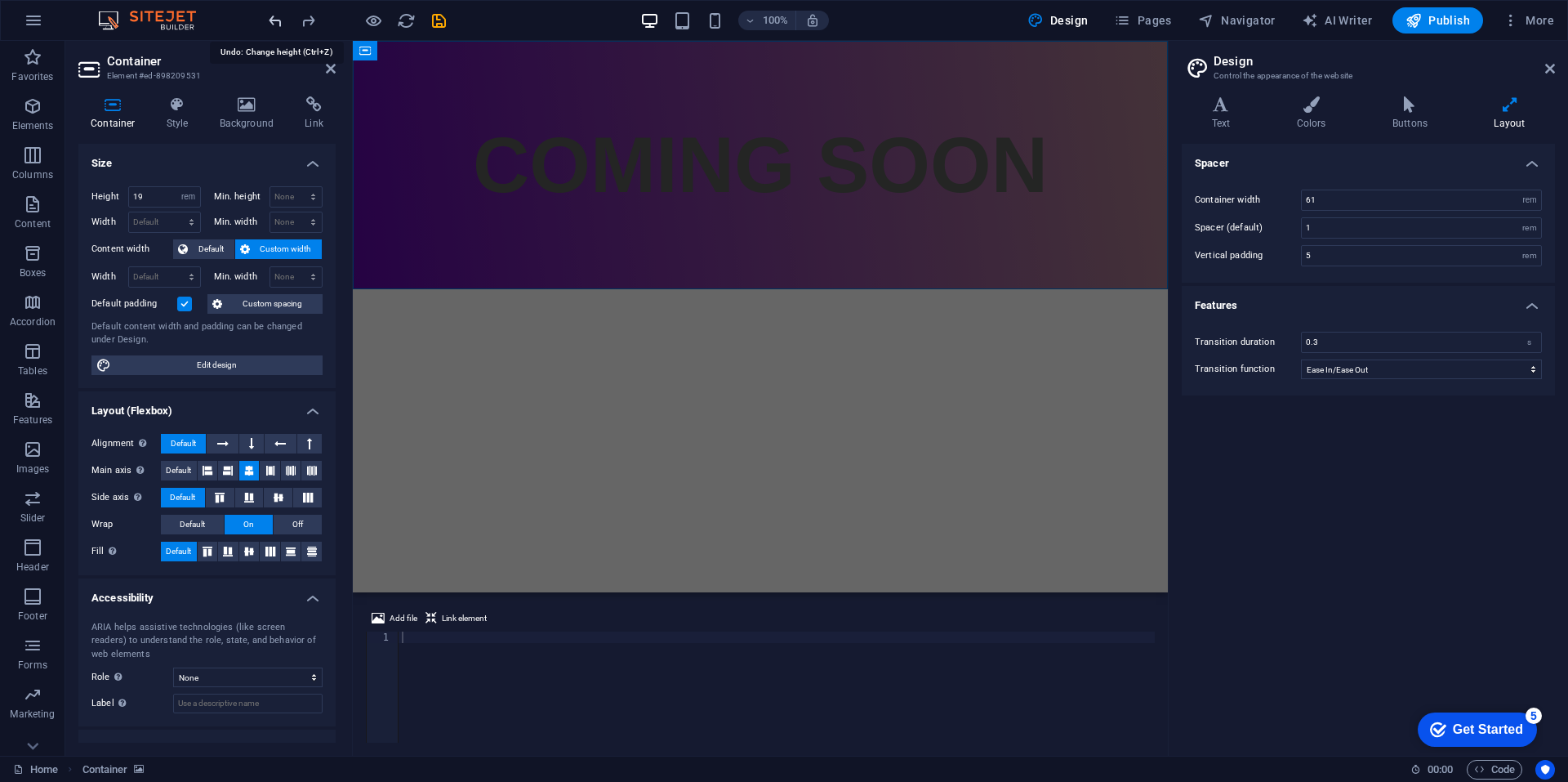
click at [276, 19] on icon "undo" at bounding box center [275, 20] width 18 height 18
select select "DISABLED_OPTION_VALUE"
click at [276, 19] on icon "undo" at bounding box center [275, 20] width 18 height 18
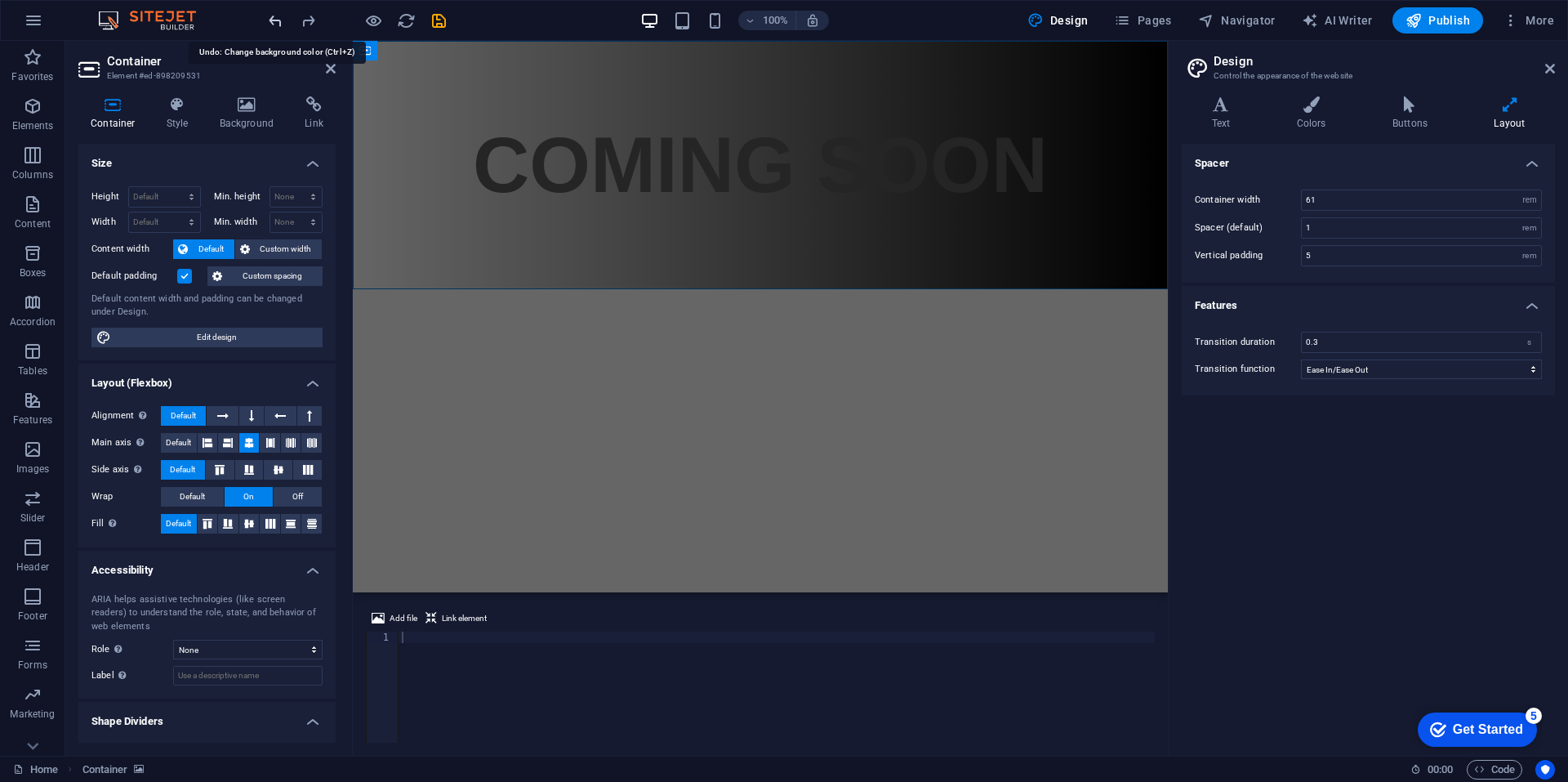
click at [276, 19] on icon "undo" at bounding box center [275, 20] width 18 height 18
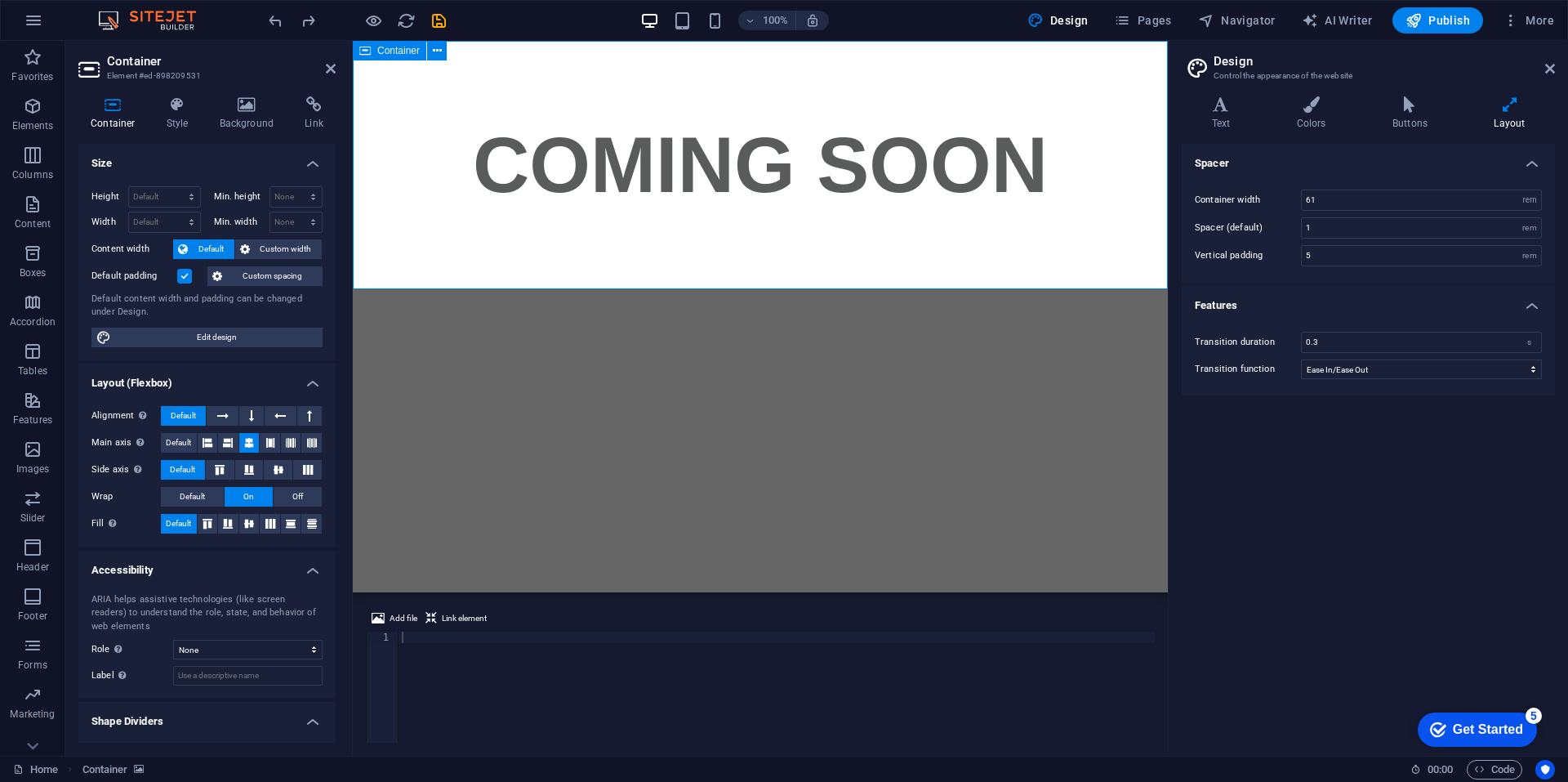
click at [698, 137] on div "COMING SOON" at bounding box center [760, 164] width 771 height 118
type textarea "<a href="#ed-898209534" class="wv-link-elm"></a>"
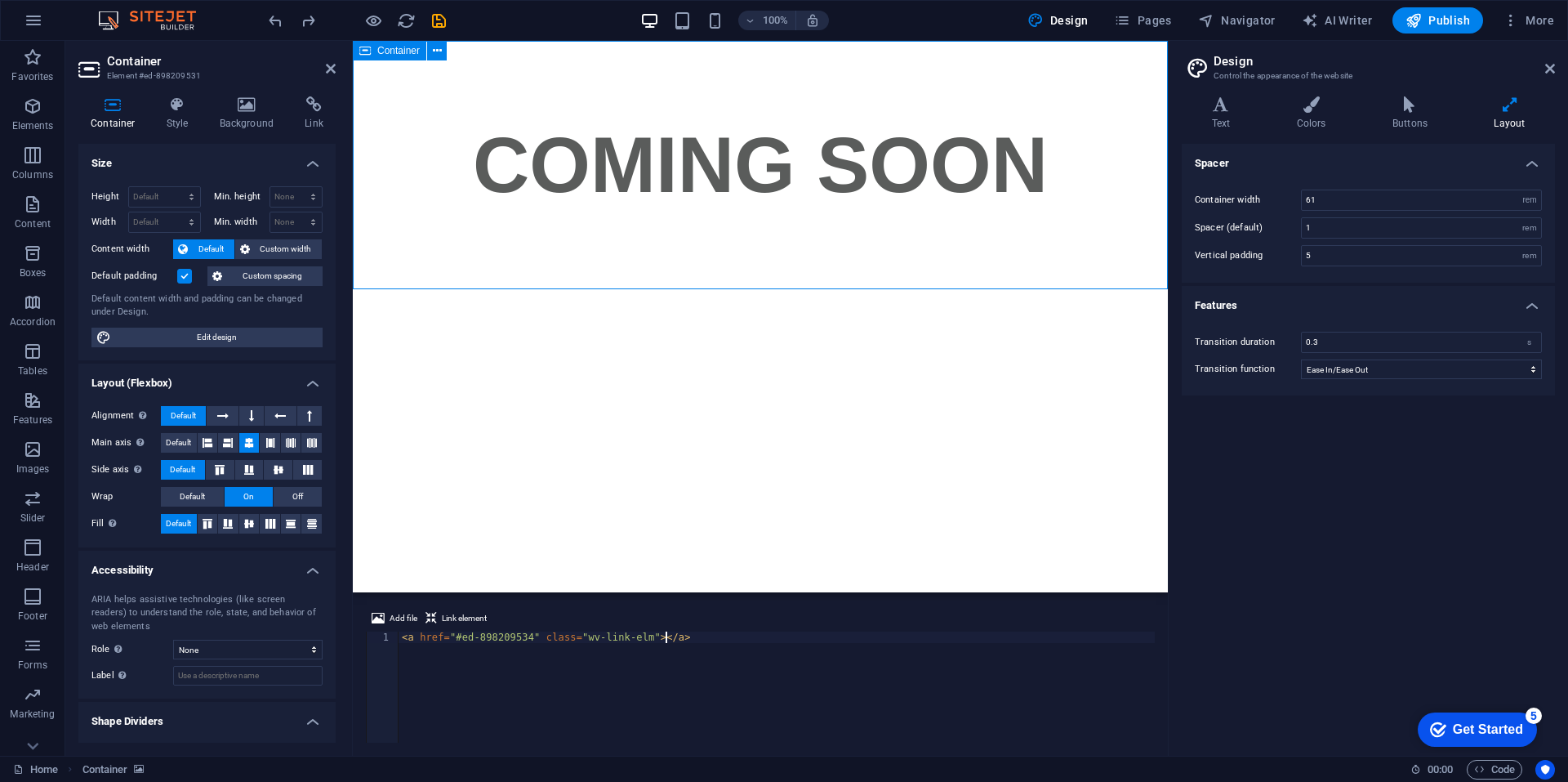
click at [362, 51] on icon at bounding box center [365, 51] width 12 height 19
click at [436, 49] on icon at bounding box center [437, 51] width 9 height 17
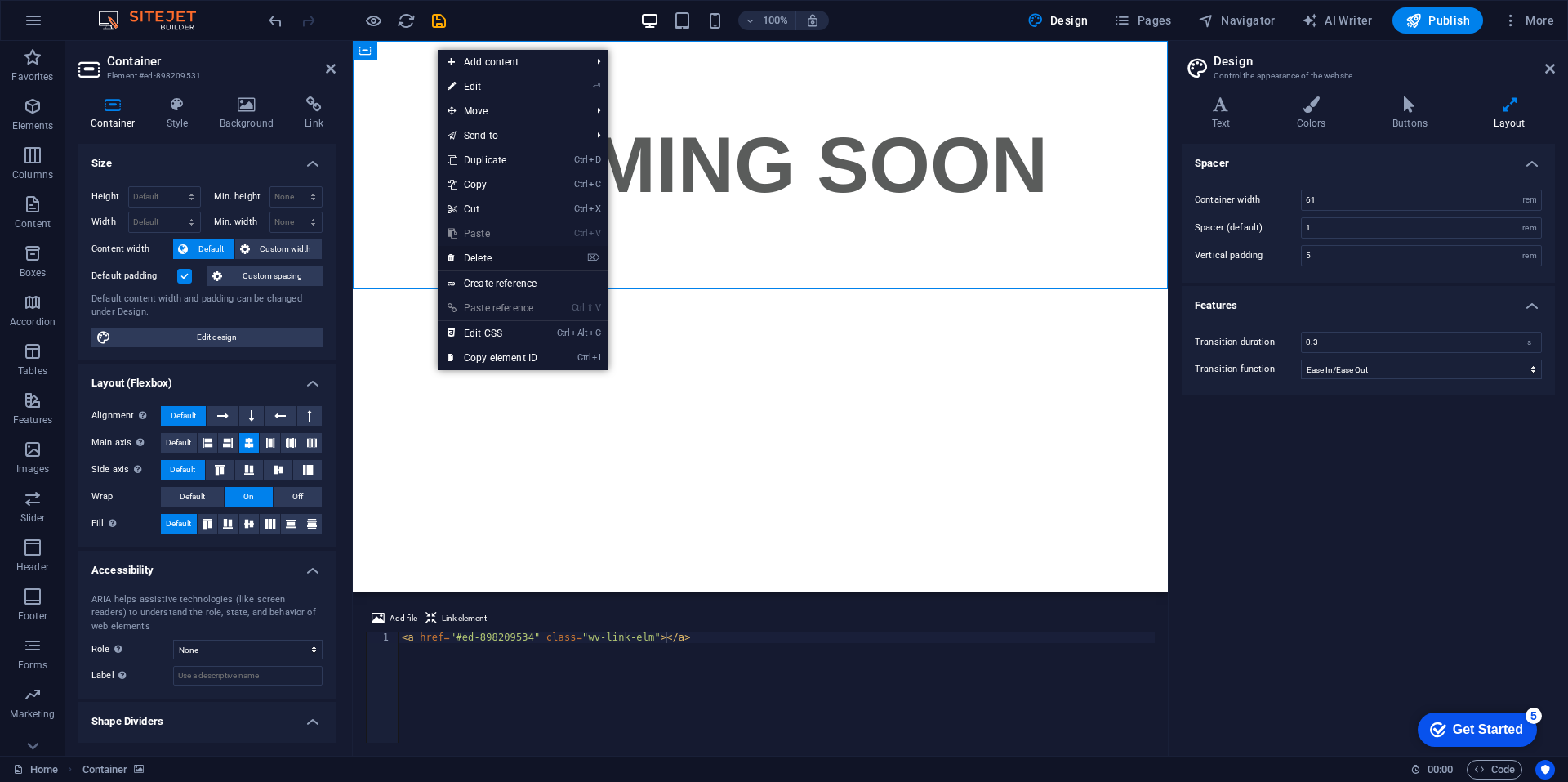
click at [497, 254] on link "⌦ Delete" at bounding box center [492, 257] width 110 height 24
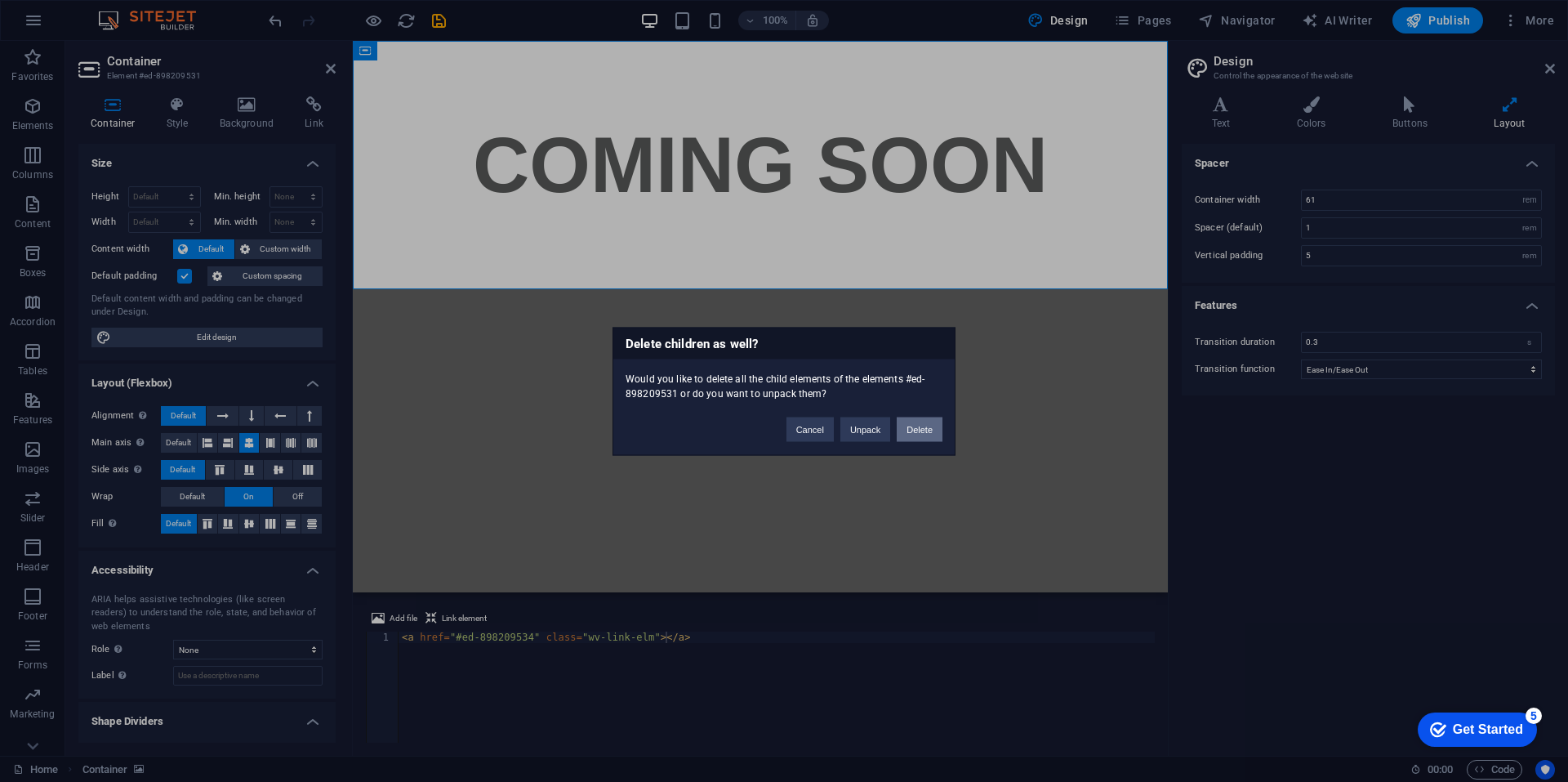
click at [925, 420] on button "Delete" at bounding box center [918, 428] width 46 height 24
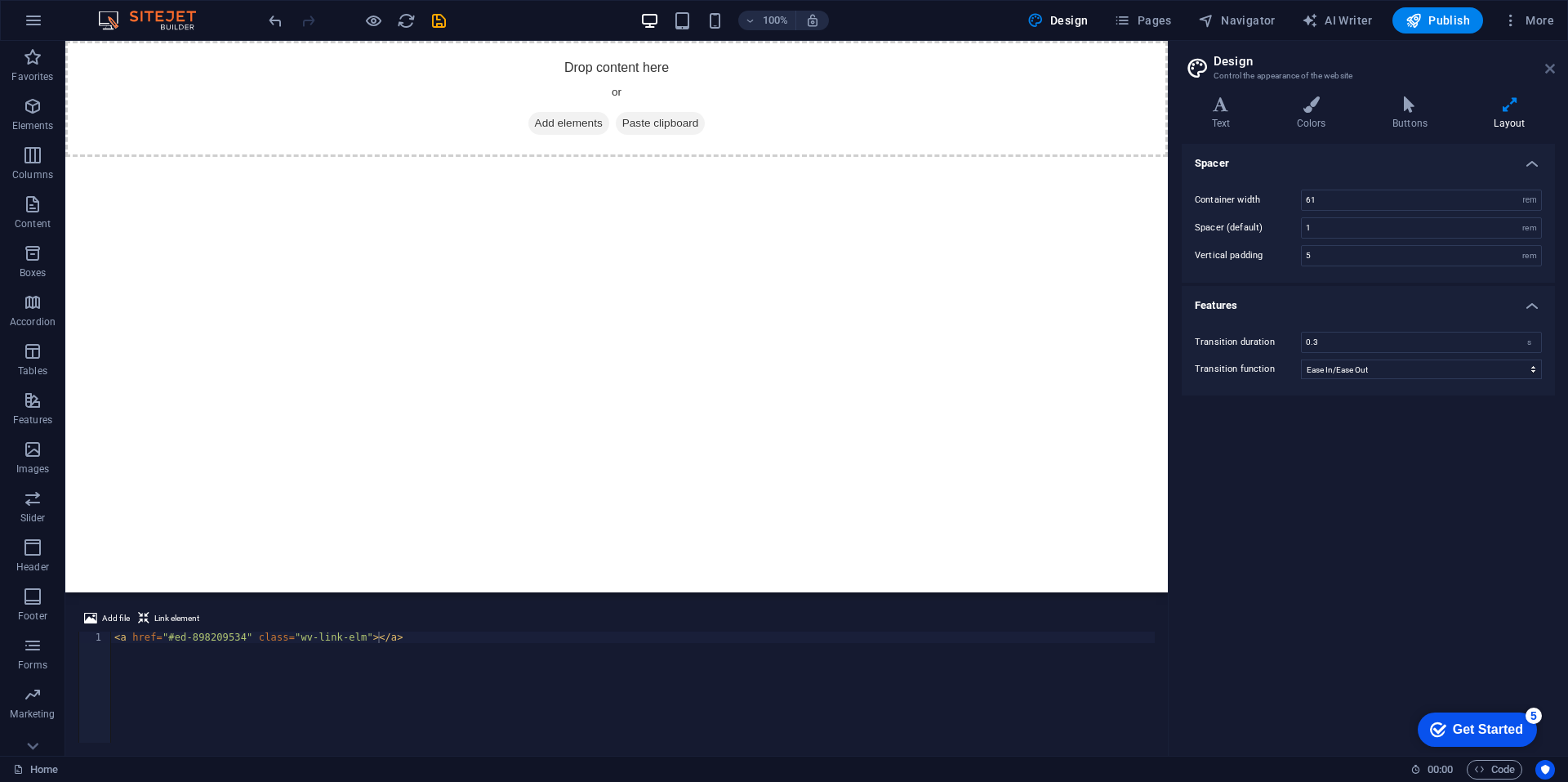
click at [1552, 62] on header "Design Control the appearance of the website" at bounding box center [1369, 62] width 370 height 43
click at [1549, 73] on icon at bounding box center [1550, 68] width 10 height 13
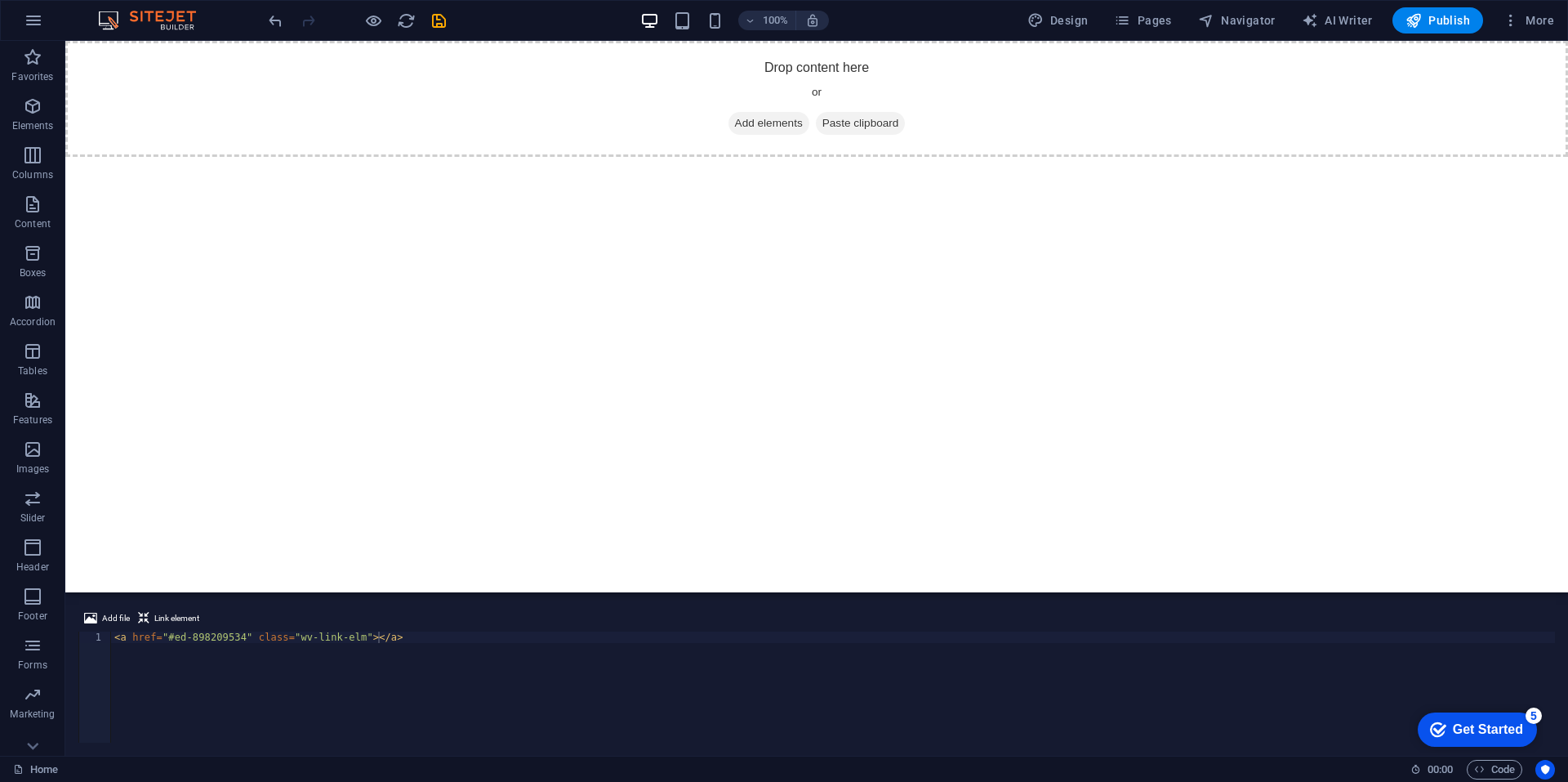
click at [836, 130] on span "Paste clipboard" at bounding box center [860, 123] width 90 height 23
click at [847, 129] on span "Paste clipboard" at bounding box center [860, 123] width 90 height 23
click at [765, 122] on span "Add elements" at bounding box center [768, 123] width 81 height 23
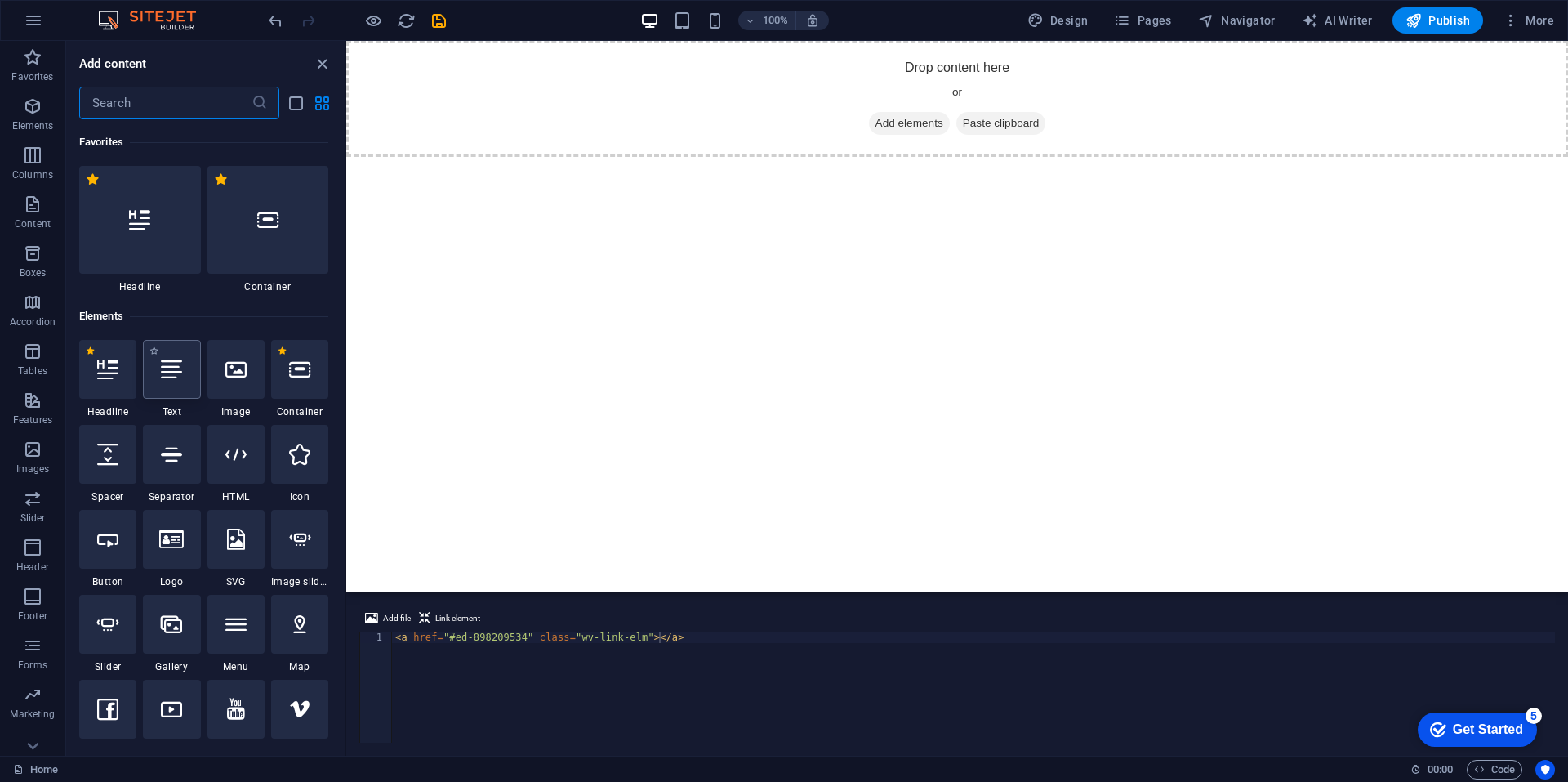
click at [172, 372] on icon at bounding box center [172, 369] width 21 height 21
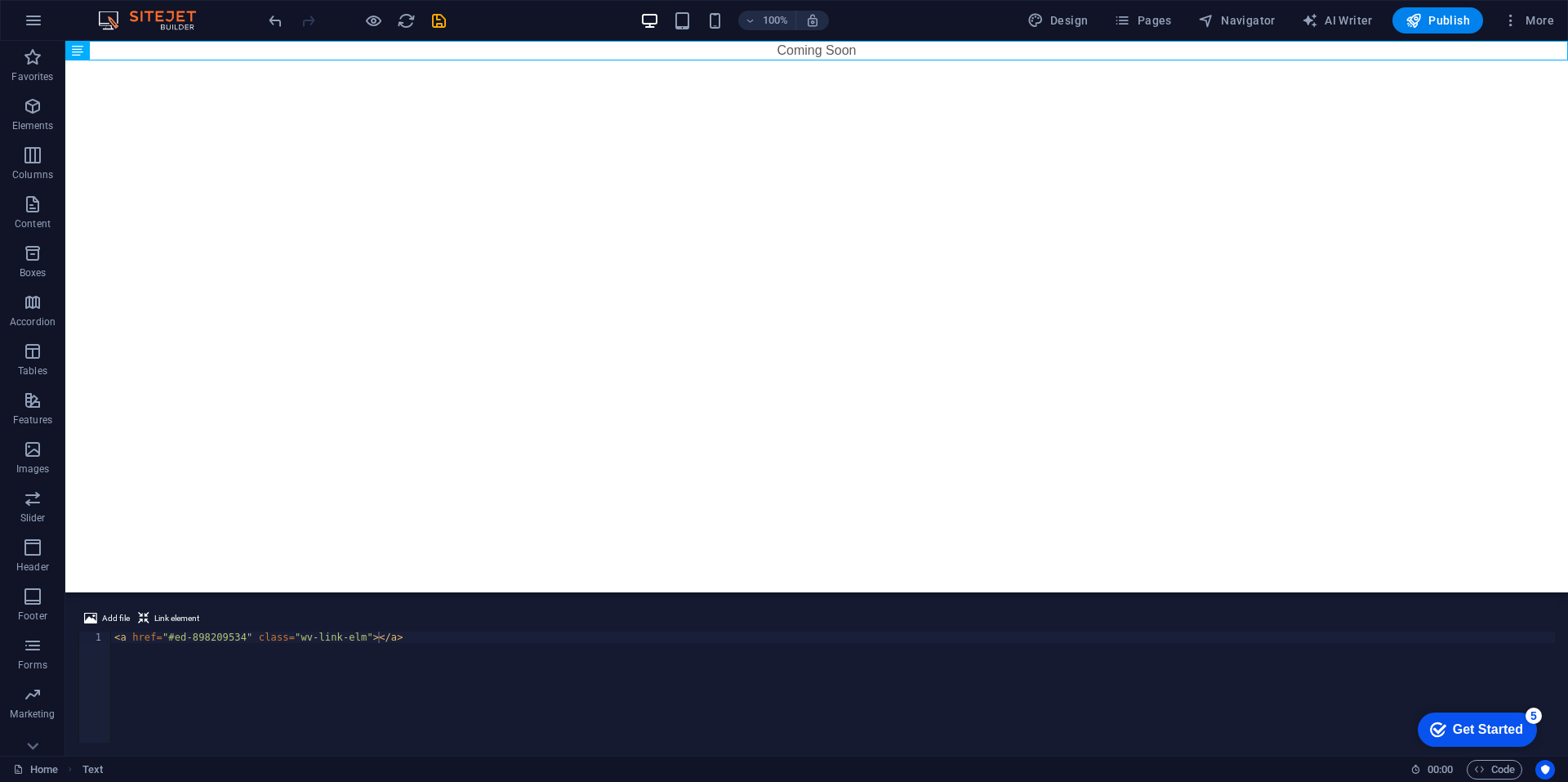
click at [706, 60] on html "Skip to main content Coming Soon" at bounding box center [816, 51] width 1502 height 19
click at [817, 54] on div "Coming Soon" at bounding box center [816, 51] width 1502 height 19
click at [128, 45] on icon at bounding box center [124, 51] width 9 height 17
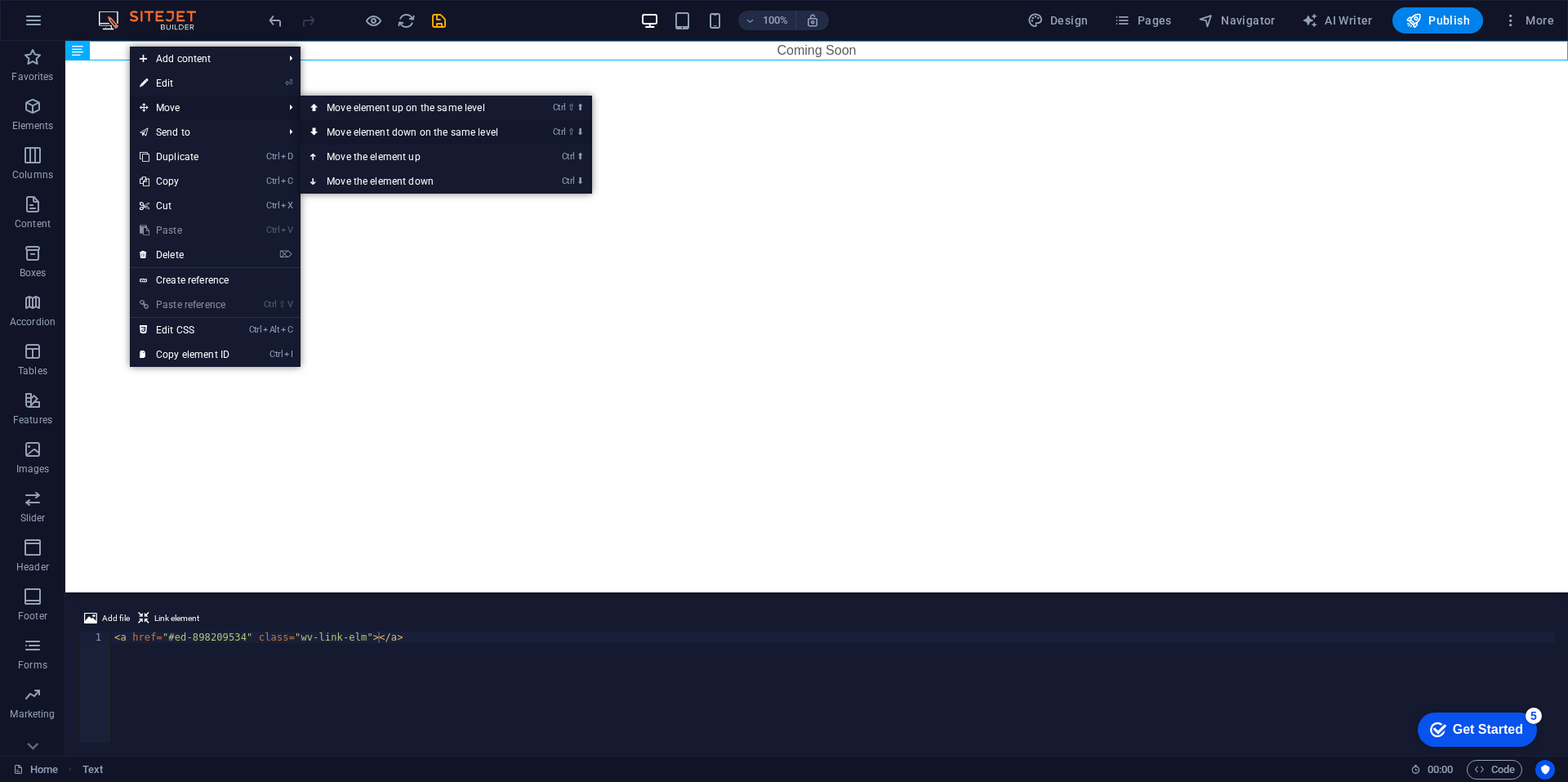
click at [343, 131] on link "Ctrl ⇧ ⬇ Move element down on the same level" at bounding box center [415, 132] width 230 height 24
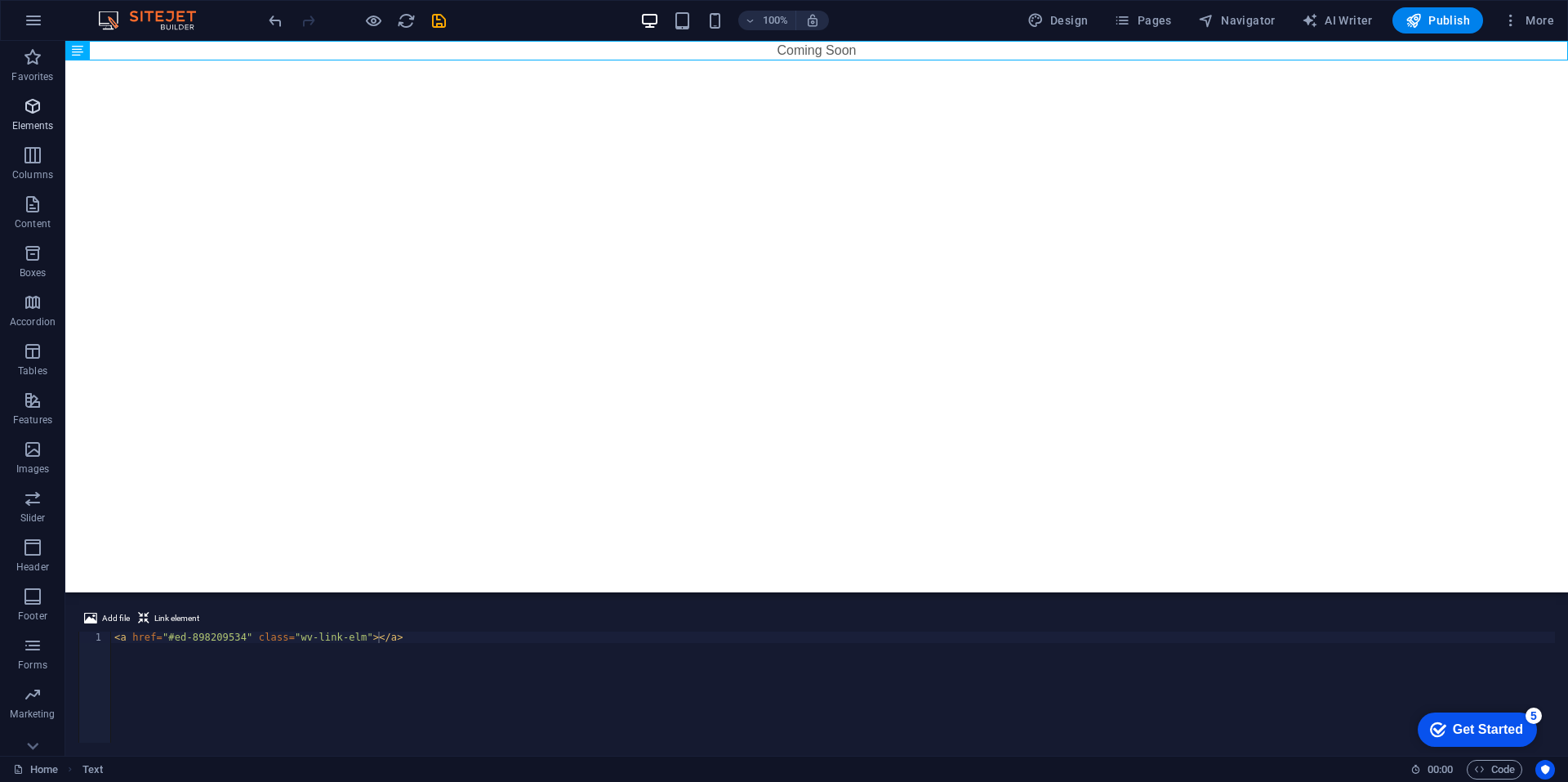
click at [36, 114] on icon "button" at bounding box center [33, 106] width 19 height 19
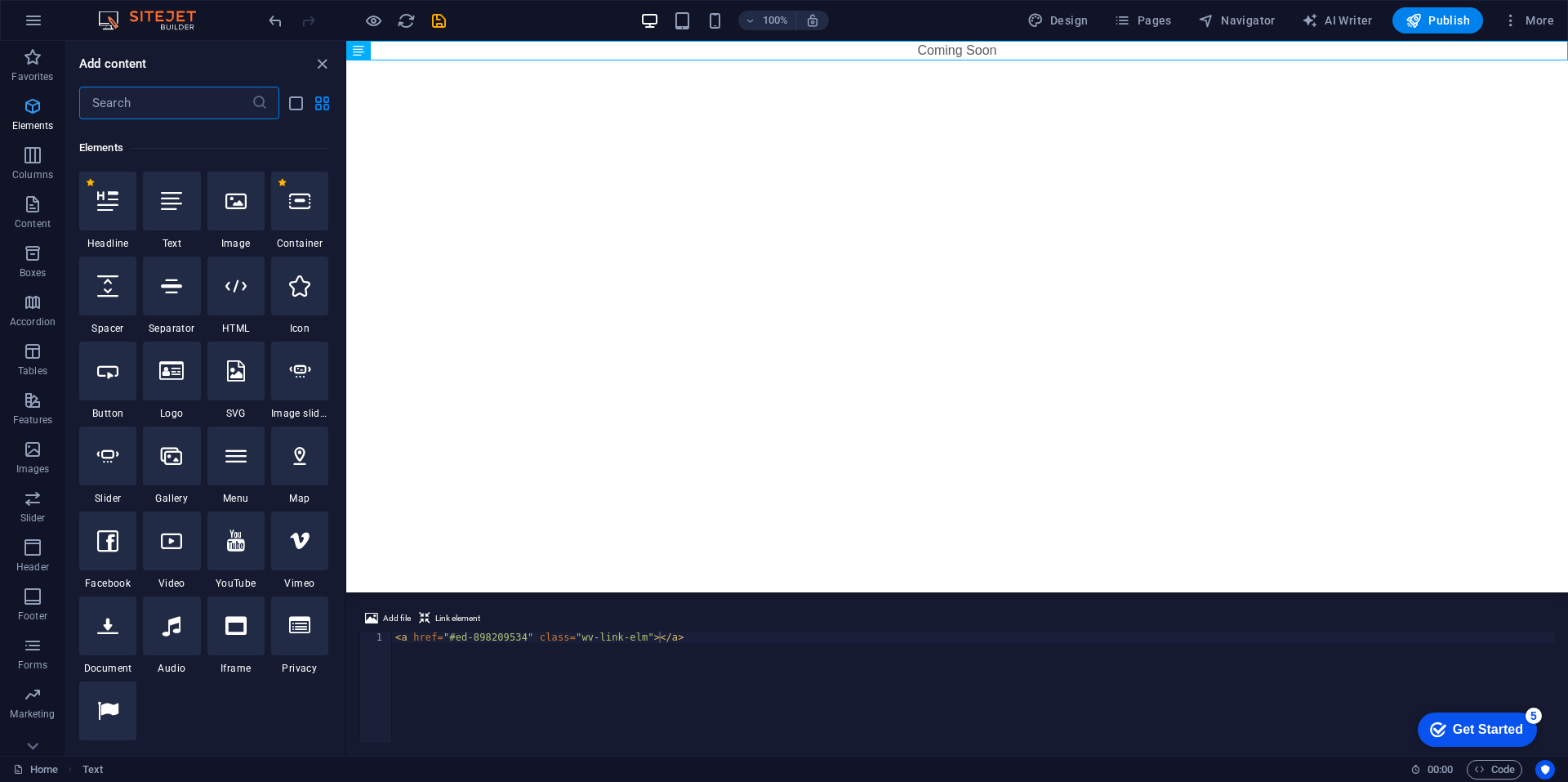
scroll to position [174, 0]
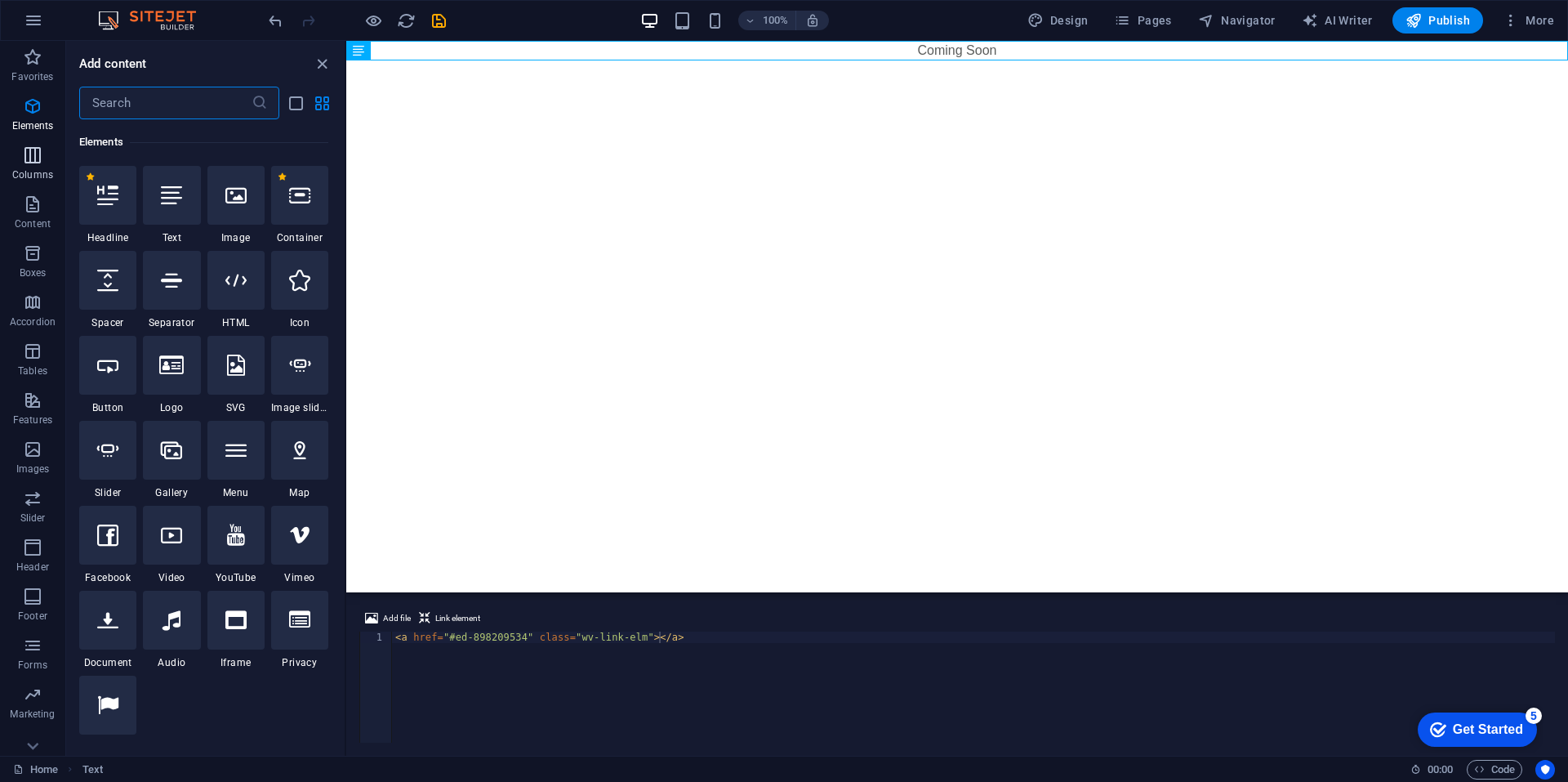
click at [18, 166] on span "Columns" at bounding box center [32, 165] width 65 height 39
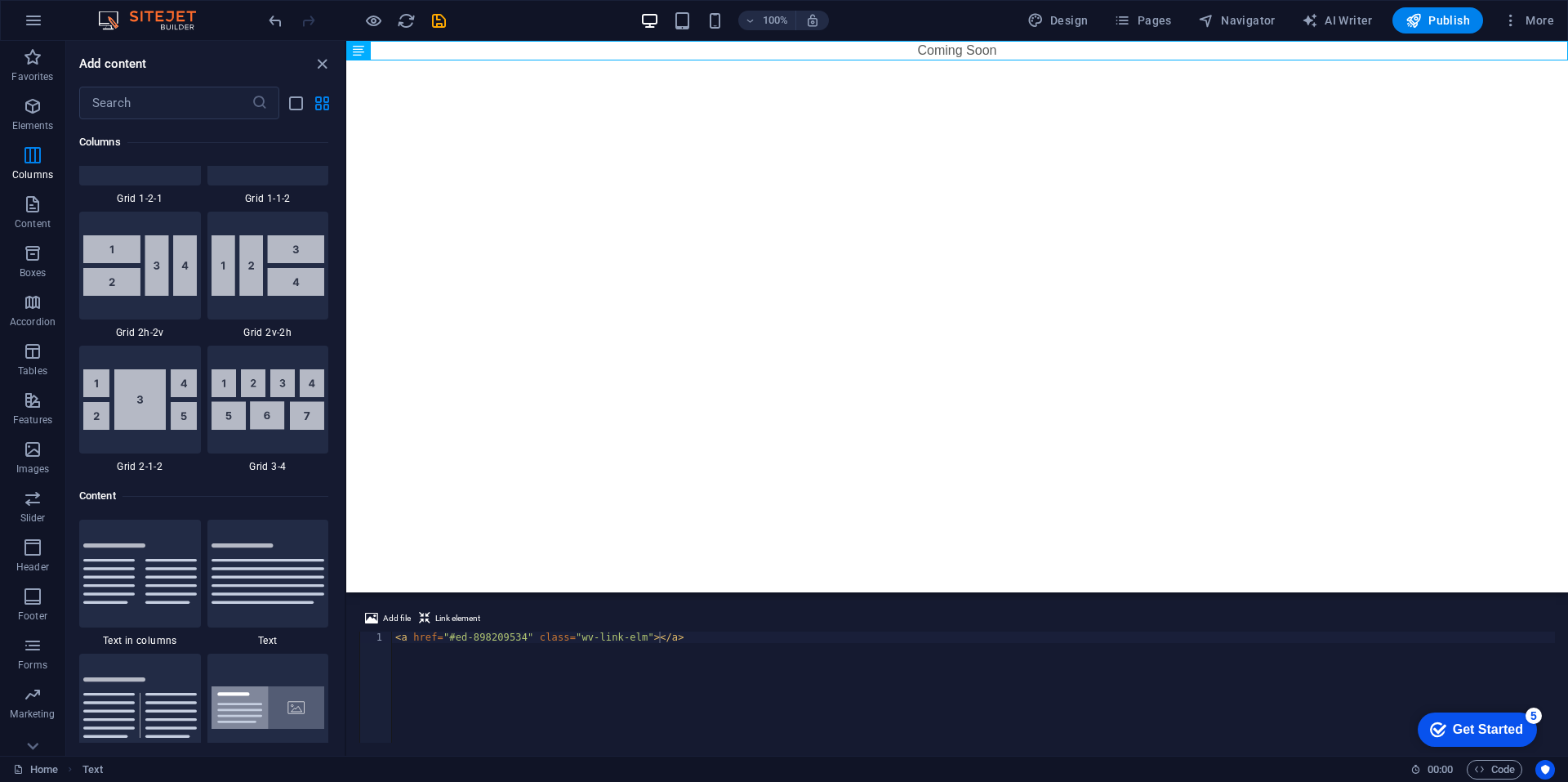
scroll to position [2579, 0]
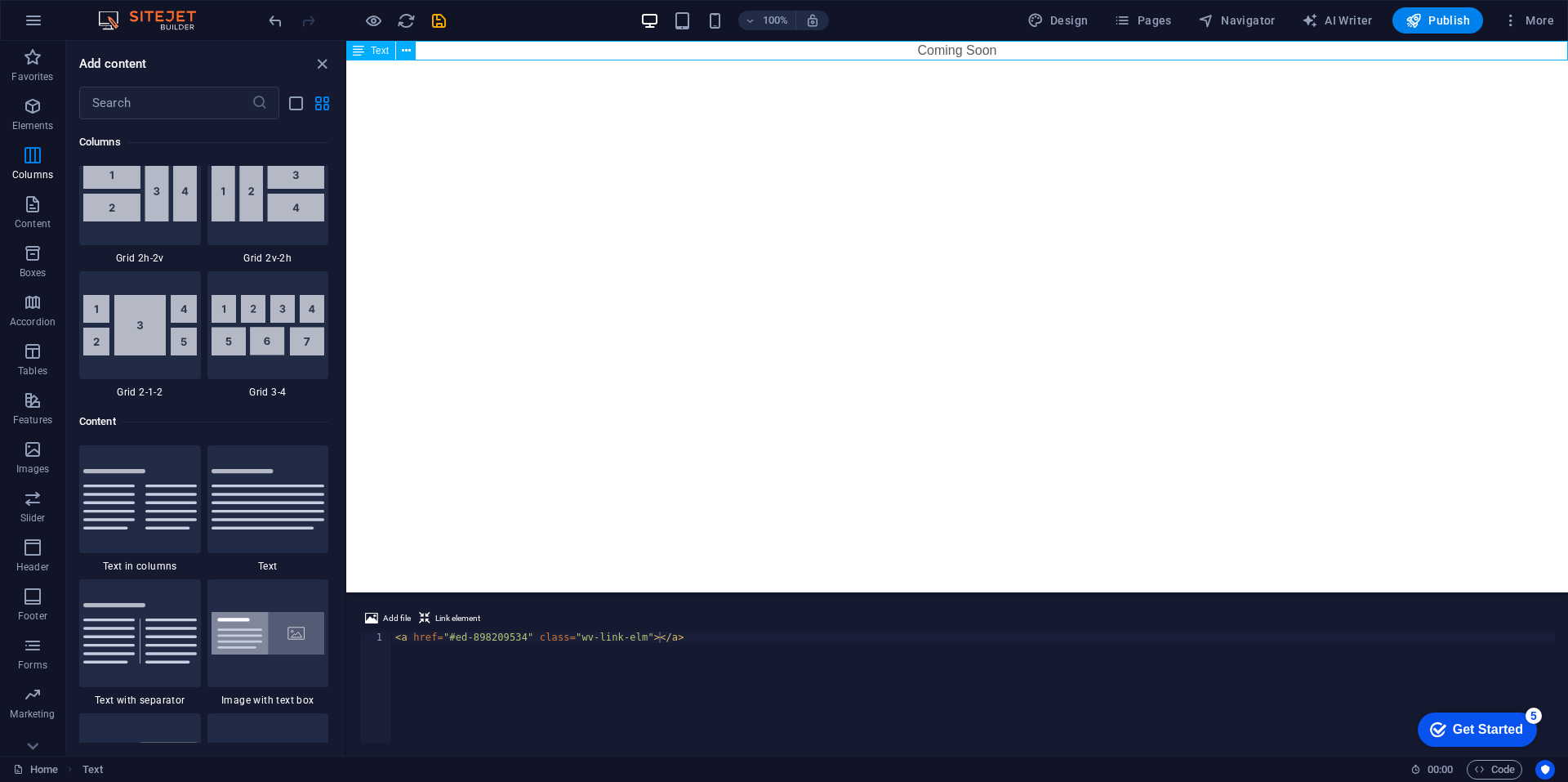
click at [444, 54] on div "Coming Soon" at bounding box center [957, 51] width 1221 height 19
click at [405, 48] on icon at bounding box center [406, 51] width 9 height 17
click at [364, 54] on div "Text" at bounding box center [371, 51] width 49 height 19
click at [360, 52] on icon at bounding box center [358, 51] width 12 height 19
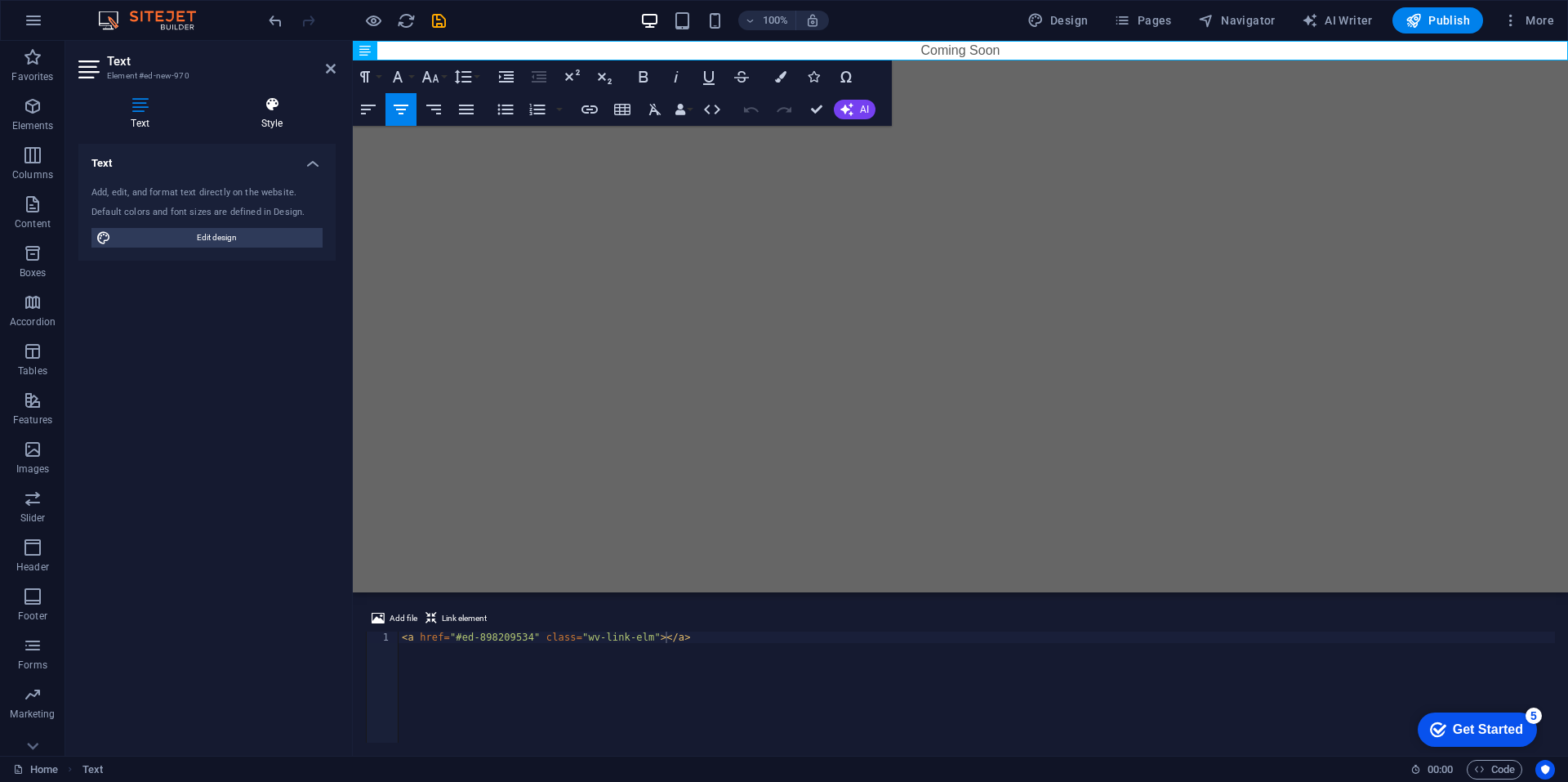
click at [229, 119] on h4 "Style" at bounding box center [271, 113] width 127 height 34
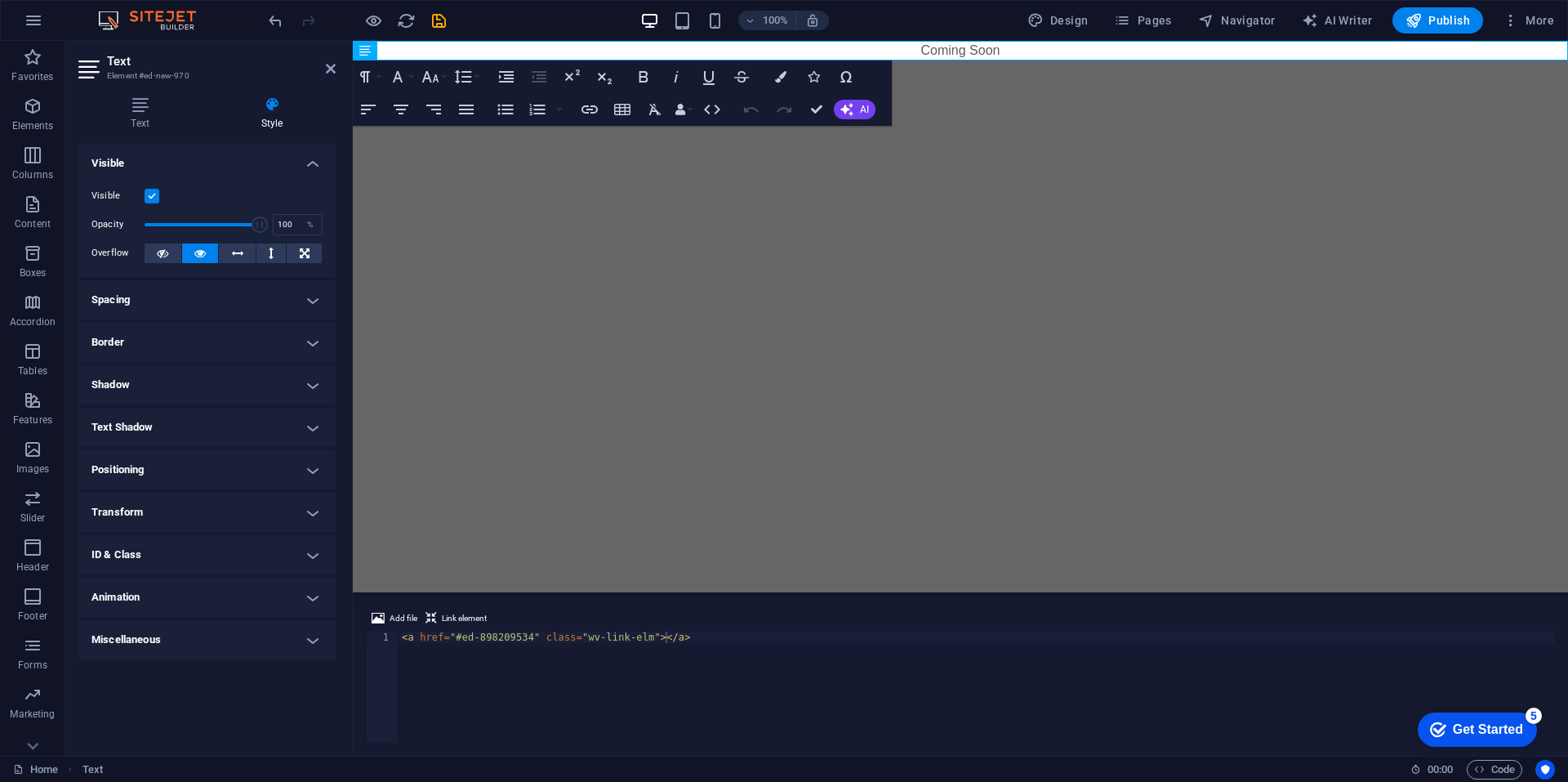
click at [1132, 60] on html "Skip to main content Coming Soon" at bounding box center [959, 51] width 1215 height 19
click at [939, 34] on div "100% Design Pages Navigator AI Writer Publish More" at bounding box center [784, 20] width 1566 height 39
click at [272, 259] on icon at bounding box center [271, 254] width 5 height 19
click at [305, 249] on icon at bounding box center [305, 254] width 10 height 19
click at [209, 285] on h4 "Spacing" at bounding box center [207, 299] width 257 height 39
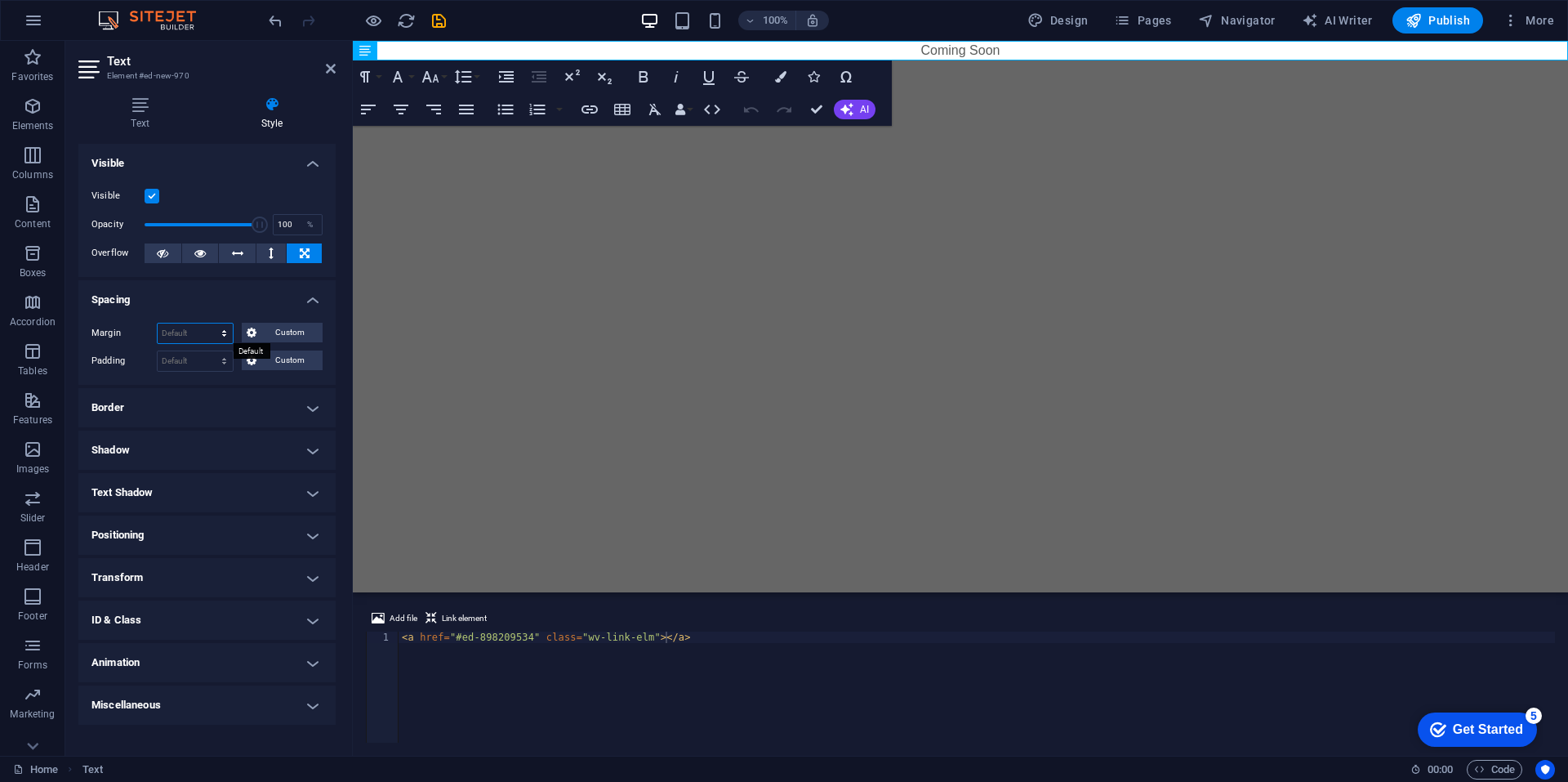
click at [227, 327] on select "Default auto px % rem vw vh Custom" at bounding box center [194, 333] width 75 height 19
click at [157, 323] on select "Default auto px % rem vw vh Custom" at bounding box center [194, 333] width 75 height 19
select select "DISABLED_OPTION_VALUE"
click at [267, 329] on span "Custom" at bounding box center [289, 332] width 56 height 19
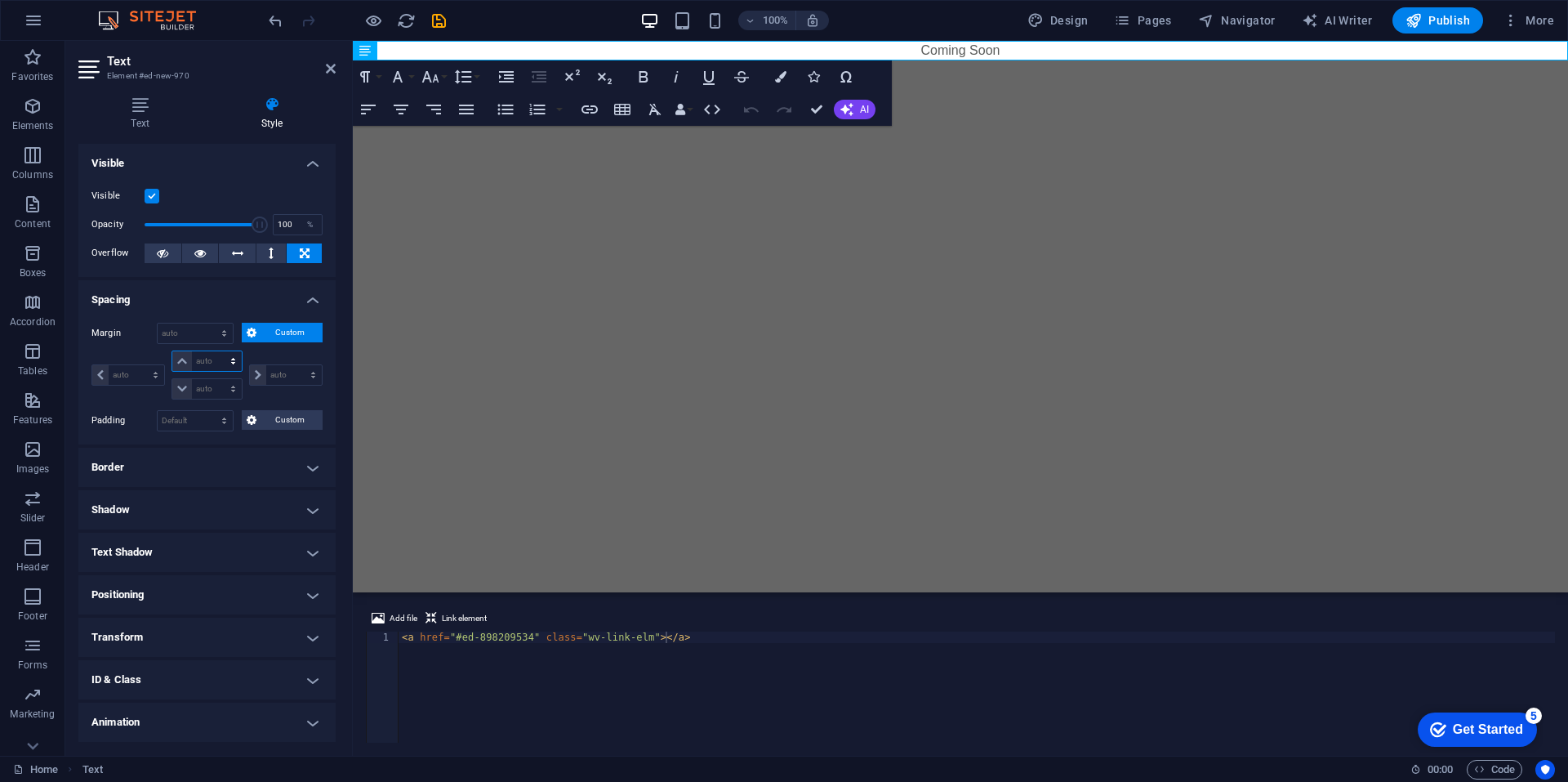
click at [213, 357] on select "auto px % rem vw vh" at bounding box center [206, 361] width 69 height 19
select select "px"
click at [217, 352] on select "auto px % rem vw vh" at bounding box center [206, 361] width 69 height 19
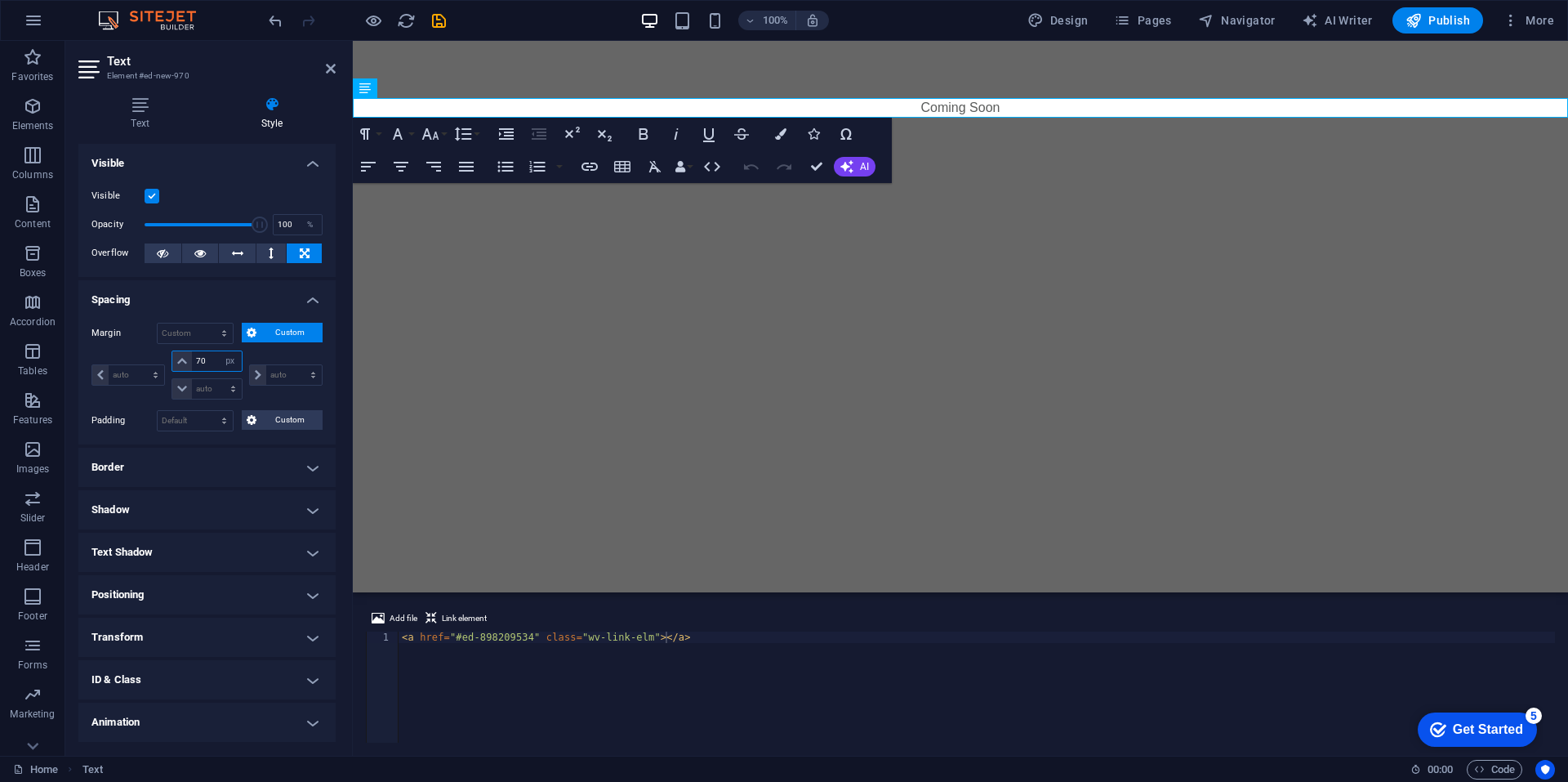
click at [206, 358] on input "70" at bounding box center [217, 361] width 49 height 19
click at [209, 359] on input "70" at bounding box center [217, 361] width 49 height 19
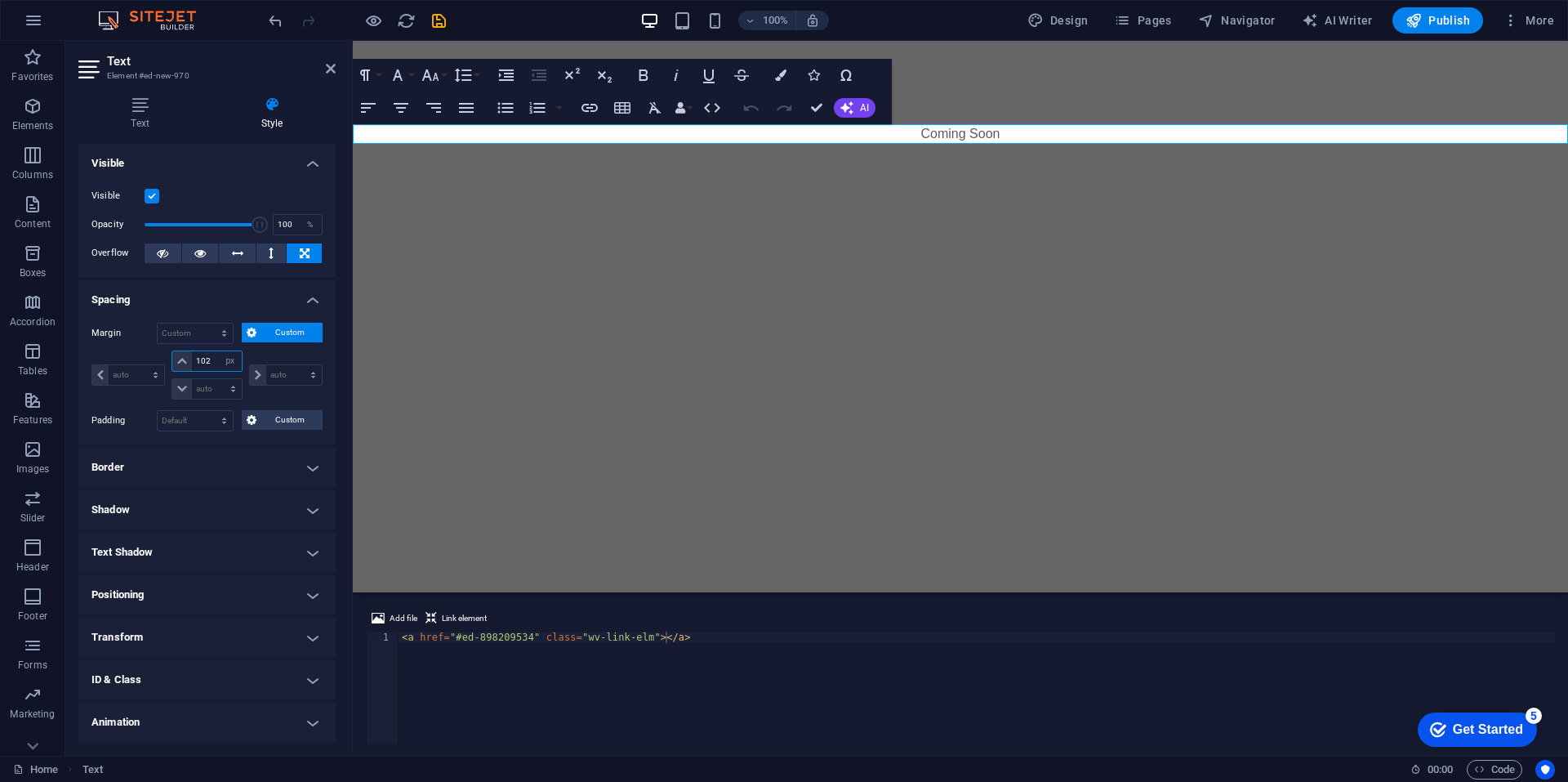
click at [207, 365] on input "102" at bounding box center [217, 361] width 49 height 19
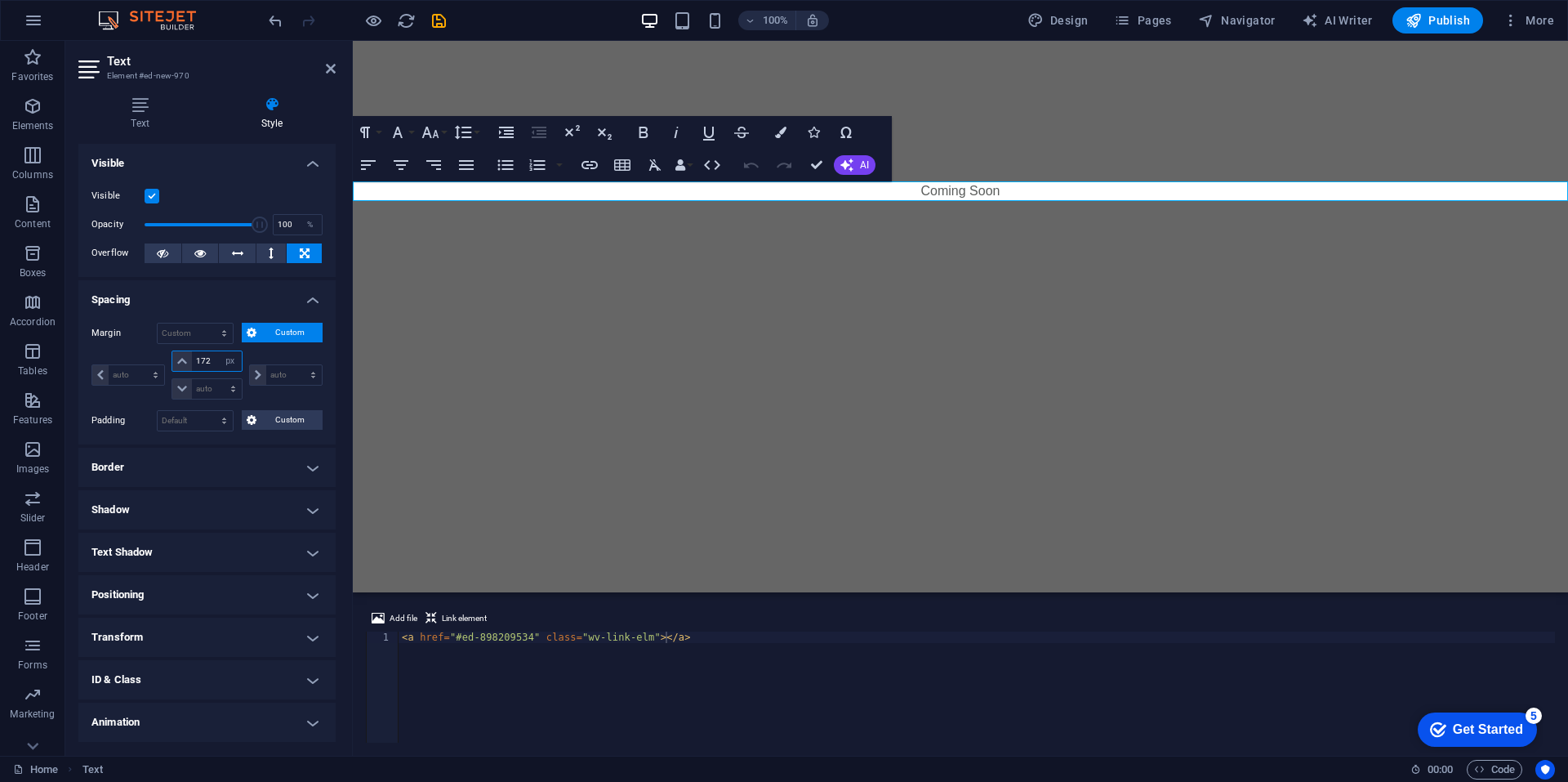
click at [209, 364] on input "172" at bounding box center [217, 361] width 49 height 19
type input "400"
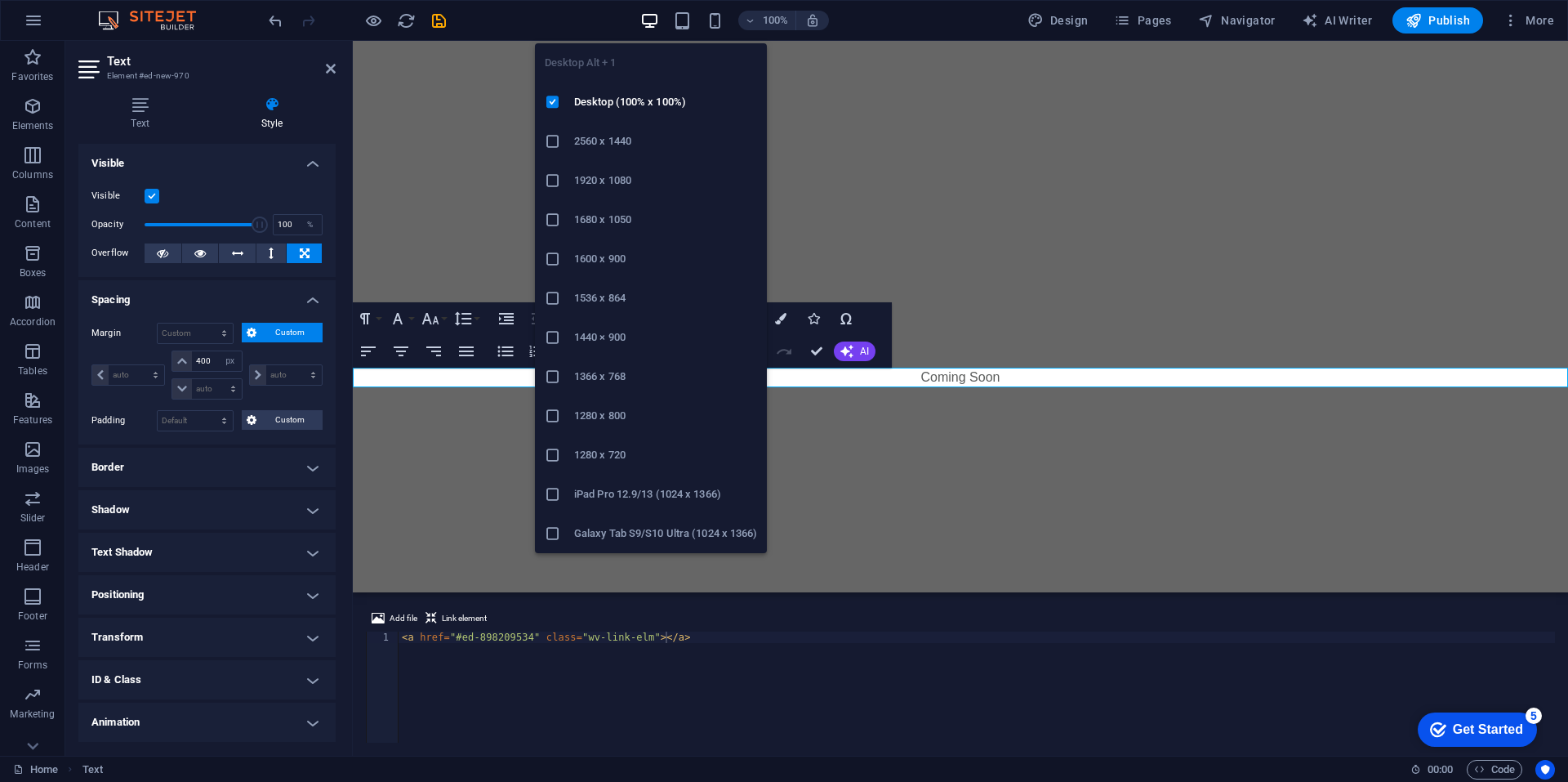
click at [659, 18] on icon "button" at bounding box center [649, 20] width 18 height 18
click at [607, 179] on h6 "1920 x 1080" at bounding box center [665, 181] width 183 height 19
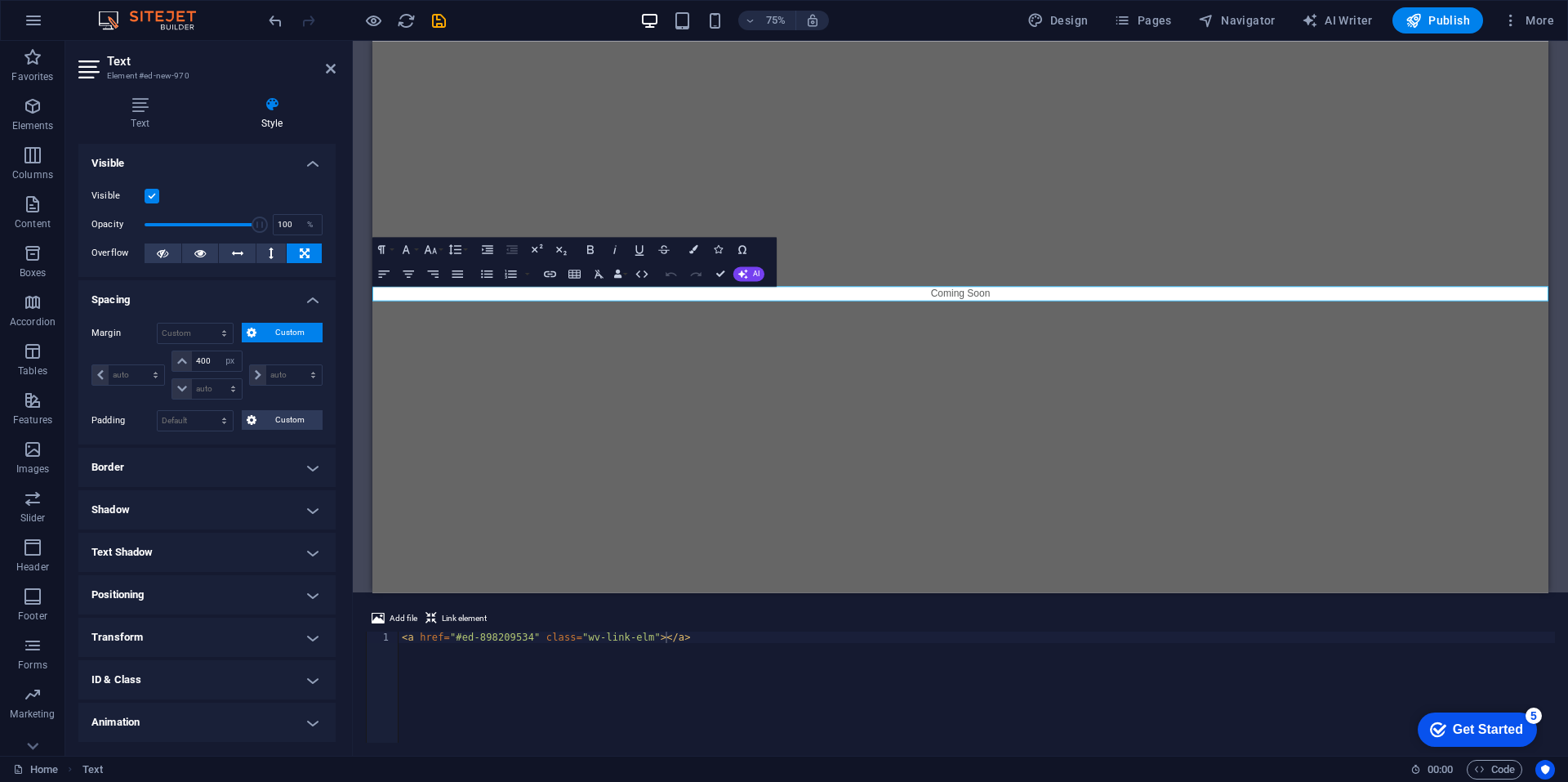
click at [495, 605] on div "Add file Link element <a href="#ed-898209534" class="wv-link-elm"></a> 1 < a hr…" at bounding box center [959, 675] width 1215 height 160
click at [1128, 632] on div "< a href = "#ed-898209534" class = "wv-link-elm" > </ a >" at bounding box center [976, 698] width 1156 height 134
click at [1492, 776] on span "Code" at bounding box center [1494, 769] width 41 height 19
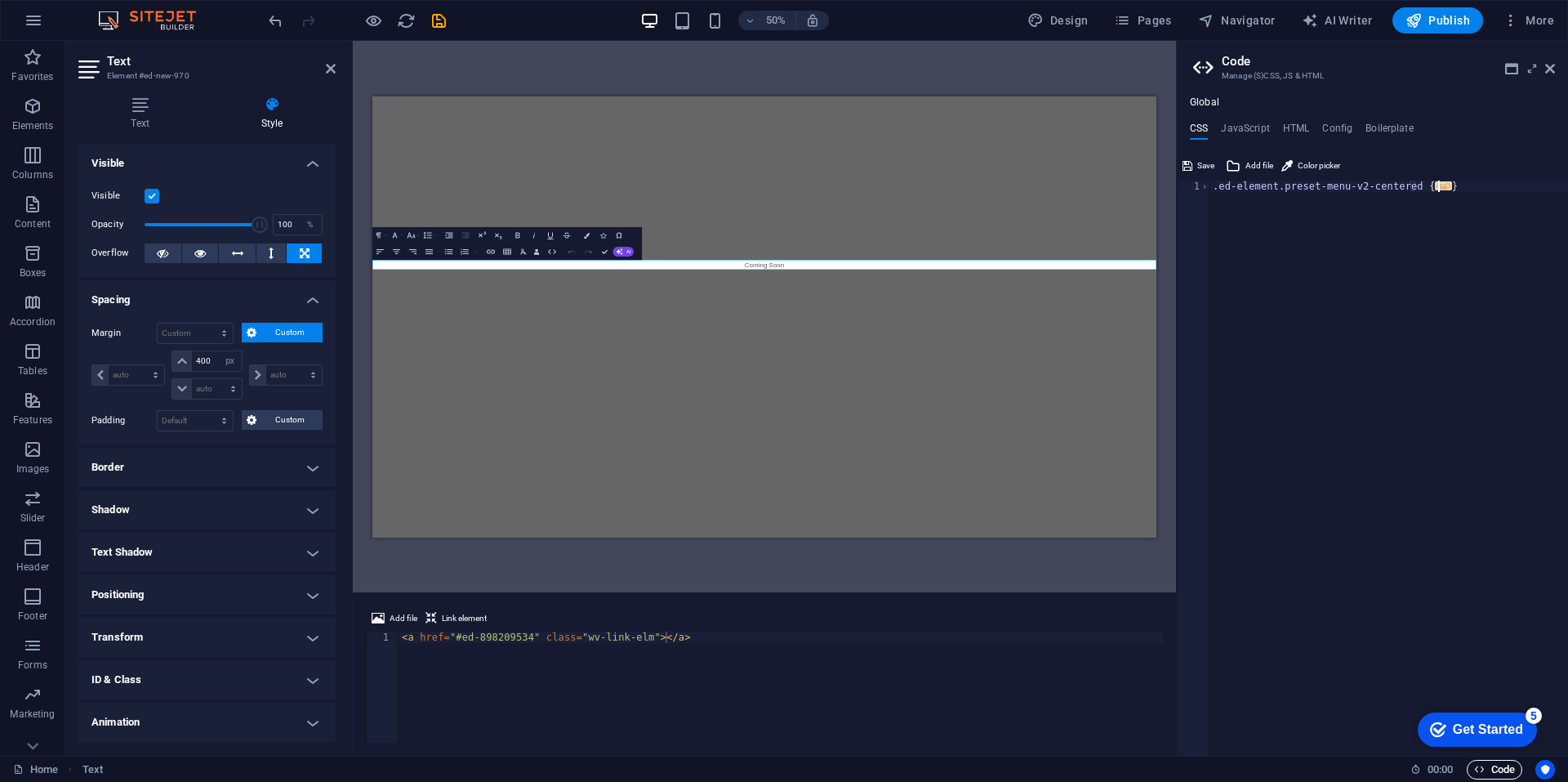
click at [1492, 770] on span "Code" at bounding box center [1494, 769] width 41 height 19
click at [1503, 764] on span "Code" at bounding box center [1494, 769] width 41 height 19
click at [1552, 75] on icon at bounding box center [1550, 68] width 10 height 13
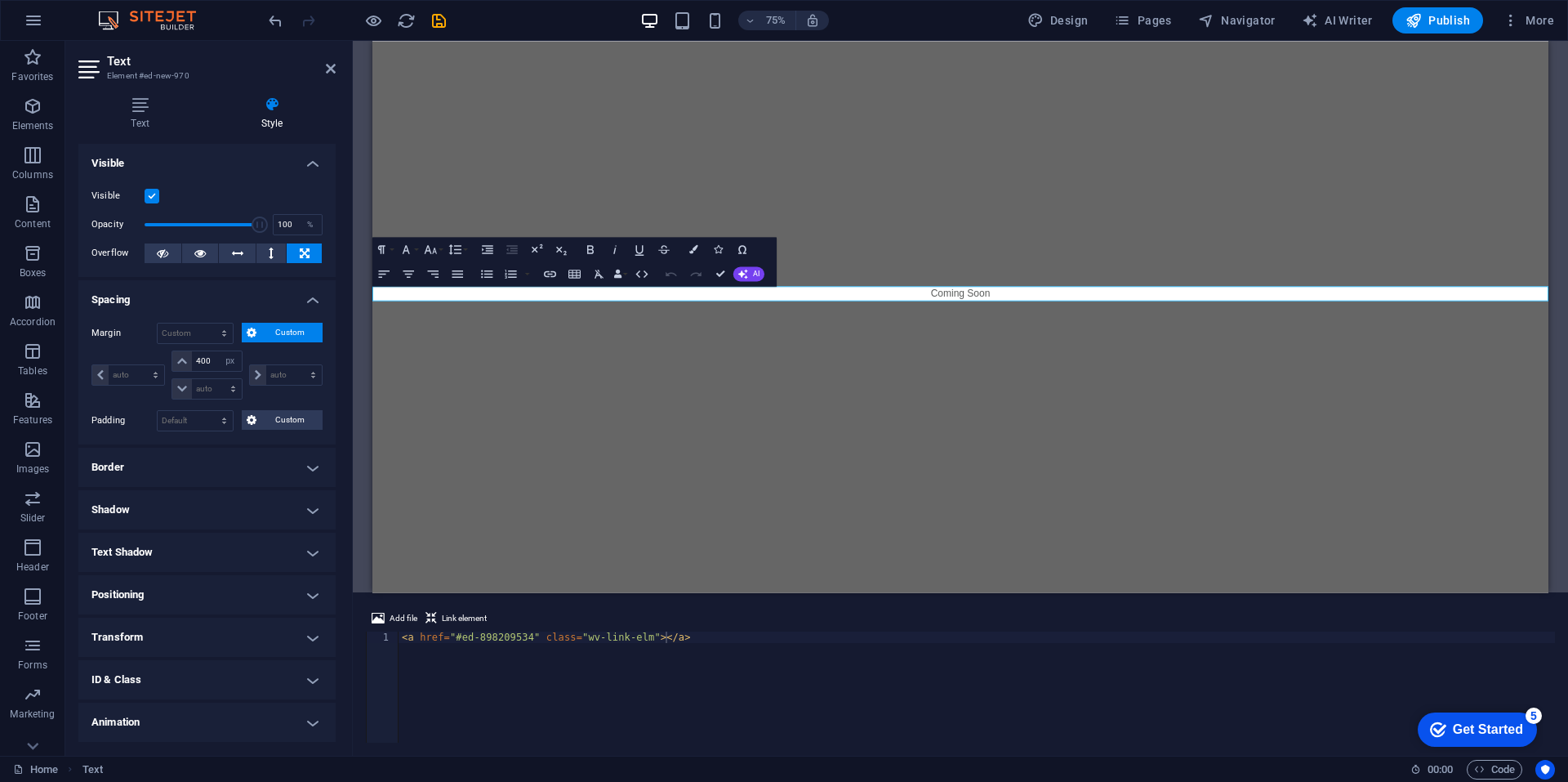
click at [1541, 603] on div "Add file Link element <a href="#ed-898209534" class="wv-link-elm"></a> 1 < a hr…" at bounding box center [959, 675] width 1215 height 160
click at [1491, 737] on div "checkmark Get Started 5" at bounding box center [1477, 729] width 119 height 34
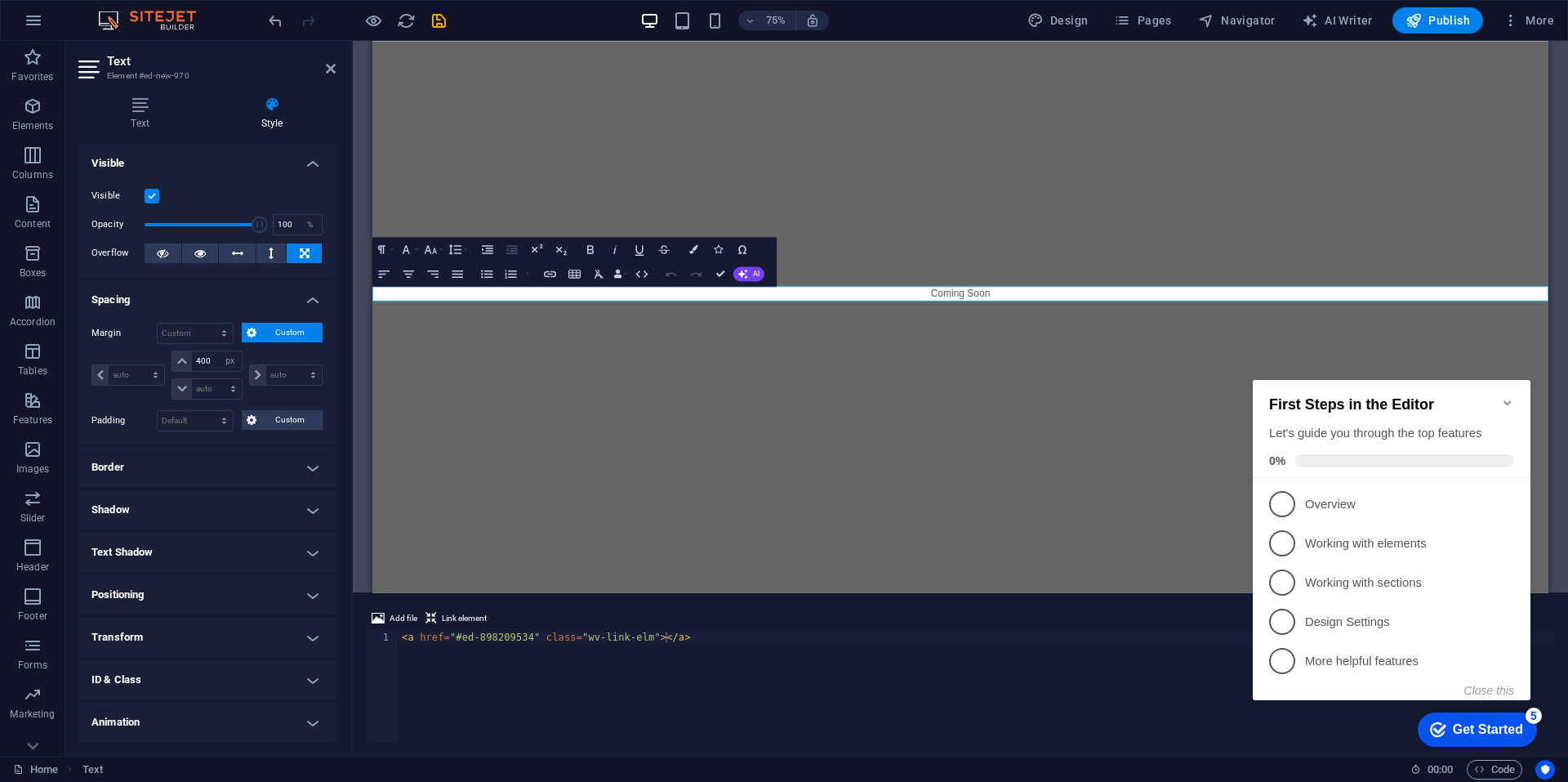
click at [1507, 396] on icon "Minimize checklist" at bounding box center [1507, 402] width 13 height 13
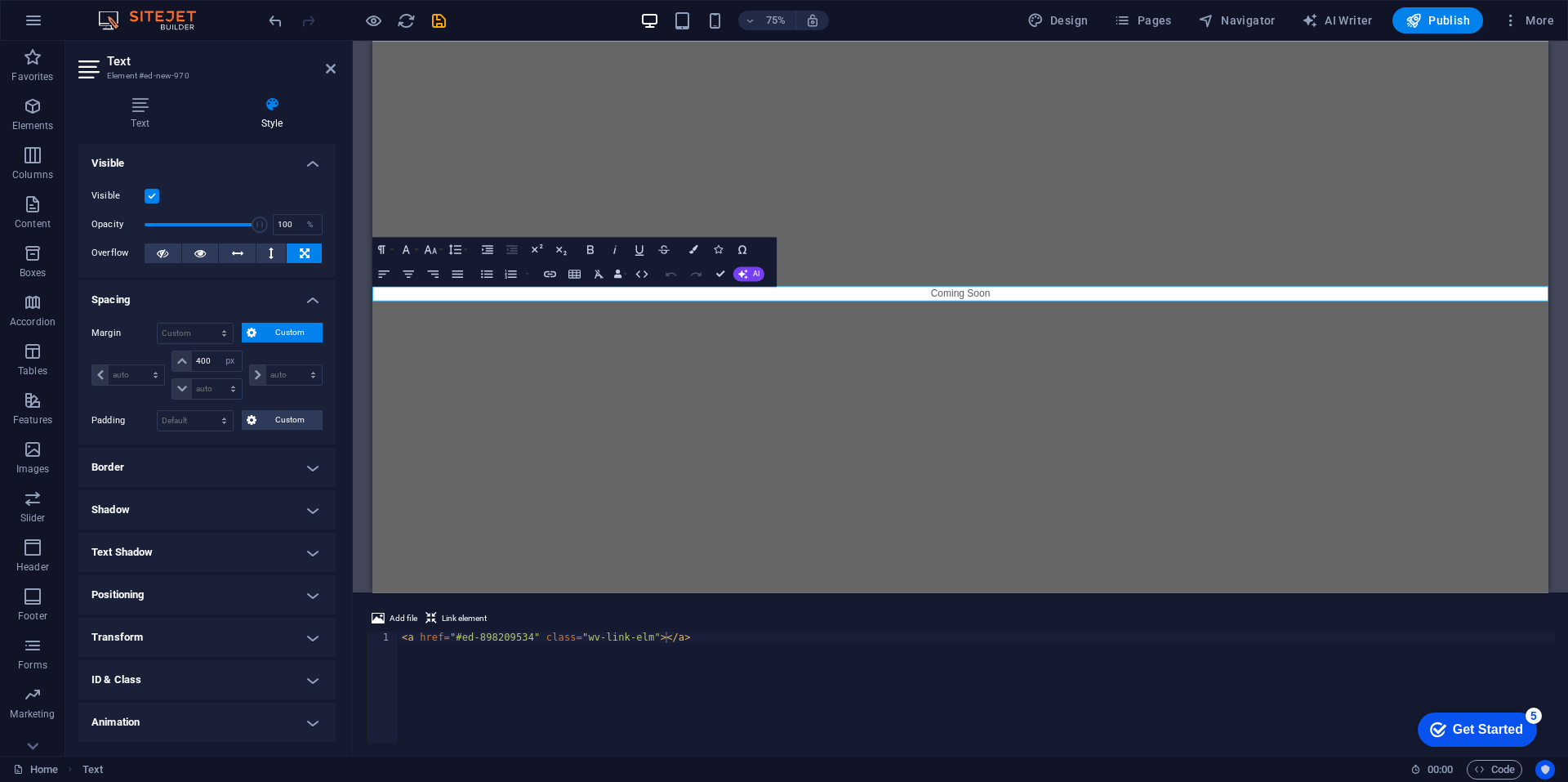
click at [1549, 775] on button "Usercentrics" at bounding box center [1545, 769] width 19 height 19
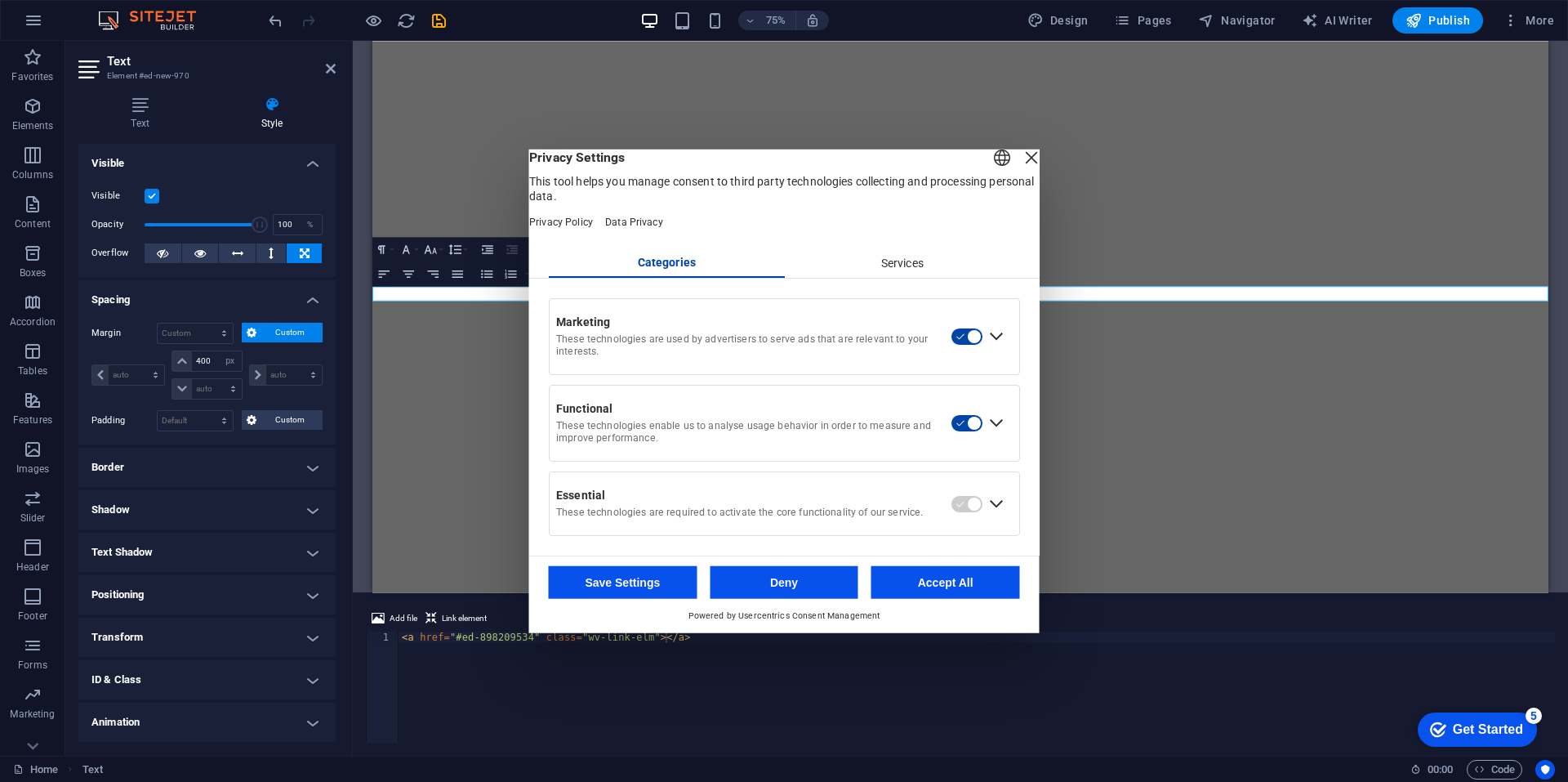
click at [983, 590] on button "Accept All" at bounding box center [945, 583] width 149 height 33
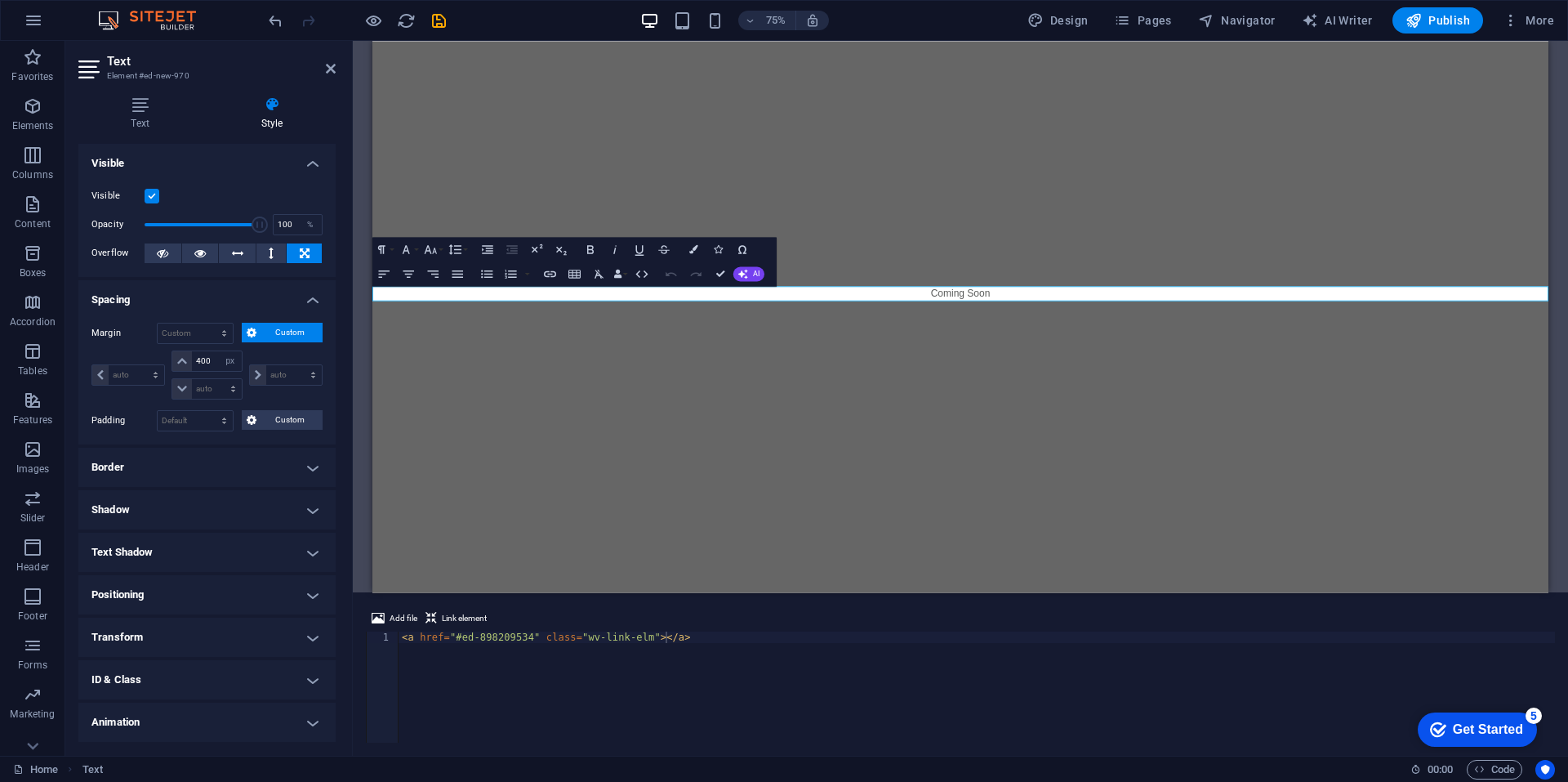
drag, startPoint x: 1112, startPoint y: 590, endPoint x: 1112, endPoint y: 574, distance: 16.0
click at [1112, 388] on html "Skip to main content Coming Soon" at bounding box center [1155, 214] width 1568 height 347
click at [1442, 17] on span "Publish" at bounding box center [1437, 20] width 64 height 17
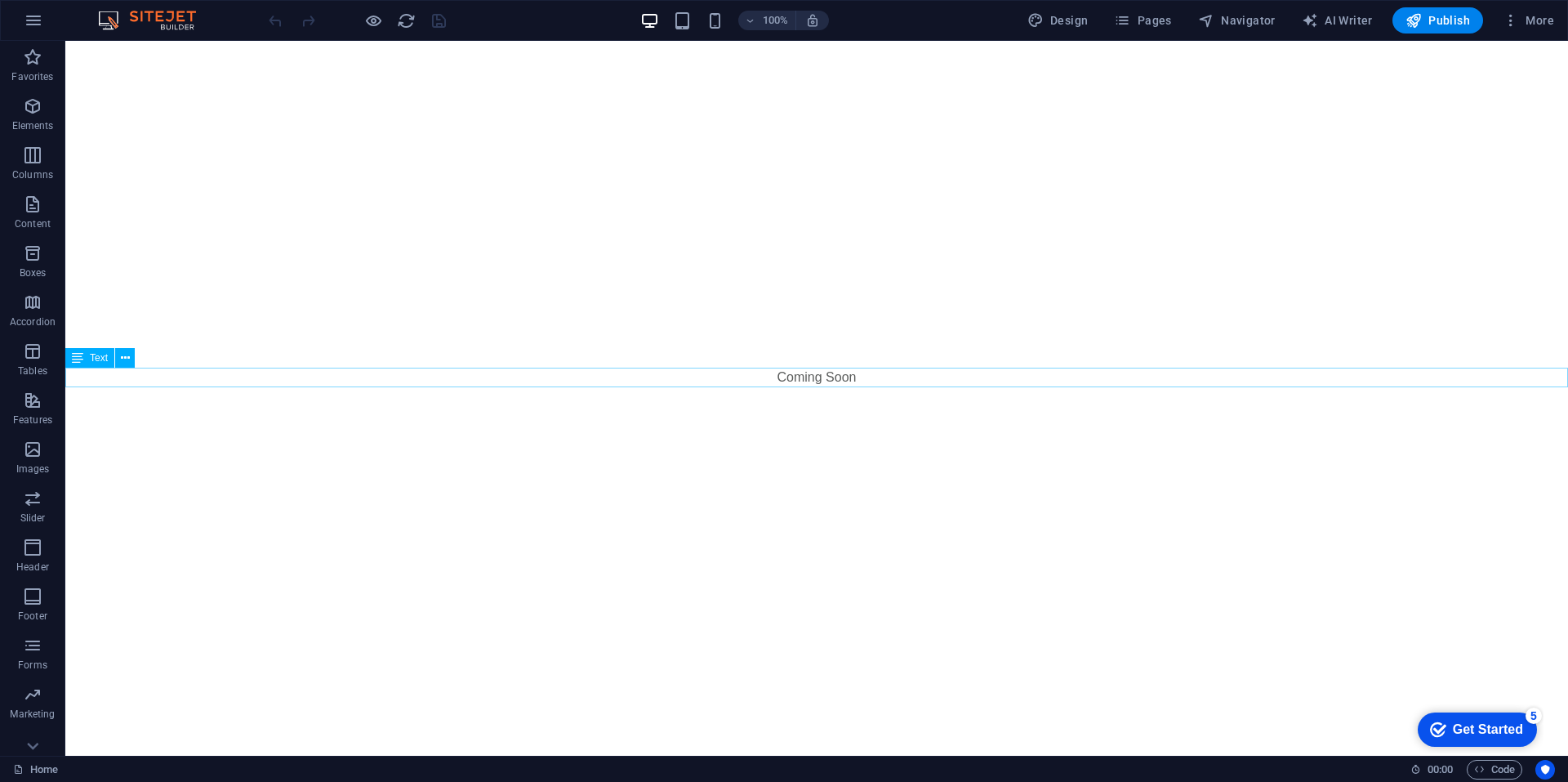
click at [829, 367] on html "Skip to main content Coming Soon" at bounding box center [816, 214] width 1502 height 347
click at [829, 376] on p "Coming Soon" at bounding box center [816, 377] width 1502 height 19
click at [542, 376] on p "Coming Soon" at bounding box center [816, 377] width 1502 height 19
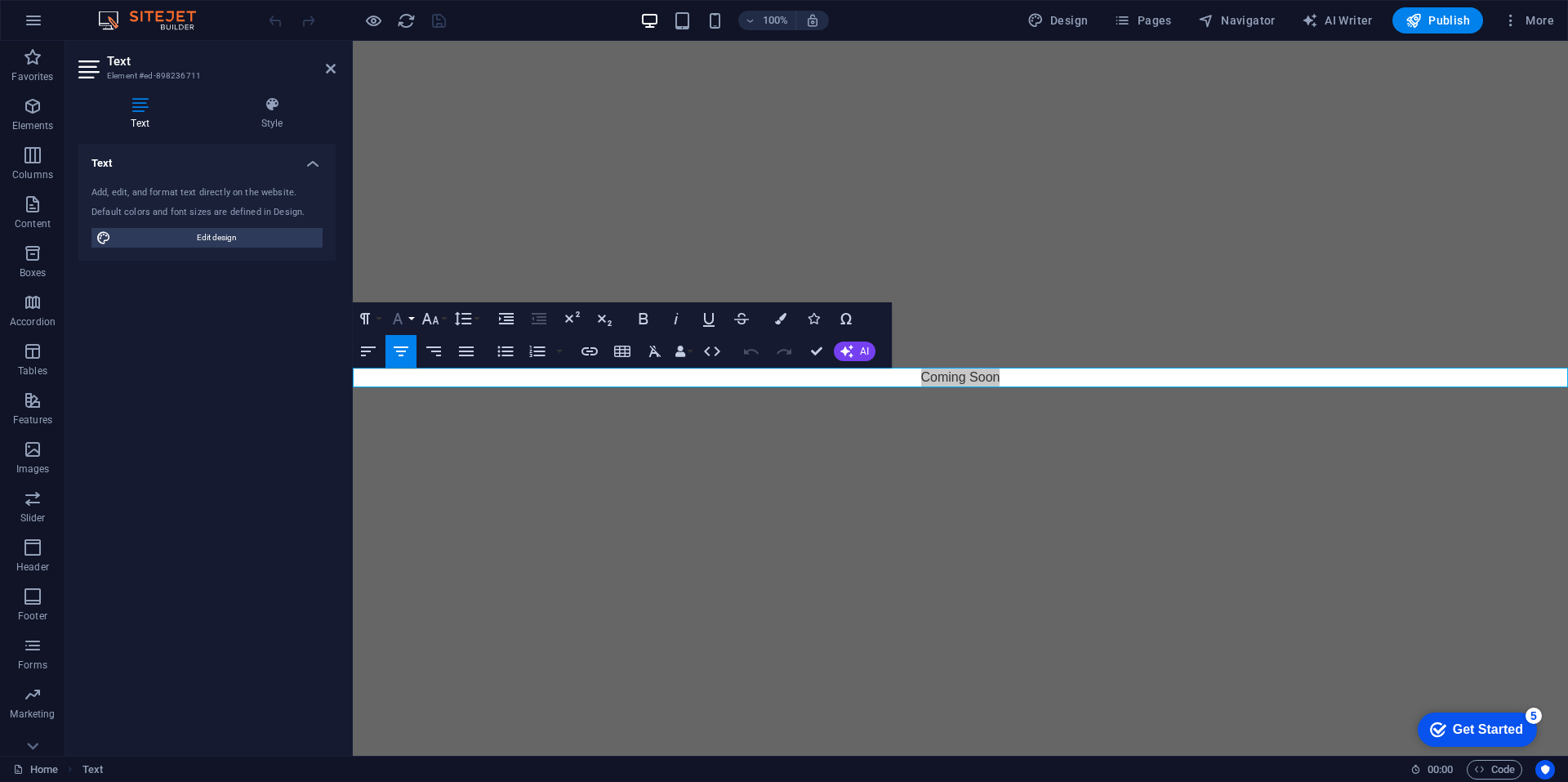
click at [403, 321] on icon "button" at bounding box center [397, 319] width 19 height 19
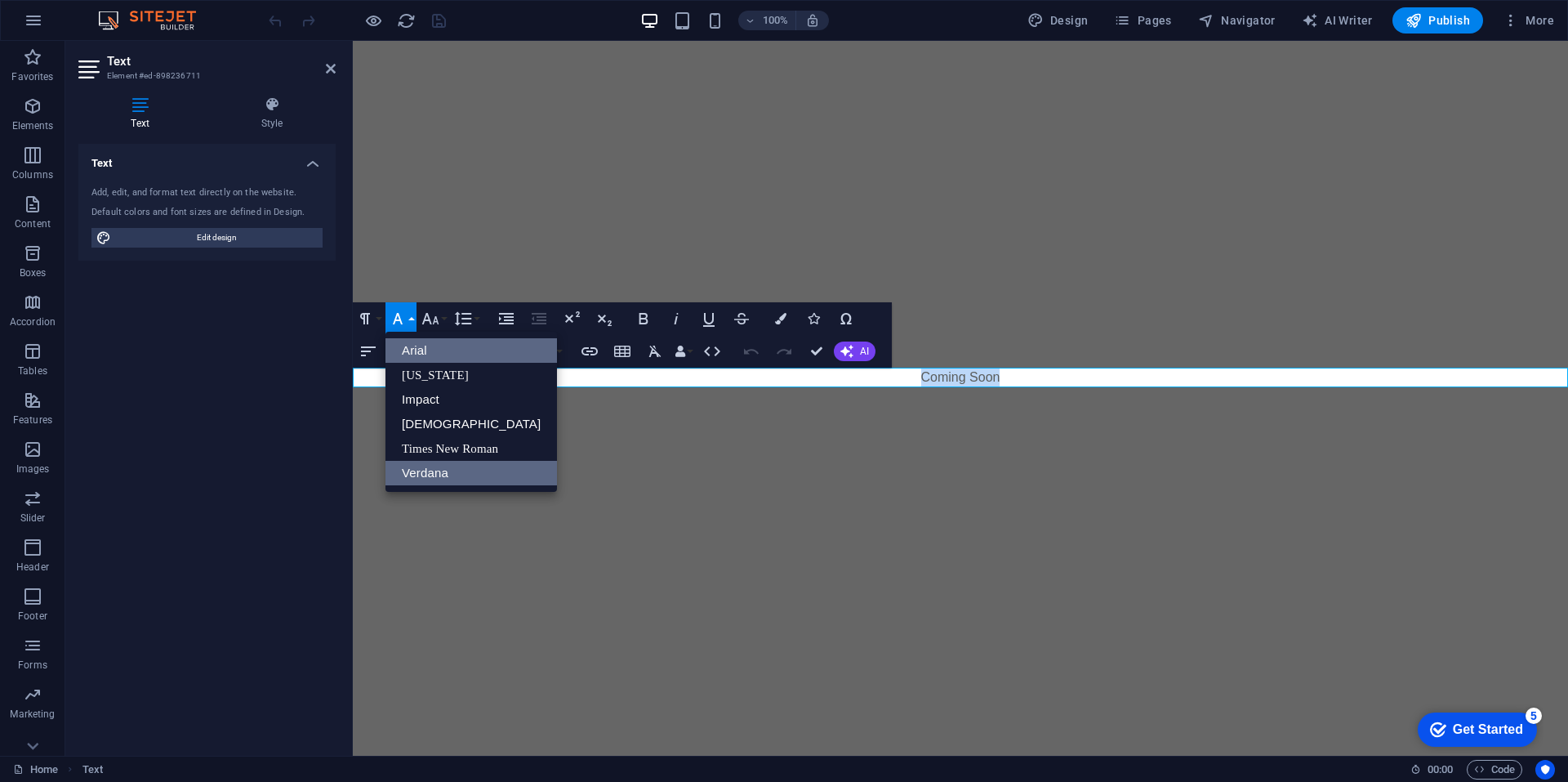
click at [435, 479] on link "Verdana" at bounding box center [471, 472] width 172 height 24
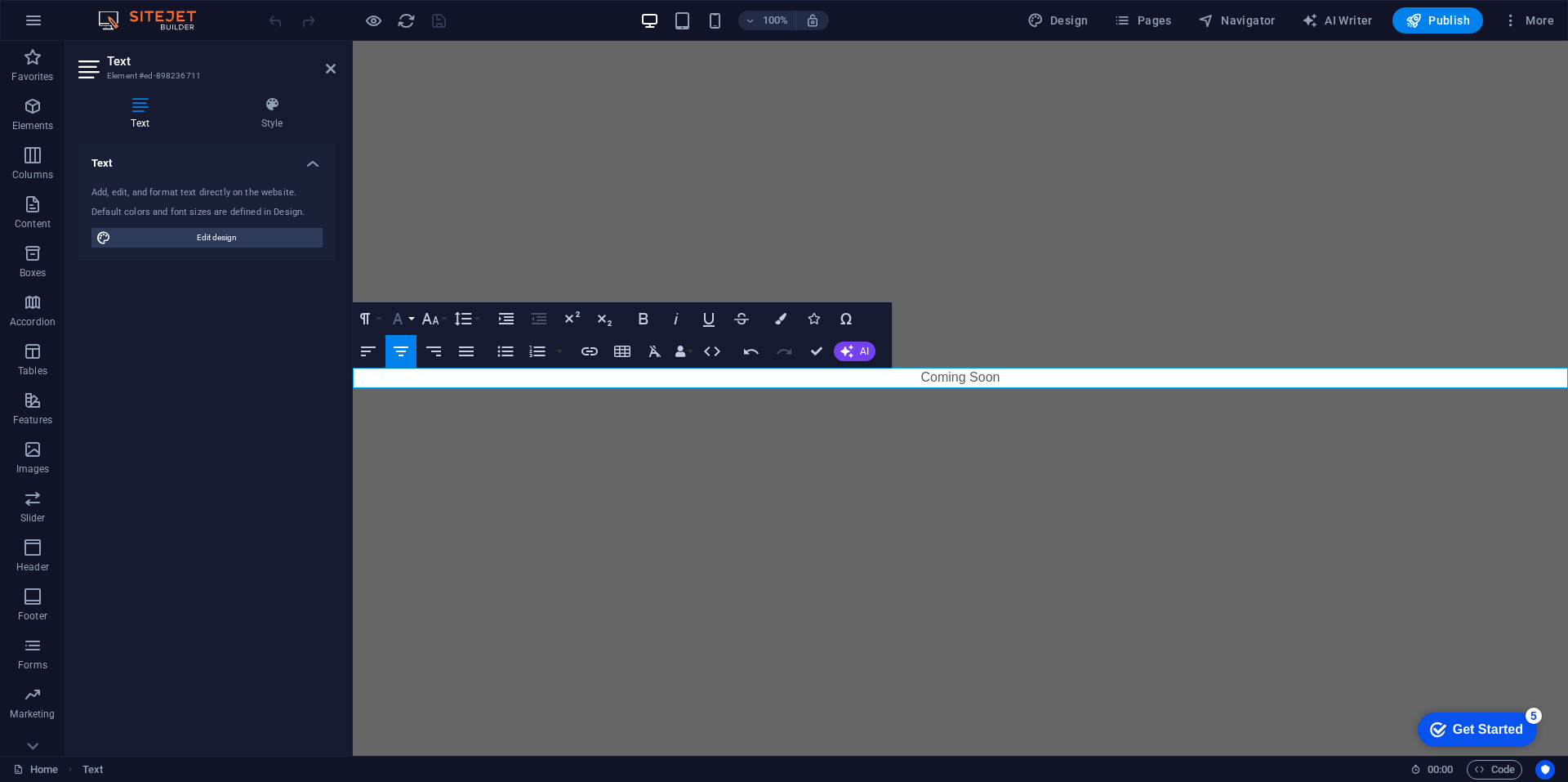
click at [402, 317] on icon "button" at bounding box center [397, 319] width 19 height 19
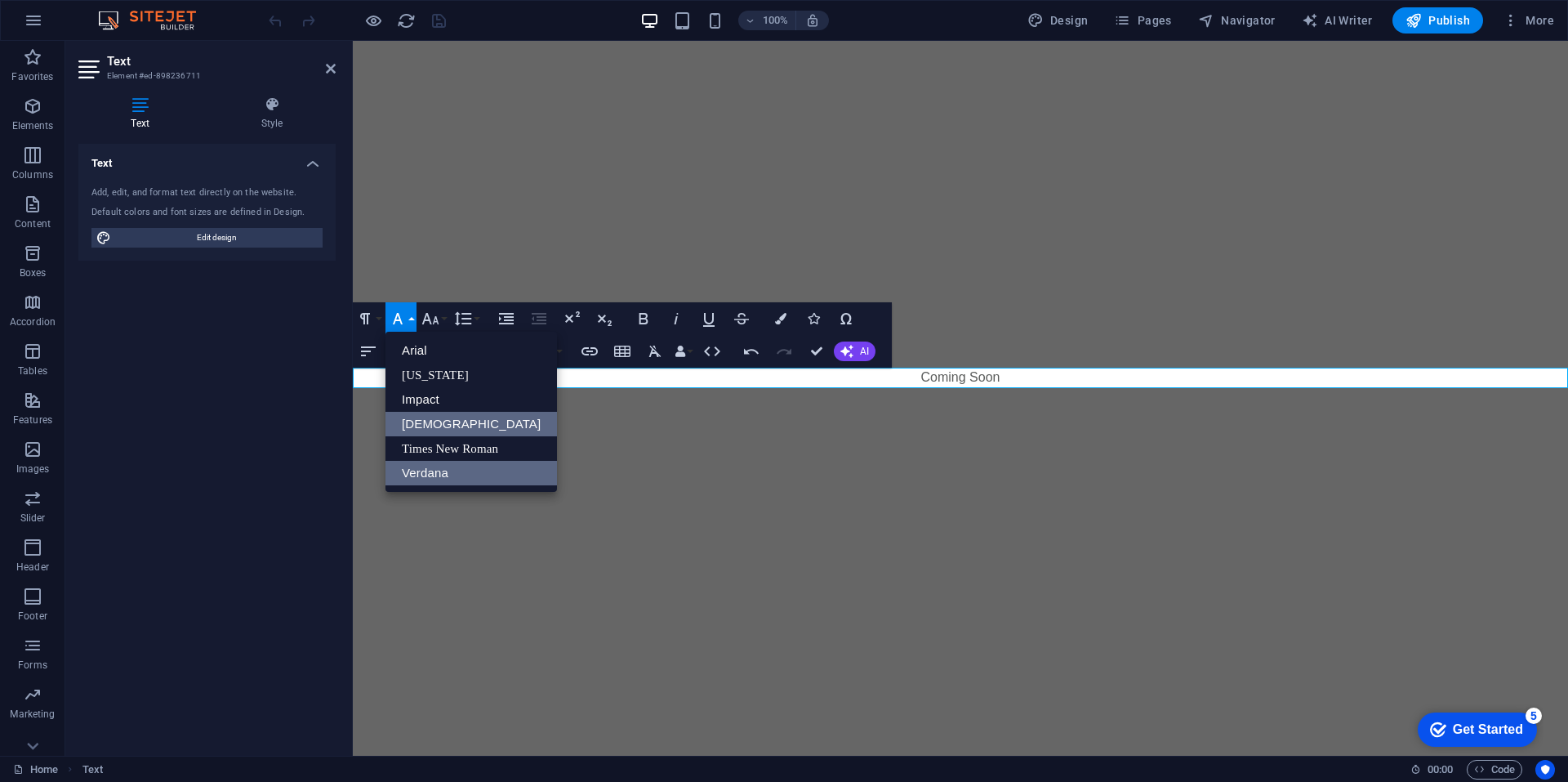
click at [451, 418] on link "[DEMOGRAPHIC_DATA]" at bounding box center [471, 424] width 172 height 24
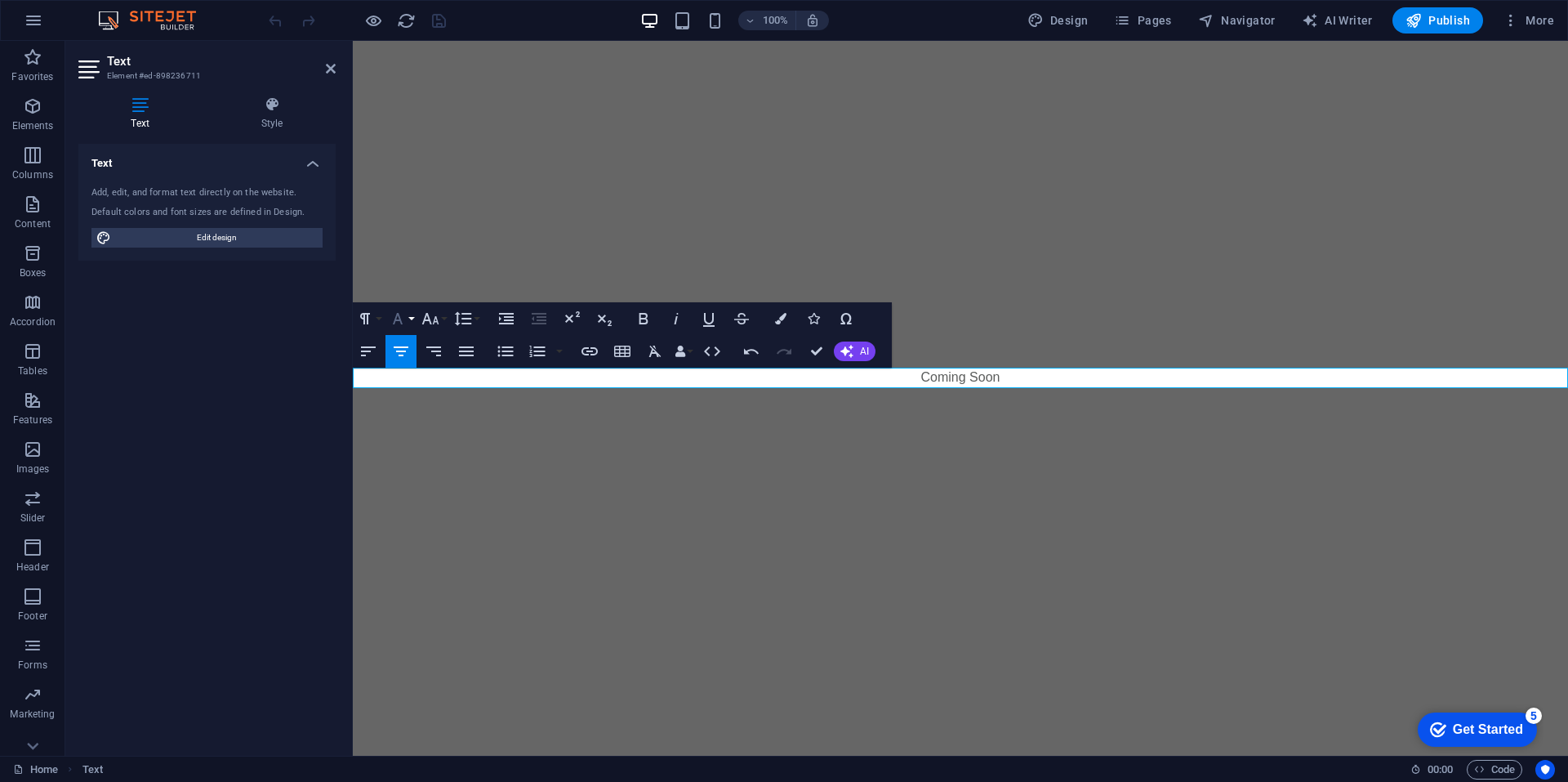
click at [410, 314] on button "Font Family" at bounding box center [401, 319] width 31 height 33
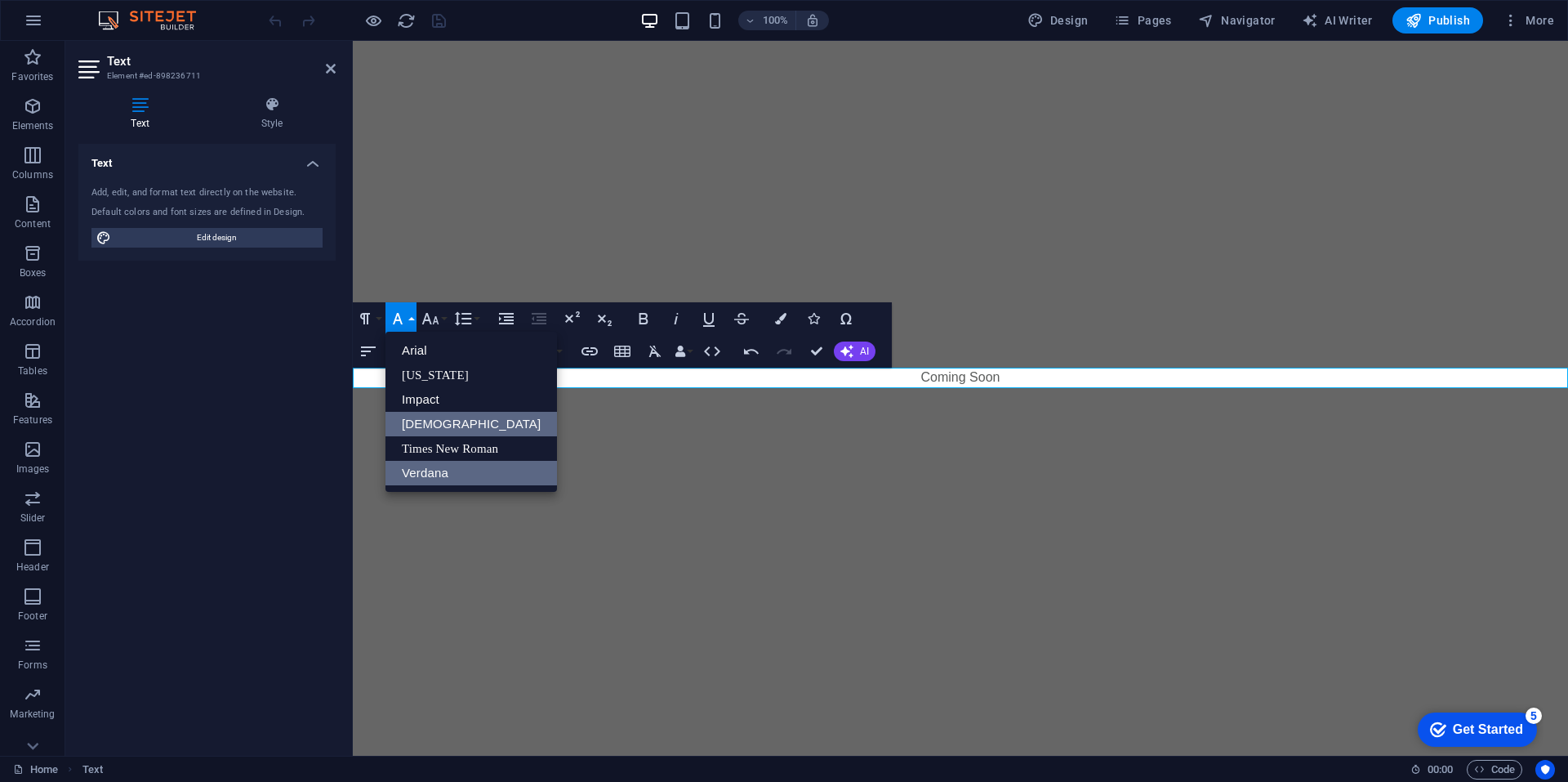
click at [423, 475] on link "Verdana" at bounding box center [471, 472] width 172 height 24
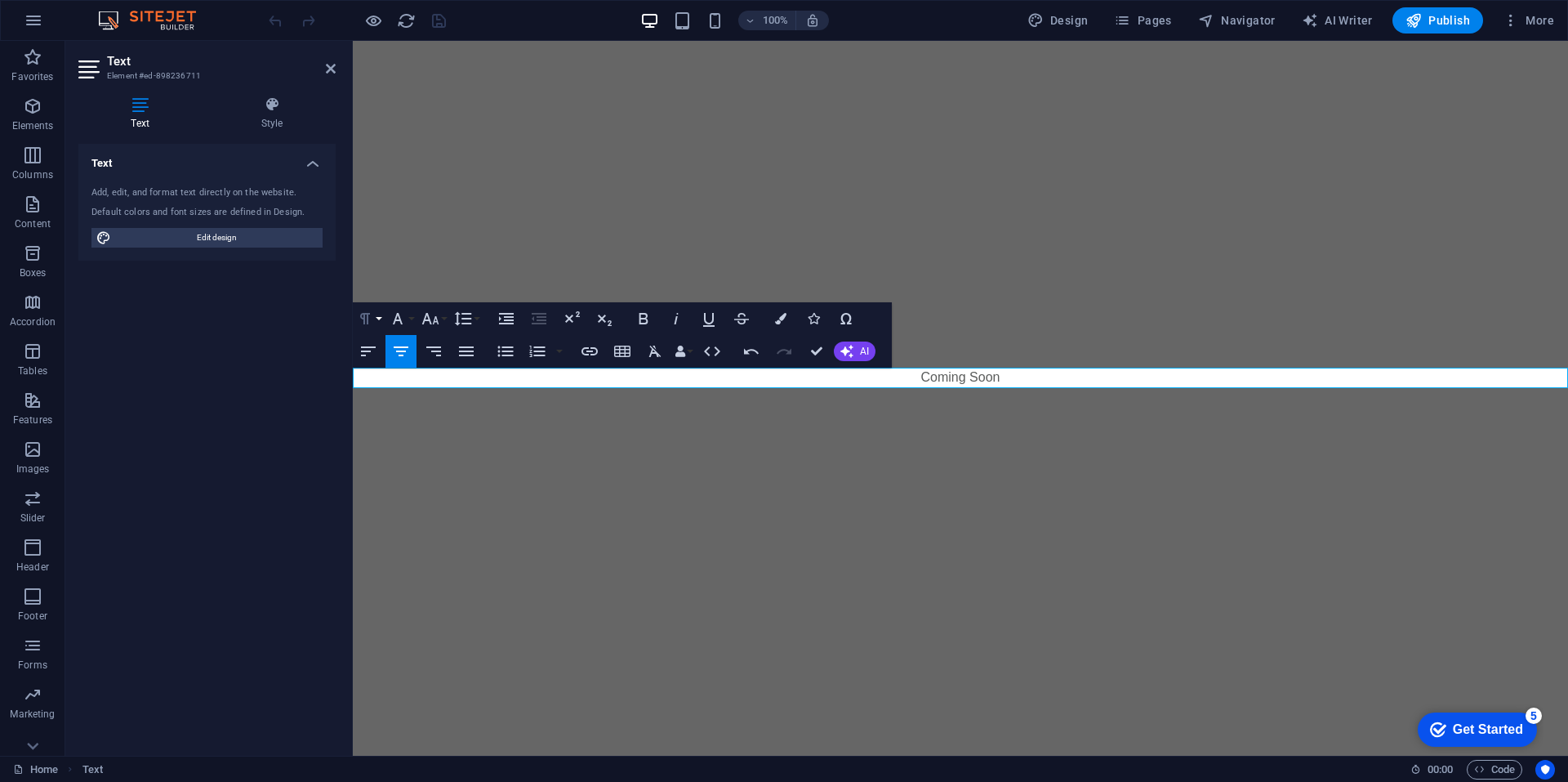
click at [381, 316] on button "Paragraph Format" at bounding box center [368, 319] width 31 height 33
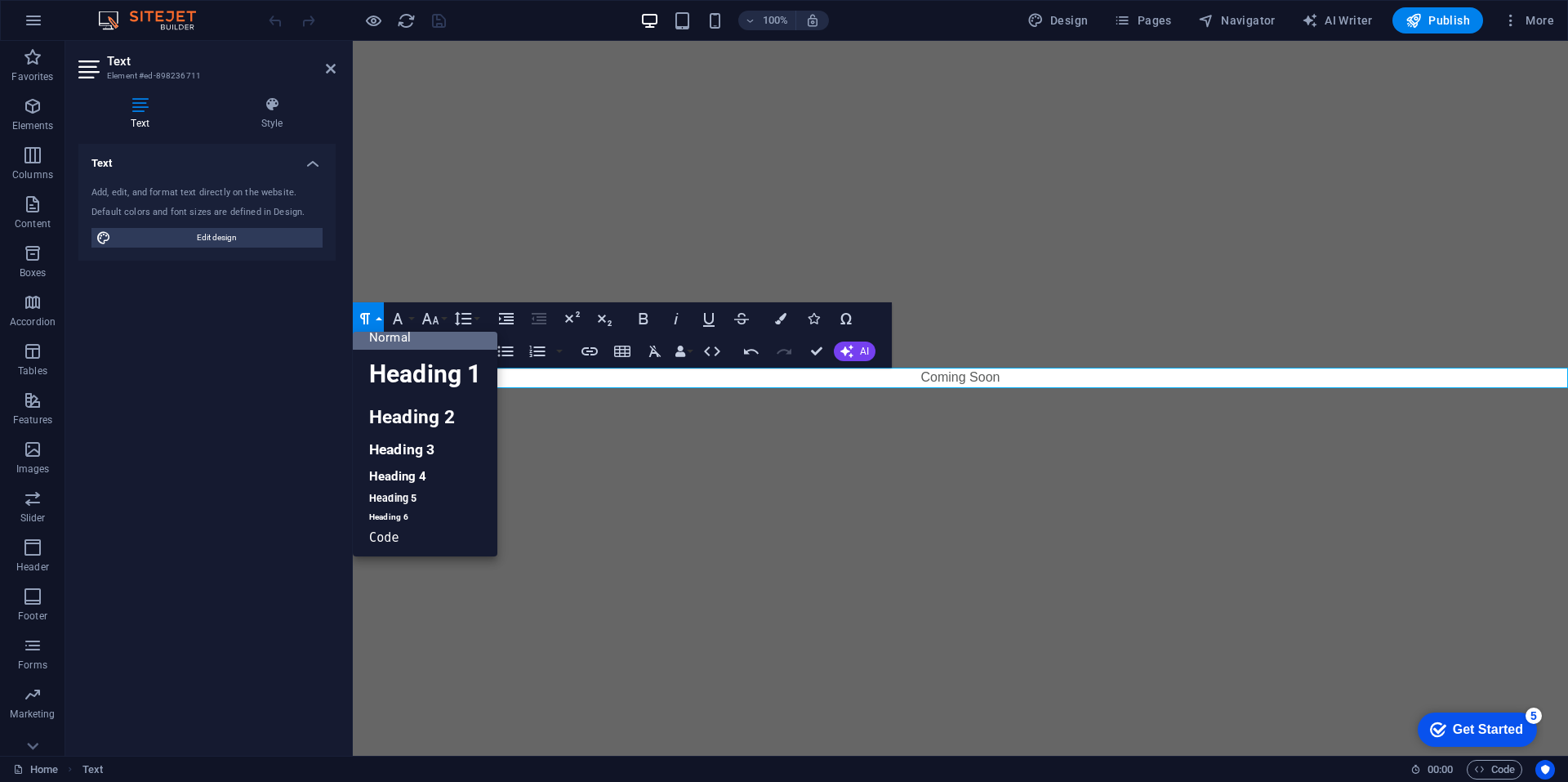
scroll to position [13, 0]
click at [381, 316] on button "Paragraph Format" at bounding box center [368, 319] width 31 height 33
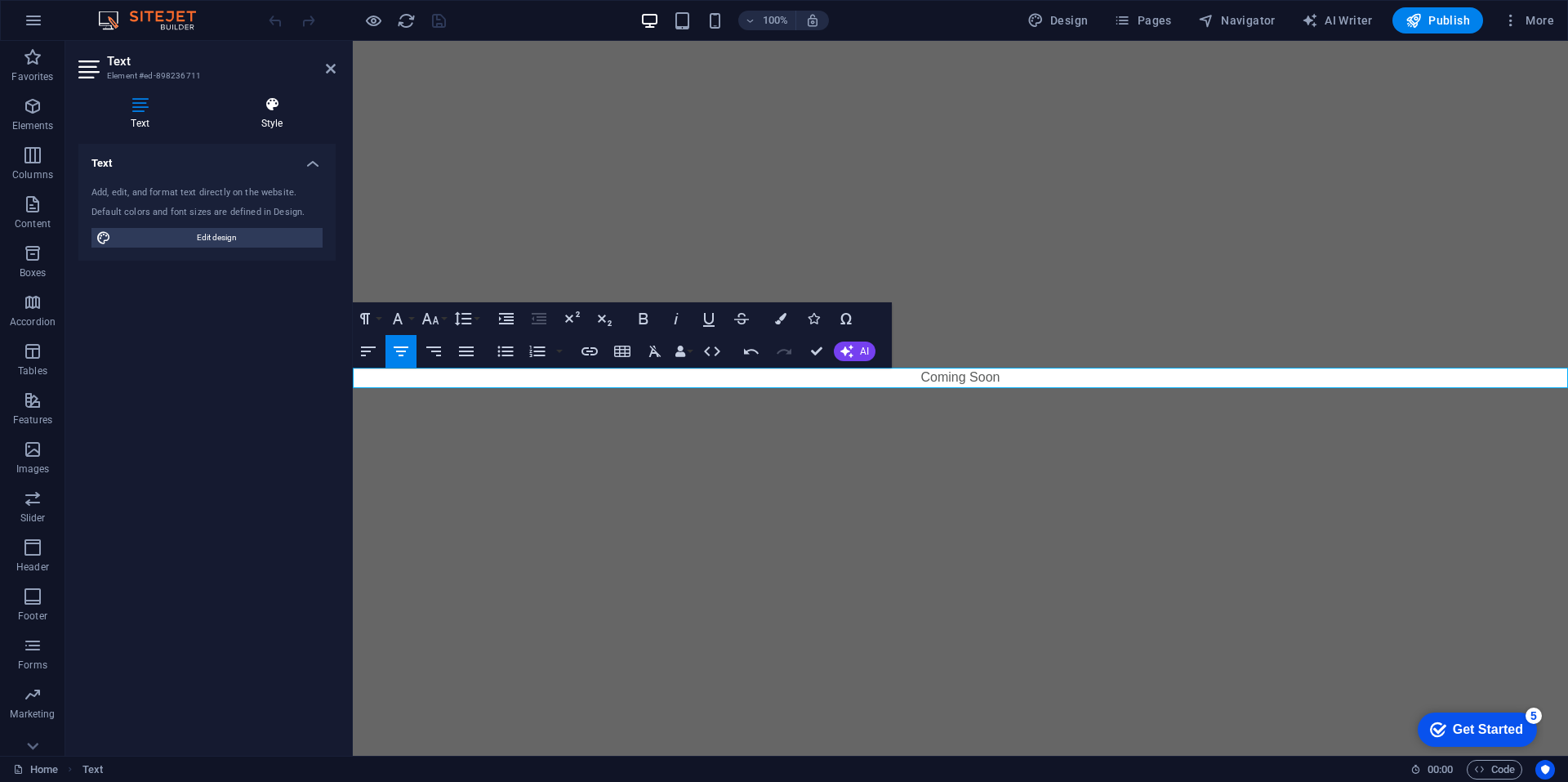
click at [279, 97] on icon at bounding box center [271, 104] width 127 height 17
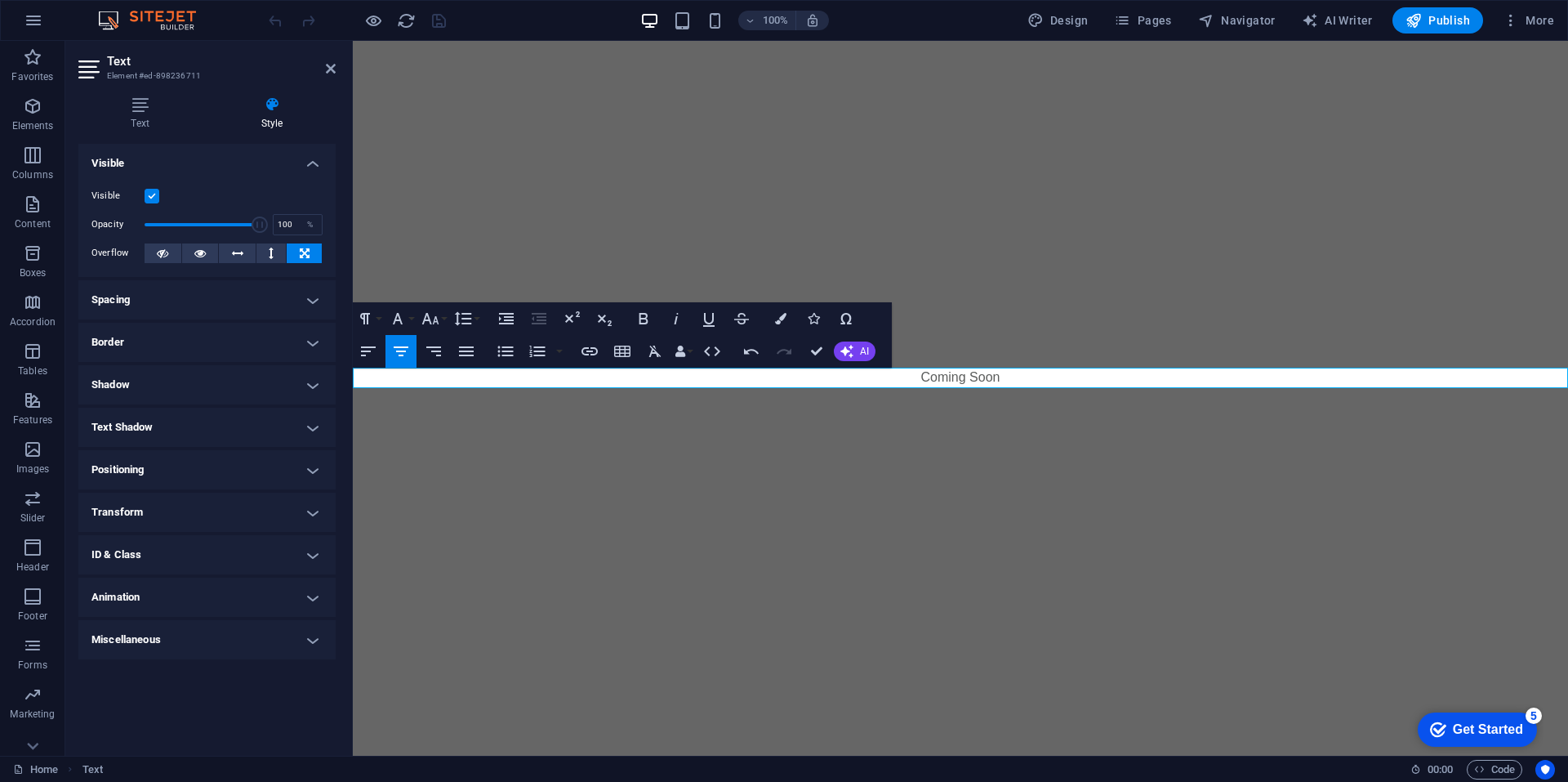
click at [215, 349] on h4 "Border" at bounding box center [207, 342] width 257 height 39
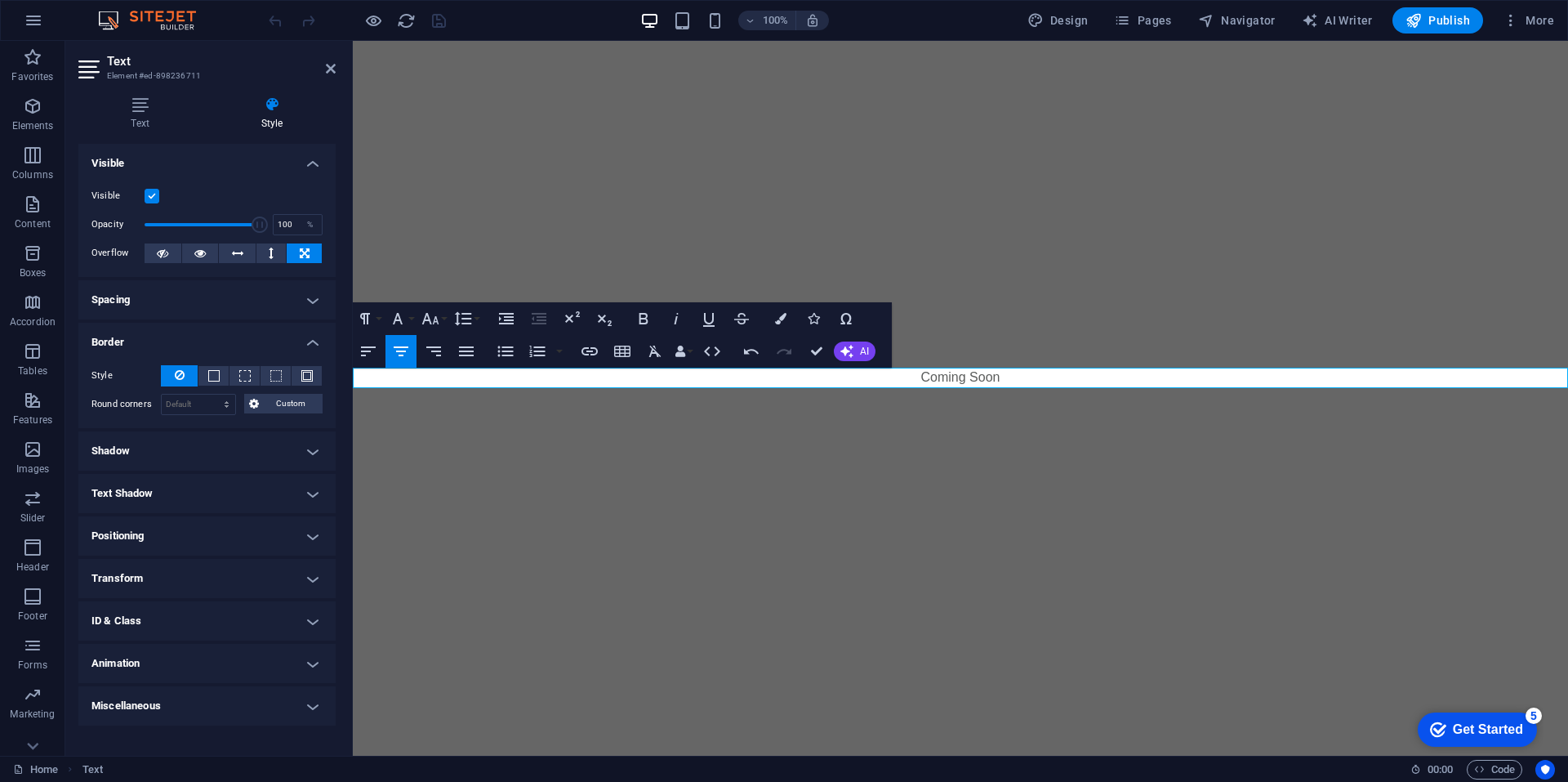
click at [952, 372] on span "Coming Soon" at bounding box center [961, 377] width 80 height 14
click at [911, 375] on p "COMING SOON" at bounding box center [959, 377] width 1215 height 19
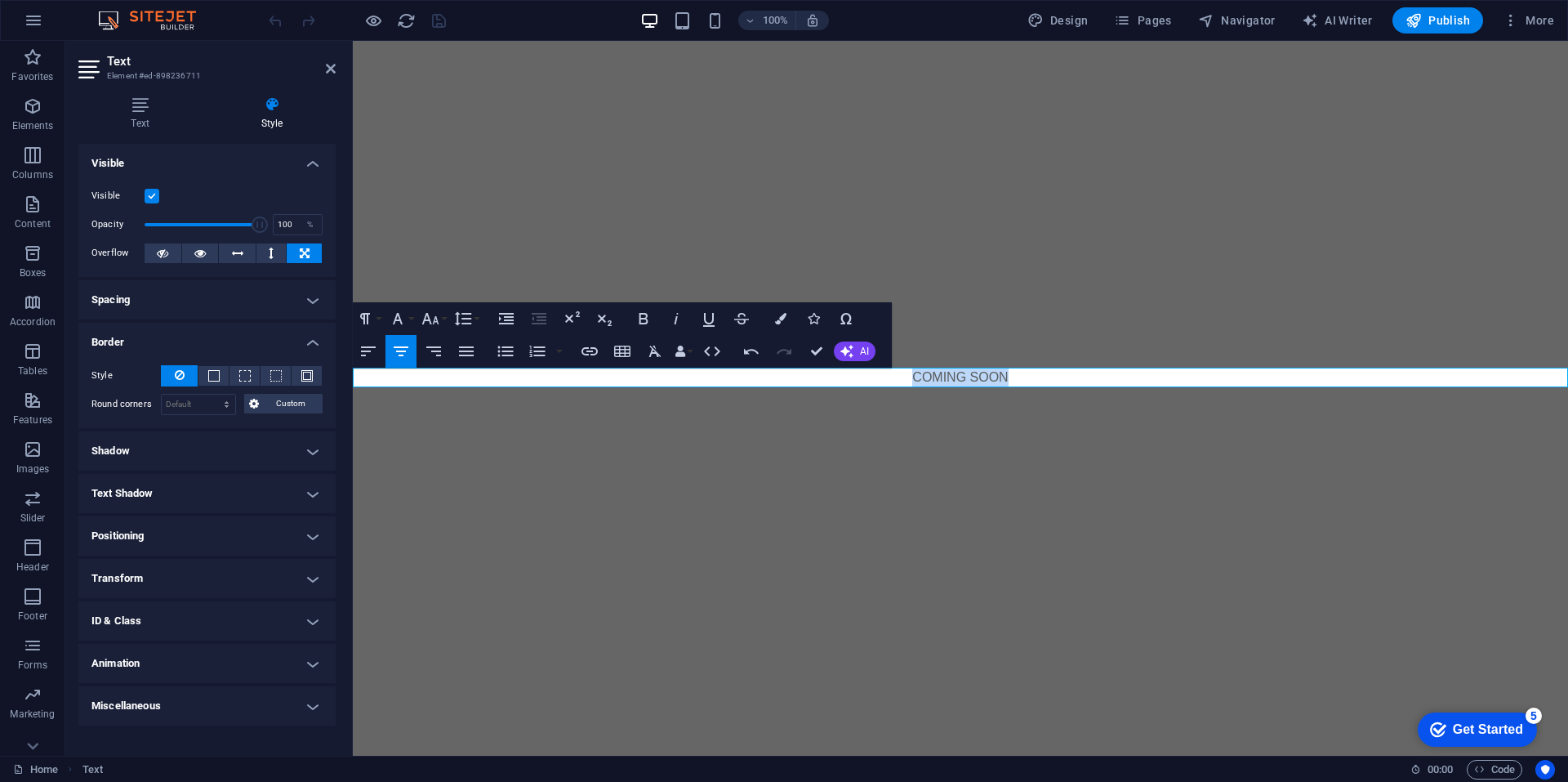
click at [911, 375] on p "COMING SOON" at bounding box center [959, 377] width 1215 height 19
click at [176, 454] on h4 "Shadow" at bounding box center [207, 451] width 257 height 39
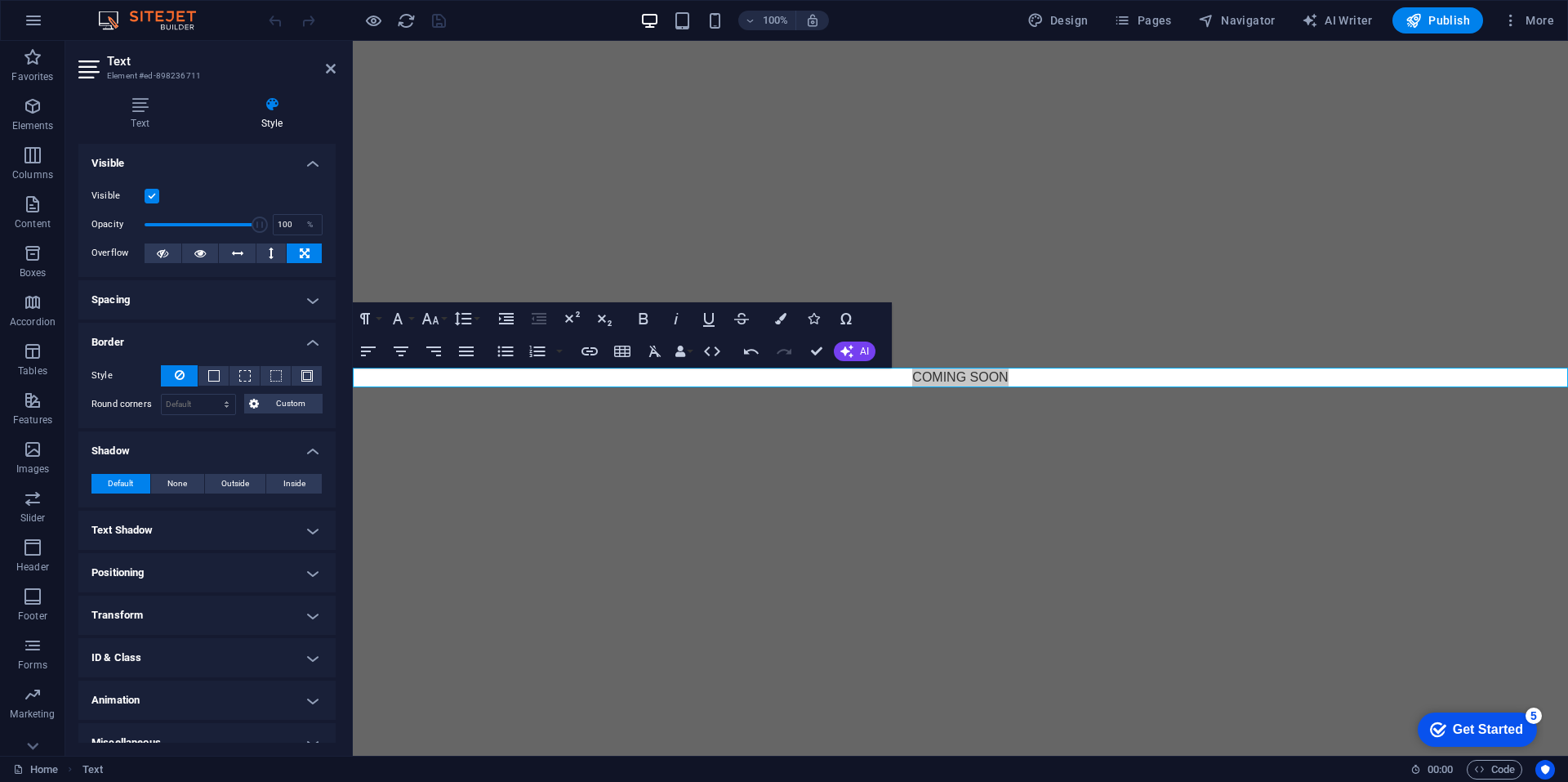
click at [176, 454] on h4 "Shadow" at bounding box center [207, 446] width 257 height 29
click at [160, 491] on h4 "Text Shadow" at bounding box center [207, 493] width 257 height 39
click at [160, 491] on h4 "Text Shadow" at bounding box center [207, 489] width 257 height 29
click at [151, 559] on h4 "Transform" at bounding box center [207, 578] width 257 height 39
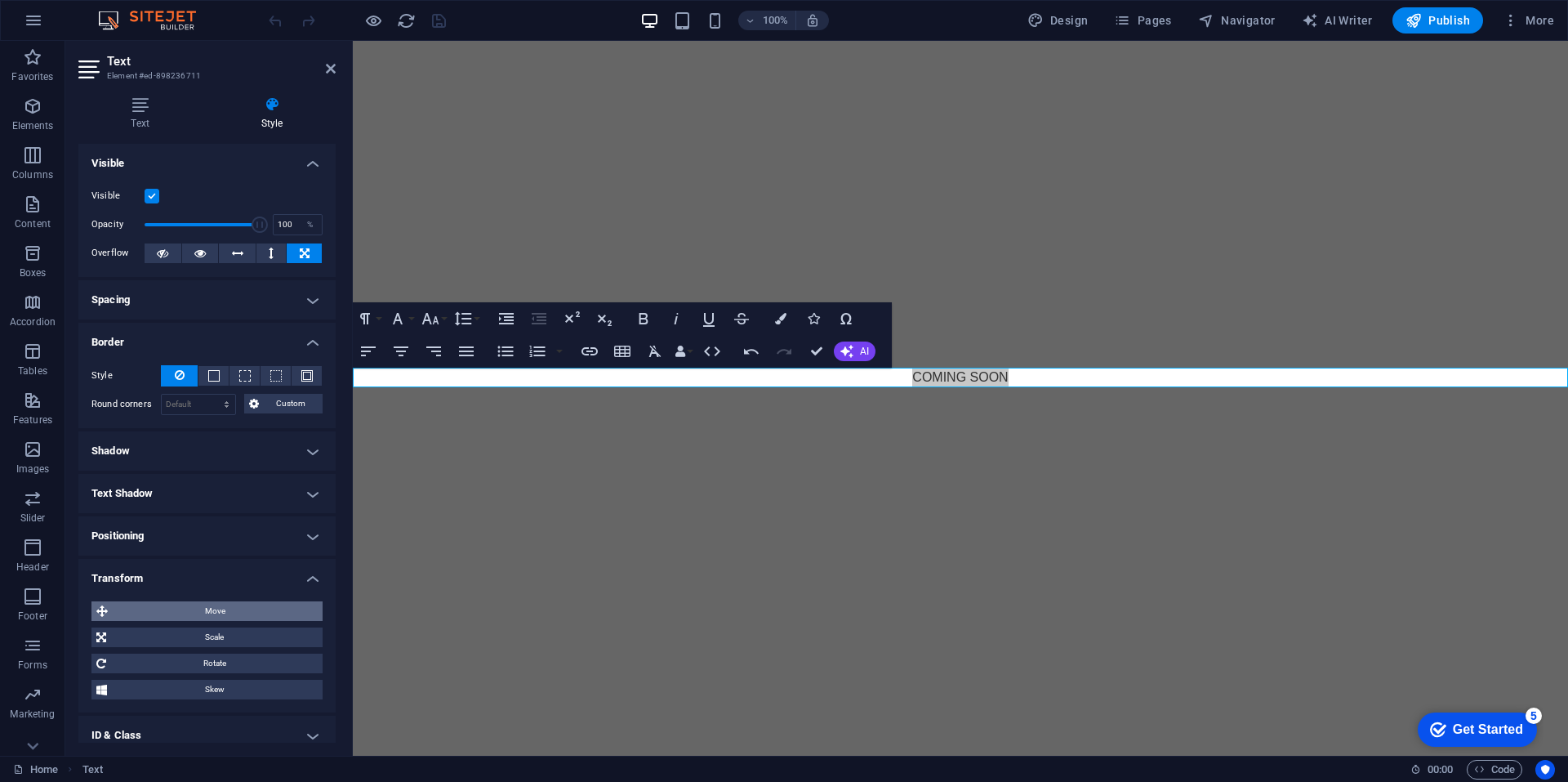
click at [156, 610] on span "Move" at bounding box center [215, 611] width 205 height 19
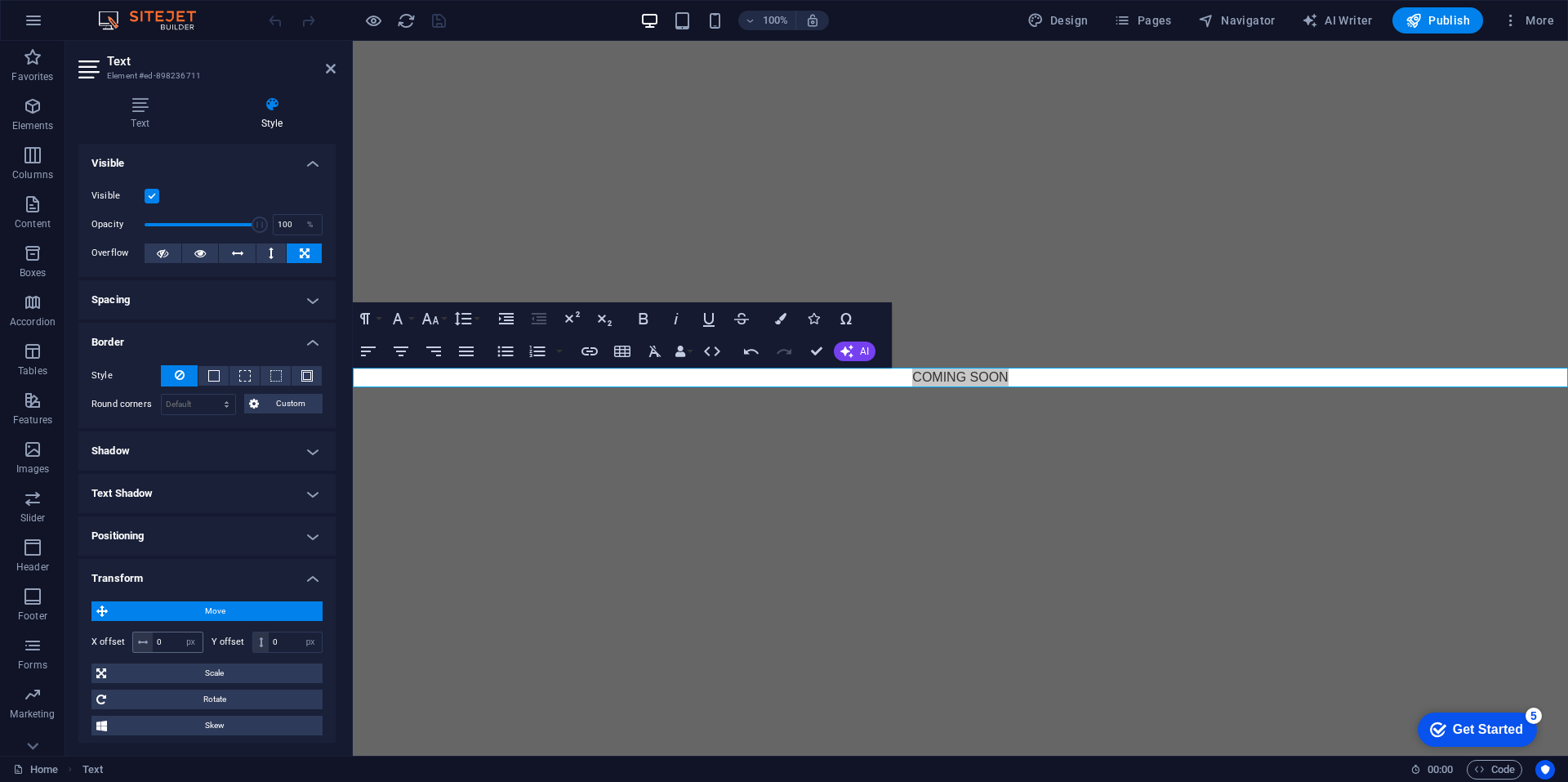
drag, startPoint x: 141, startPoint y: 643, endPoint x: 168, endPoint y: 643, distance: 27.0
click at [168, 643] on div "0 px rem % em vh vw" at bounding box center [167, 642] width 71 height 21
click at [169, 643] on input "0" at bounding box center [177, 642] width 50 height 19
click at [175, 577] on h4 "Transform" at bounding box center [207, 573] width 257 height 29
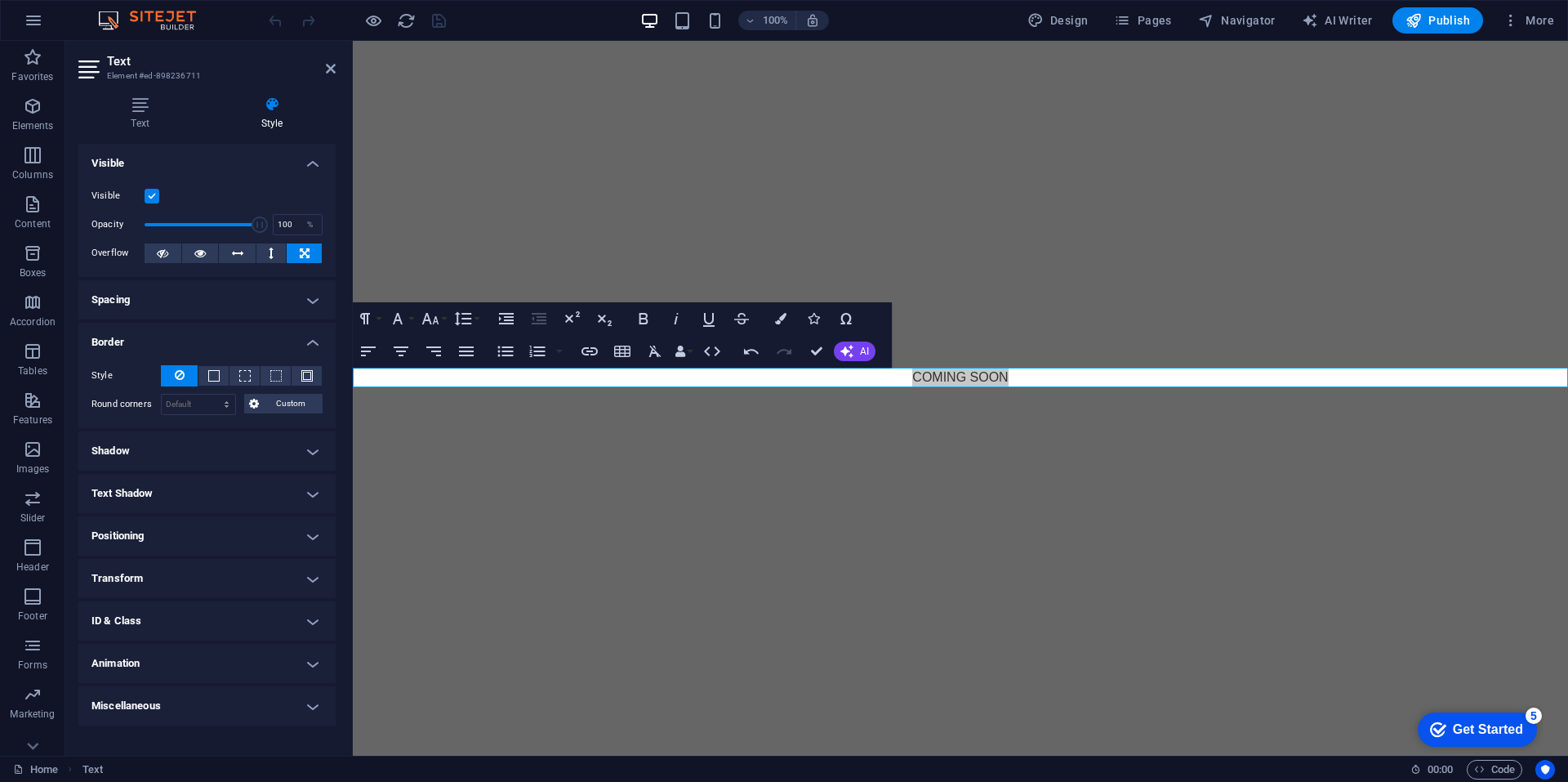
click at [175, 577] on h4 "Transform" at bounding box center [207, 578] width 257 height 39
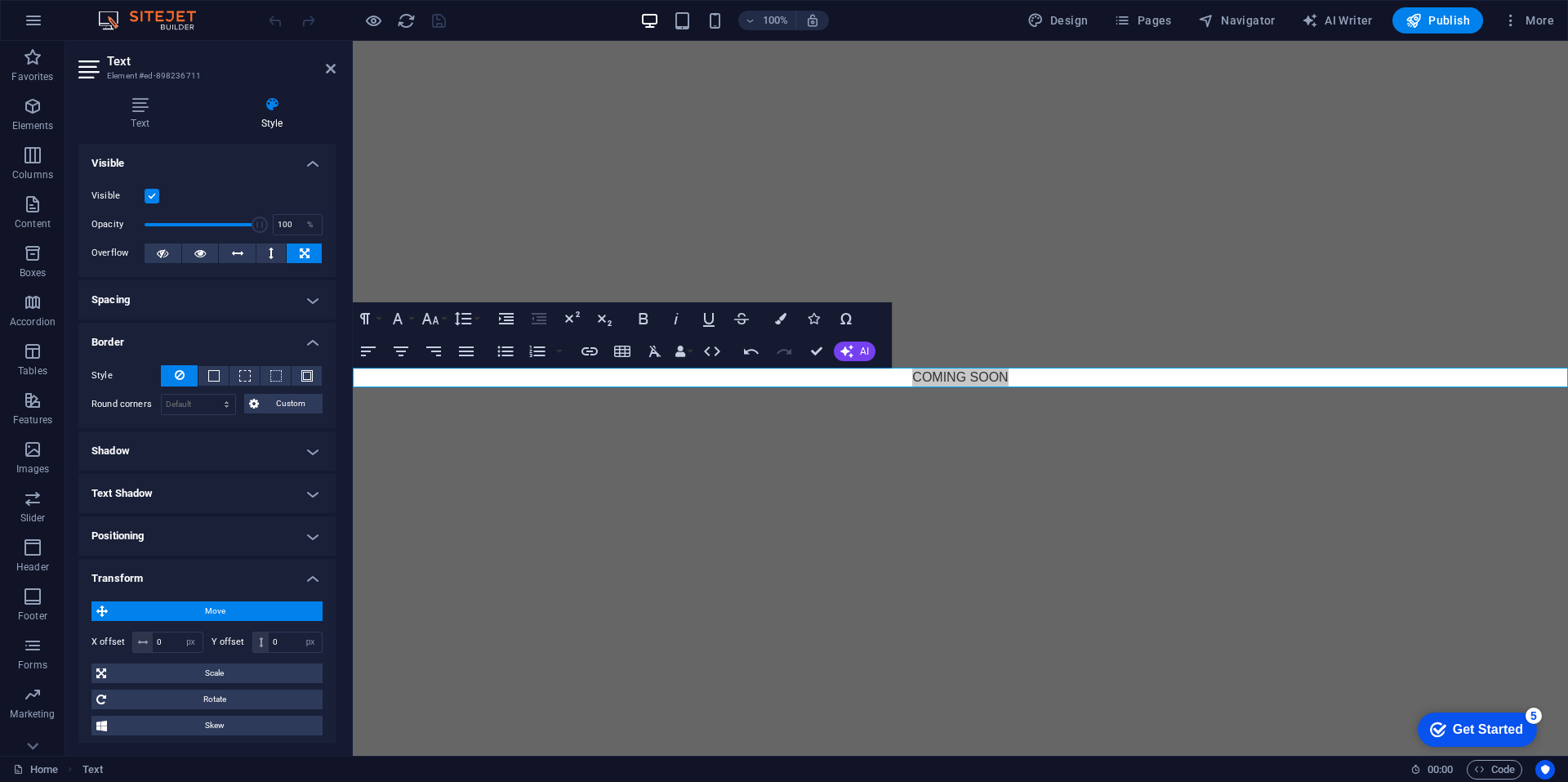
click at [175, 577] on h4 "Transform" at bounding box center [207, 573] width 257 height 29
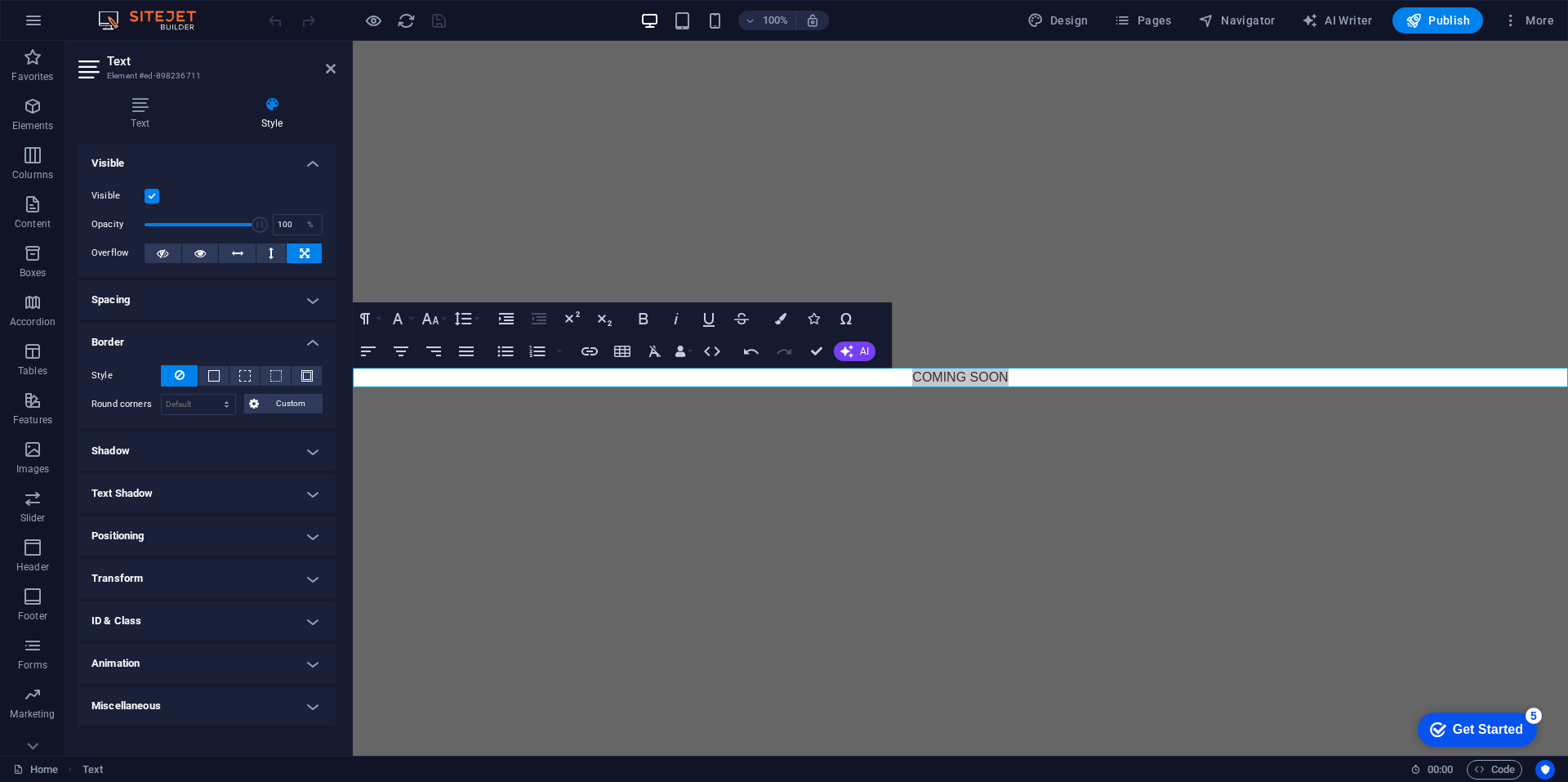
click at [162, 615] on h4 "ID & Class" at bounding box center [207, 621] width 257 height 39
click at [162, 615] on h4 "ID & Class" at bounding box center [207, 616] width 257 height 29
click at [148, 664] on h4 "Animation" at bounding box center [207, 663] width 257 height 39
click at [218, 682] on div "Preview" at bounding box center [212, 683] width 50 height 19
click at [214, 686] on div "Preview" at bounding box center [212, 683] width 50 height 19
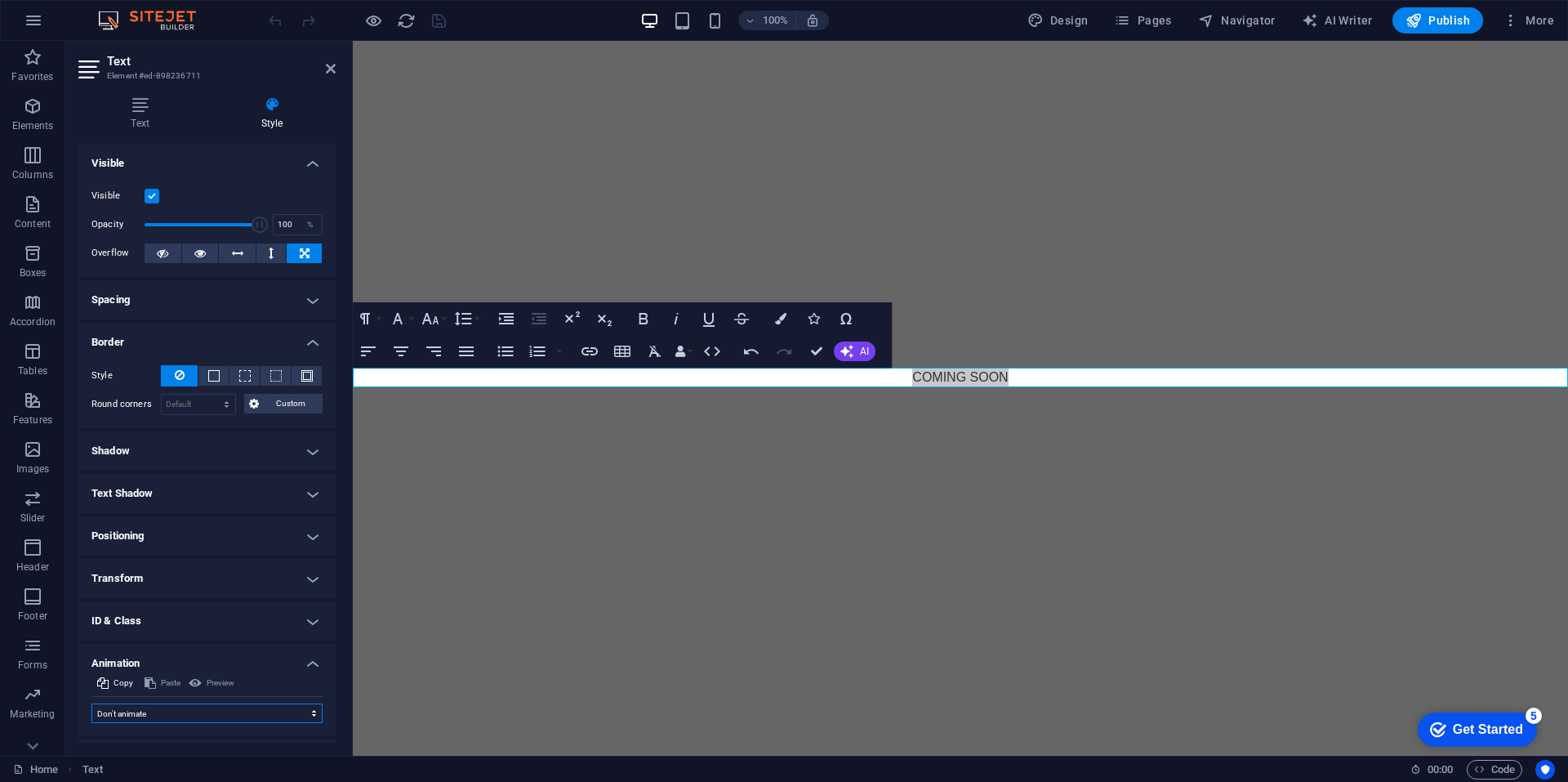
click at [165, 711] on select "Don't animate Show / Hide Slide up/down Zoom in/out Slide left to right Slide r…" at bounding box center [207, 713] width 231 height 19
click at [228, 431] on h4 "Shadow" at bounding box center [207, 451] width 257 height 39
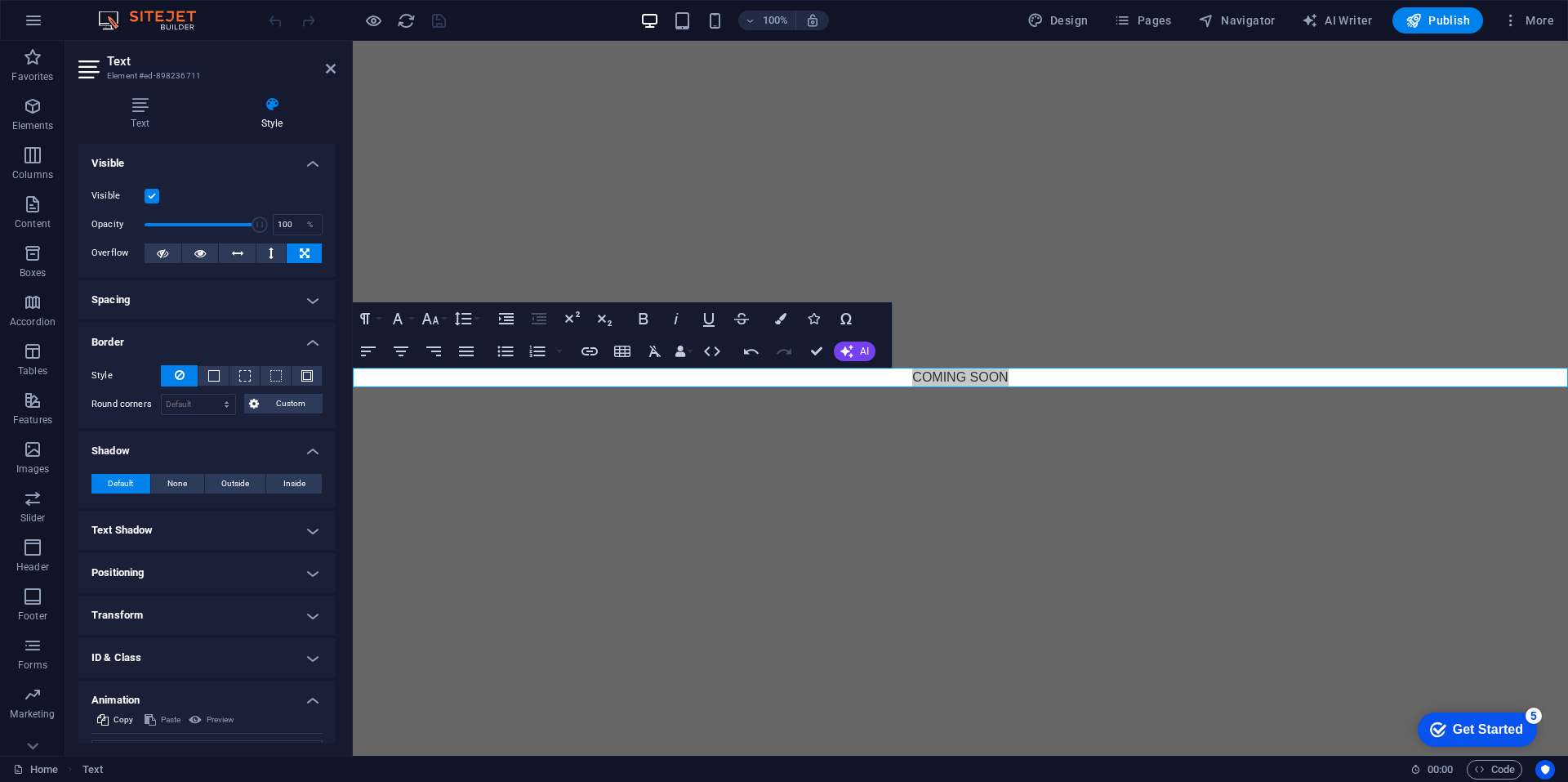
click at [163, 618] on h4 "Transform" at bounding box center [207, 615] width 257 height 39
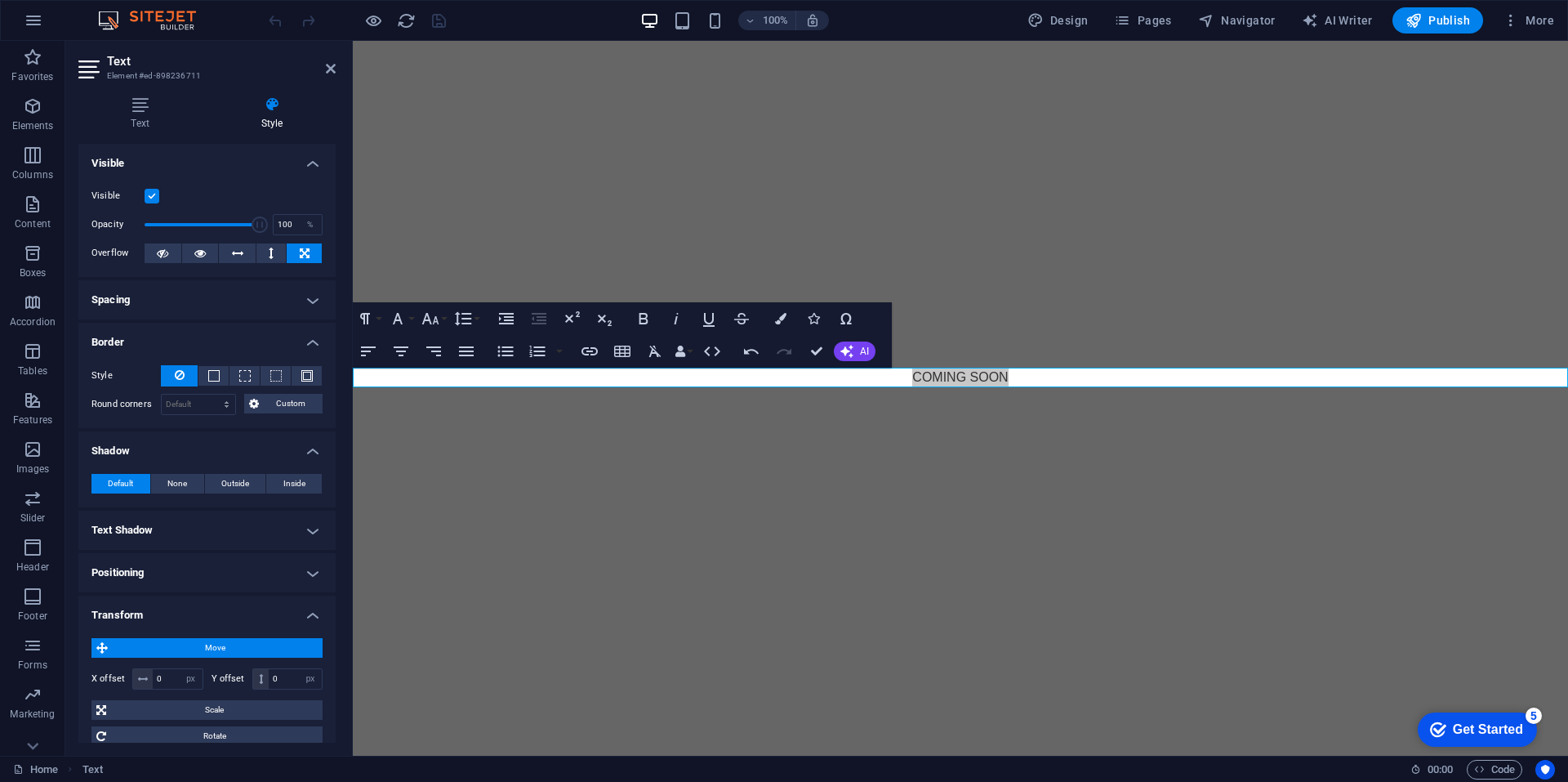
click at [214, 625] on div "Move X offset 0 px rem % em vh vw Y offset 0 px rem % em vh vw Scale Zoom 100 %…" at bounding box center [207, 704] width 257 height 160
click at [206, 616] on h4 "Transform" at bounding box center [207, 610] width 257 height 29
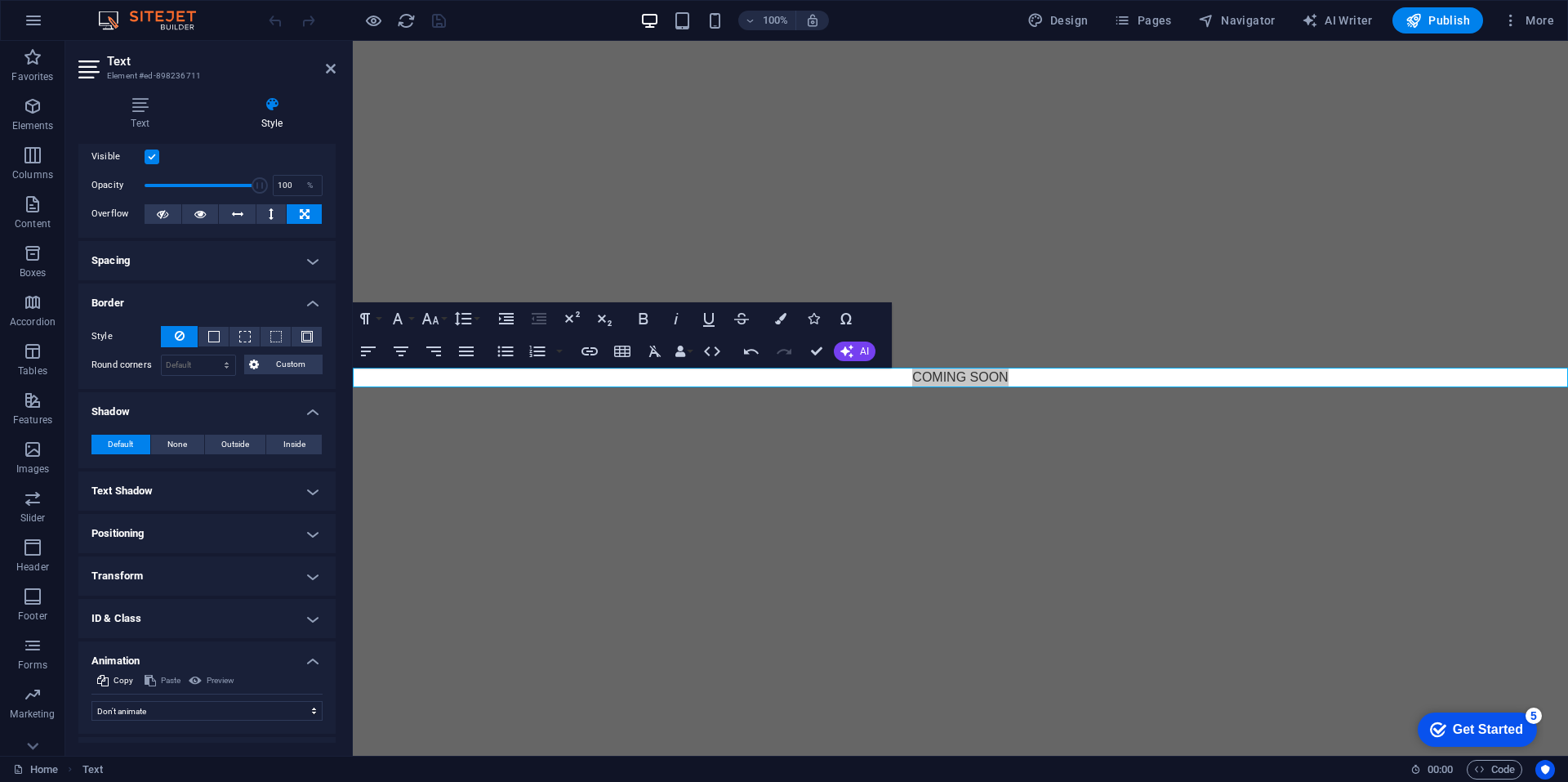
scroll to position [73, 0]
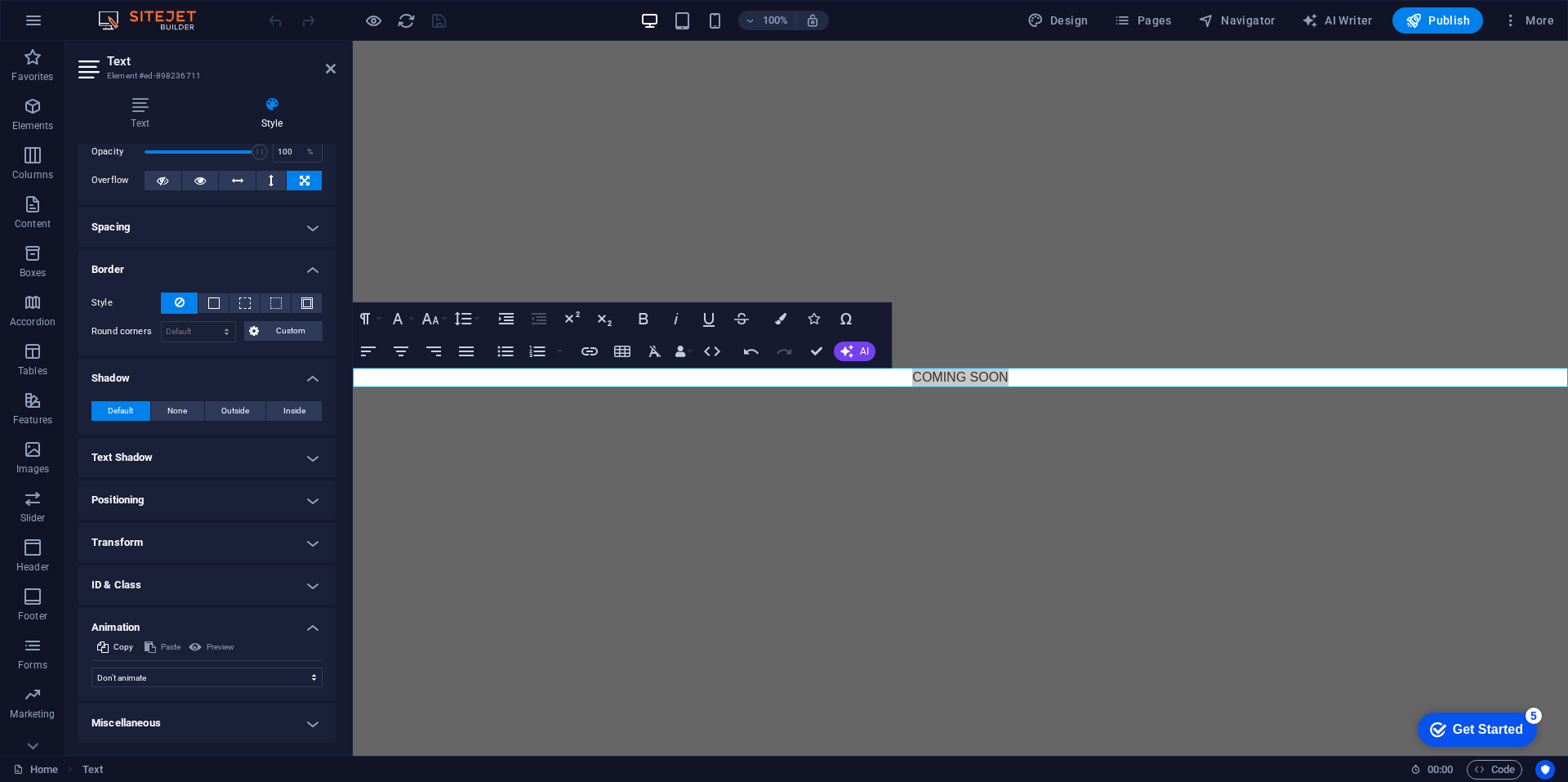
click at [150, 722] on h4 "Miscellaneous" at bounding box center [207, 723] width 257 height 39
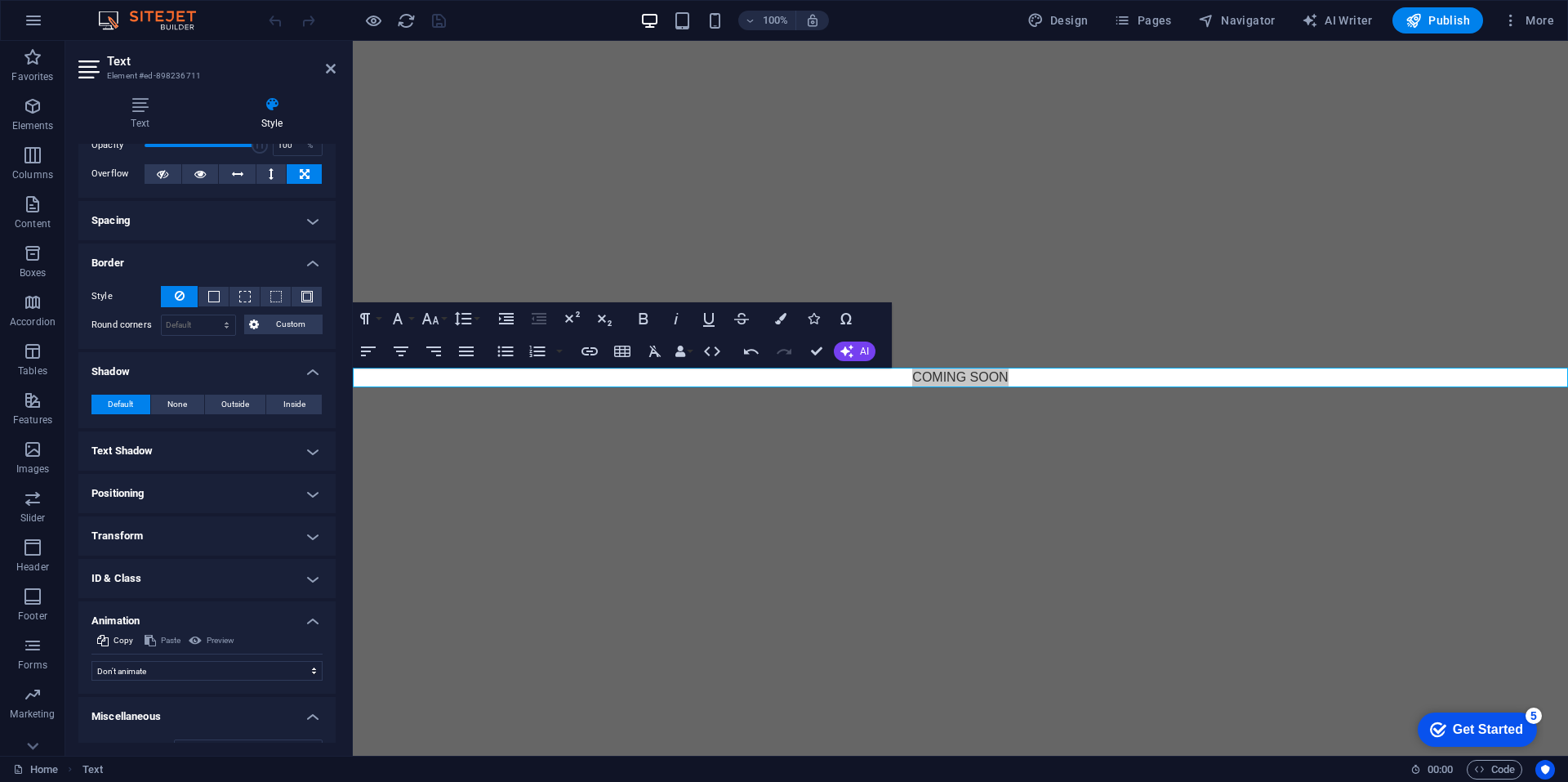
scroll to position [0, 0]
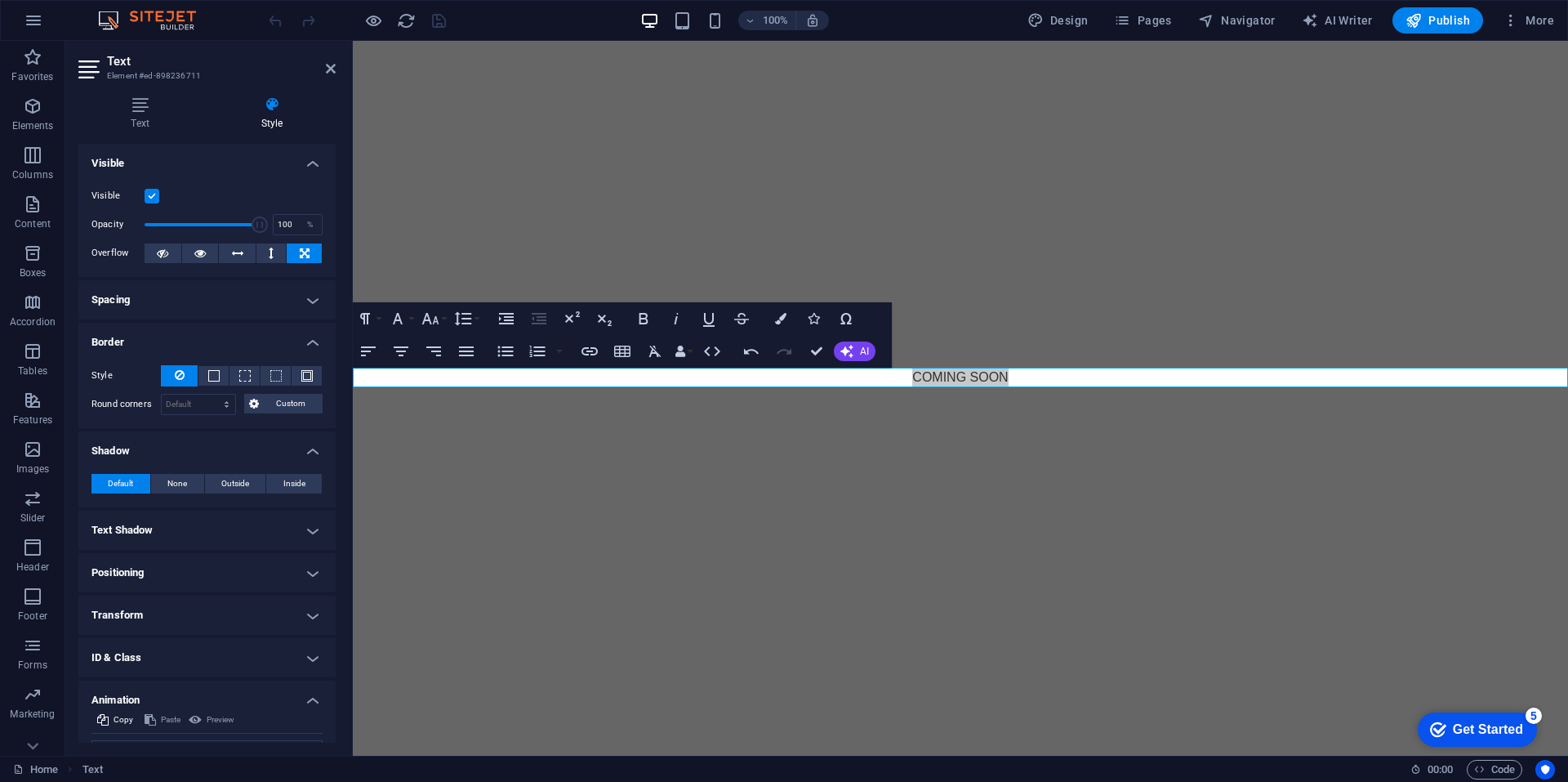
click at [185, 528] on h4 "Text Shadow" at bounding box center [207, 530] width 257 height 39
click at [185, 528] on h4 "Text Shadow" at bounding box center [207, 526] width 257 height 29
click at [174, 554] on h4 "Positioning" at bounding box center [207, 572] width 257 height 39
click at [294, 607] on span "Sticky" at bounding box center [305, 605] width 21 height 19
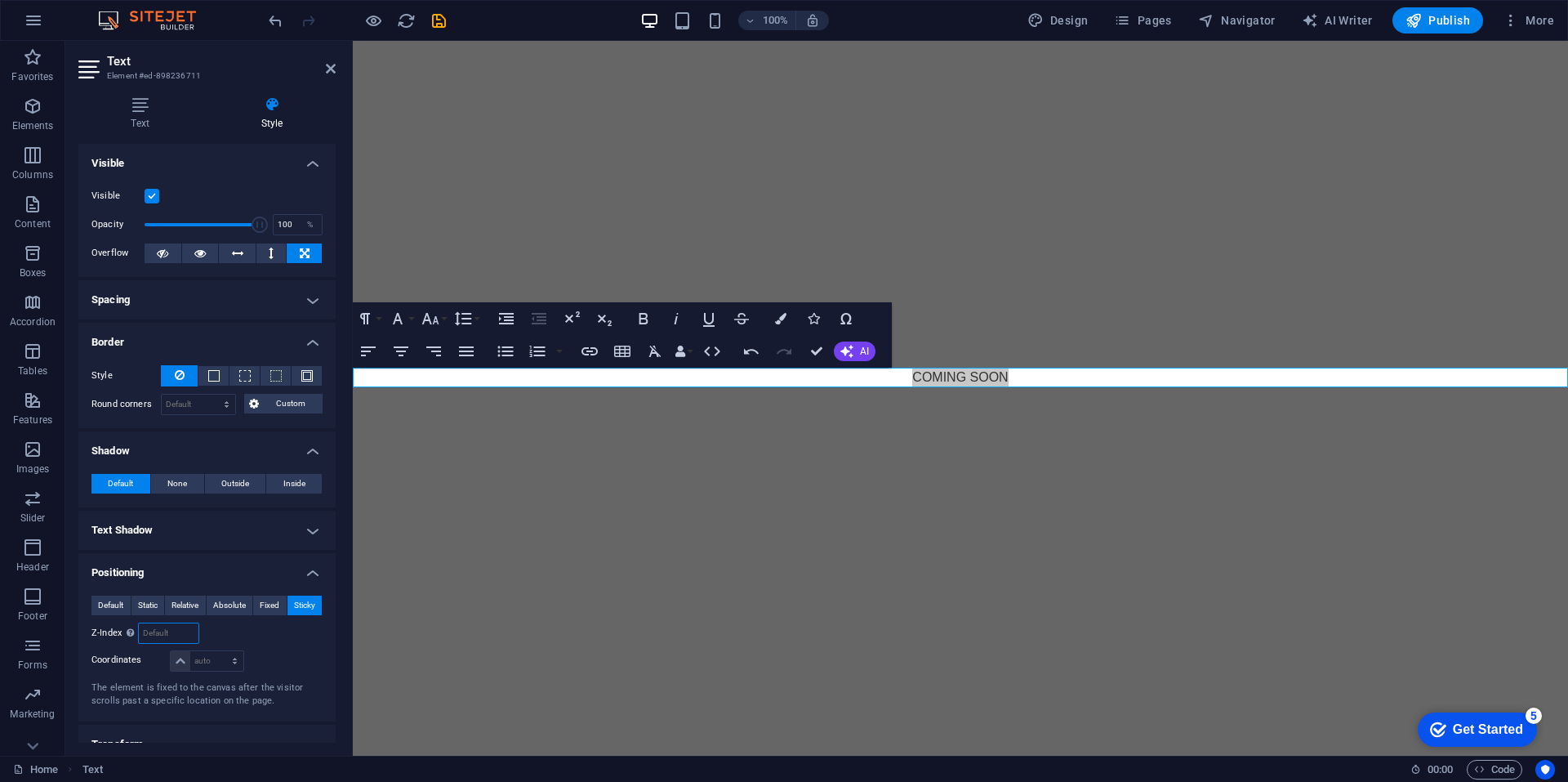
click at [165, 634] on input "number" at bounding box center [168, 633] width 59 height 19
click at [181, 661] on select "auto px rem % em" at bounding box center [207, 661] width 72 height 19
select select "px"
click at [218, 651] on select "auto px rem % em" at bounding box center [207, 661] width 72 height 19
type input "0"
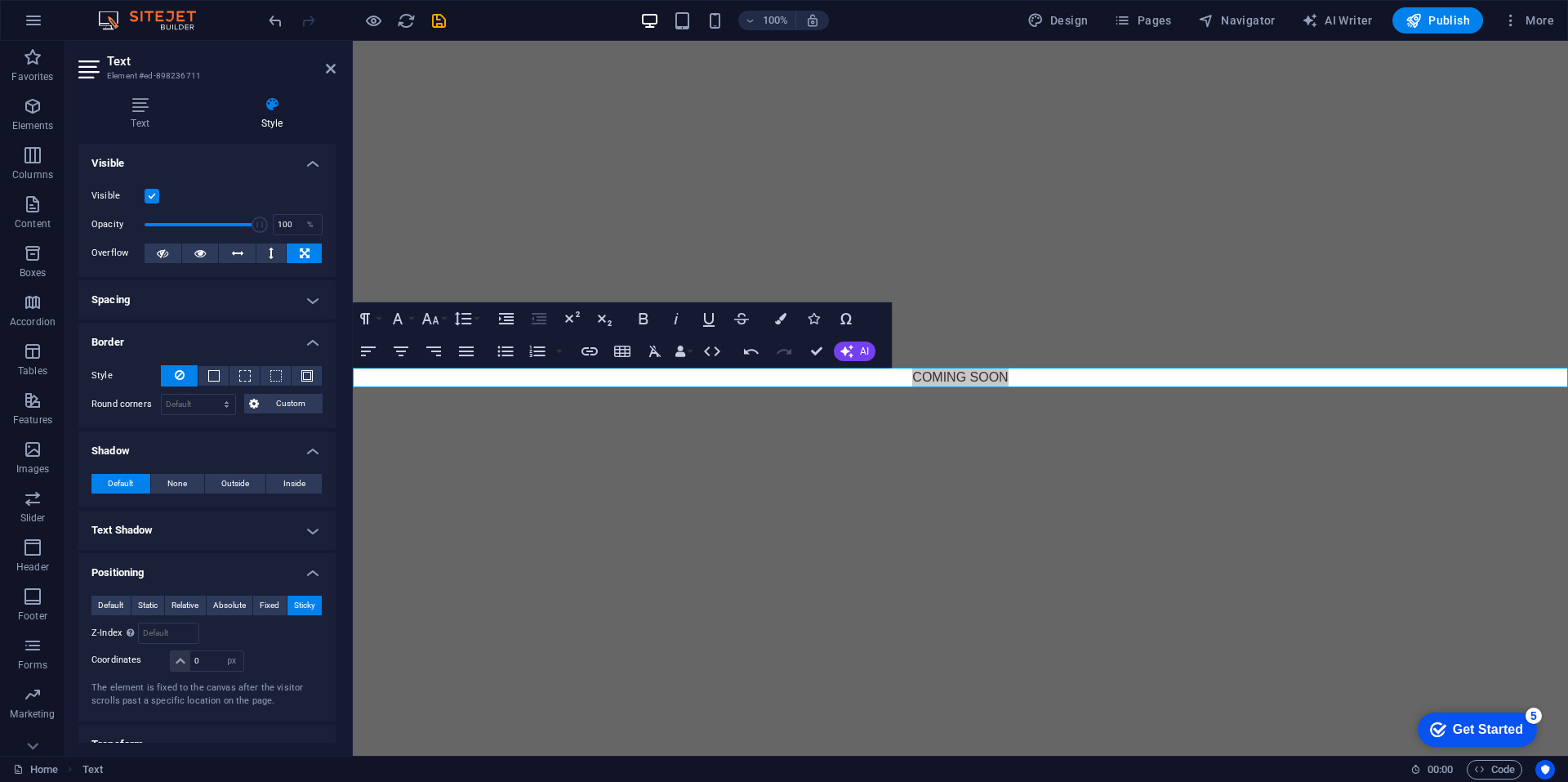
click at [290, 651] on div at bounding box center [284, 662] width 77 height 23
click at [1021, 388] on html "Skip to main content COMING SOON" at bounding box center [959, 214] width 1215 height 347
click at [304, 595] on span "Sticky" at bounding box center [305, 605] width 21 height 19
click at [261, 603] on span "Fixed" at bounding box center [269, 605] width 19 height 19
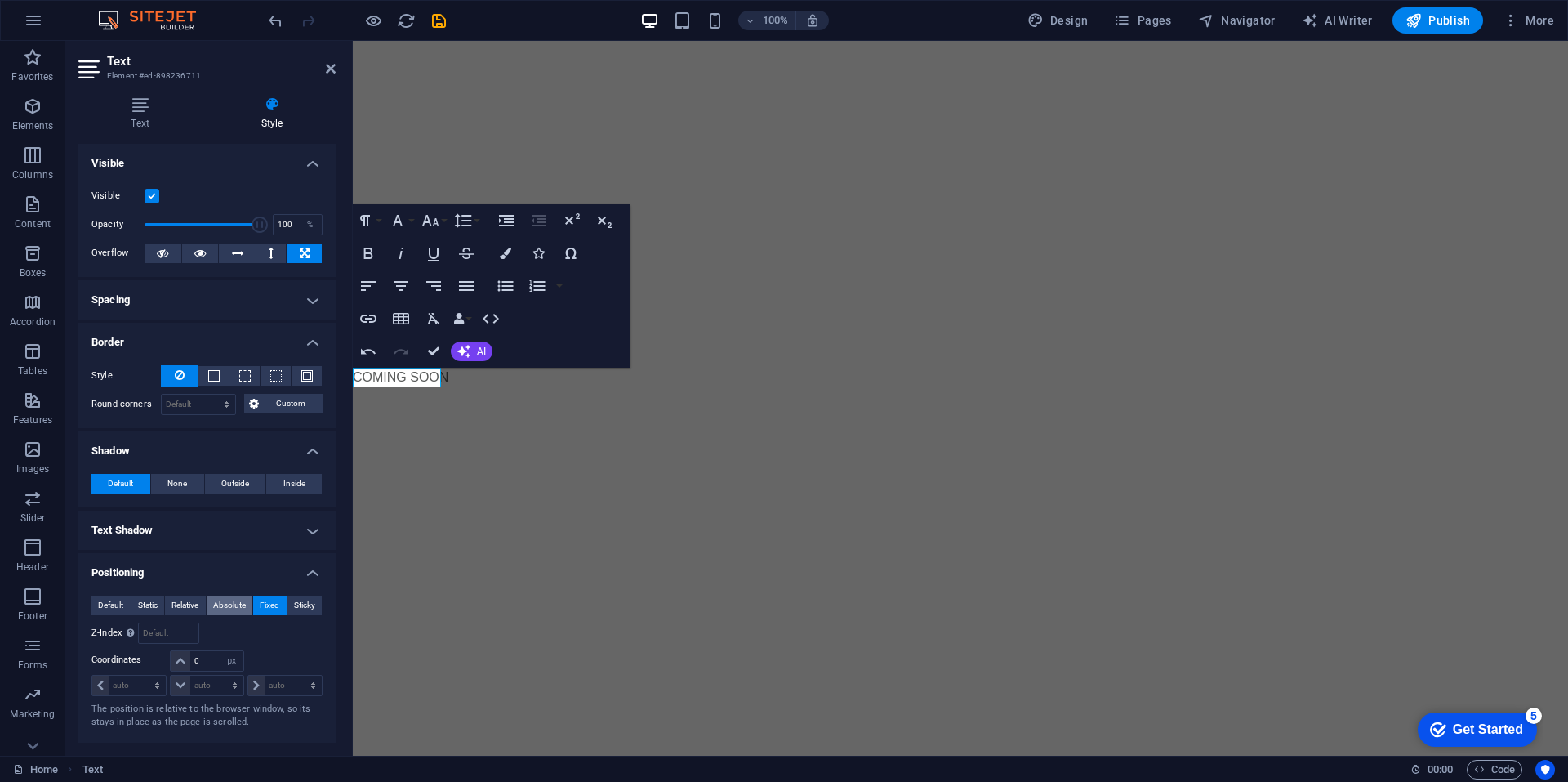
click at [239, 605] on span "Absolute" at bounding box center [229, 605] width 33 height 19
click at [185, 606] on span "Relative" at bounding box center [185, 605] width 27 height 19
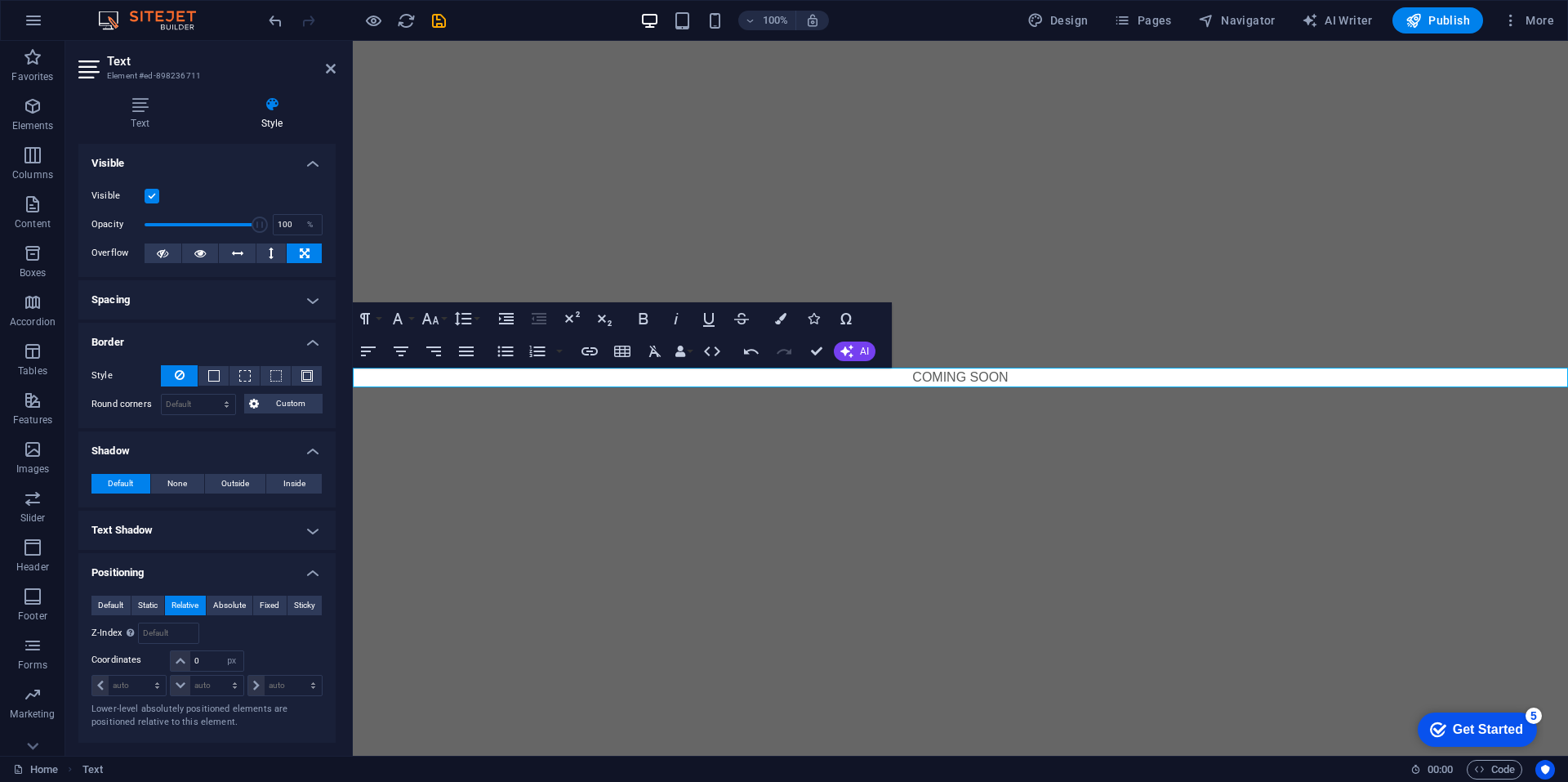
click at [926, 388] on html "Skip to main content COMING SOON" at bounding box center [959, 214] width 1215 height 347
click at [247, 606] on button "Absolute" at bounding box center [230, 605] width 47 height 19
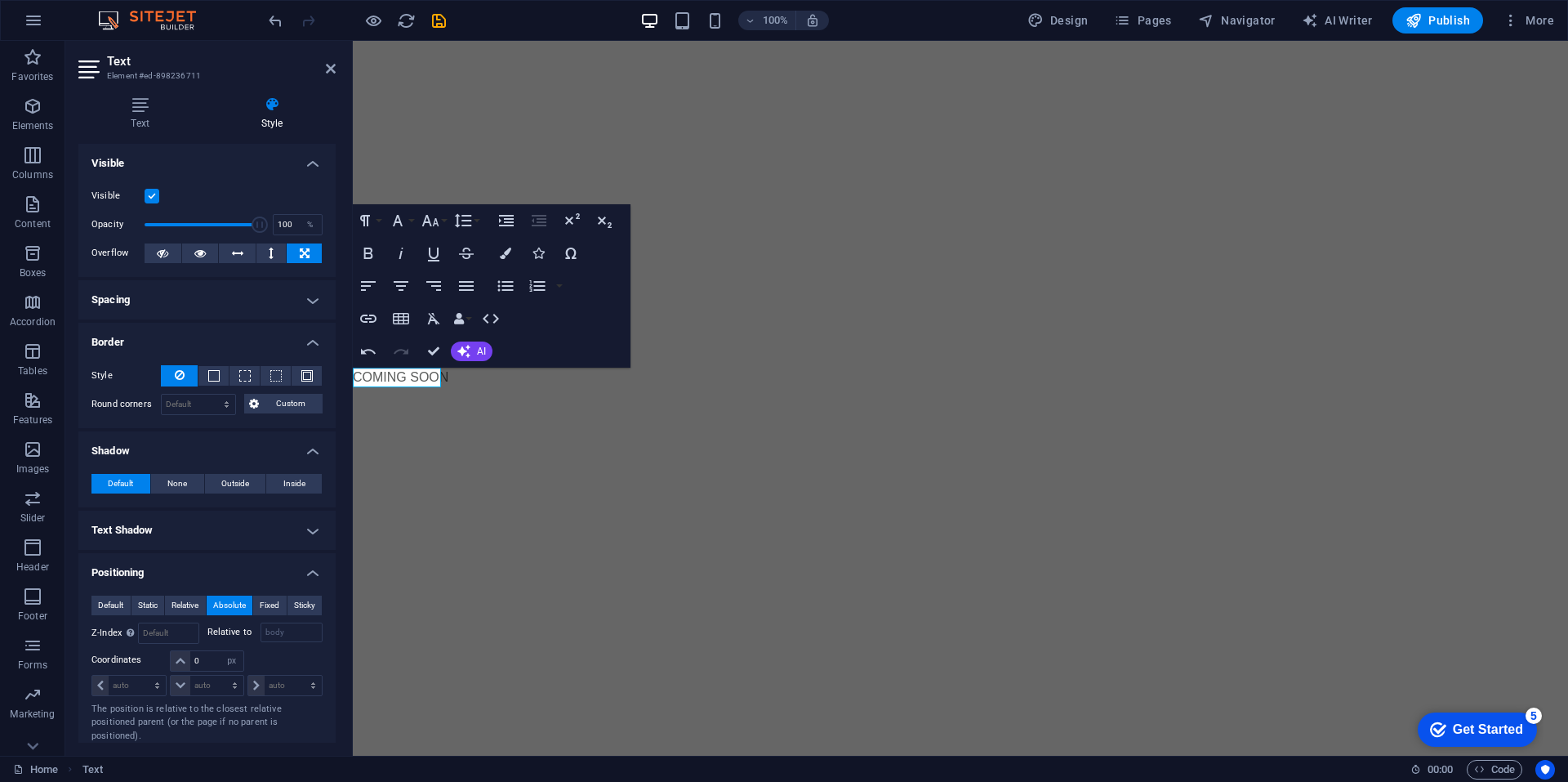
click at [717, 41] on html "Skip to main content COMING SOON" at bounding box center [959, 41] width 1215 height 0
click at [162, 635] on input "number" at bounding box center [168, 633] width 59 height 19
click at [129, 681] on select "auto px rem % em" at bounding box center [129, 685] width 74 height 19
select select "px"
click at [142, 675] on select "auto px rem % em" at bounding box center [129, 685] width 74 height 19
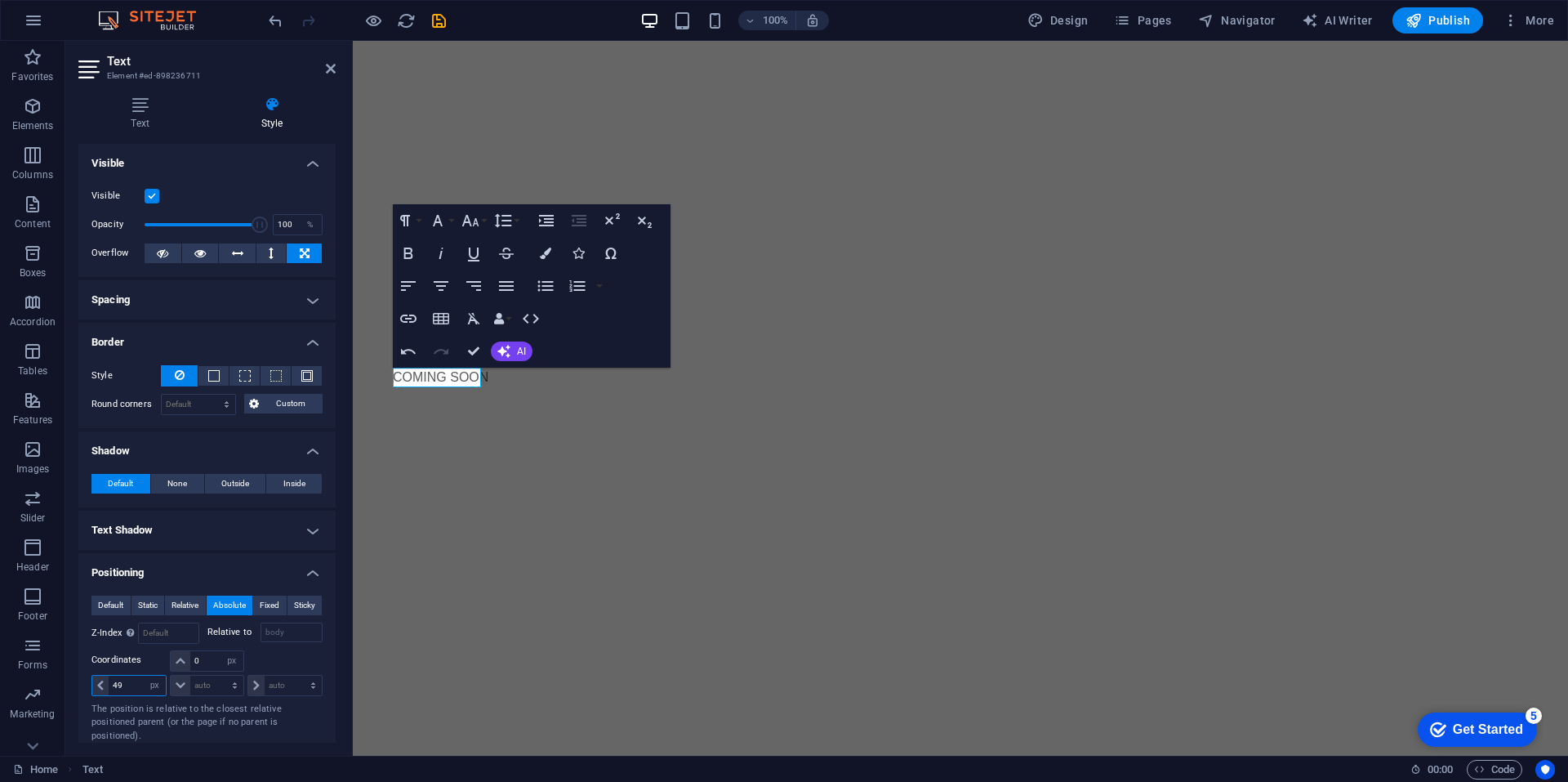
click at [139, 680] on input "49" at bounding box center [137, 685] width 57 height 19
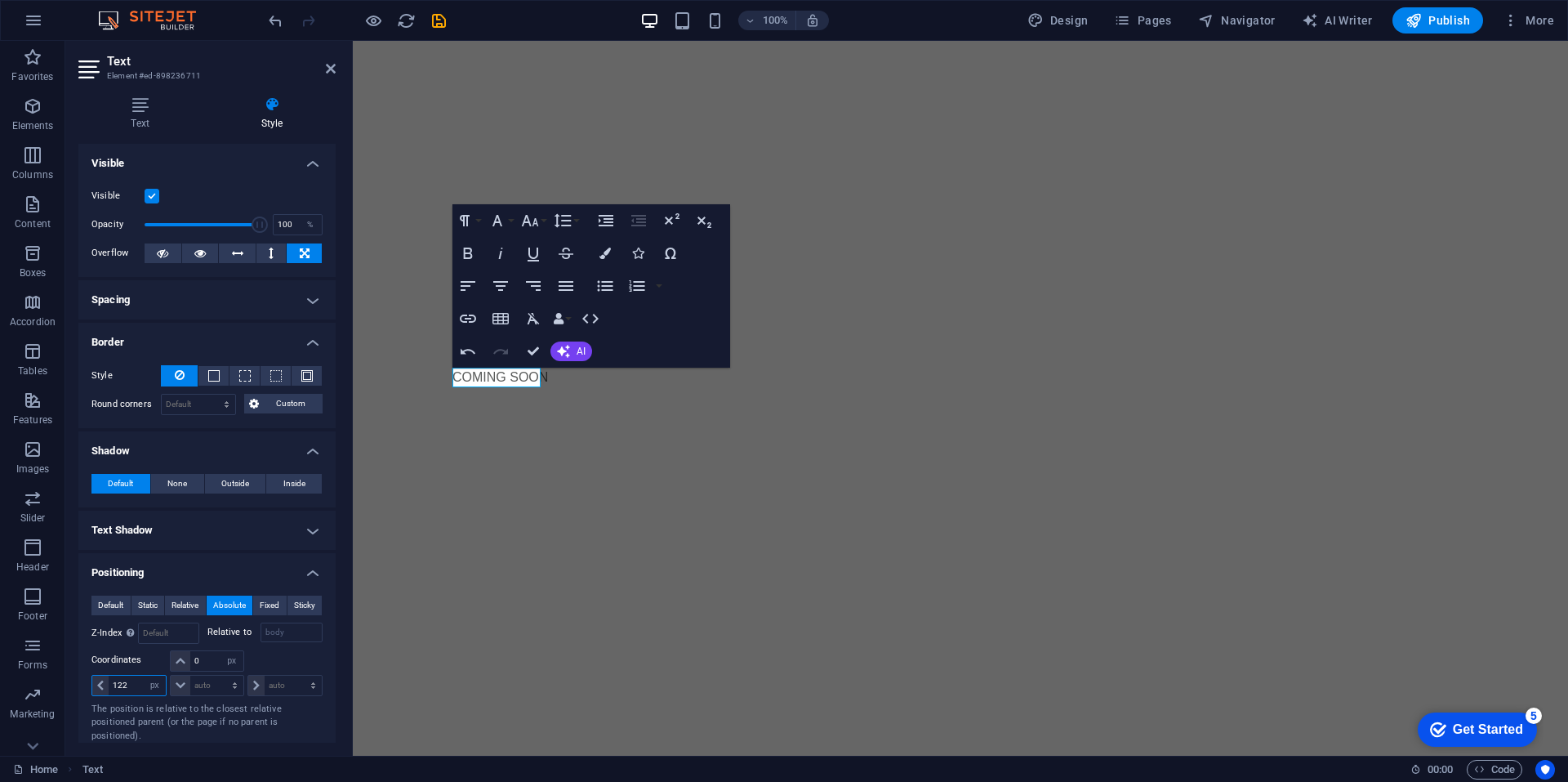
click at [135, 686] on input "122" at bounding box center [137, 685] width 57 height 19
click at [274, 603] on span "Fixed" at bounding box center [269, 605] width 19 height 19
click at [131, 683] on input "122" at bounding box center [137, 685] width 57 height 19
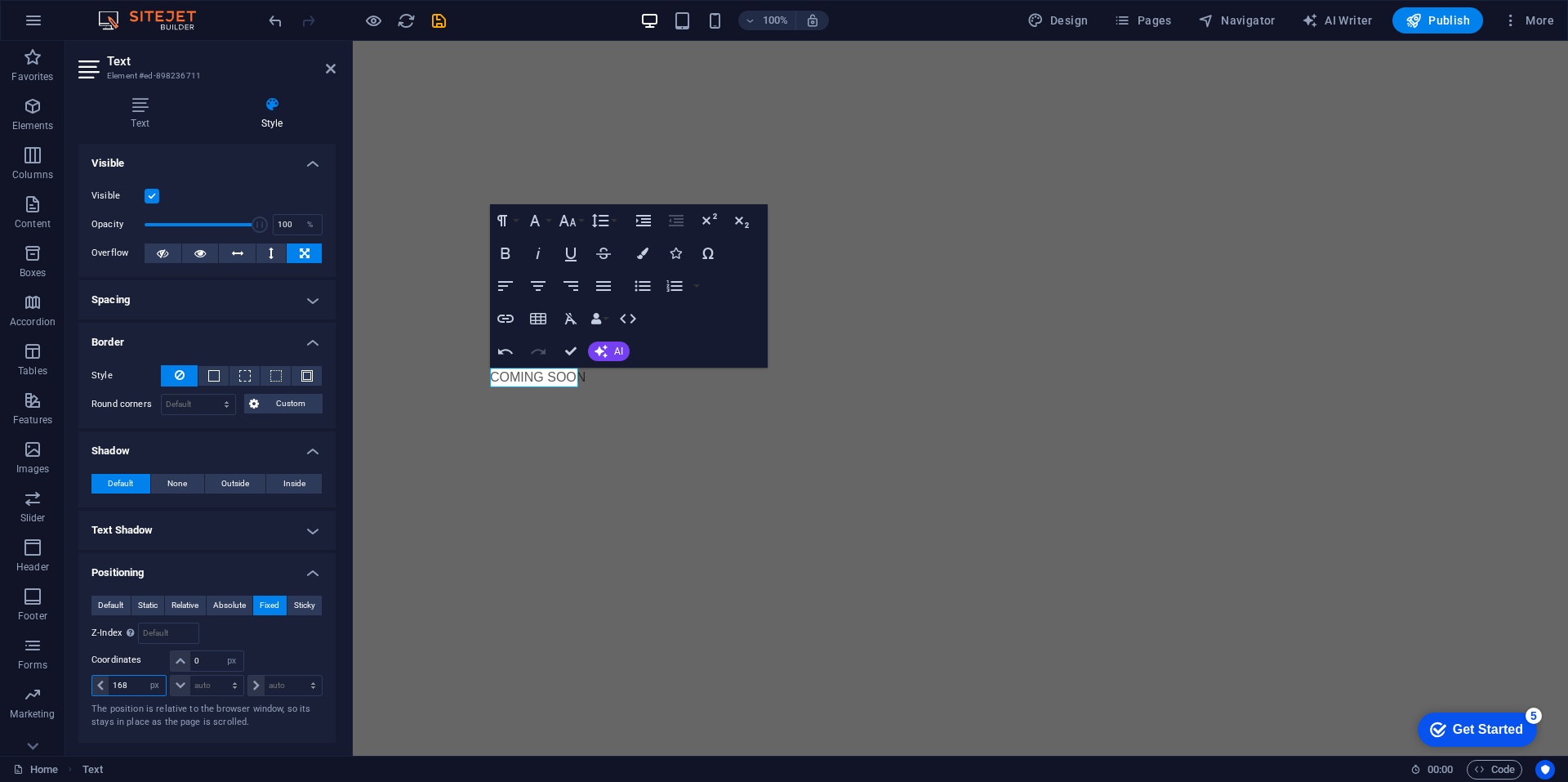
click at [131, 683] on input "168" at bounding box center [137, 685] width 57 height 19
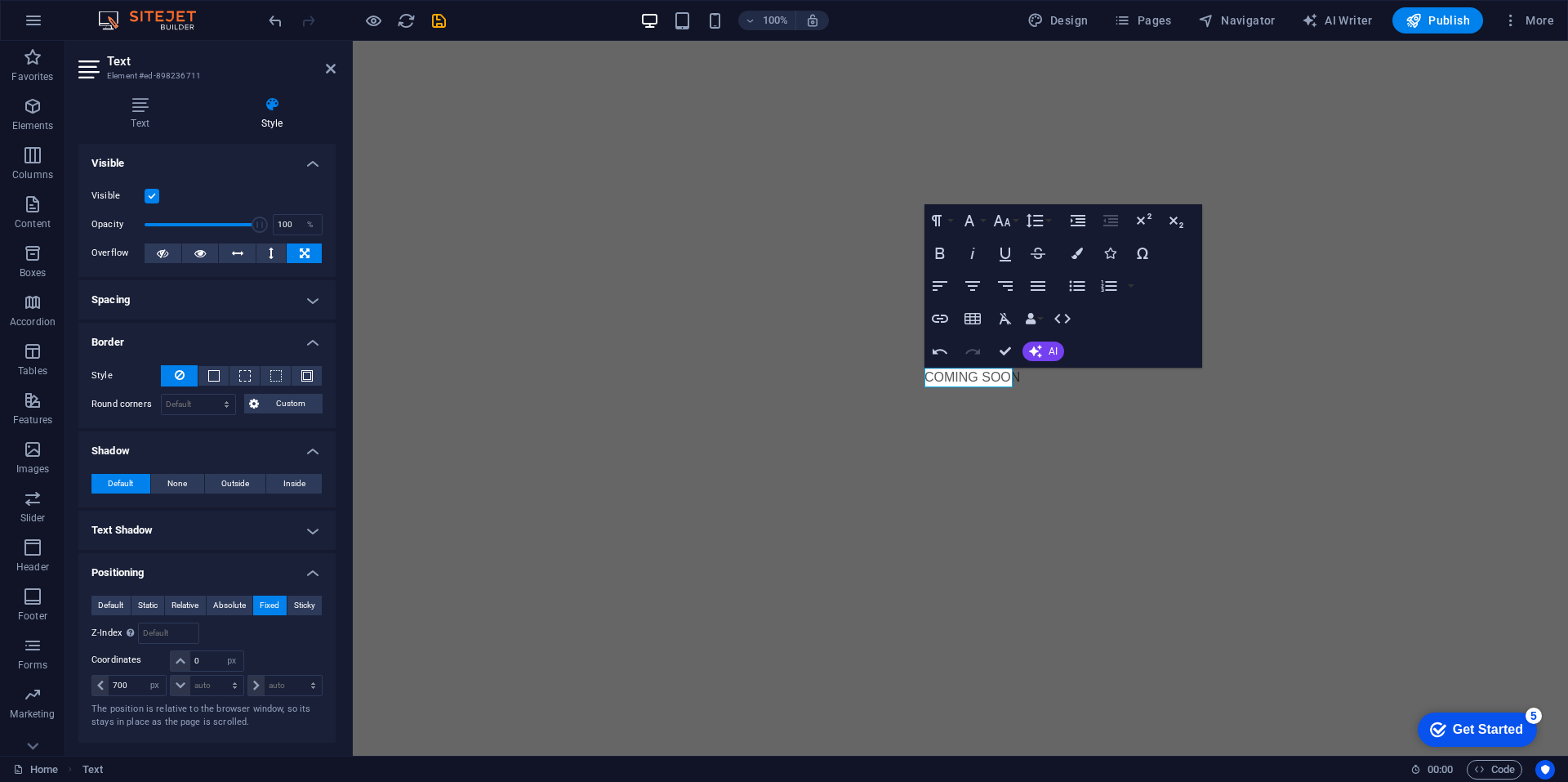
click at [528, 41] on html "Skip to main content COMING SOON" at bounding box center [959, 41] width 1215 height 0
click at [126, 691] on input "700" at bounding box center [137, 685] width 57 height 19
type input "20"
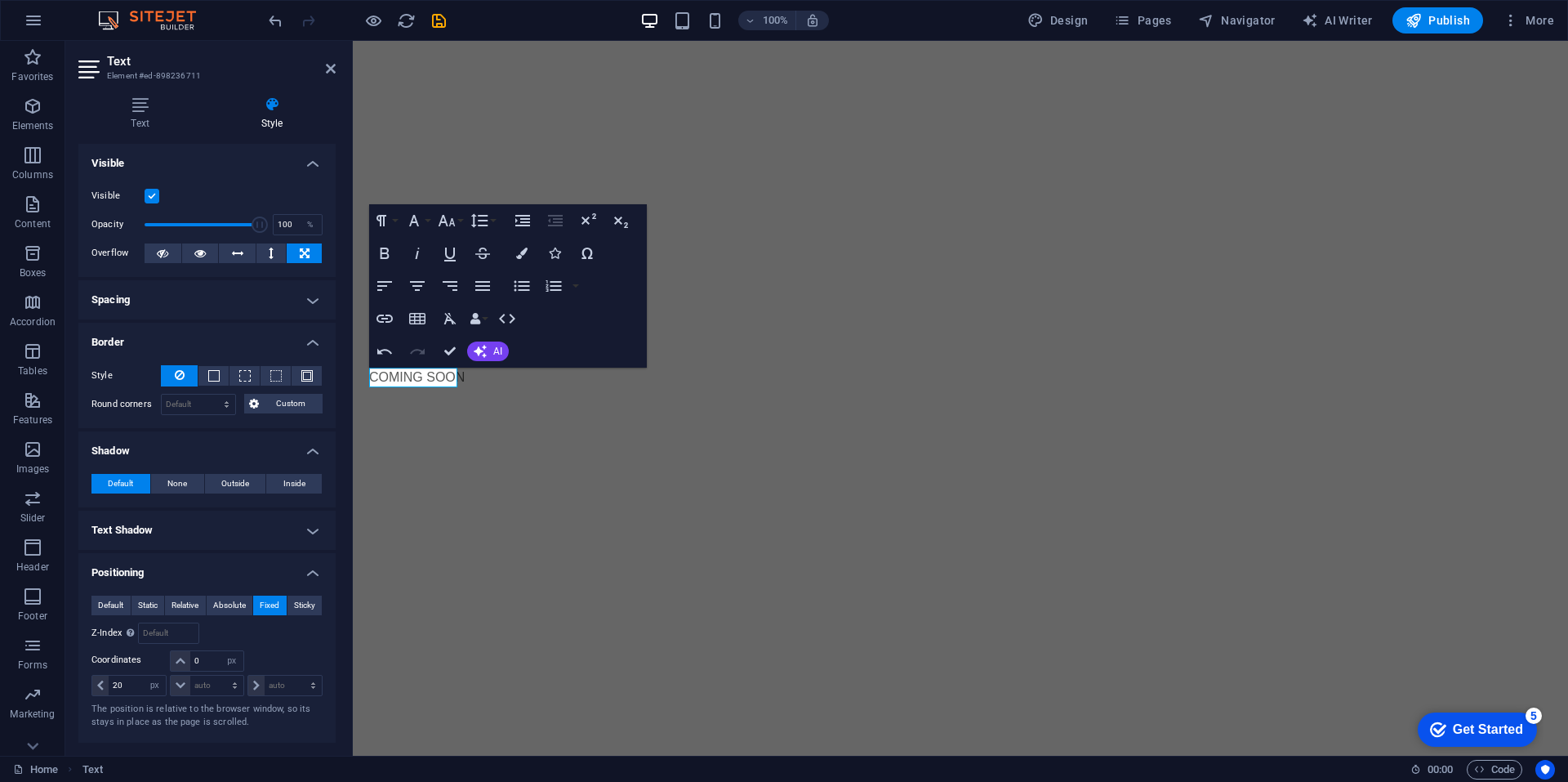
click at [237, 629] on div "Relative to body" at bounding box center [265, 633] width 116 height 21
click at [251, 303] on h4 "Spacing" at bounding box center [207, 299] width 257 height 39
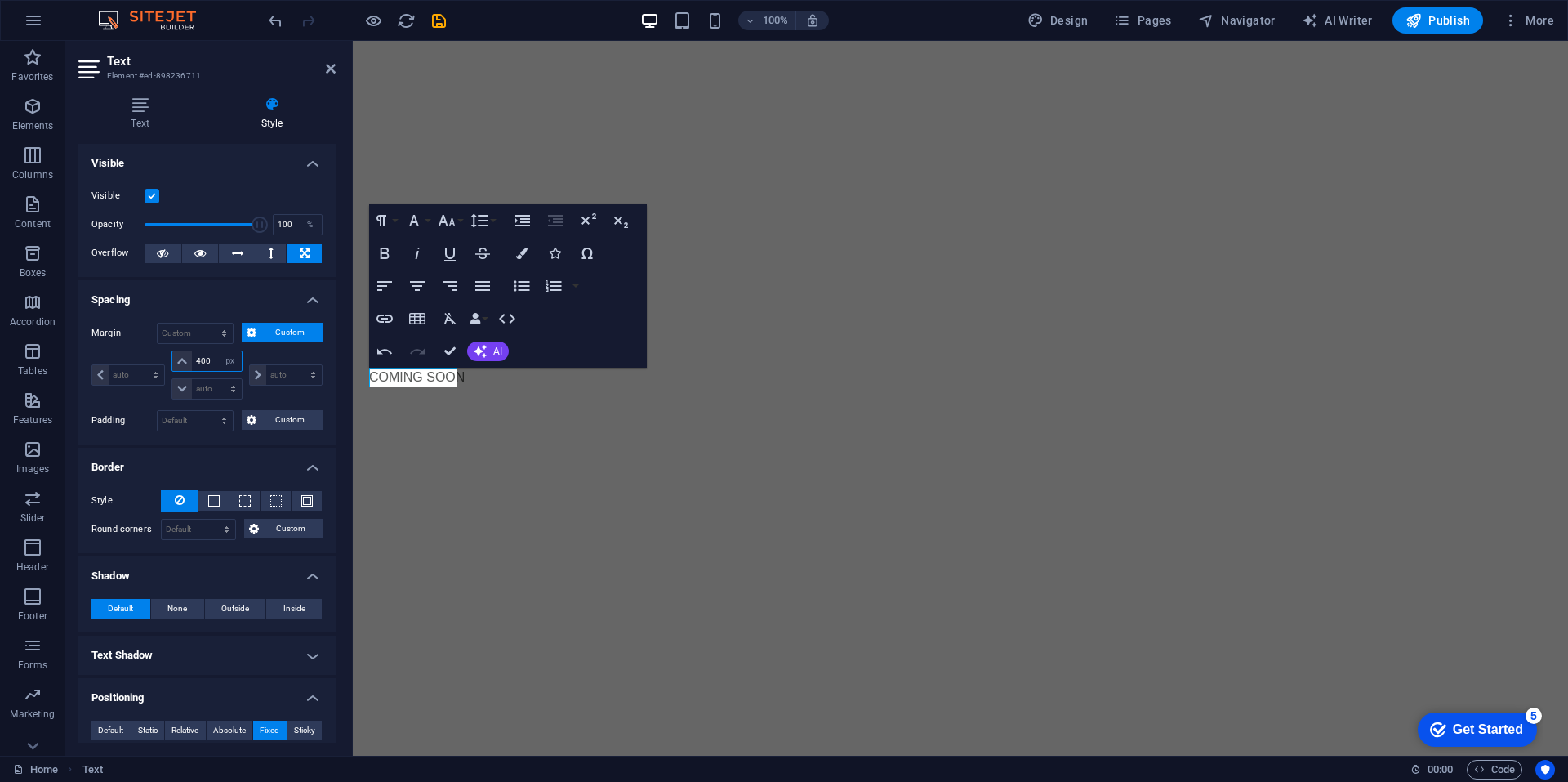
click at [200, 366] on input "400" at bounding box center [217, 361] width 49 height 19
type input "0"
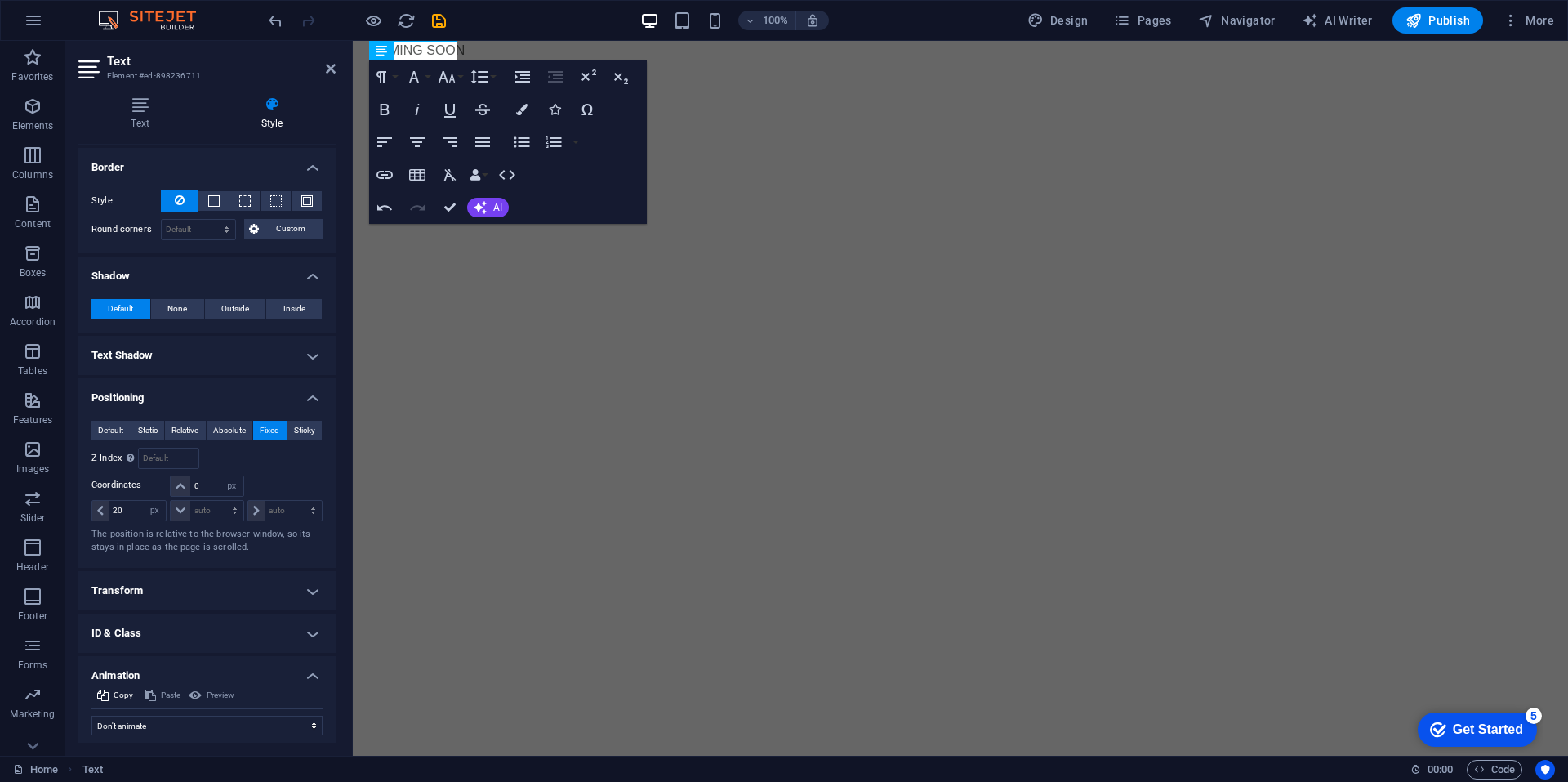
scroll to position [450, 0]
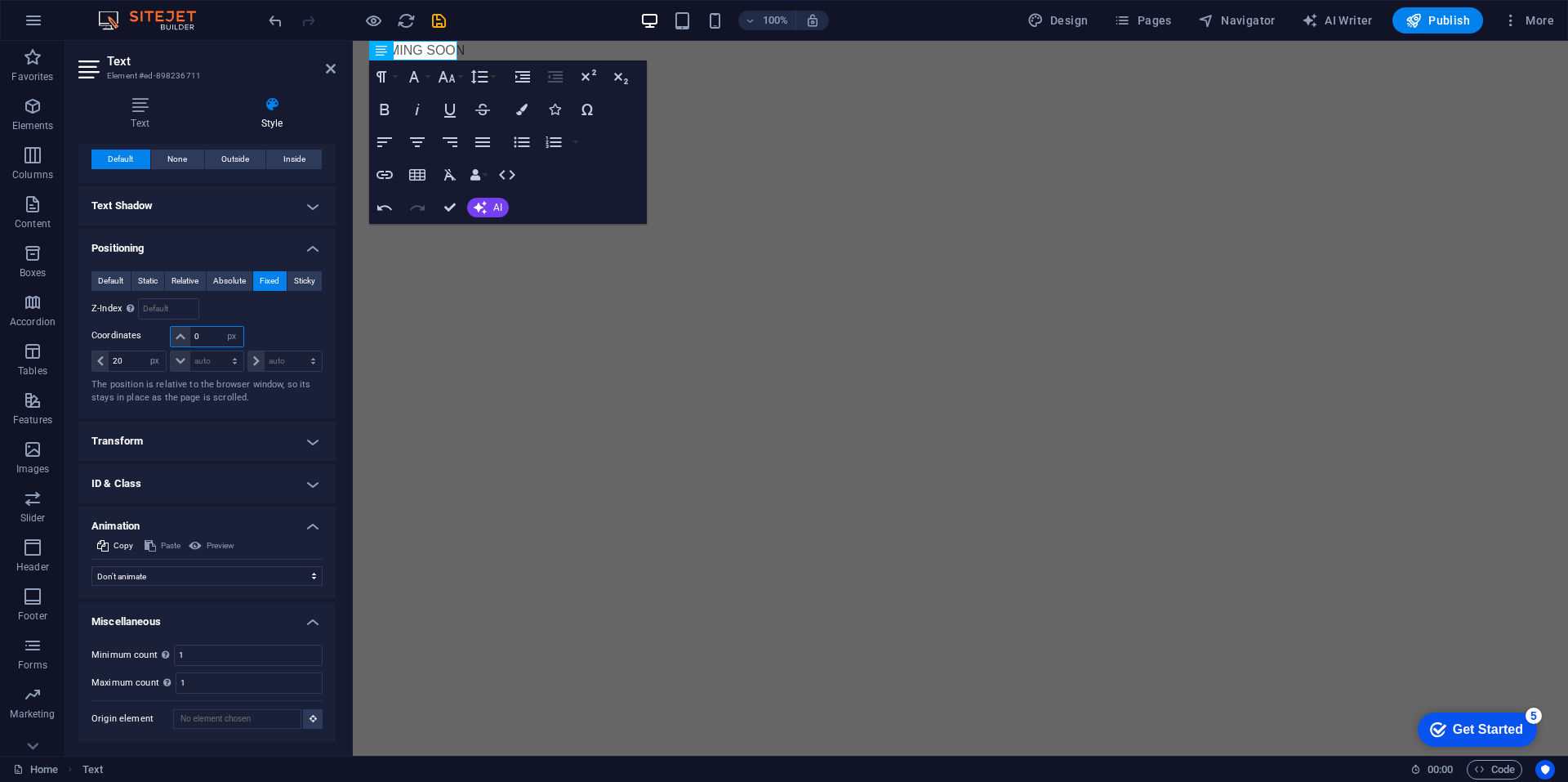
click at [217, 336] on input "0" at bounding box center [217, 336] width 52 height 19
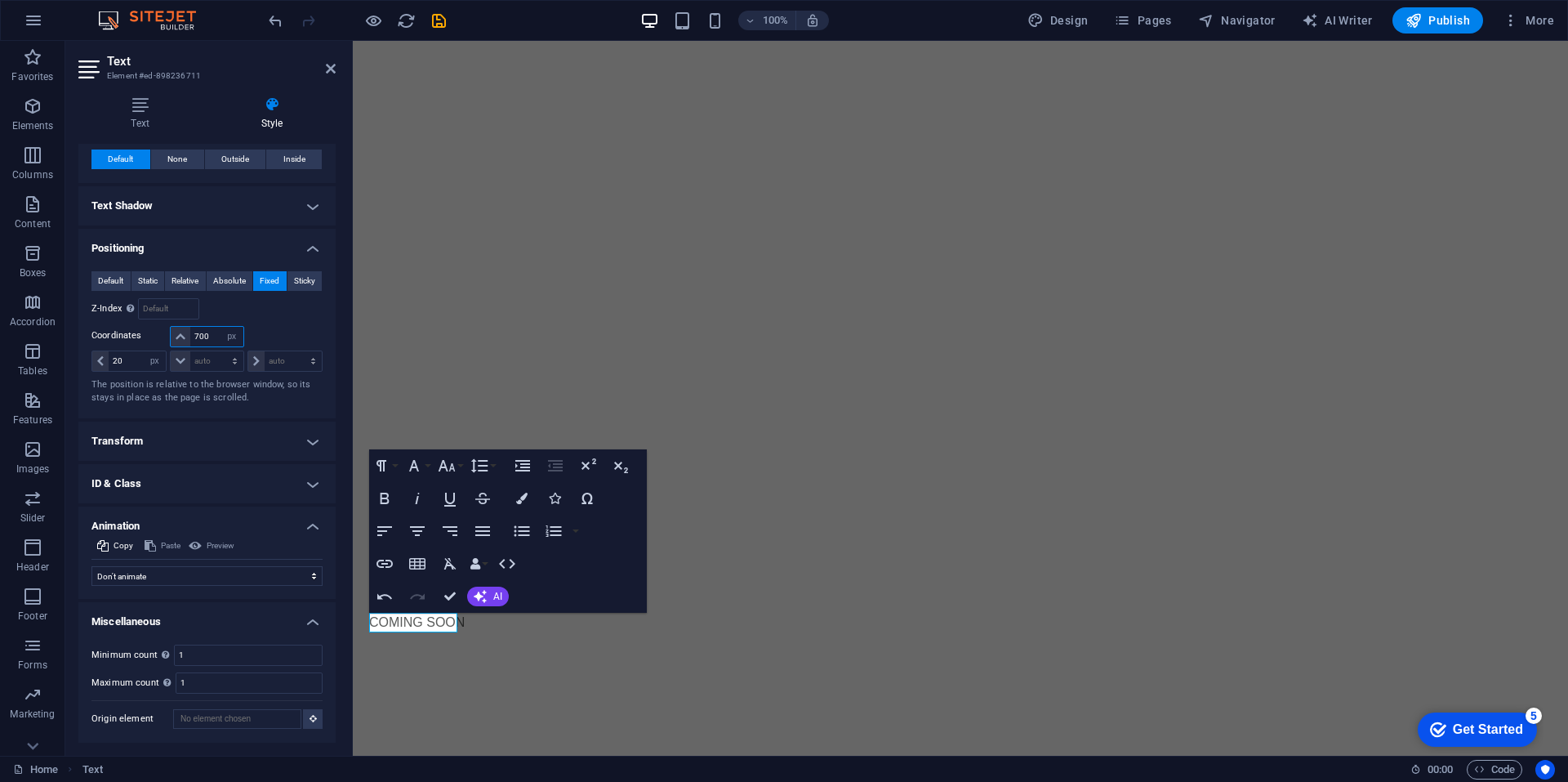
click at [213, 333] on input "700" at bounding box center [217, 336] width 52 height 19
type input "400"
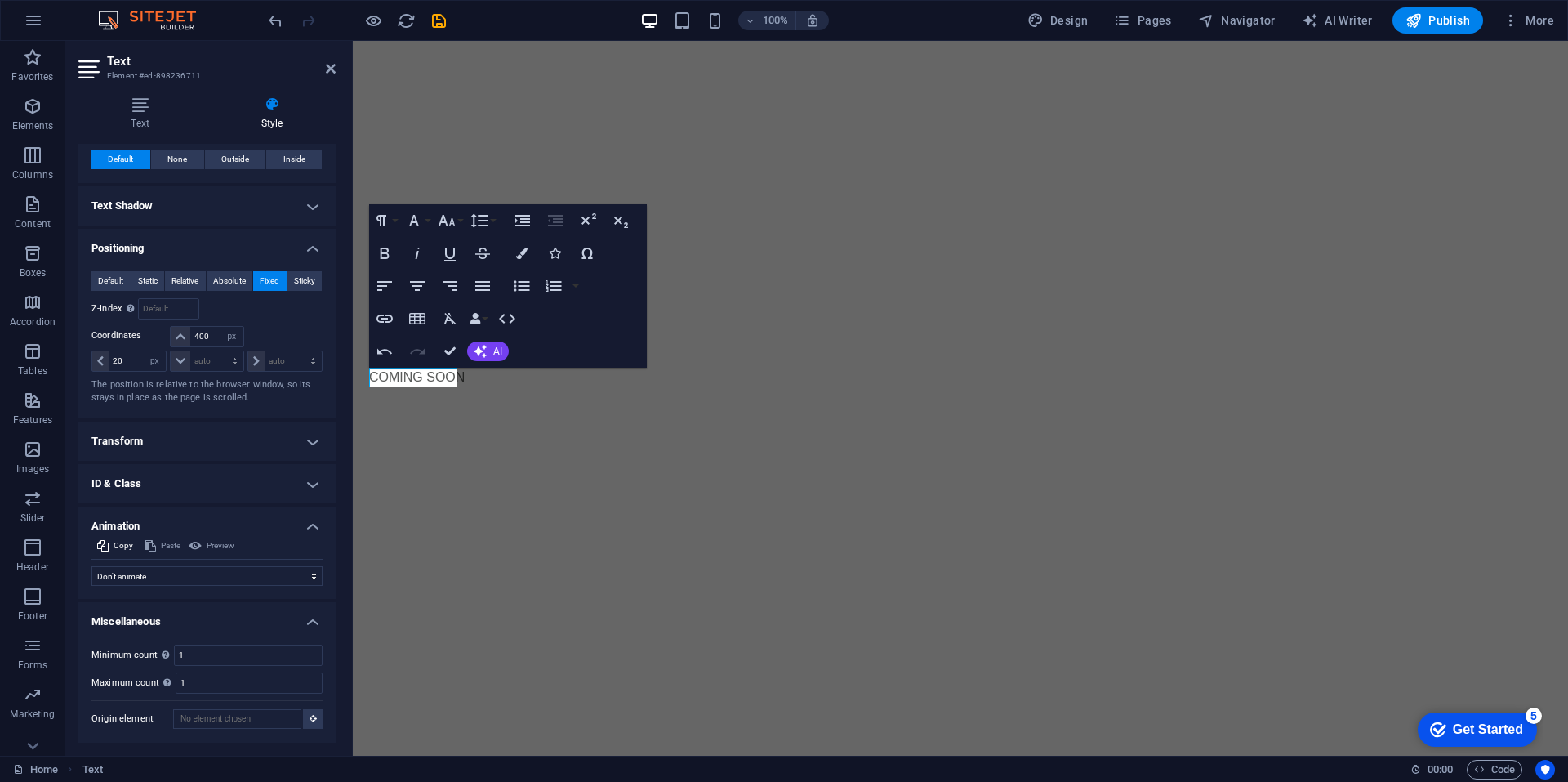
click at [1103, 41] on html "Skip to main content COMING SOON" at bounding box center [959, 41] width 1215 height 0
click at [514, 312] on icon "button" at bounding box center [507, 319] width 19 height 19
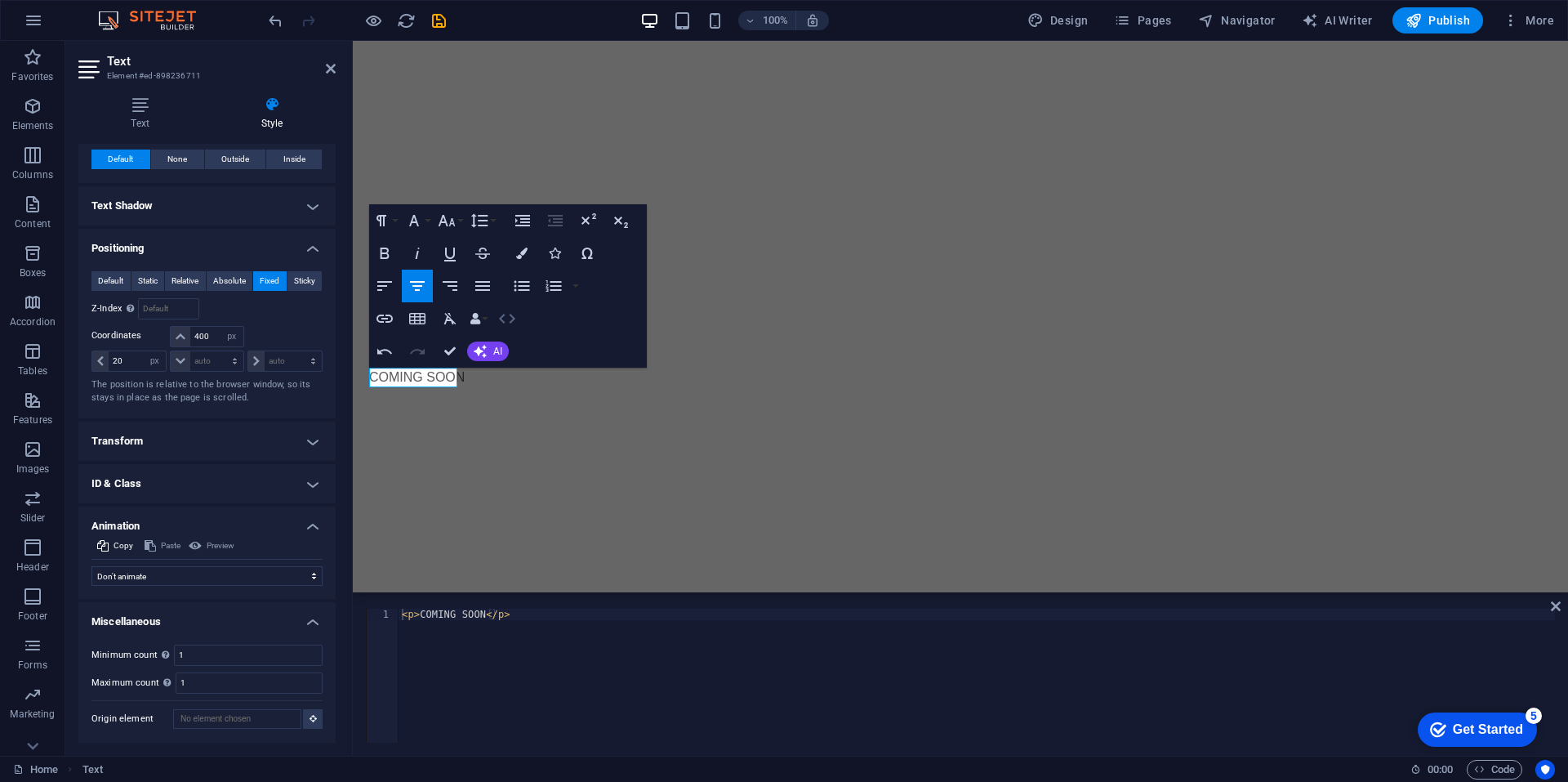
click at [508, 316] on icon "button" at bounding box center [507, 319] width 19 height 19
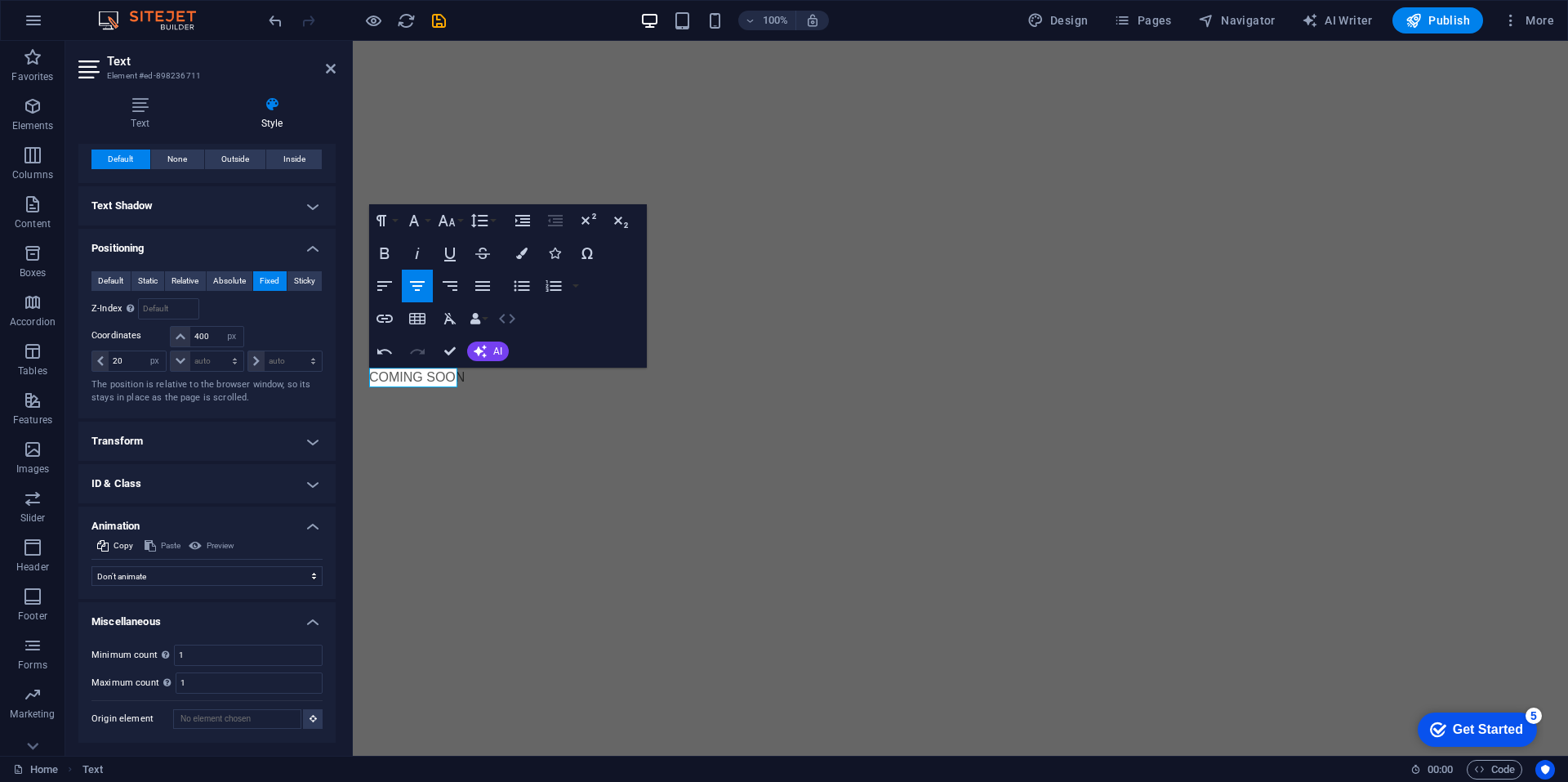
click at [508, 316] on icon "button" at bounding box center [507, 319] width 19 height 19
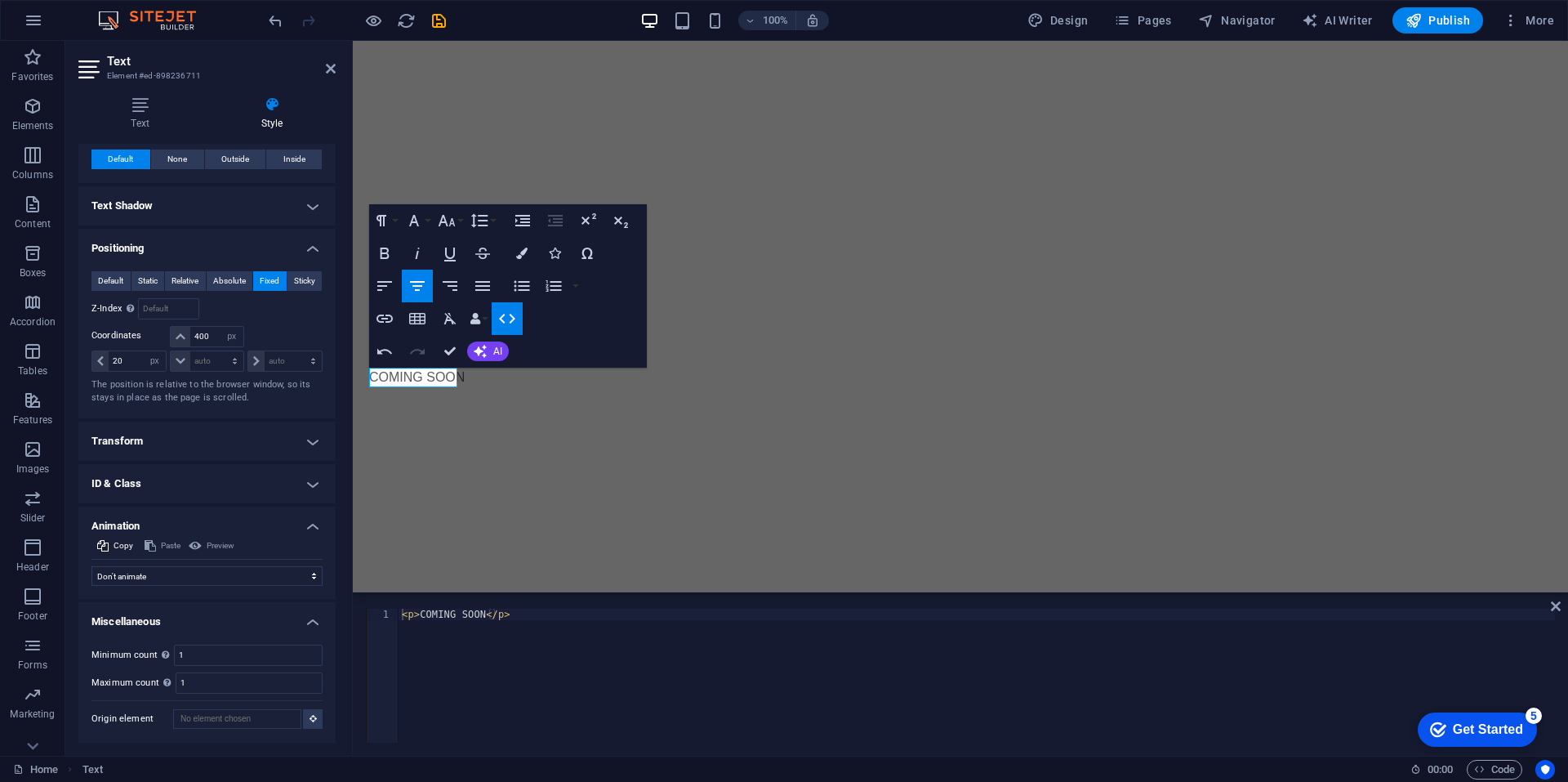
click at [504, 322] on icon "button" at bounding box center [507, 319] width 17 height 10
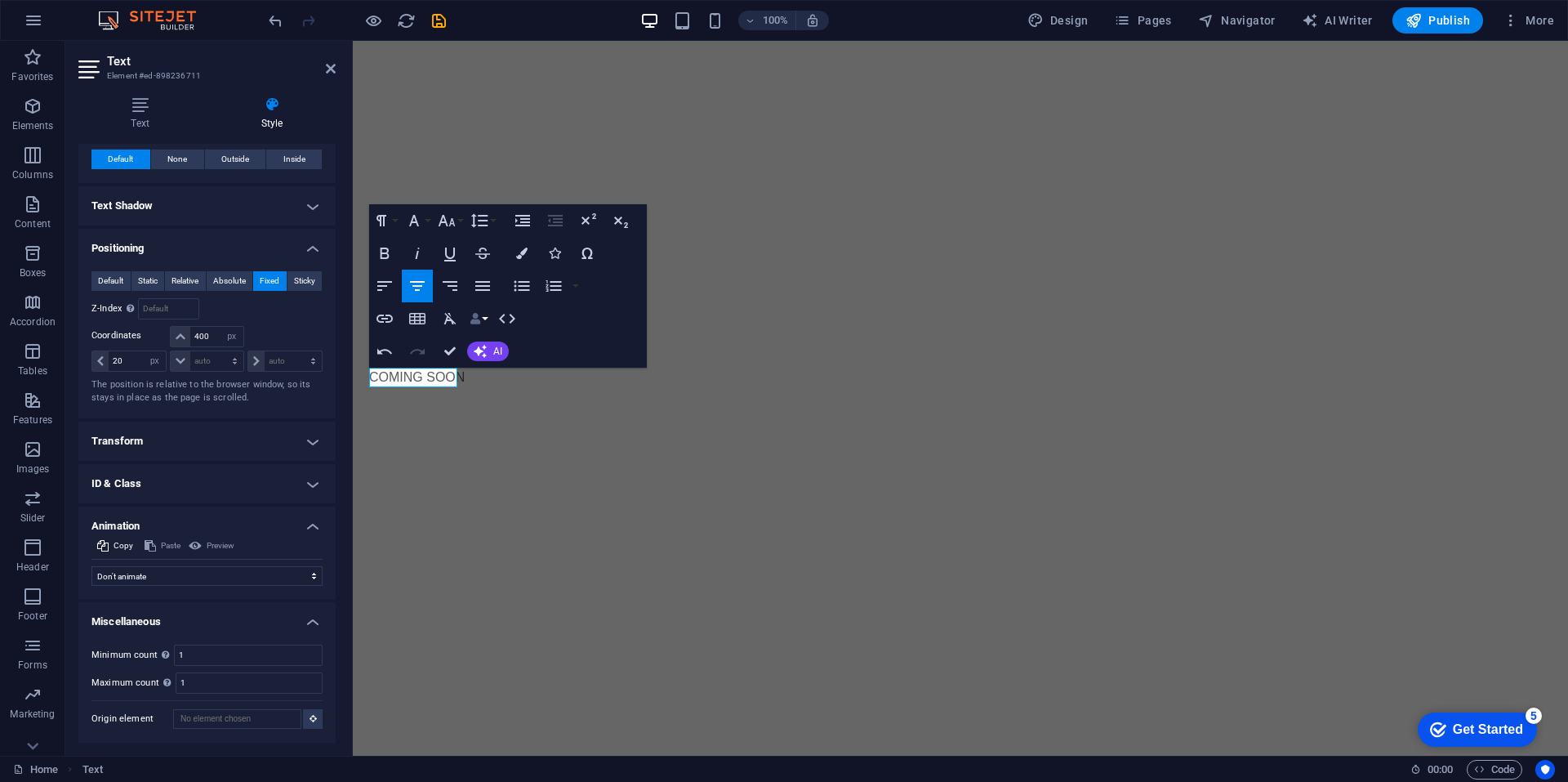
click at [476, 325] on button "Data Bindings" at bounding box center [479, 319] width 23 height 33
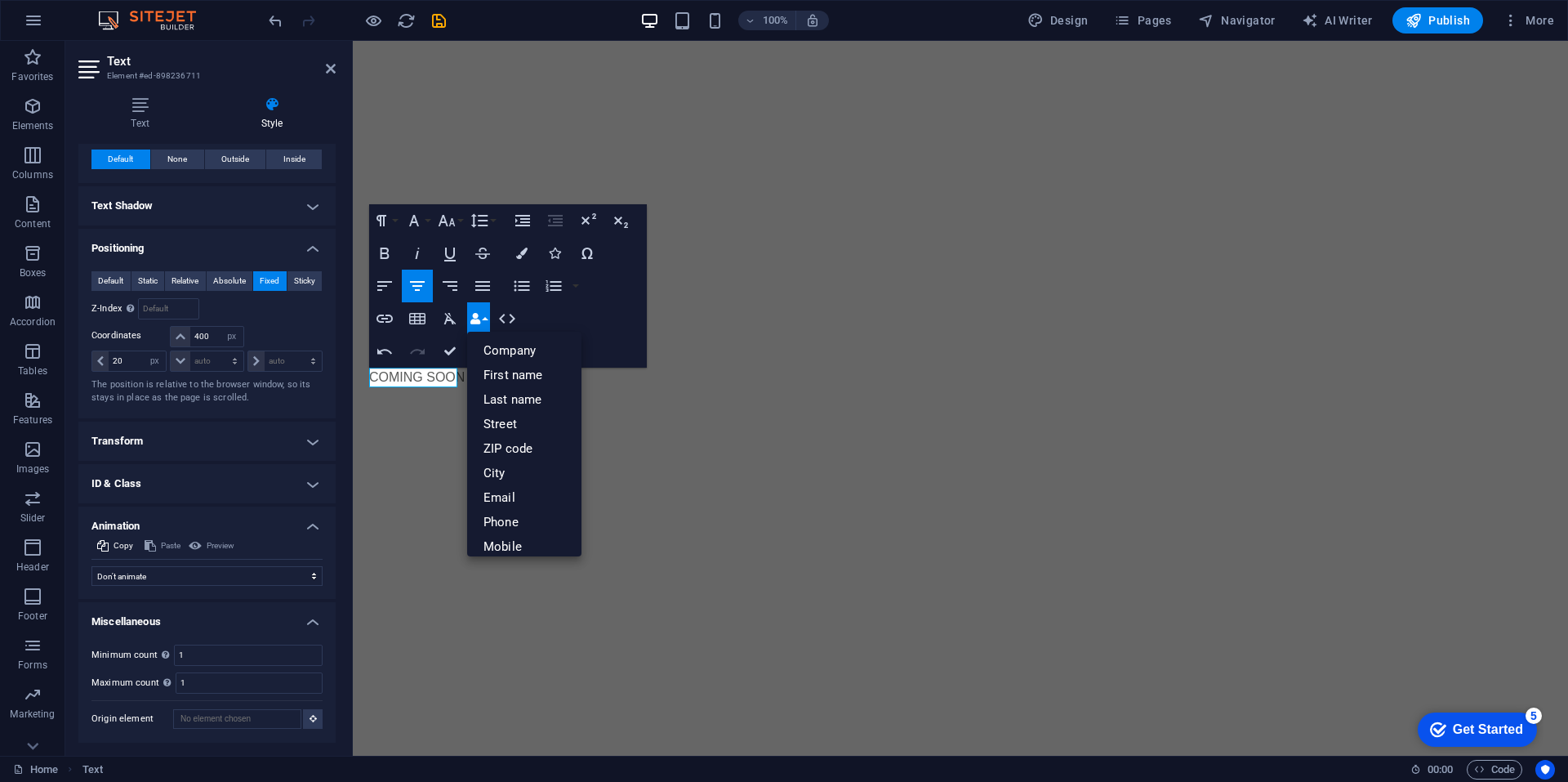
click at [484, 318] on button "Data Bindings" at bounding box center [479, 319] width 23 height 33
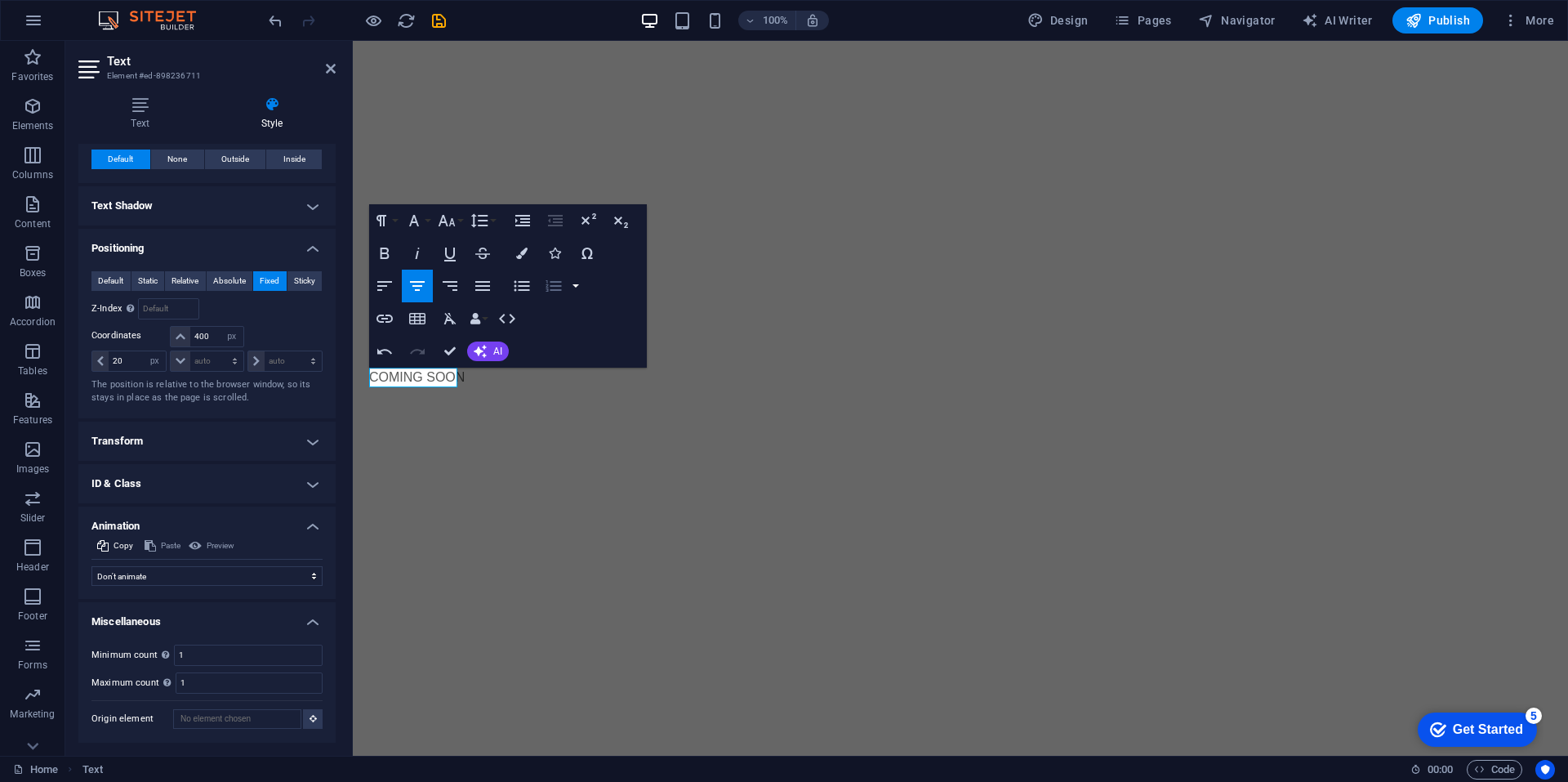
click at [570, 287] on button "button" at bounding box center [575, 287] width 13 height 33
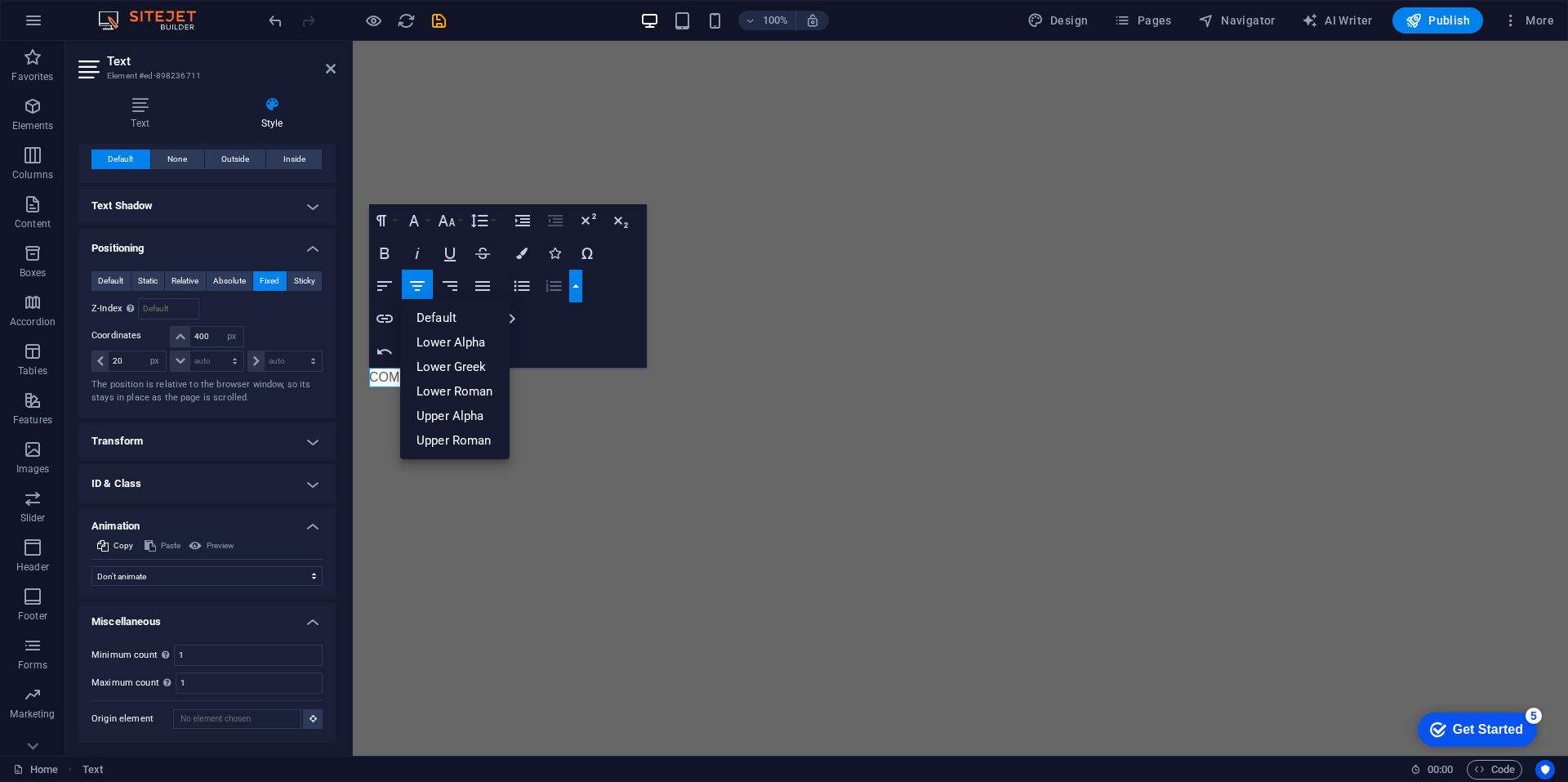
click at [572, 286] on button "button" at bounding box center [575, 287] width 13 height 33
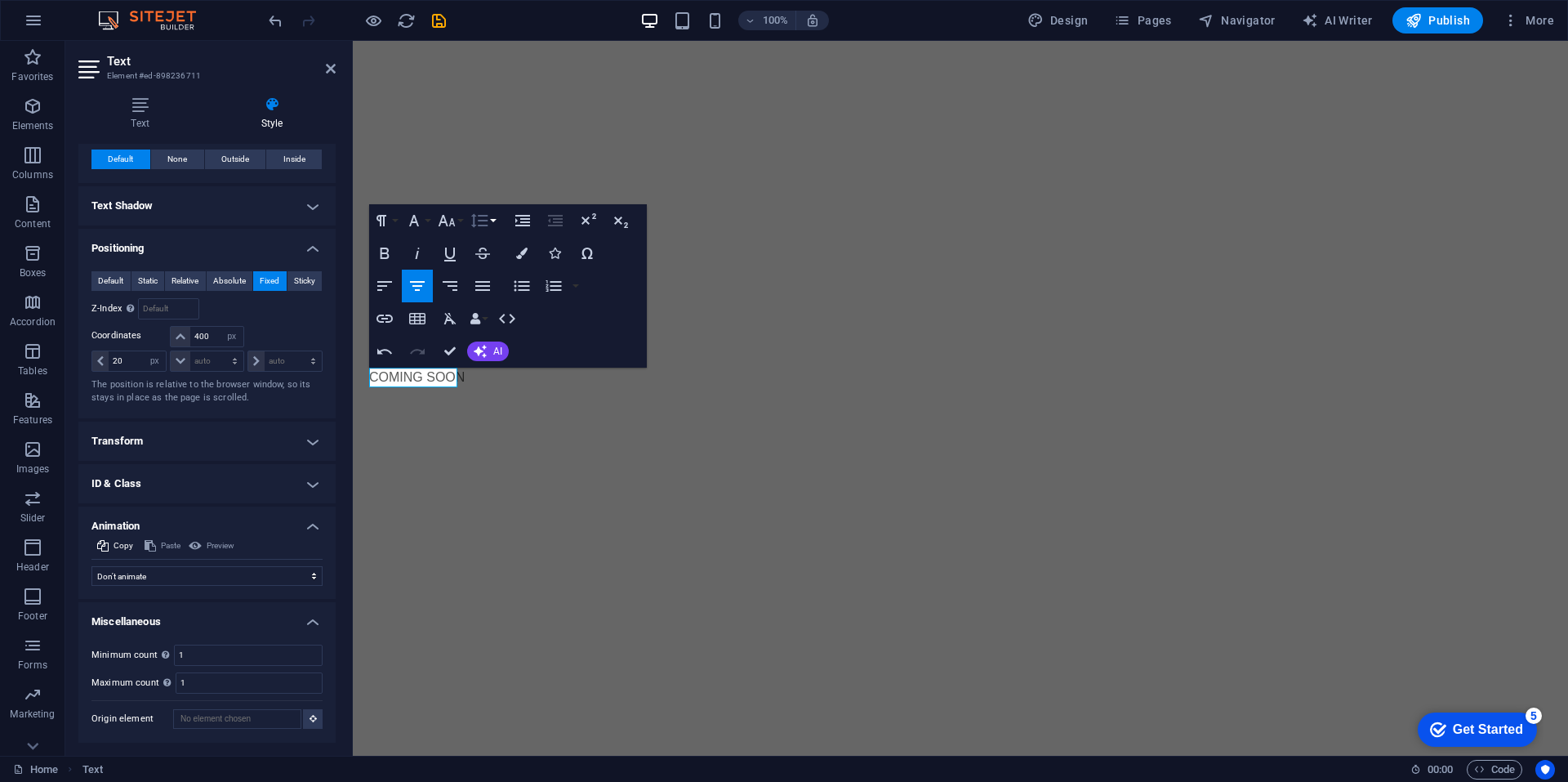
click at [495, 219] on button "Line Height" at bounding box center [483, 221] width 31 height 33
click at [530, 255] on button "Colors" at bounding box center [521, 254] width 31 height 33
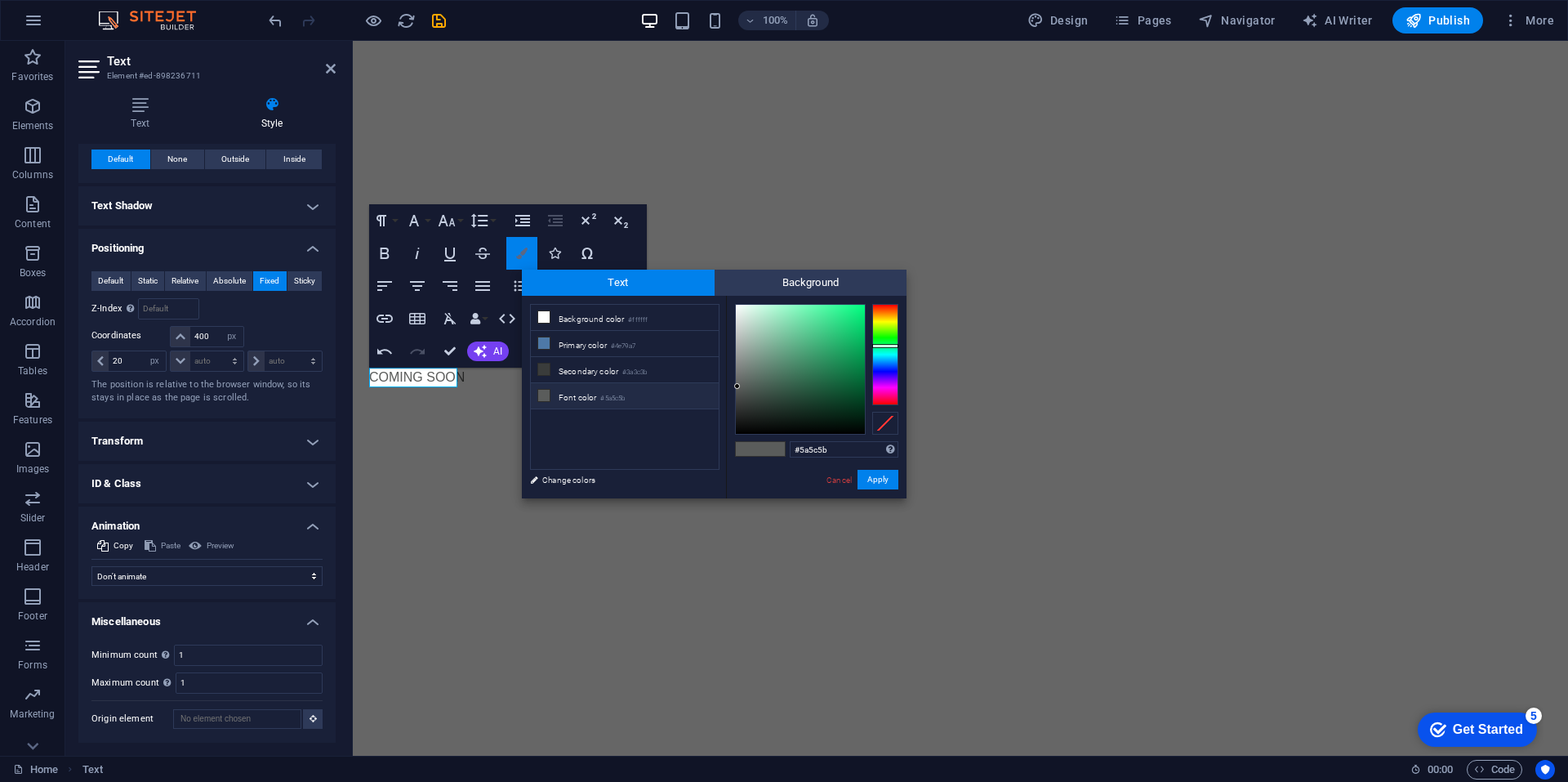
click at [528, 253] on button "Colors" at bounding box center [521, 254] width 31 height 33
click at [526, 247] on button "Colors" at bounding box center [521, 254] width 31 height 33
click at [517, 250] on icon "button" at bounding box center [521, 254] width 12 height 12
click at [634, 244] on div "Paragraph Format Normal Heading 1 Heading 2 Heading 3 Heading 4 Heading 5 Headi…" at bounding box center [508, 286] width 278 height 163
click at [594, 251] on icon "button" at bounding box center [587, 254] width 19 height 19
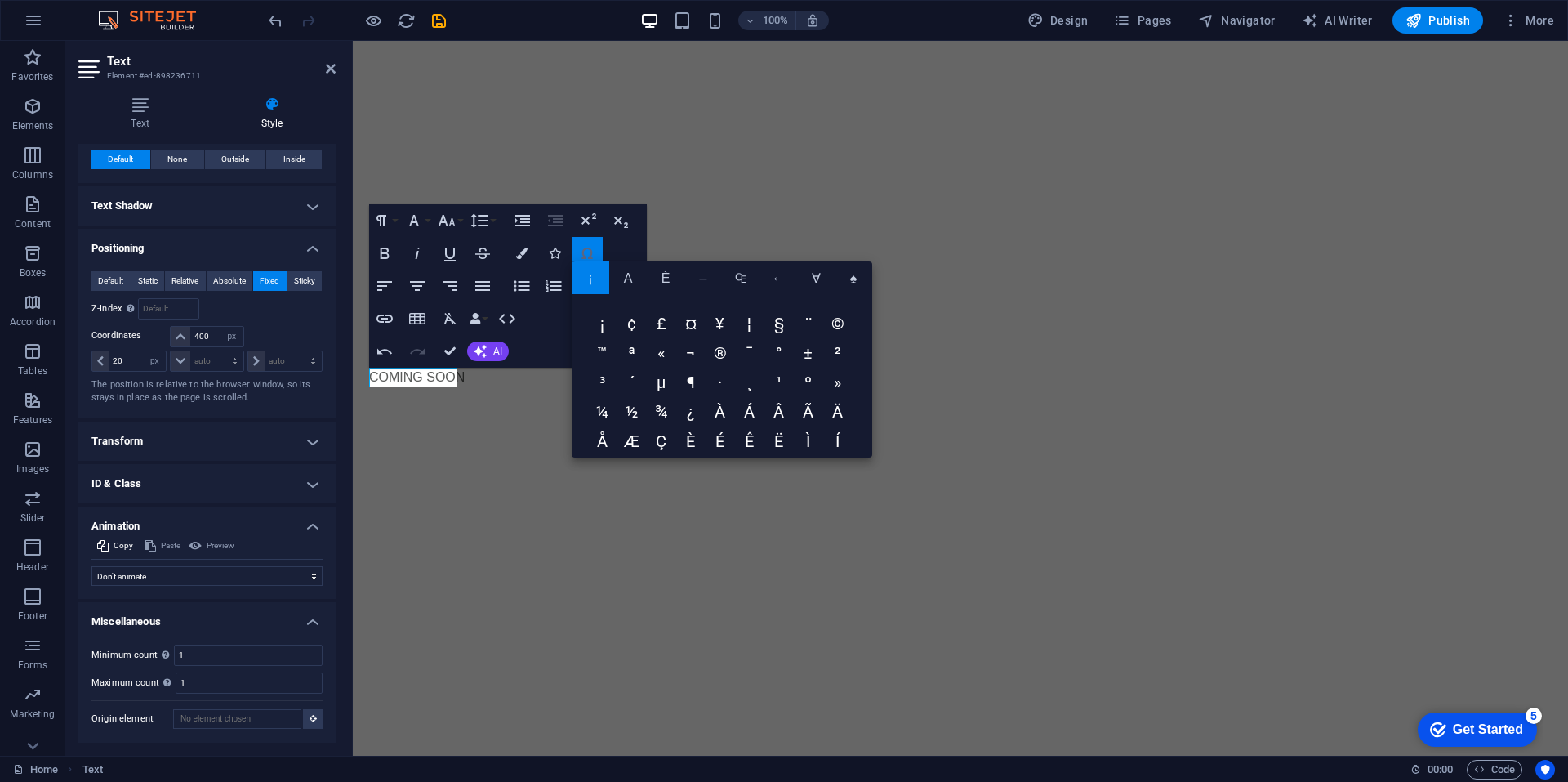
click at [593, 253] on icon "button" at bounding box center [587, 254] width 19 height 19
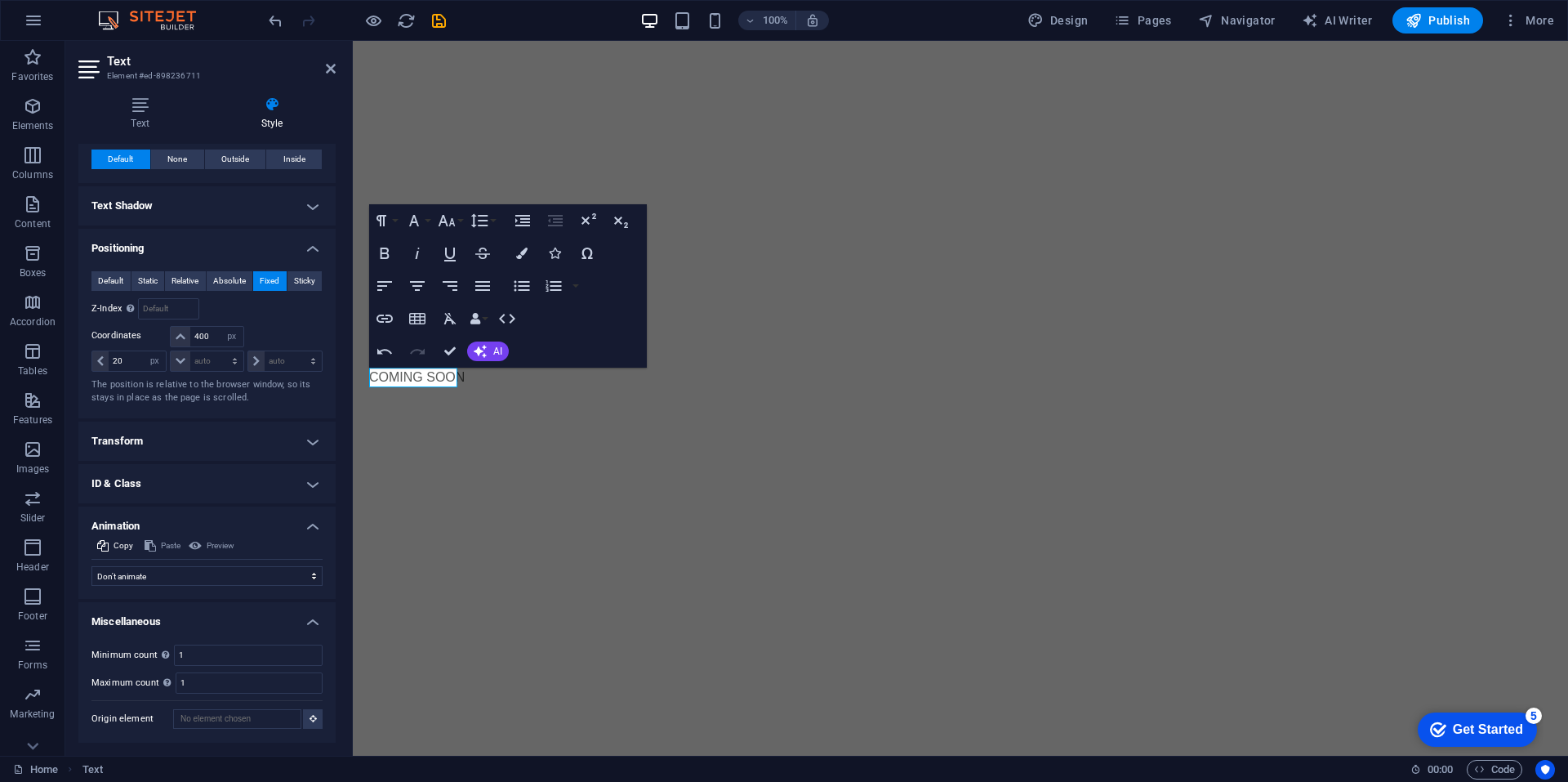
click at [436, 372] on p "COMING SOON" at bounding box center [417, 377] width 95 height 19
click at [435, 372] on p "COMING SOON" at bounding box center [417, 377] width 95 height 19
click at [394, 227] on button "Paragraph Format" at bounding box center [384, 221] width 31 height 33
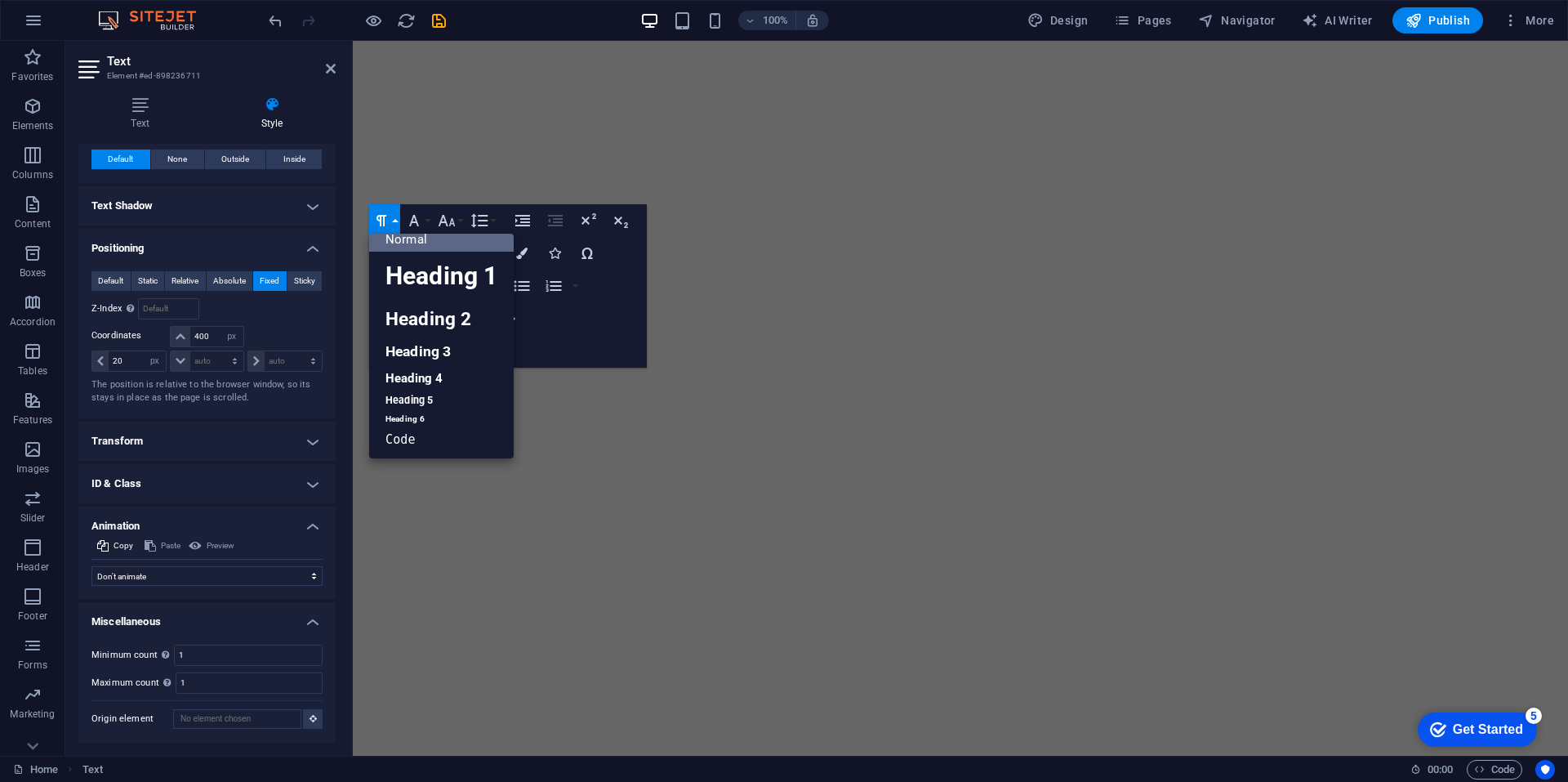
click at [397, 221] on button "Paragraph Format" at bounding box center [384, 221] width 31 height 33
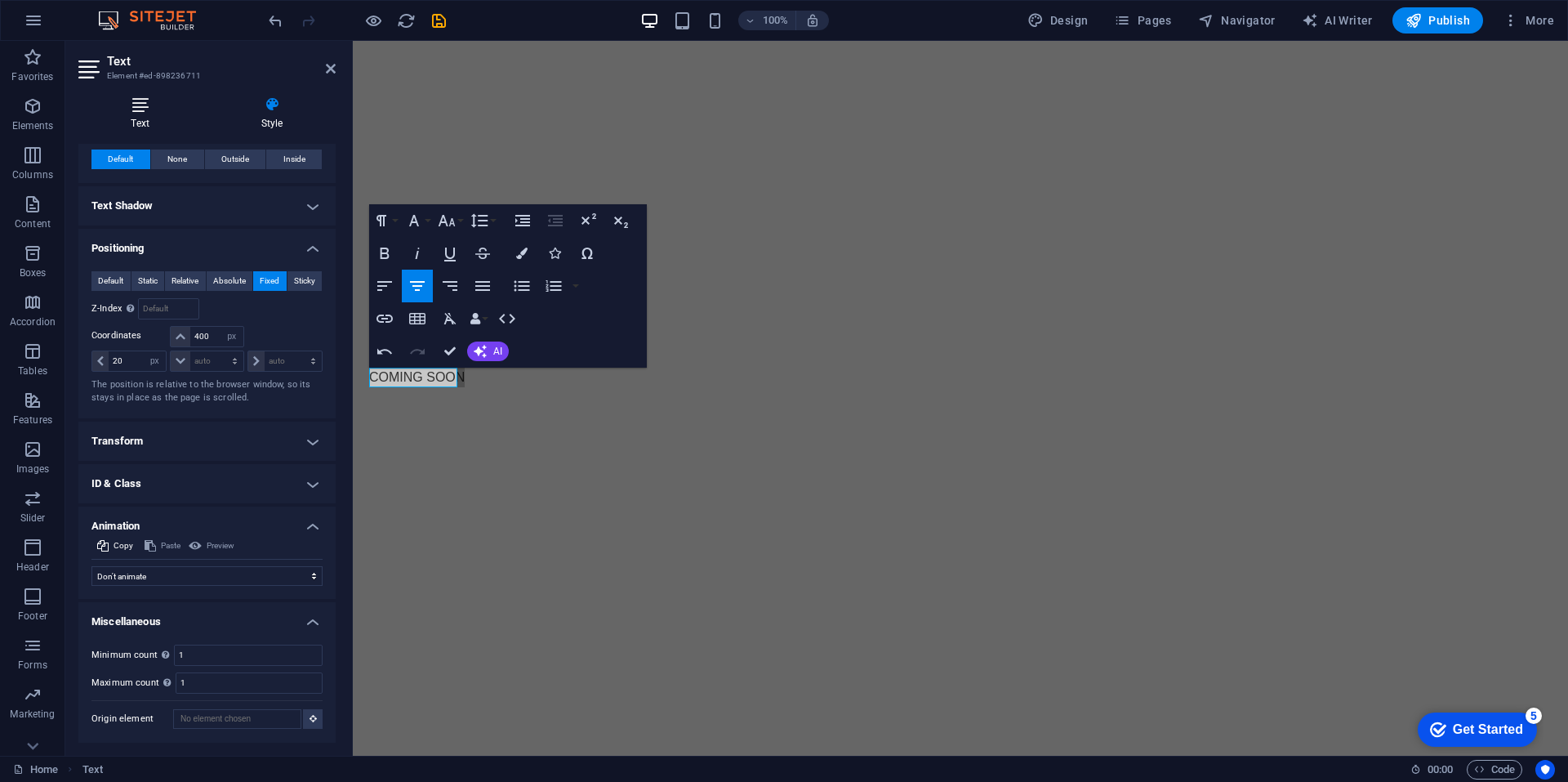
click at [127, 112] on icon at bounding box center [140, 104] width 123 height 17
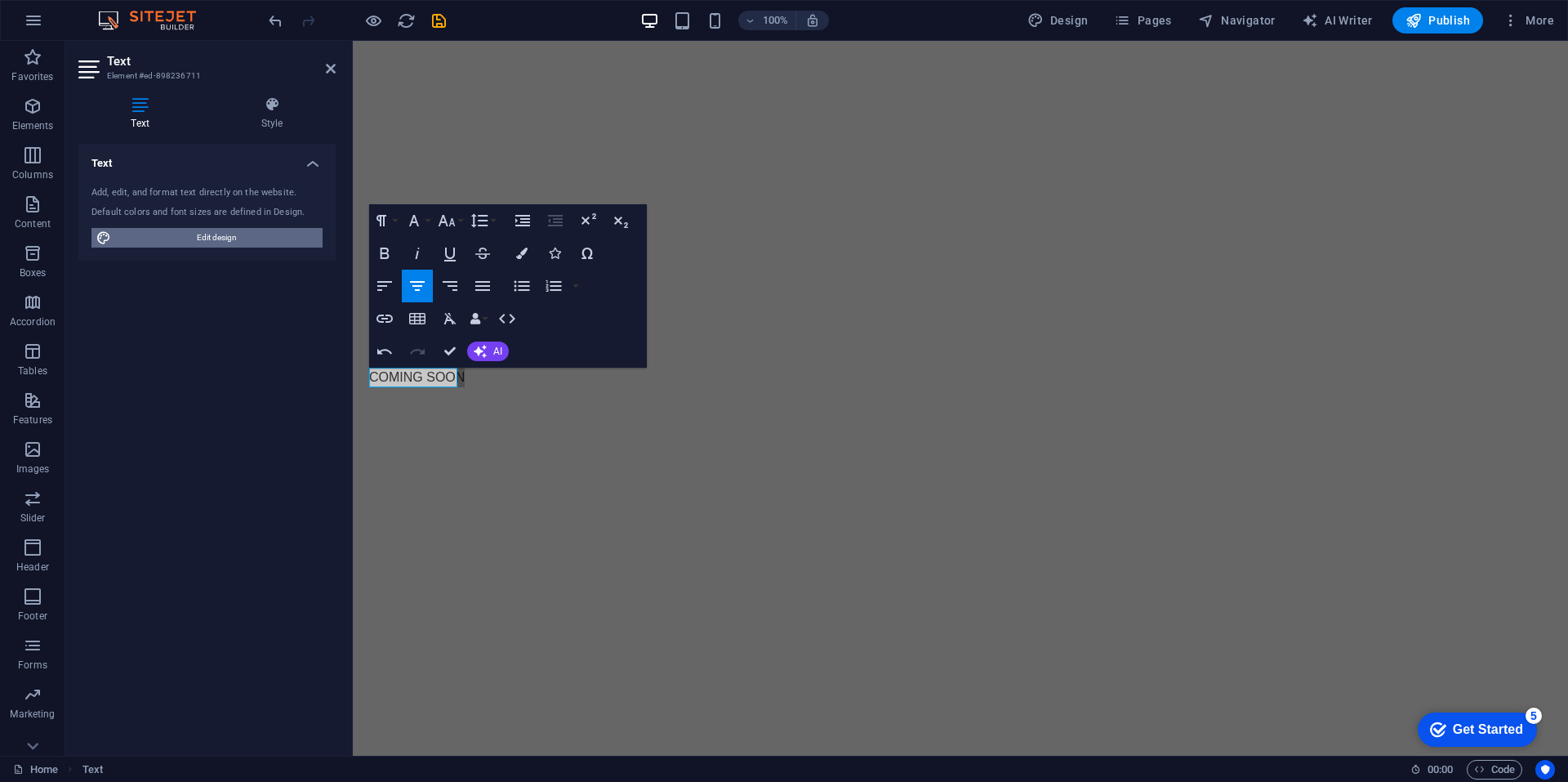
click at [147, 235] on span "Edit design" at bounding box center [217, 238] width 202 height 19
select select "900"
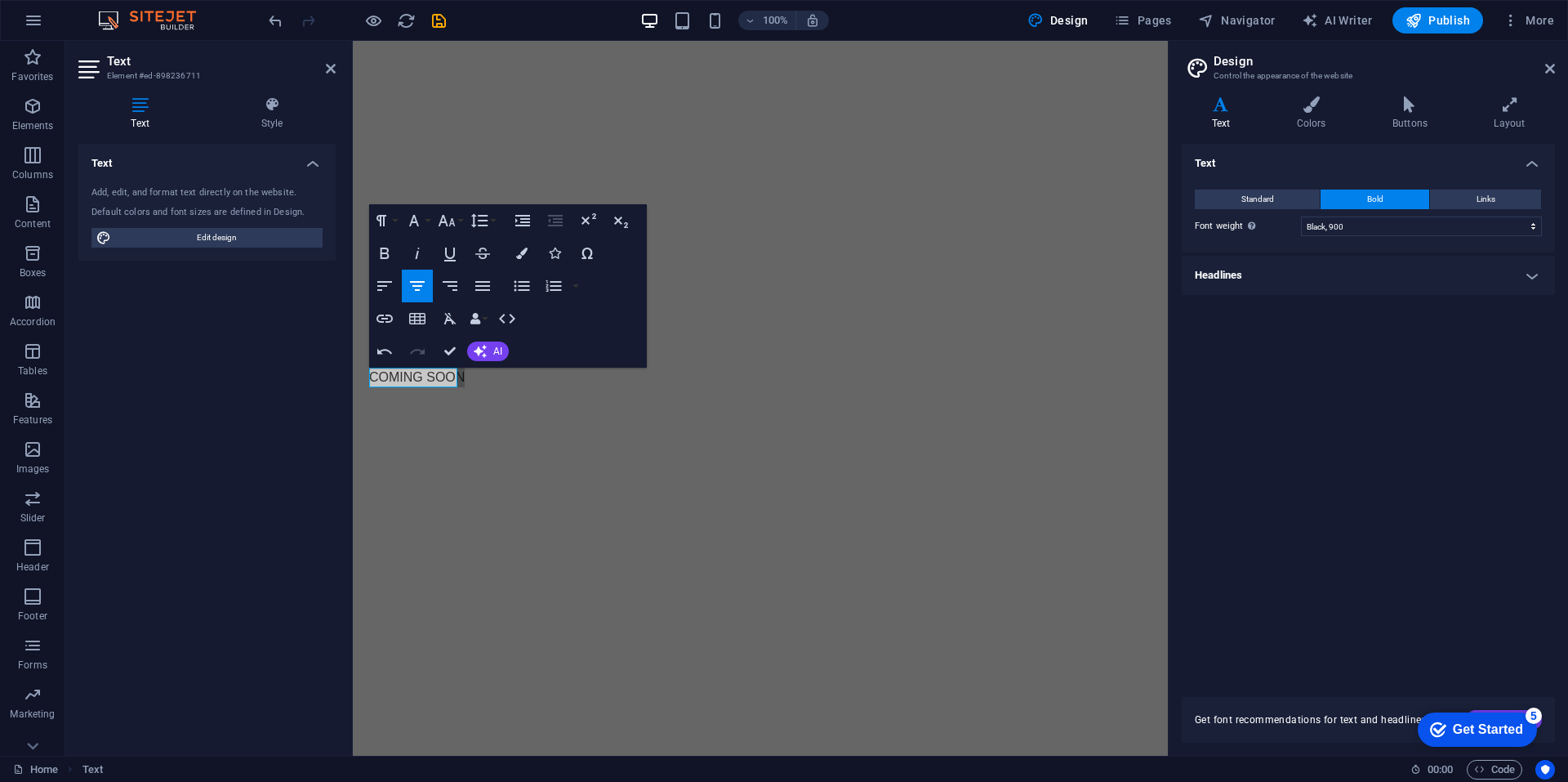
click at [1330, 268] on h4 "Headlines" at bounding box center [1368, 275] width 373 height 39
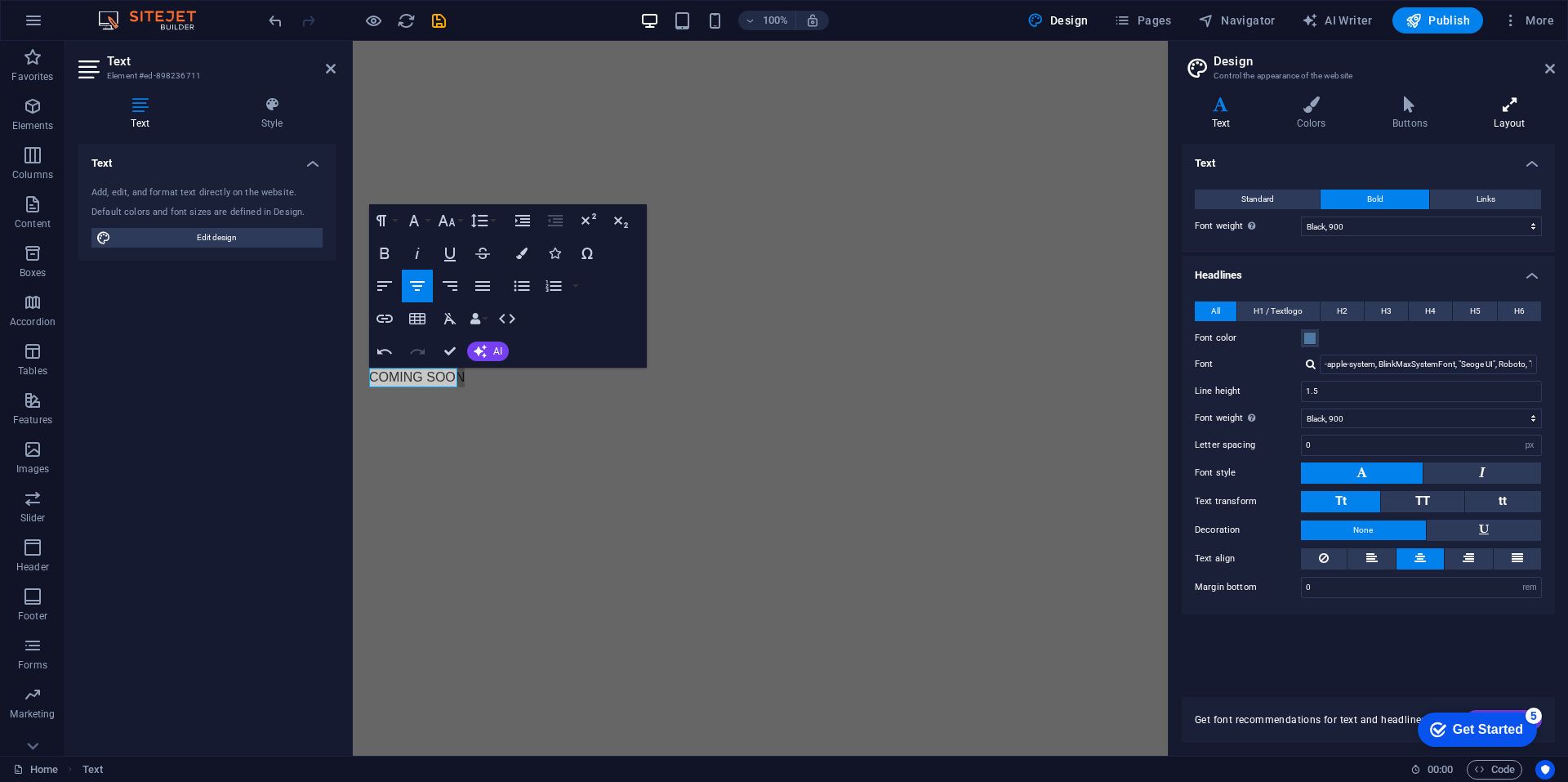
click at [1506, 108] on icon at bounding box center [1509, 104] width 90 height 17
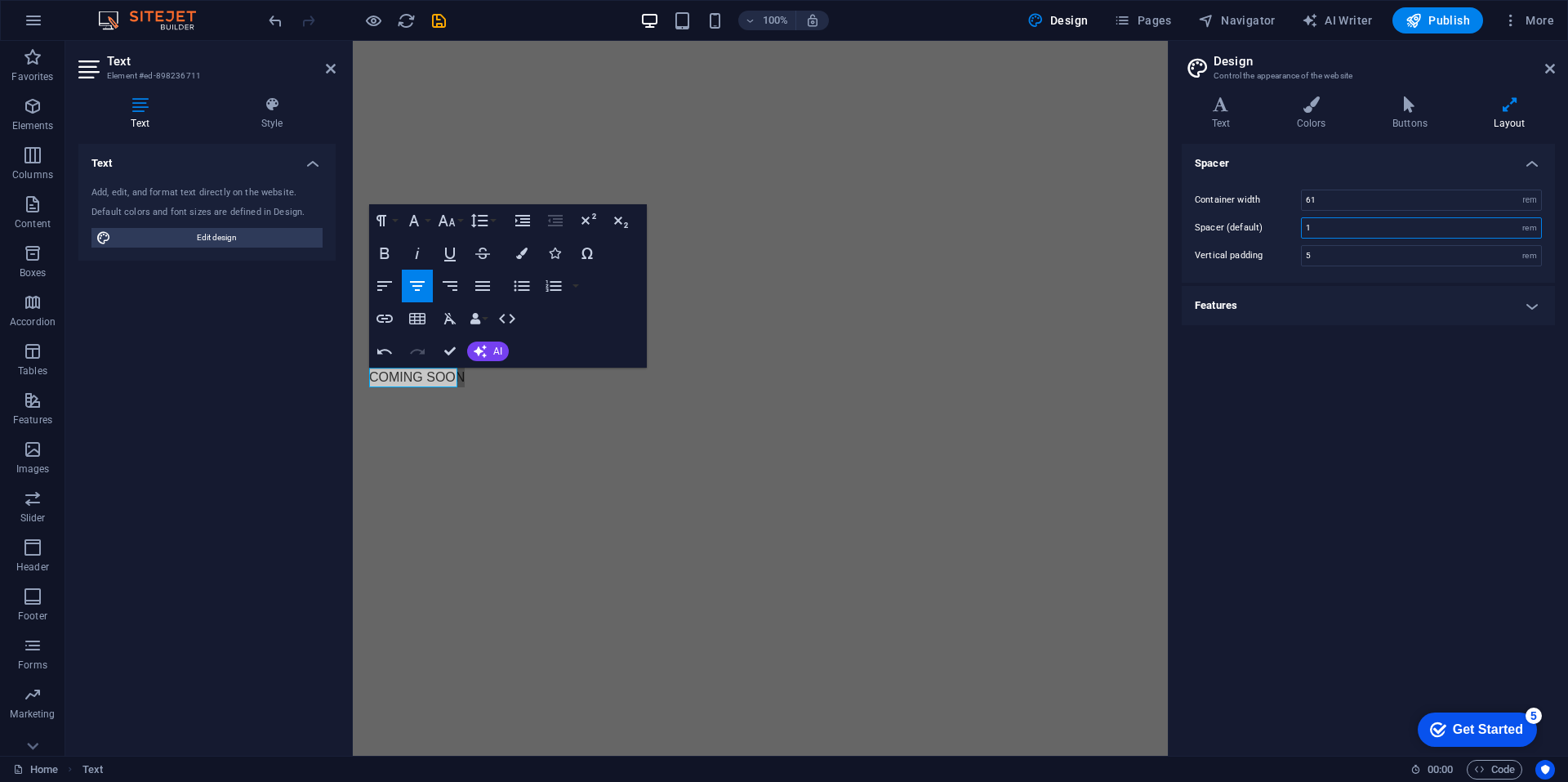
click at [1334, 227] on input "1" at bounding box center [1420, 228] width 239 height 19
type input "1"
click at [1271, 309] on h4 "Features" at bounding box center [1368, 305] width 373 height 39
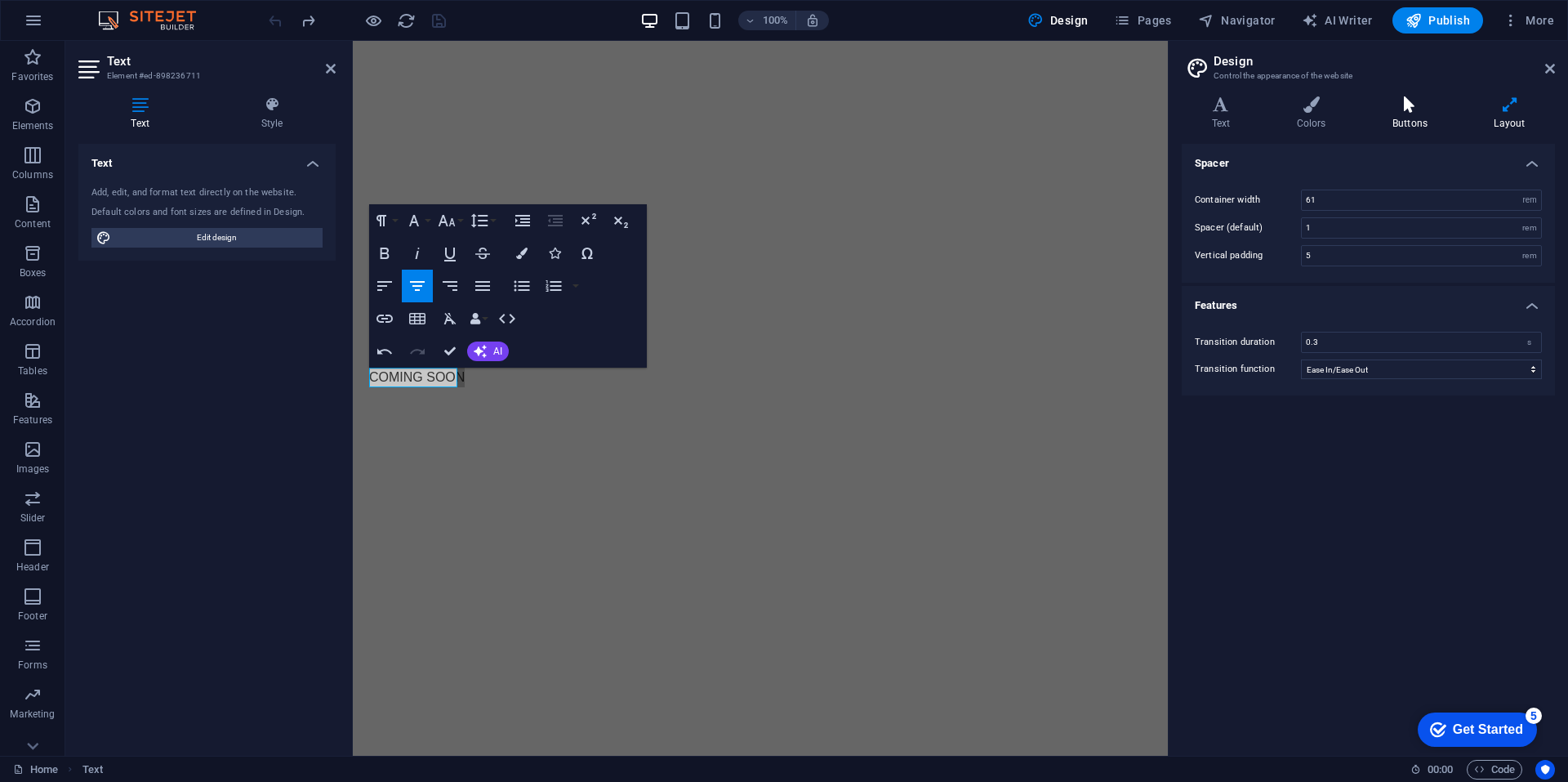
click at [1414, 110] on icon at bounding box center [1410, 104] width 95 height 17
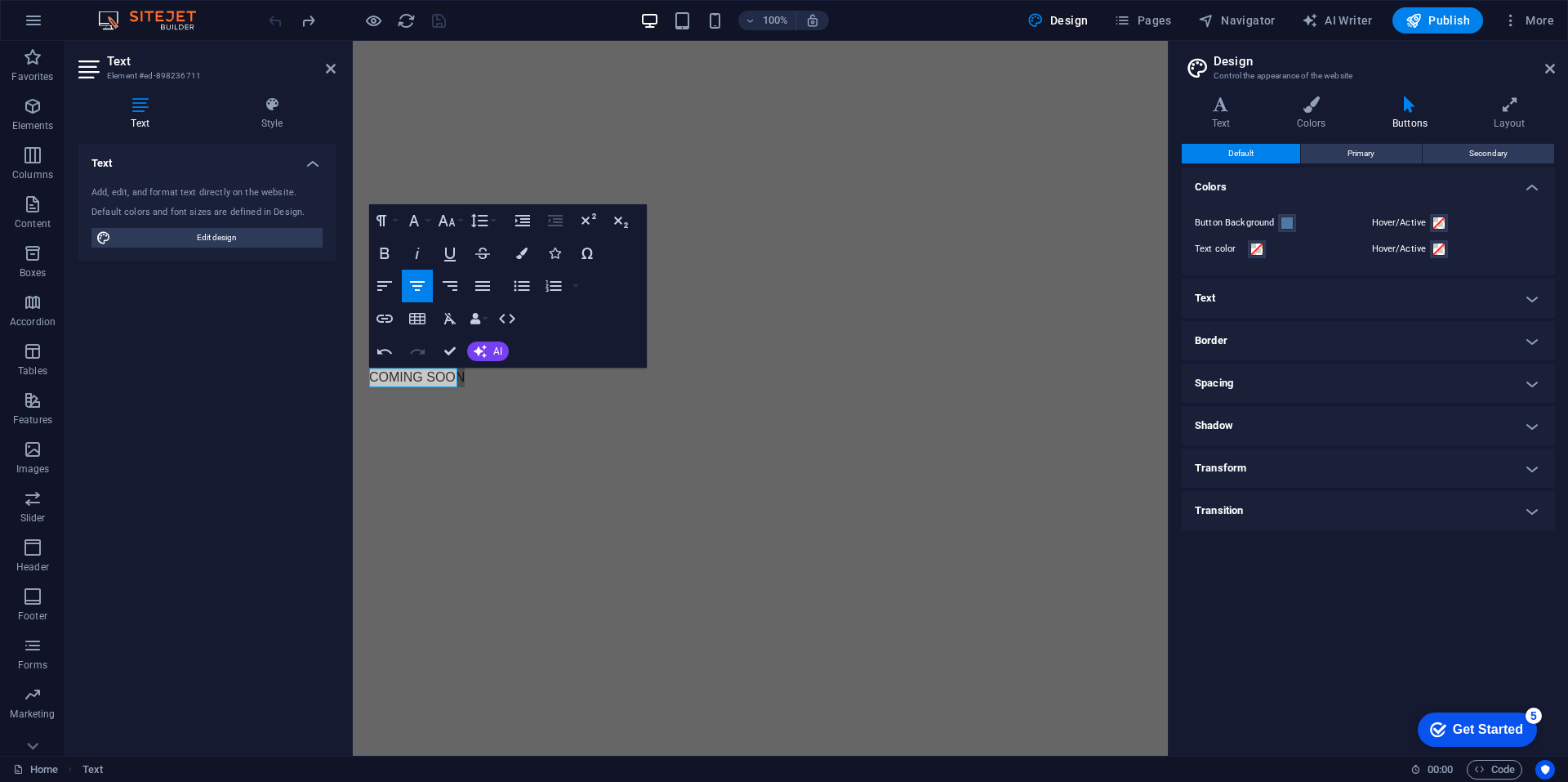
click at [1245, 383] on h4 "Spacing" at bounding box center [1368, 383] width 373 height 39
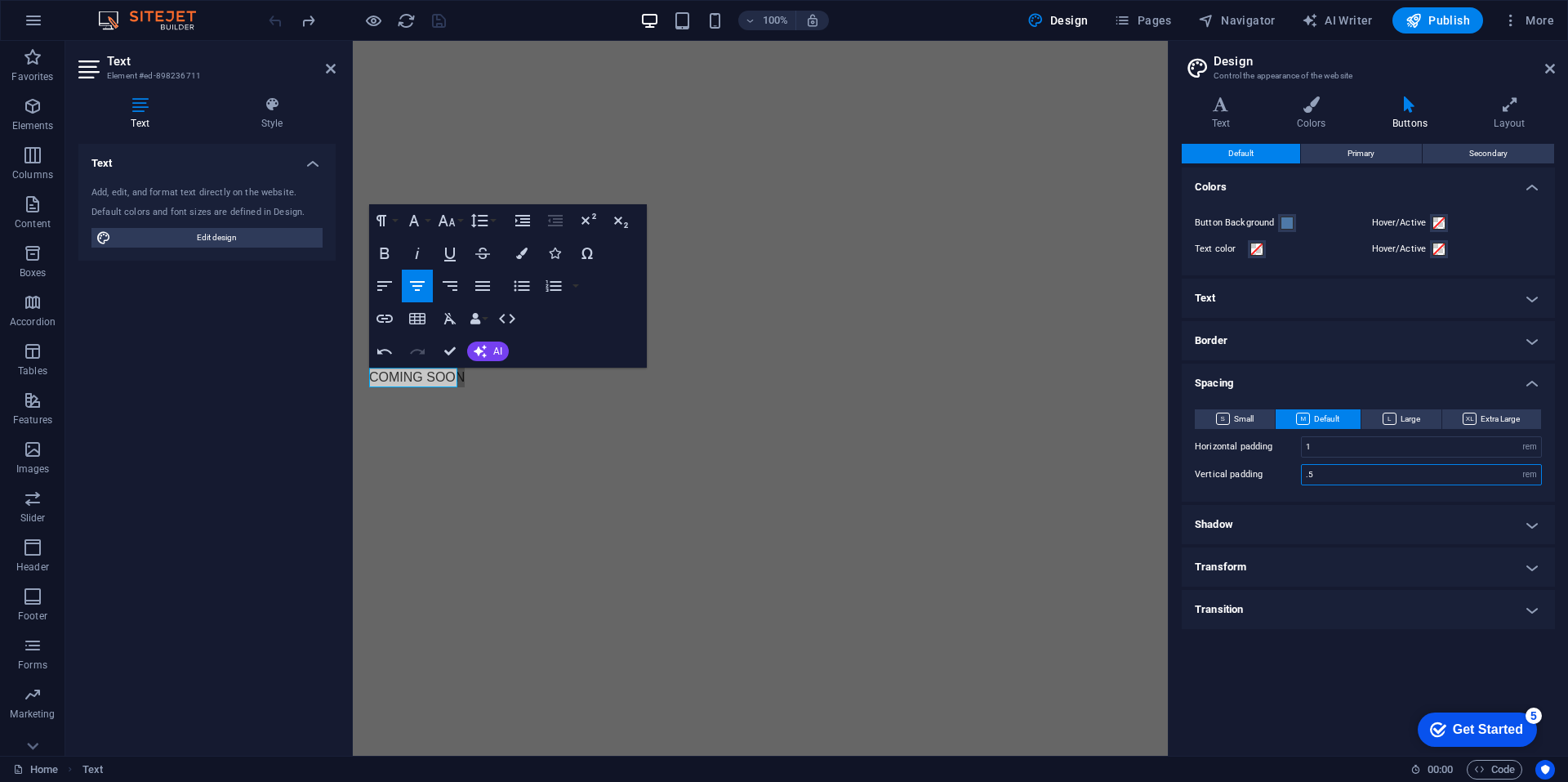
click at [1331, 469] on input ".5" at bounding box center [1420, 475] width 239 height 19
type input "2.625"
click at [1368, 446] on input "1" at bounding box center [1420, 447] width 239 height 19
type input "1"
type input ".5"
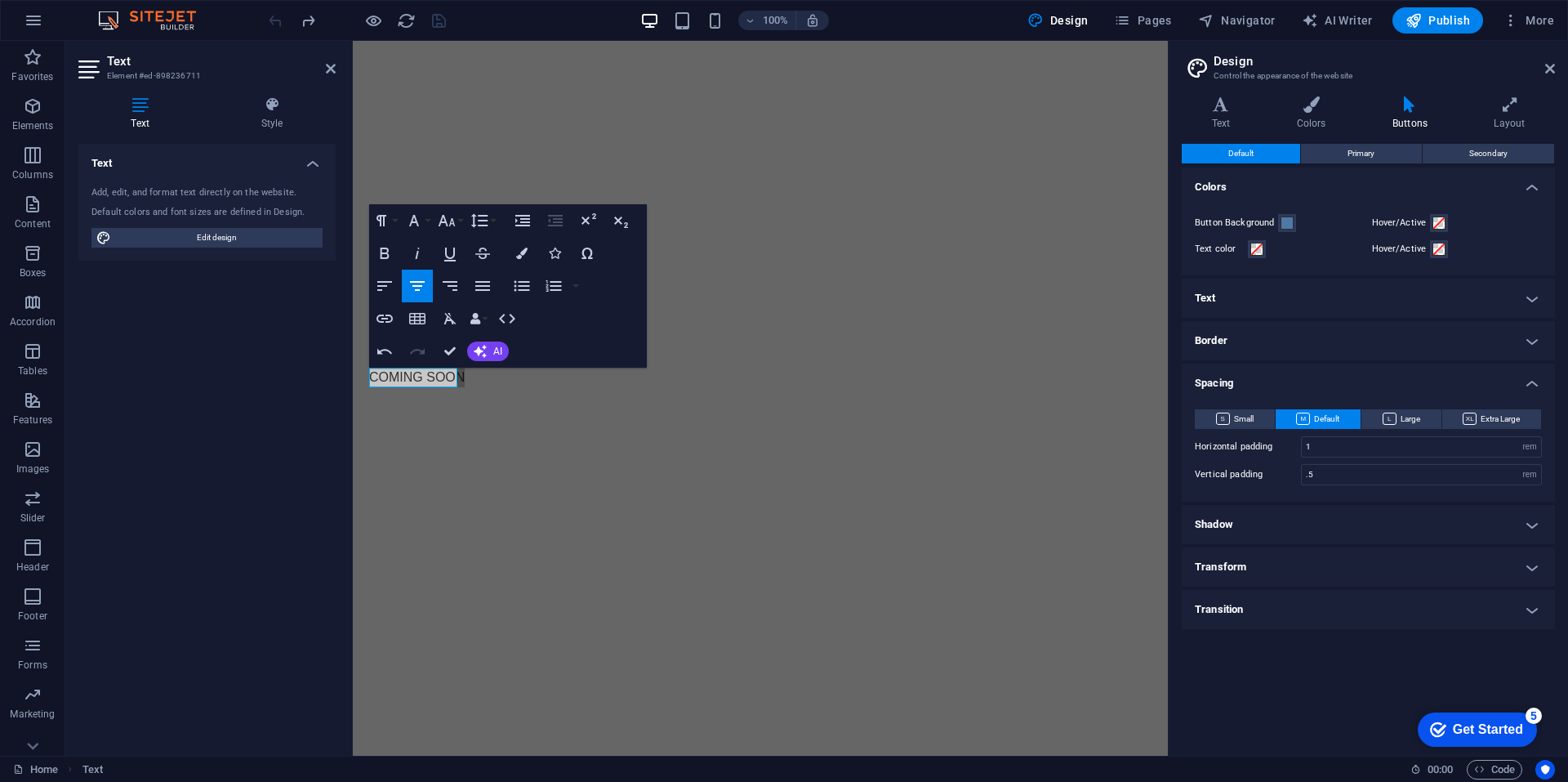
click at [1273, 305] on h4 "Text" at bounding box center [1368, 298] width 373 height 39
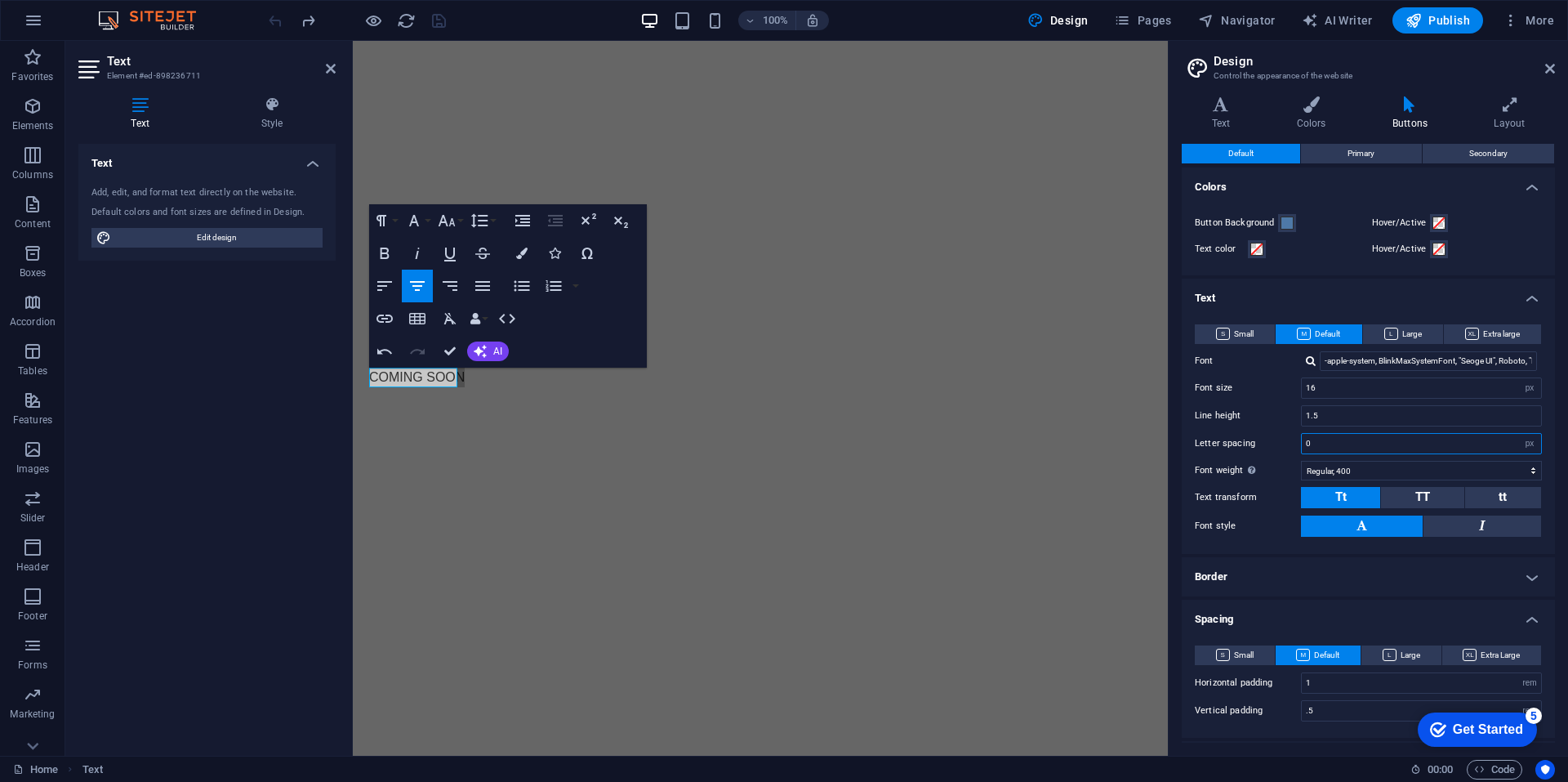
click at [1323, 441] on input "0" at bounding box center [1420, 444] width 239 height 19
type input "0"
click at [392, 221] on button "Paragraph Format" at bounding box center [384, 221] width 31 height 33
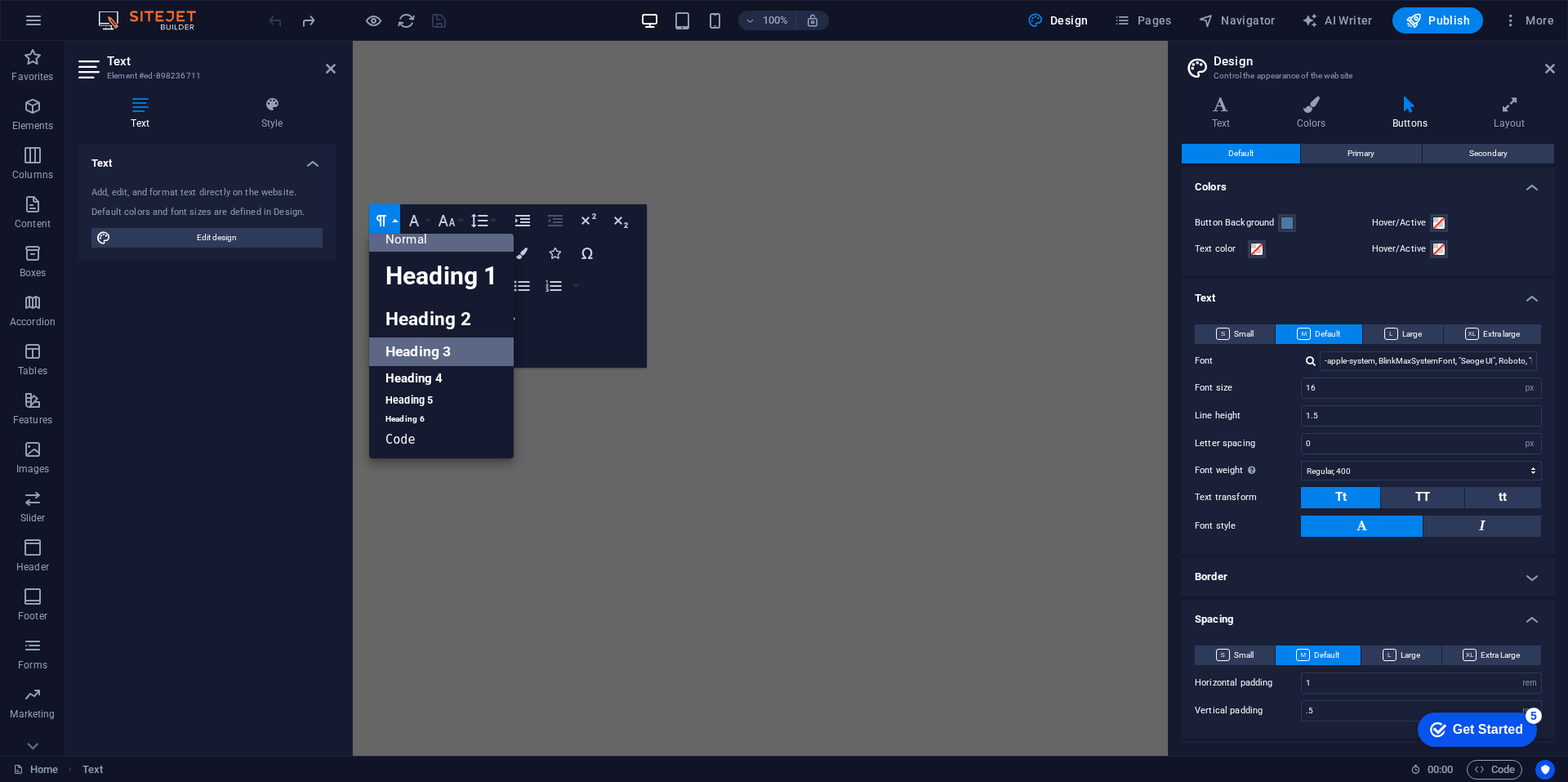
click at [465, 350] on link "Heading 3" at bounding box center [441, 351] width 145 height 28
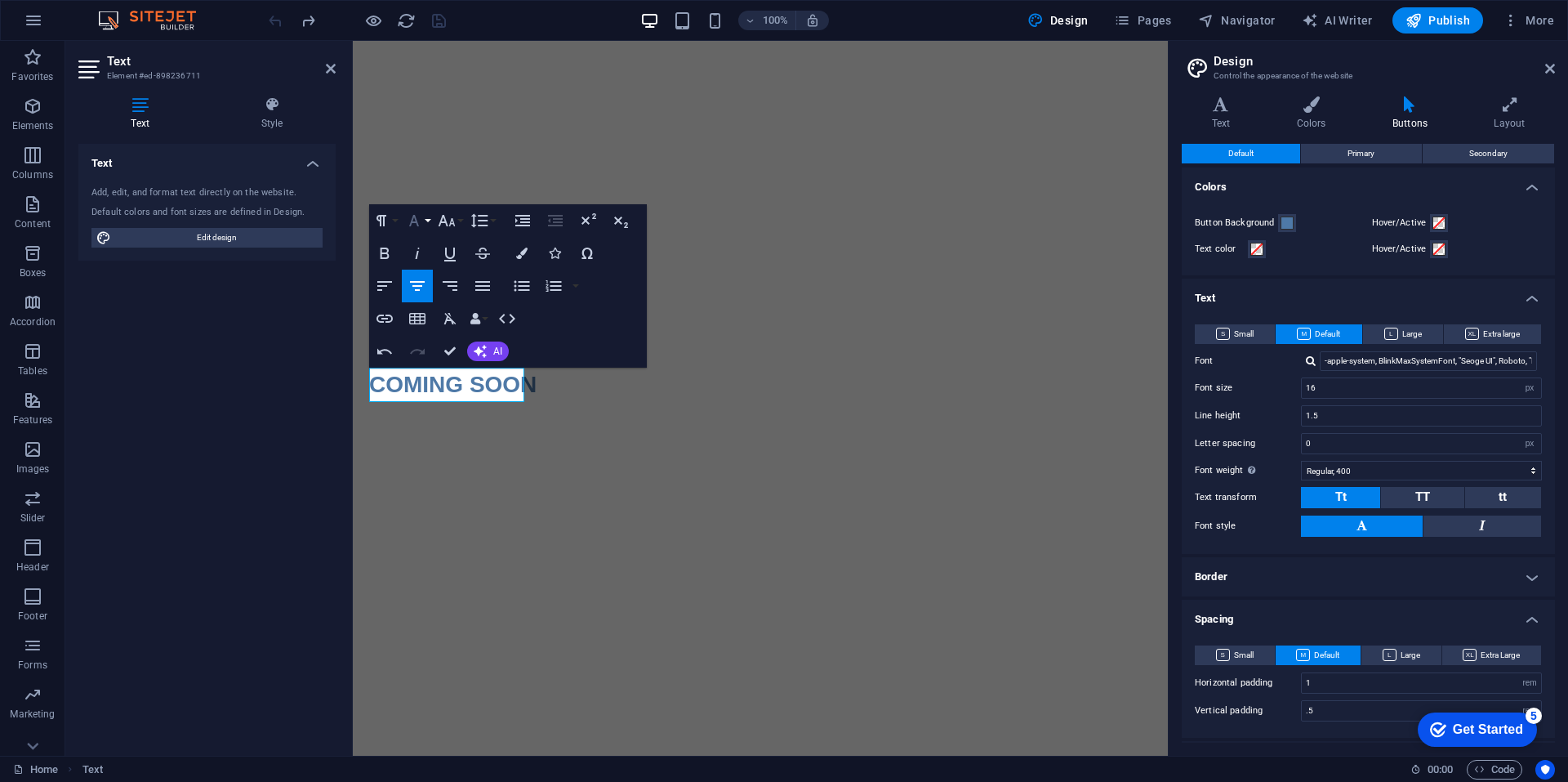
click at [405, 227] on icon "button" at bounding box center [414, 221] width 19 height 19
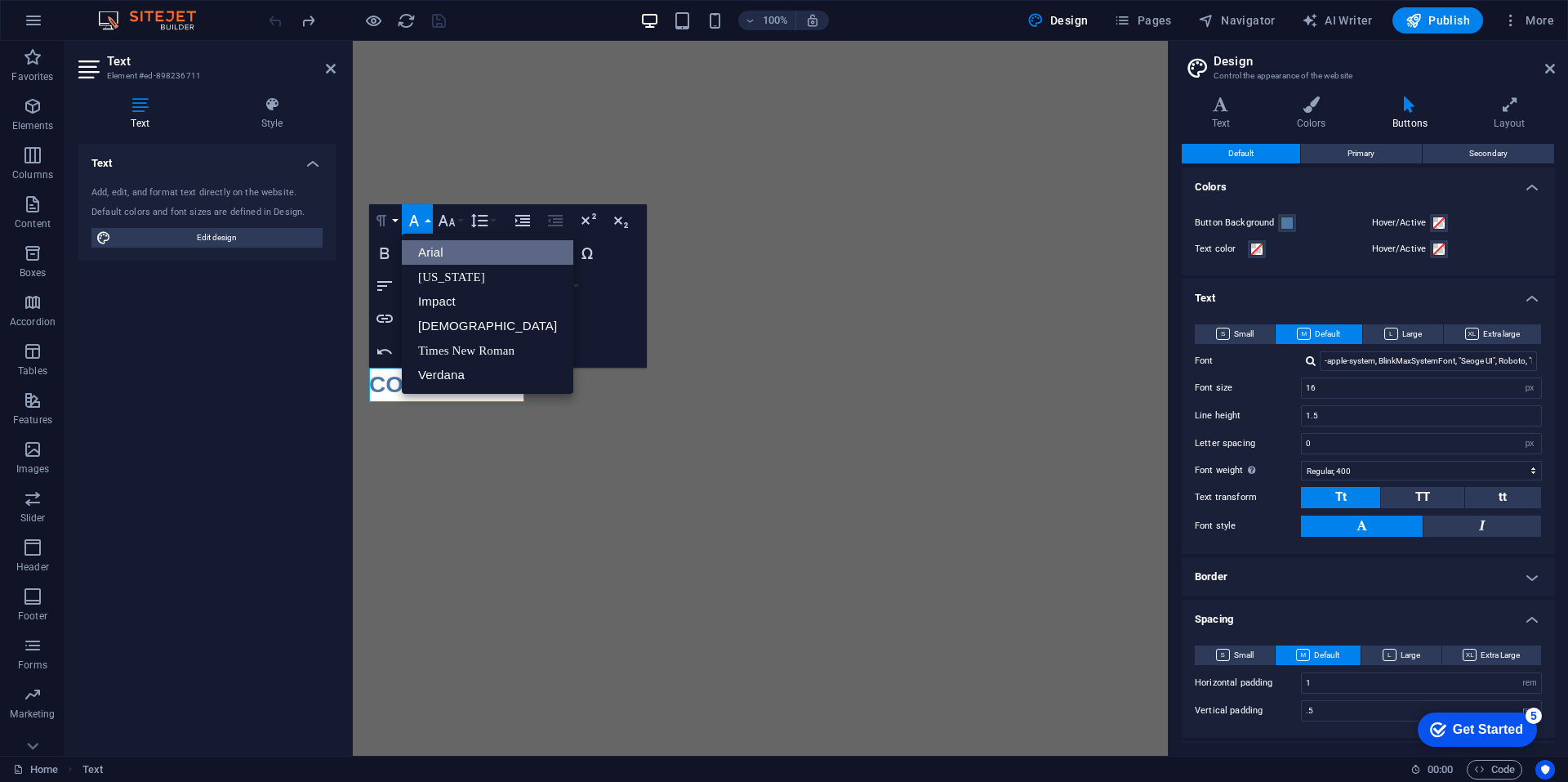
click at [398, 221] on button "Paragraph Format" at bounding box center [384, 221] width 31 height 33
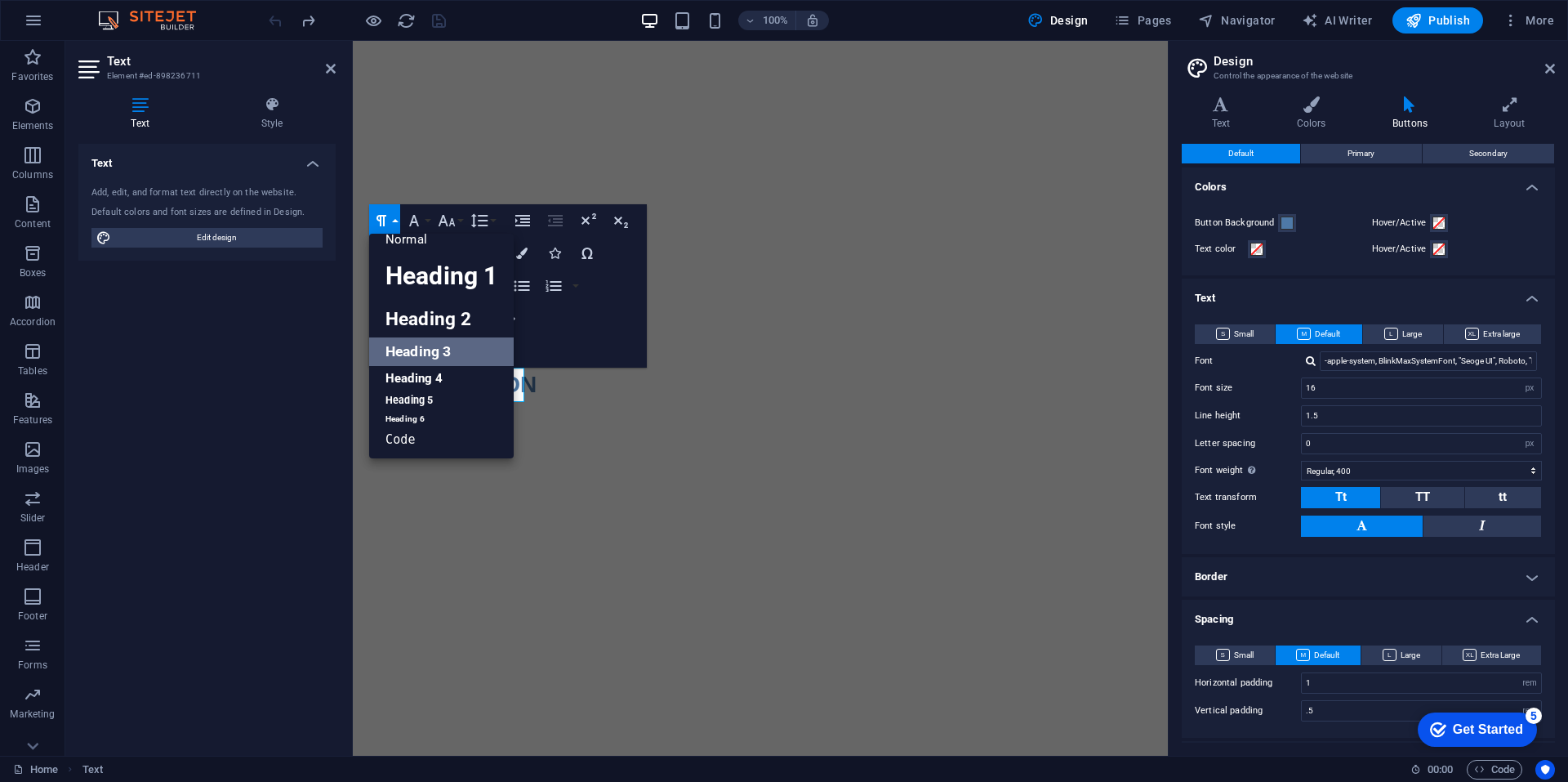
scroll to position [13, 0]
click at [1346, 295] on h4 "Text" at bounding box center [1368, 293] width 373 height 29
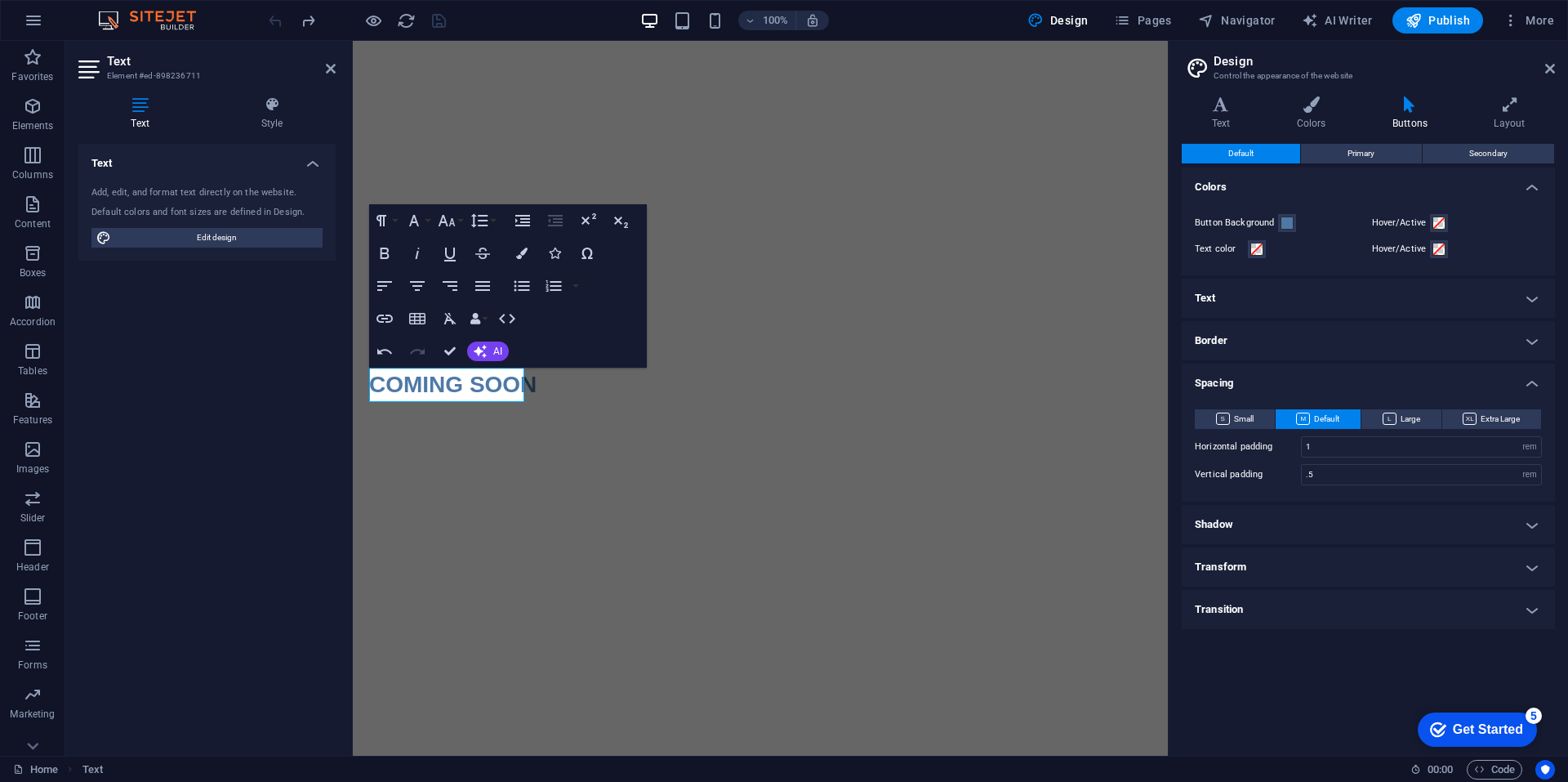
click at [1303, 383] on h4 "Spacing" at bounding box center [1368, 378] width 373 height 29
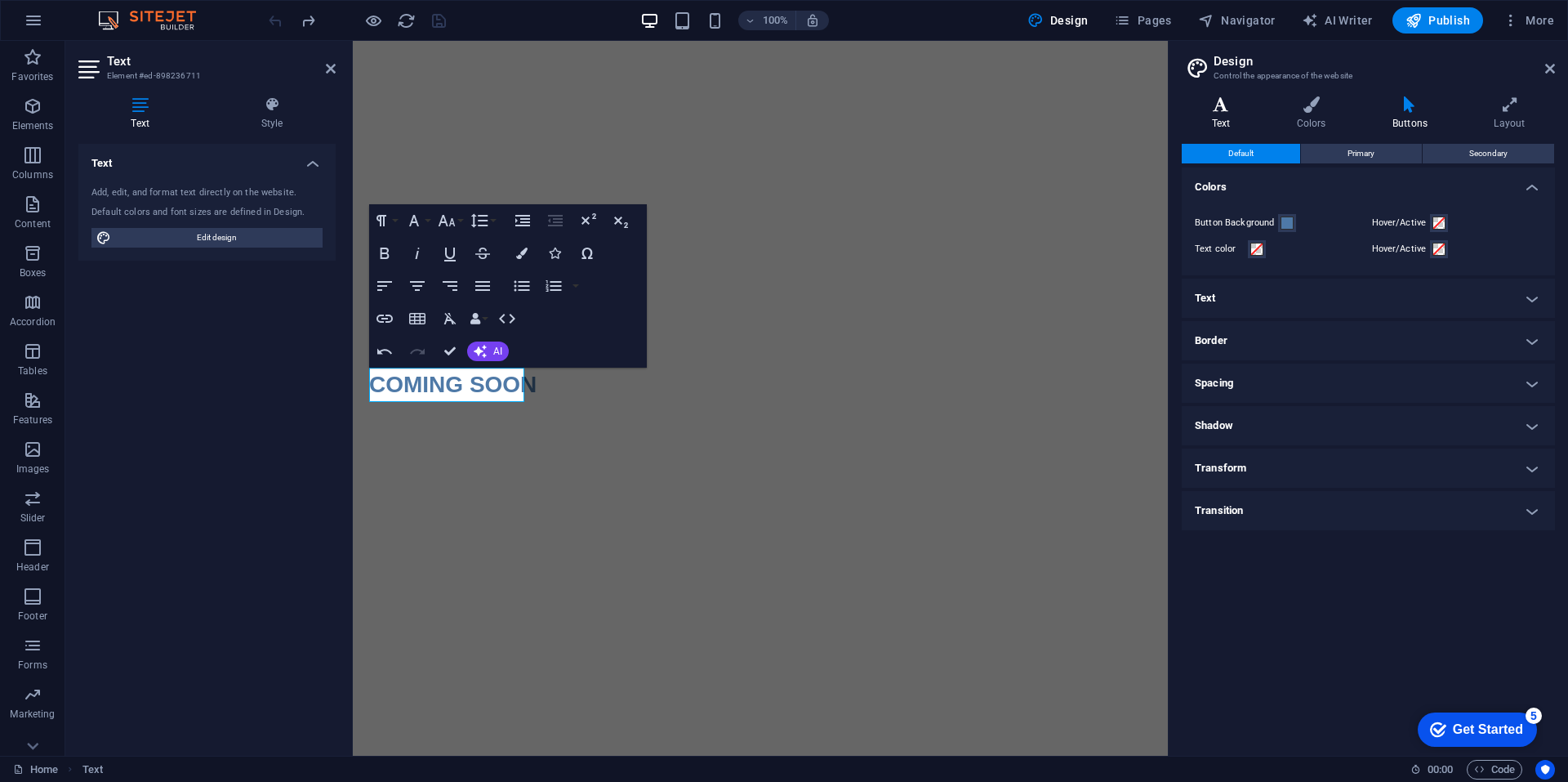
click at [1224, 111] on icon at bounding box center [1220, 104] width 79 height 17
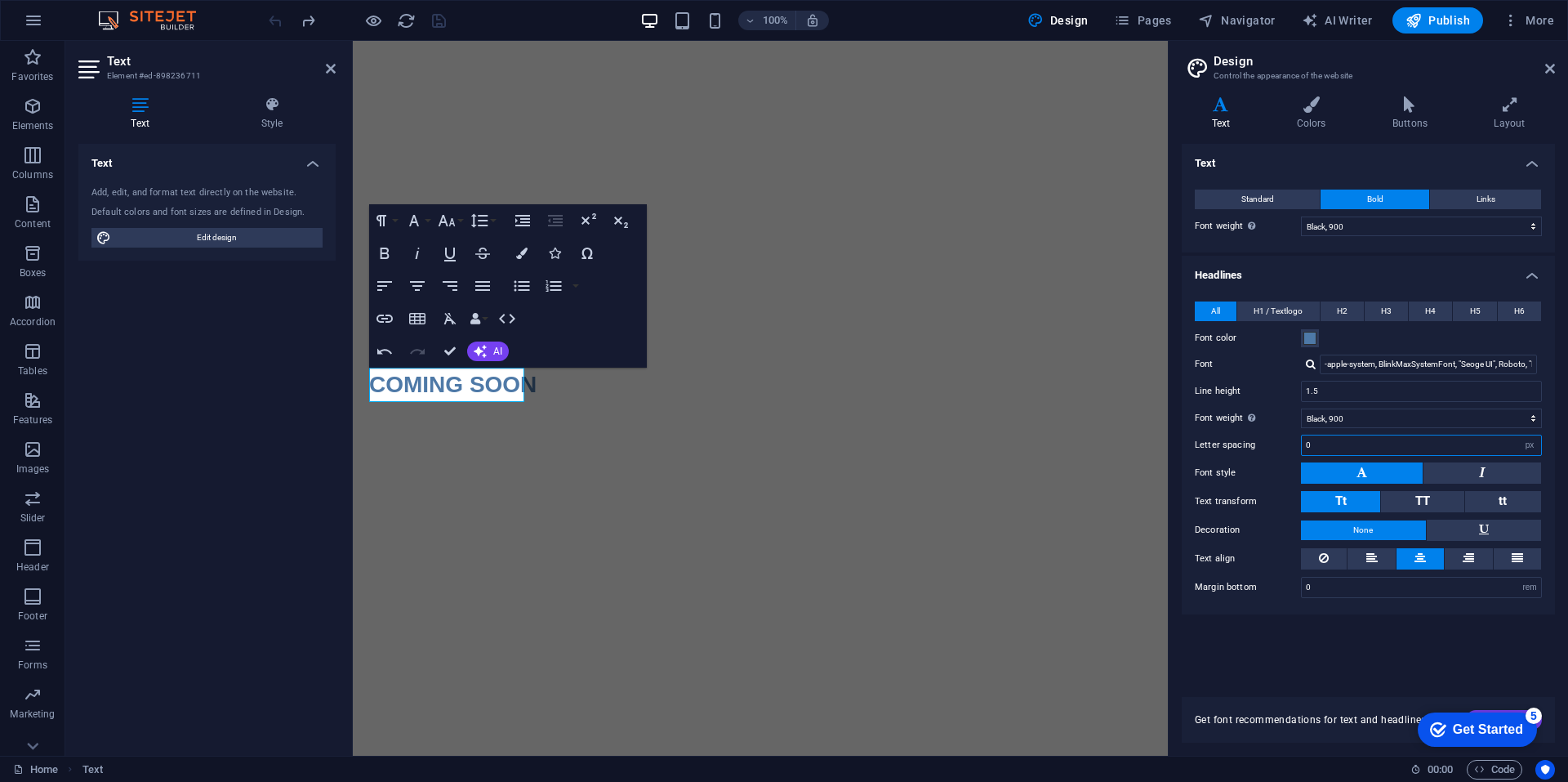
click at [1375, 441] on input "0" at bounding box center [1420, 445] width 239 height 19
type input "16"
type input "0"
click at [1385, 306] on span "H3" at bounding box center [1385, 311] width 11 height 19
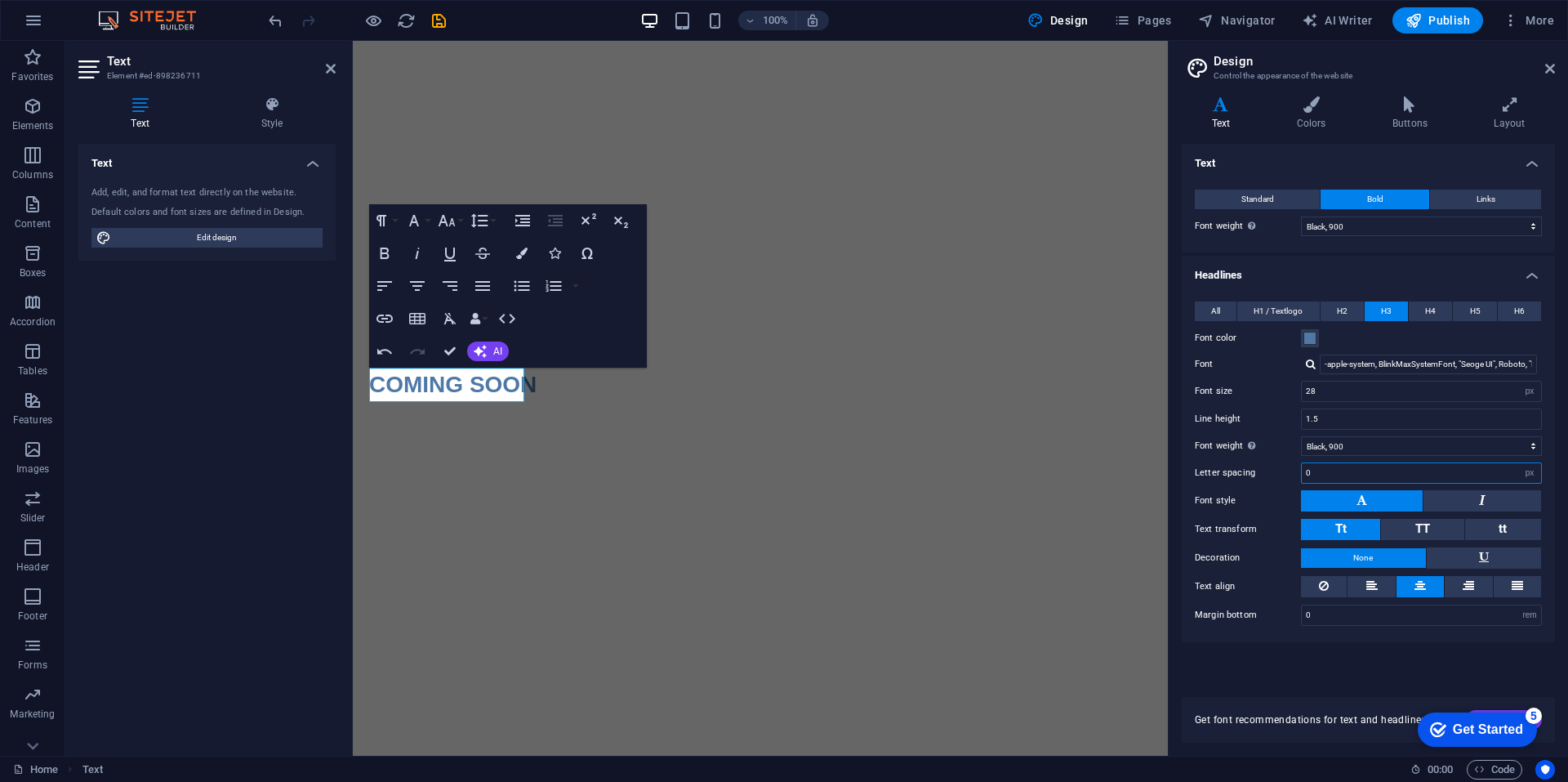
click at [1335, 467] on input "0" at bounding box center [1420, 473] width 239 height 19
type input "15"
click at [1366, 419] on input "1.5" at bounding box center [1420, 419] width 239 height 19
type input "1.85"
click at [1318, 474] on input "15" at bounding box center [1420, 473] width 239 height 19
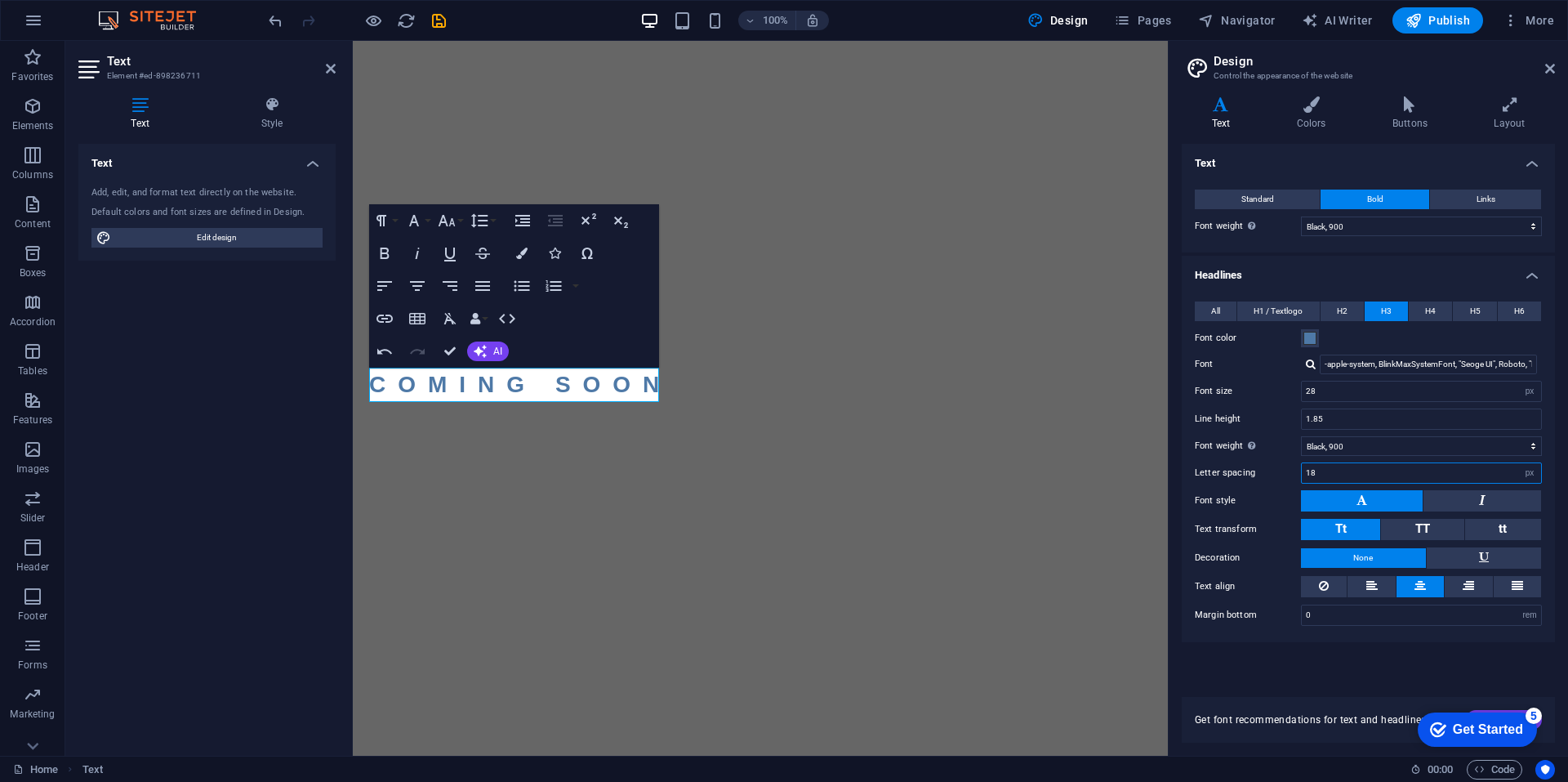
type input "19"
click at [976, 41] on html "Skip to main content COMING SOON" at bounding box center [759, 41] width 815 height 0
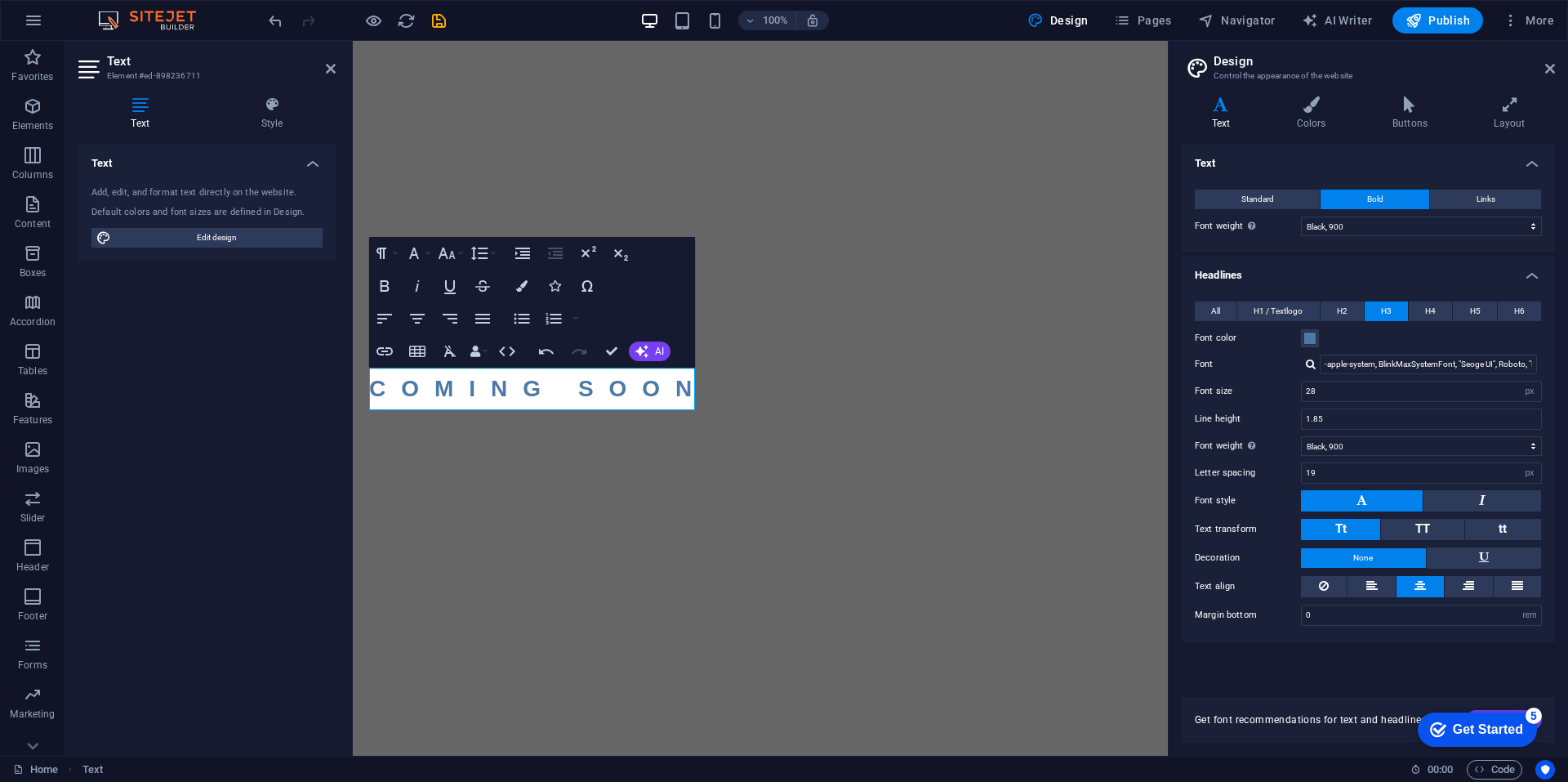
click at [851, 41] on html "Skip to main content COMING SOON" at bounding box center [759, 41] width 815 height 0
click at [739, 41] on html "Skip to main content COMING SOON" at bounding box center [759, 41] width 815 height 0
click at [1299, 335] on label "Font color" at bounding box center [1247, 338] width 106 height 19
click at [1301, 335] on button "Font color" at bounding box center [1310, 338] width 18 height 18
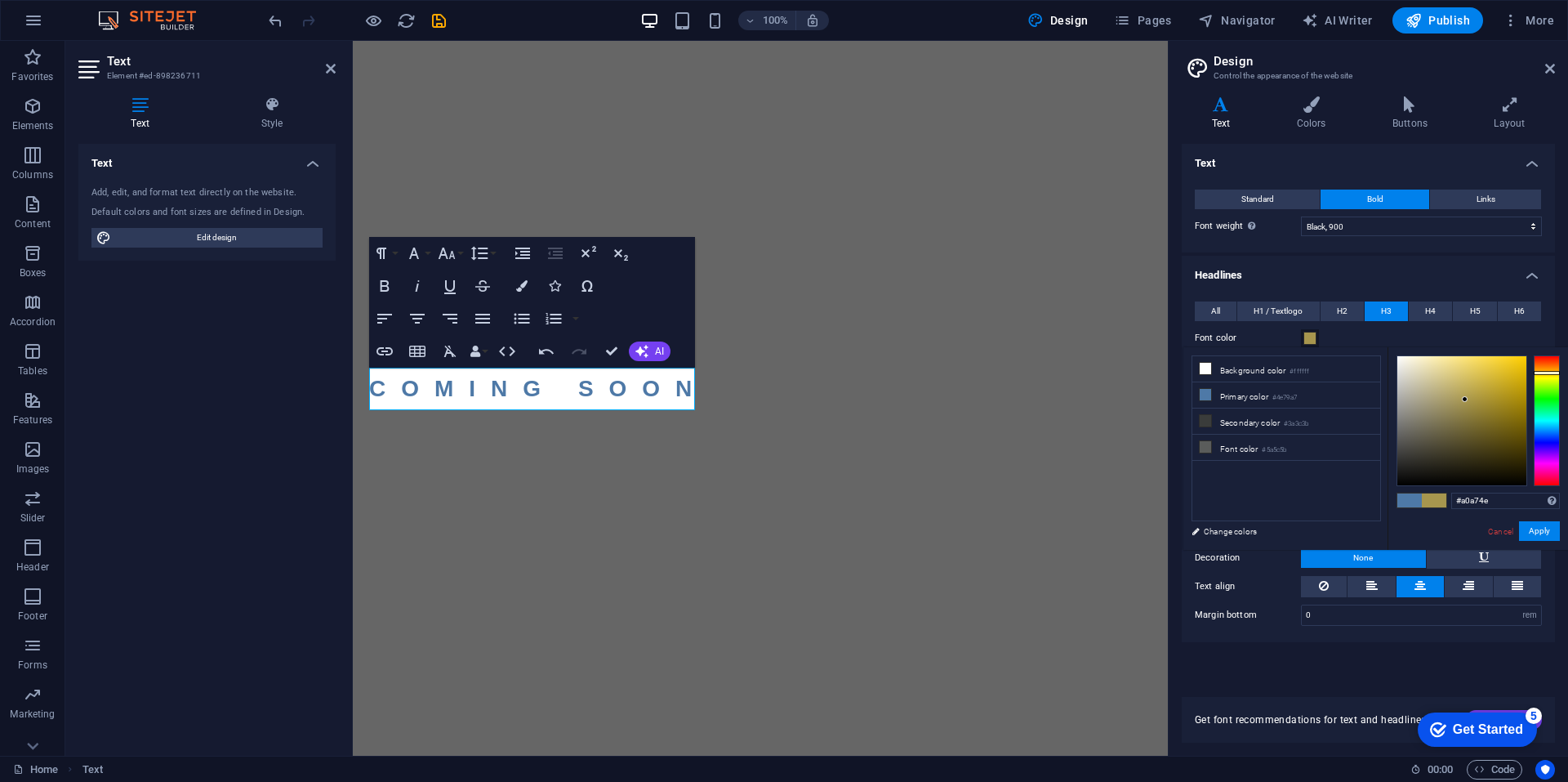
click at [1551, 378] on div at bounding box center [1546, 421] width 26 height 131
drag, startPoint x: 1546, startPoint y: 380, endPoint x: 1549, endPoint y: 372, distance: 8.5
click at [1549, 372] on div at bounding box center [1546, 372] width 26 height 4
type input "#cea415"
drag, startPoint x: 1484, startPoint y: 383, endPoint x: 1512, endPoint y: 380, distance: 28.2
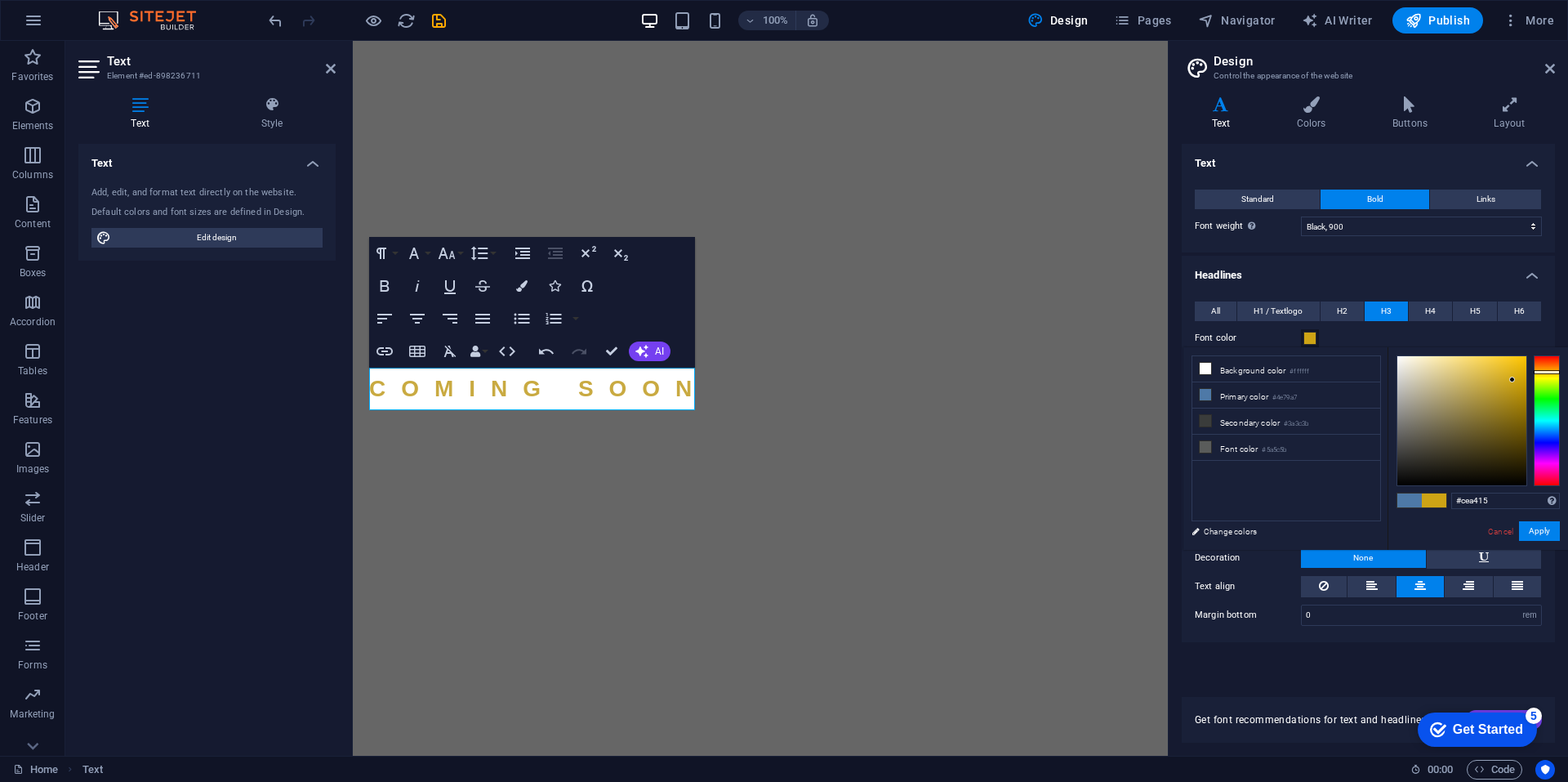
click at [1512, 380] on div at bounding box center [1461, 421] width 129 height 129
click at [1537, 532] on button "Apply" at bounding box center [1539, 531] width 41 height 19
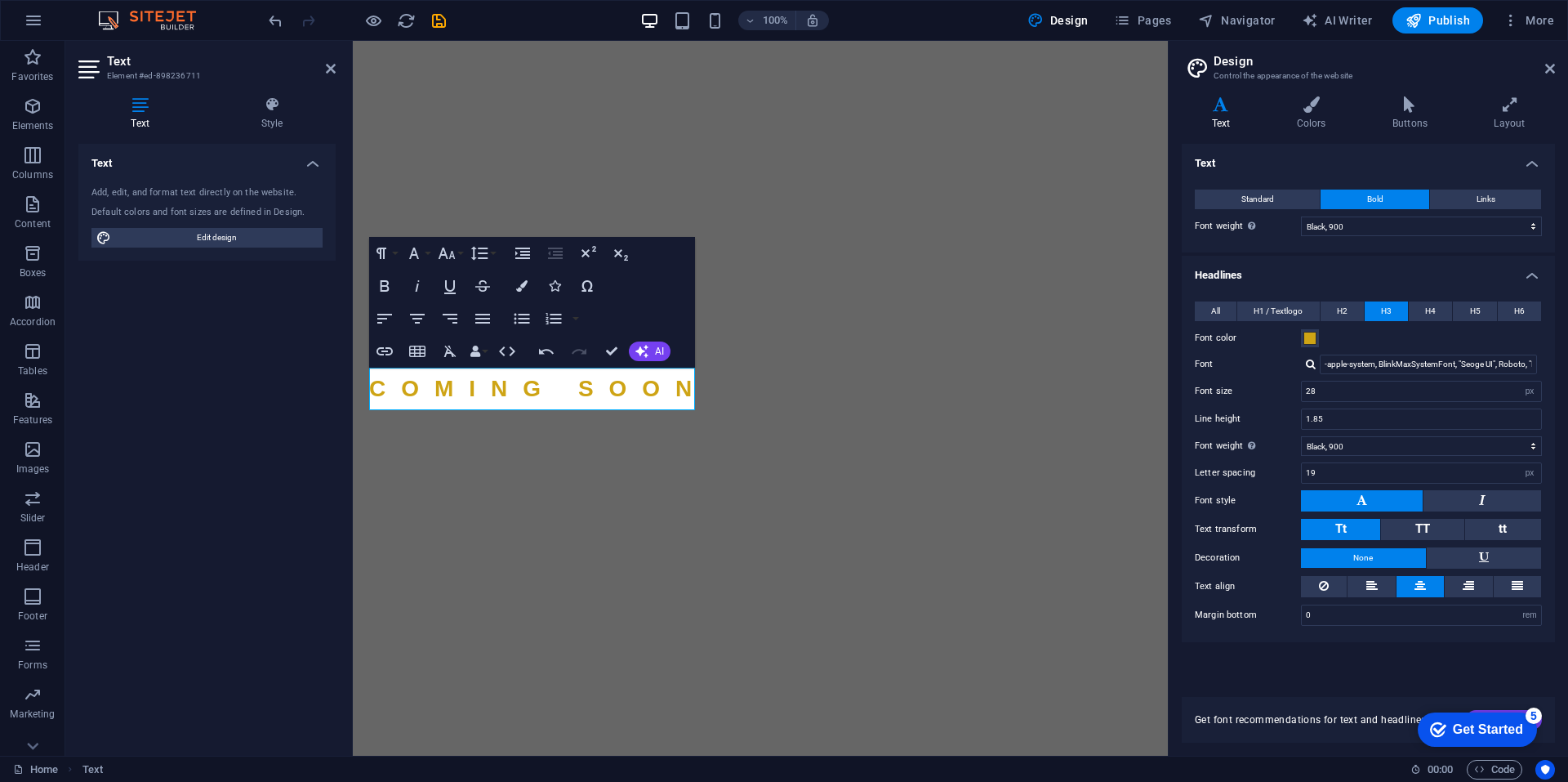
drag, startPoint x: 757, startPoint y: 456, endPoint x: 767, endPoint y: 442, distance: 17.2
click at [757, 41] on html "Skip to main content COMING SOON" at bounding box center [759, 41] width 815 height 0
click at [1091, 41] on html "Skip to main content COMING SOON" at bounding box center [759, 41] width 815 height 0
click at [1552, 65] on icon at bounding box center [1550, 68] width 10 height 13
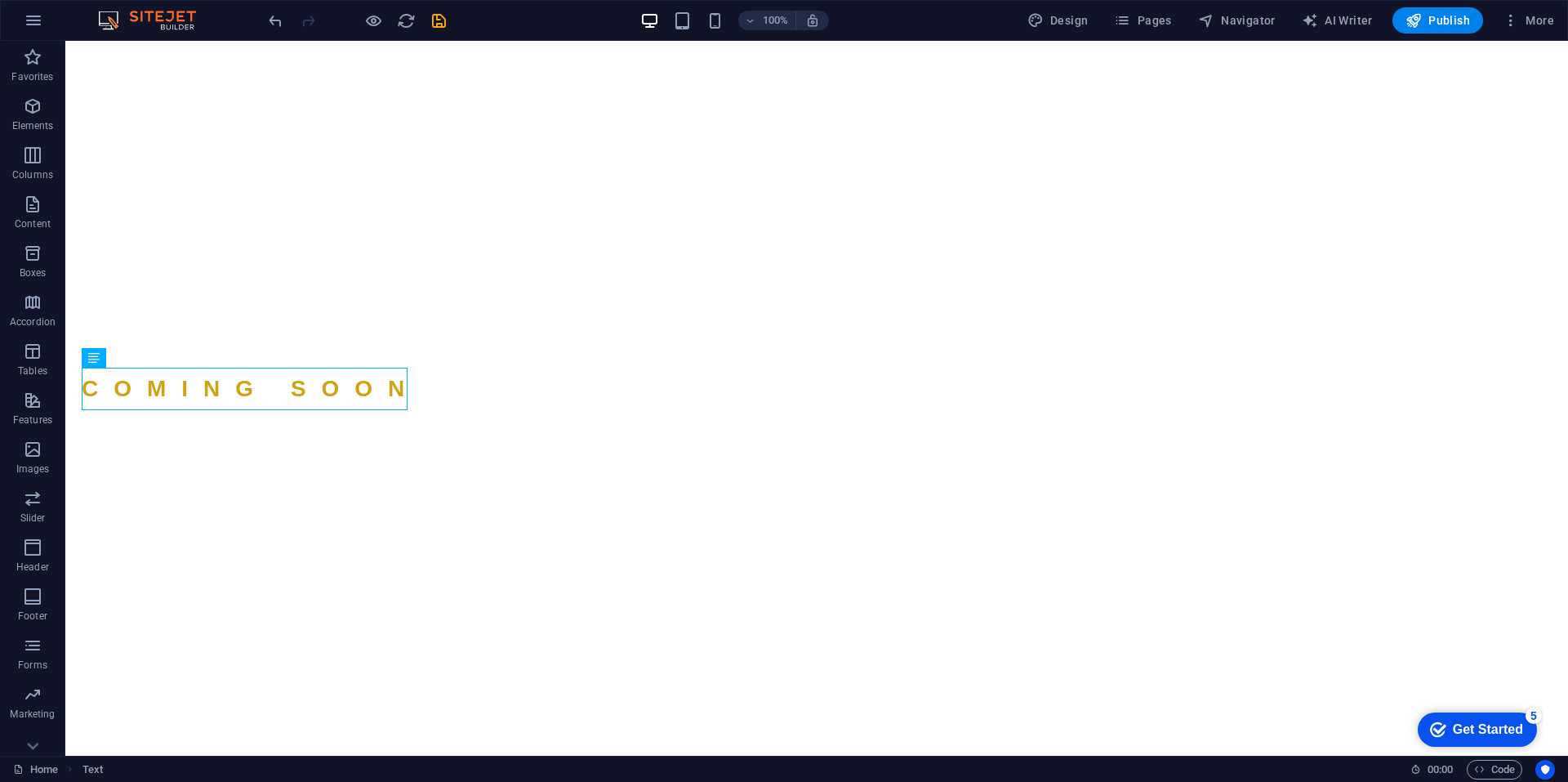
click at [1025, 41] on html "Skip to main content COMING SOON" at bounding box center [816, 41] width 1502 height 0
click at [1103, 41] on html "Skip to main content COMING SOON" at bounding box center [816, 41] width 1502 height 0
click at [1446, 17] on span "Publish" at bounding box center [1437, 20] width 64 height 17
click at [195, 392] on div "COMING SOON" at bounding box center [138, 391] width 114 height 49
click at [138, 398] on div "COMING SOON" at bounding box center [250, 389] width 338 height 43
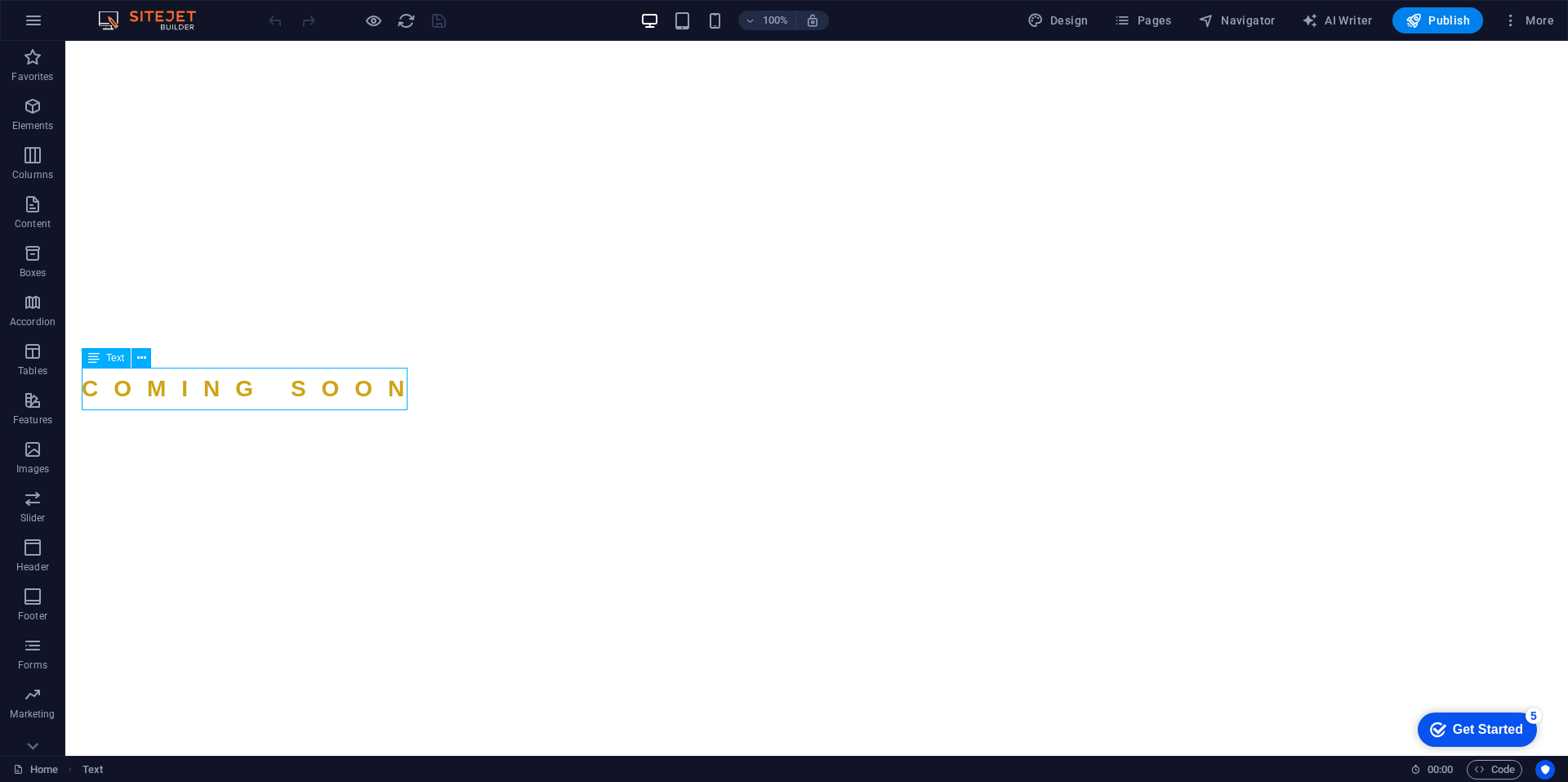
click at [138, 398] on div "COMING SOON" at bounding box center [250, 389] width 338 height 43
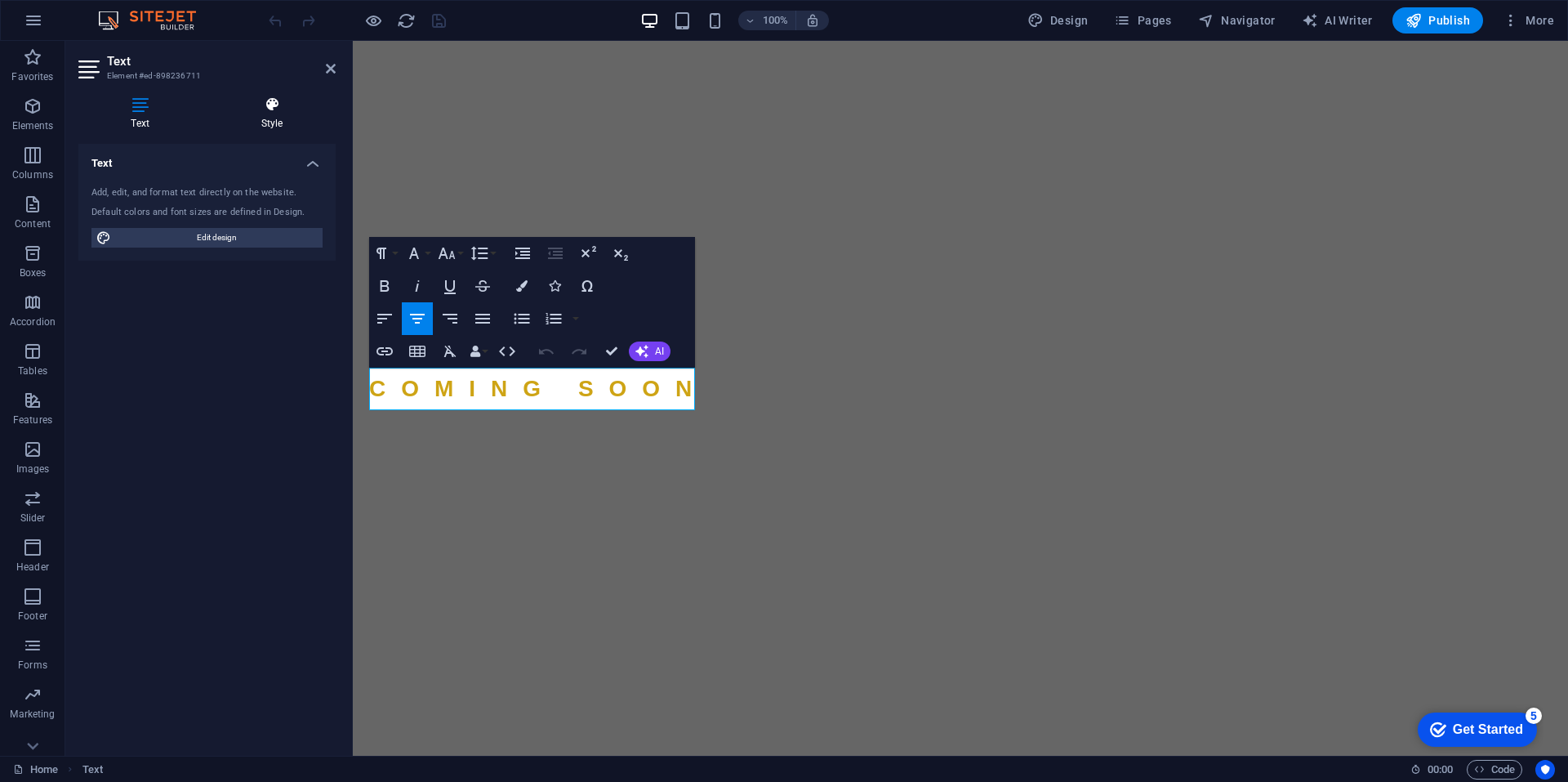
click at [266, 104] on icon at bounding box center [271, 104] width 127 height 17
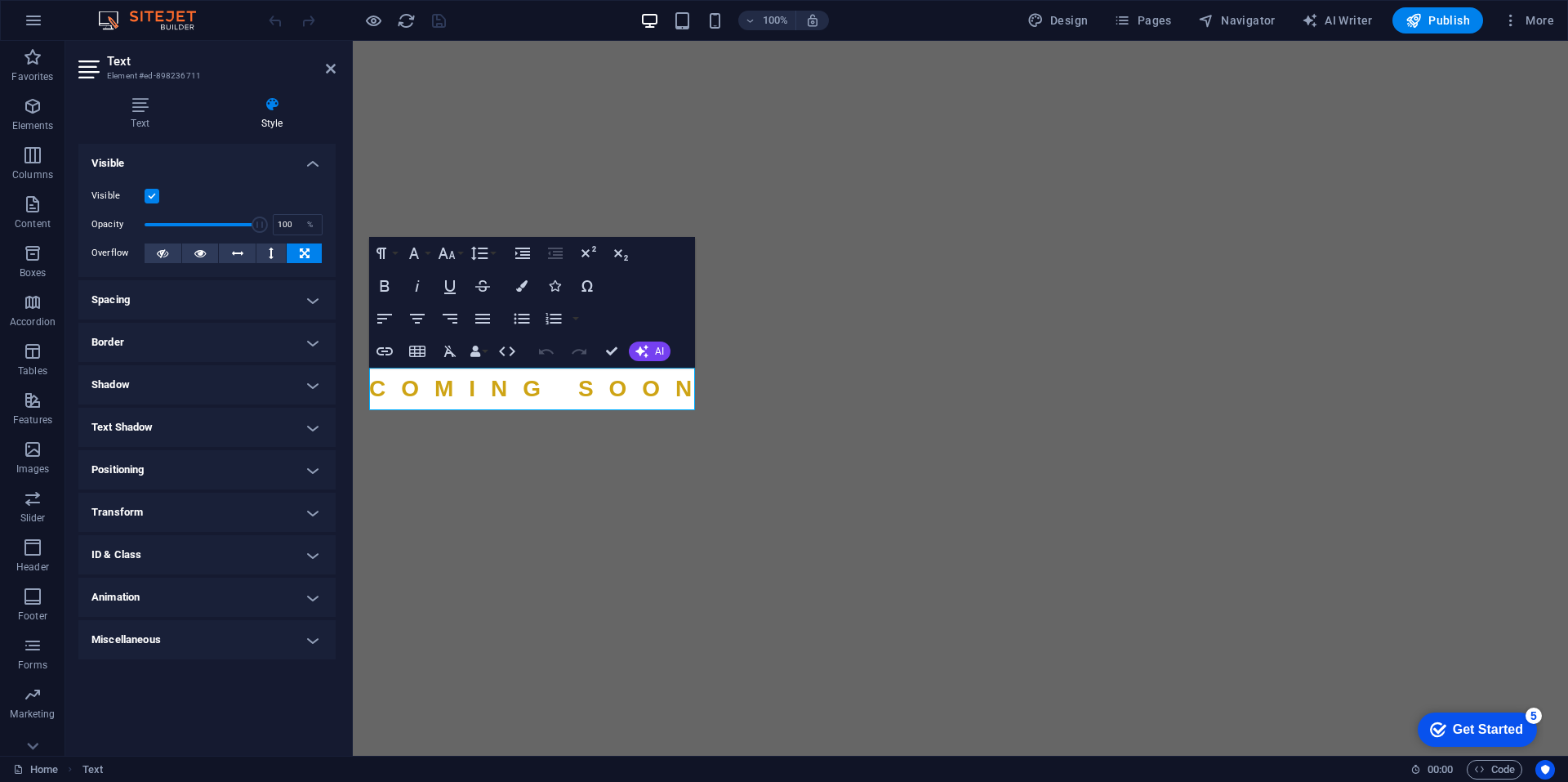
click at [147, 508] on h4 "Transform" at bounding box center [207, 512] width 257 height 39
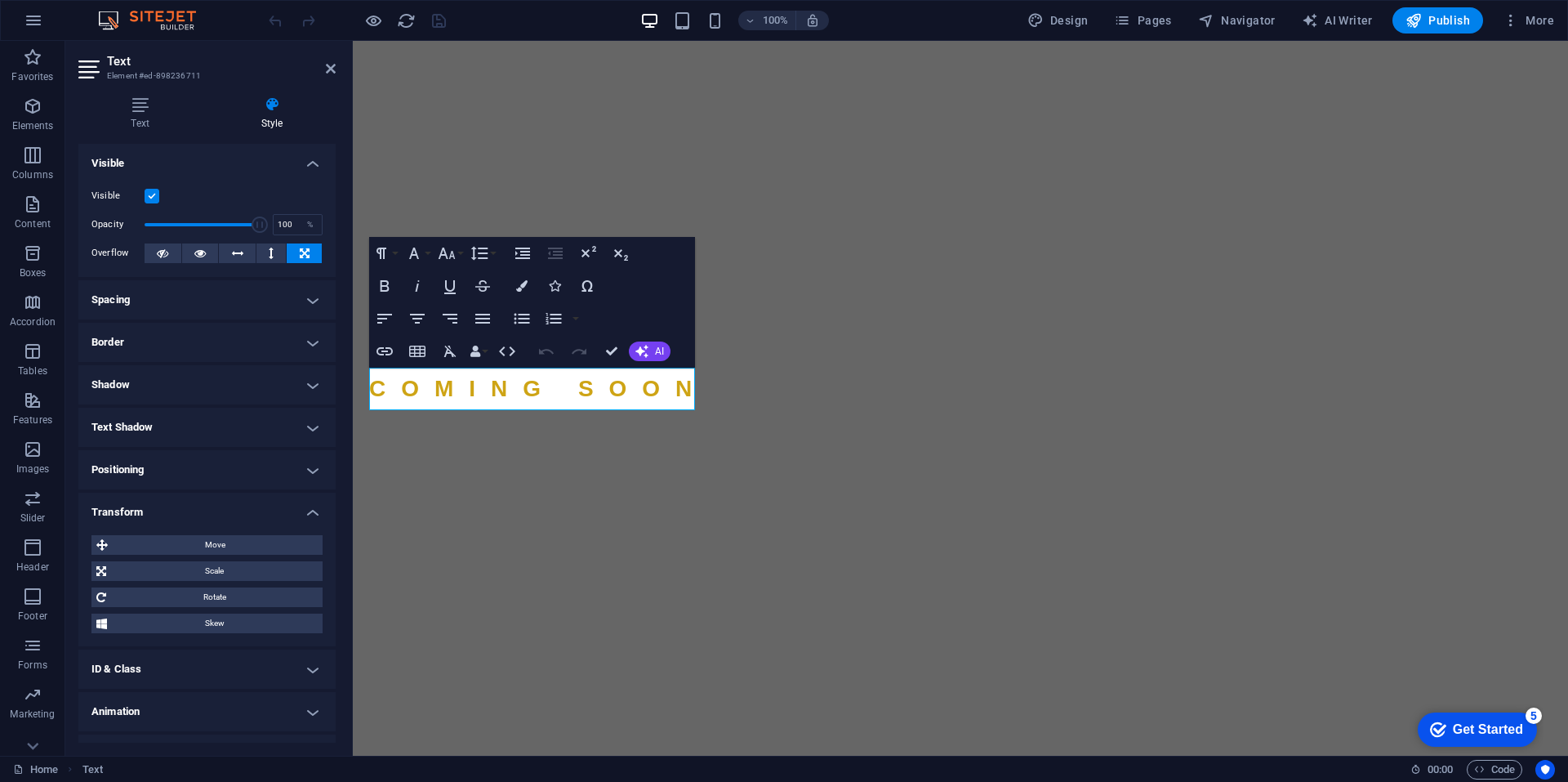
click at [160, 469] on h4 "Positioning" at bounding box center [207, 469] width 257 height 39
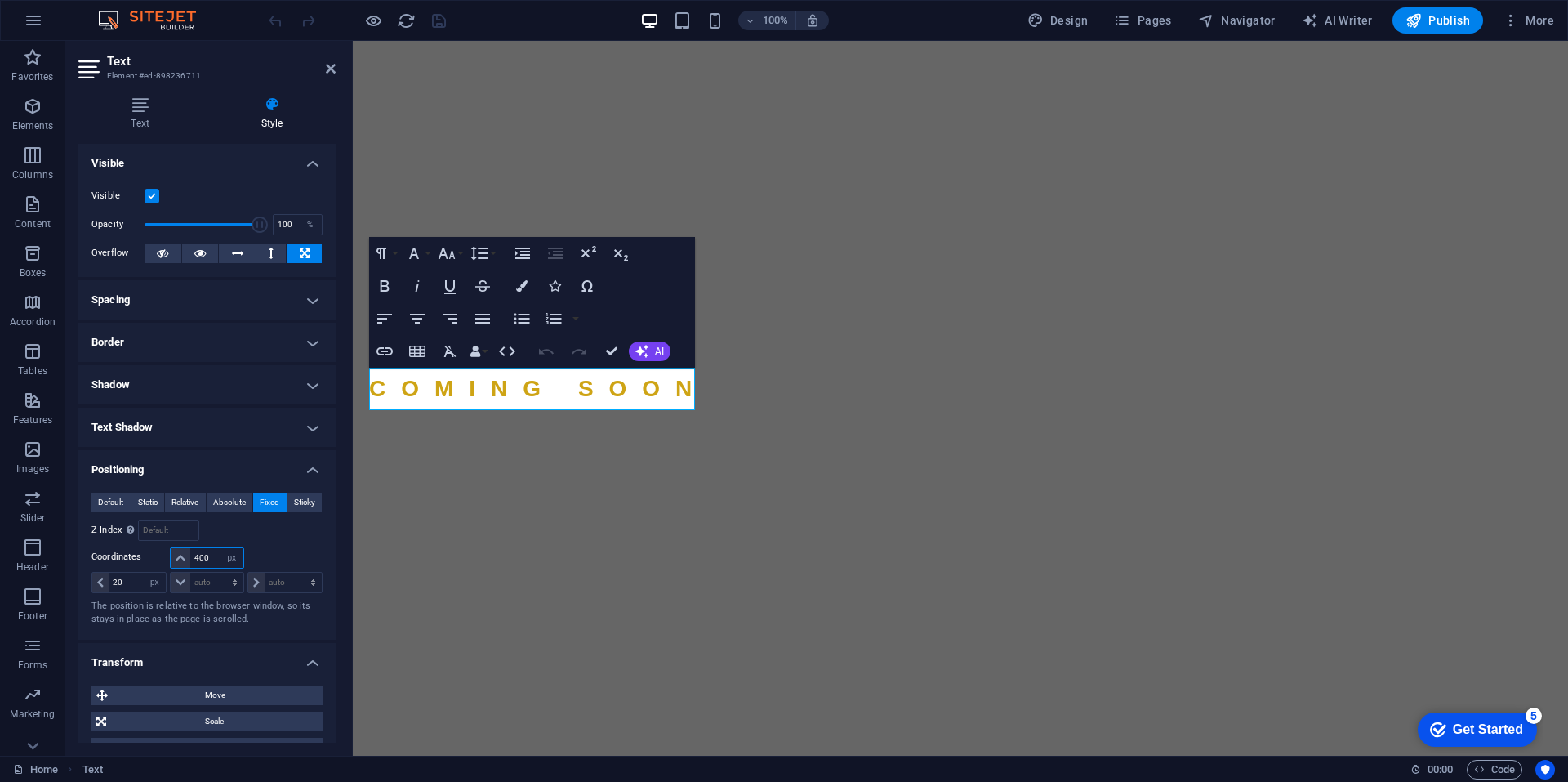
click at [195, 555] on input "400" at bounding box center [217, 558] width 52 height 19
type input "500"
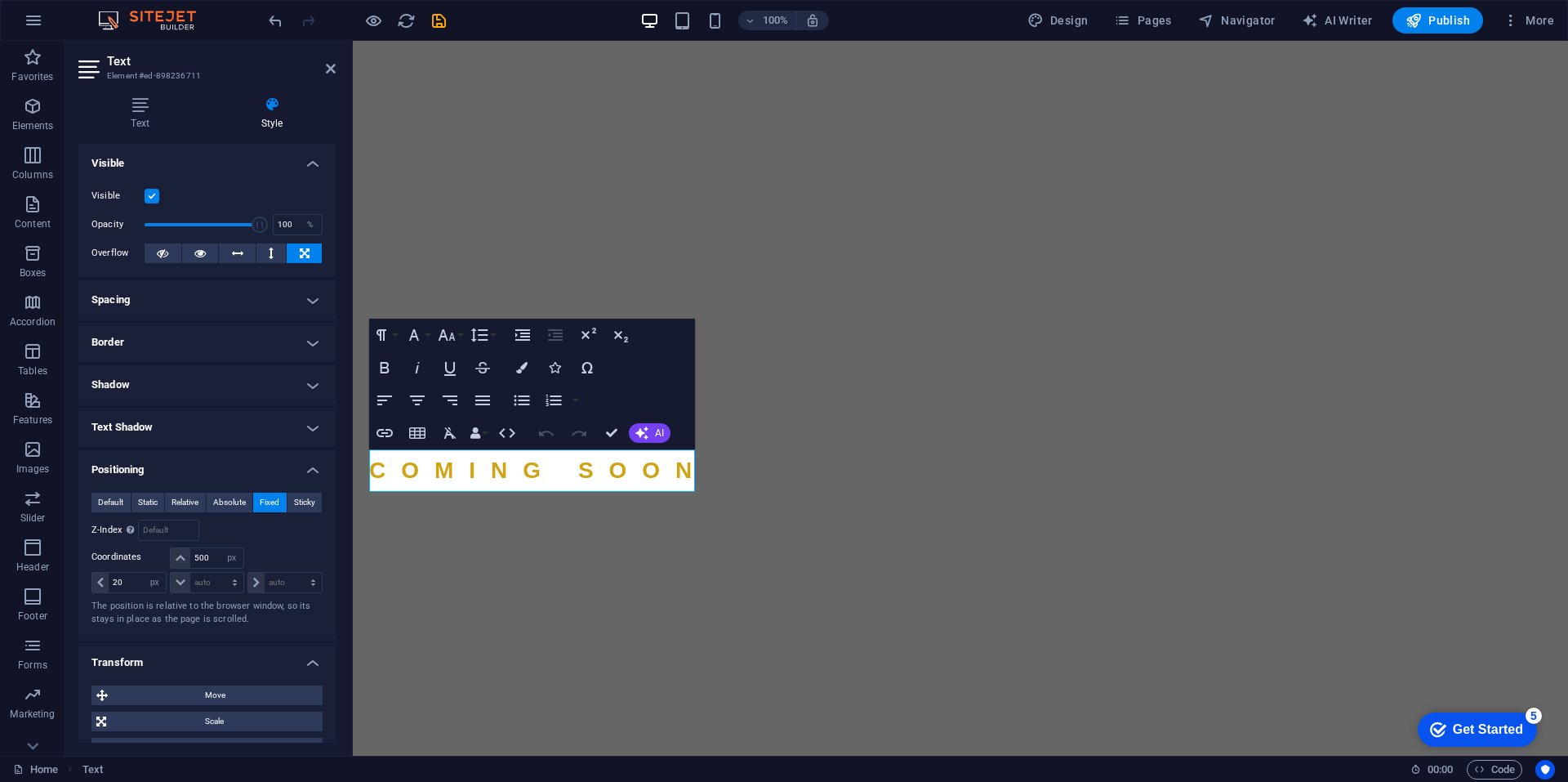
click at [818, 41] on html "Skip to main content COMING SOON" at bounding box center [959, 41] width 1215 height 0
click at [1445, 18] on span "Publish" at bounding box center [1437, 20] width 64 height 17
